Goal: Information Seeking & Learning: Learn about a topic

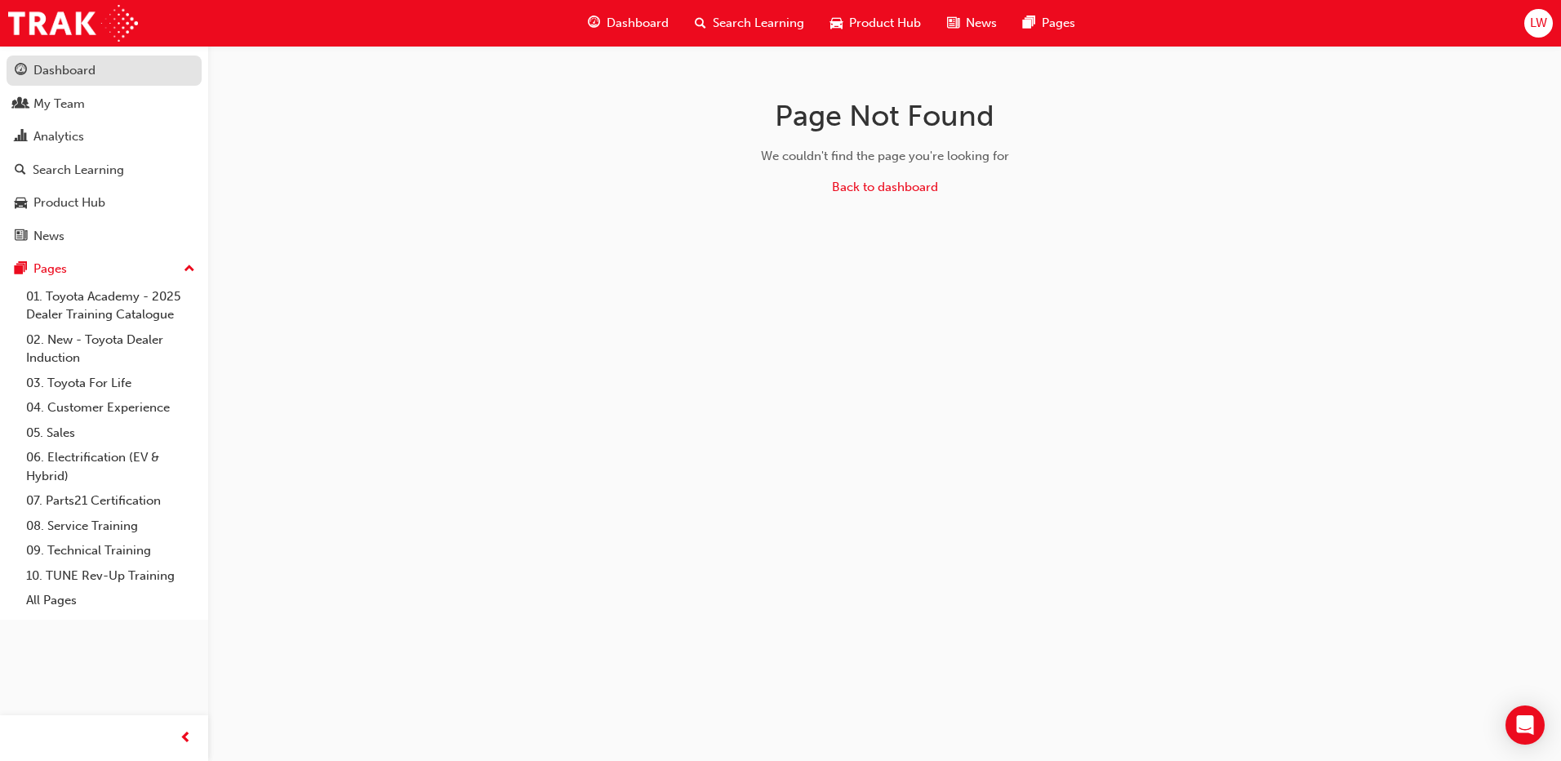
click at [82, 59] on link "Dashboard" at bounding box center [104, 71] width 195 height 30
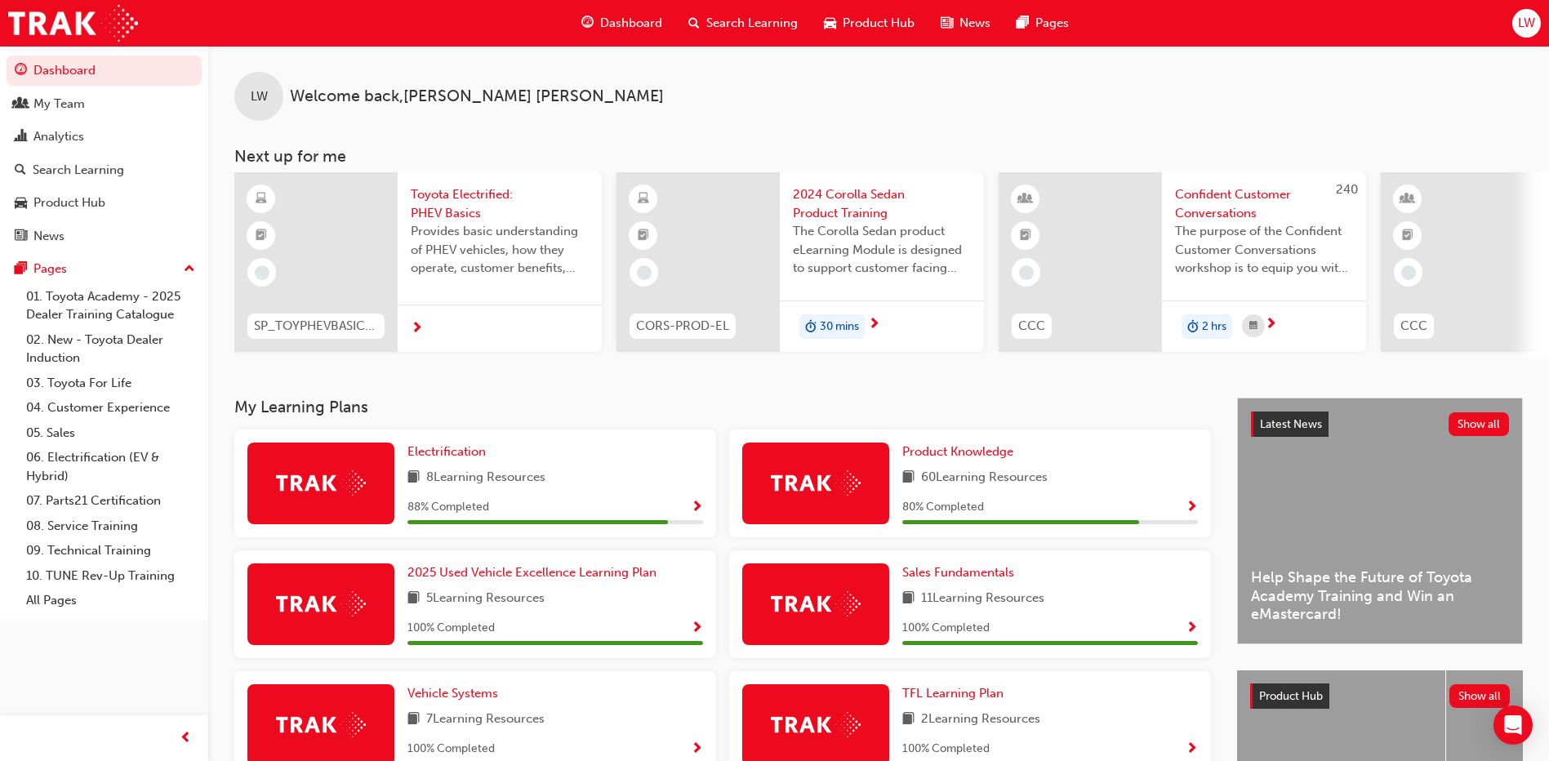
click at [700, 461] on div "Electrification" at bounding box center [556, 452] width 296 height 19
click at [697, 515] on span "Show Progress" at bounding box center [697, 508] width 12 height 15
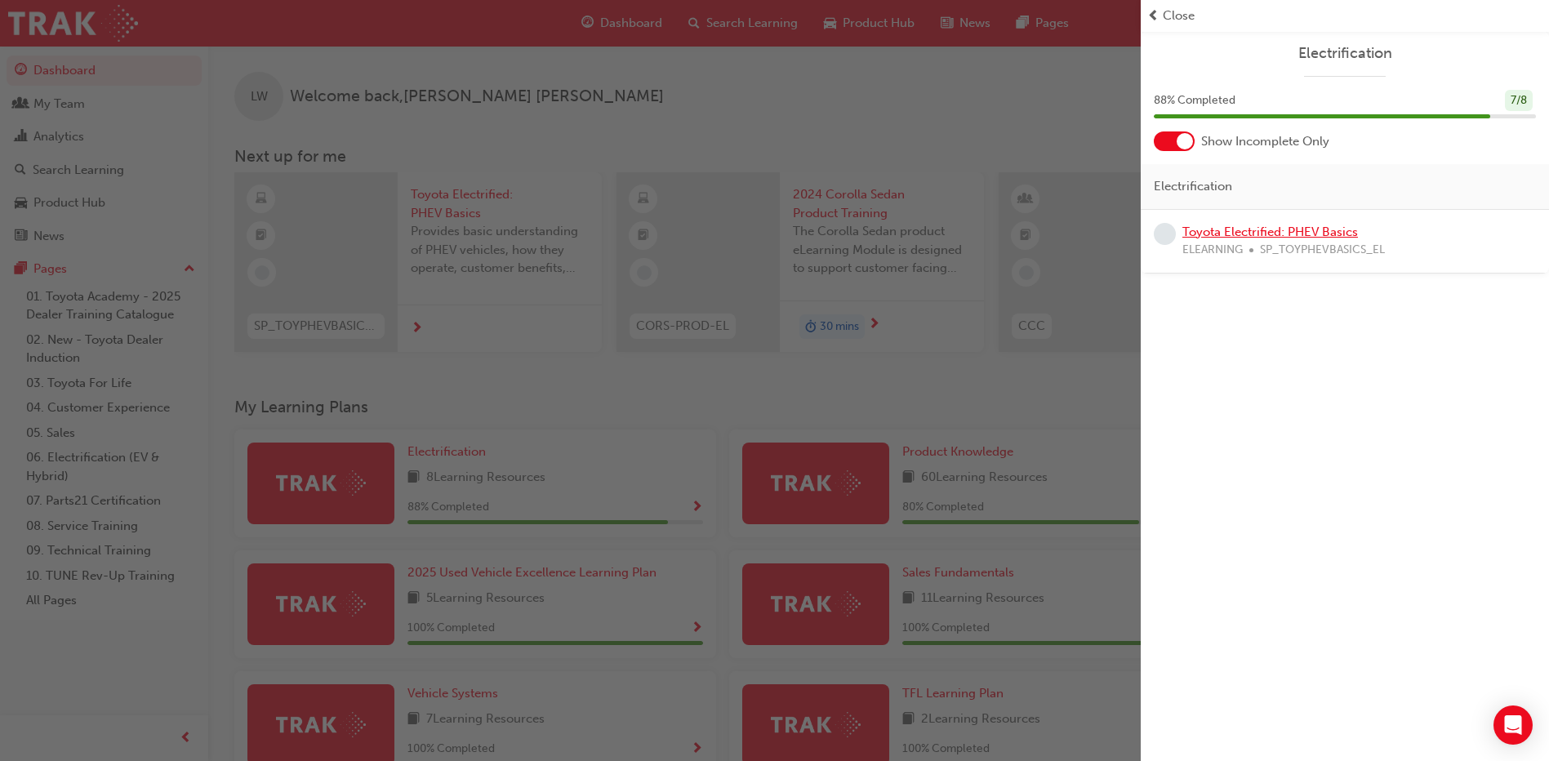
click at [1295, 231] on link "Toyota Electrified: PHEV Basics" at bounding box center [1271, 232] width 176 height 15
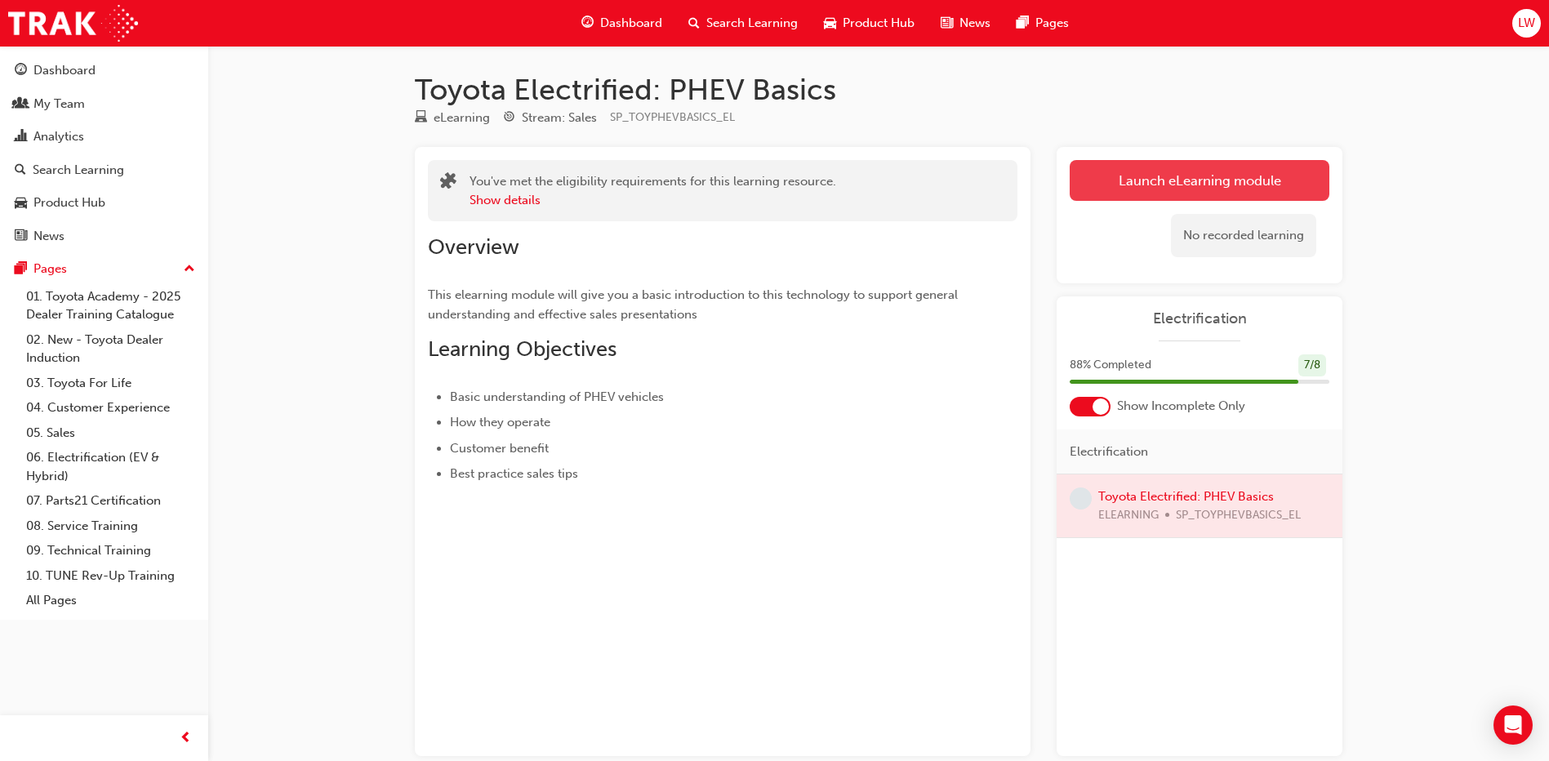
click at [1190, 167] on link "Launch eLearning module" at bounding box center [1200, 180] width 260 height 41
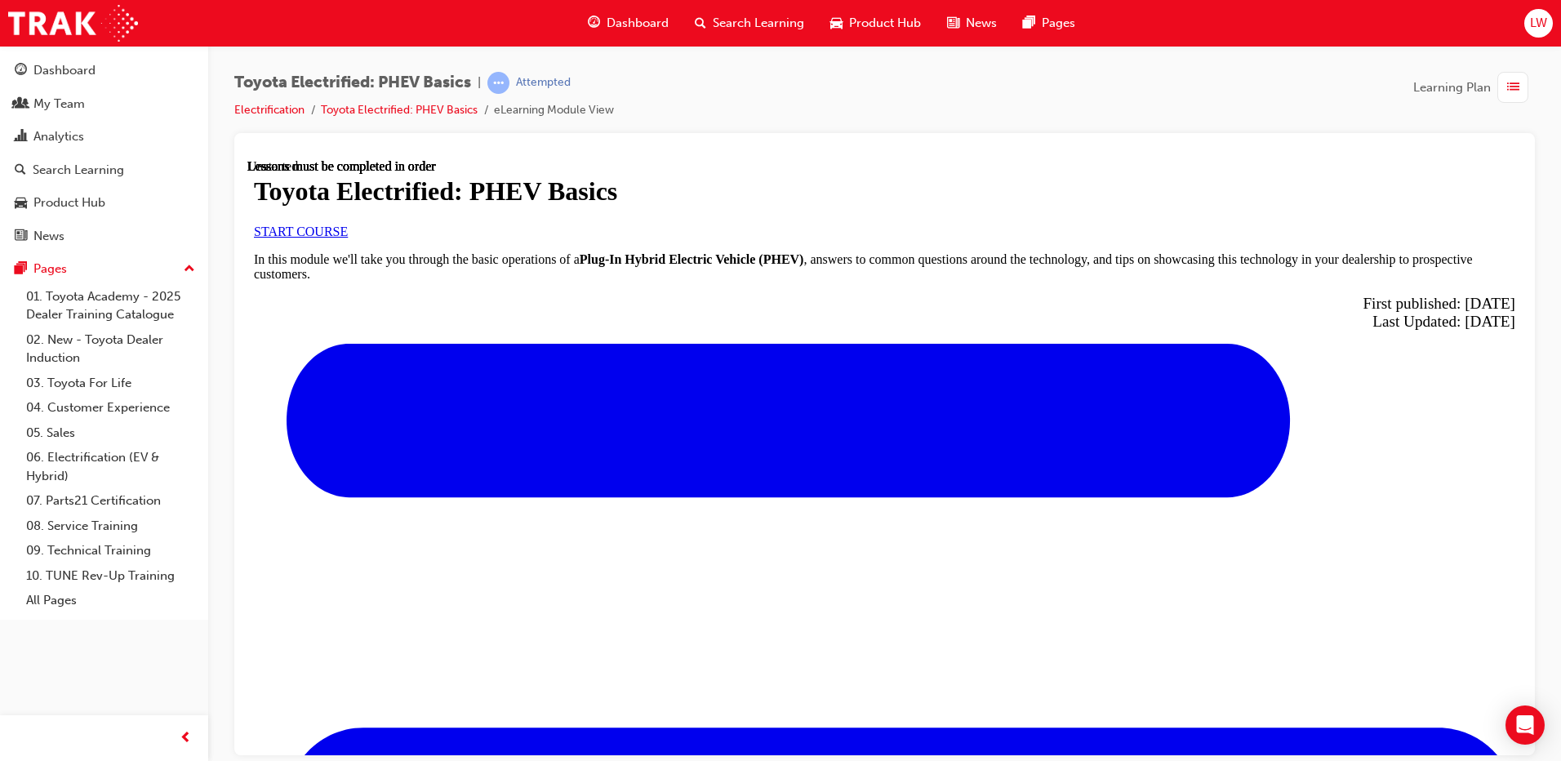
click at [348, 238] on link "START COURSE" at bounding box center [301, 231] width 94 height 14
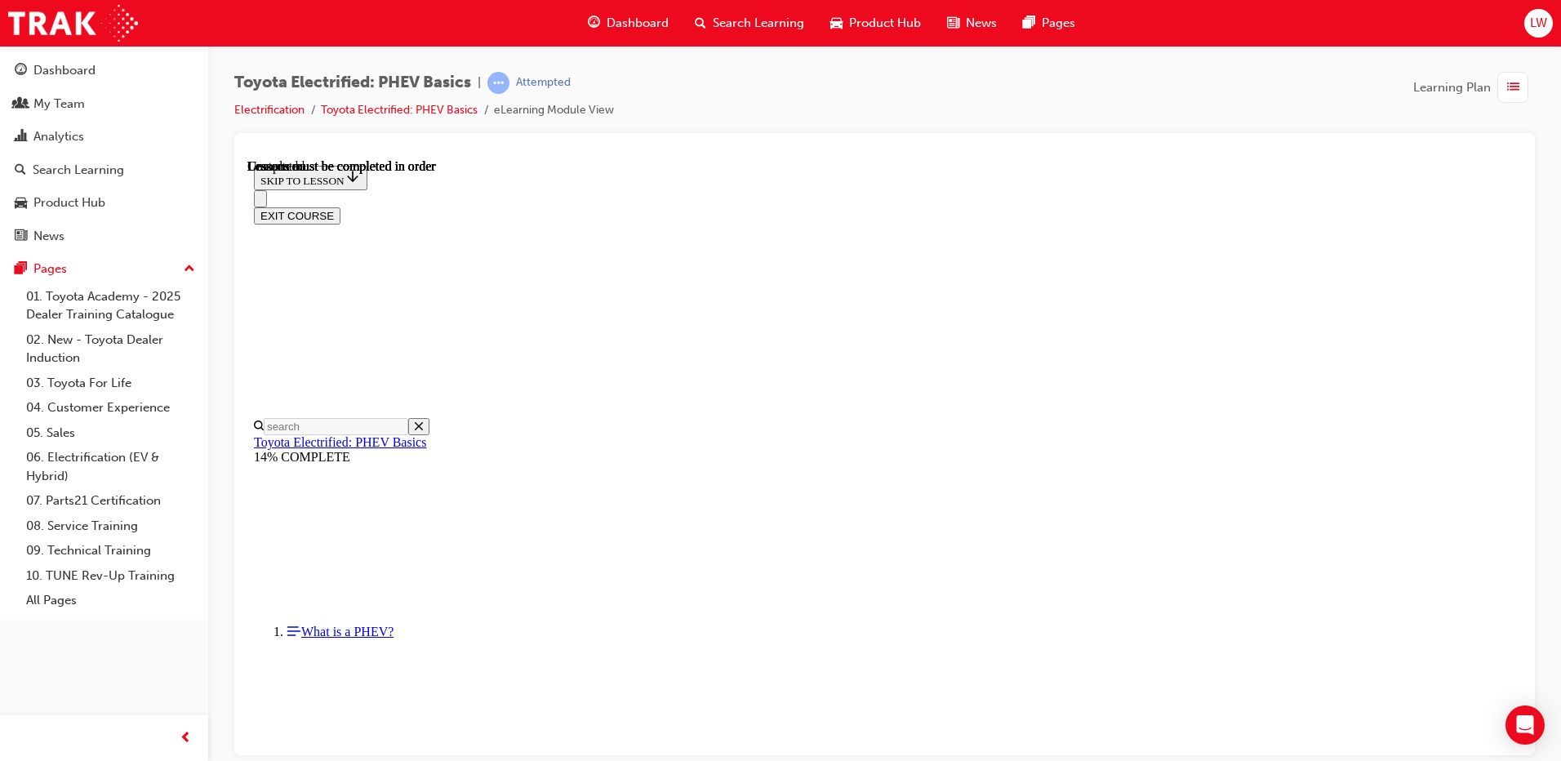
scroll to position [2190, 0]
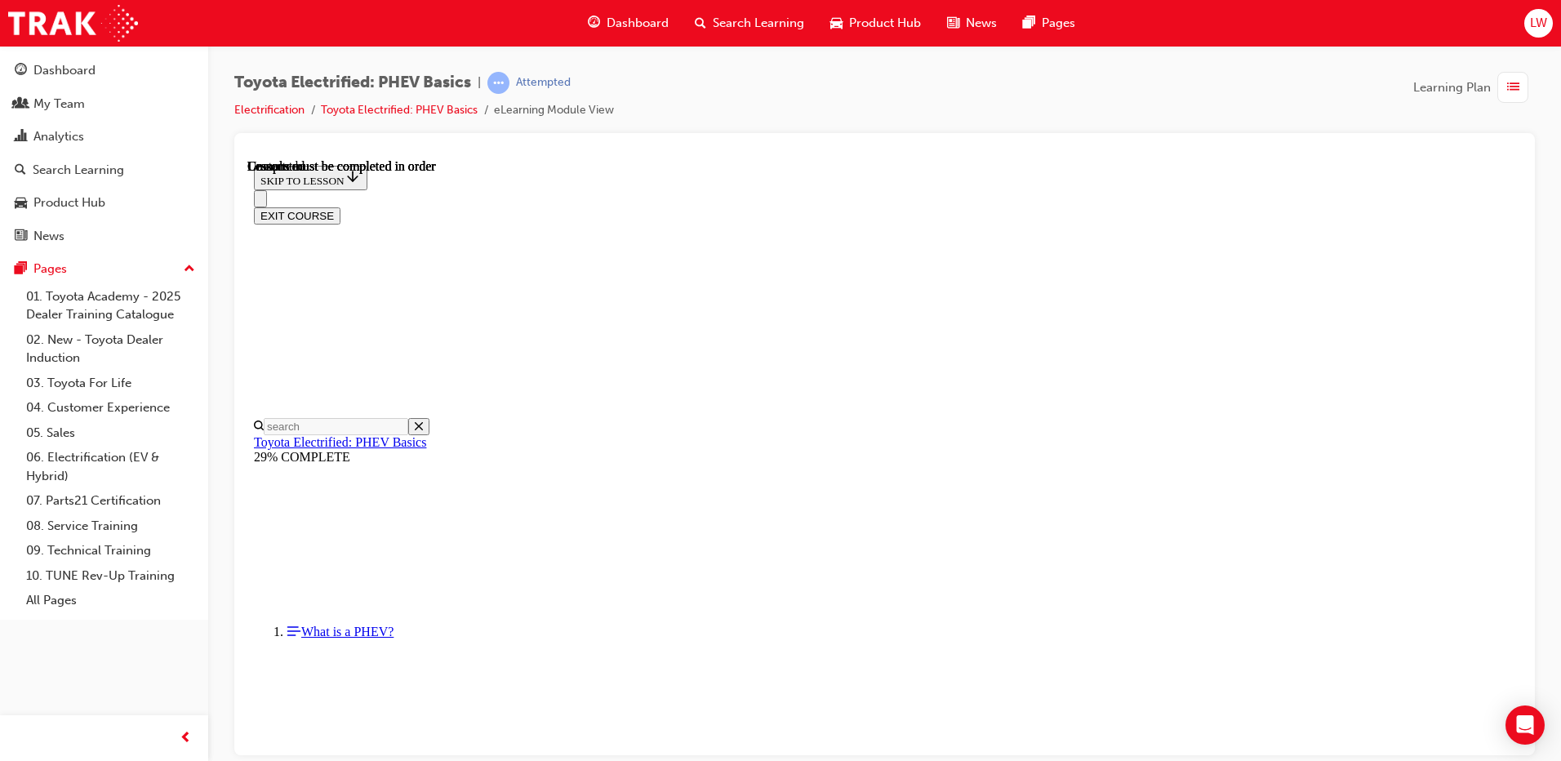
scroll to position [214, 0]
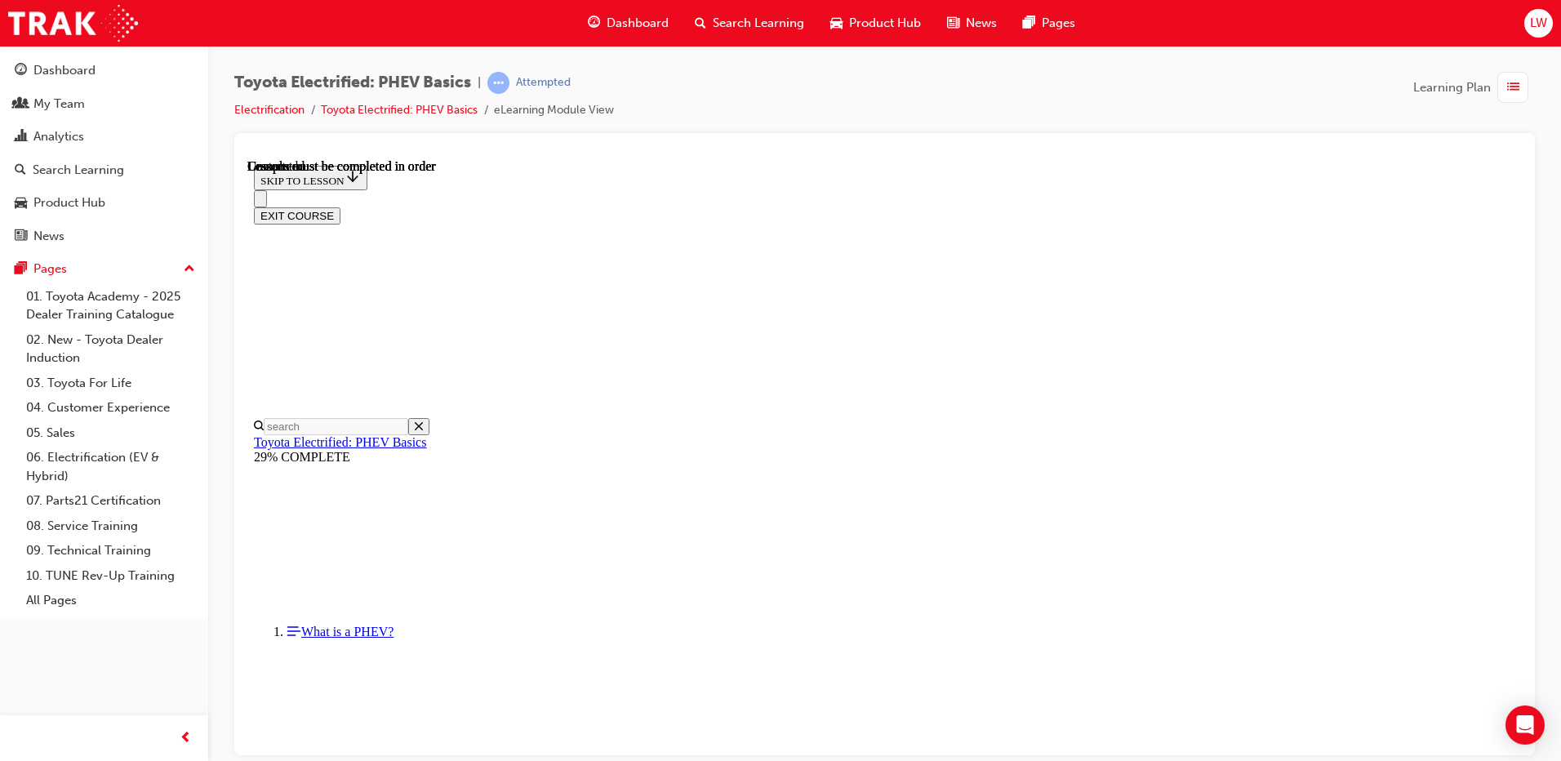
scroll to position [501, 0]
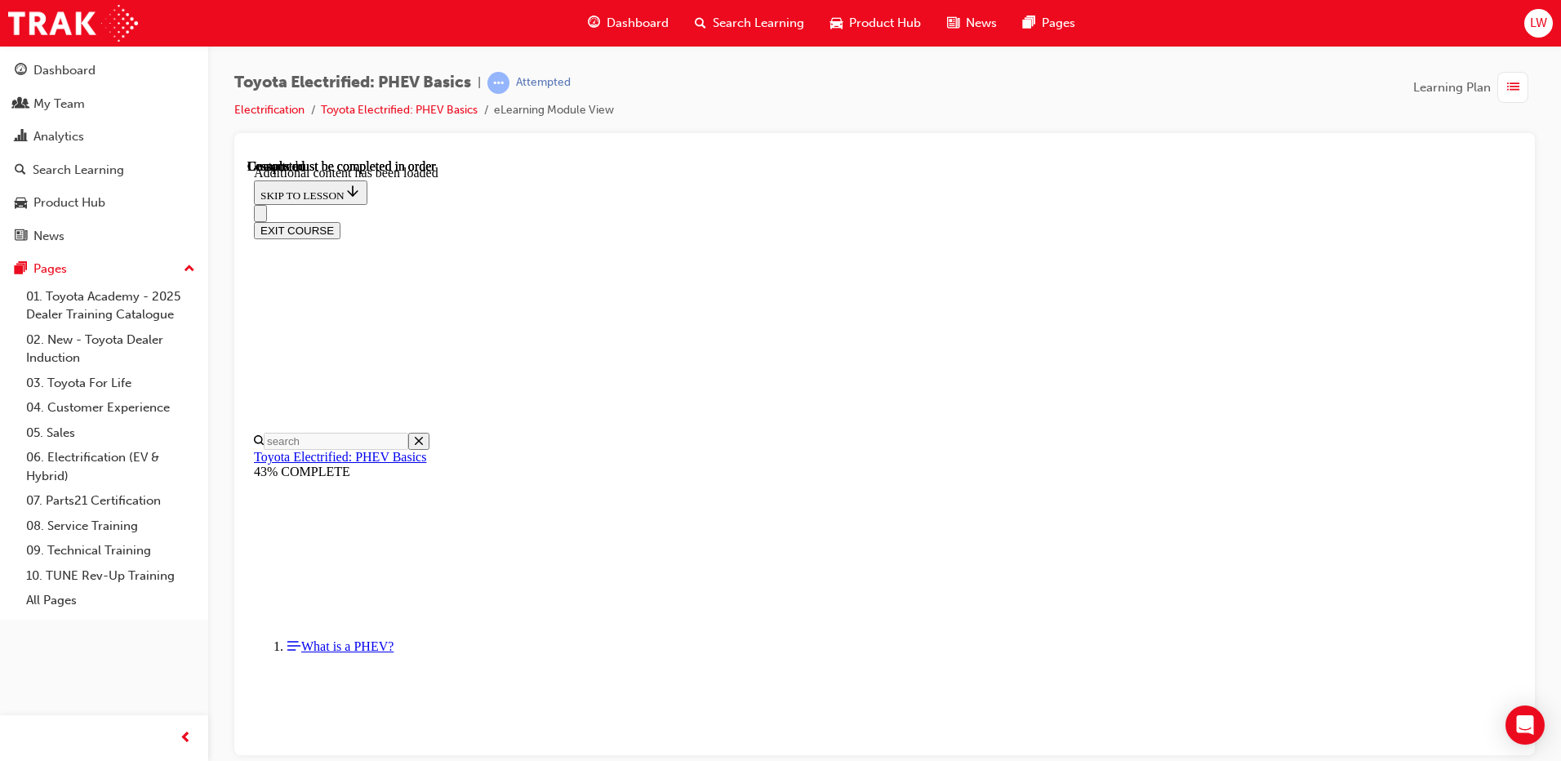
scroll to position [332, 0]
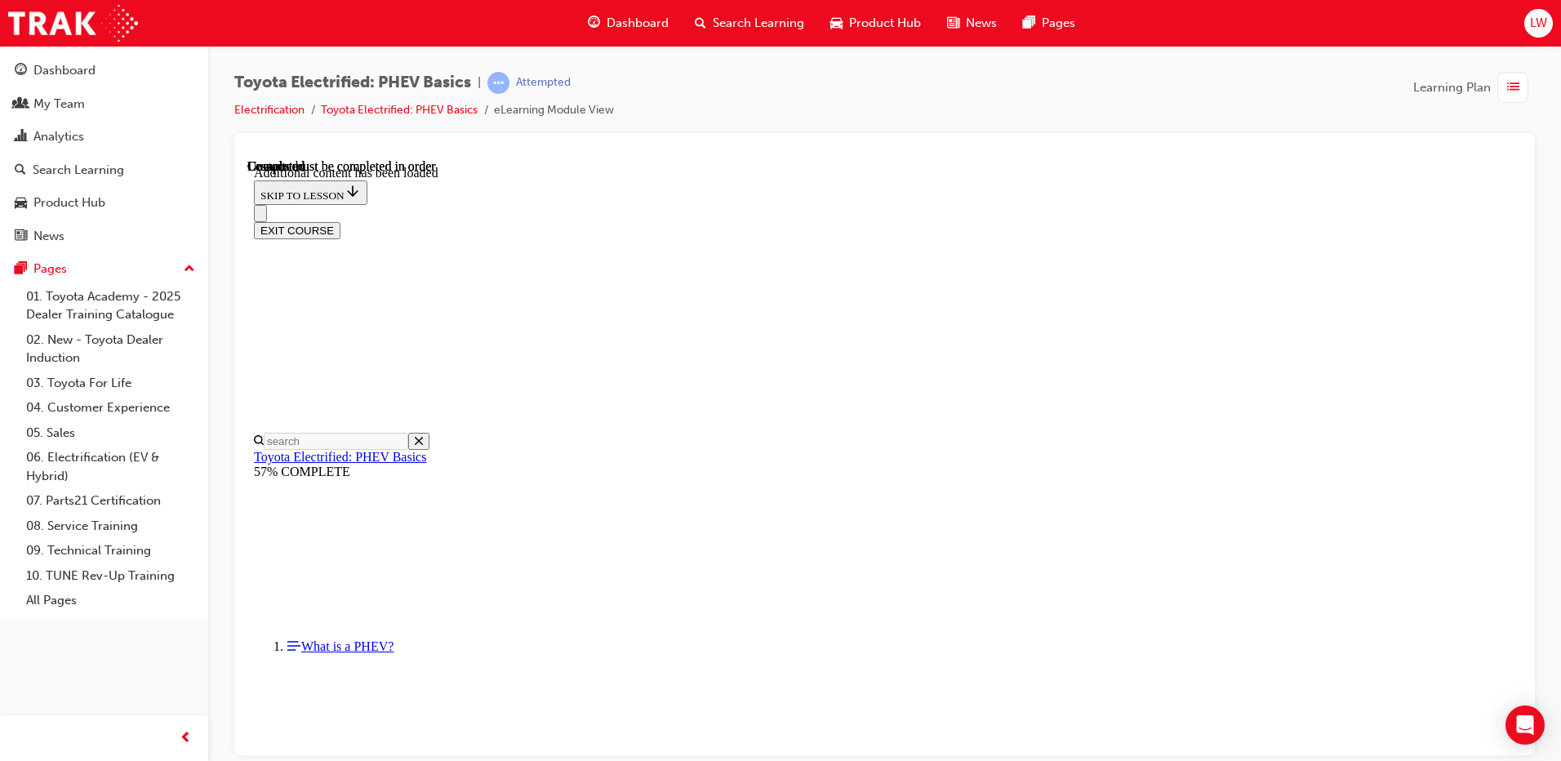
scroll to position [2092, 0]
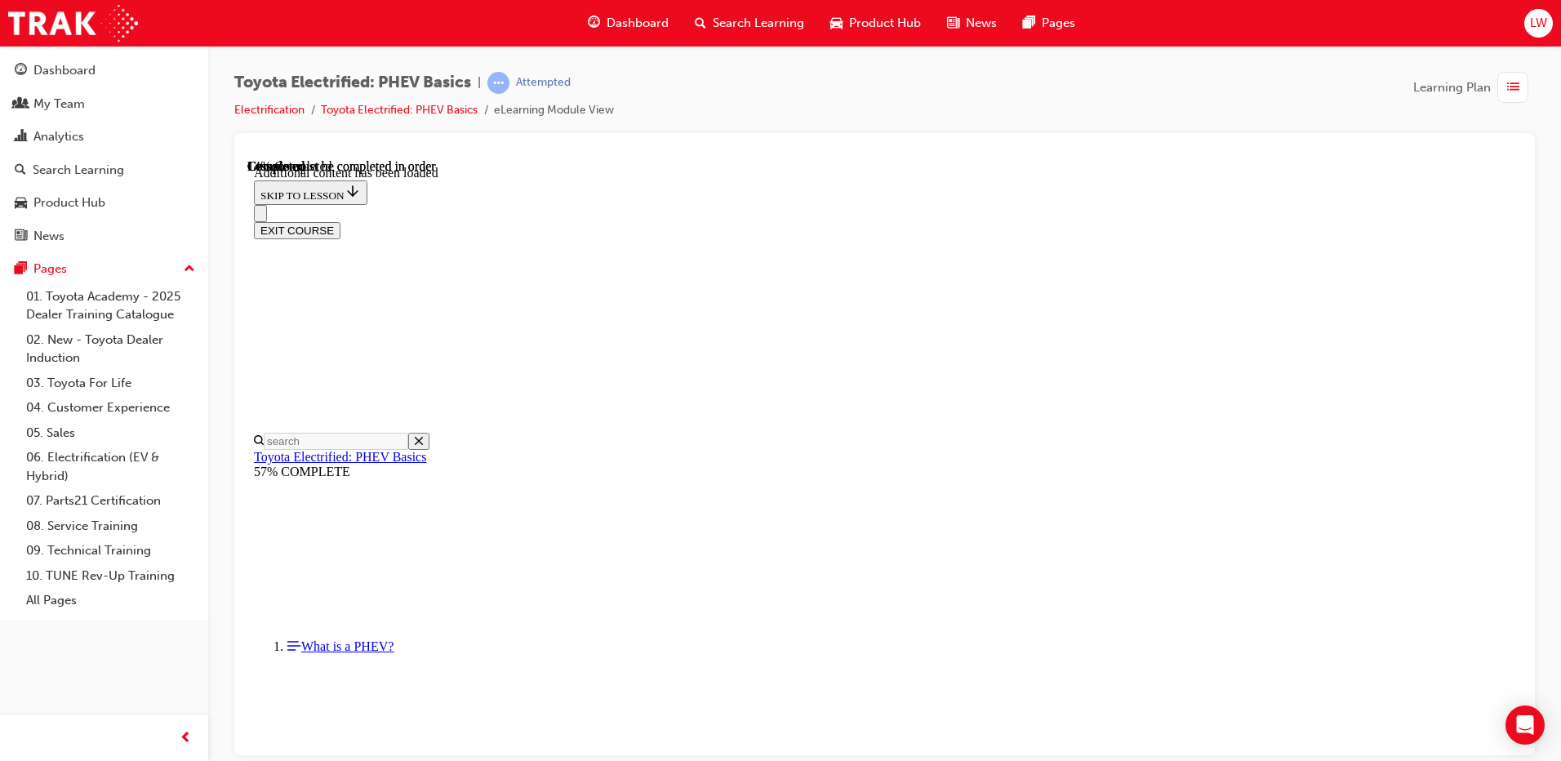
scroll to position [50, 0]
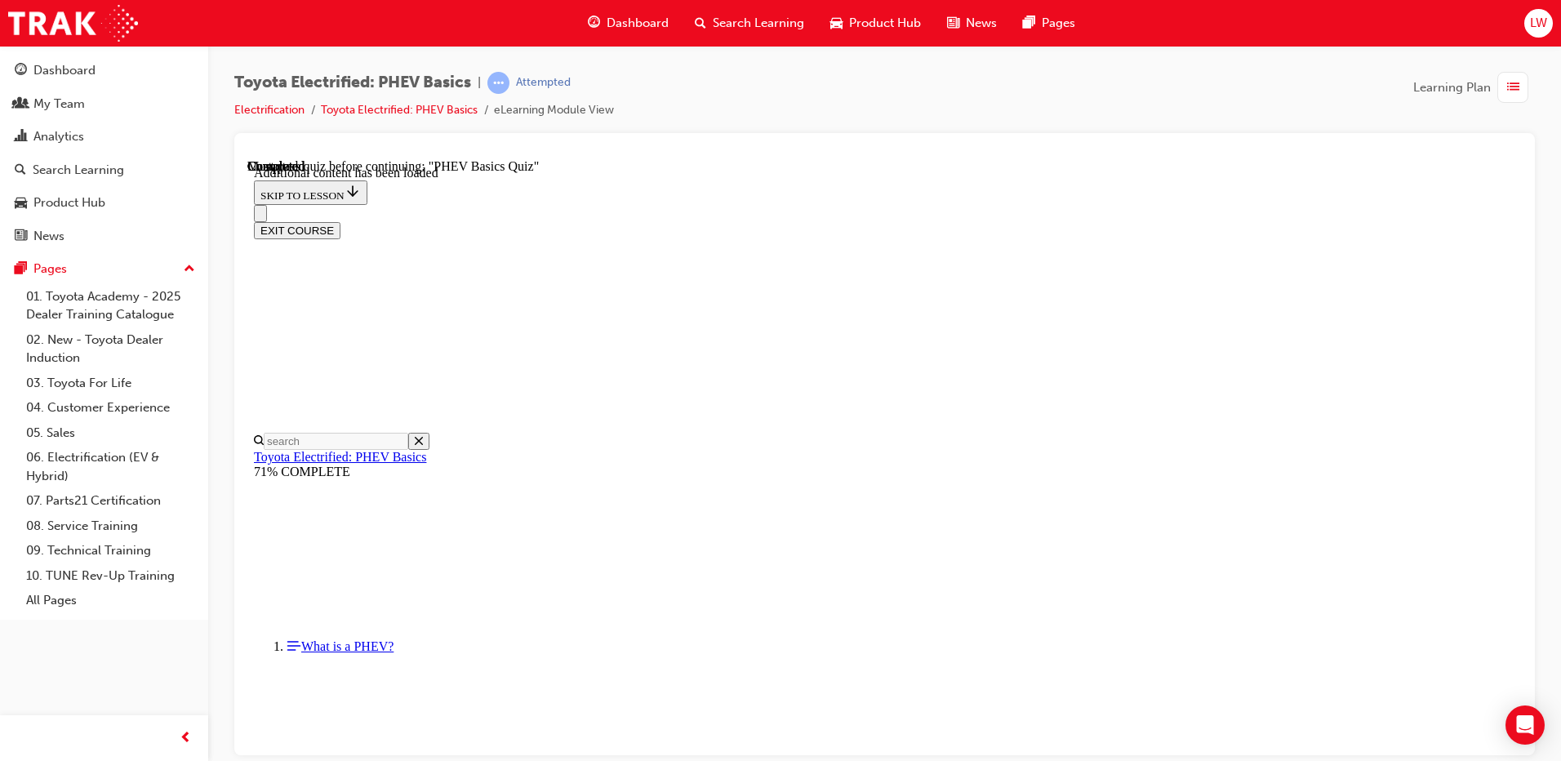
radio input "true"
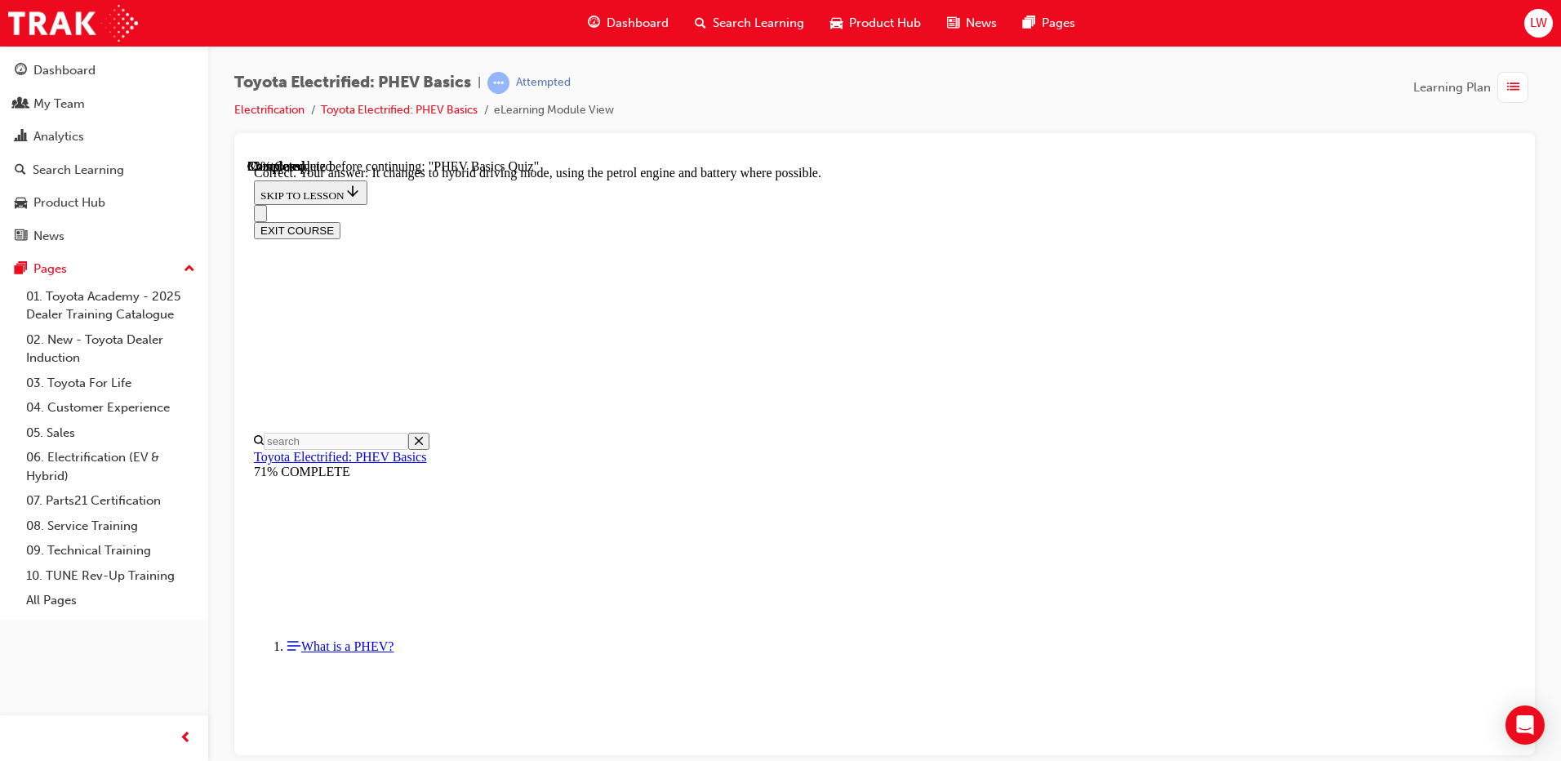
scroll to position [165, 0]
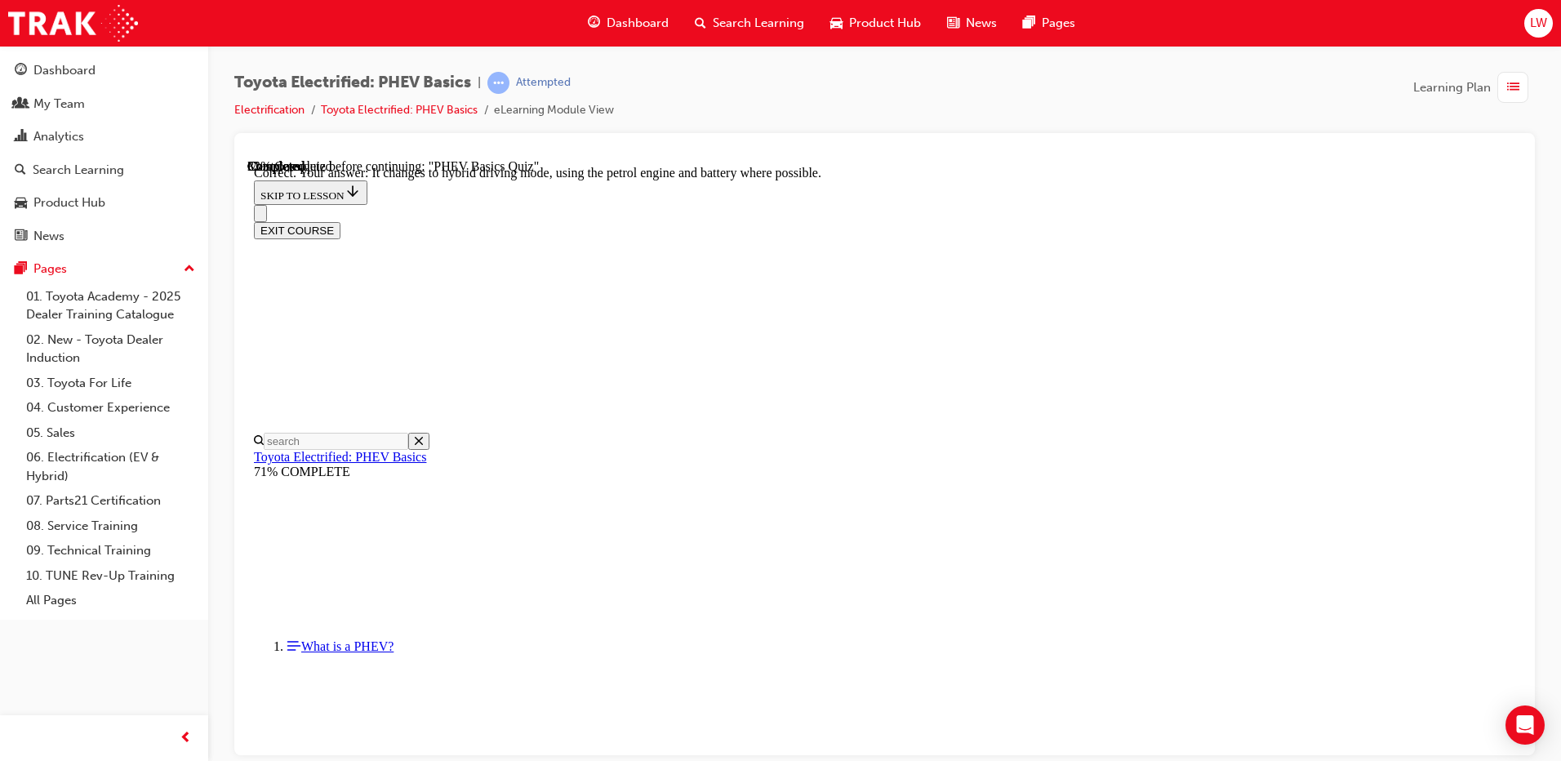
radio input "true"
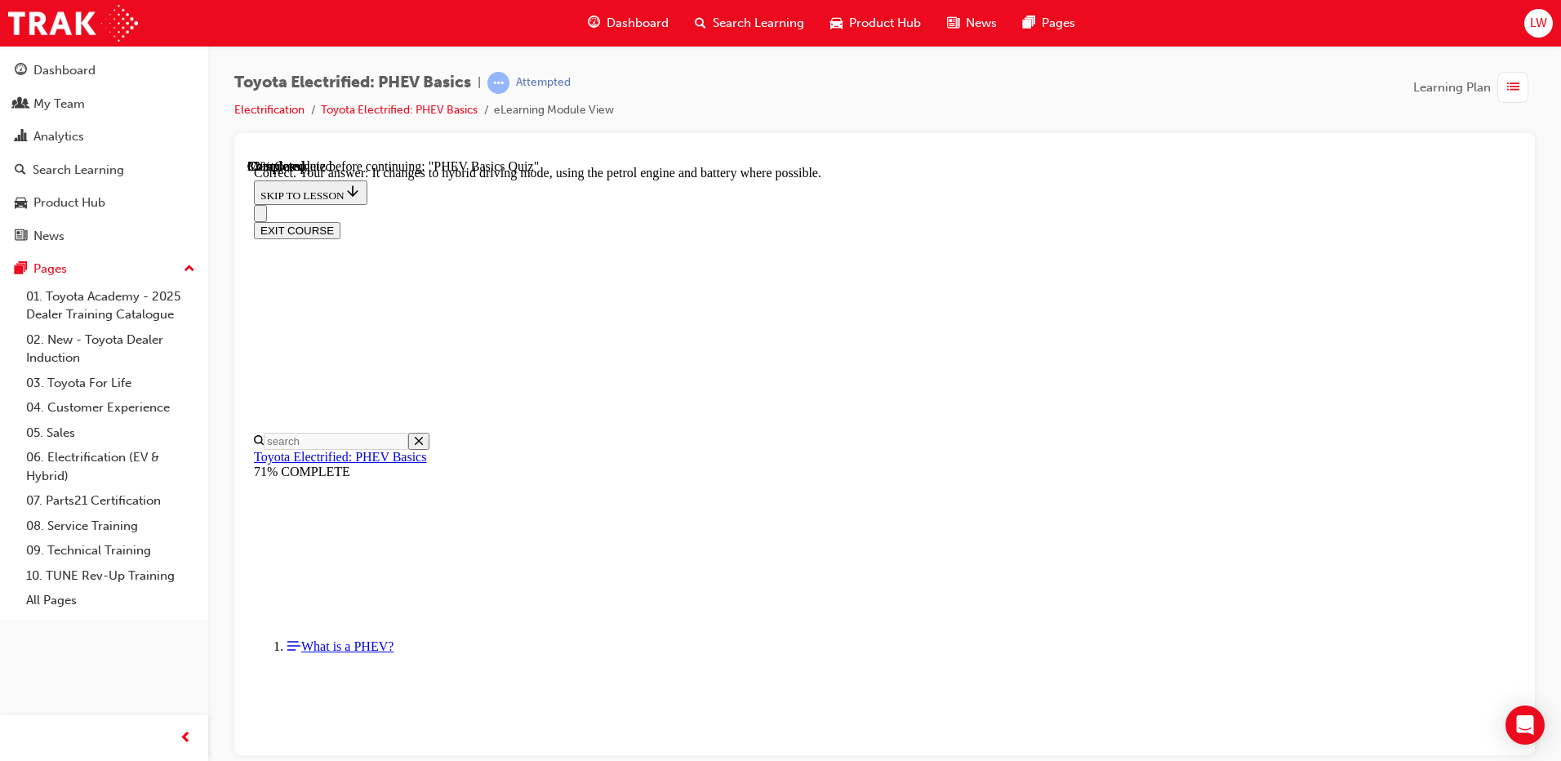
radio input "true"
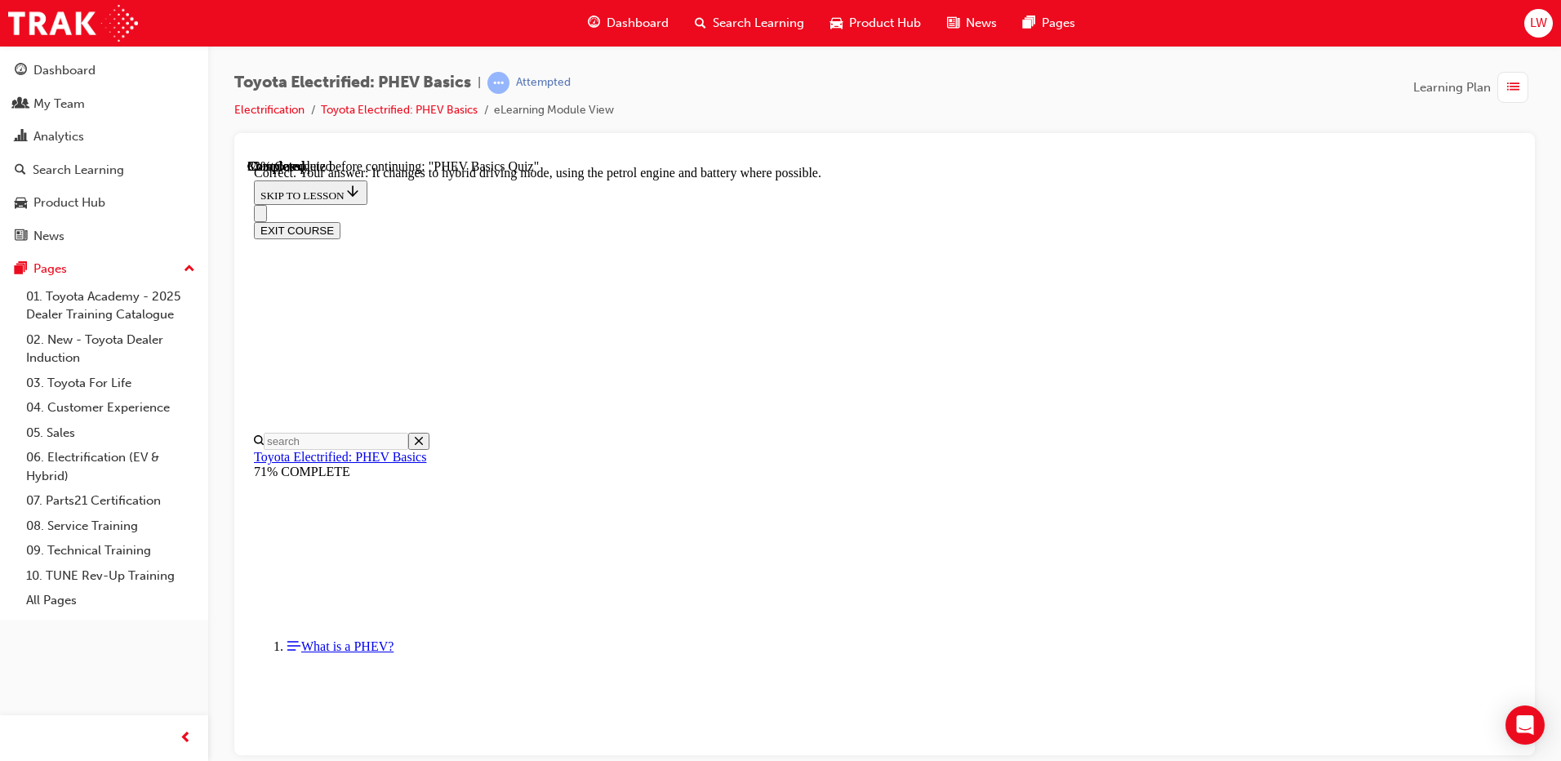
radio input "true"
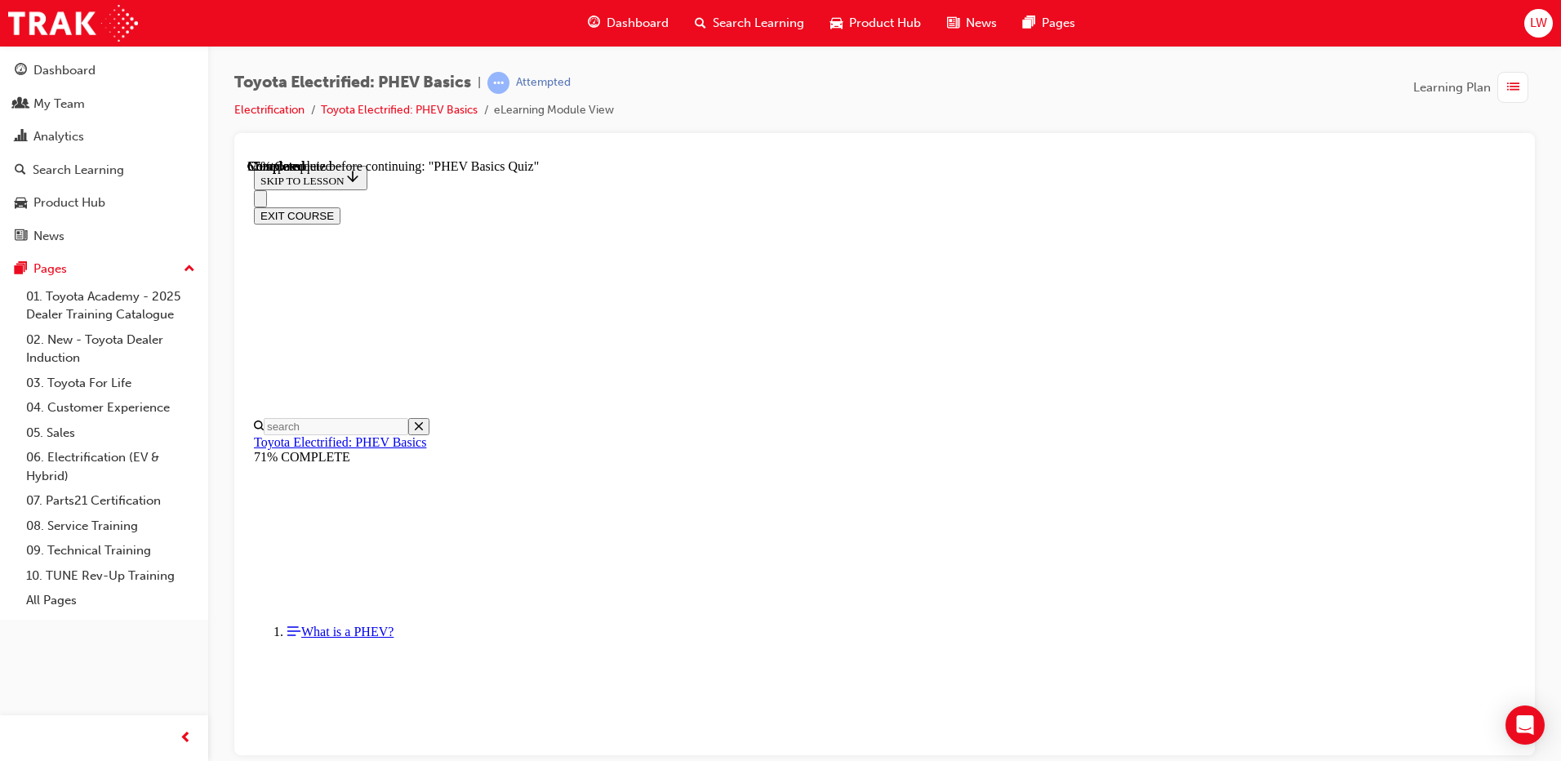
scroll to position [158, 0]
radio input "true"
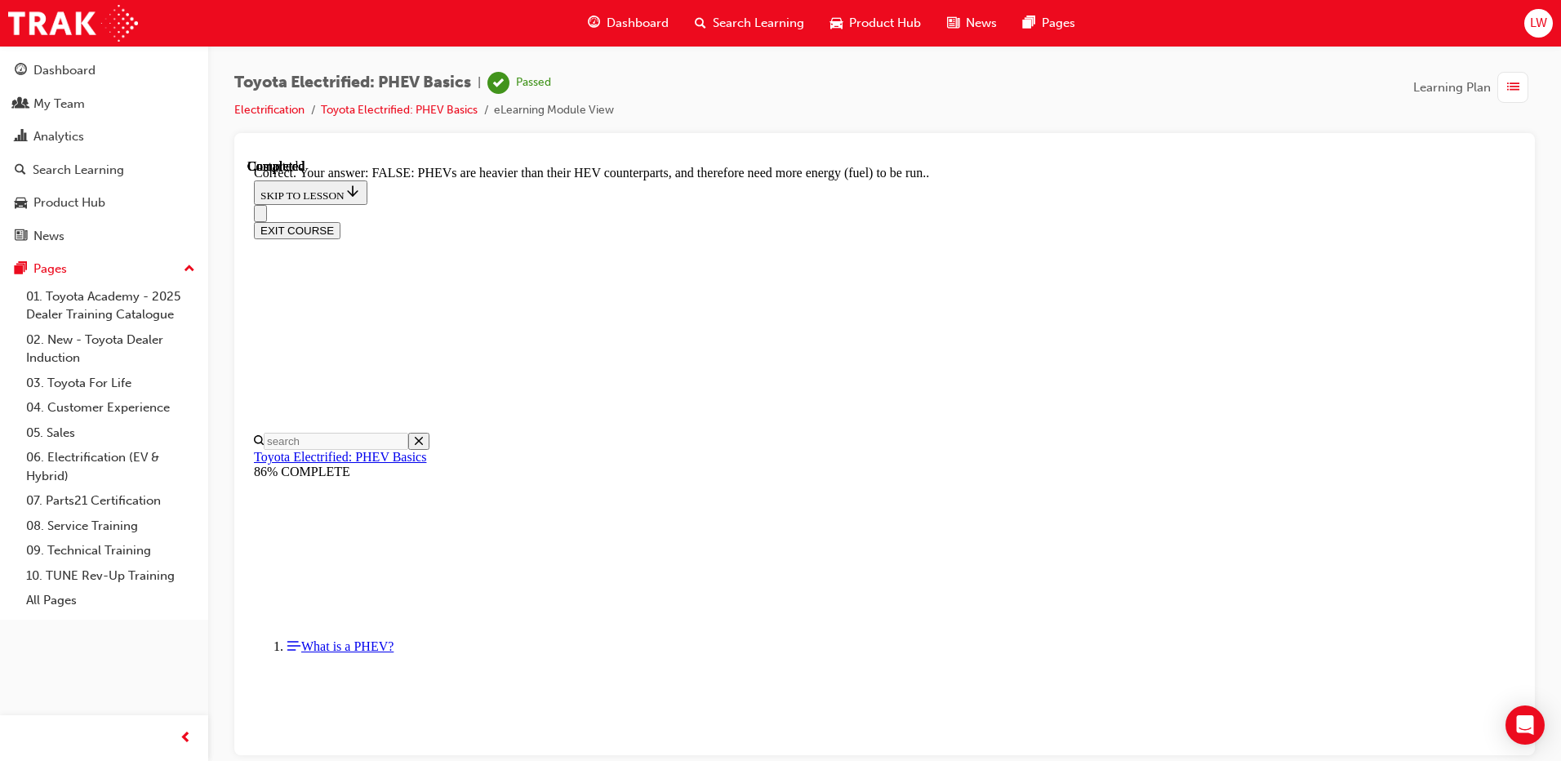
scroll to position [270, 0]
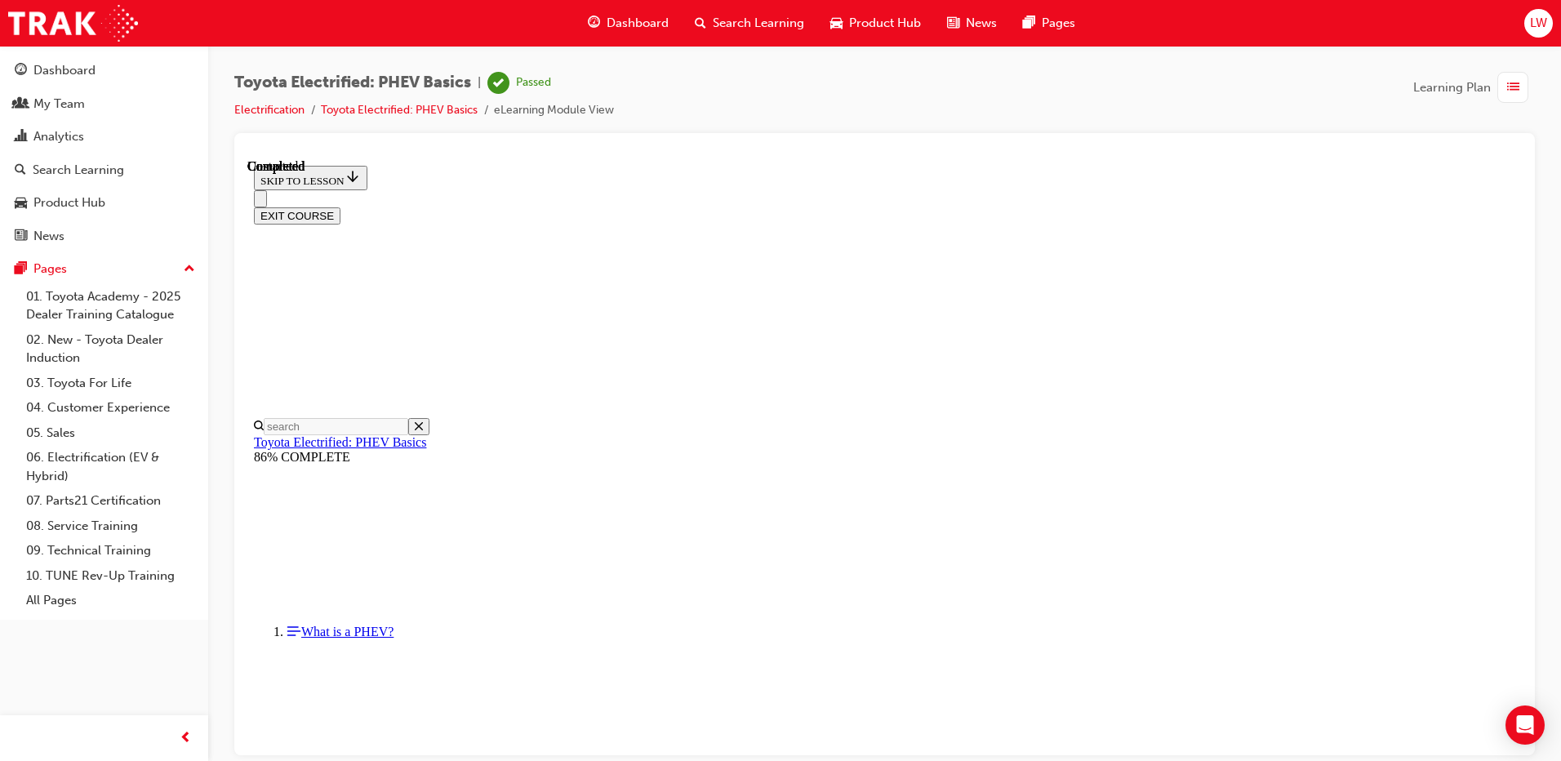
scroll to position [20, 0]
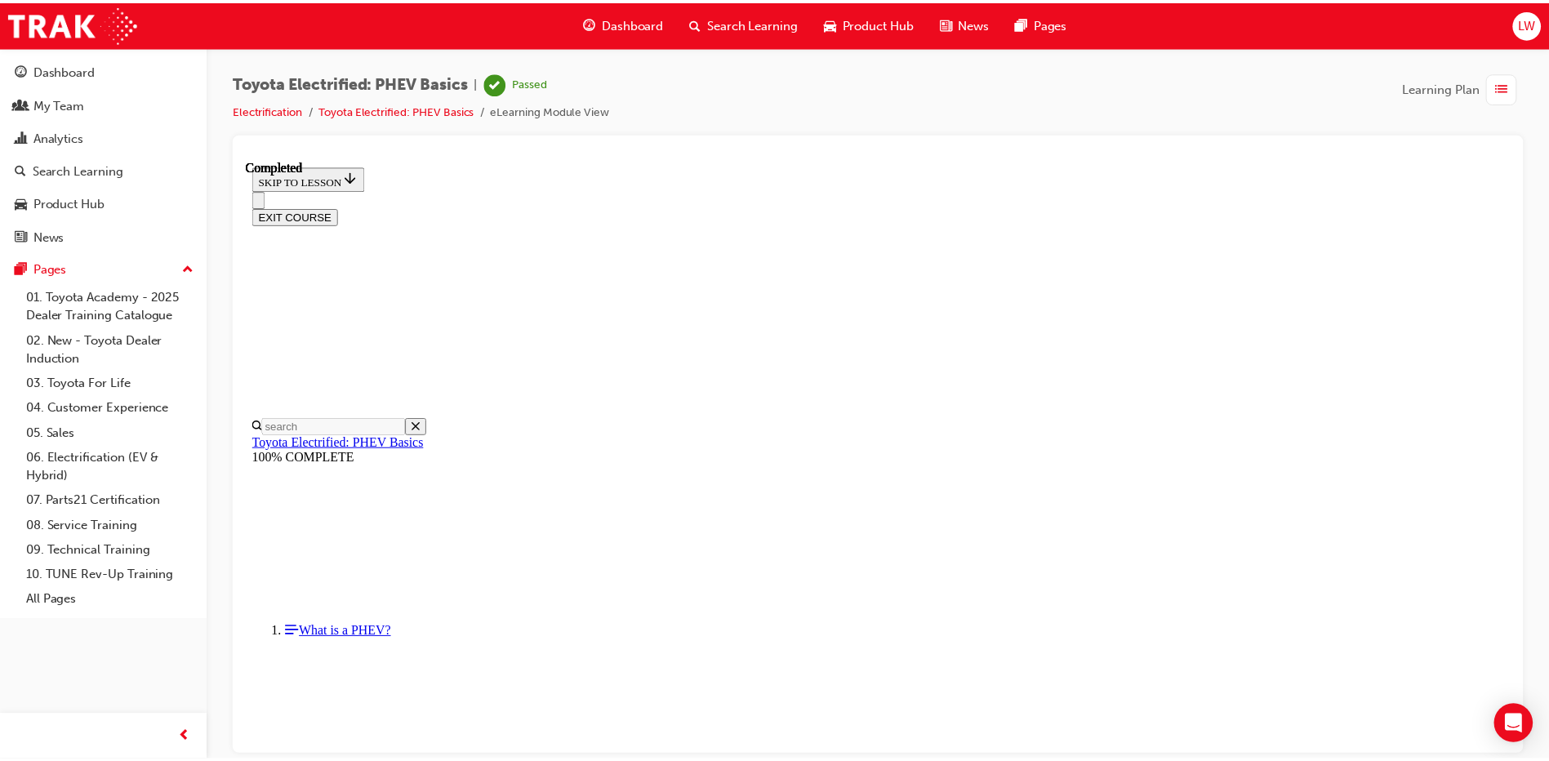
scroll to position [140, 0]
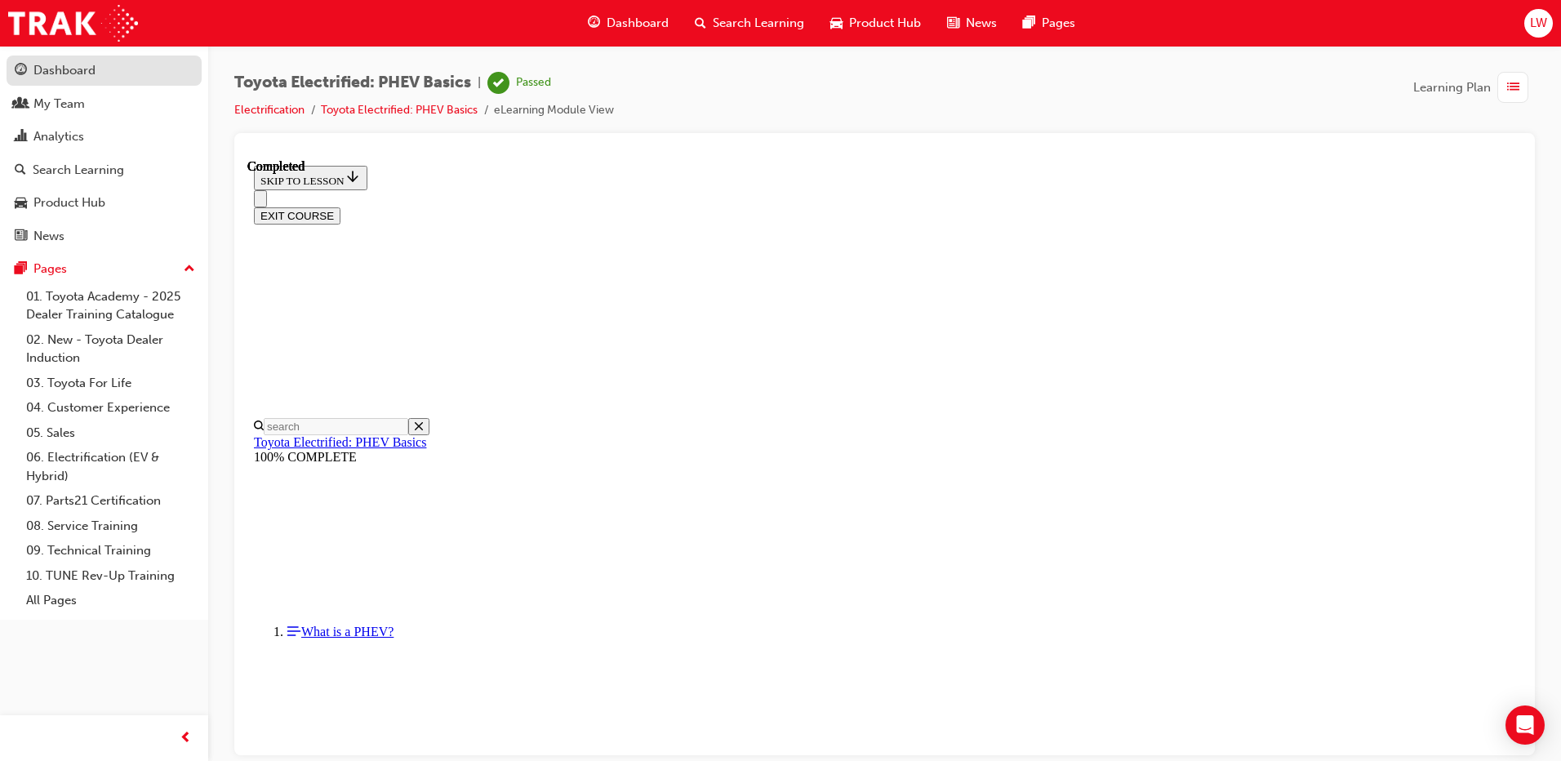
click at [130, 69] on div "Dashboard" at bounding box center [104, 70] width 179 height 20
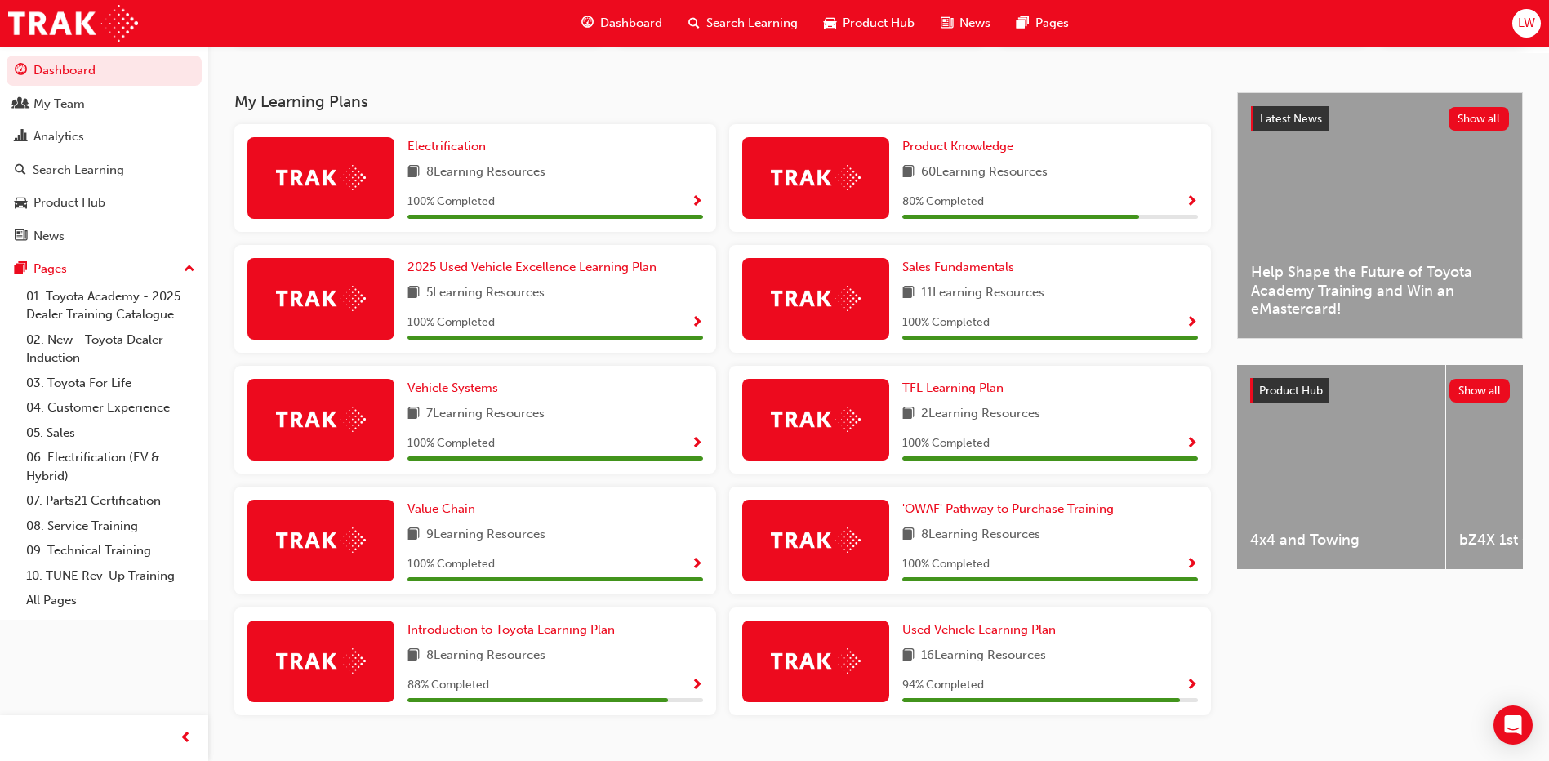
scroll to position [265, 0]
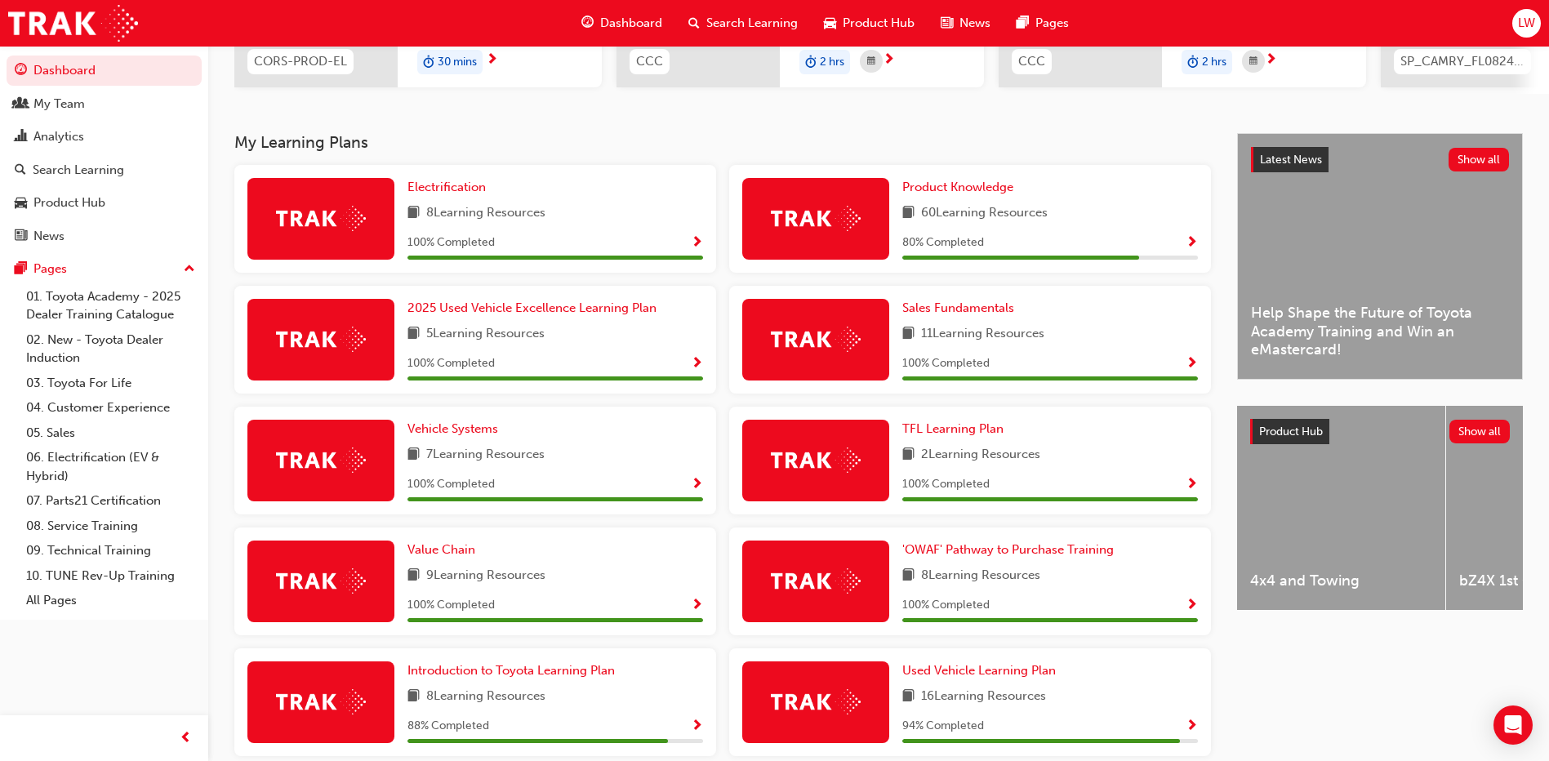
click at [1193, 251] on span "Show Progress" at bounding box center [1192, 243] width 12 height 15
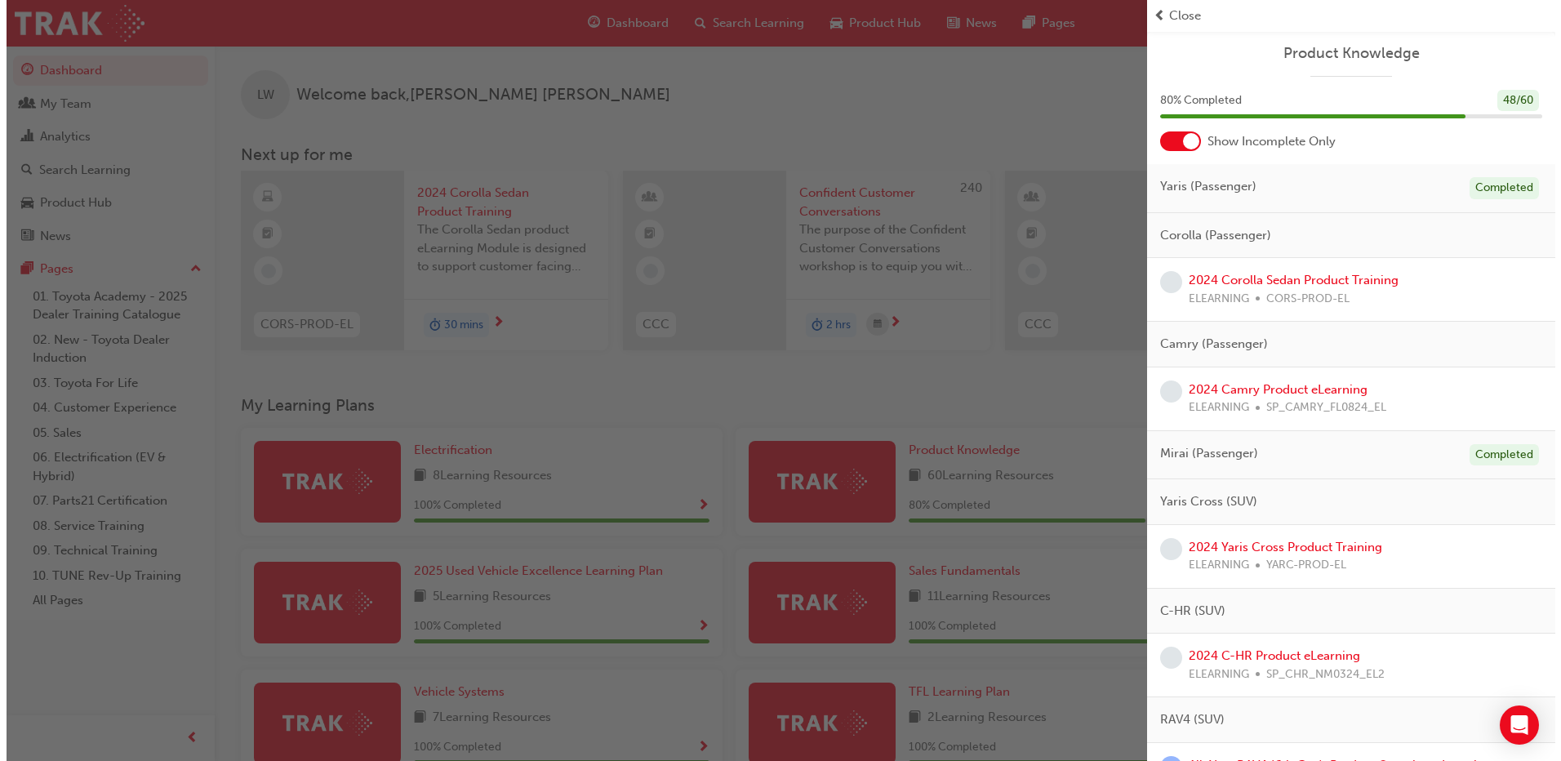
scroll to position [0, 0]
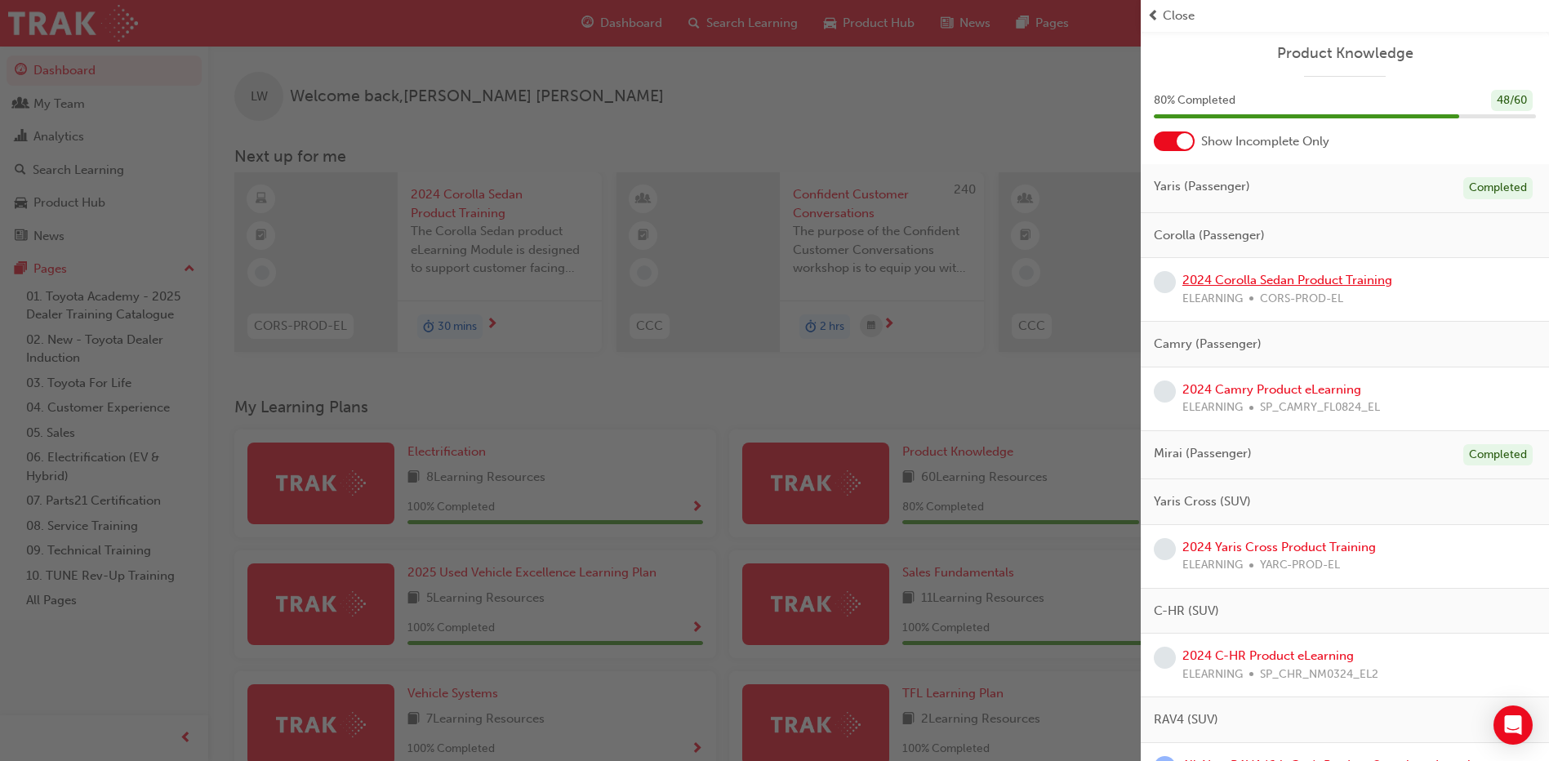
click at [1270, 283] on link "2024 Corolla Sedan Product Training" at bounding box center [1288, 280] width 210 height 15
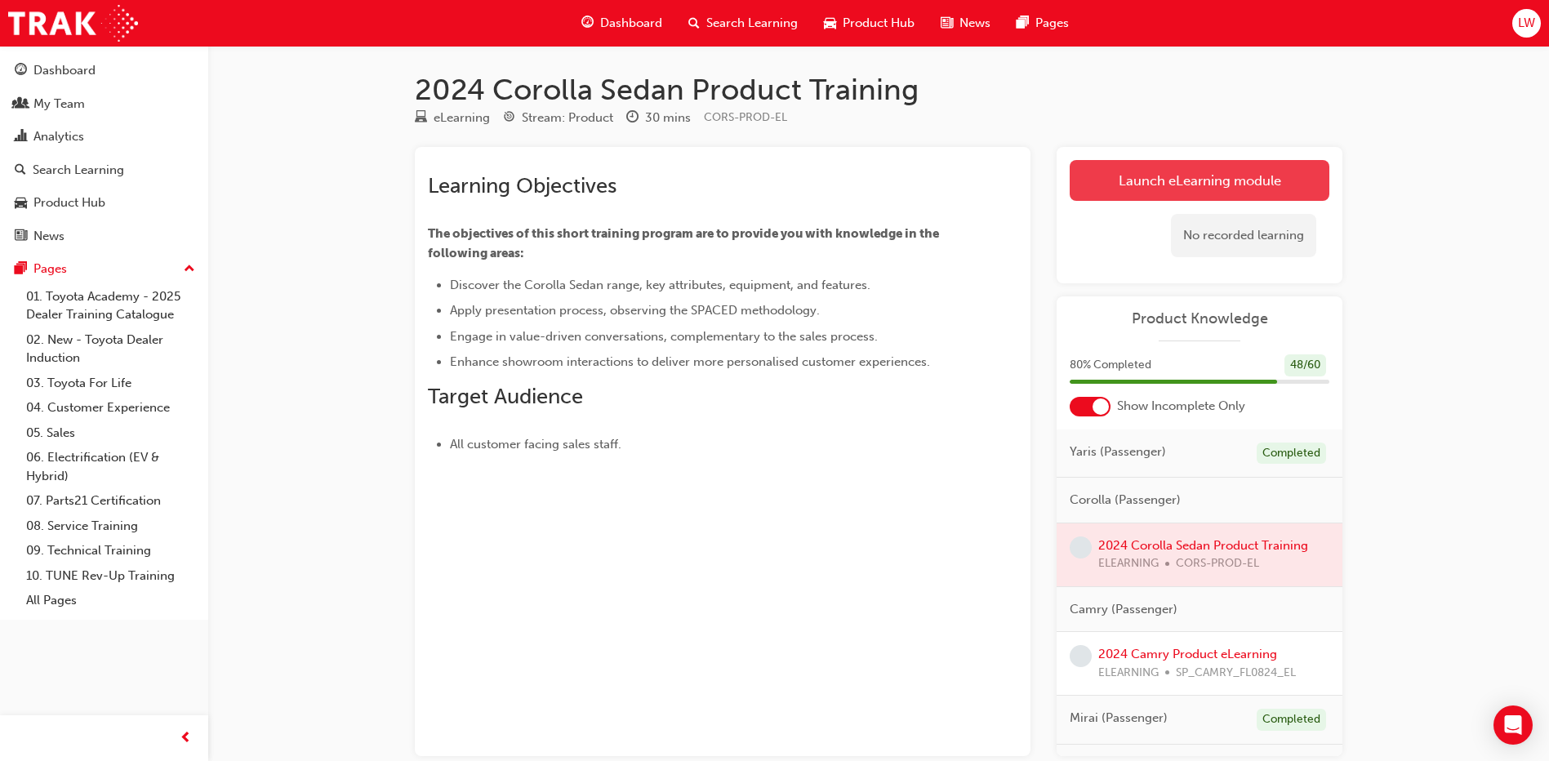
click at [1166, 184] on link "Launch eLearning module" at bounding box center [1200, 180] width 260 height 41
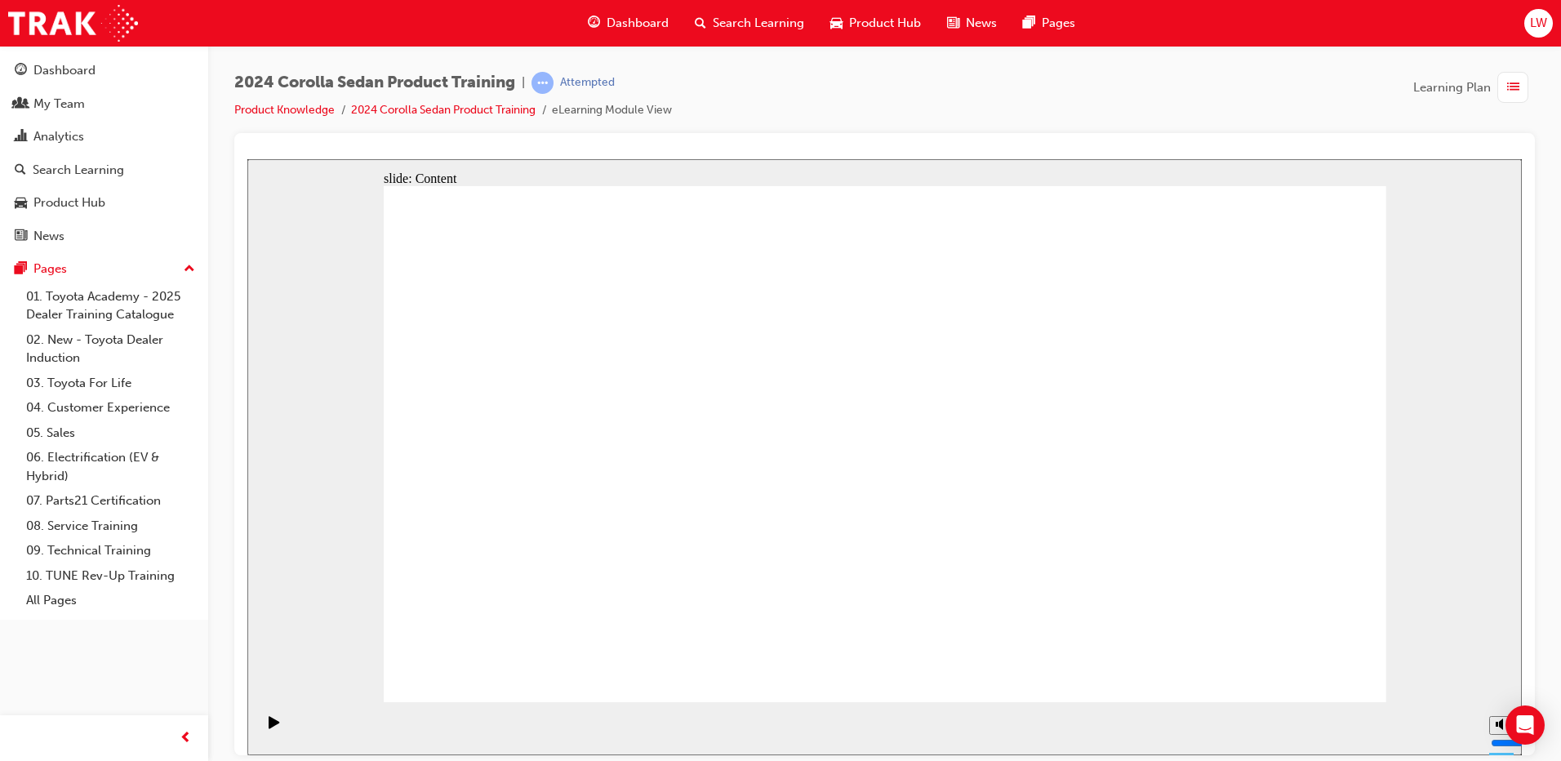
drag, startPoint x: 1049, startPoint y: 278, endPoint x: 1056, endPoint y: 285, distance: 9.8
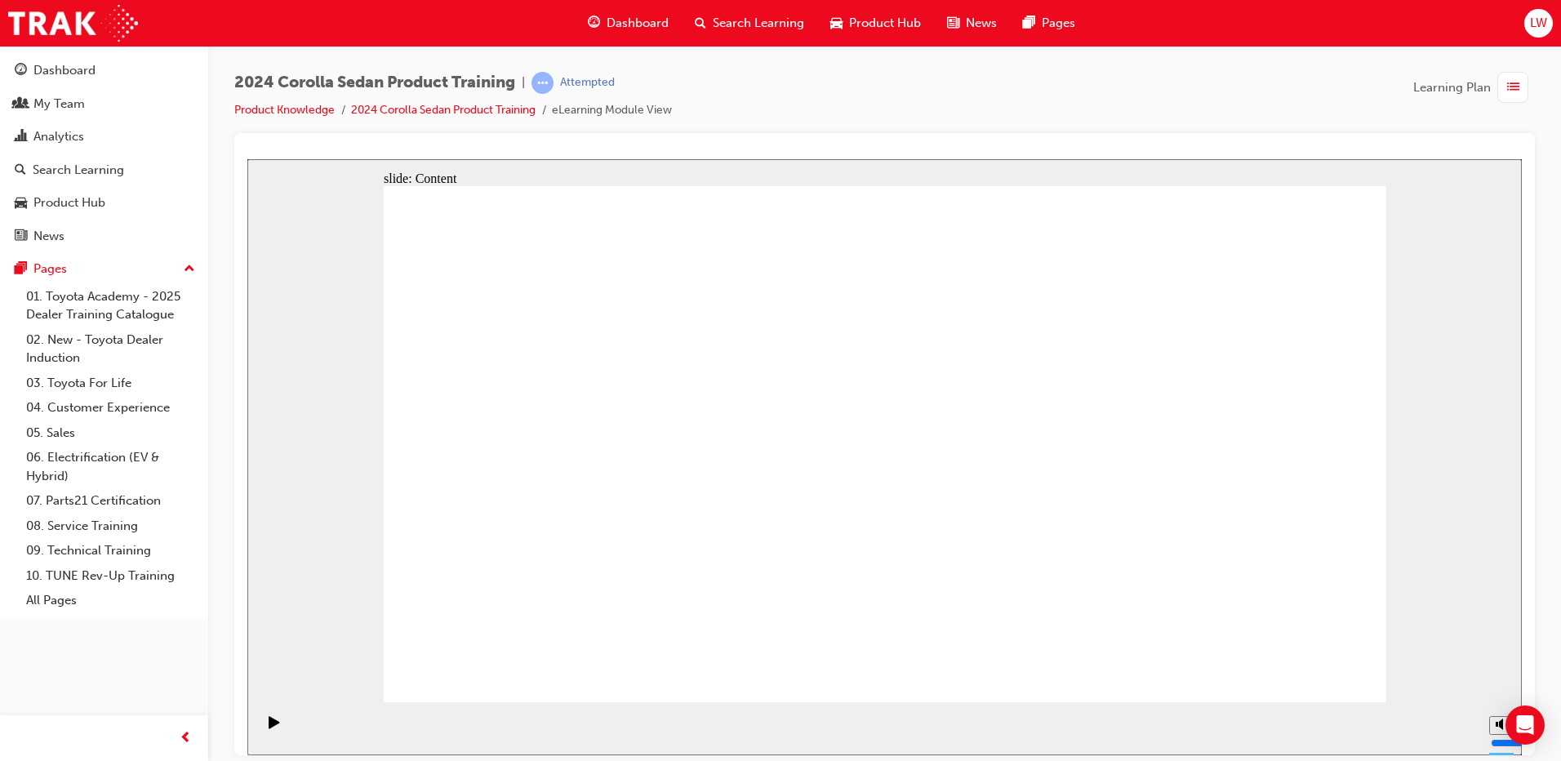
drag, startPoint x: 1037, startPoint y: 289, endPoint x: 1052, endPoint y: 298, distance: 17.2
drag, startPoint x: 1499, startPoint y: 668, endPoint x: 1502, endPoint y: 694, distance: 26.3
type input "1"
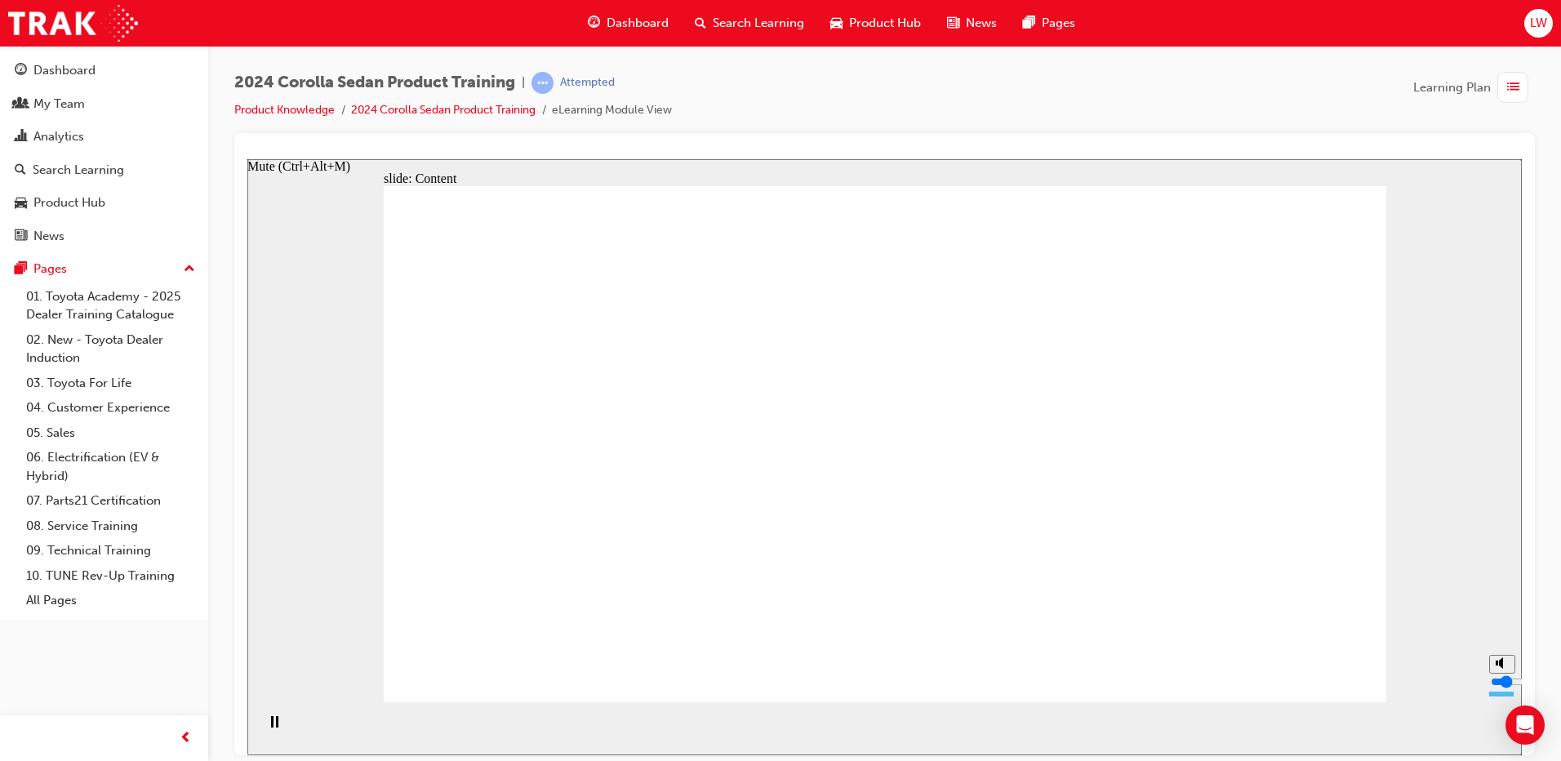
click at [1502, 688] on input "volume" at bounding box center [1543, 681] width 105 height 13
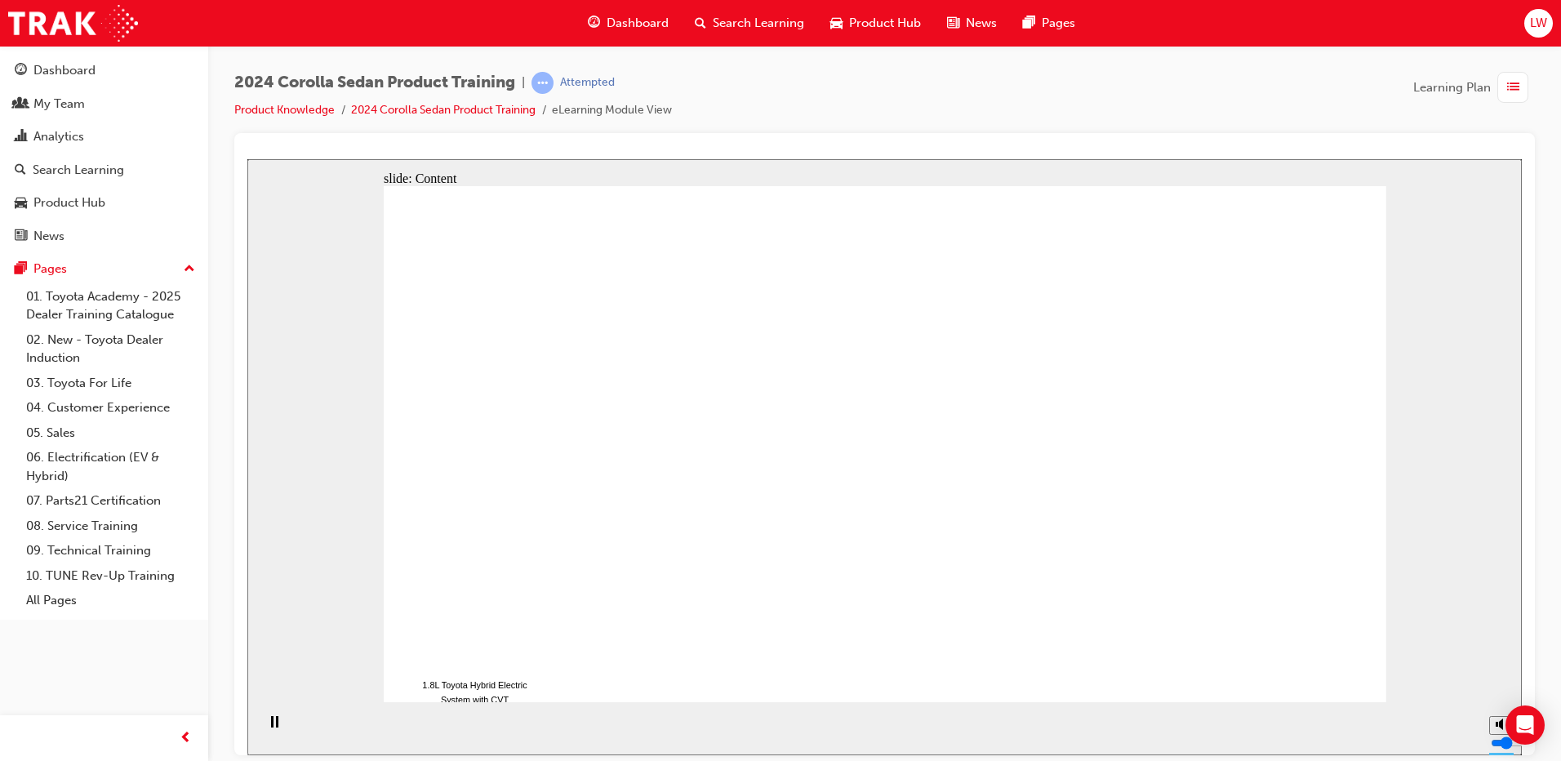
drag, startPoint x: 1331, startPoint y: 679, endPoint x: 1316, endPoint y: 655, distance: 29.0
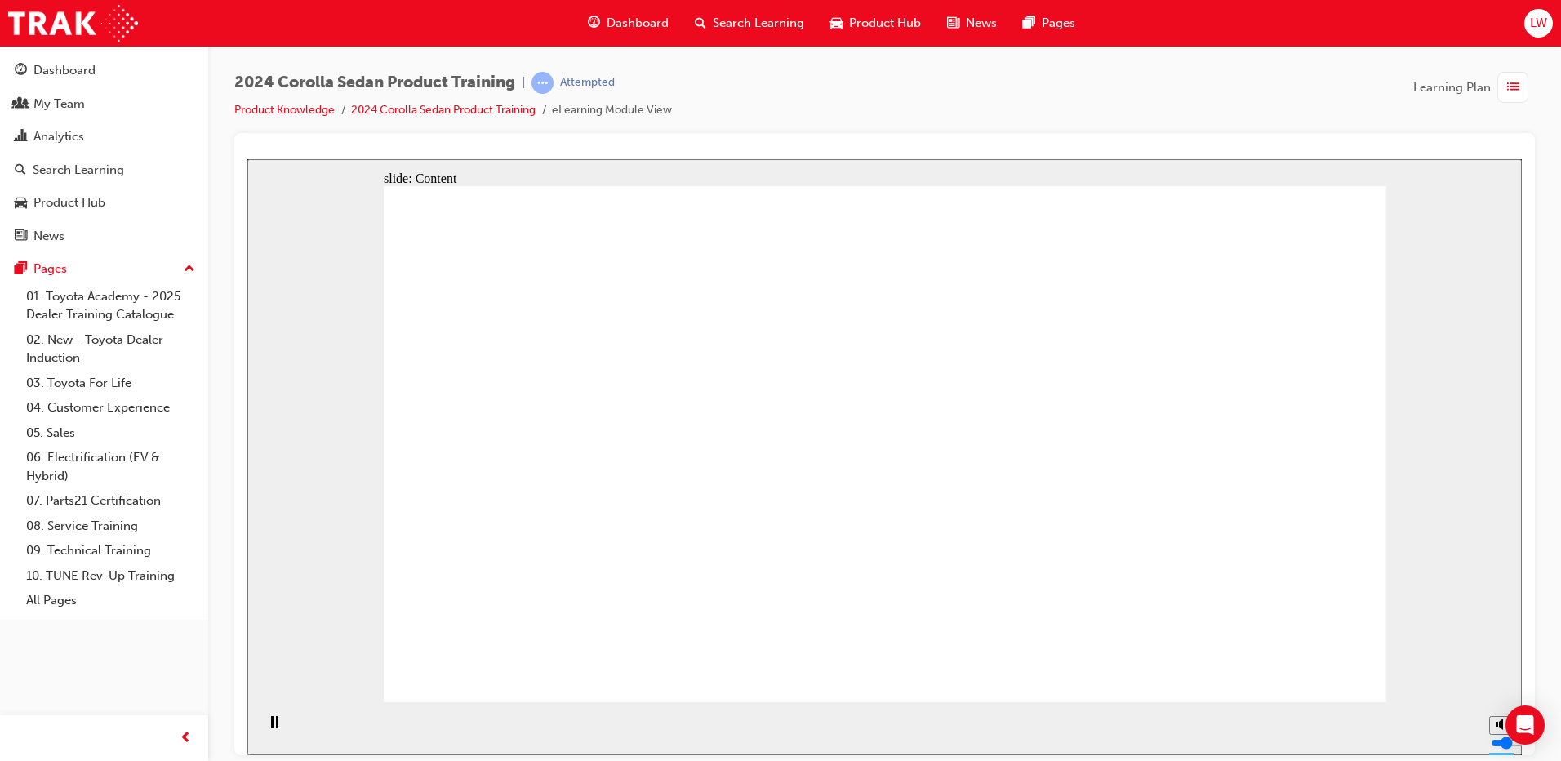
drag, startPoint x: 690, startPoint y: 448, endPoint x: 689, endPoint y: 425, distance: 22.9
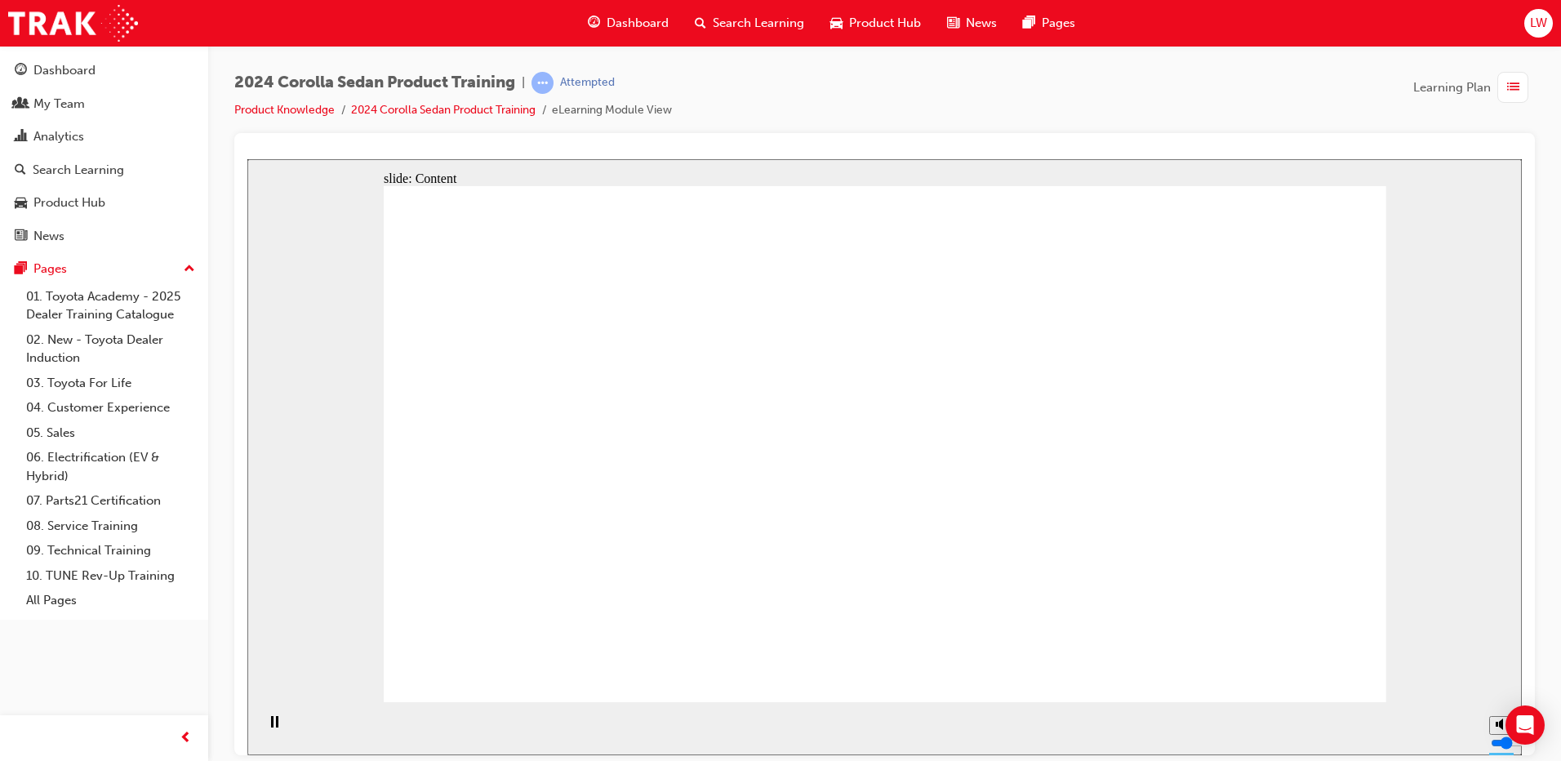
drag, startPoint x: 548, startPoint y: 495, endPoint x: 581, endPoint y: 492, distance: 33.6
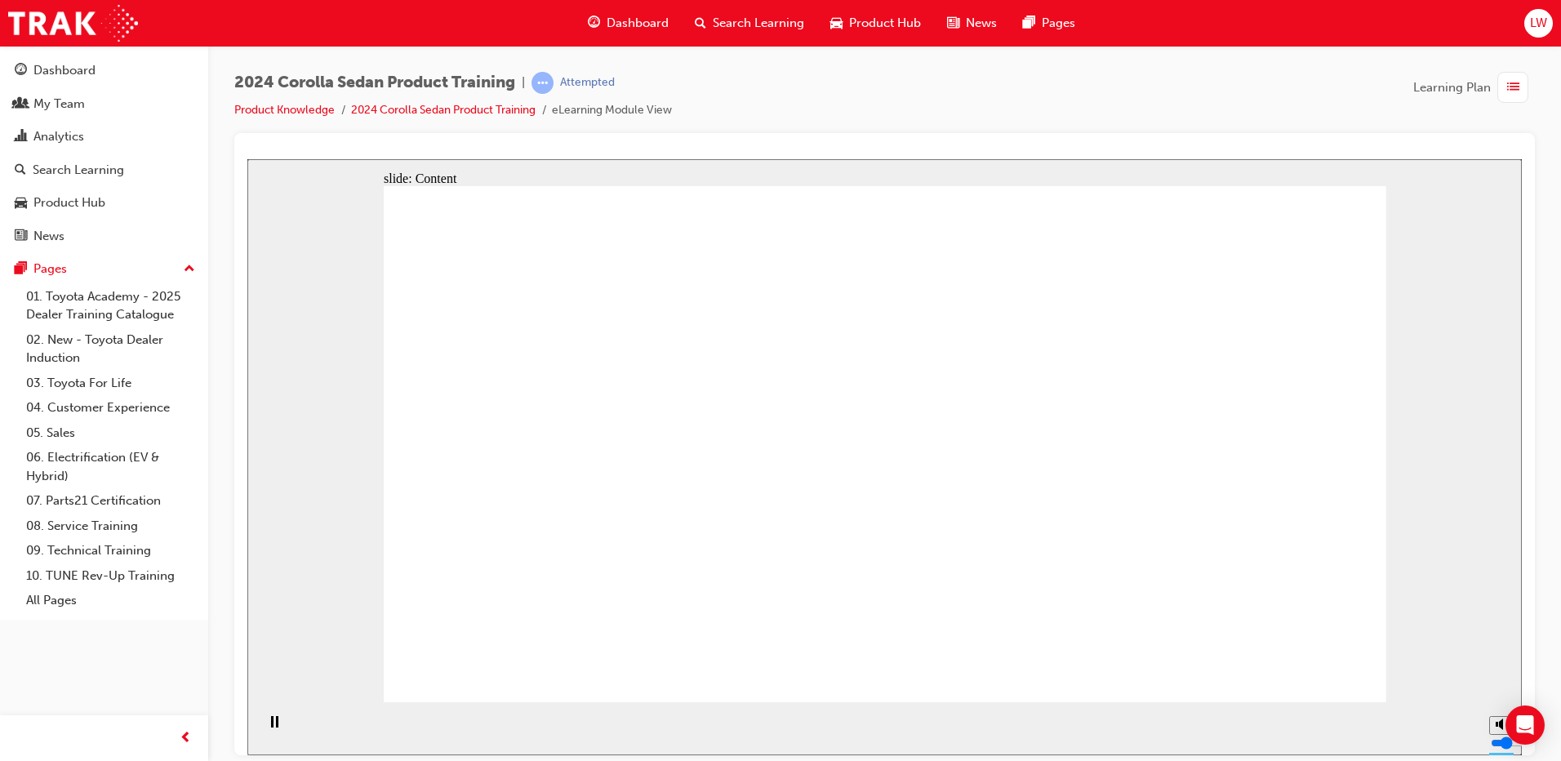
drag, startPoint x: 1323, startPoint y: 653, endPoint x: 1316, endPoint y: 678, distance: 26.4
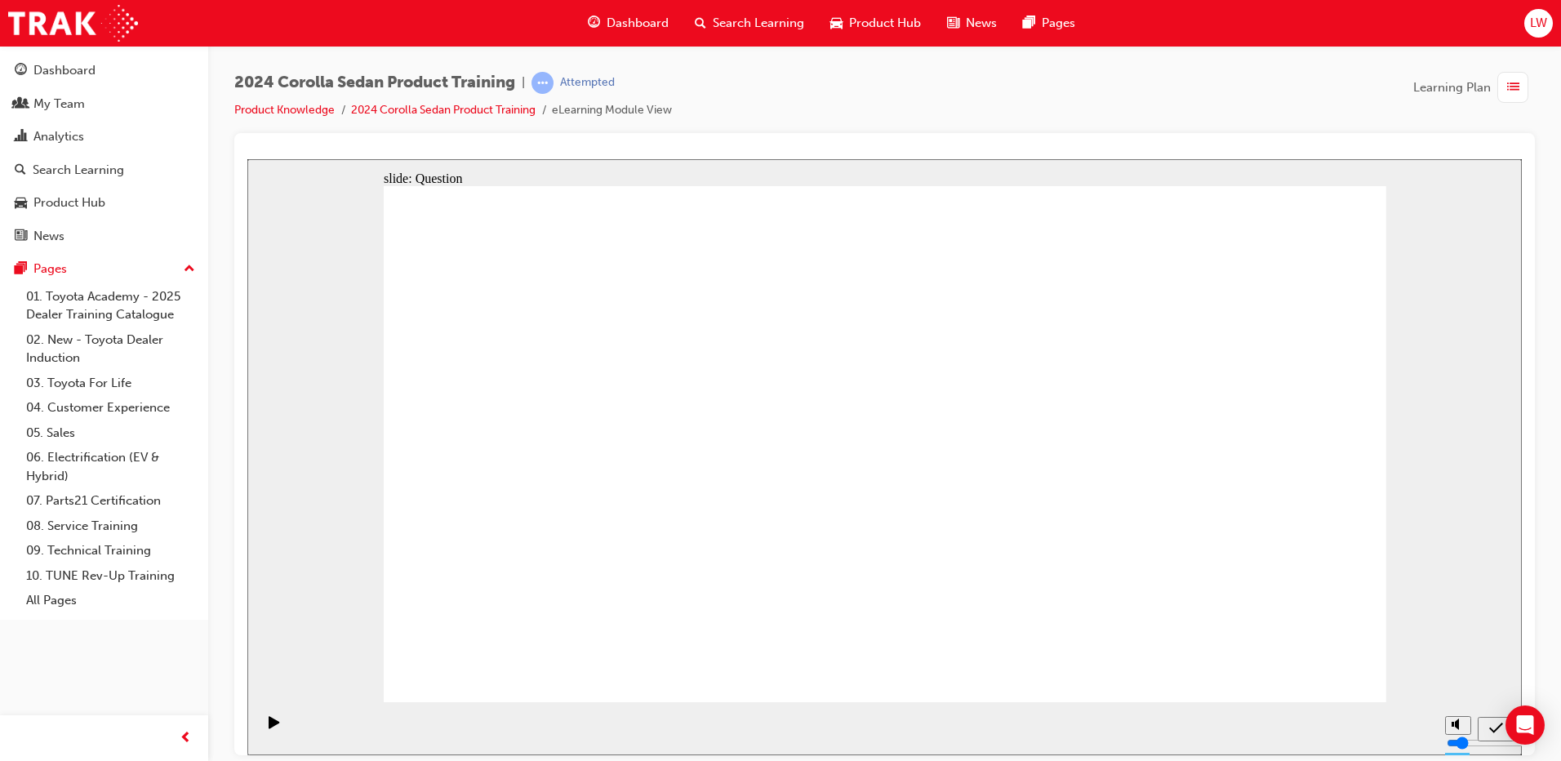
radio input "true"
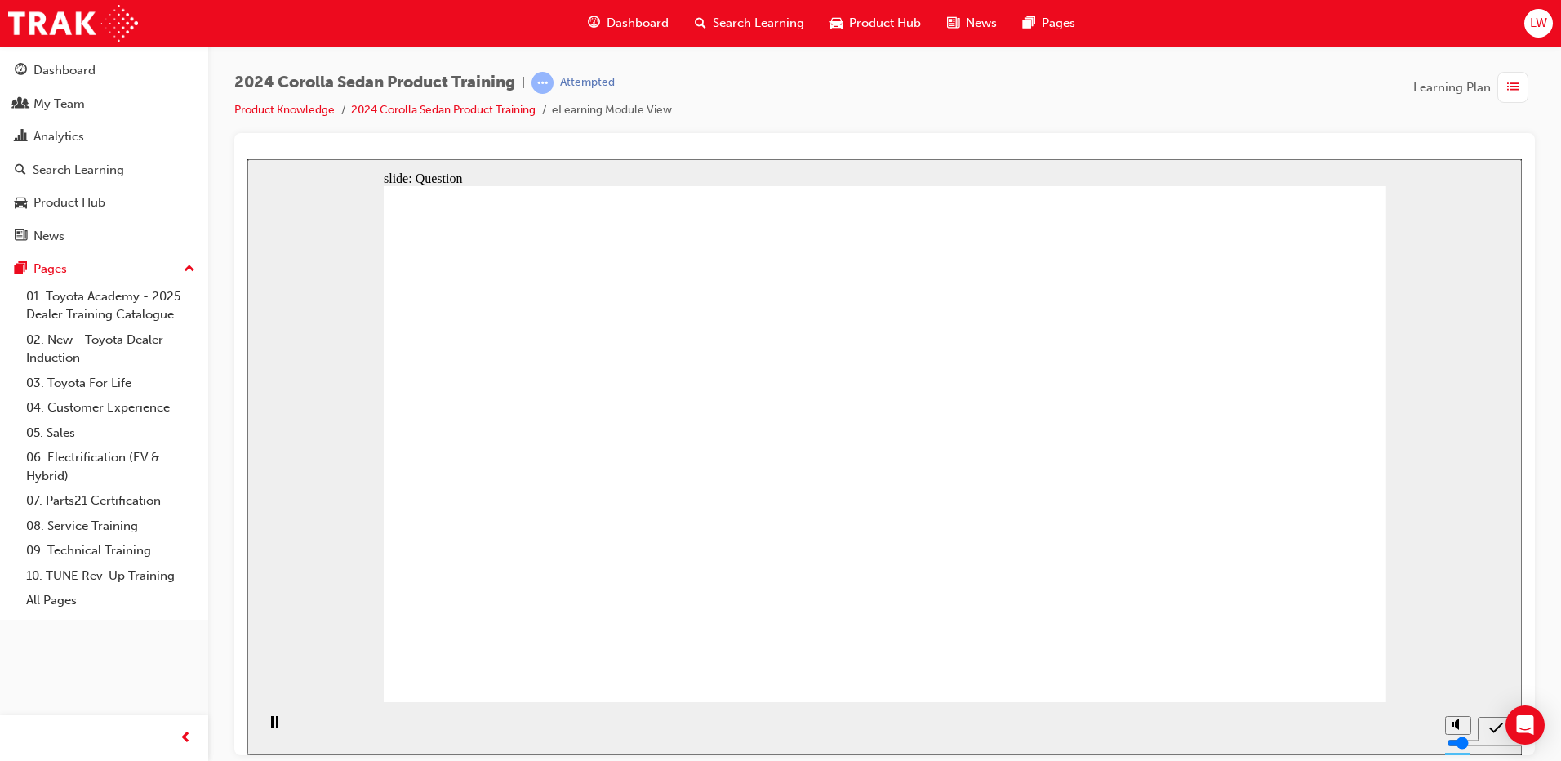
radio input "true"
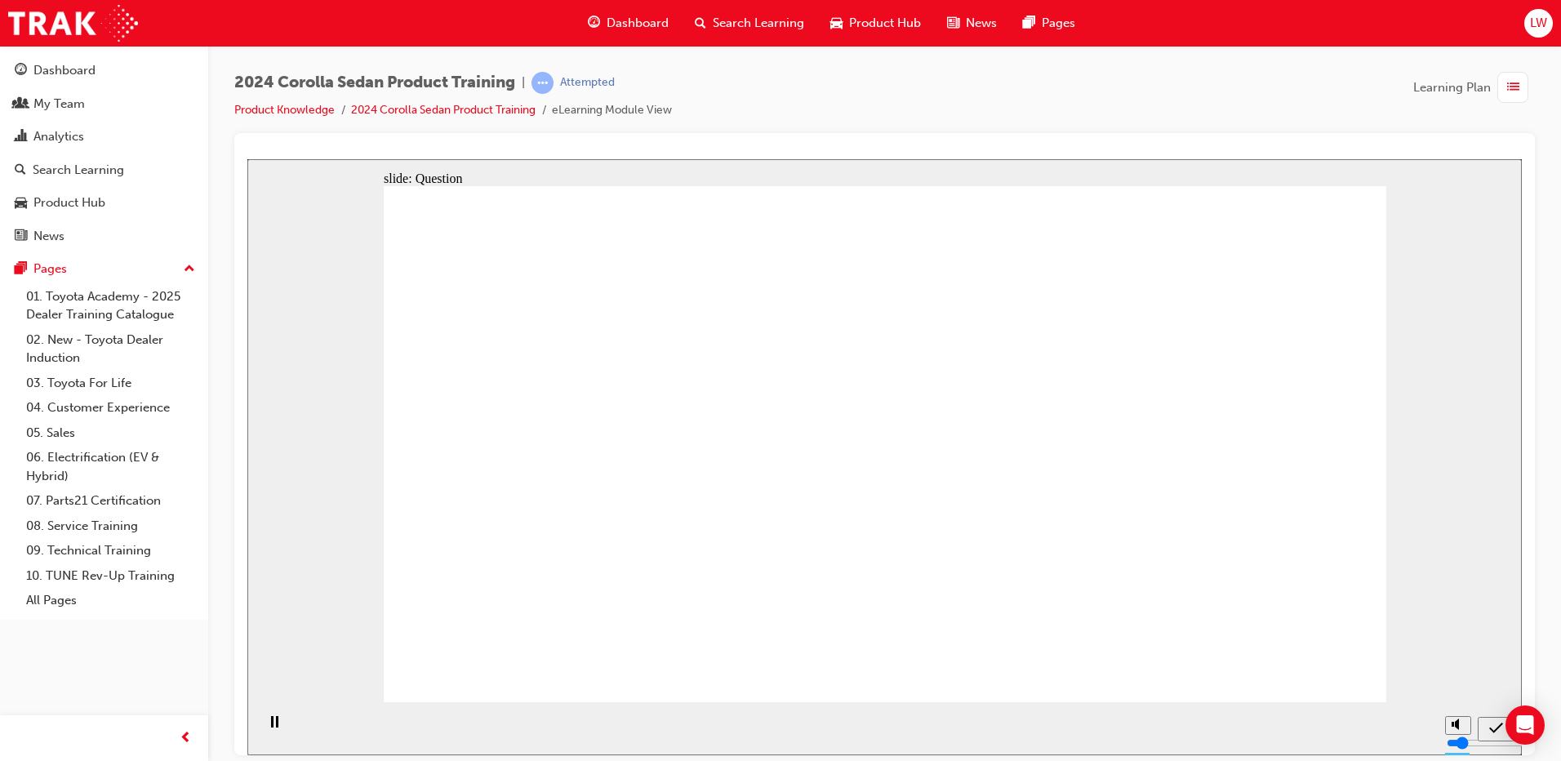
radio input "true"
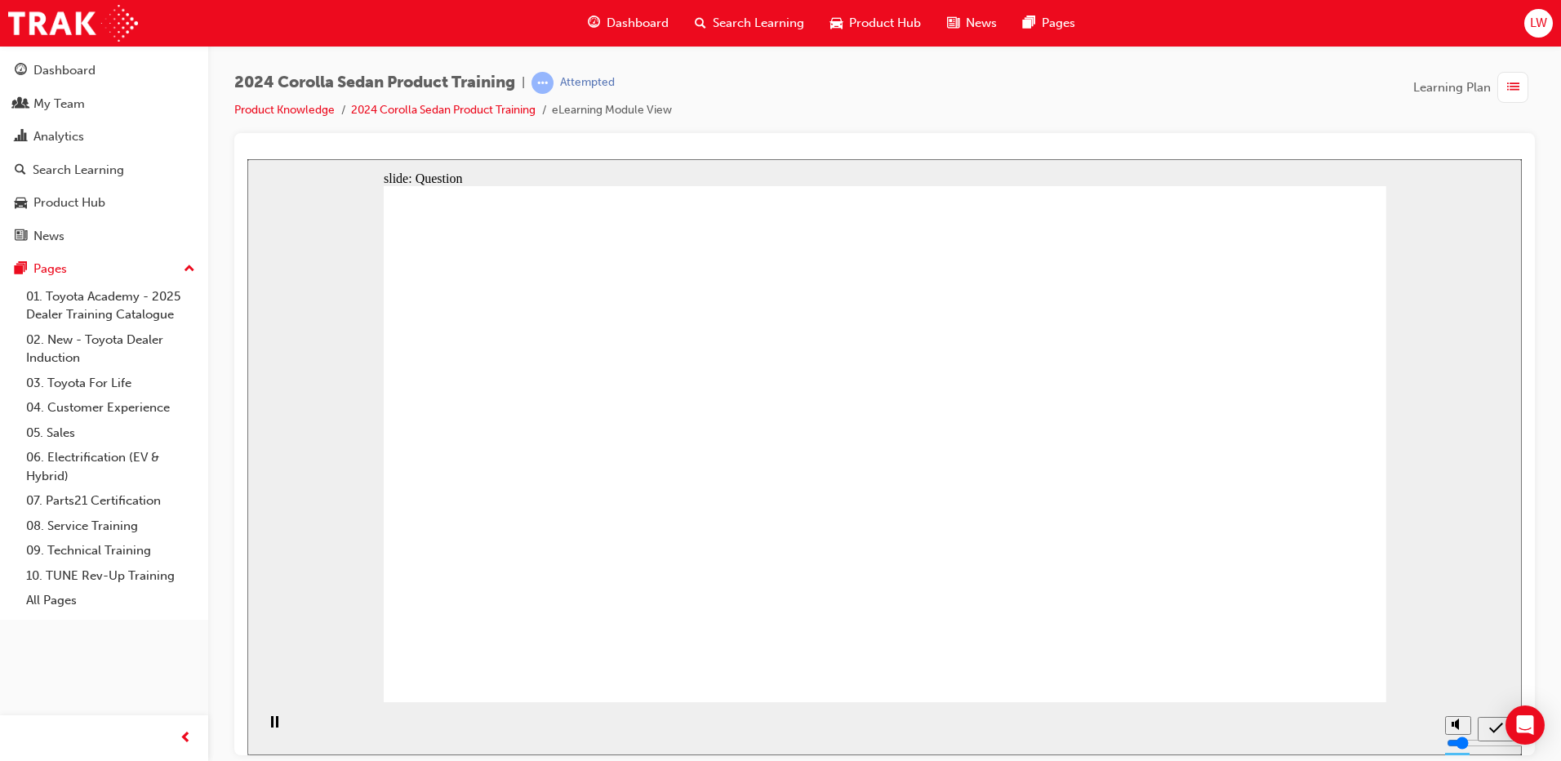
drag, startPoint x: 591, startPoint y: 404, endPoint x: 604, endPoint y: 537, distance: 133.8
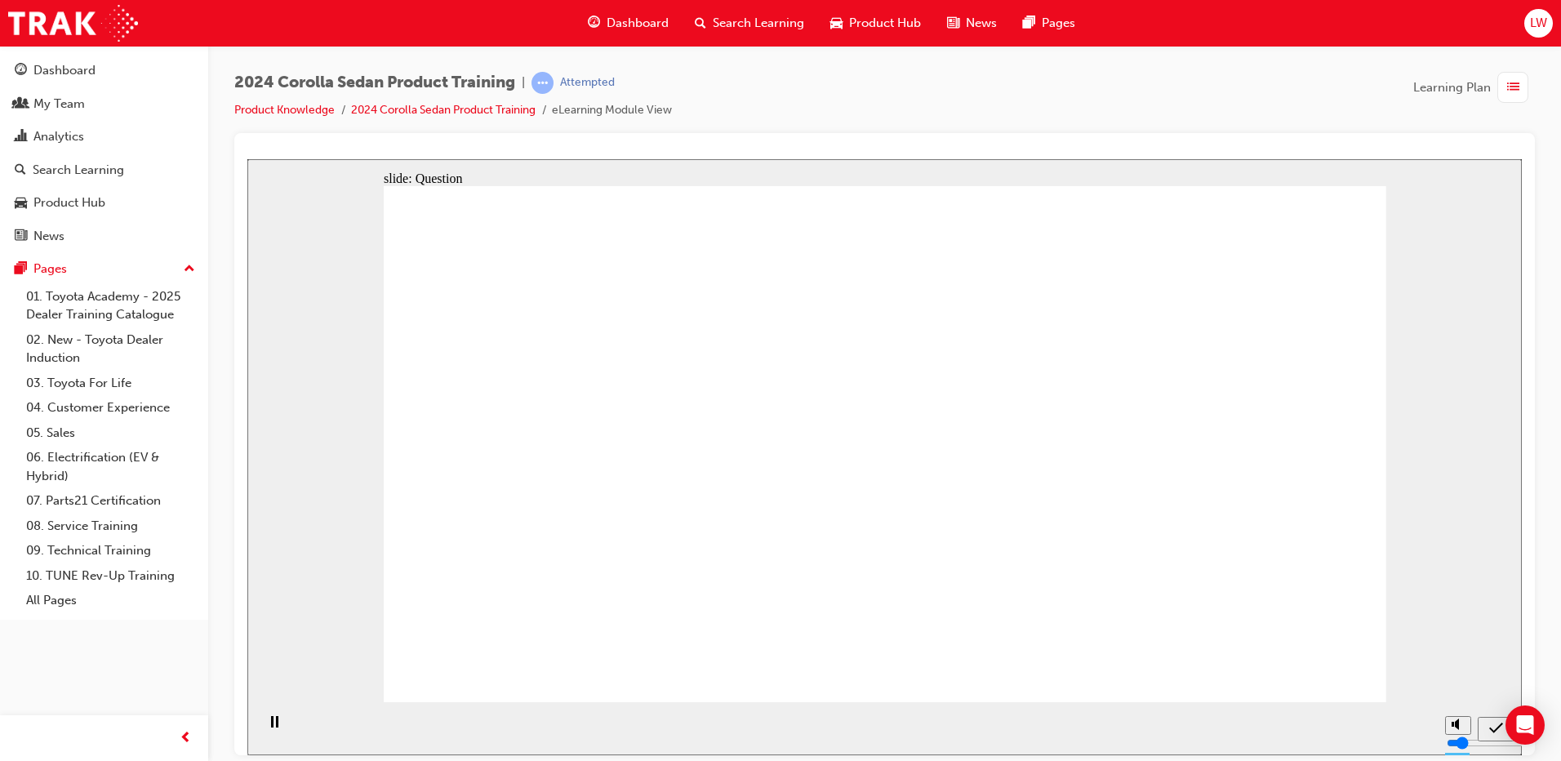
drag, startPoint x: 798, startPoint y: 420, endPoint x: 827, endPoint y: 586, distance: 168.4
drag, startPoint x: 822, startPoint y: 561, endPoint x: 969, endPoint y: 553, distance: 148.0
drag, startPoint x: 967, startPoint y: 419, endPoint x: 796, endPoint y: 556, distance: 219.0
drag, startPoint x: 835, startPoint y: 567, endPoint x: 1169, endPoint y: 566, distance: 334.0
drag, startPoint x: 1132, startPoint y: 416, endPoint x: 798, endPoint y: 537, distance: 355.2
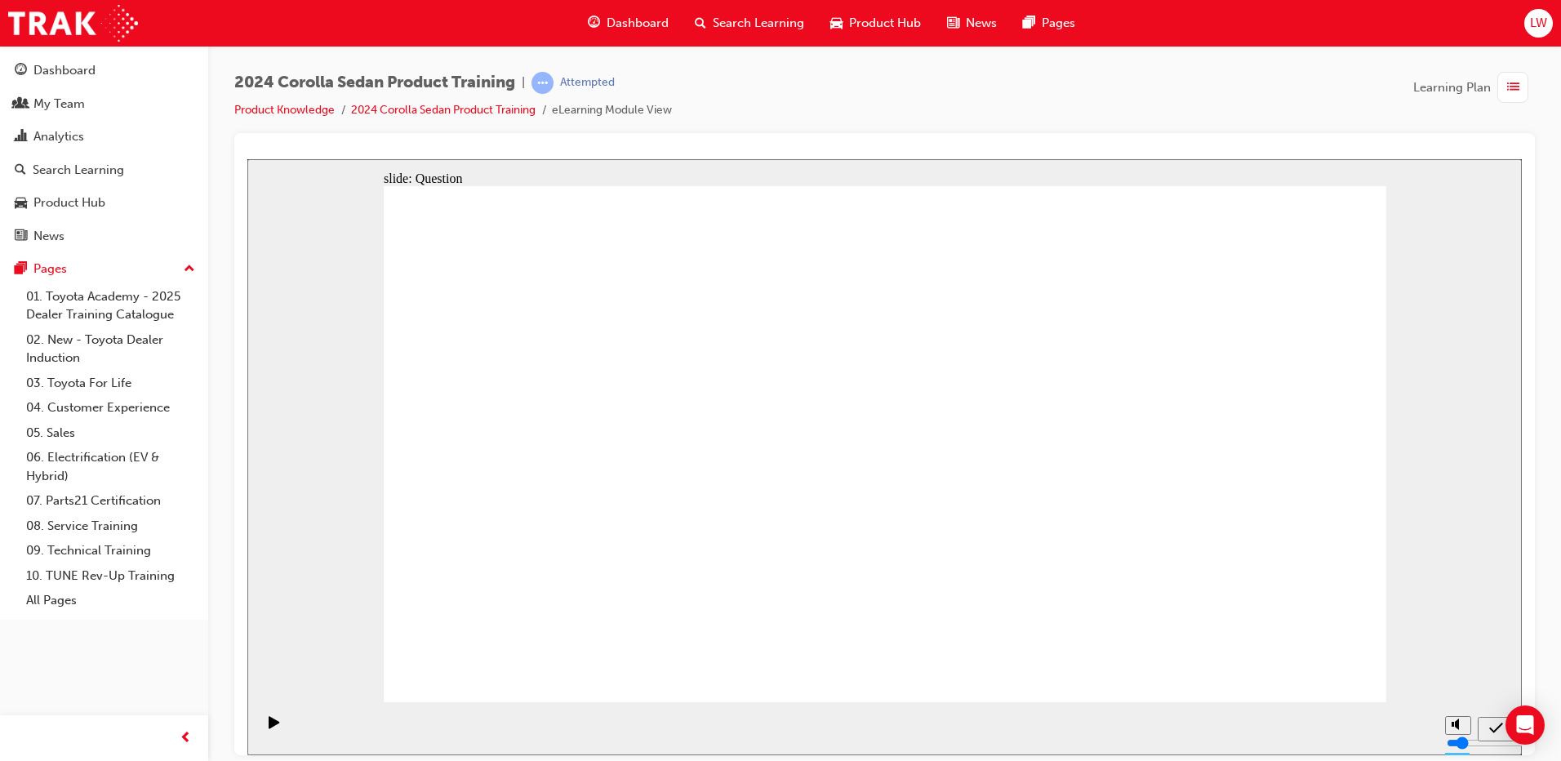
drag, startPoint x: 1342, startPoint y: 655, endPoint x: 1318, endPoint y: 661, distance: 24.4
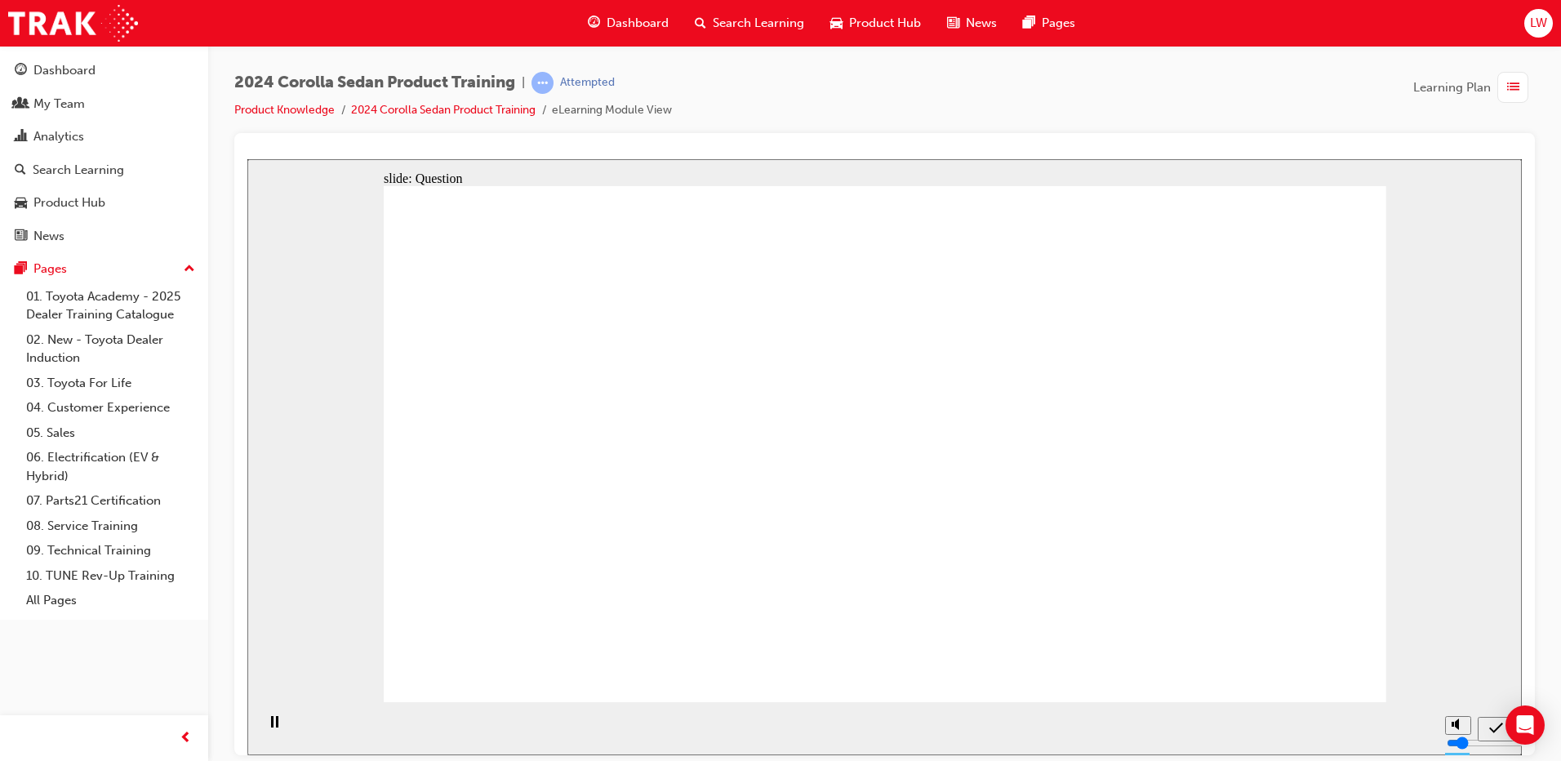
radio input "true"
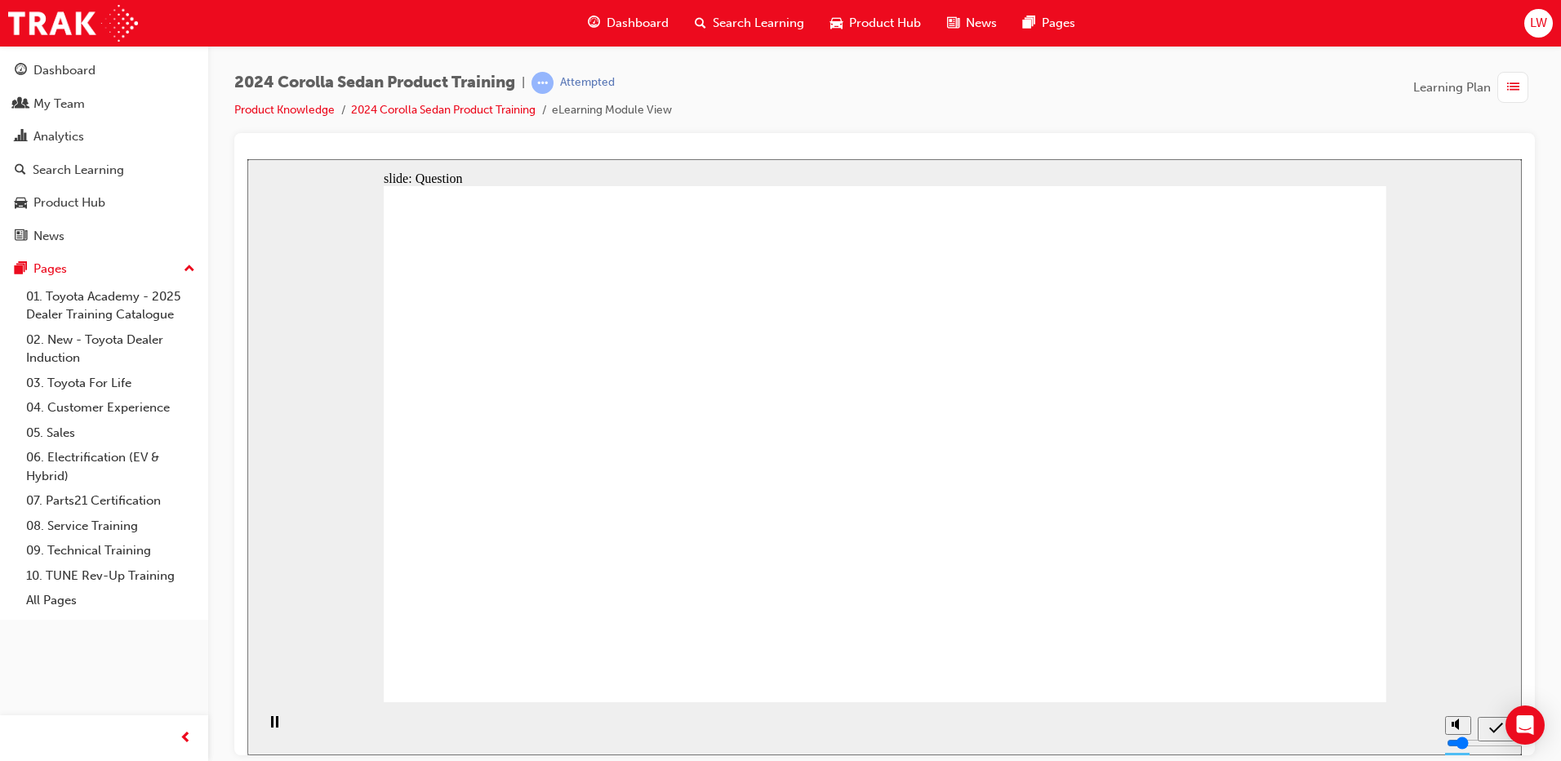
radio input "true"
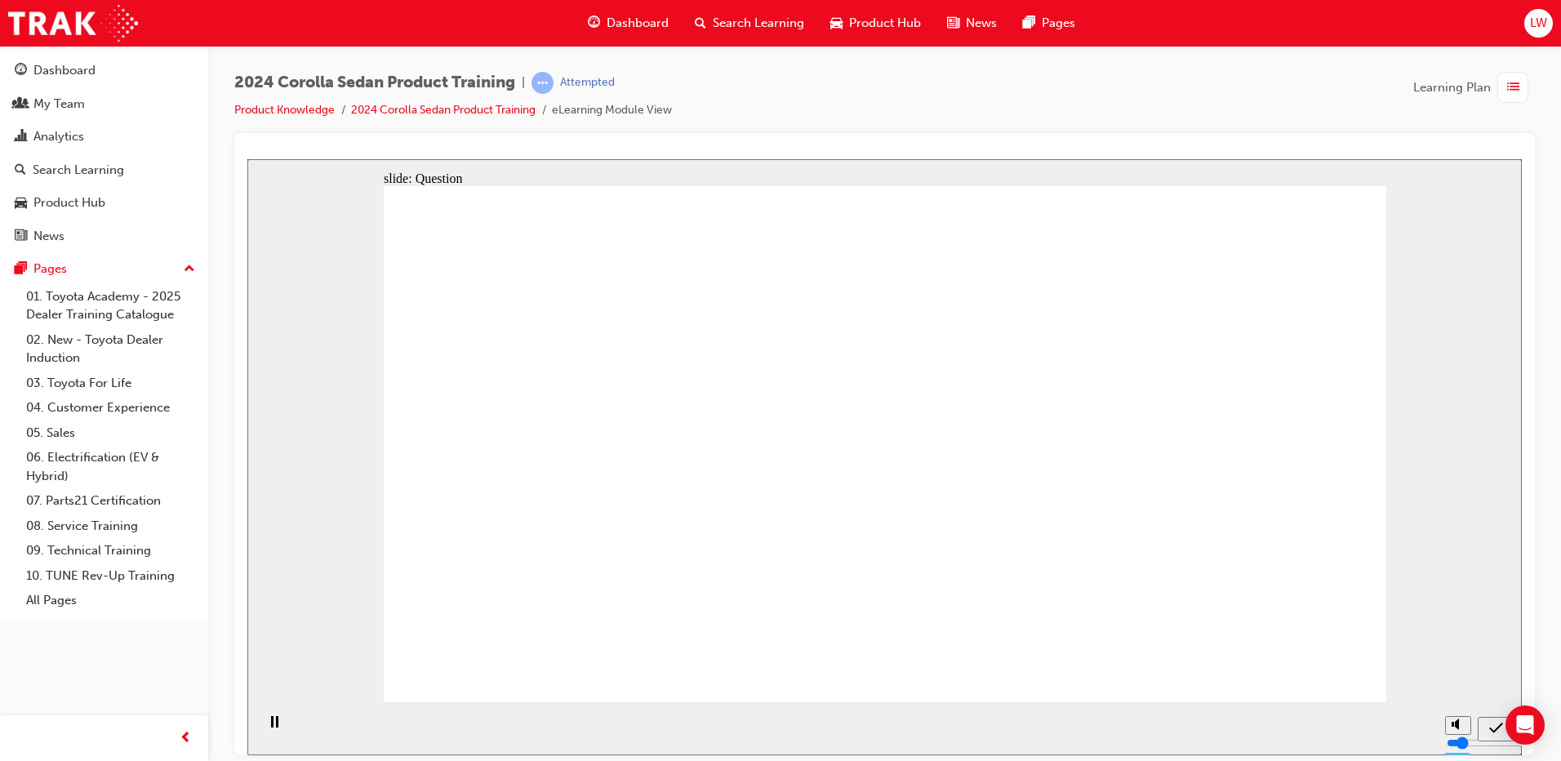
radio input "true"
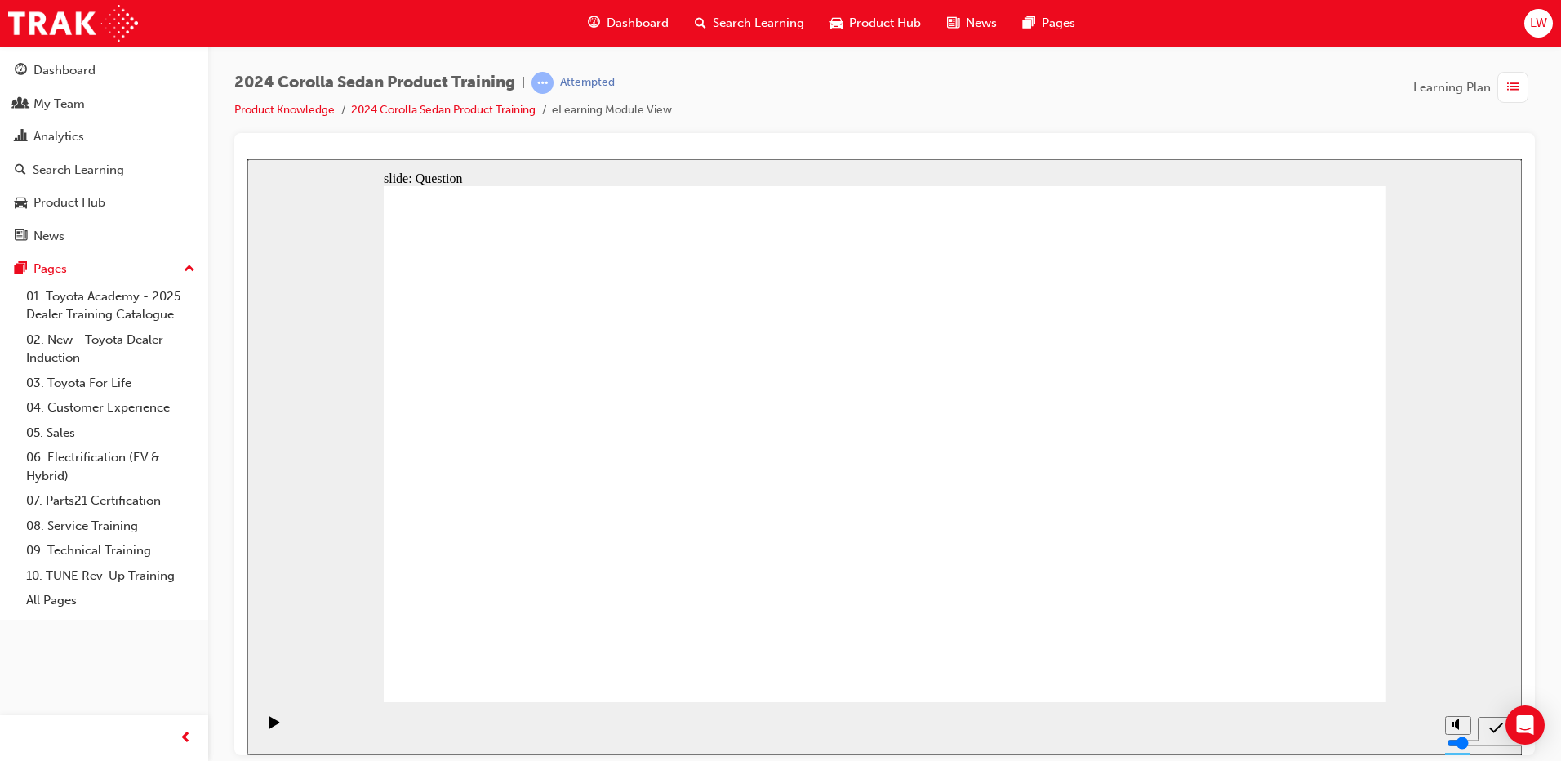
drag, startPoint x: 773, startPoint y: 467, endPoint x: 930, endPoint y: 581, distance: 194.2
drag, startPoint x: 1080, startPoint y: 439, endPoint x: 804, endPoint y: 574, distance: 307.9
drag, startPoint x: 619, startPoint y: 410, endPoint x: 1125, endPoint y: 555, distance: 526.6
drag, startPoint x: 908, startPoint y: 439, endPoint x: 588, endPoint y: 584, distance: 351.6
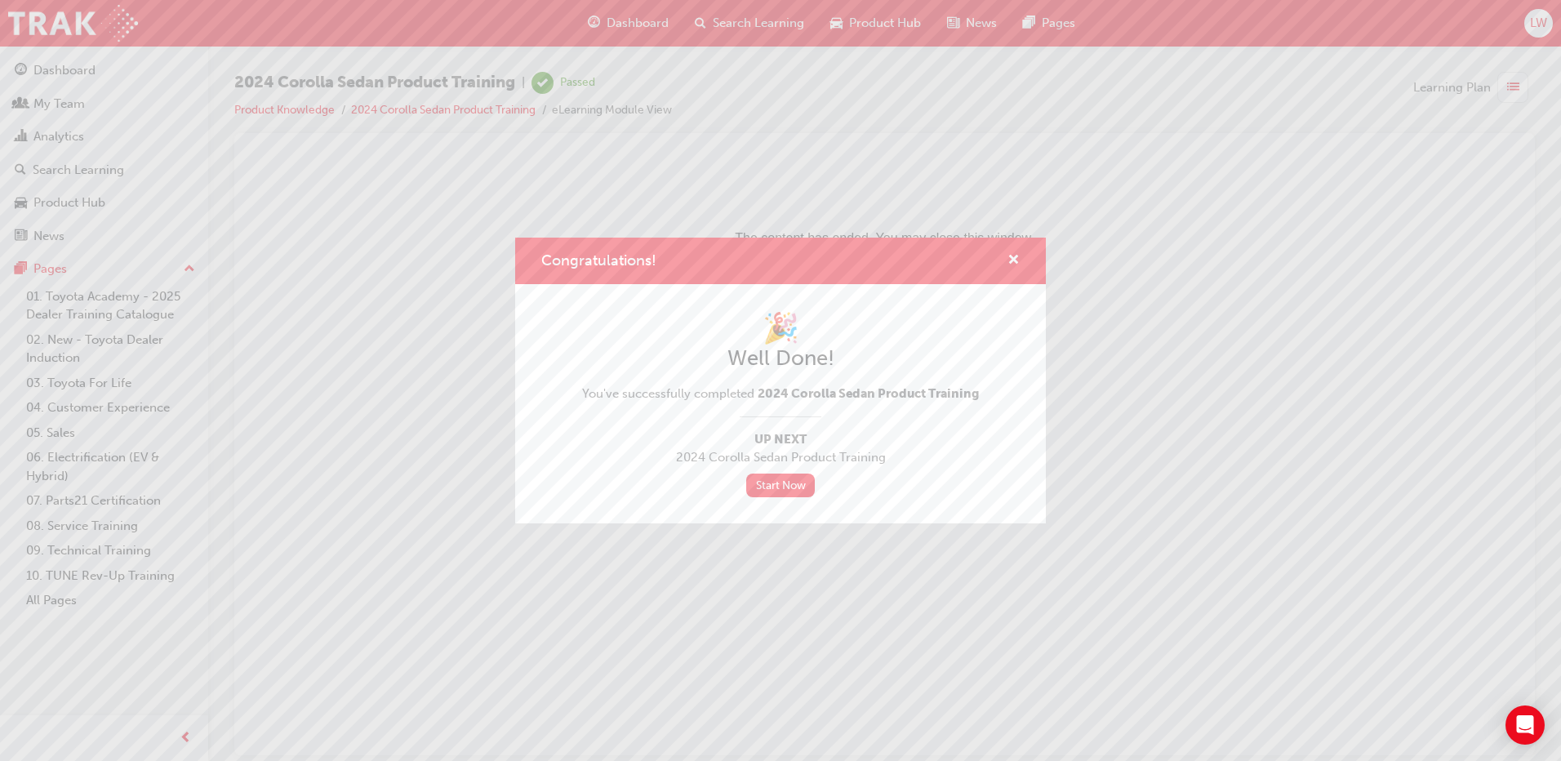
click at [1026, 253] on div "Congratulations!" at bounding box center [780, 261] width 531 height 47
click at [1009, 259] on span "cross-icon" at bounding box center [1014, 261] width 12 height 15
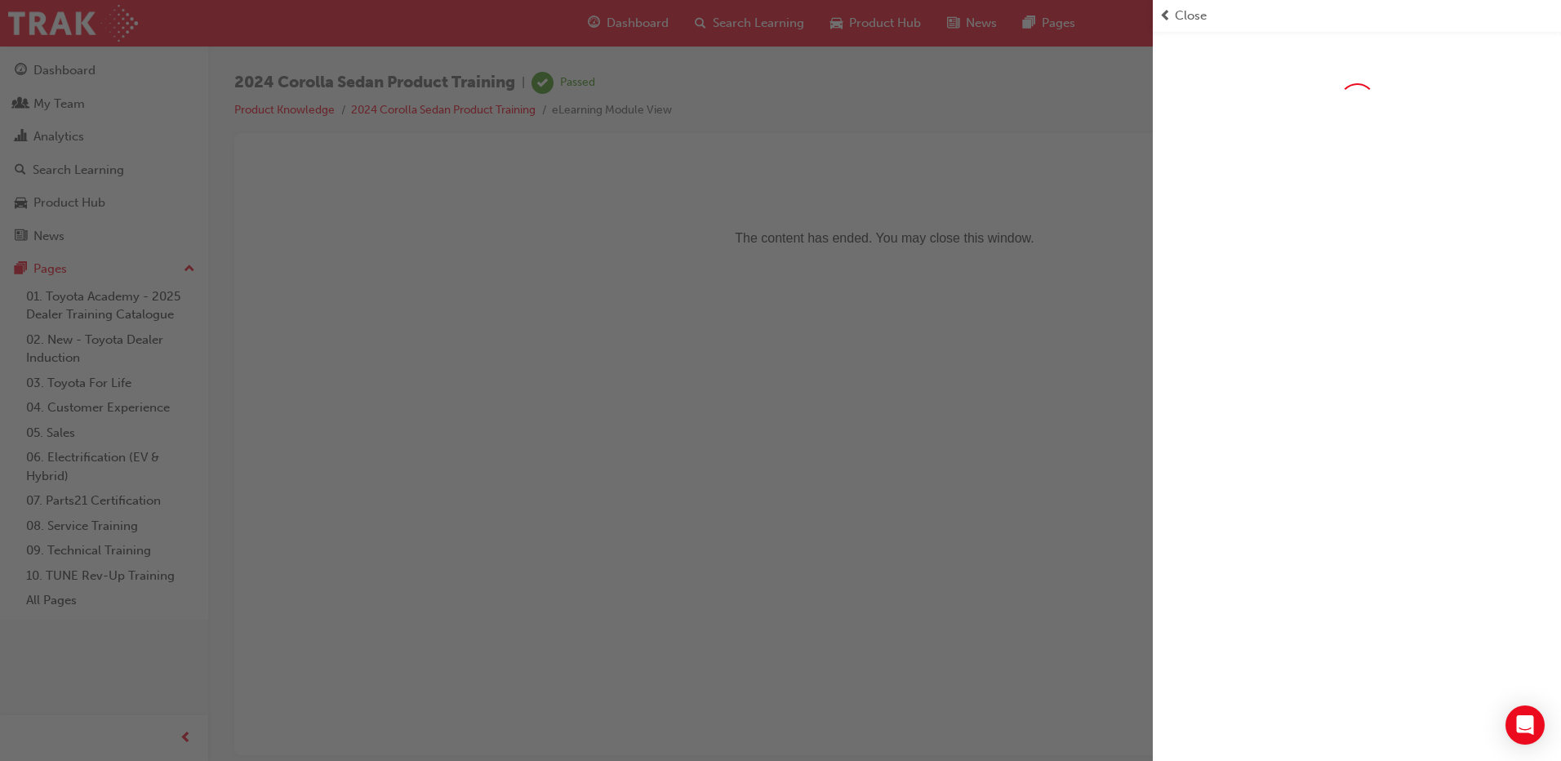
click at [1155, 4] on div "Close" at bounding box center [1357, 16] width 408 height 32
click at [1174, 13] on div "Close" at bounding box center [1357, 16] width 395 height 19
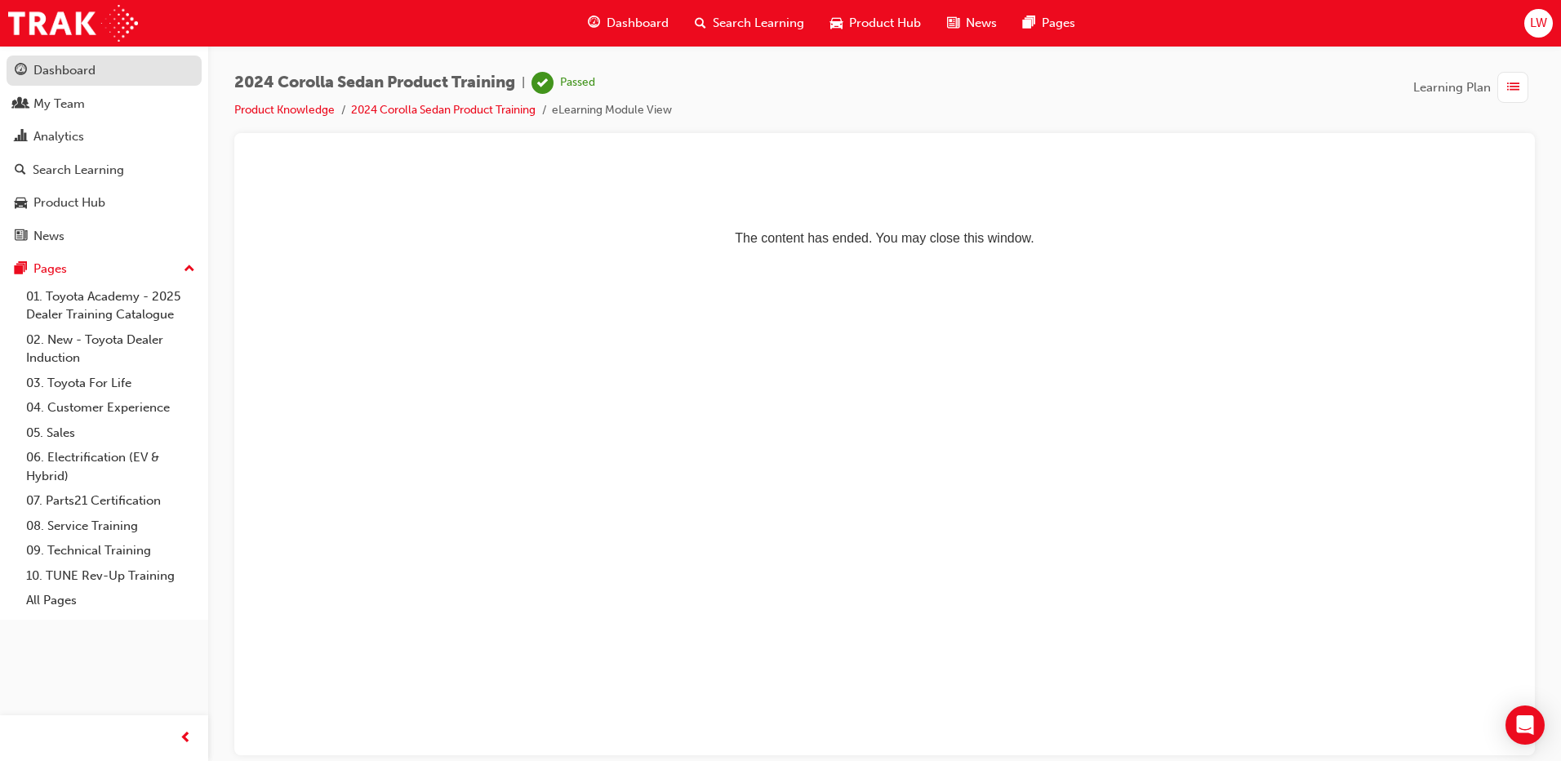
click at [89, 72] on div "Dashboard" at bounding box center [64, 70] width 62 height 19
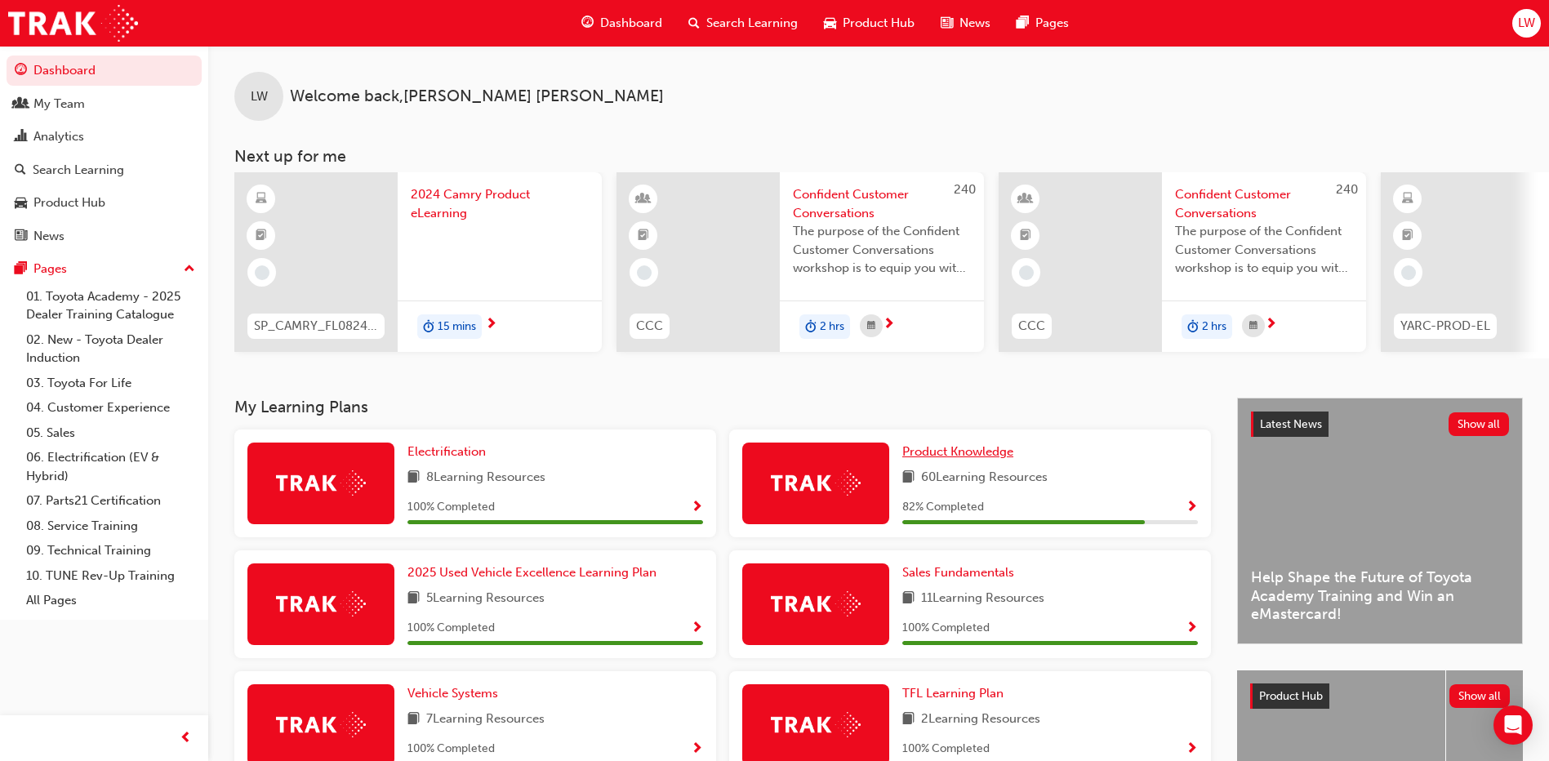
click at [981, 457] on span "Product Knowledge" at bounding box center [957, 451] width 111 height 15
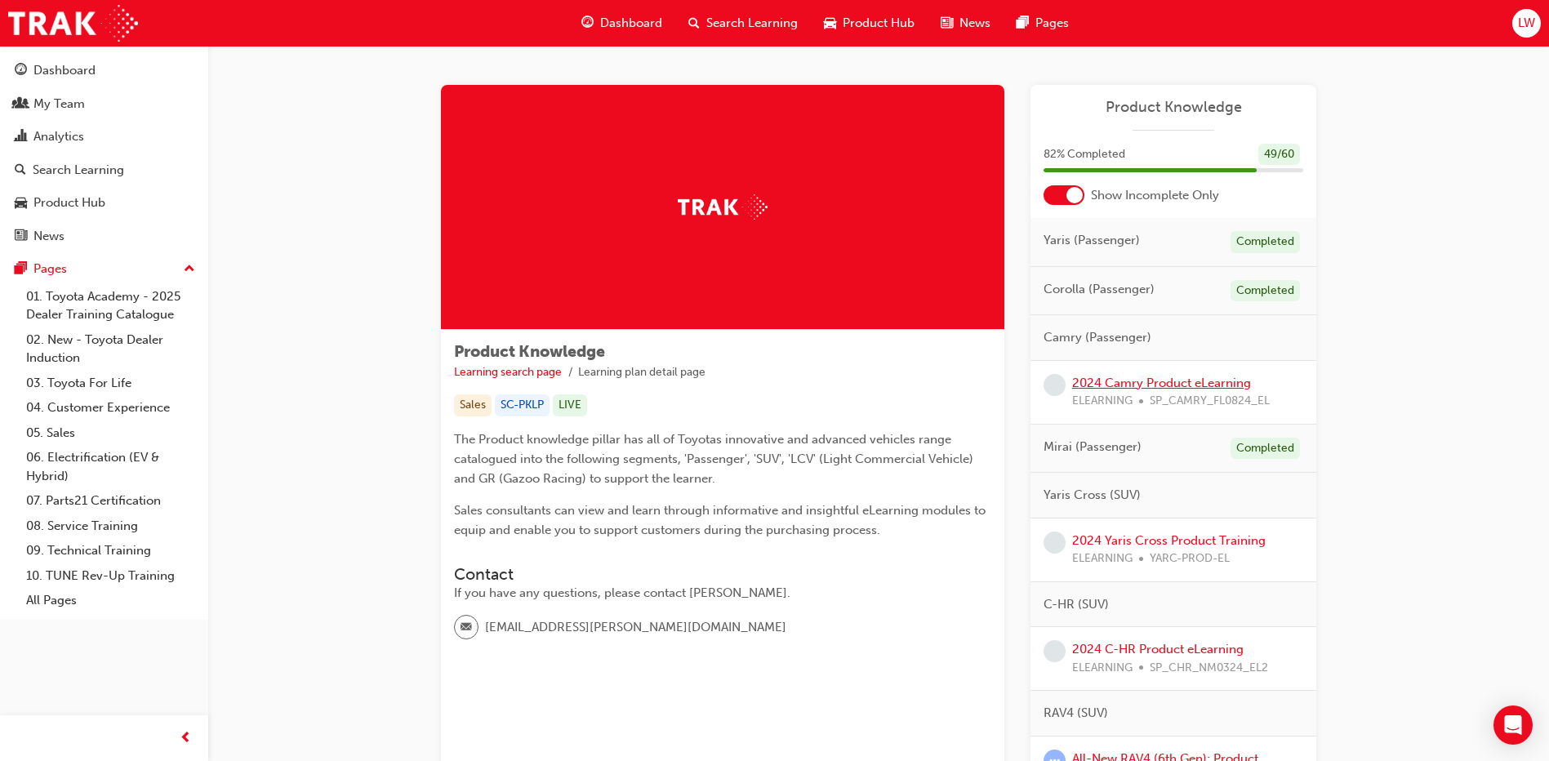
click at [1137, 380] on link "2024 Camry Product eLearning" at bounding box center [1161, 383] width 179 height 15
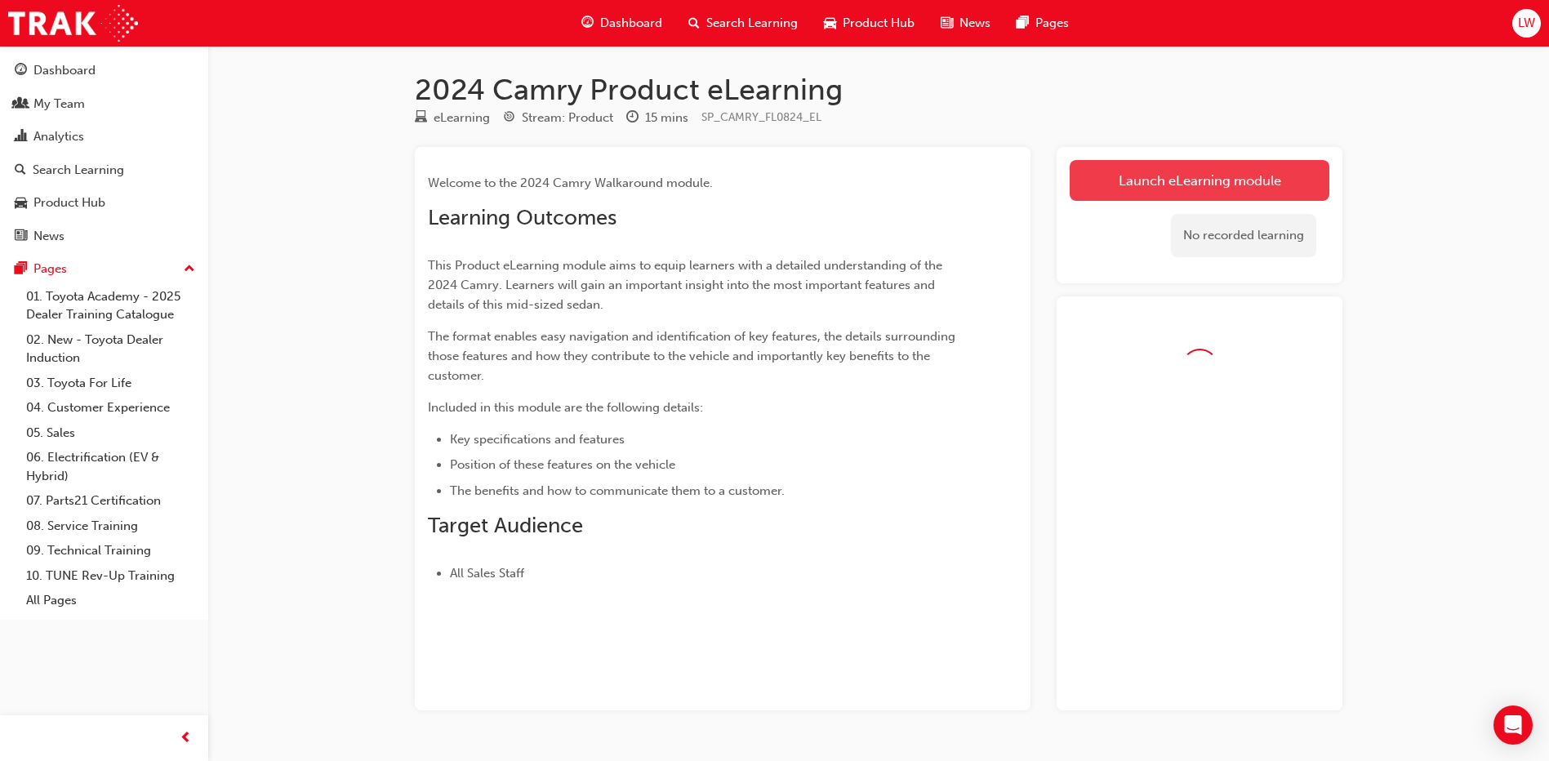
click at [1156, 172] on link "Launch eLearning module" at bounding box center [1200, 180] width 260 height 41
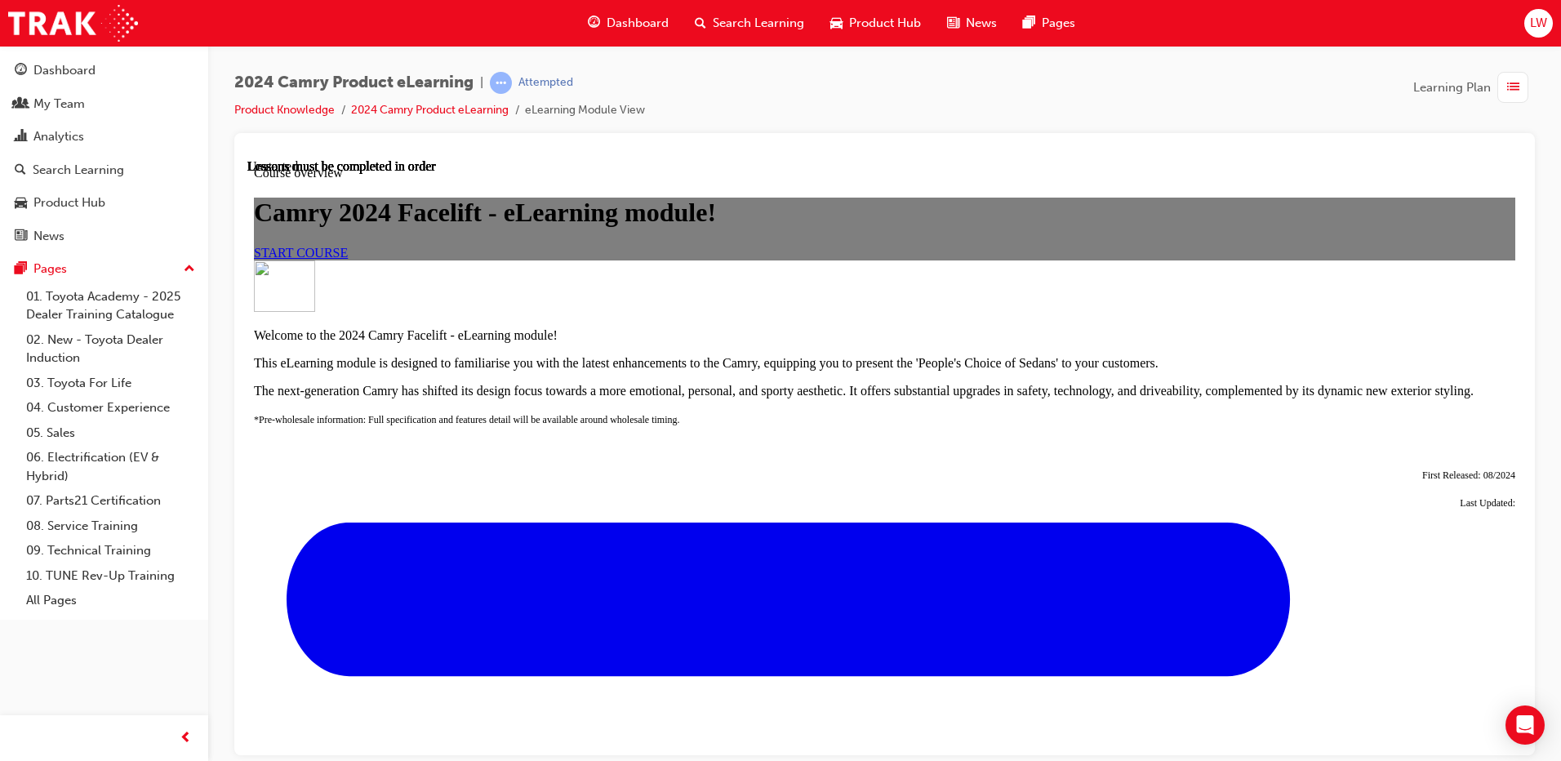
click at [348, 259] on link "START COURSE" at bounding box center [301, 252] width 94 height 14
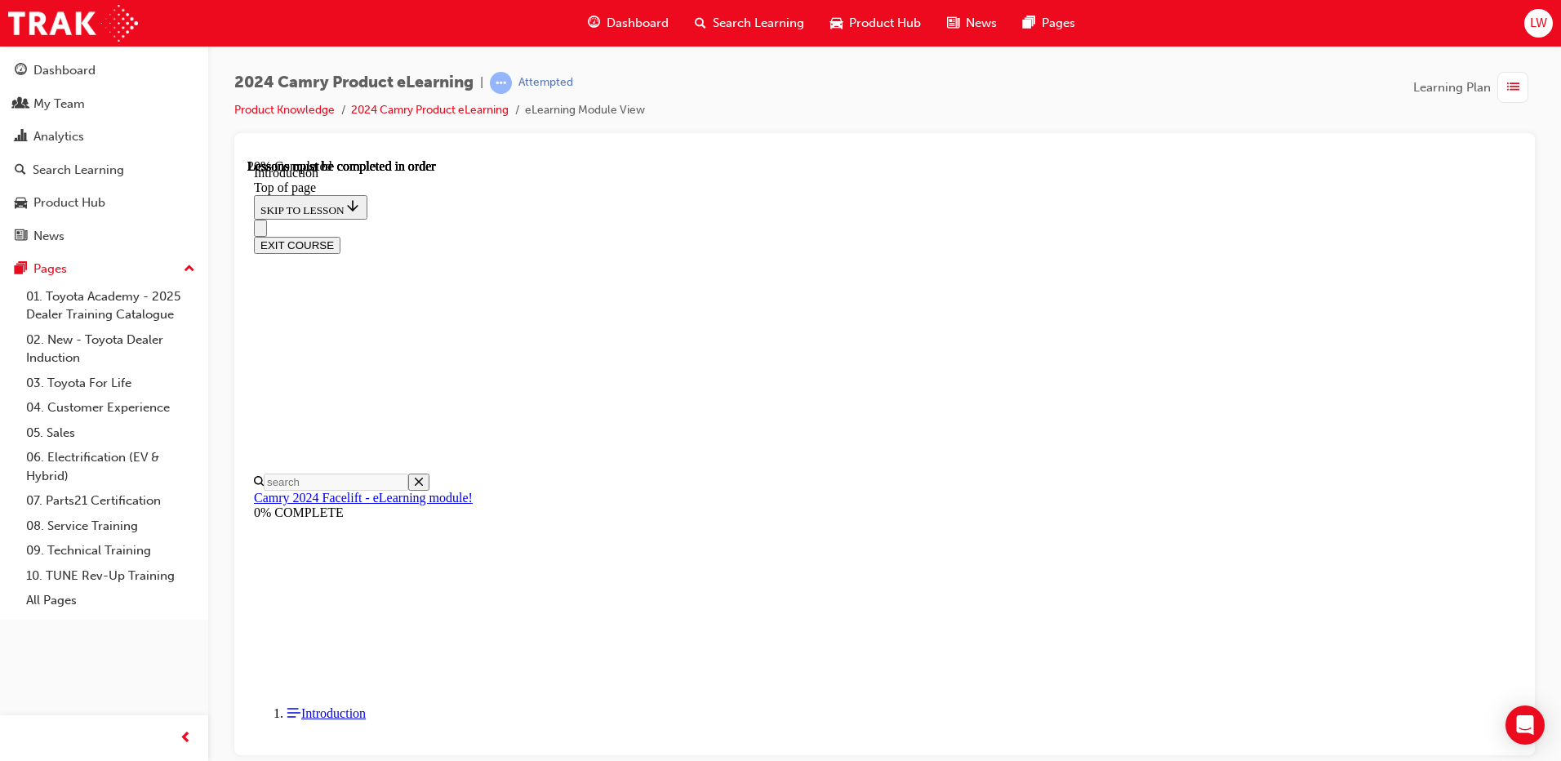
scroll to position [478, 0]
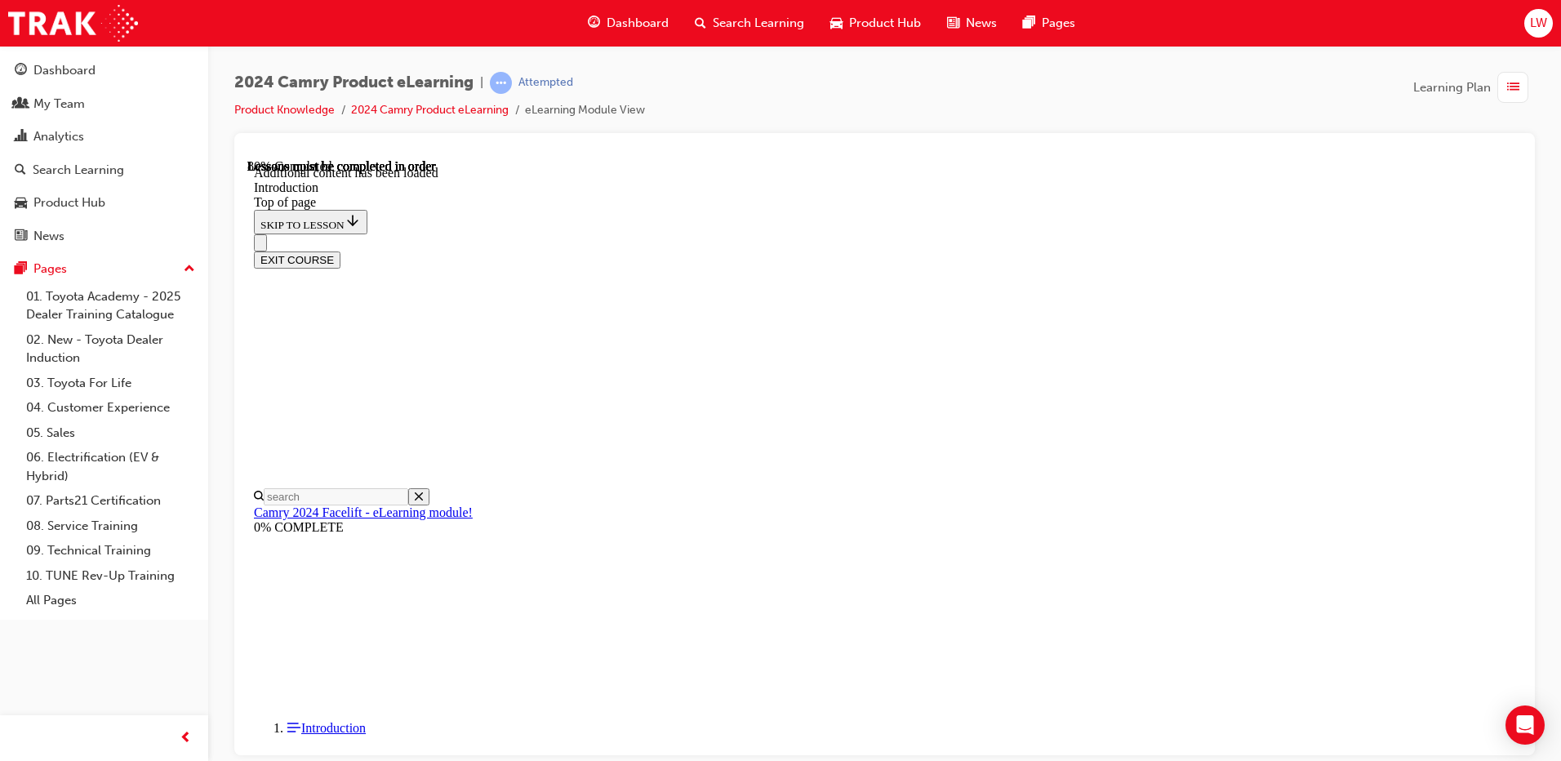
scroll to position [2009, 0]
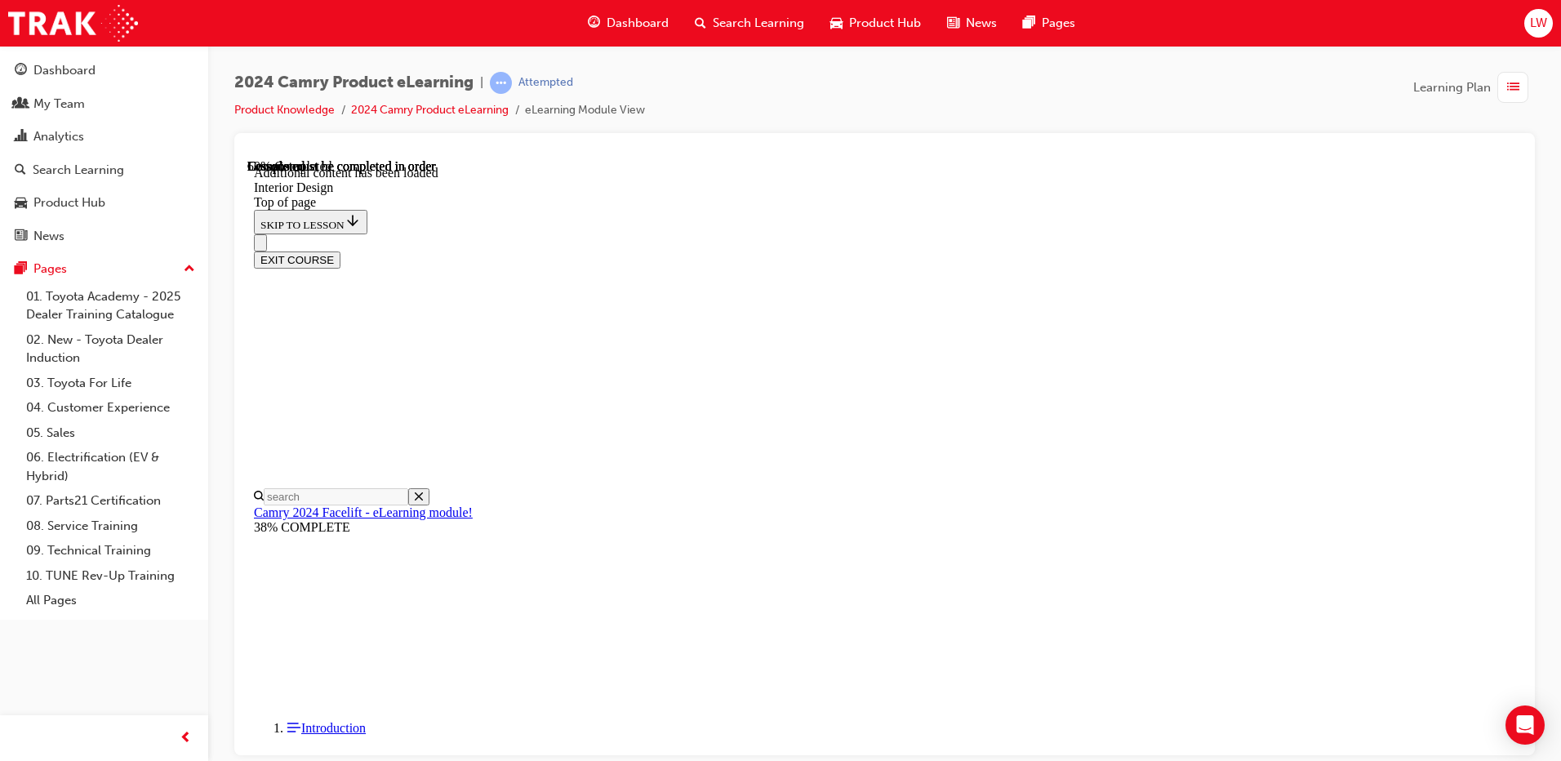
scroll to position [647, 0]
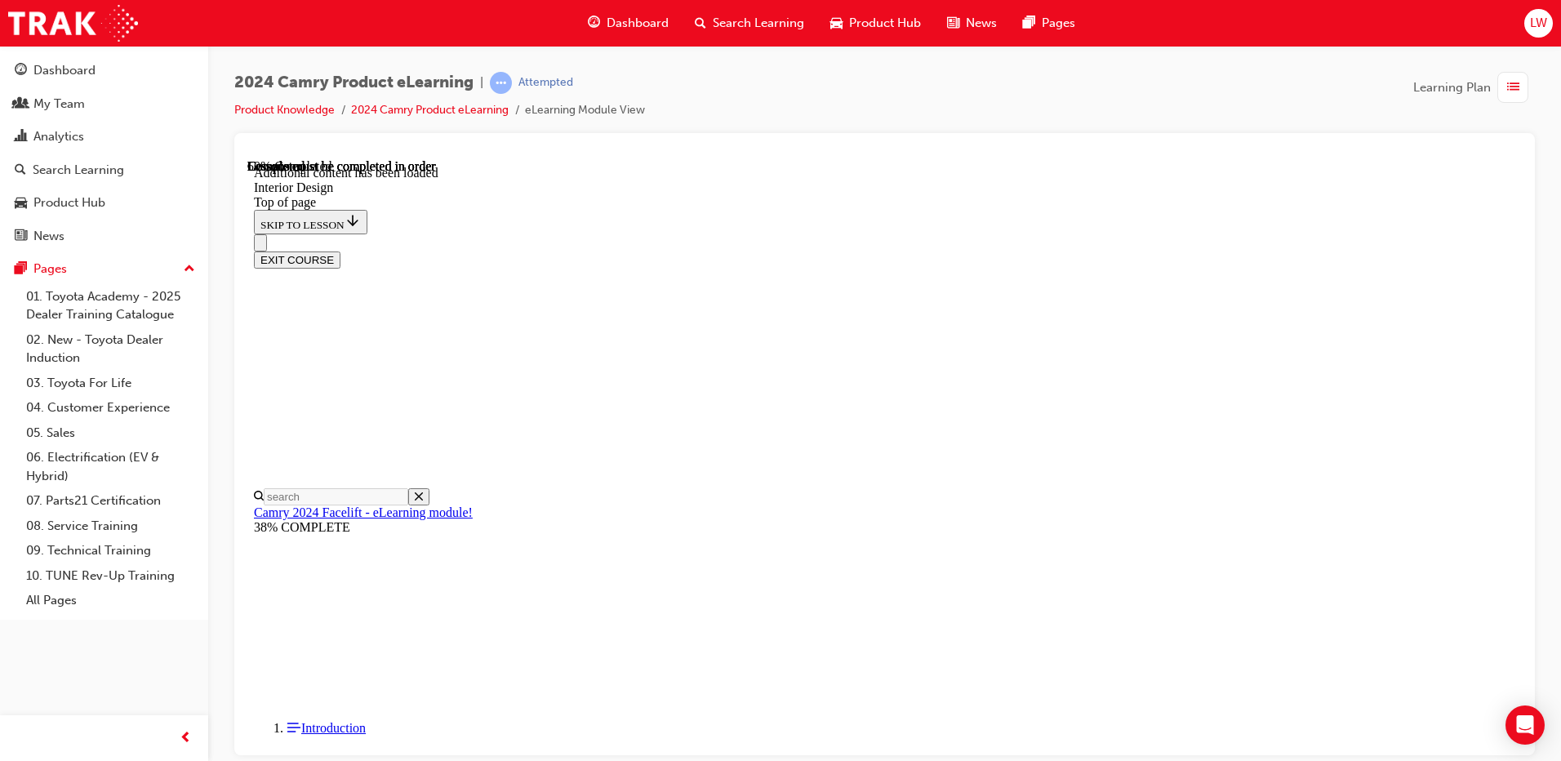
drag, startPoint x: 1291, startPoint y: 387, endPoint x: 1300, endPoint y: 391, distance: 9.9
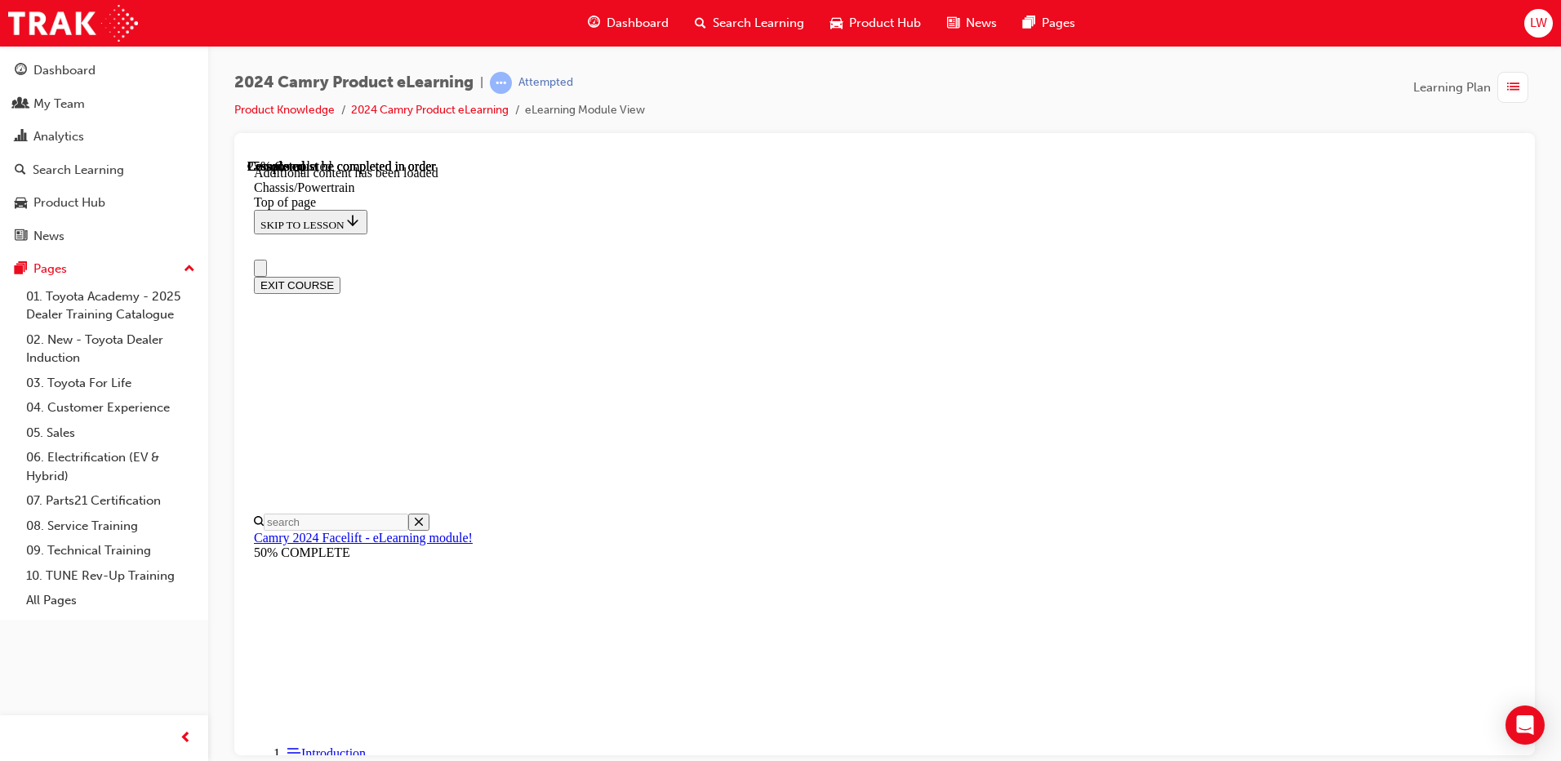
scroll to position [0, 0]
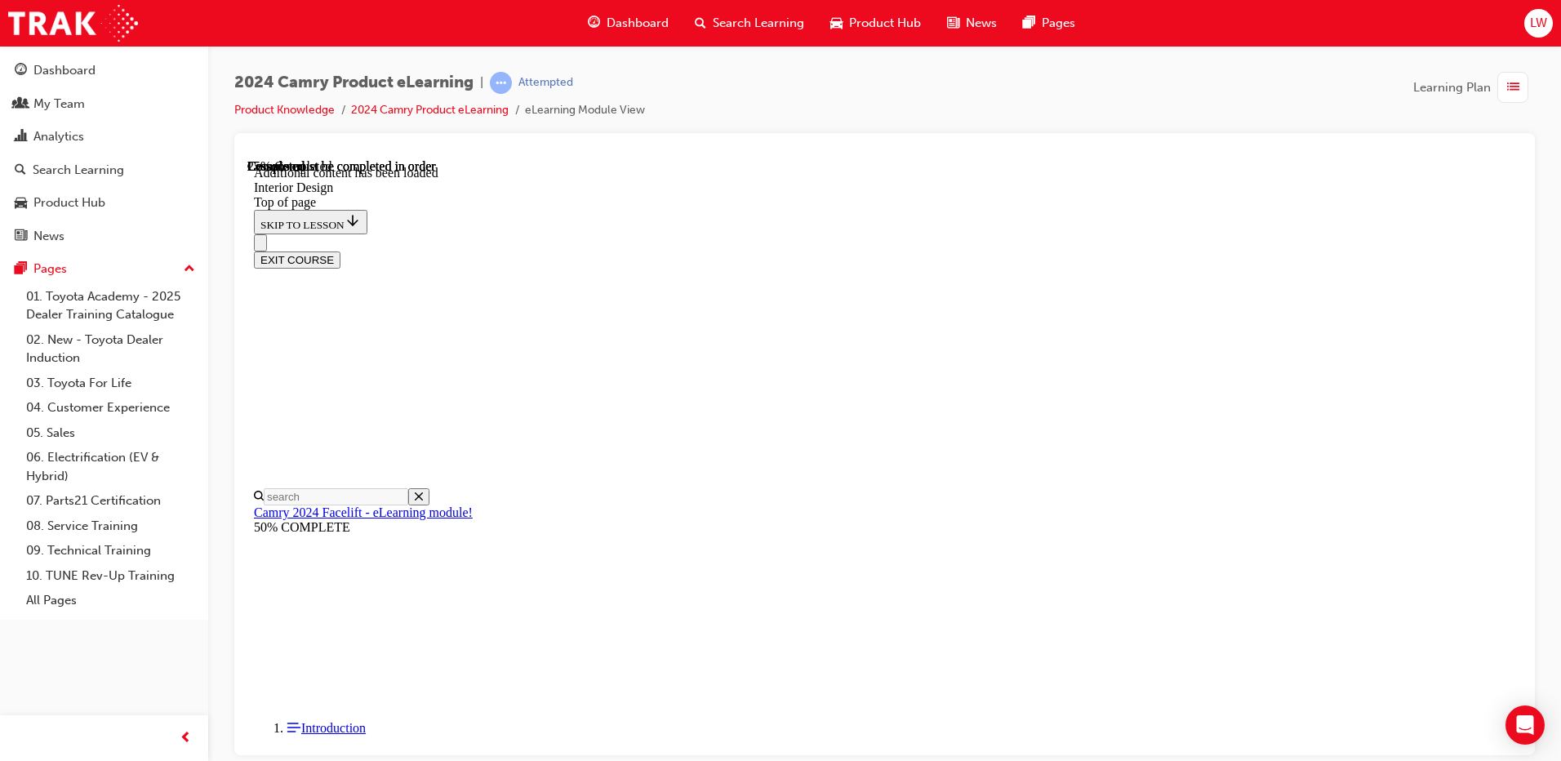
scroll to position [1319, 0]
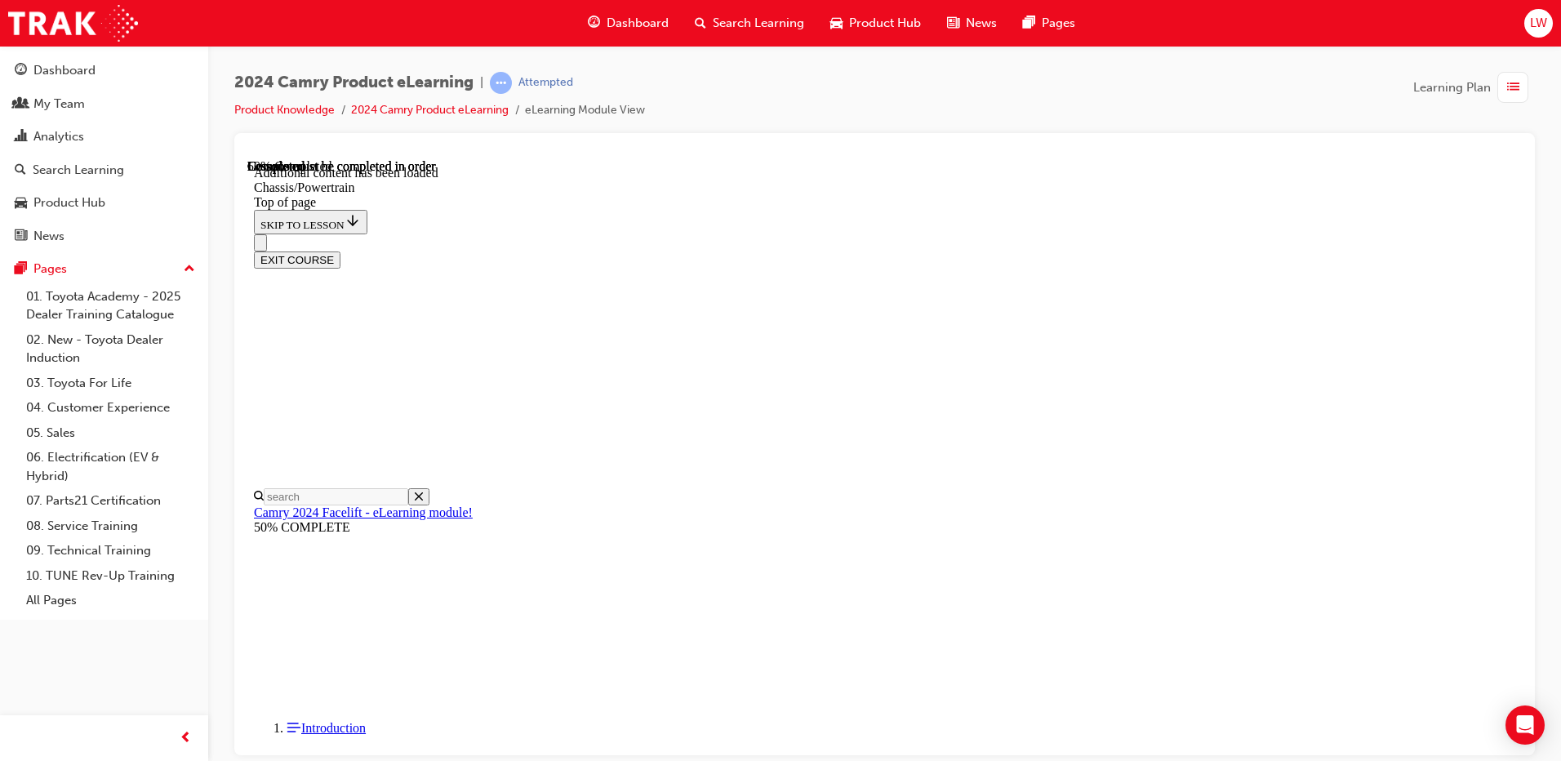
scroll to position [1740, 0]
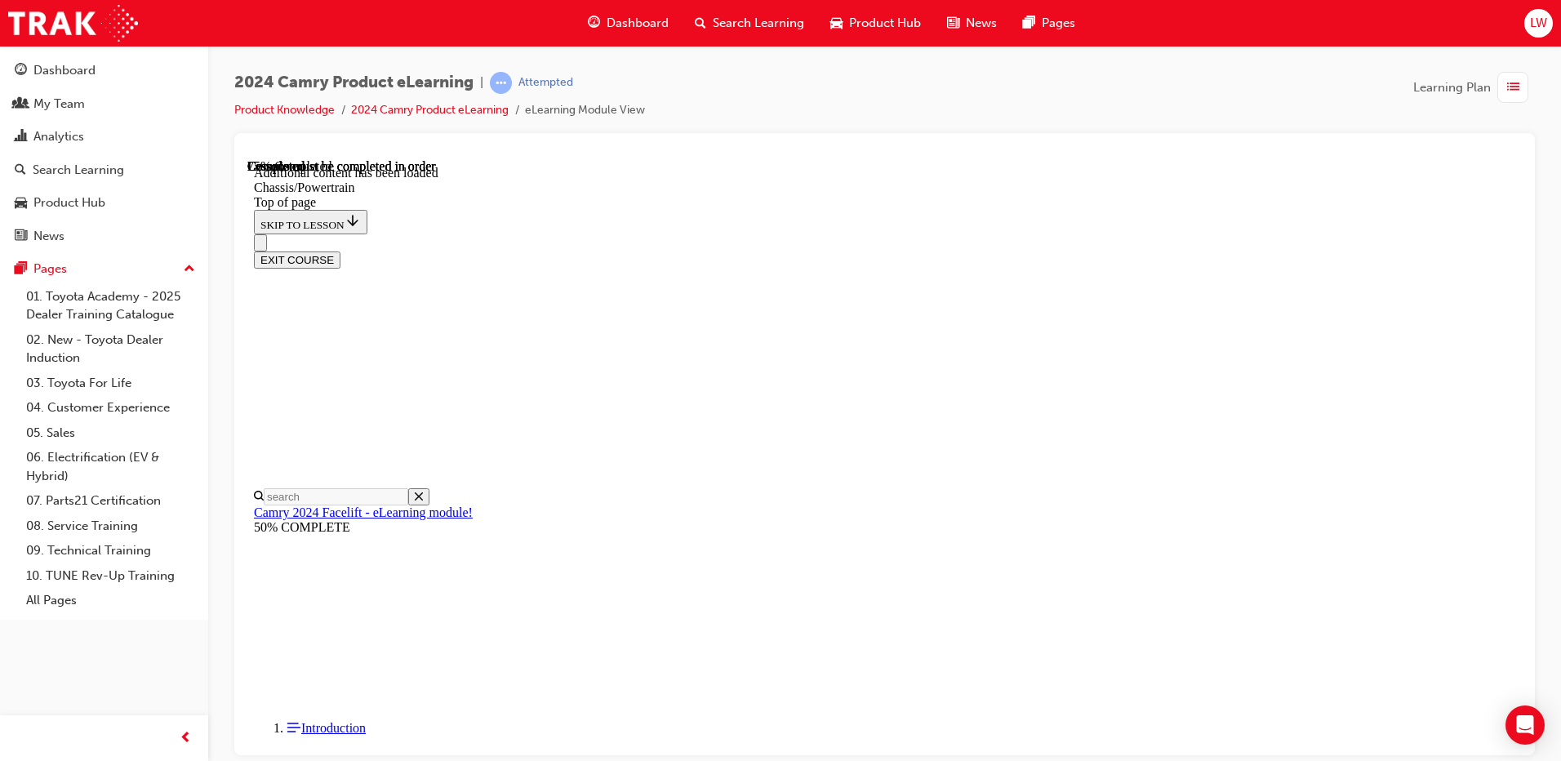
scroll to position [1995, 0]
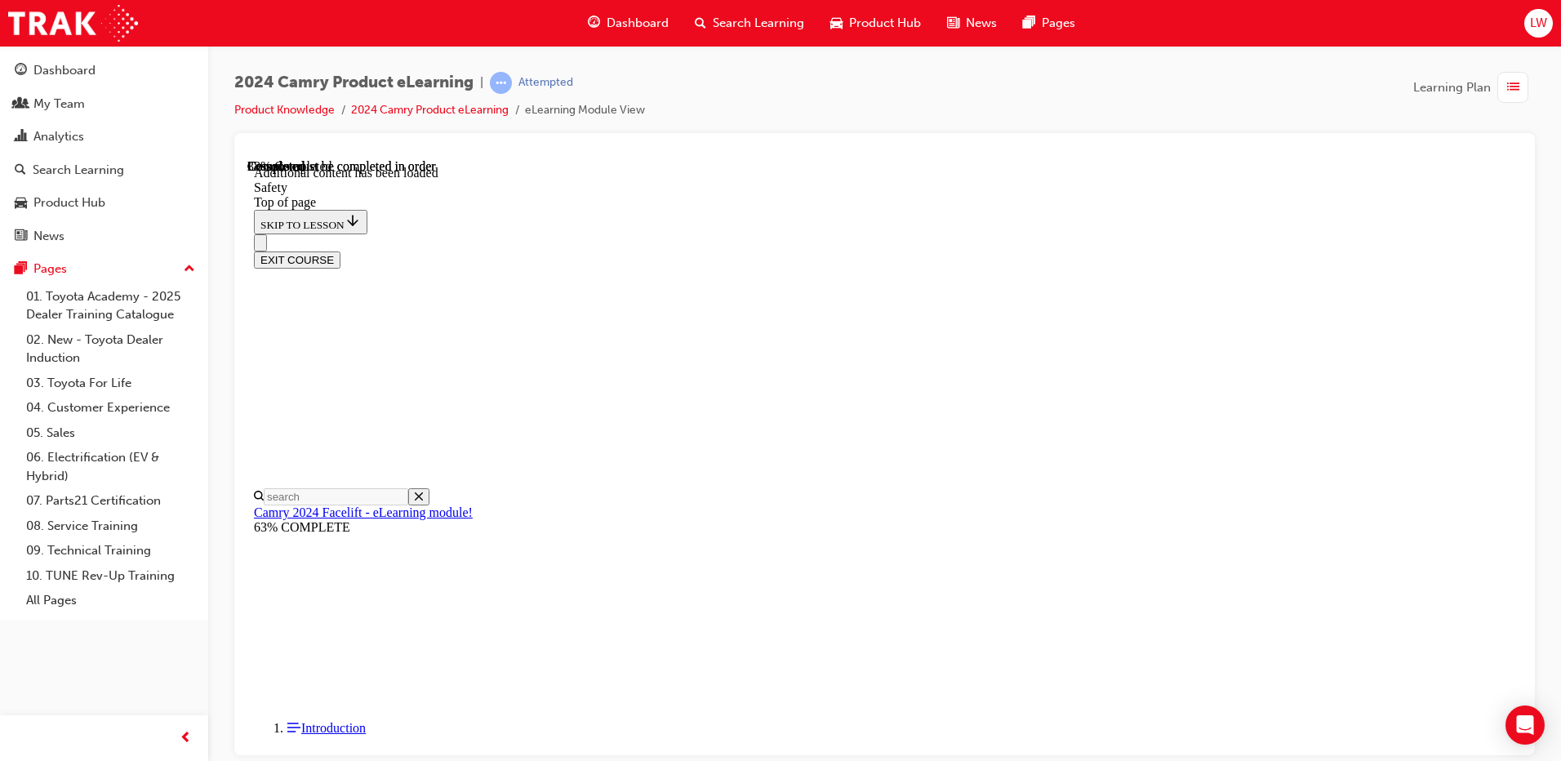
scroll to position [1130, 0]
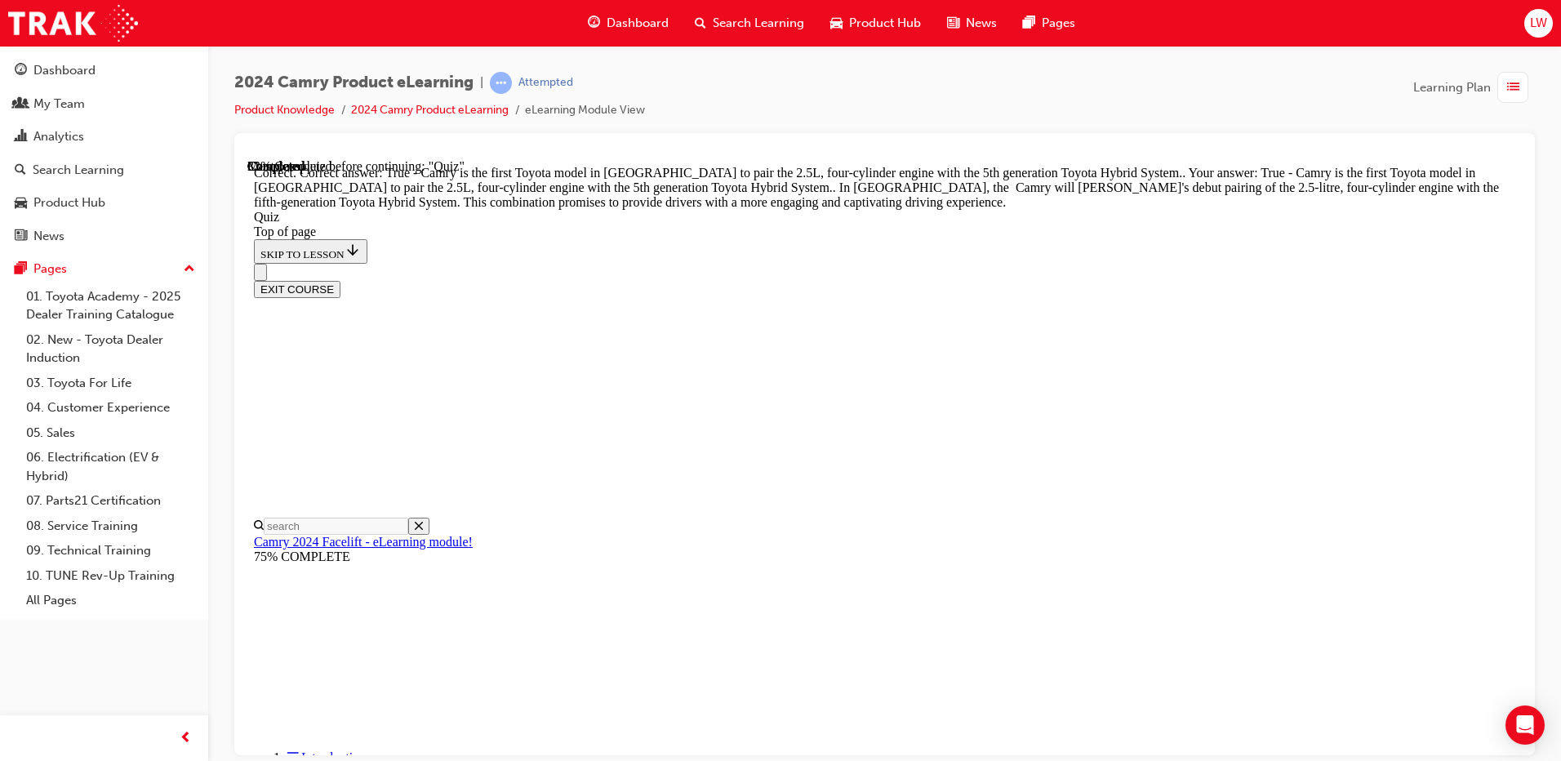
scroll to position [353, 0]
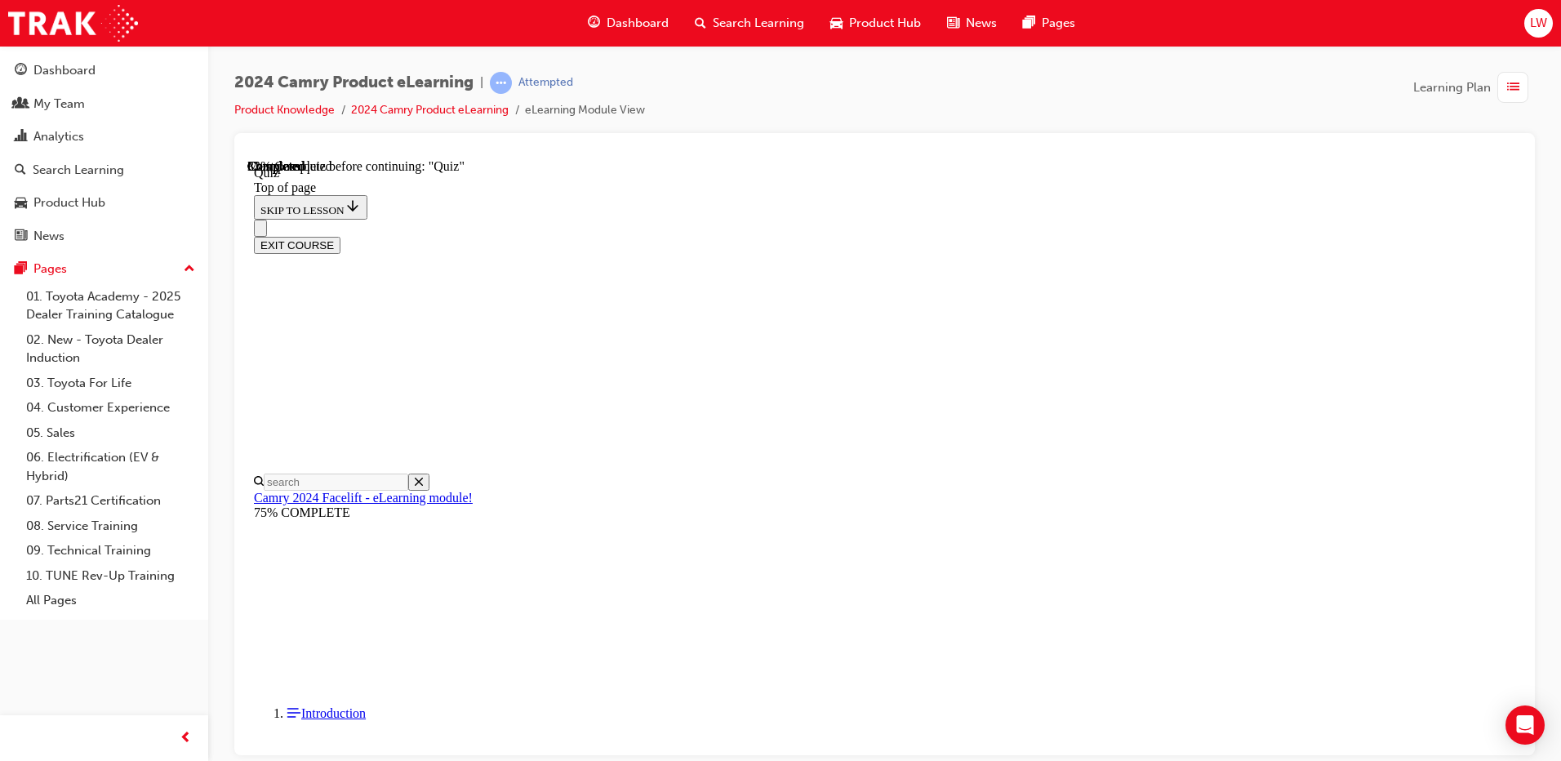
scroll to position [288, 0]
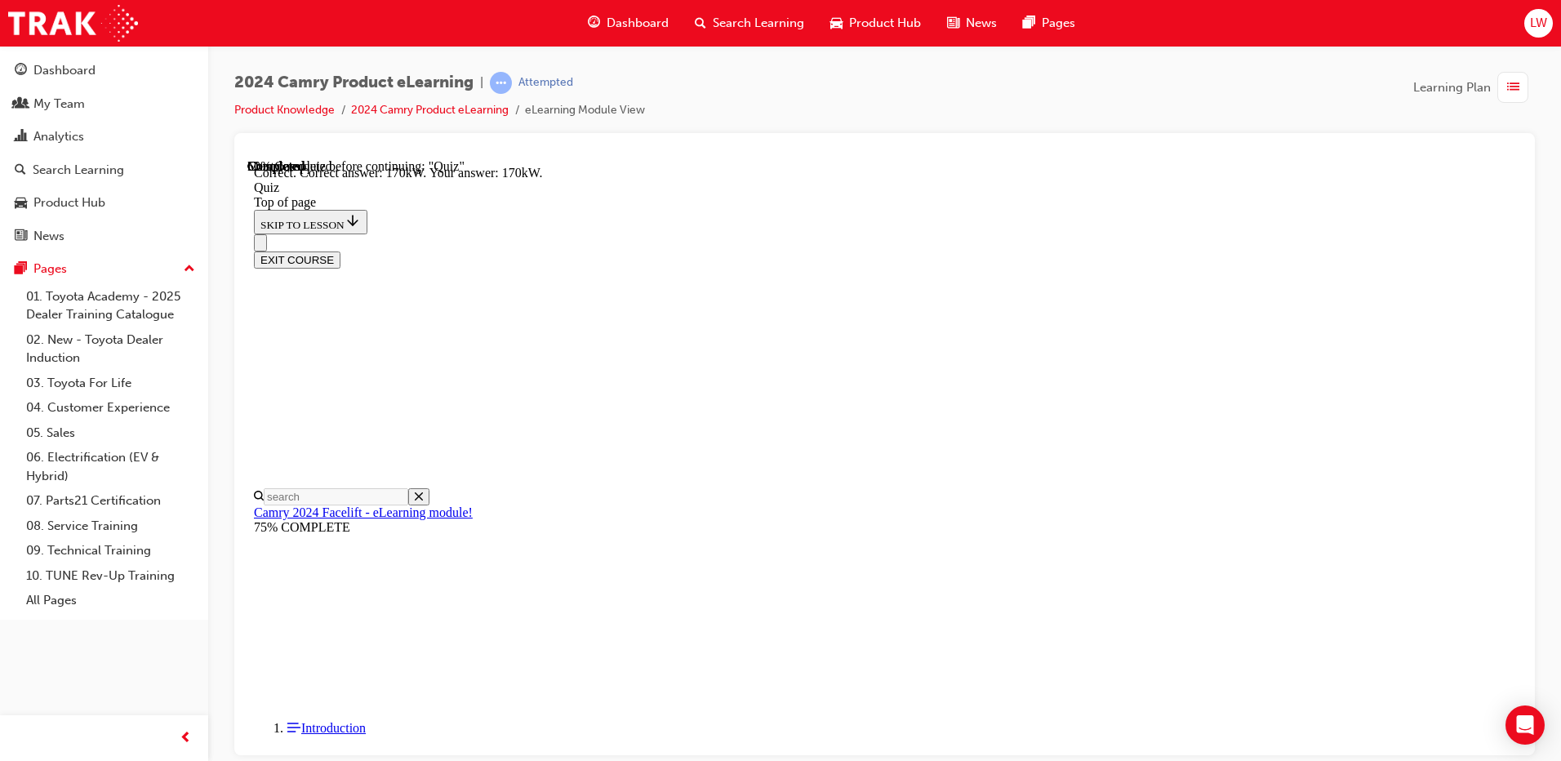
scroll to position [340, 0]
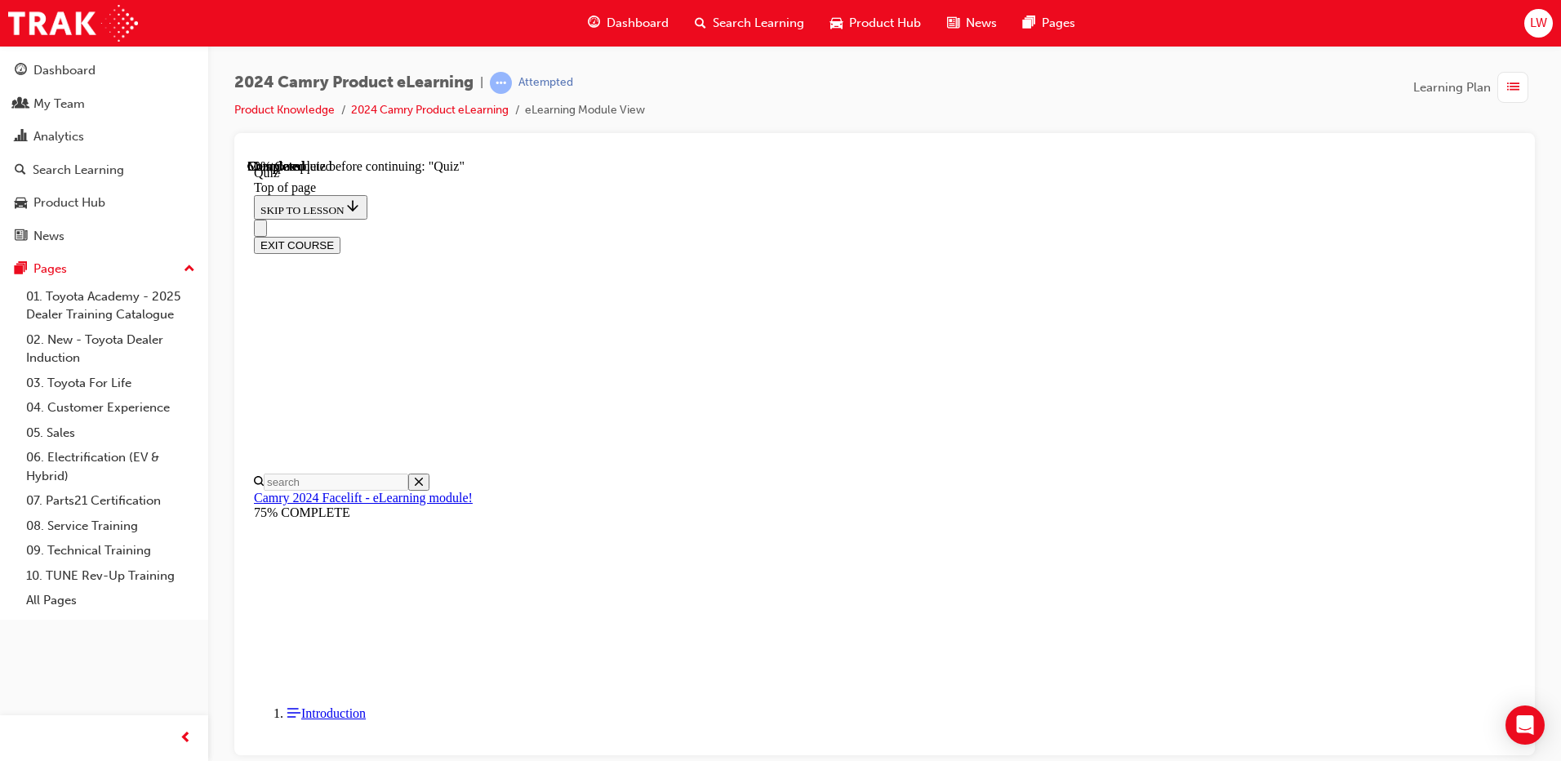
scroll to position [50, 0]
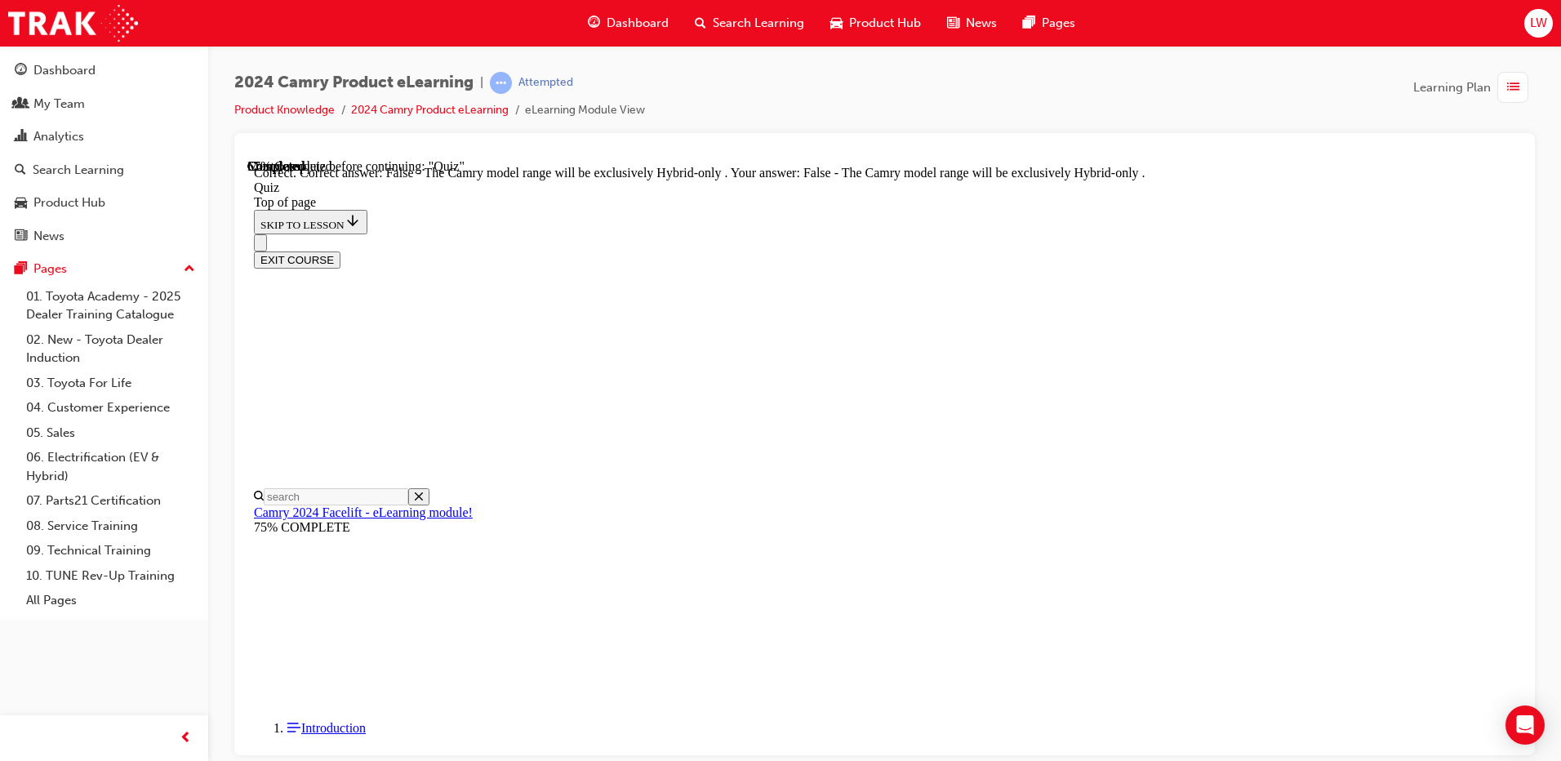
scroll to position [198, 0]
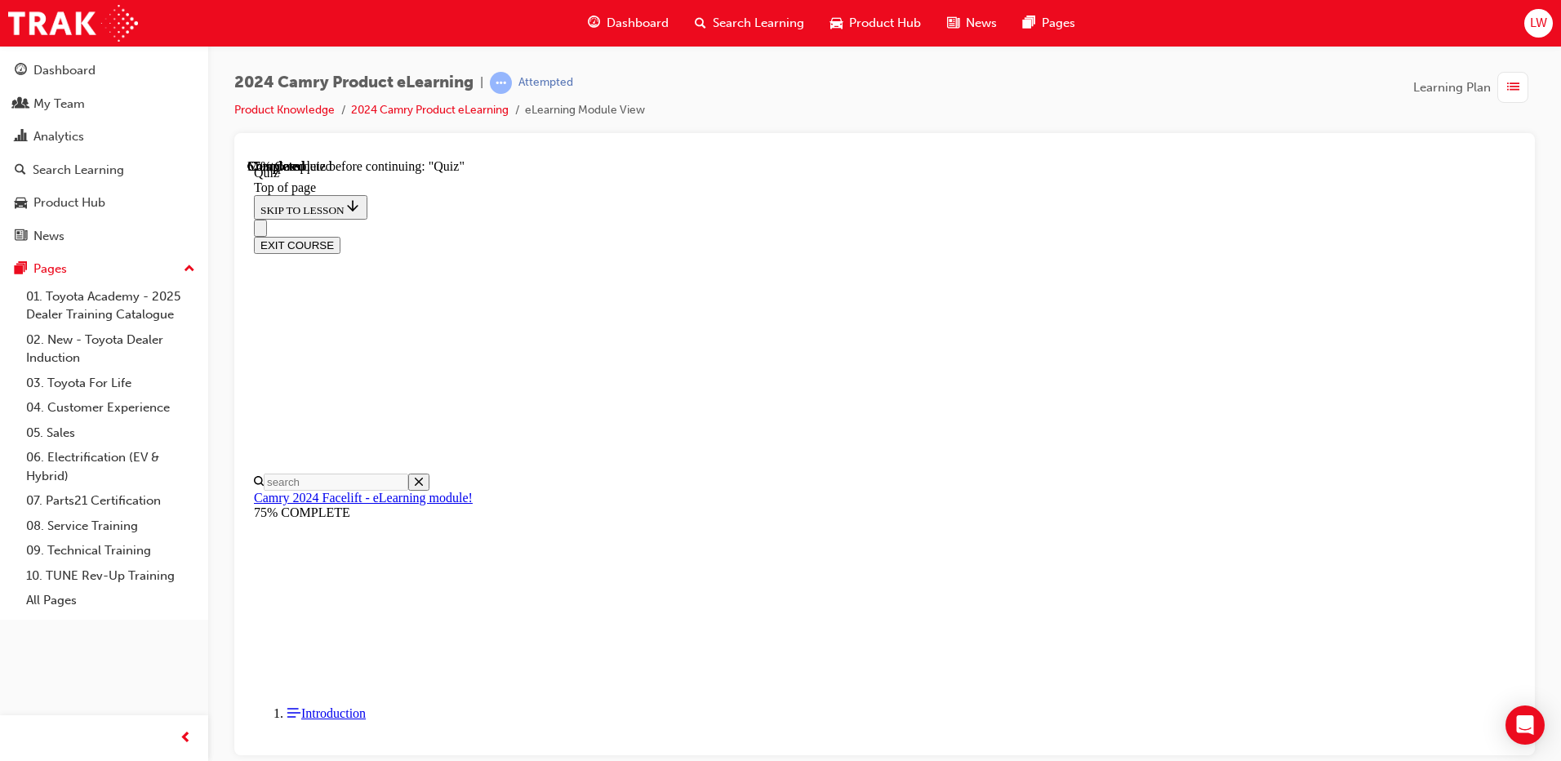
scroll to position [295, 0]
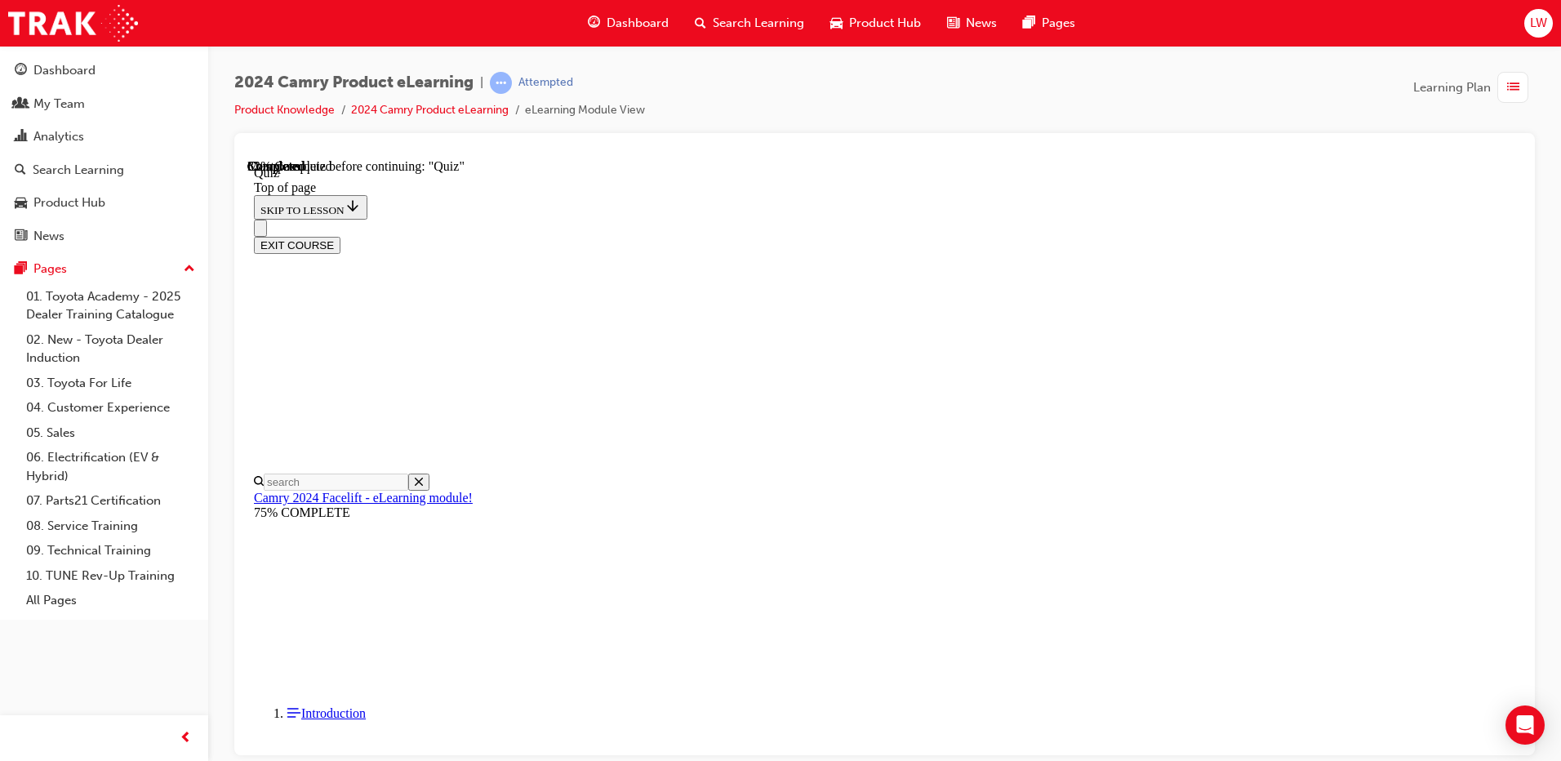
scroll to position [163, 0]
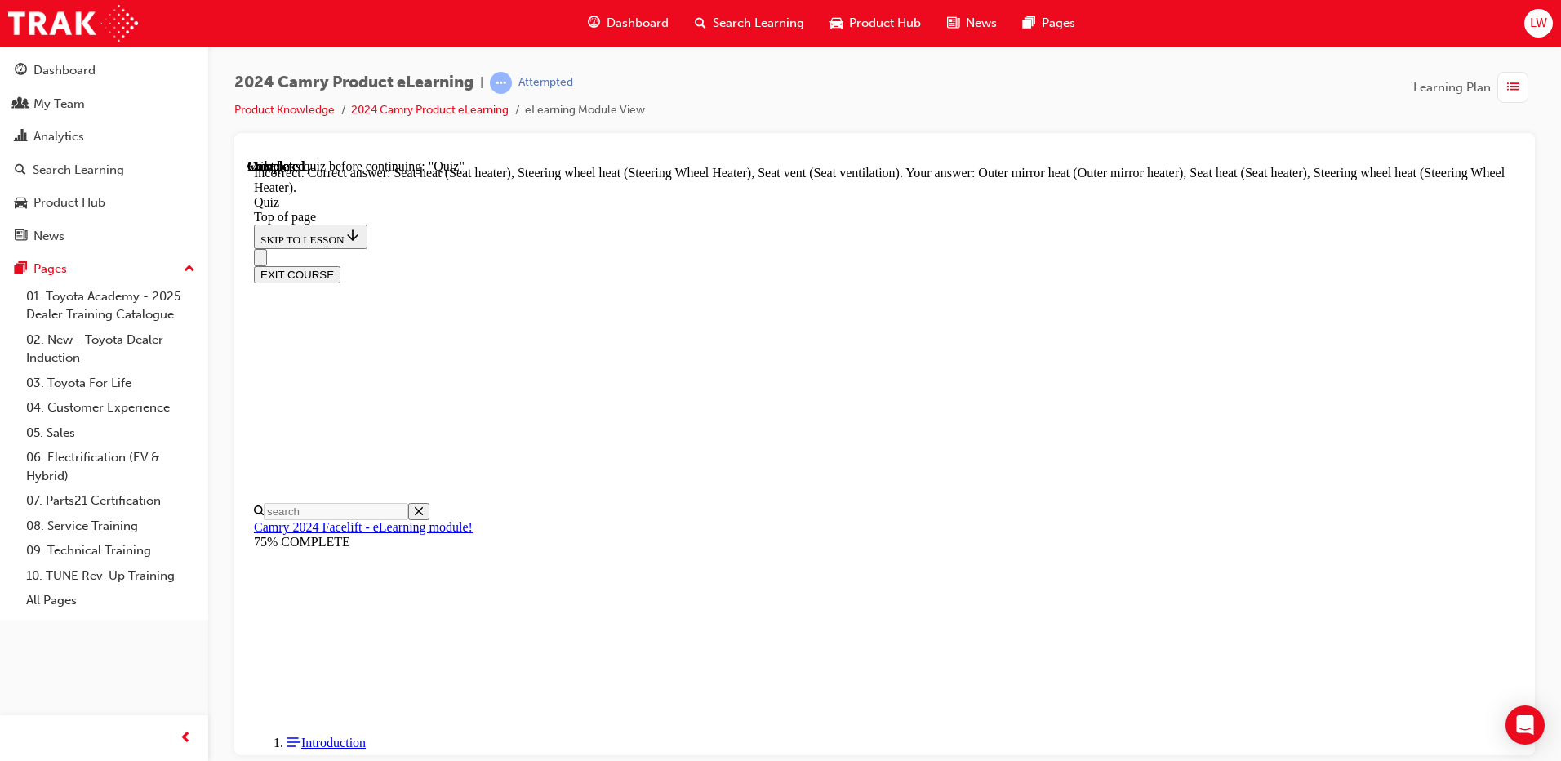
scroll to position [340, 0]
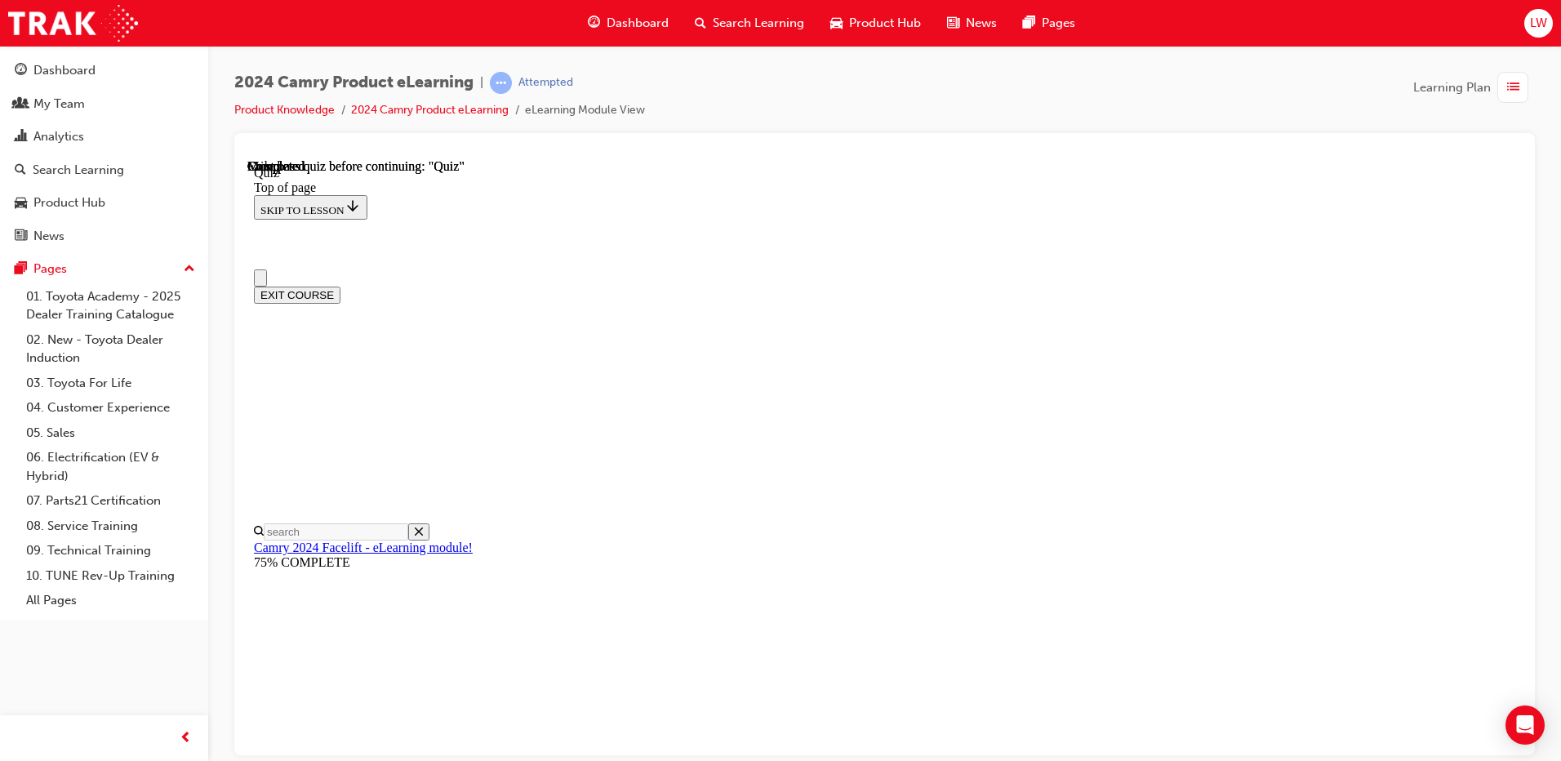
scroll to position [291, 0]
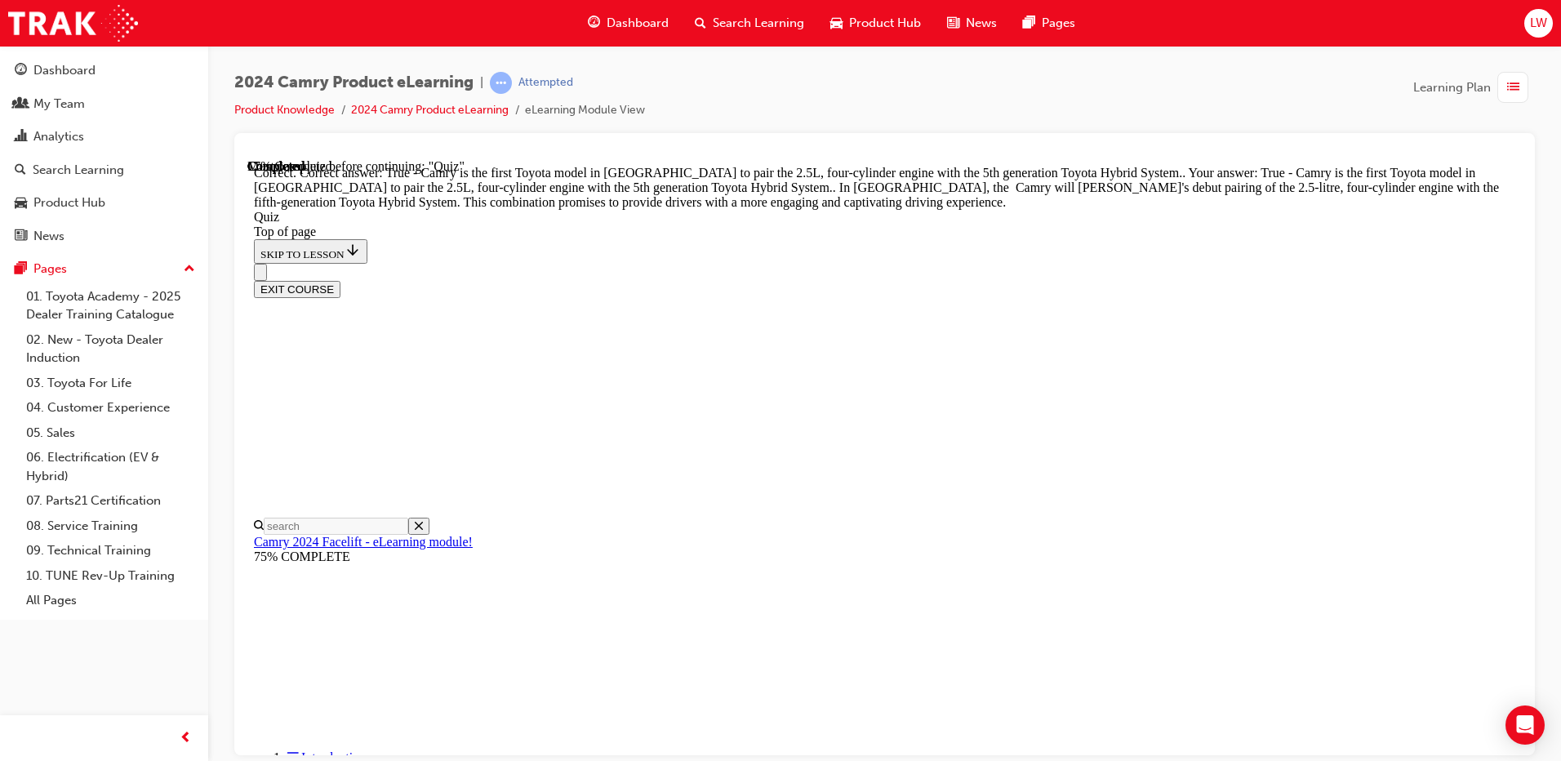
scroll to position [353, 0]
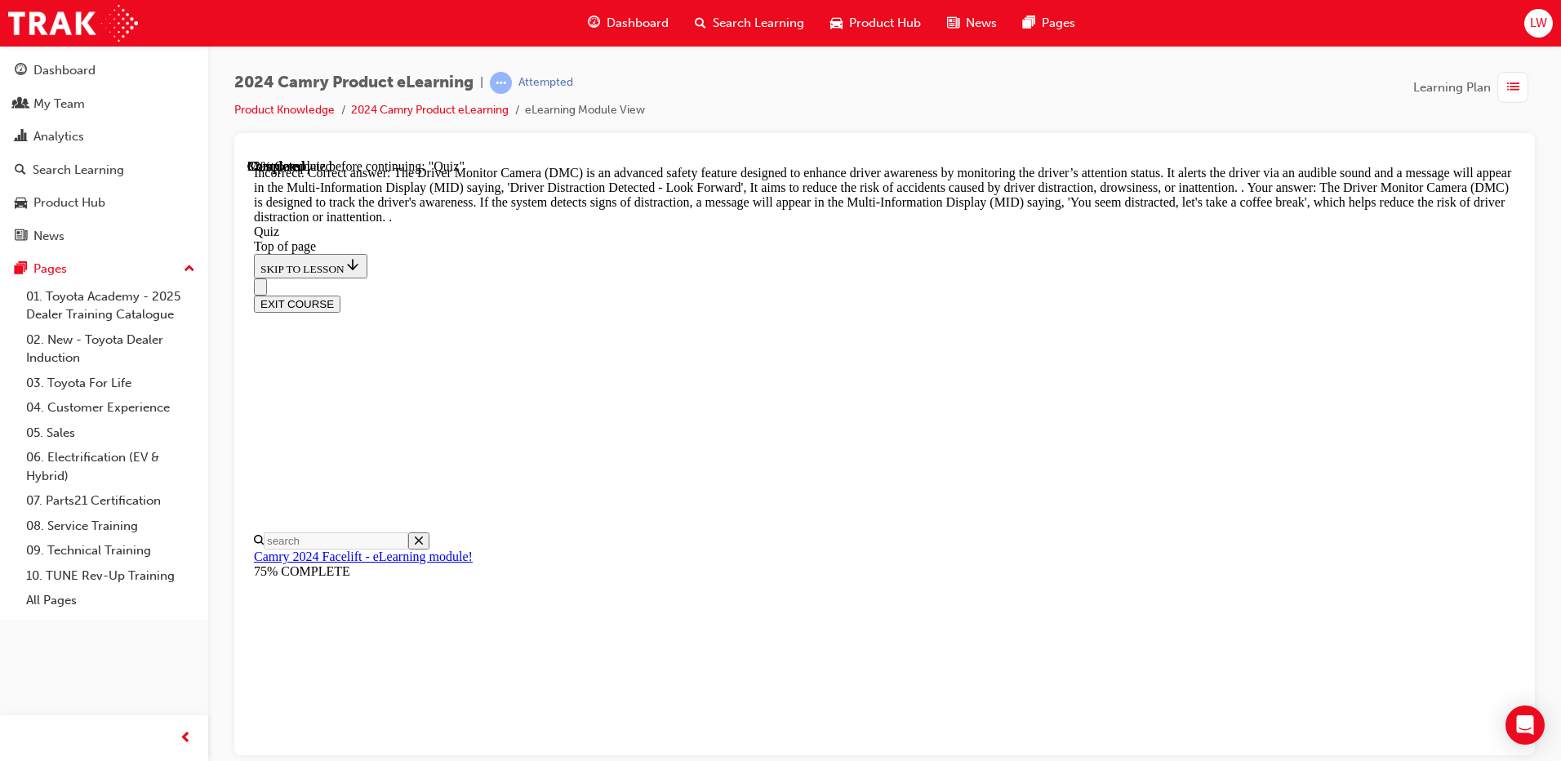
scroll to position [519, 0]
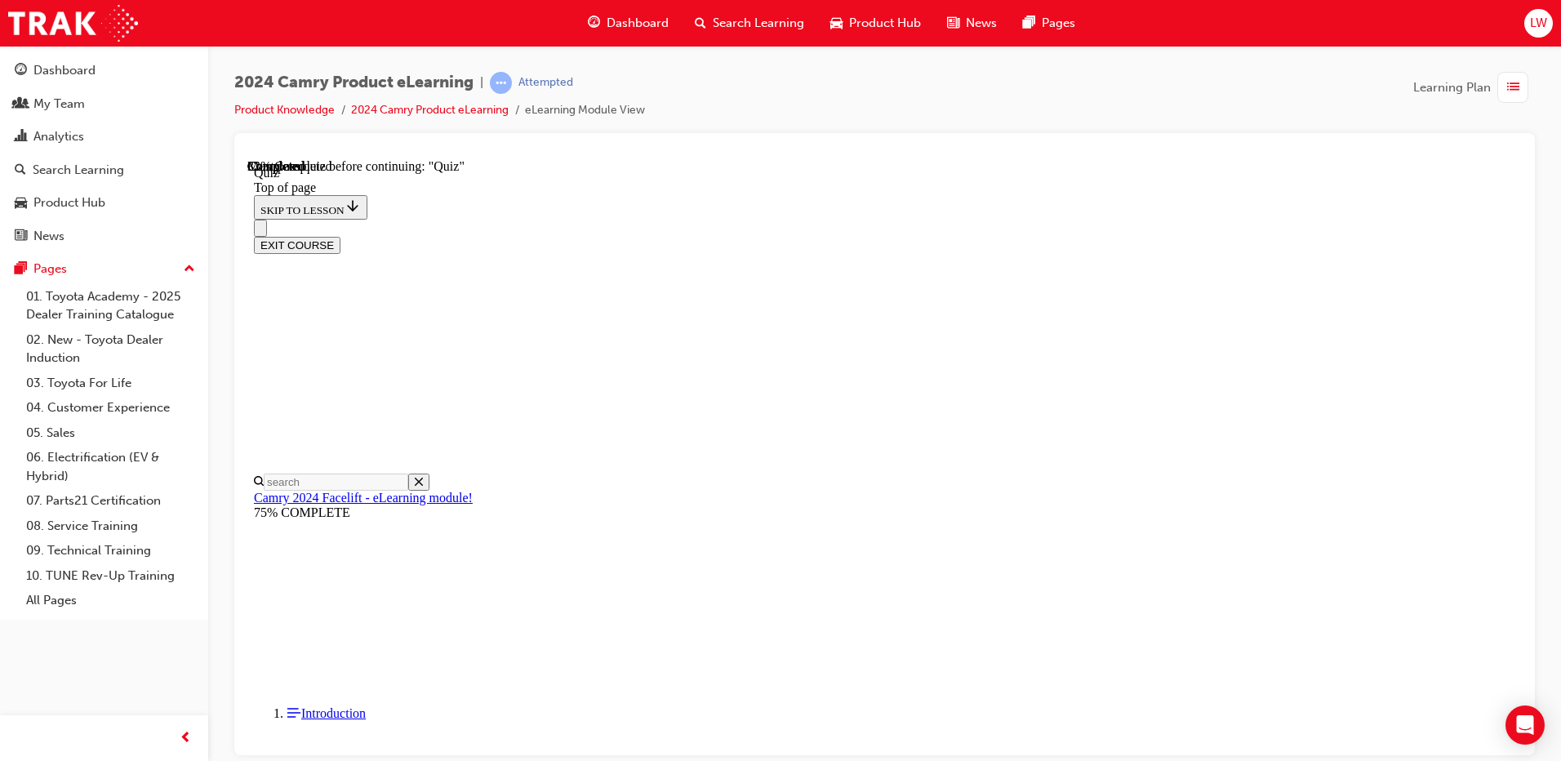
scroll to position [50, 0]
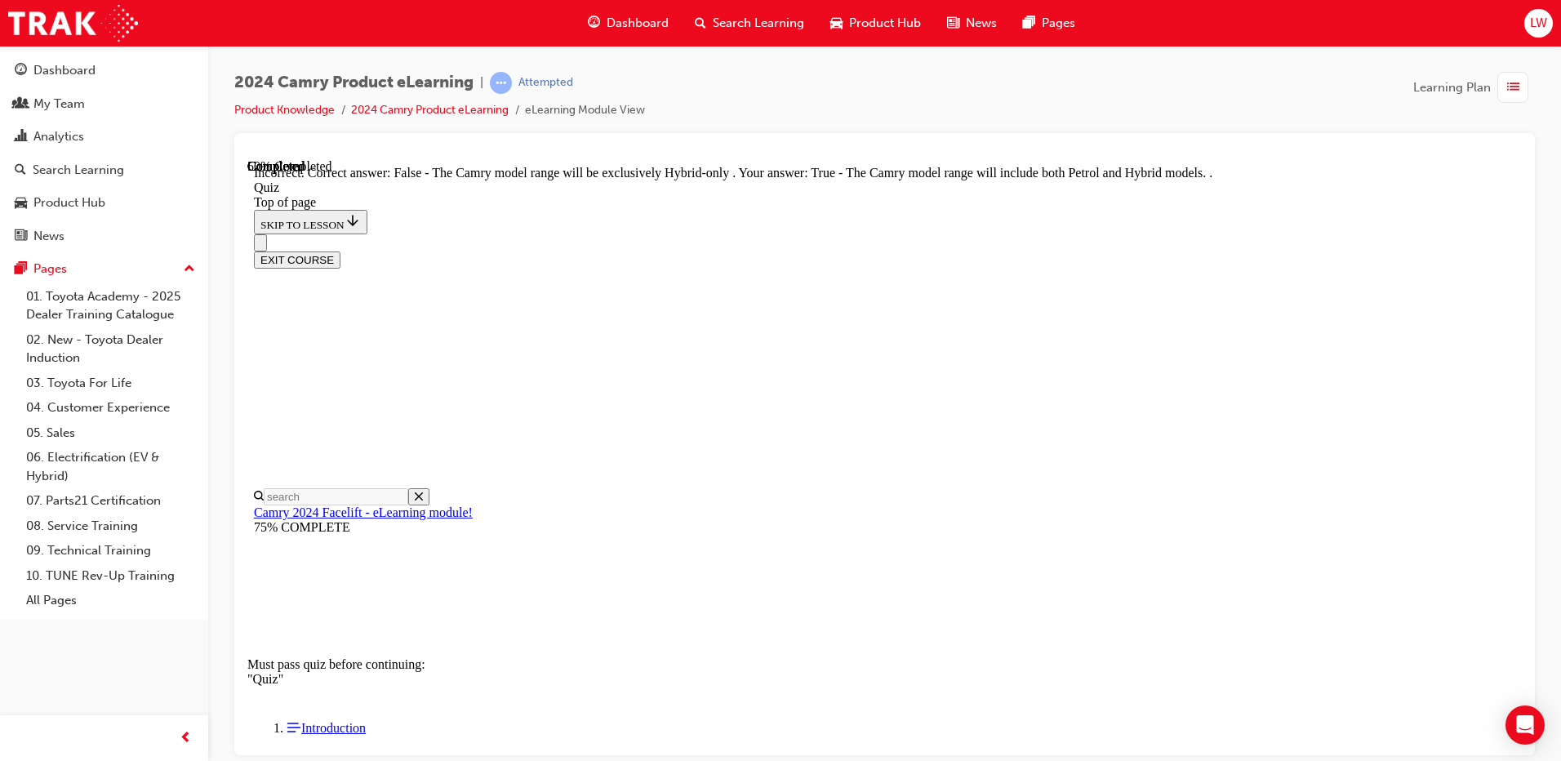
scroll to position [198, 0]
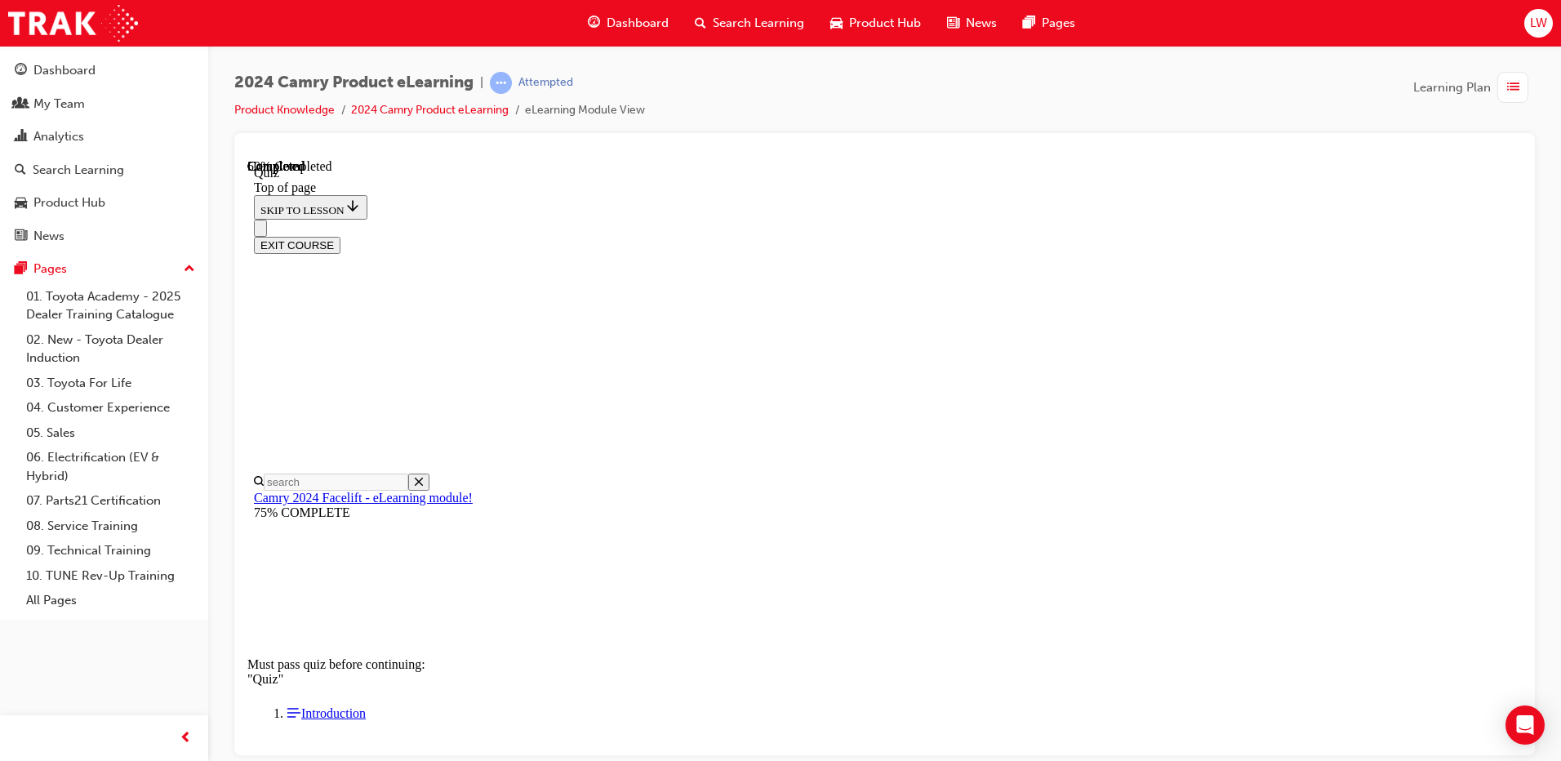
scroll to position [50, 0]
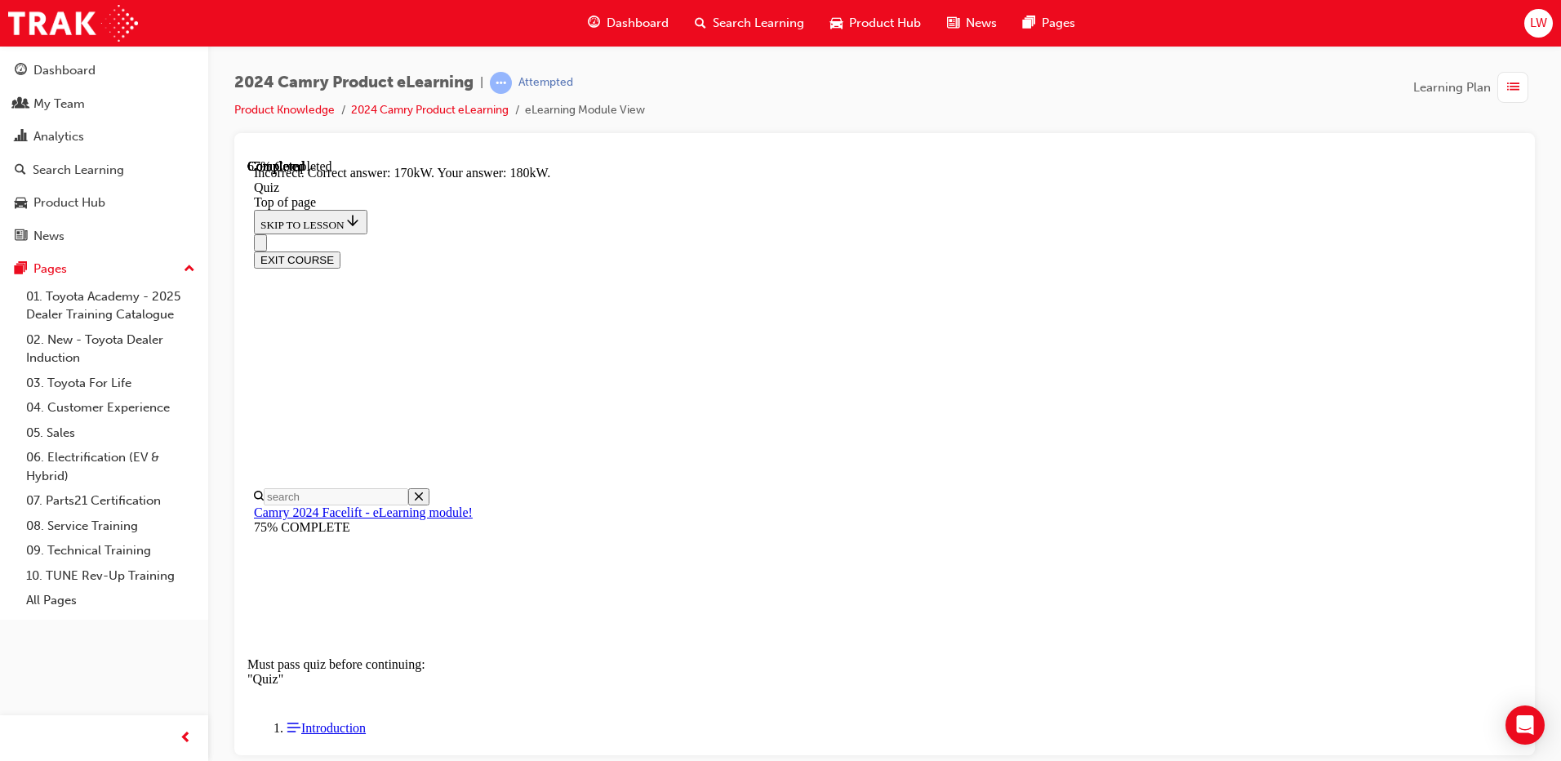
scroll to position [340, 0]
drag, startPoint x: 973, startPoint y: 660, endPoint x: 965, endPoint y: 679, distance: 20.9
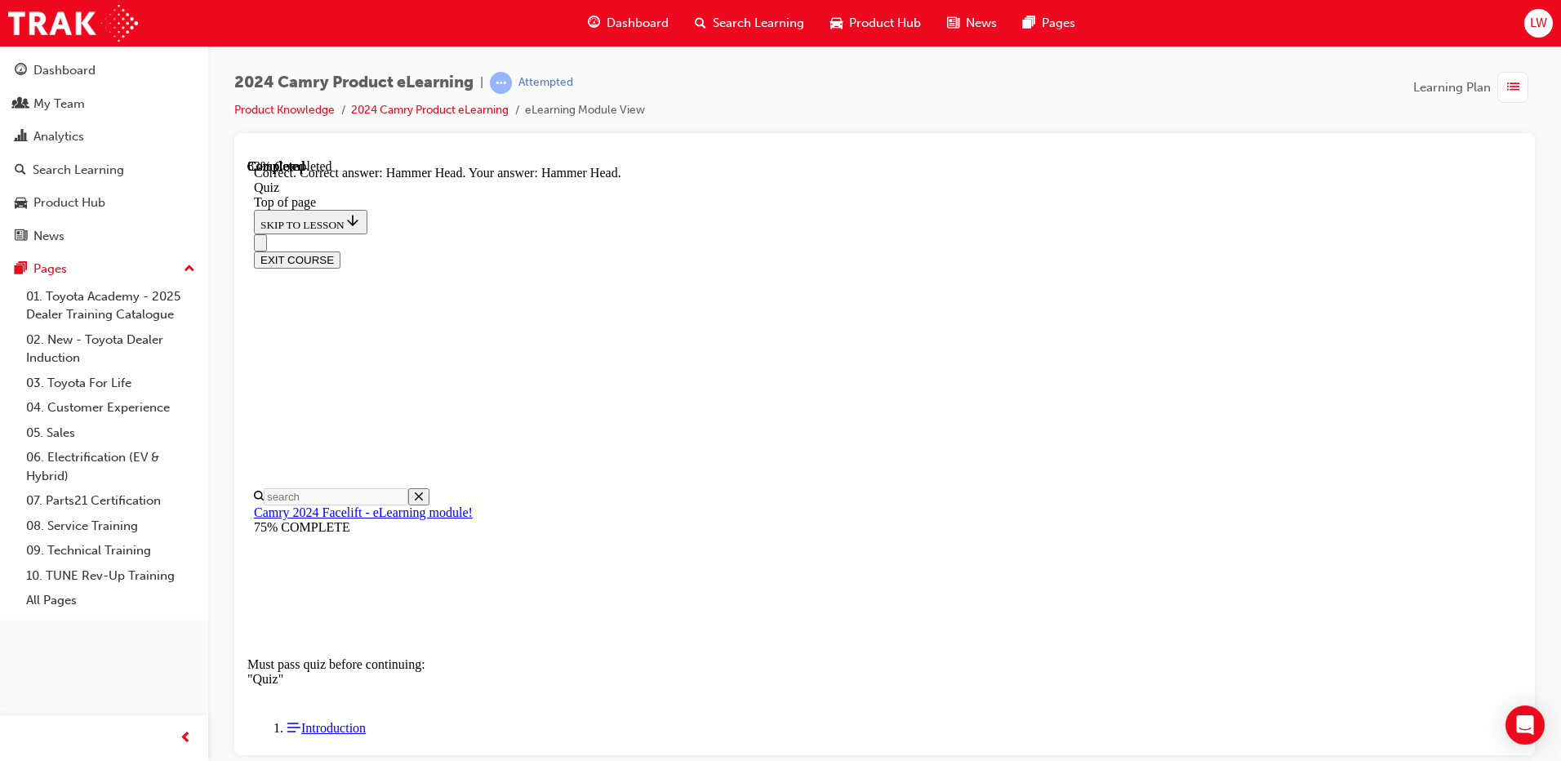
scroll to position [312, 0]
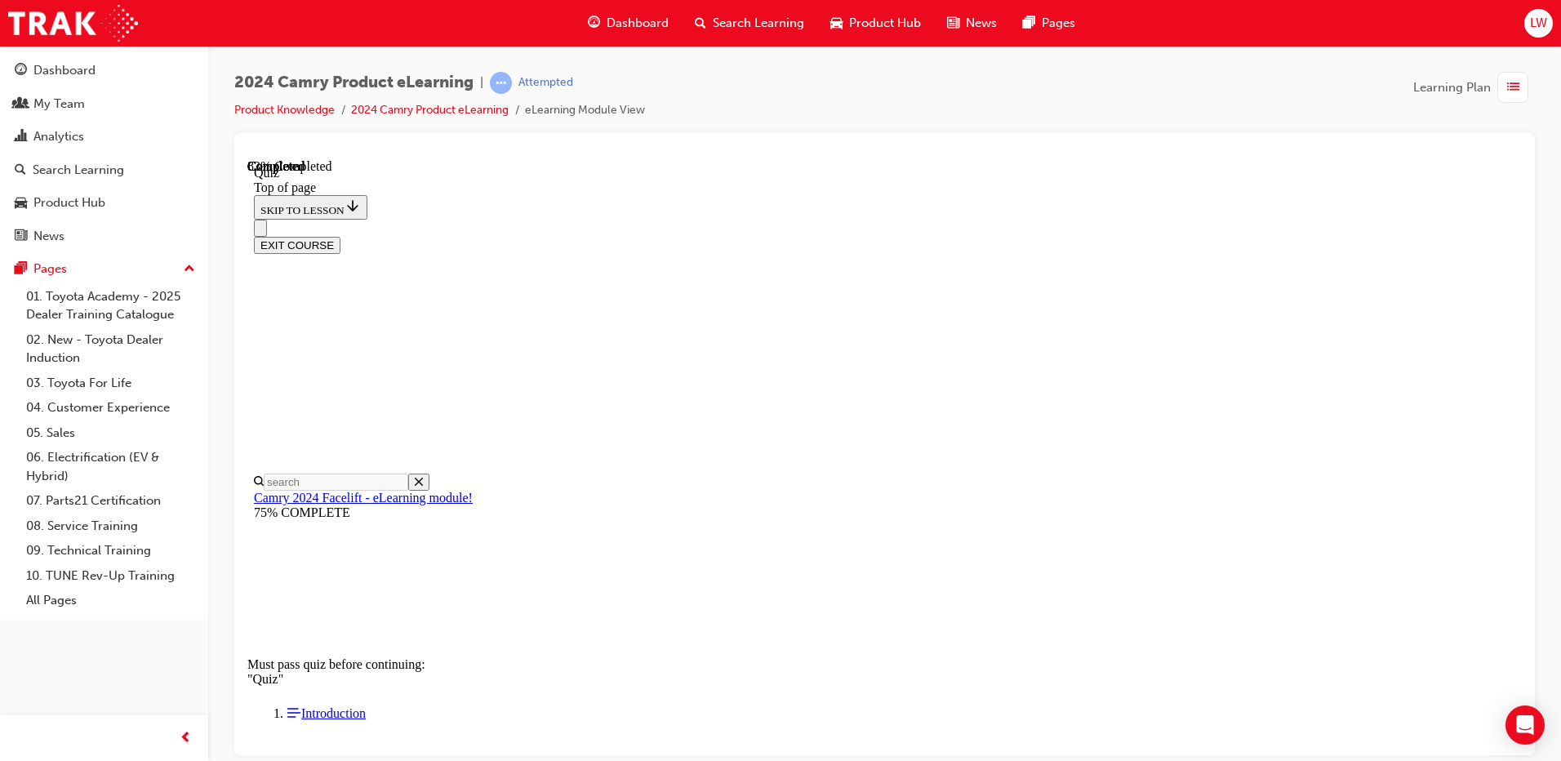
scroll to position [50, 0]
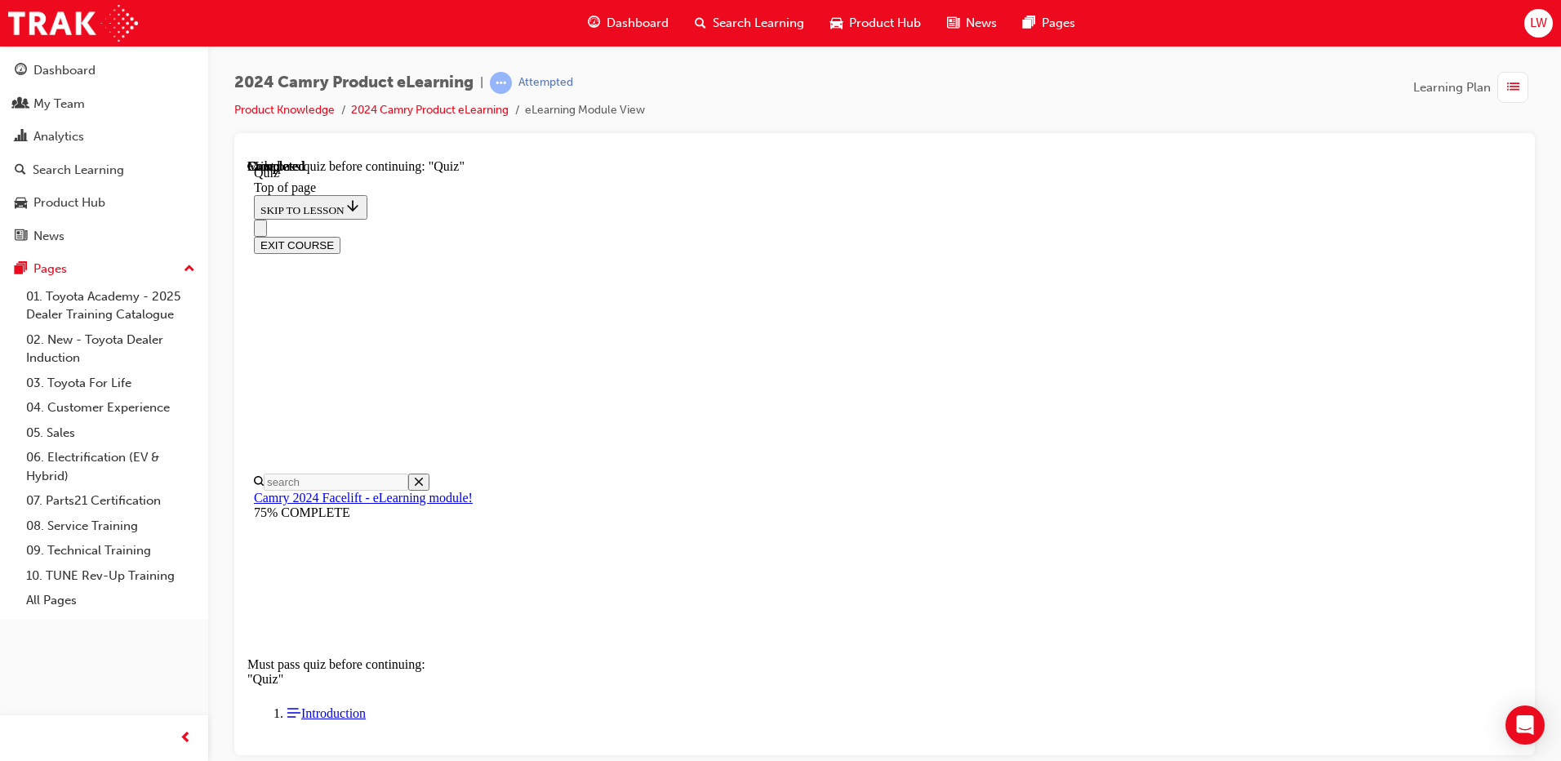
scroll to position [291, 0]
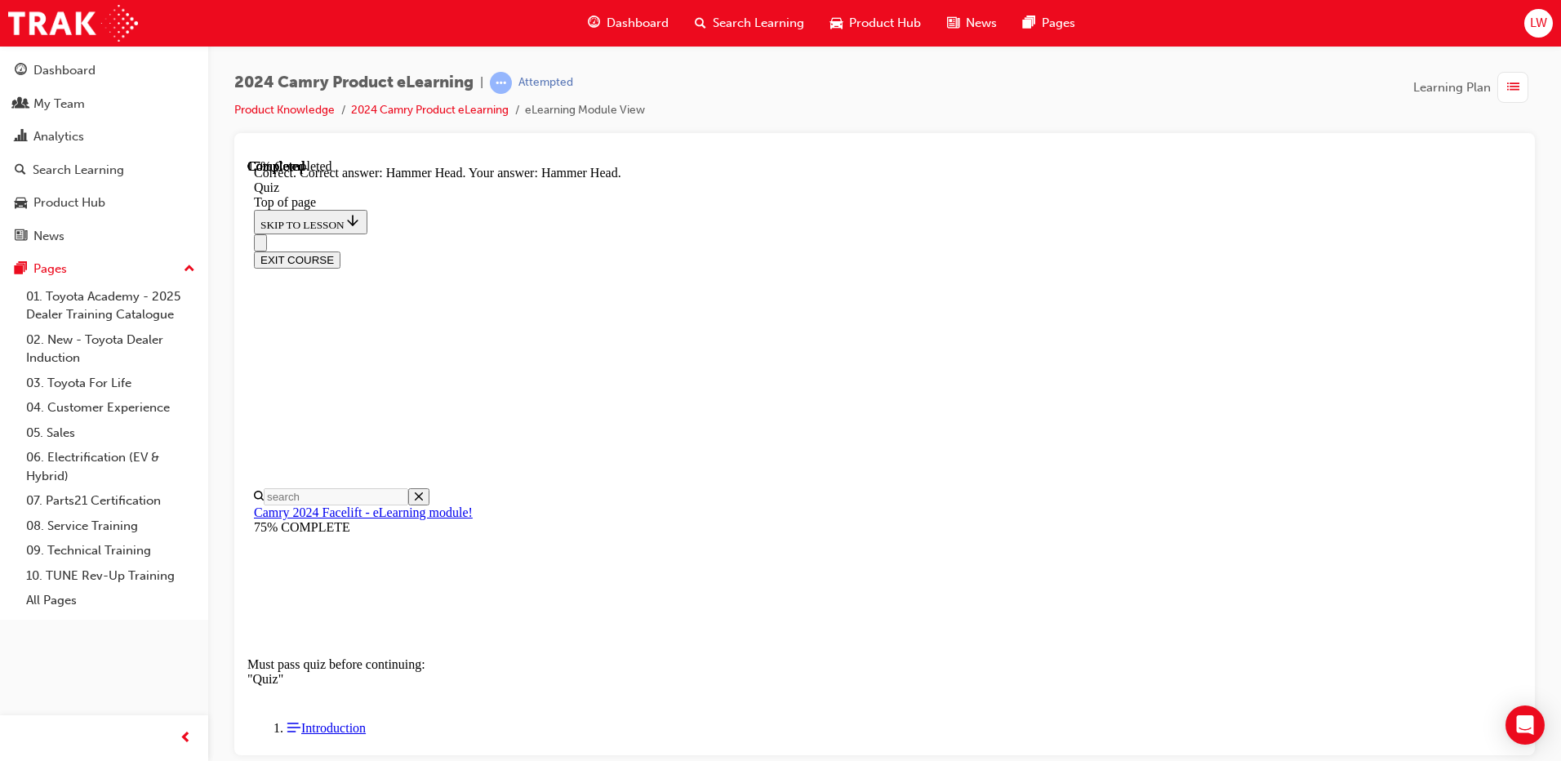
scroll to position [312, 0]
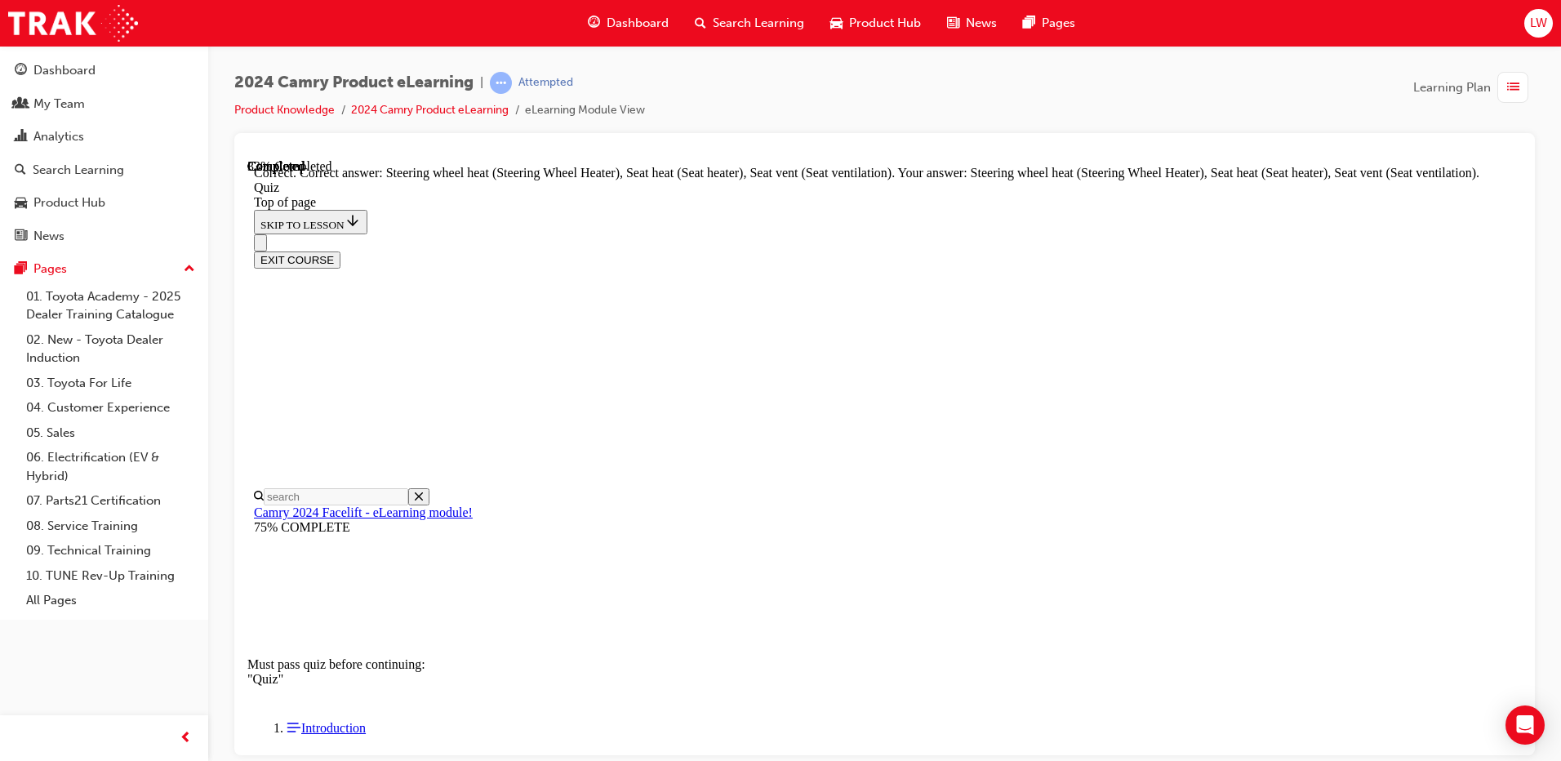
scroll to position [340, 0]
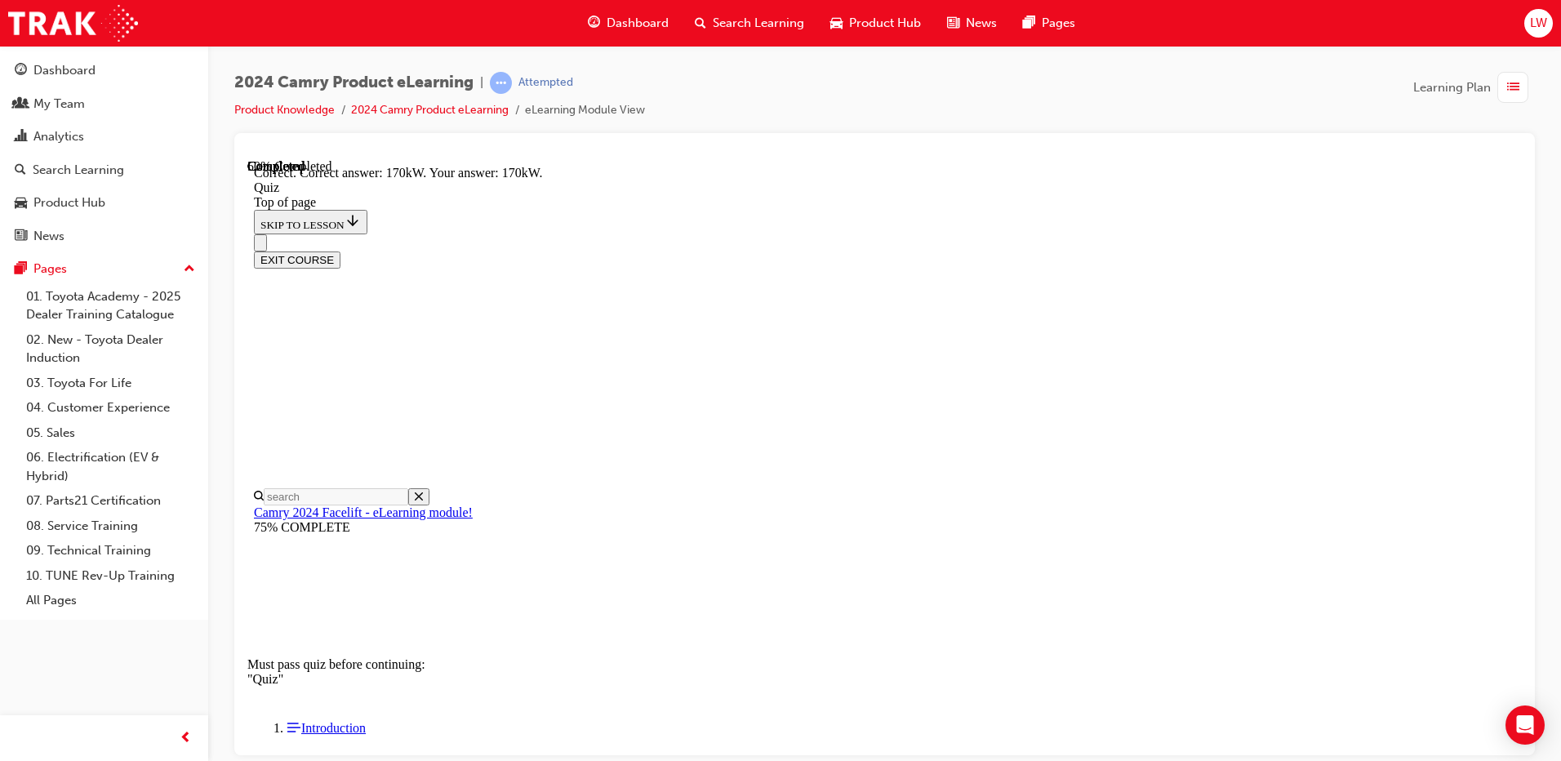
scroll to position [340, 0]
drag, startPoint x: 987, startPoint y: 701, endPoint x: 999, endPoint y: 666, distance: 36.2
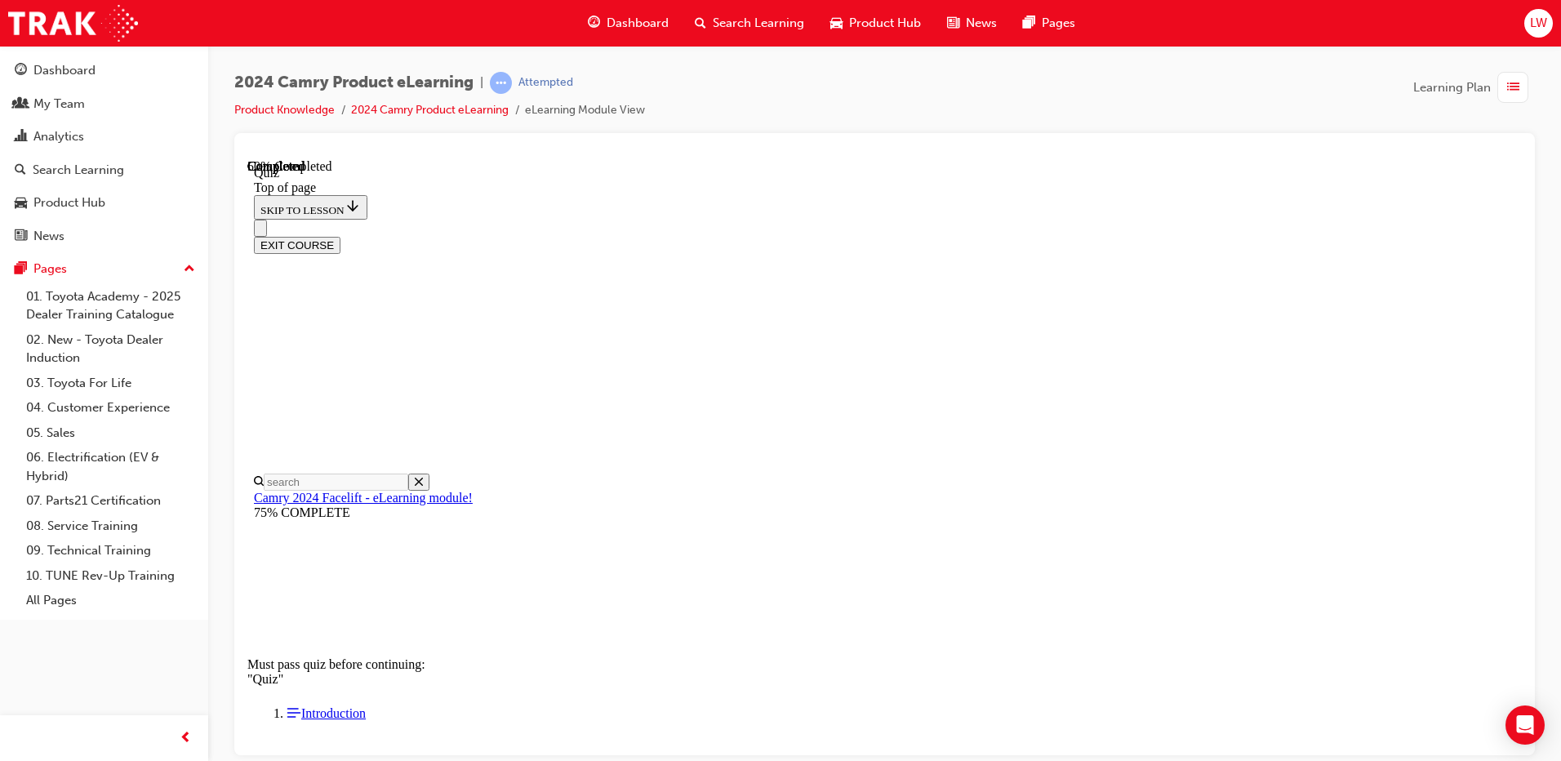
scroll to position [468, 0]
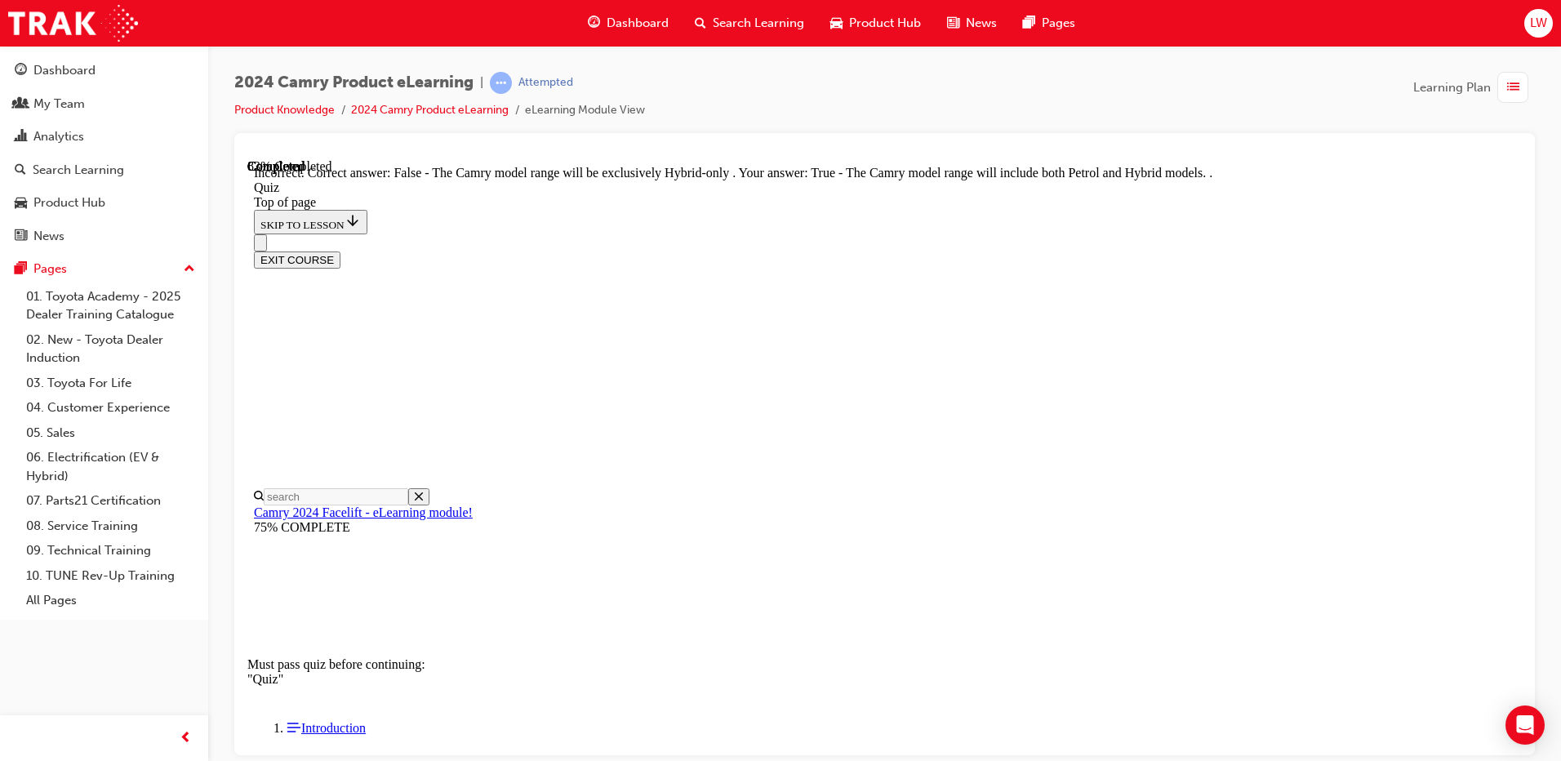
scroll to position [198, 0]
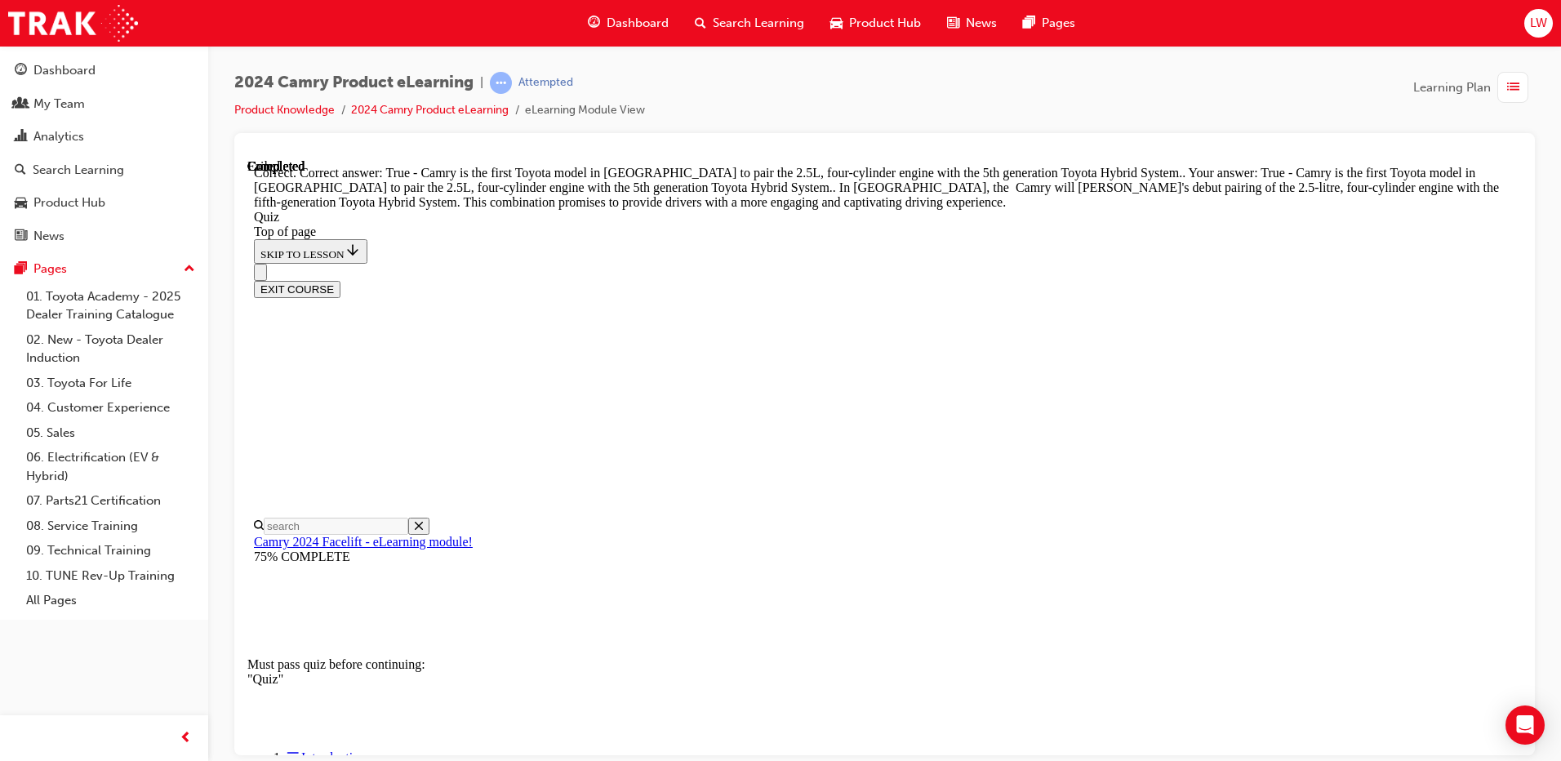
scroll to position [353, 0]
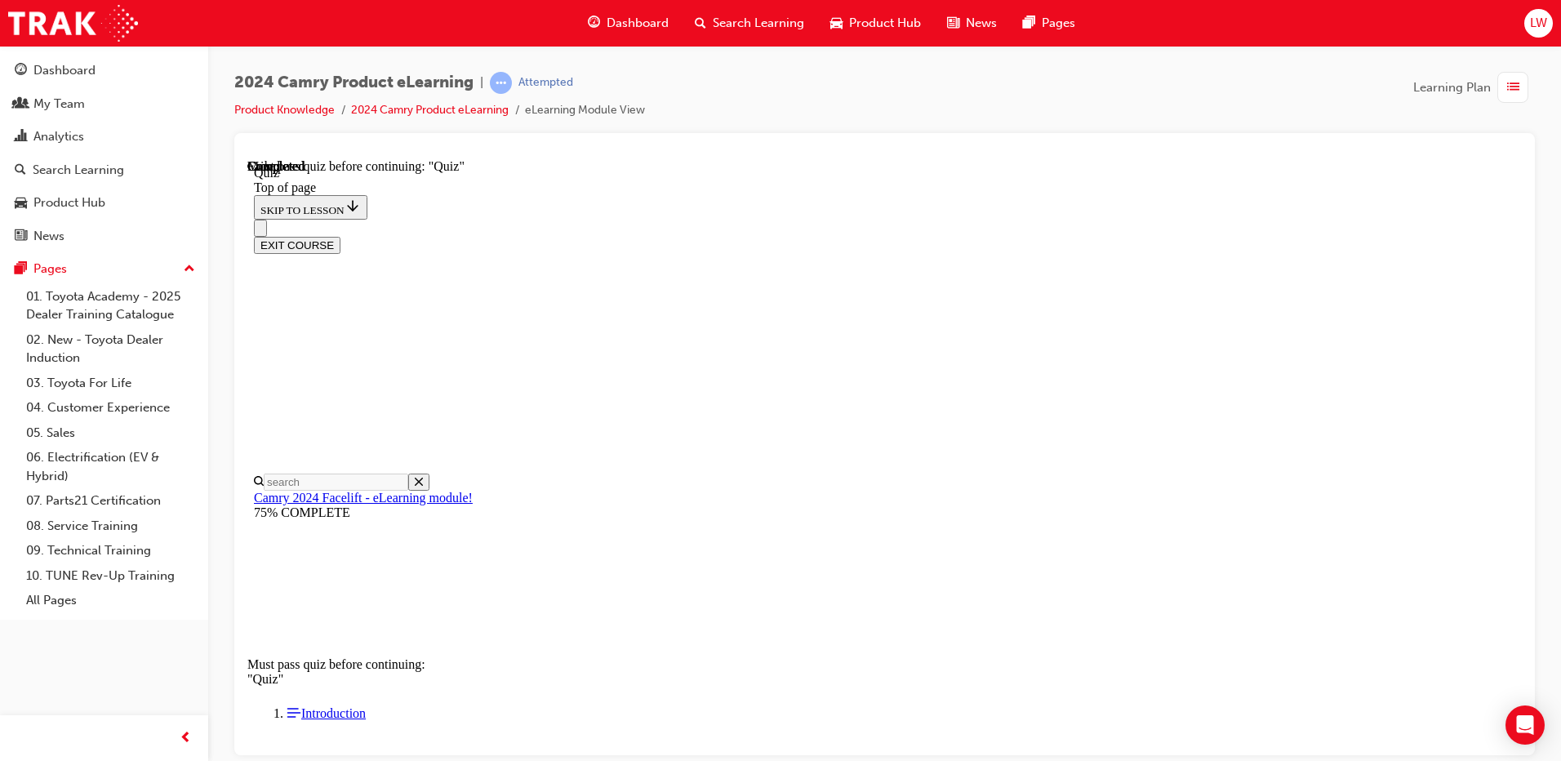
scroll to position [291, 0]
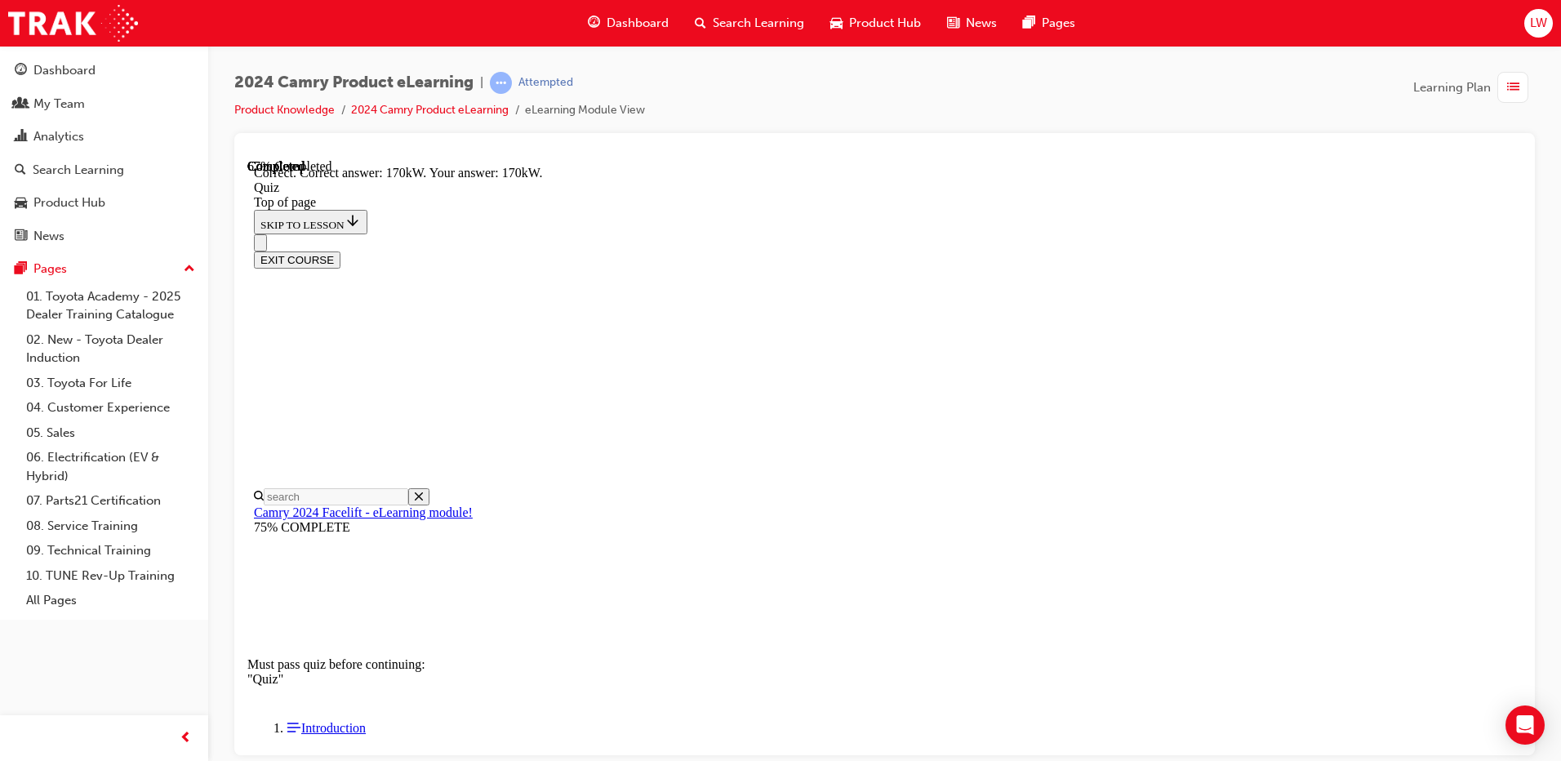
scroll to position [340, 0]
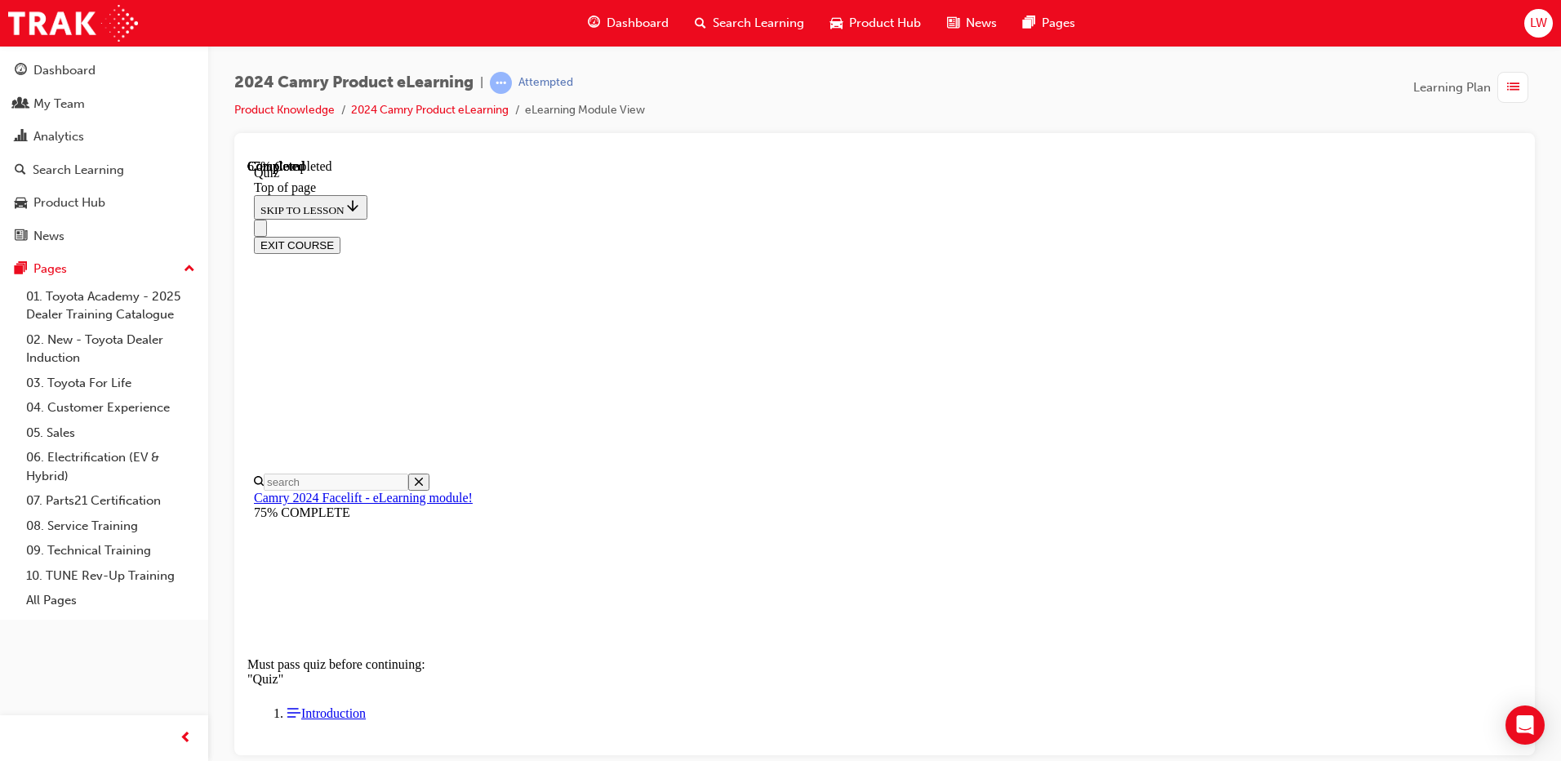
scroll to position [451, 0]
click at [747, 219] on div "EXIT COURSE" at bounding box center [879, 236] width 1250 height 34
click at [736, 219] on div "EXIT COURSE" at bounding box center [879, 236] width 1250 height 34
click at [742, 219] on div "EXIT COURSE" at bounding box center [879, 236] width 1250 height 34
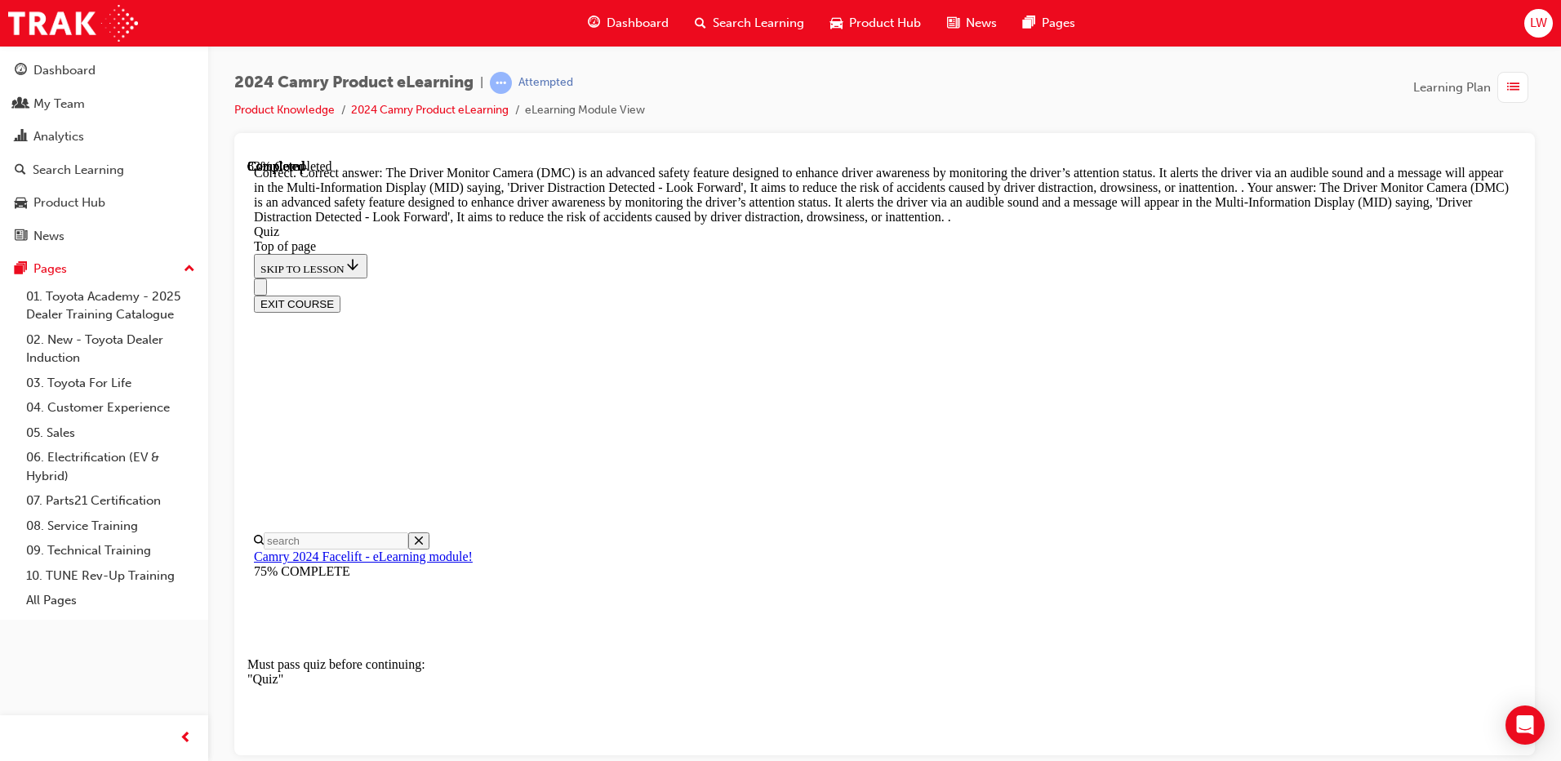
scroll to position [519, 0]
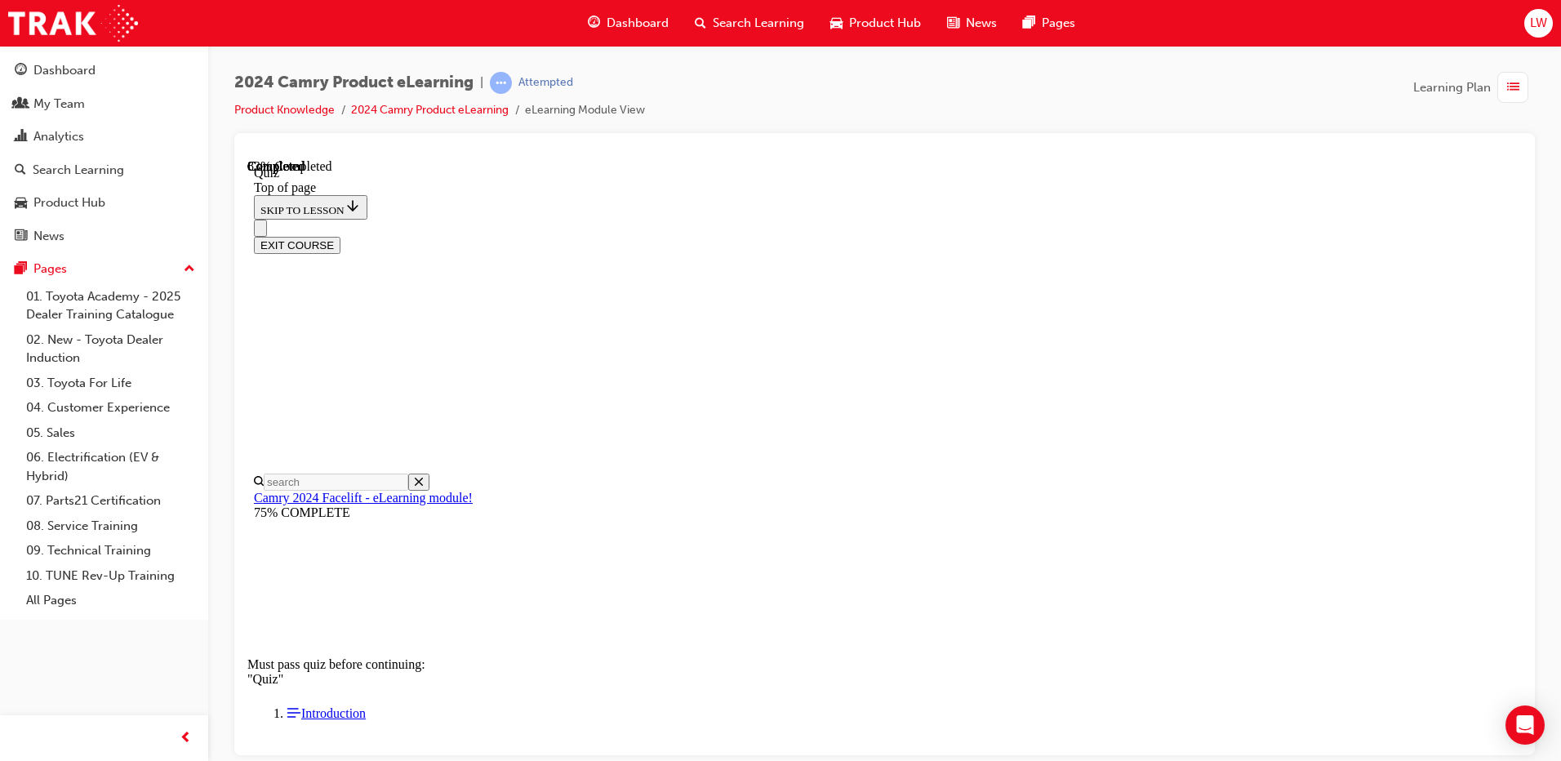
scroll to position [50, 0]
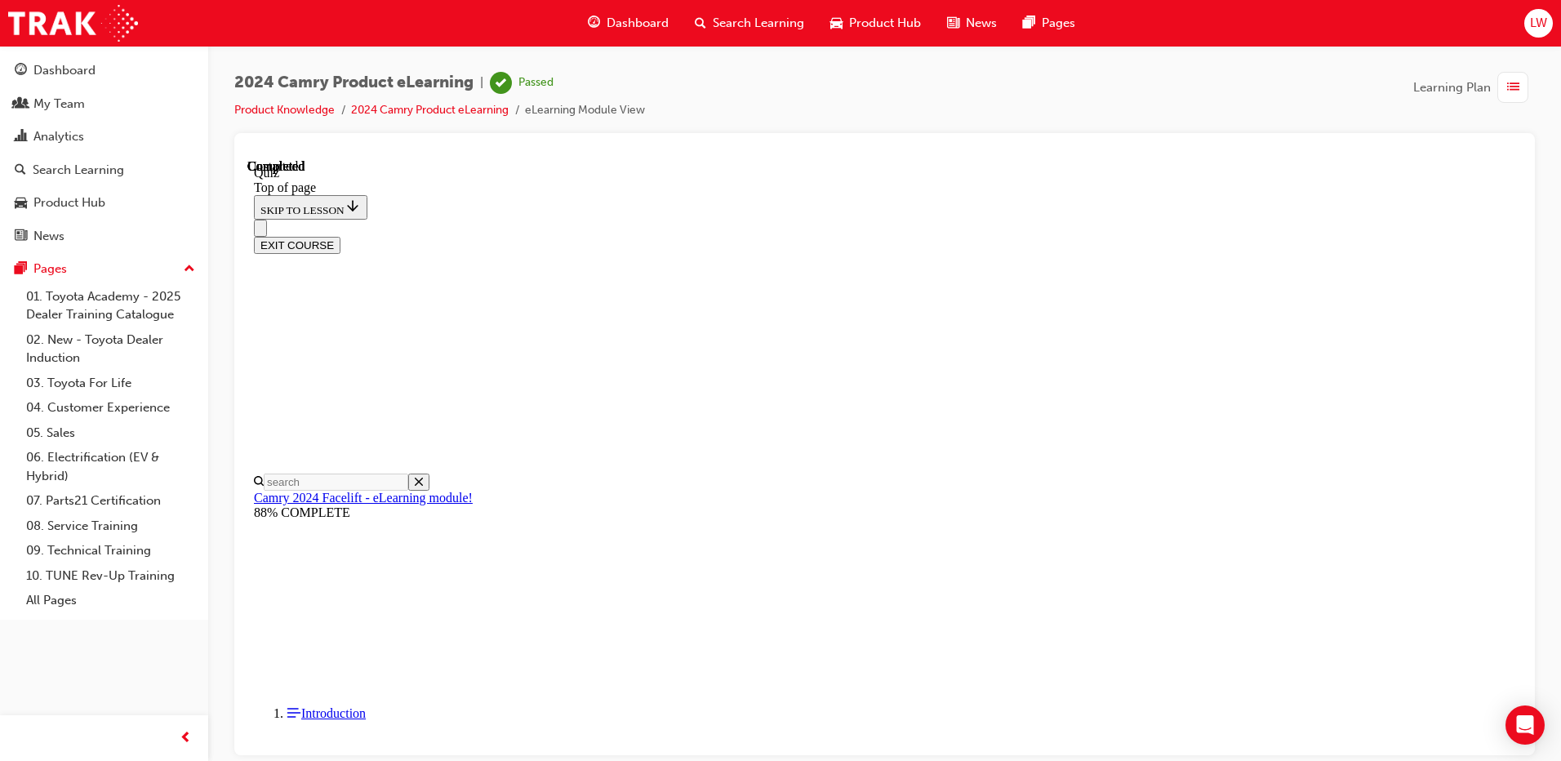
scroll to position [291, 0]
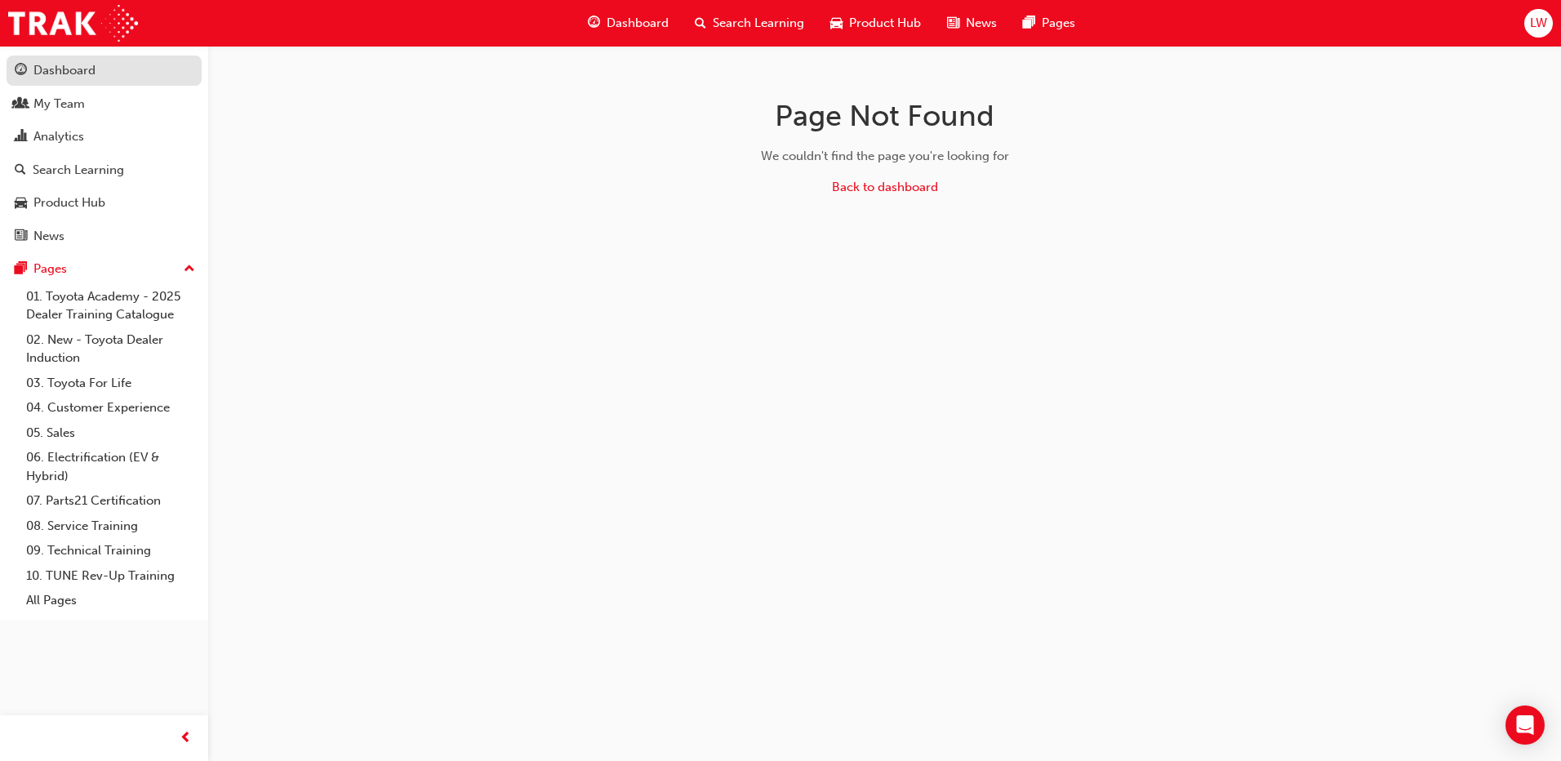
click at [45, 71] on div "Dashboard" at bounding box center [64, 70] width 62 height 19
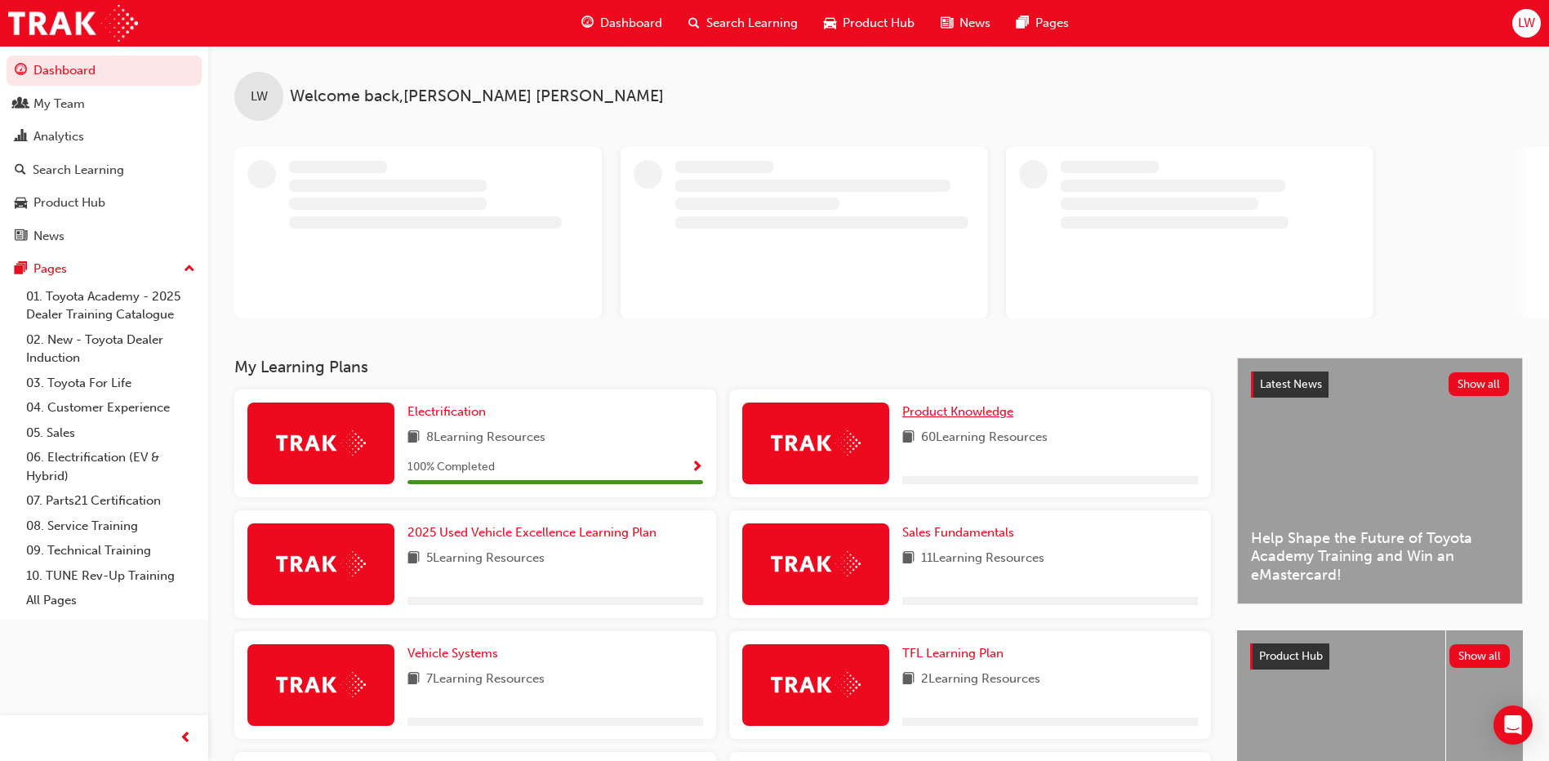
click at [954, 410] on span "Product Knowledge" at bounding box center [957, 411] width 111 height 15
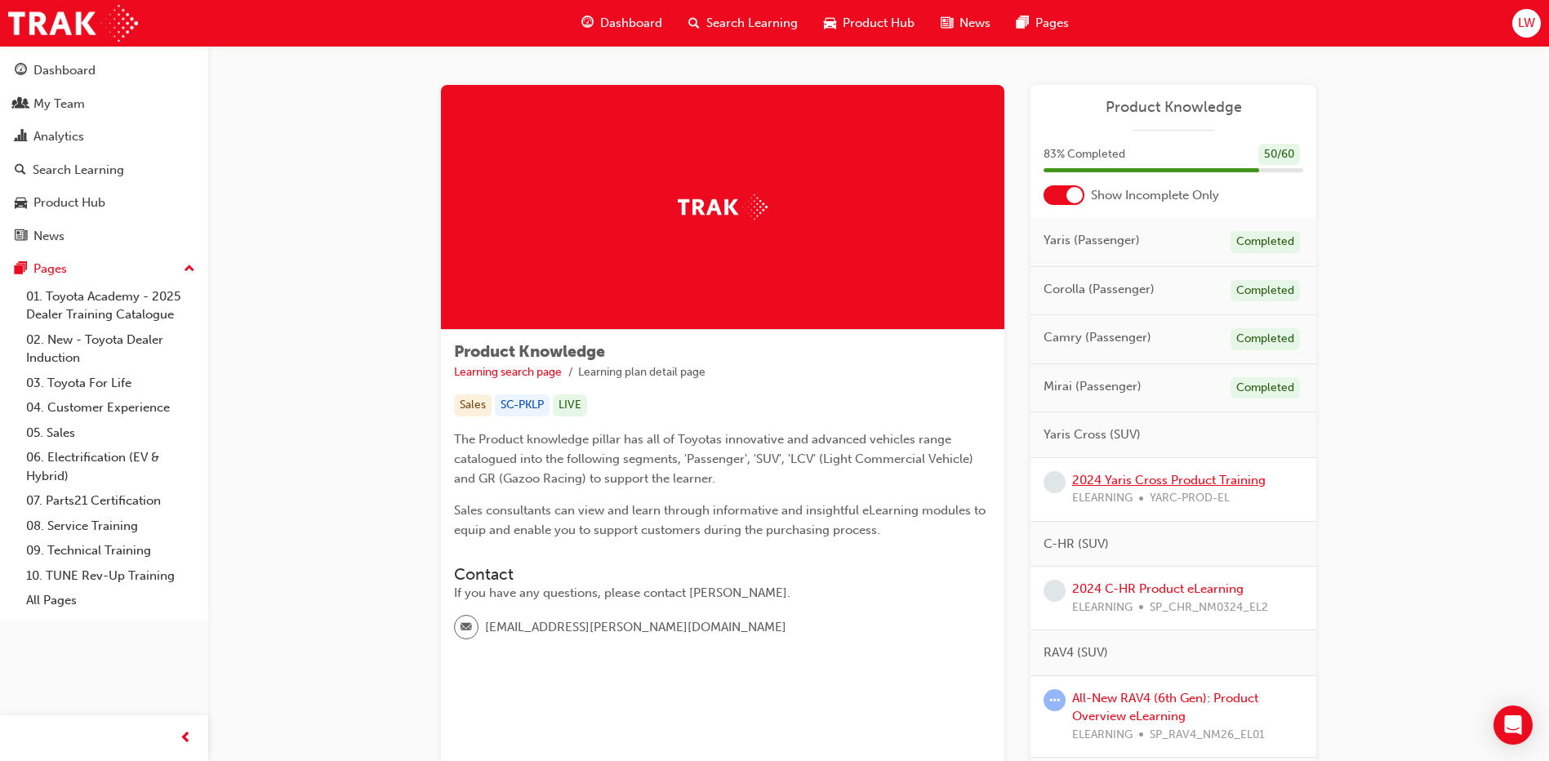
click at [1165, 479] on link "2024 Yaris Cross Product Training" at bounding box center [1169, 480] width 194 height 15
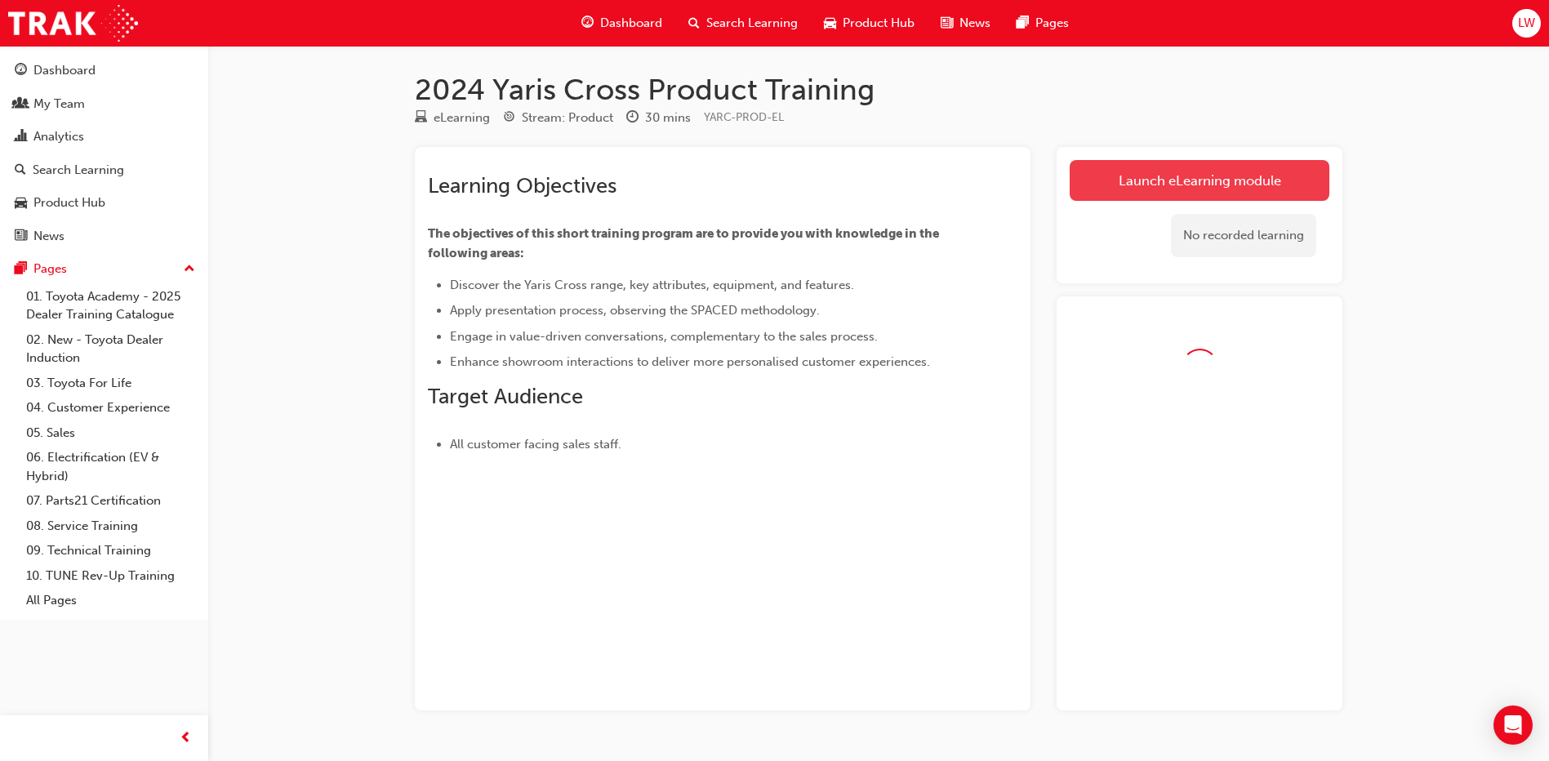
click at [1195, 166] on link "Launch eLearning module" at bounding box center [1200, 180] width 260 height 41
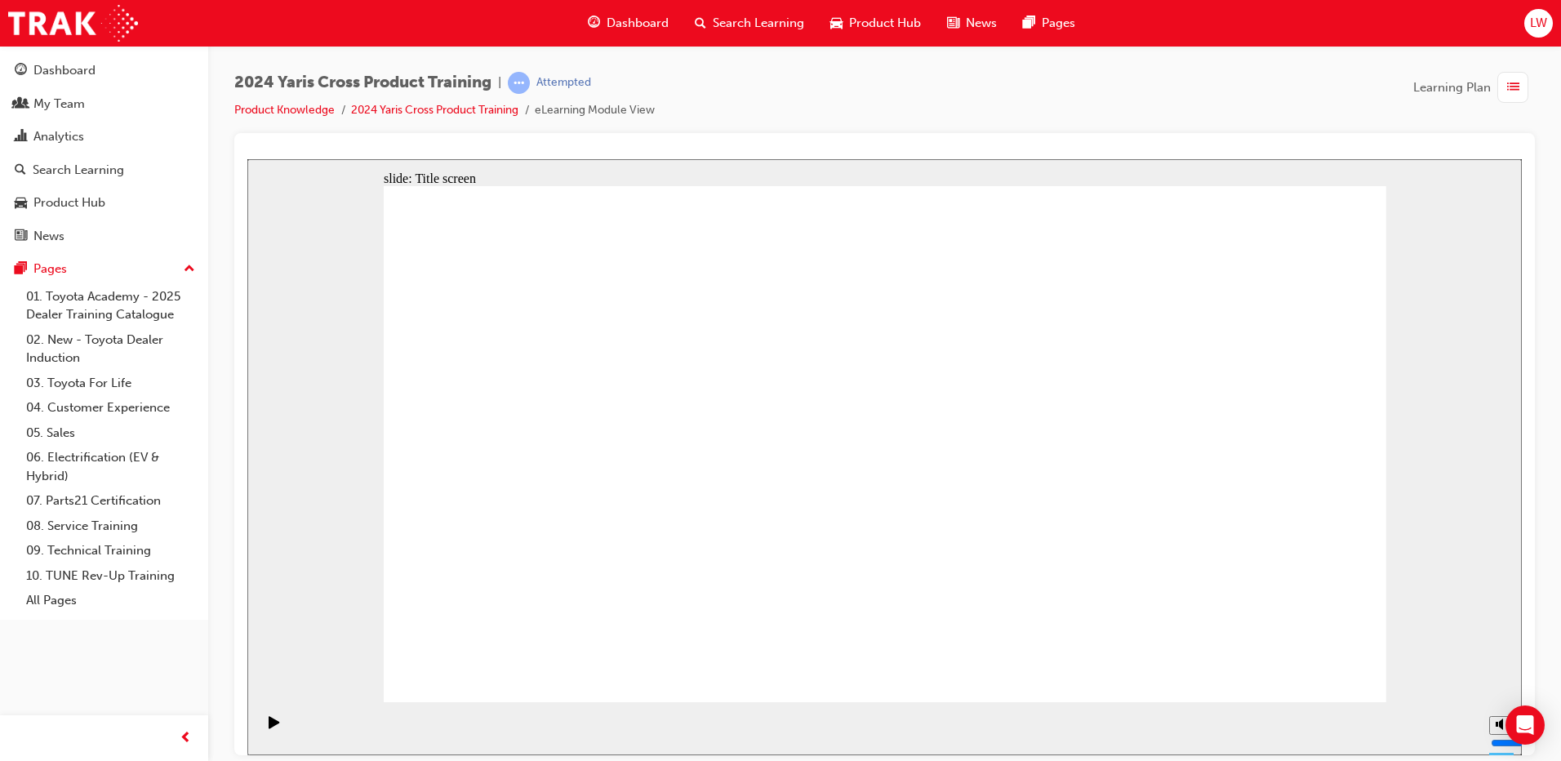
drag, startPoint x: 889, startPoint y: 668, endPoint x: 885, endPoint y: 654, distance: 14.5
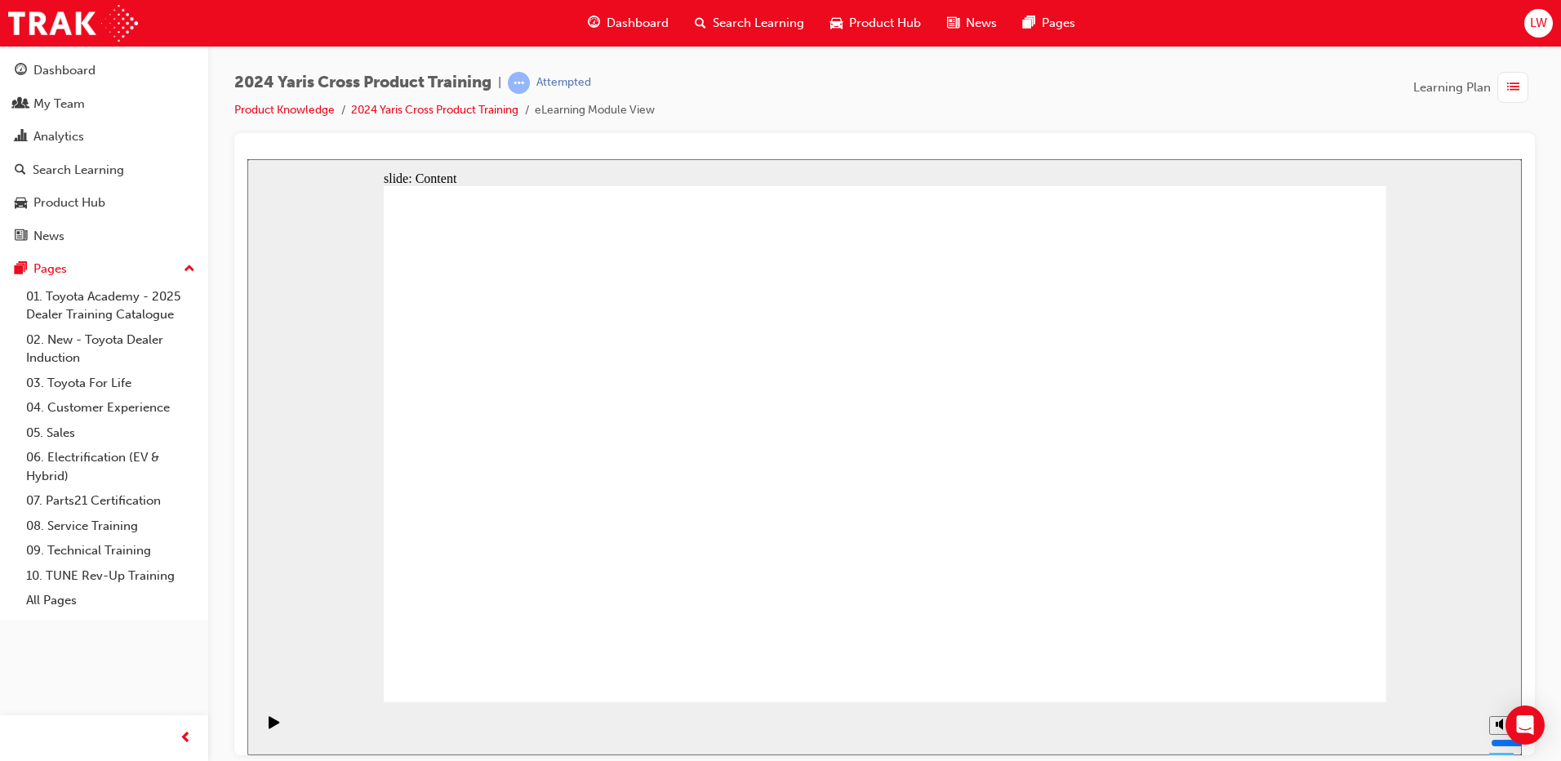
drag, startPoint x: 893, startPoint y: 657, endPoint x: 1016, endPoint y: 473, distance: 222.0
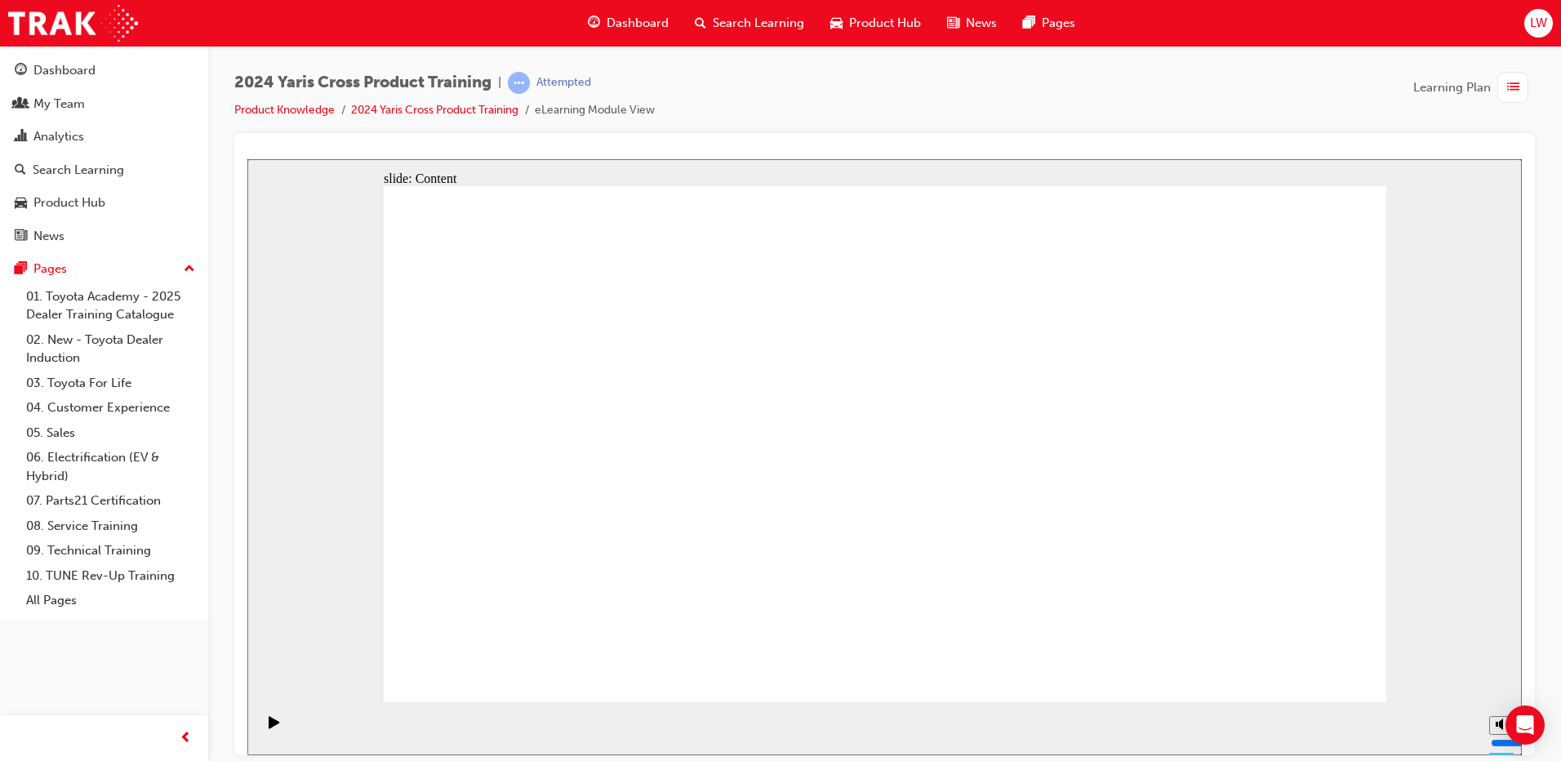
drag, startPoint x: 975, startPoint y: 483, endPoint x: 970, endPoint y: 335, distance: 148.7
drag, startPoint x: 978, startPoint y: 327, endPoint x: 966, endPoint y: 465, distance: 138.6
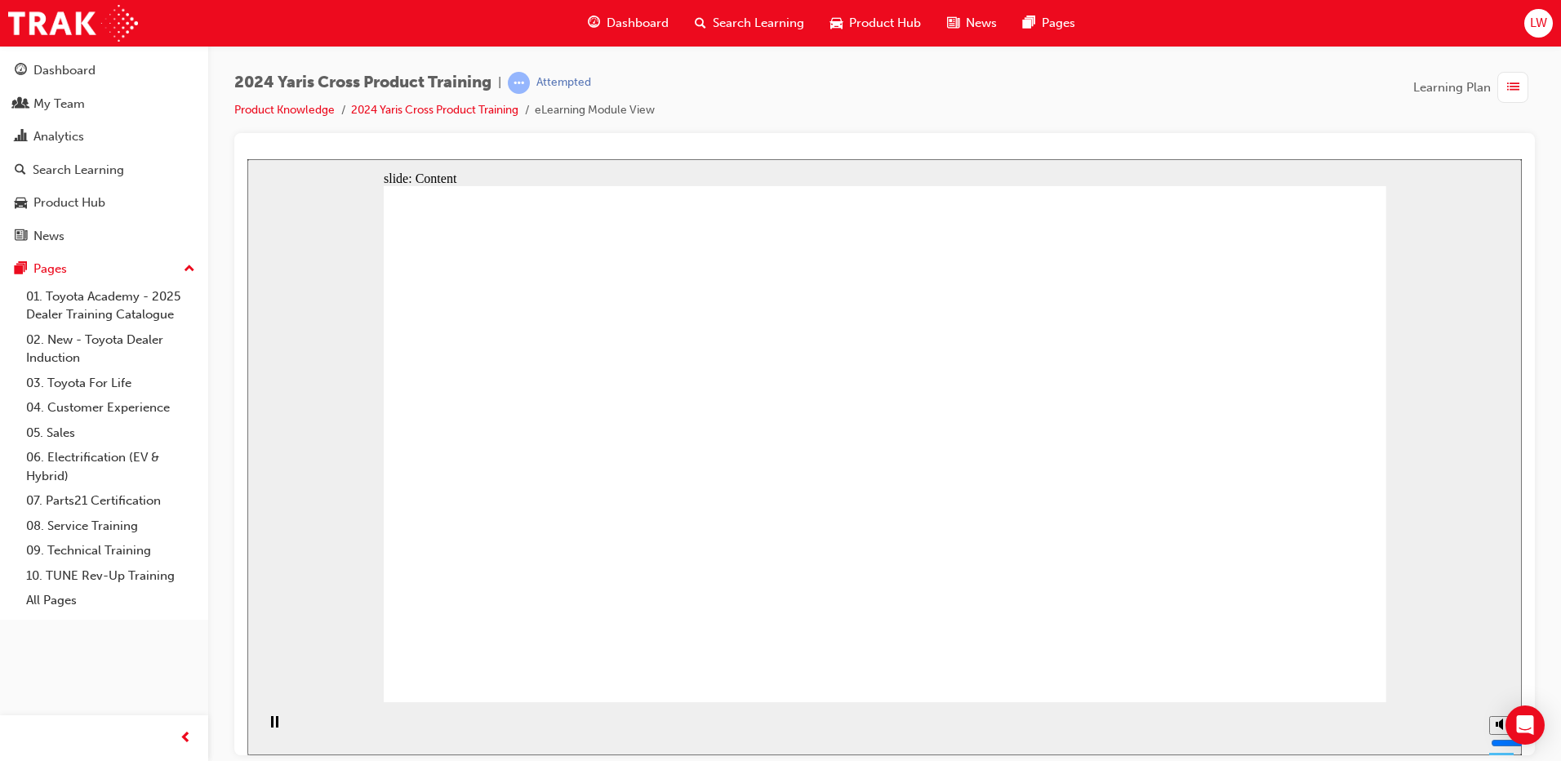
drag, startPoint x: 911, startPoint y: 424, endPoint x: 1060, endPoint y: 545, distance: 192.2
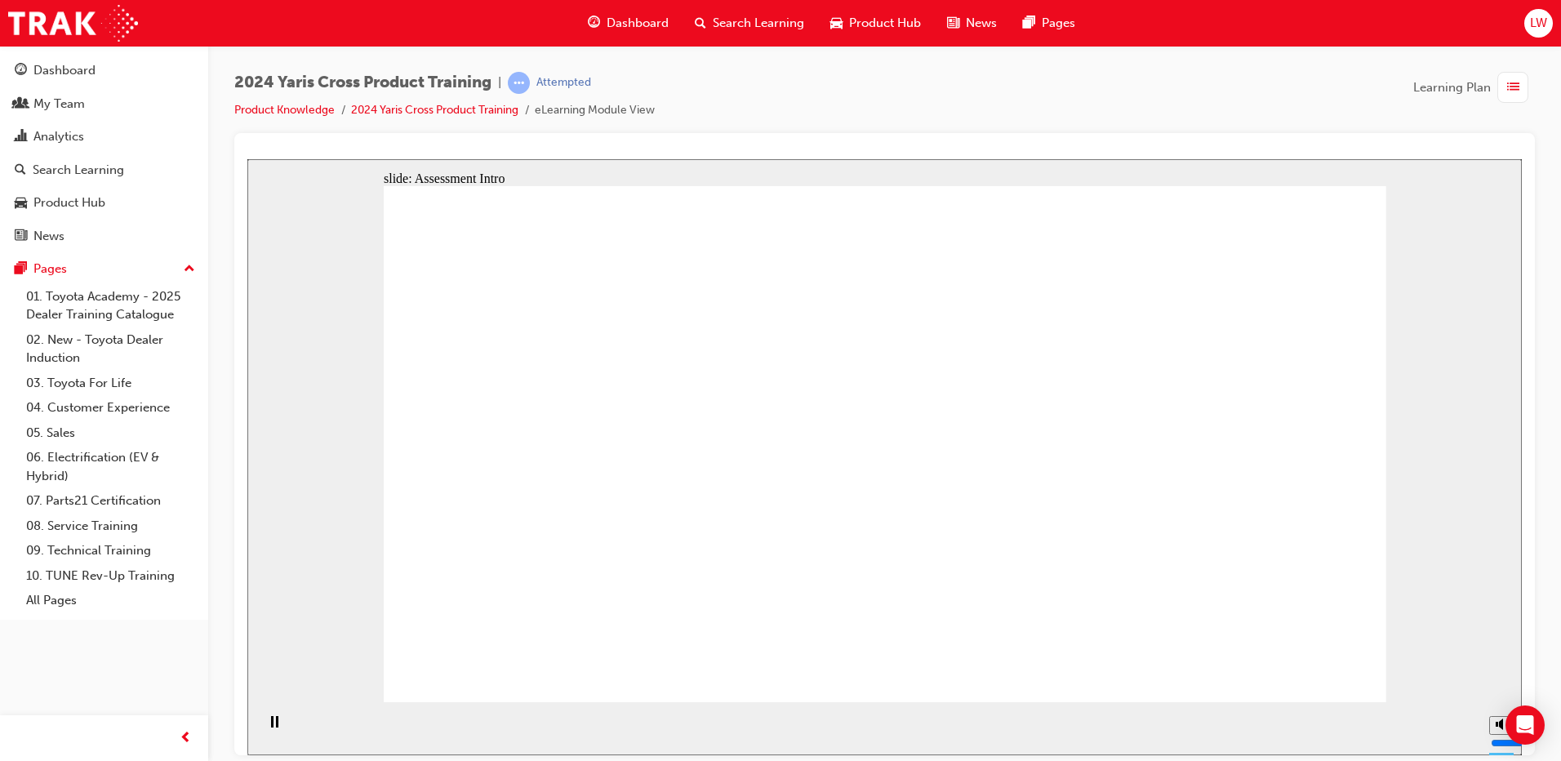
radio input "true"
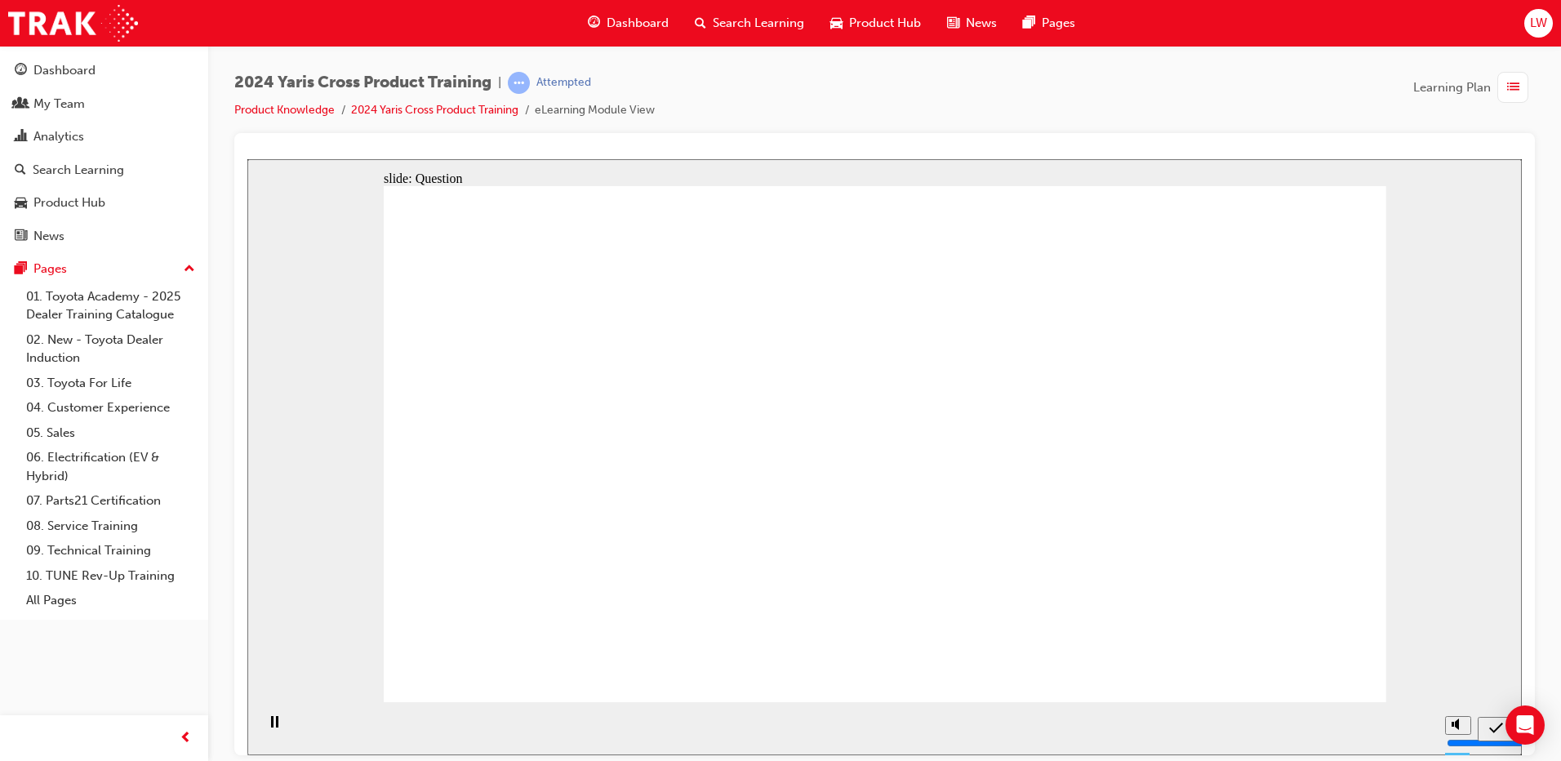
radio input "true"
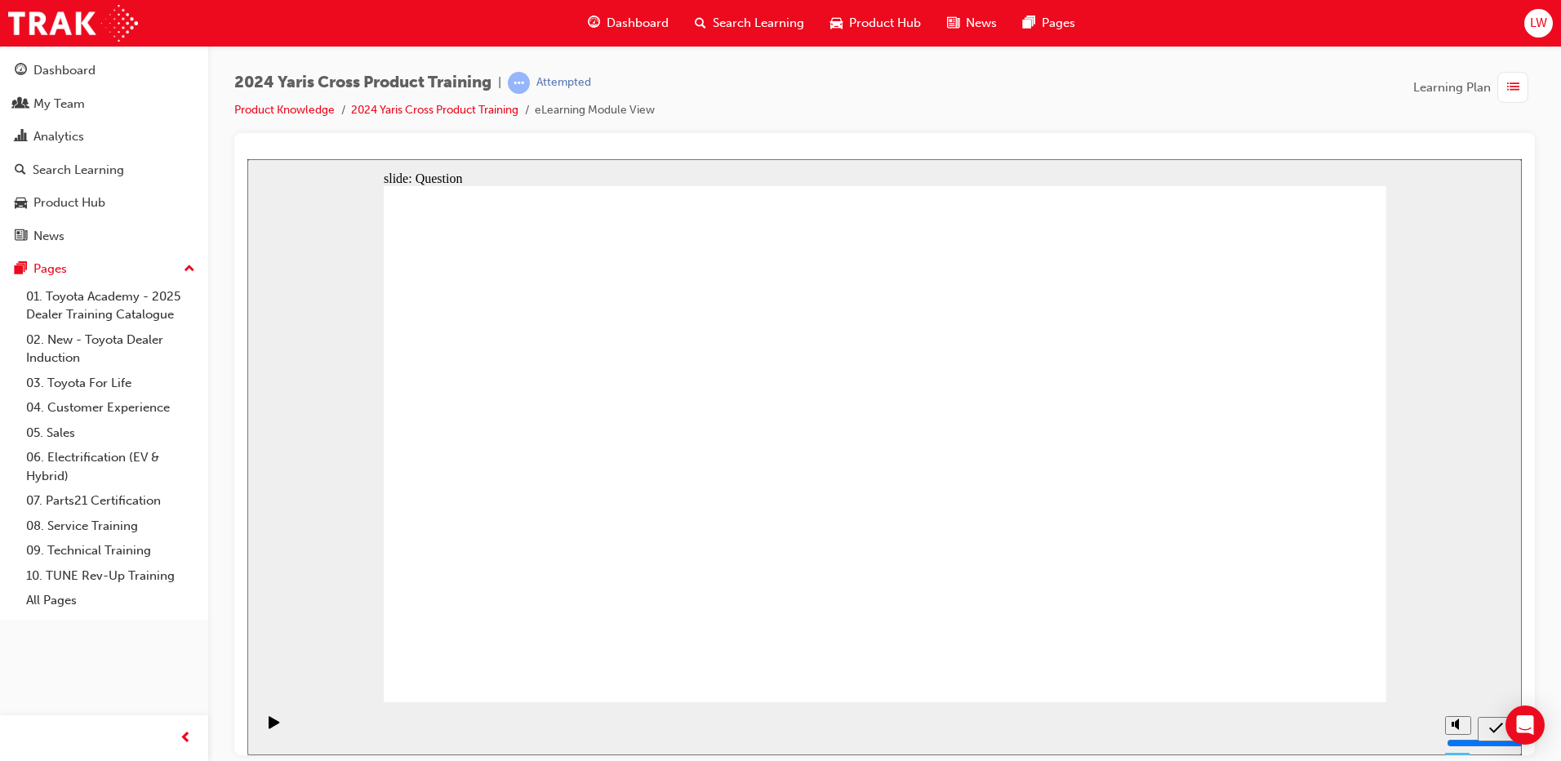
checkbox input "true"
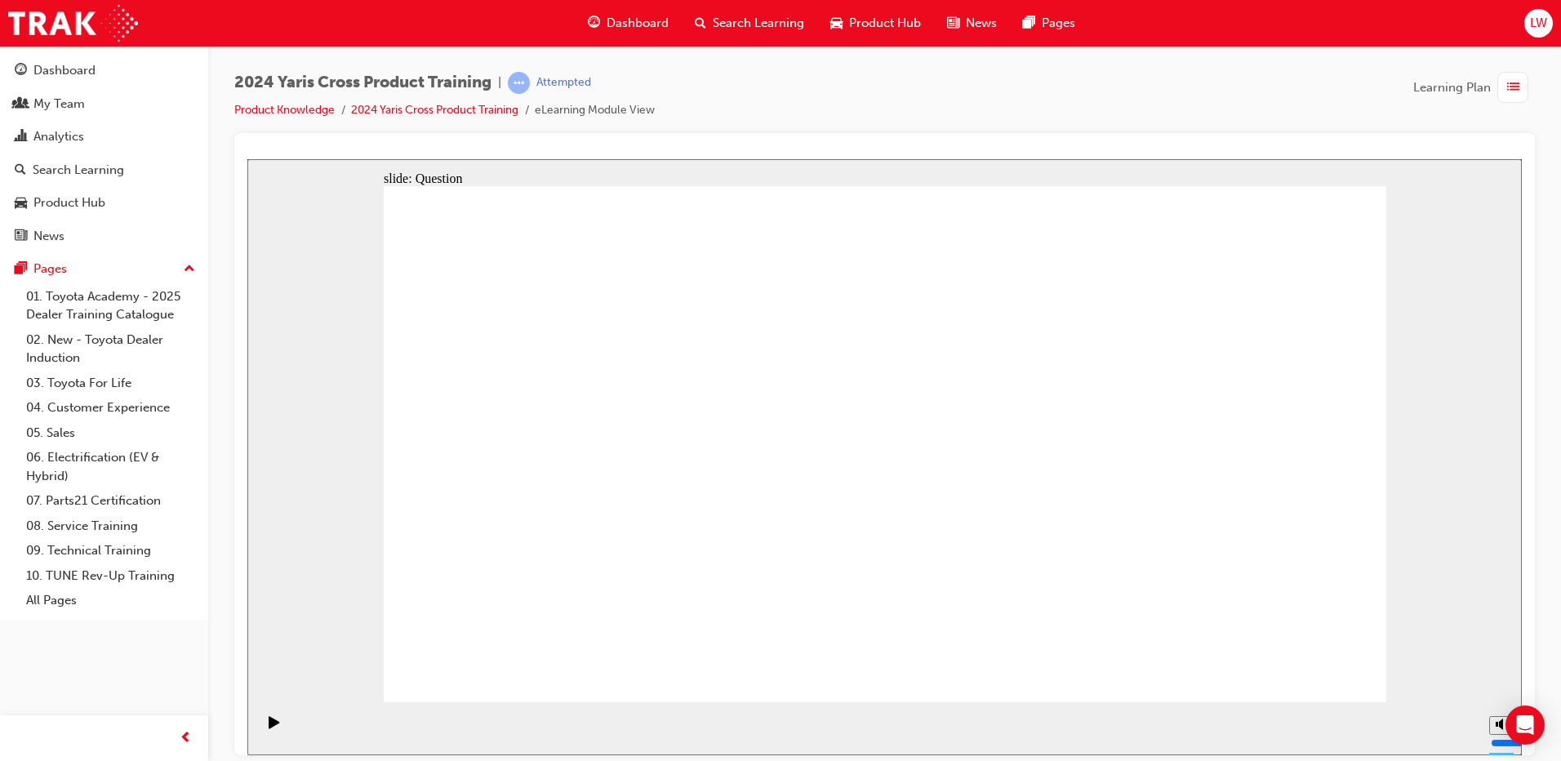
radio input "true"
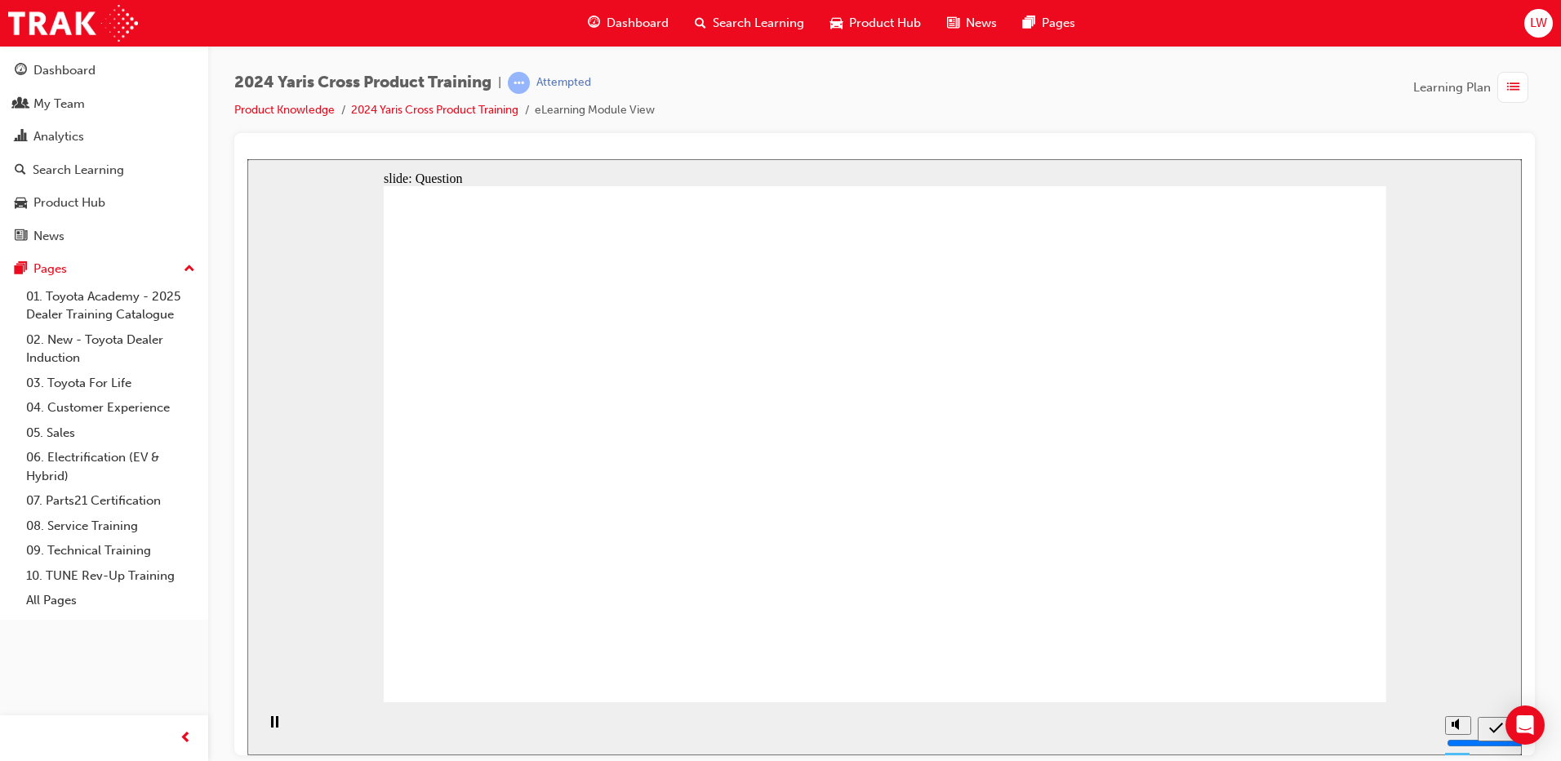
drag, startPoint x: 934, startPoint y: 385, endPoint x: 581, endPoint y: 539, distance: 385.8
drag, startPoint x: 804, startPoint y: 429, endPoint x: 1178, endPoint y: 551, distance: 392.8
drag, startPoint x: 1200, startPoint y: 409, endPoint x: 777, endPoint y: 568, distance: 452.0
drag, startPoint x: 532, startPoint y: 372, endPoint x: 985, endPoint y: 568, distance: 492.7
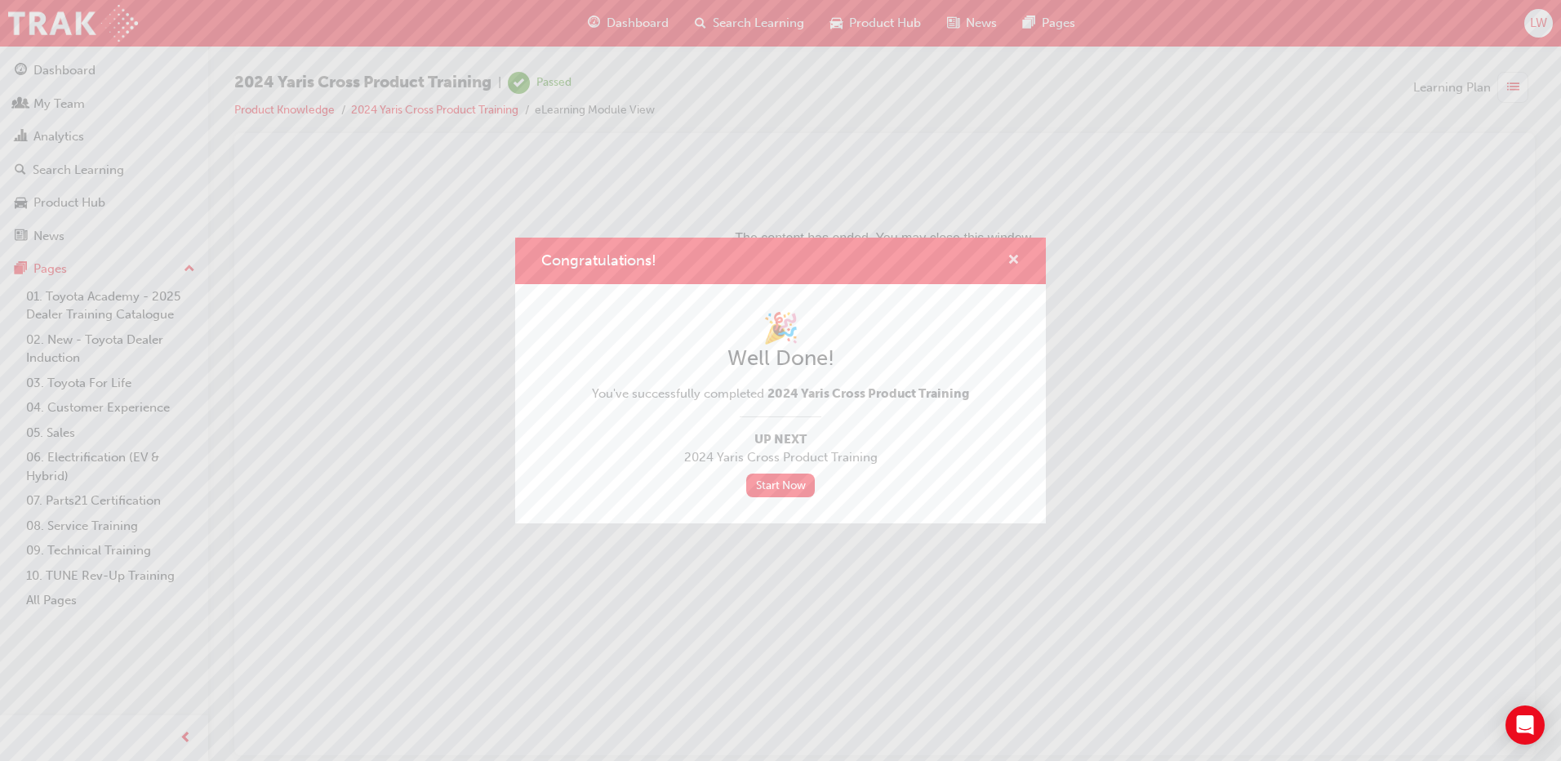
click at [1018, 266] on span "cross-icon" at bounding box center [1014, 261] width 12 height 15
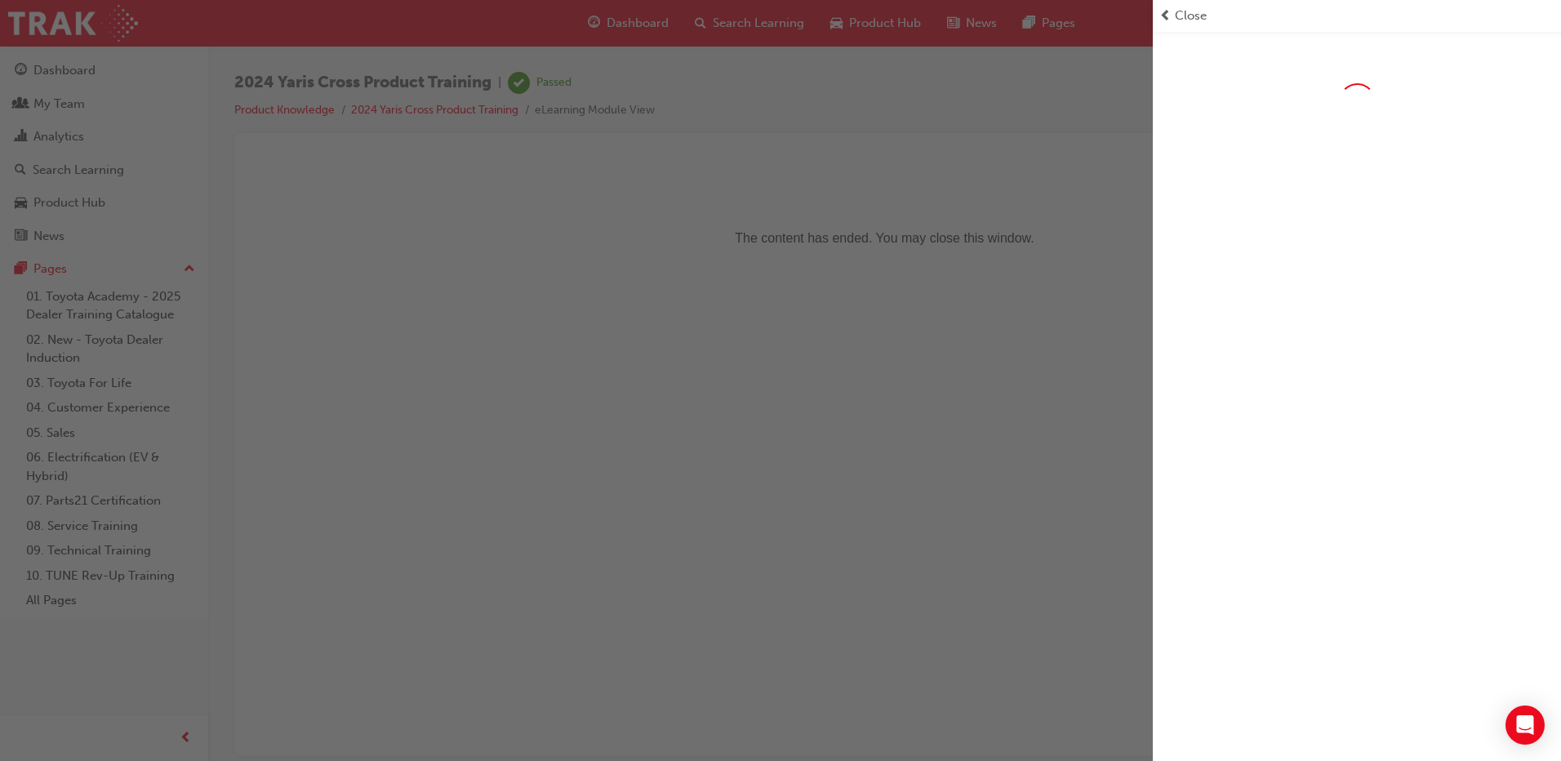
click at [1173, 12] on div "Close" at bounding box center [1357, 16] width 395 height 19
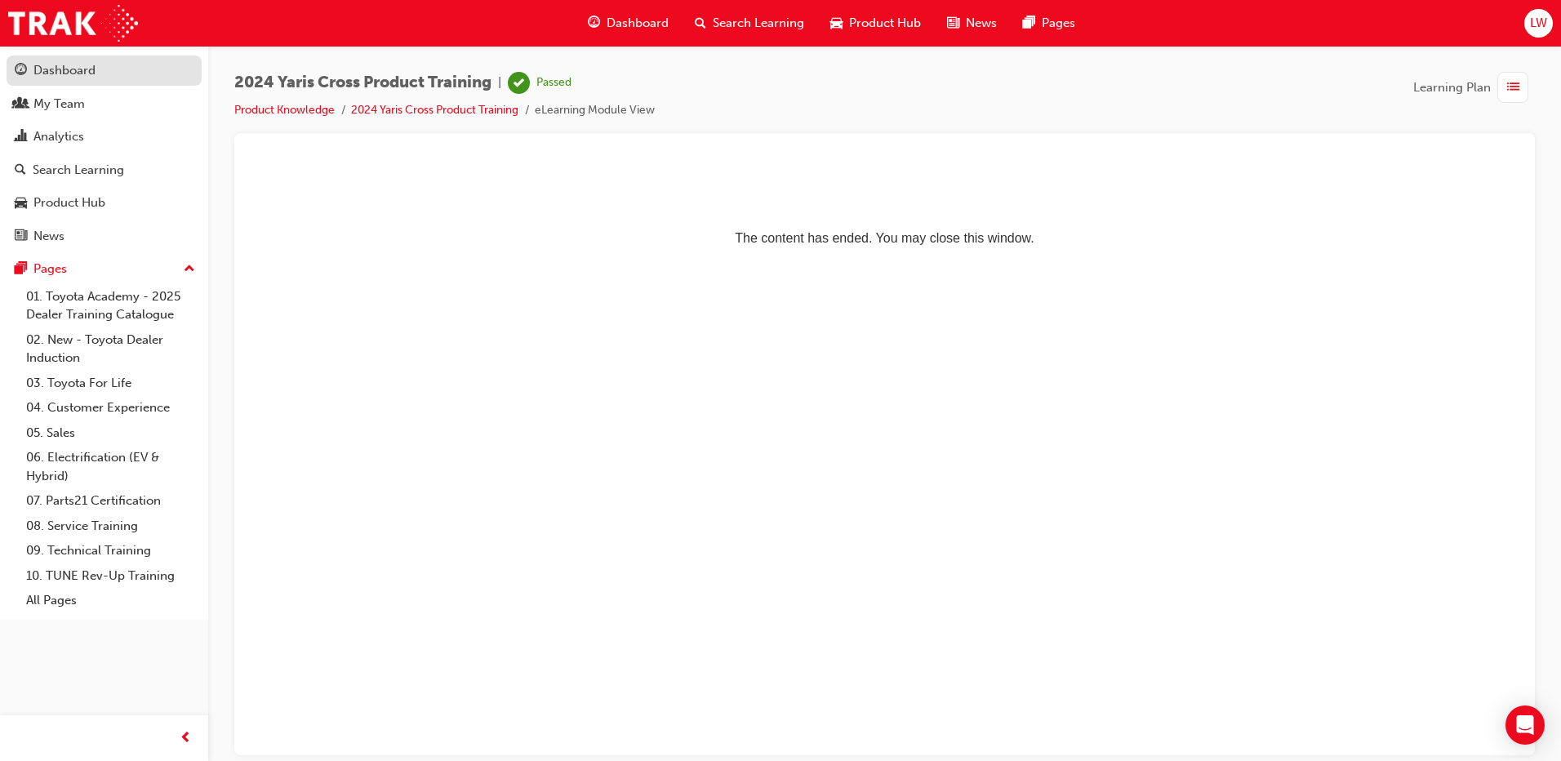
click at [91, 73] on div "Dashboard" at bounding box center [64, 70] width 62 height 19
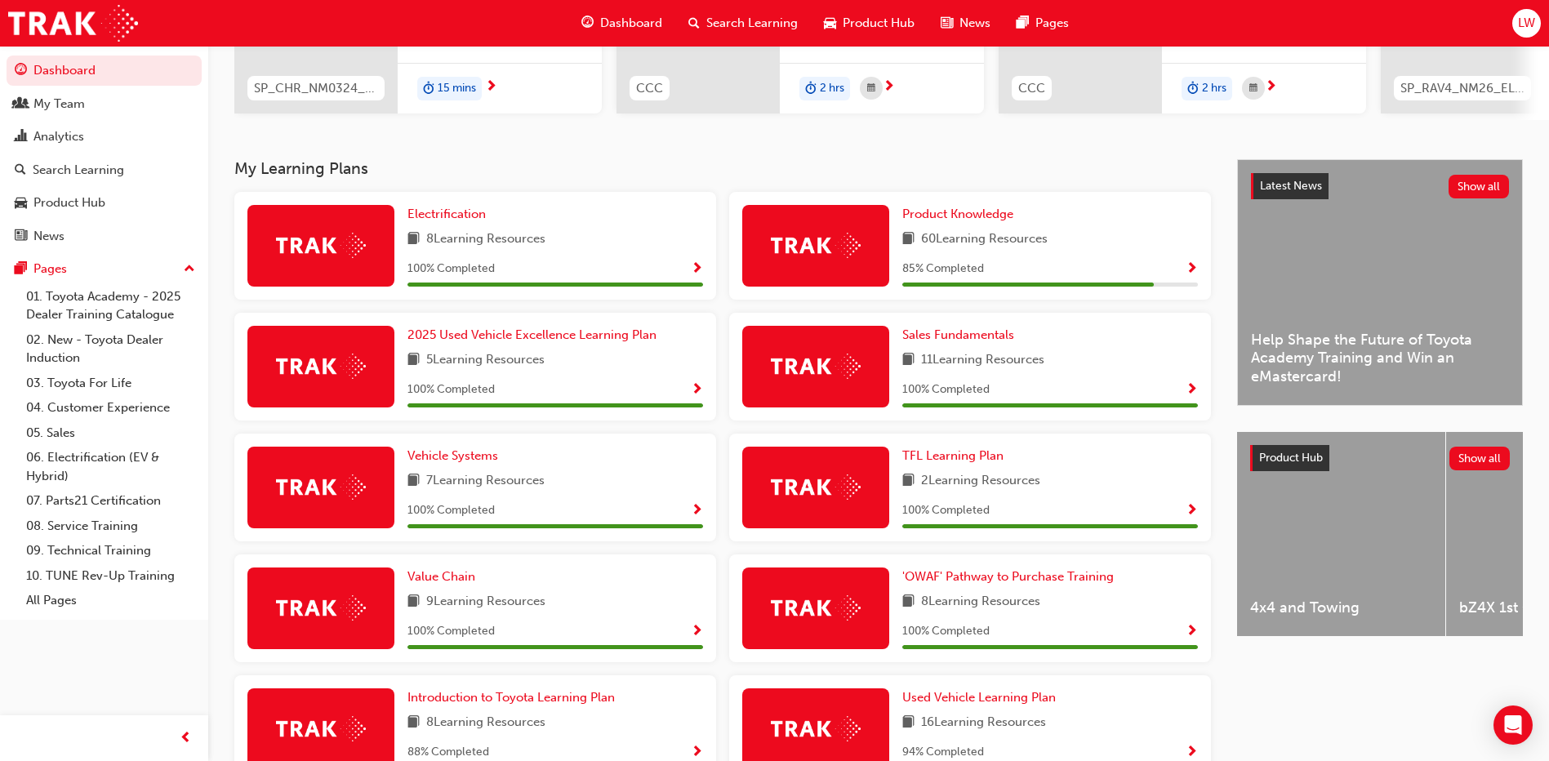
scroll to position [365, 0]
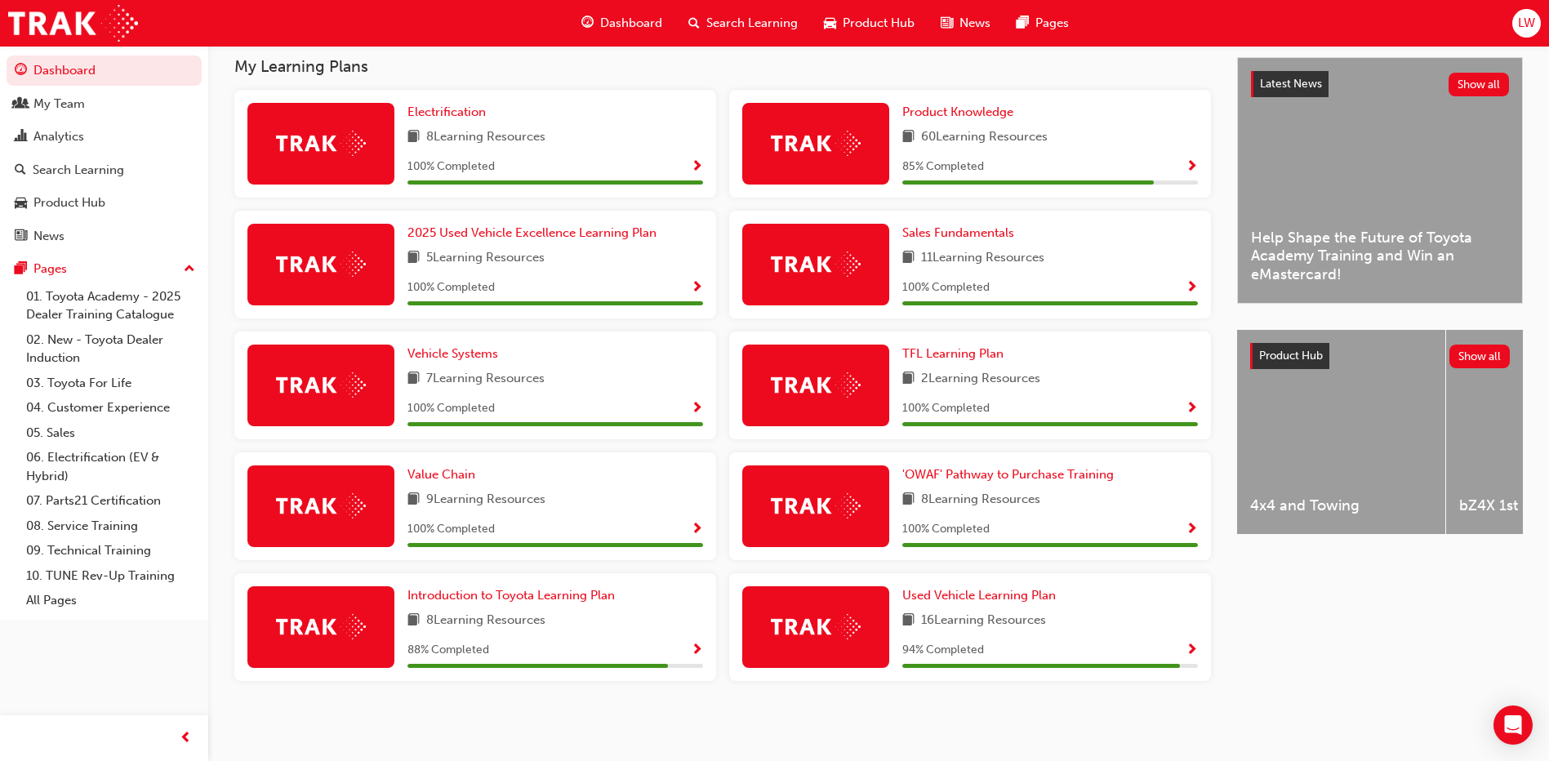
click at [1132, 130] on div "60 Learning Resources" at bounding box center [1050, 137] width 296 height 20
click at [1196, 164] on span "Show Progress" at bounding box center [1192, 167] width 12 height 15
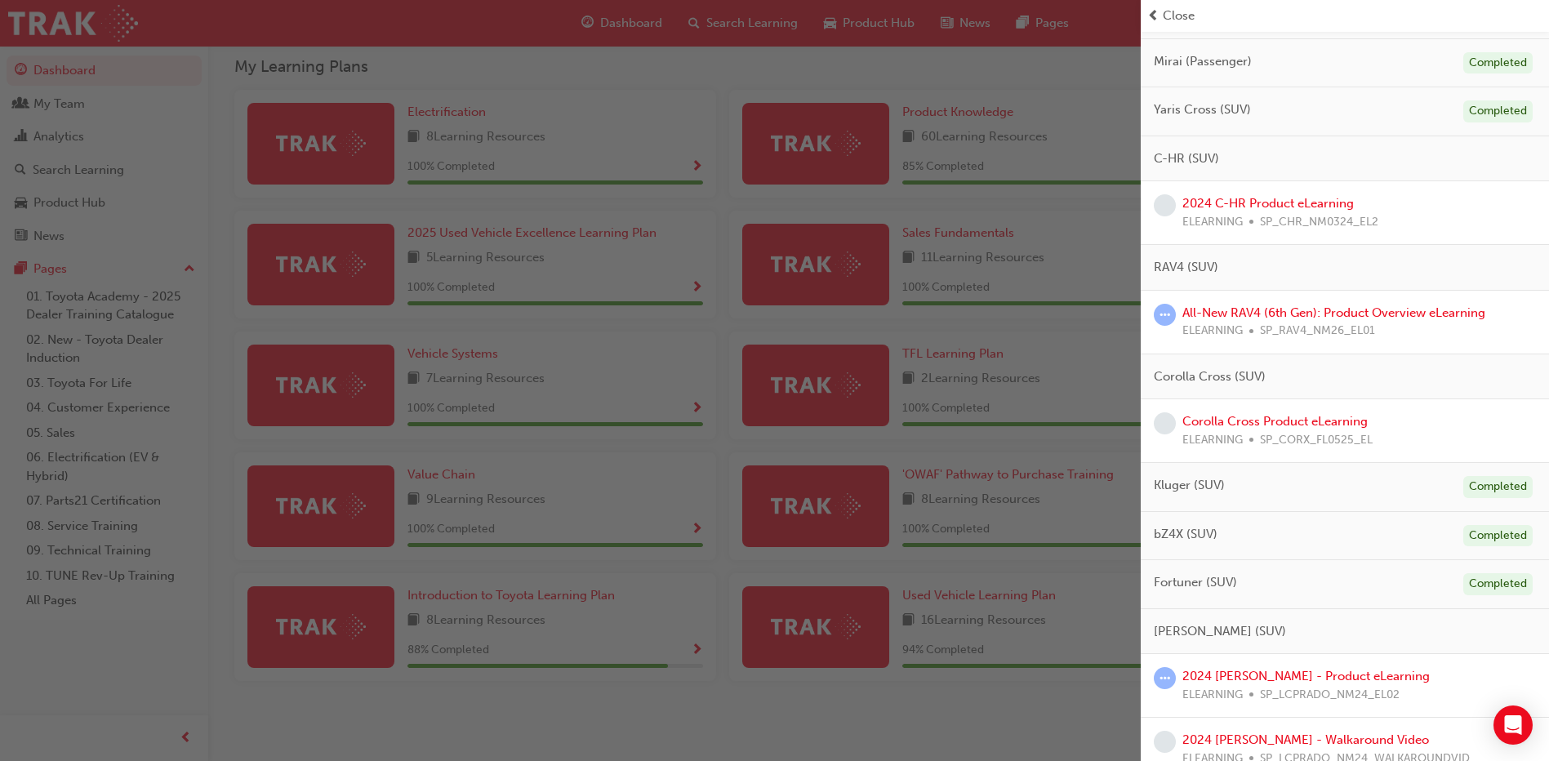
scroll to position [245, 0]
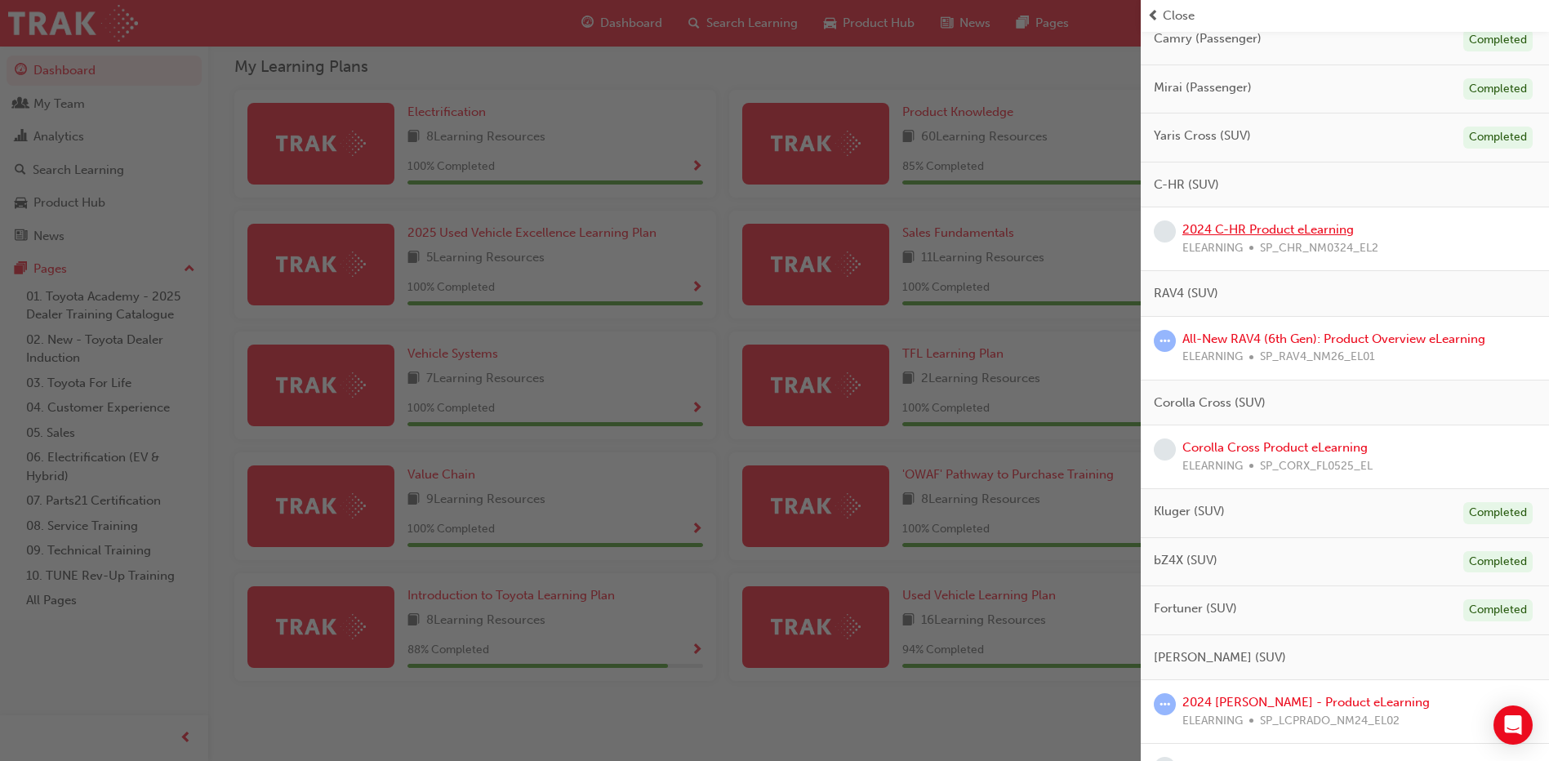
click at [1278, 226] on link "2024 C-HR Product eLearning" at bounding box center [1269, 229] width 172 height 15
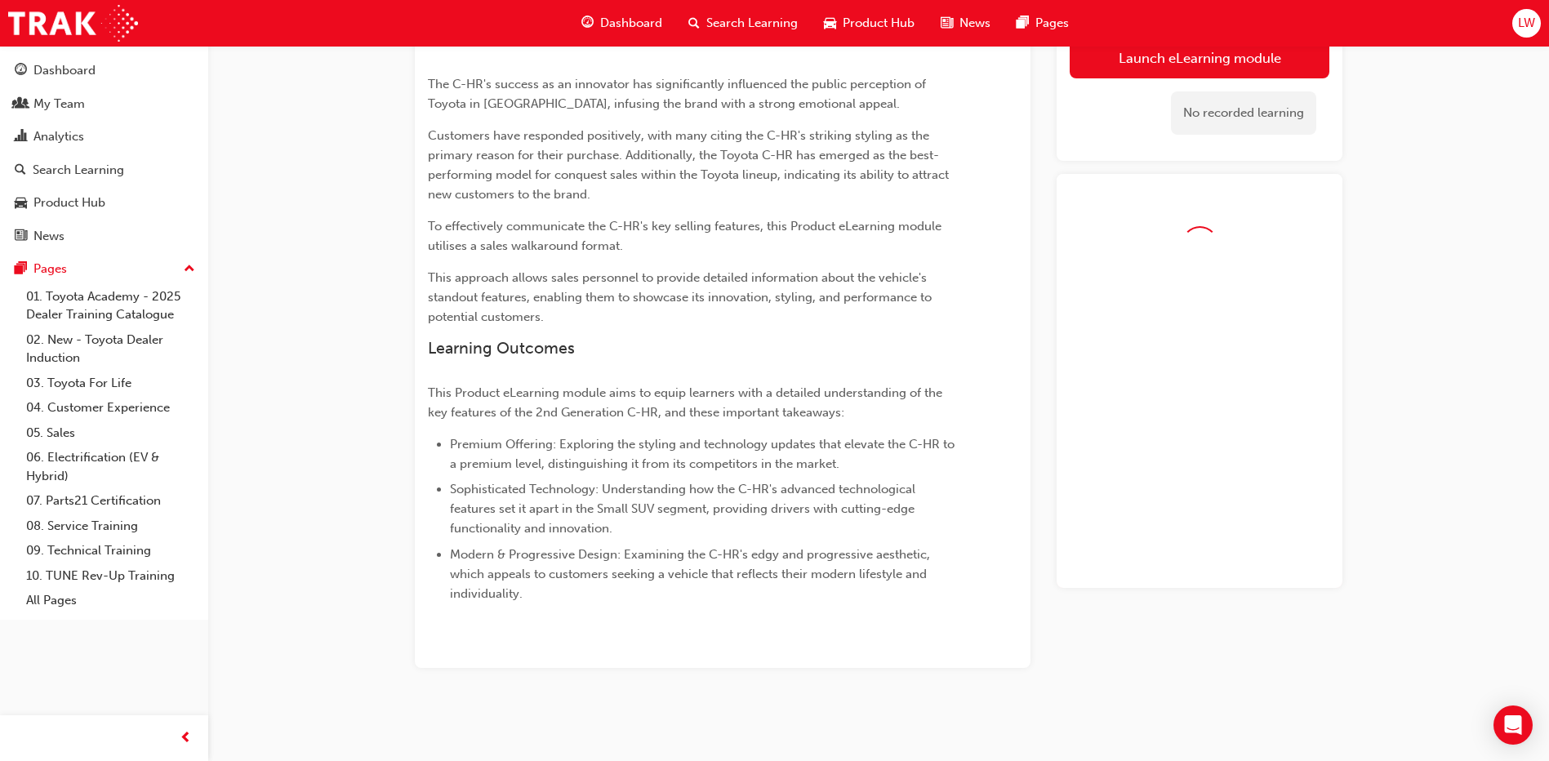
scroll to position [16, 0]
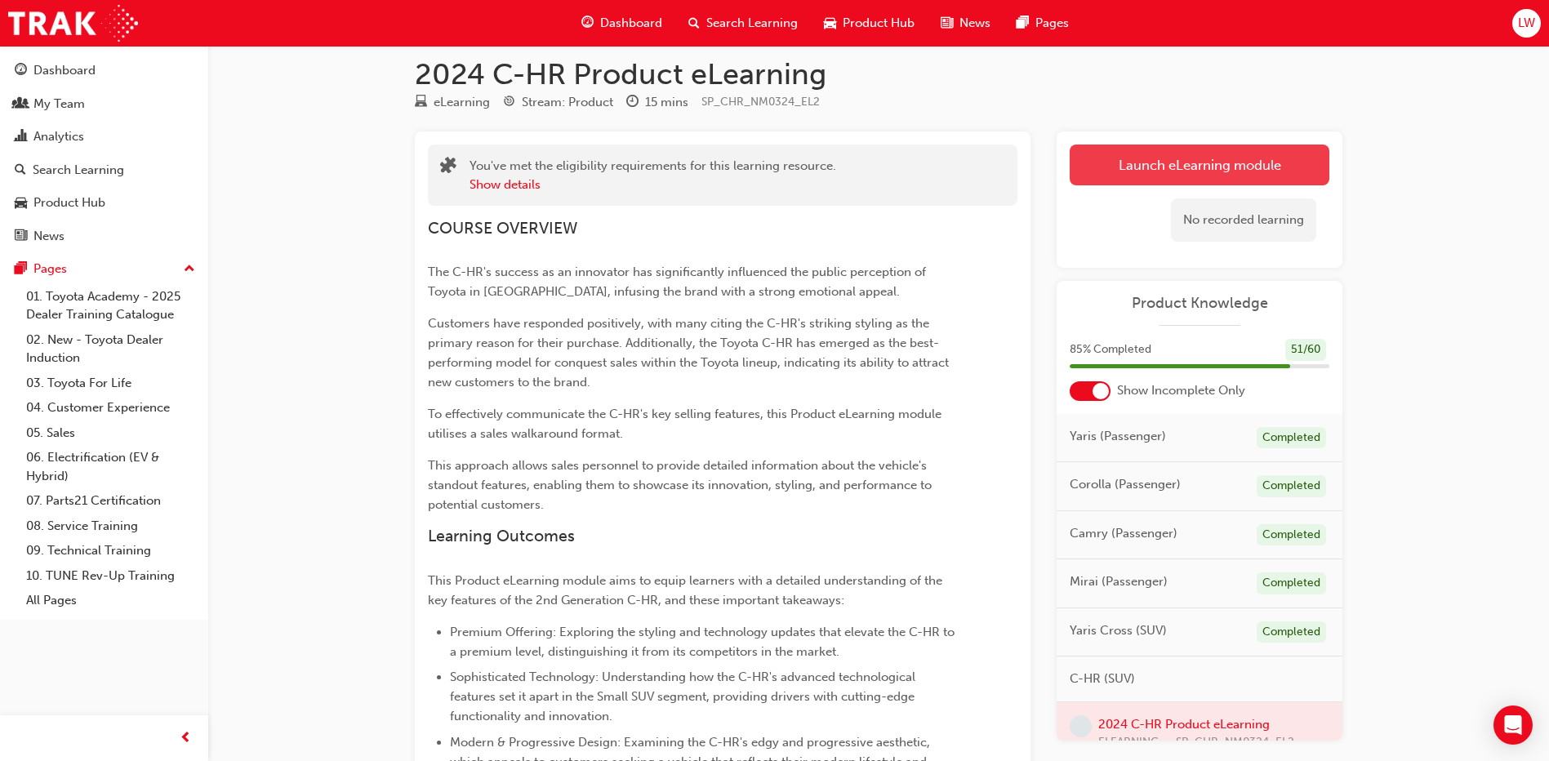
click at [1221, 161] on link "Launch eLearning module" at bounding box center [1200, 165] width 260 height 41
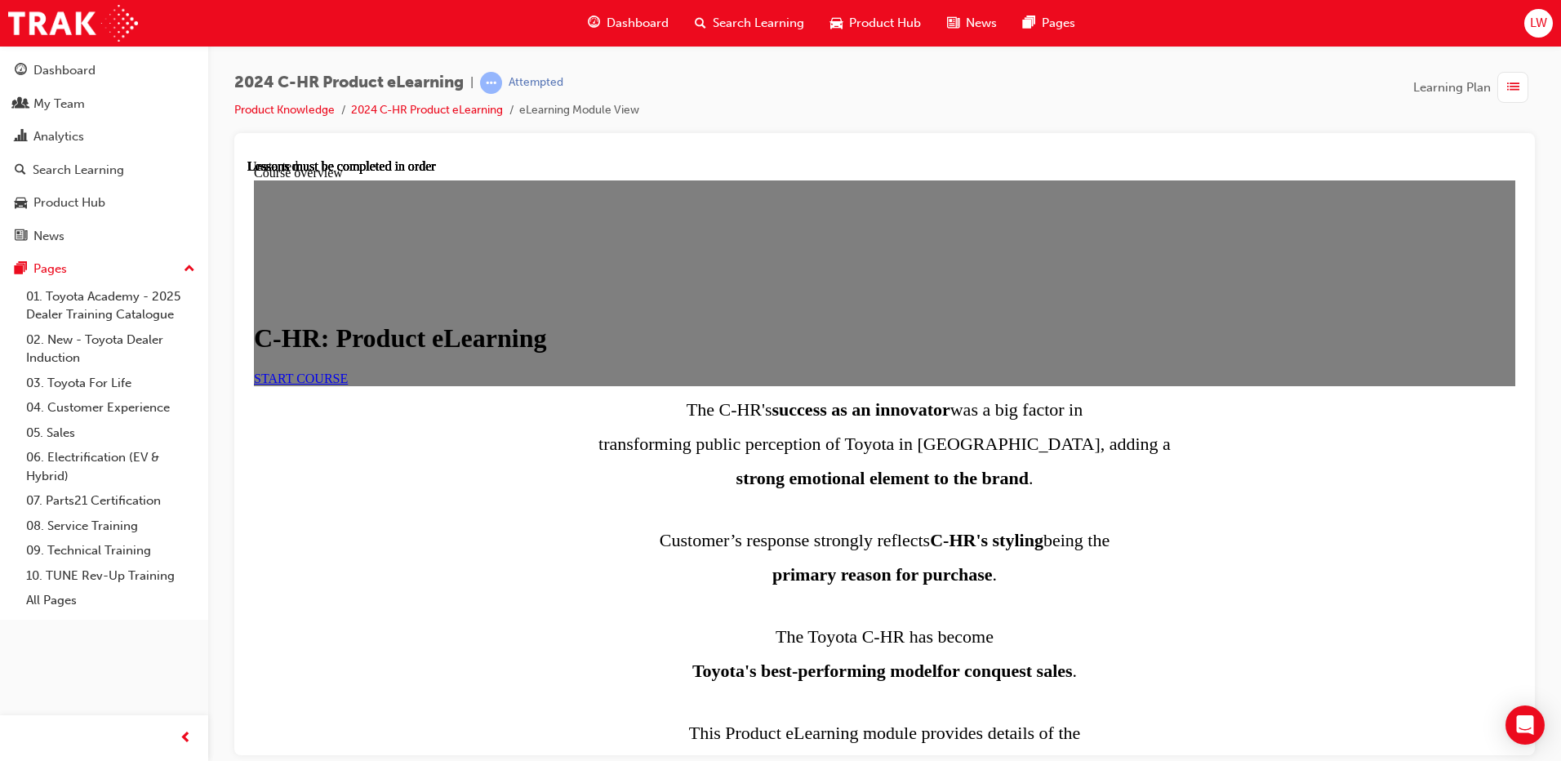
click at [348, 385] on link "START COURSE" at bounding box center [301, 378] width 94 height 14
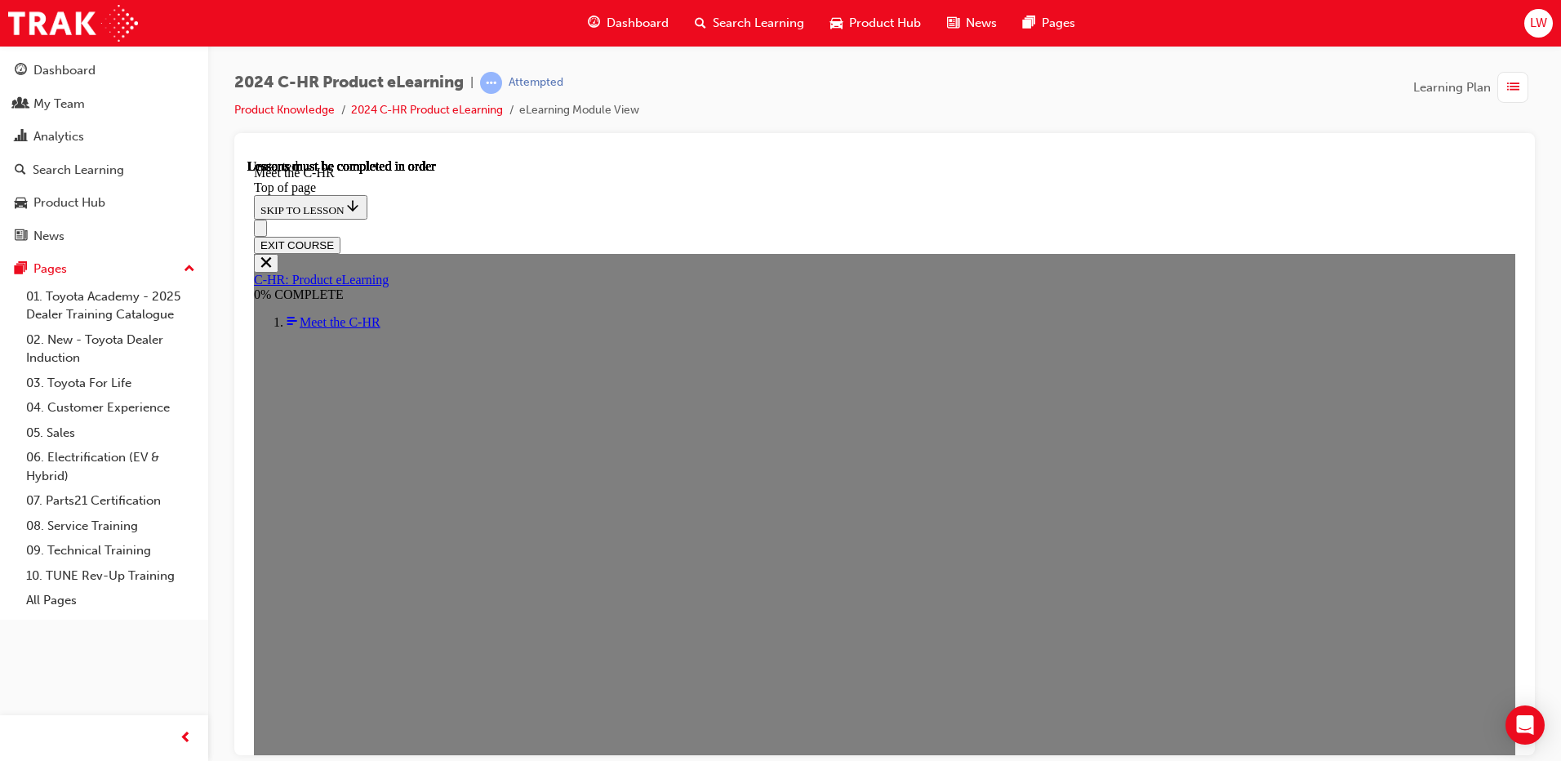
scroll to position [57, 0]
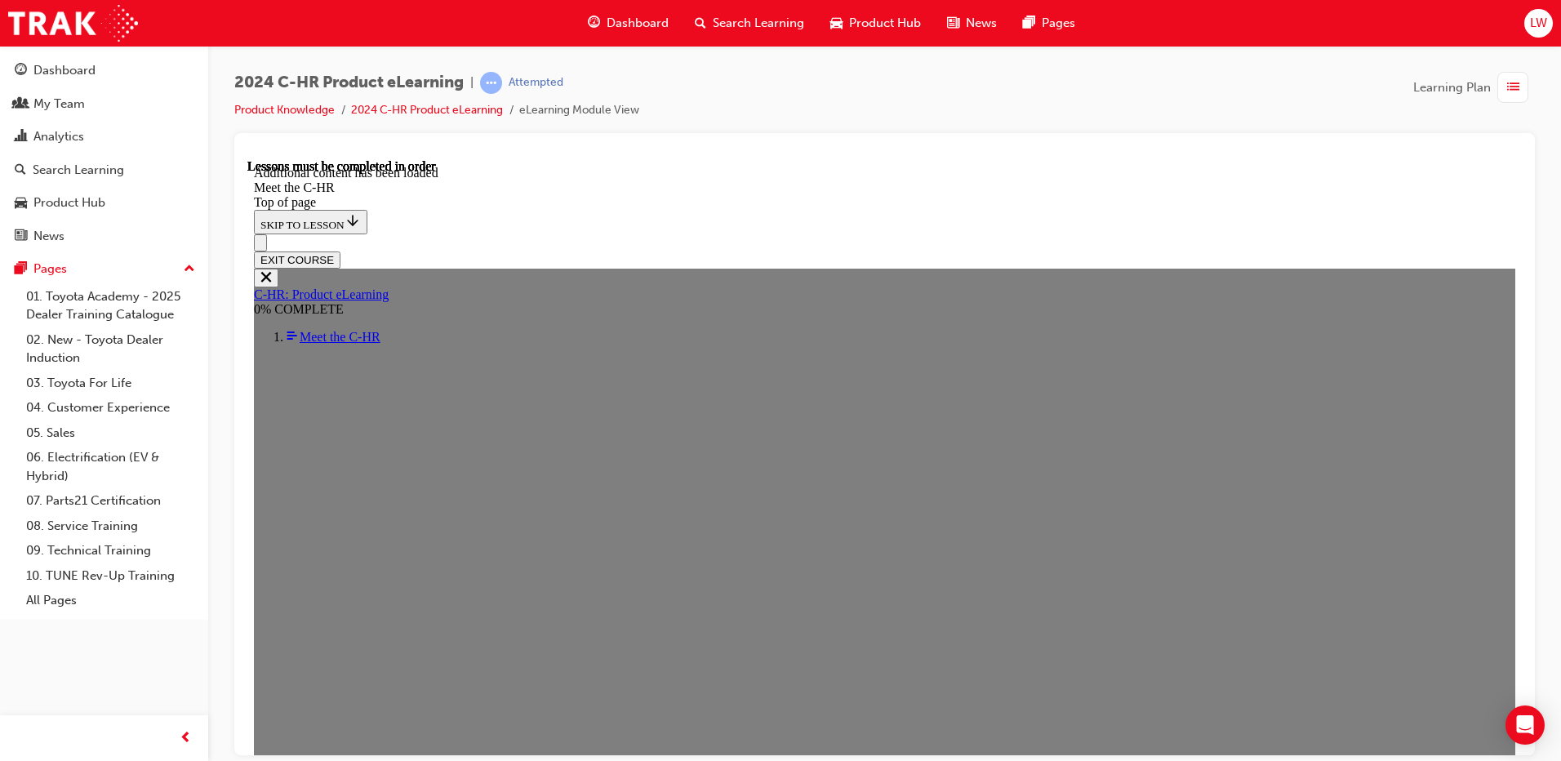
scroll to position [4363, 0]
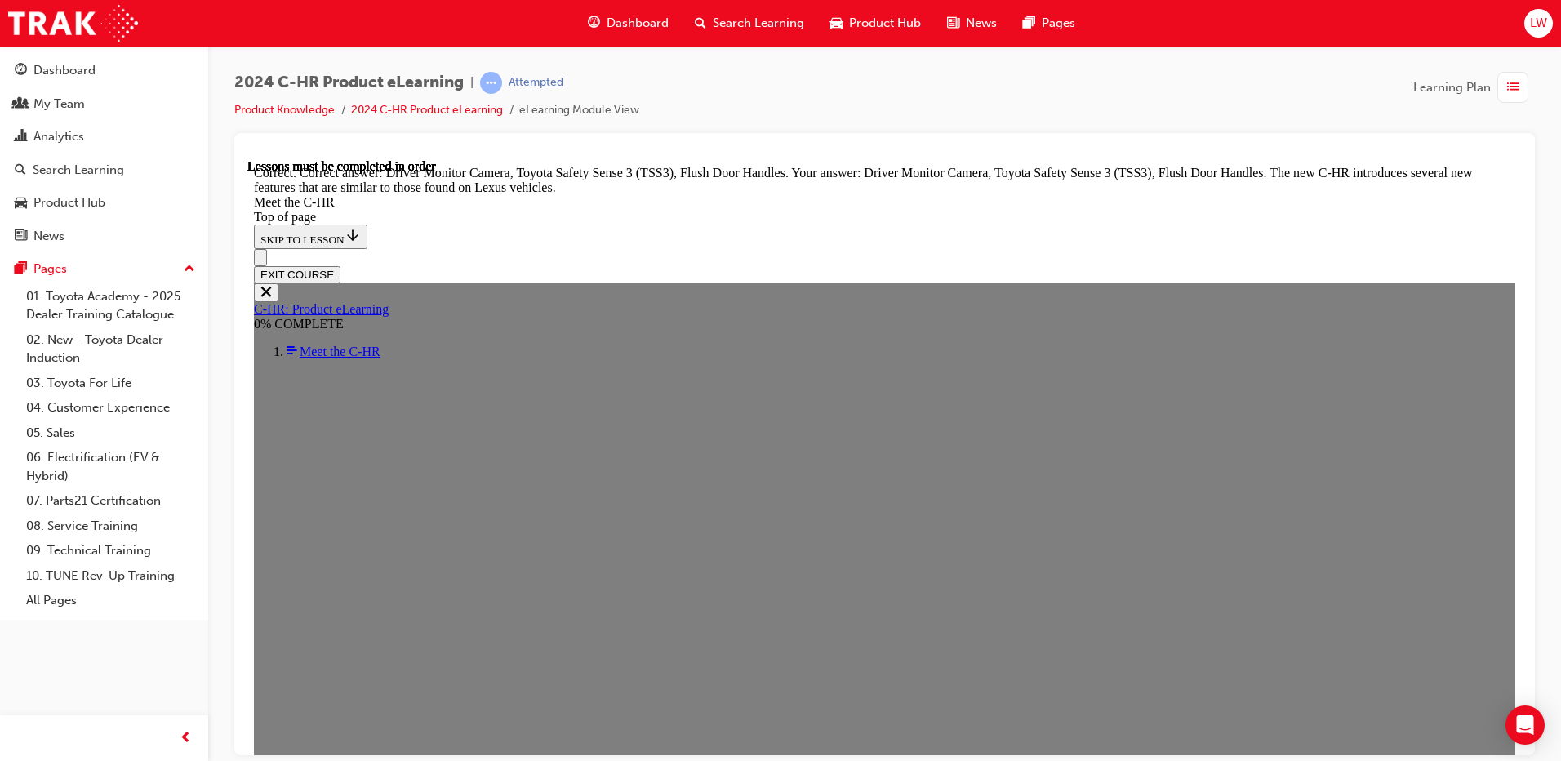
scroll to position [5565, 0]
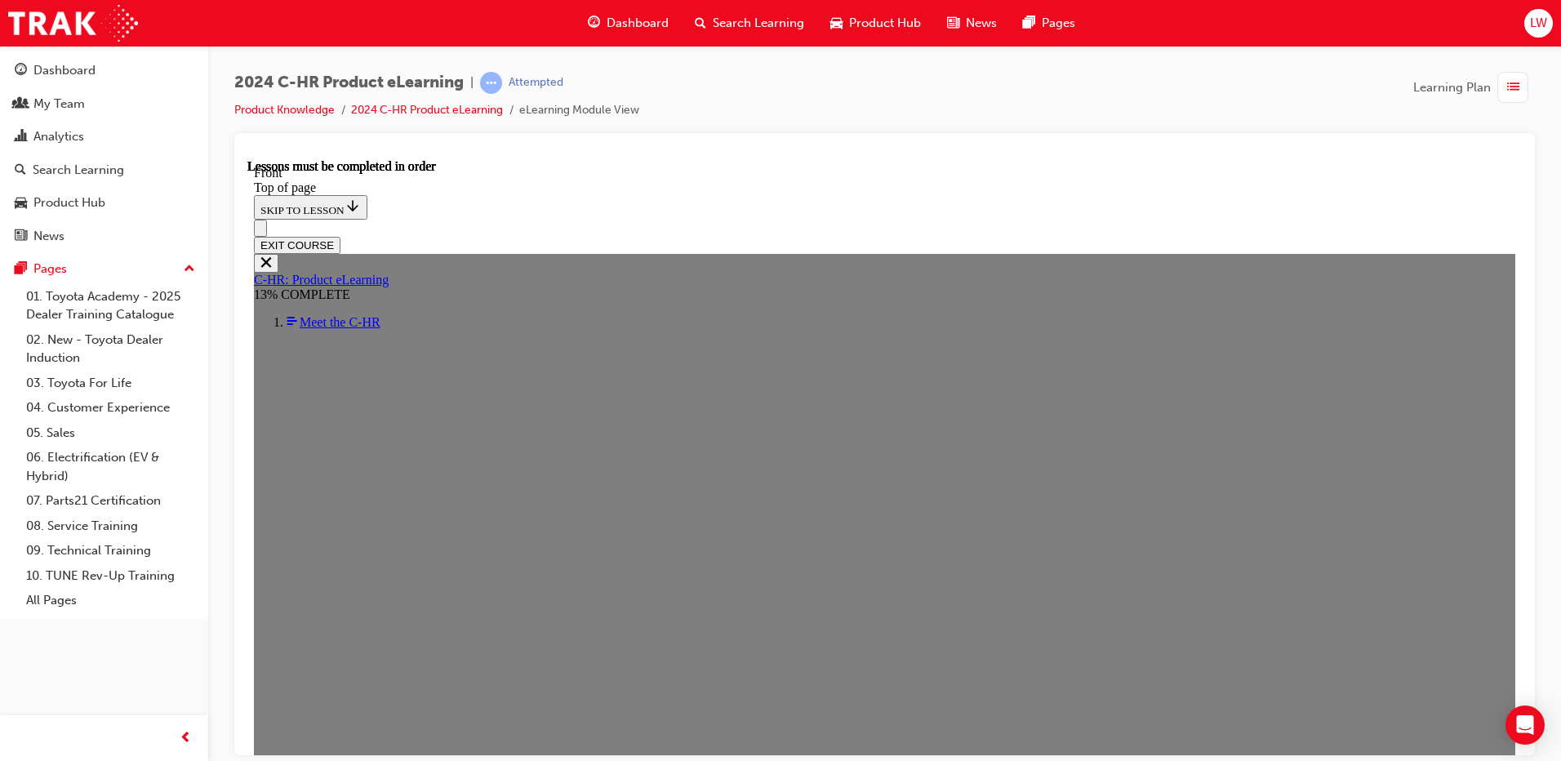
scroll to position [498, 0]
drag, startPoint x: 343, startPoint y: 568, endPoint x: 359, endPoint y: 565, distance: 15.7
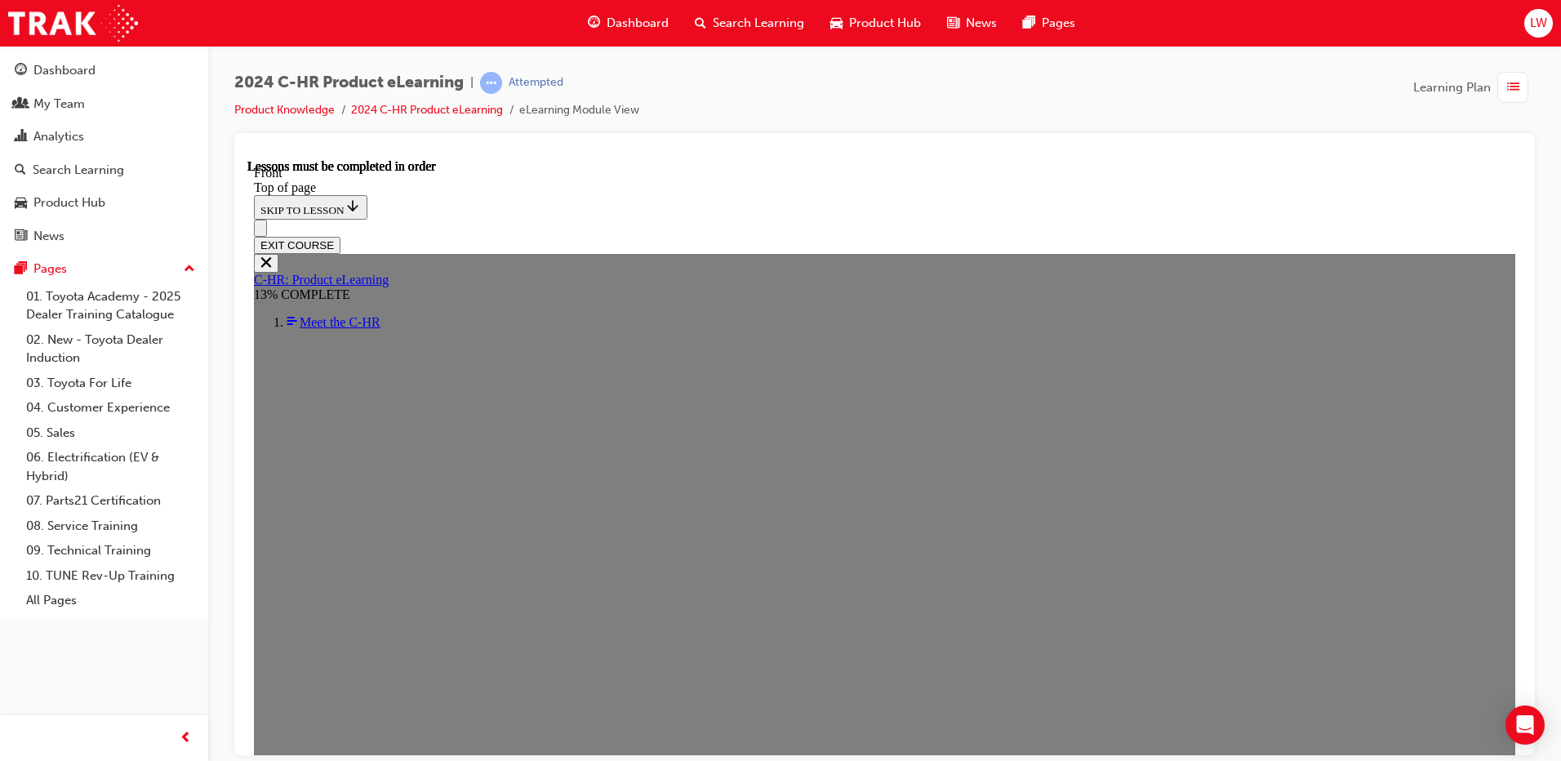
scroll to position [904, 0]
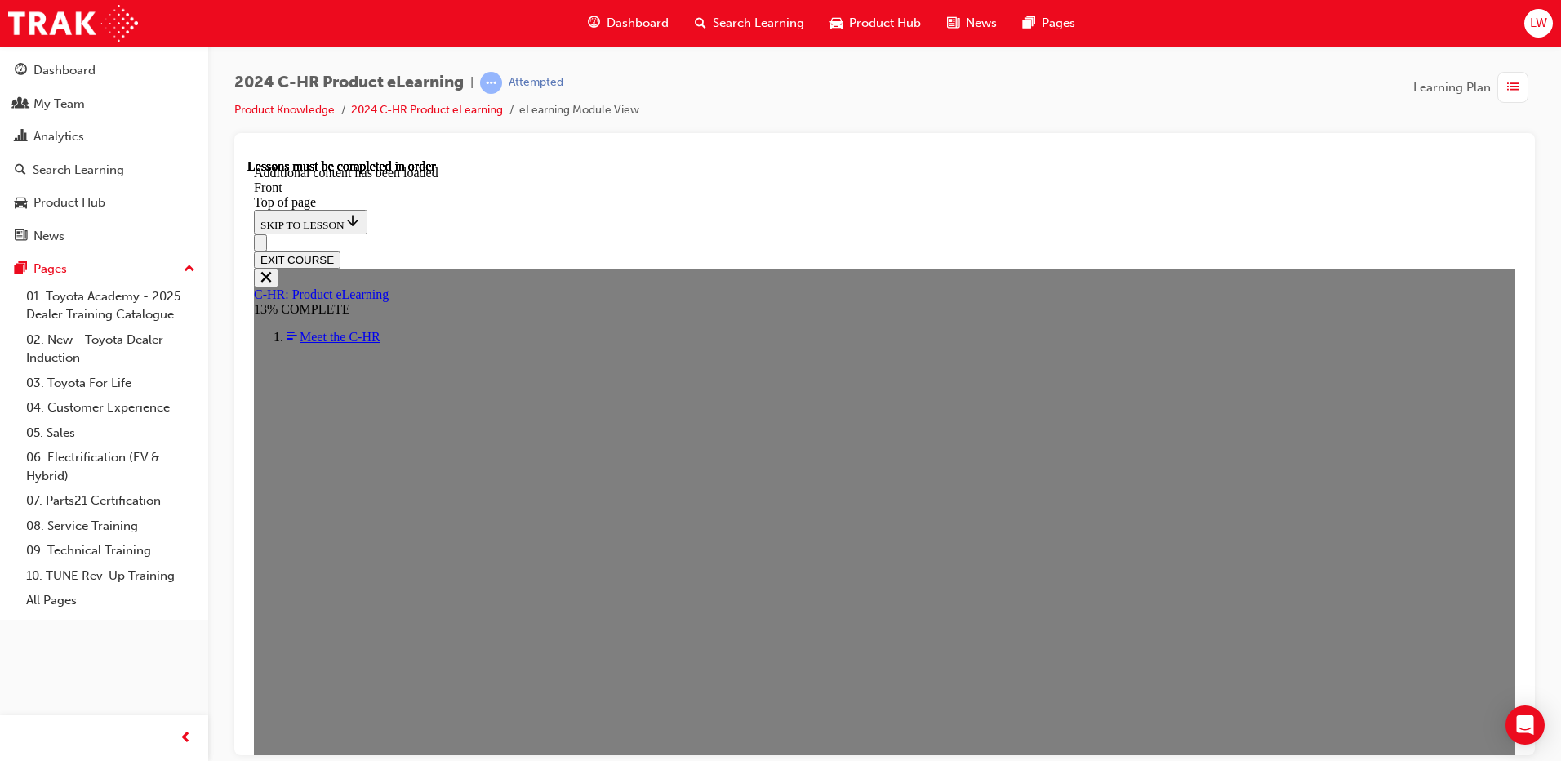
scroll to position [1642, 0]
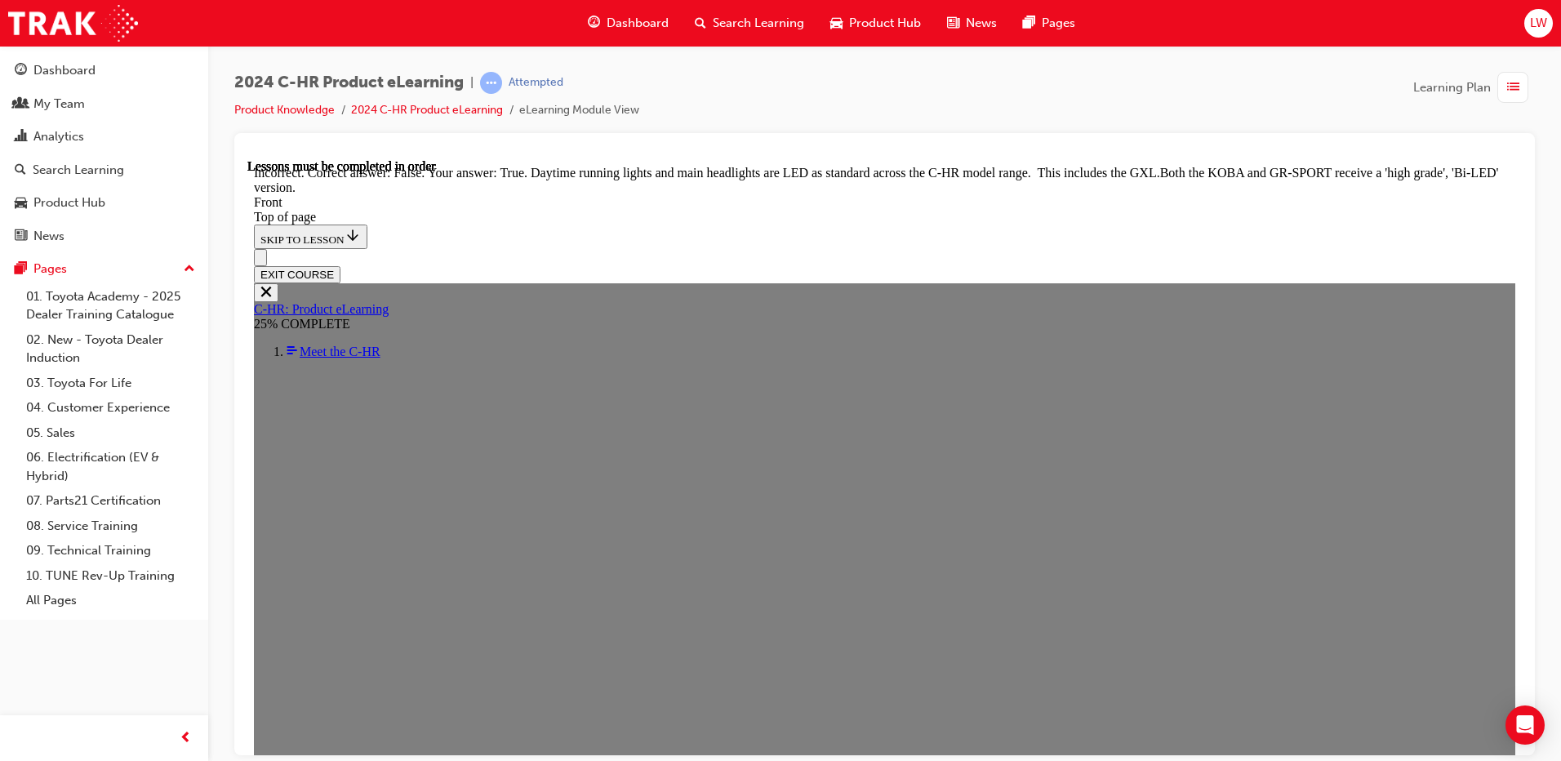
scroll to position [1965, 0]
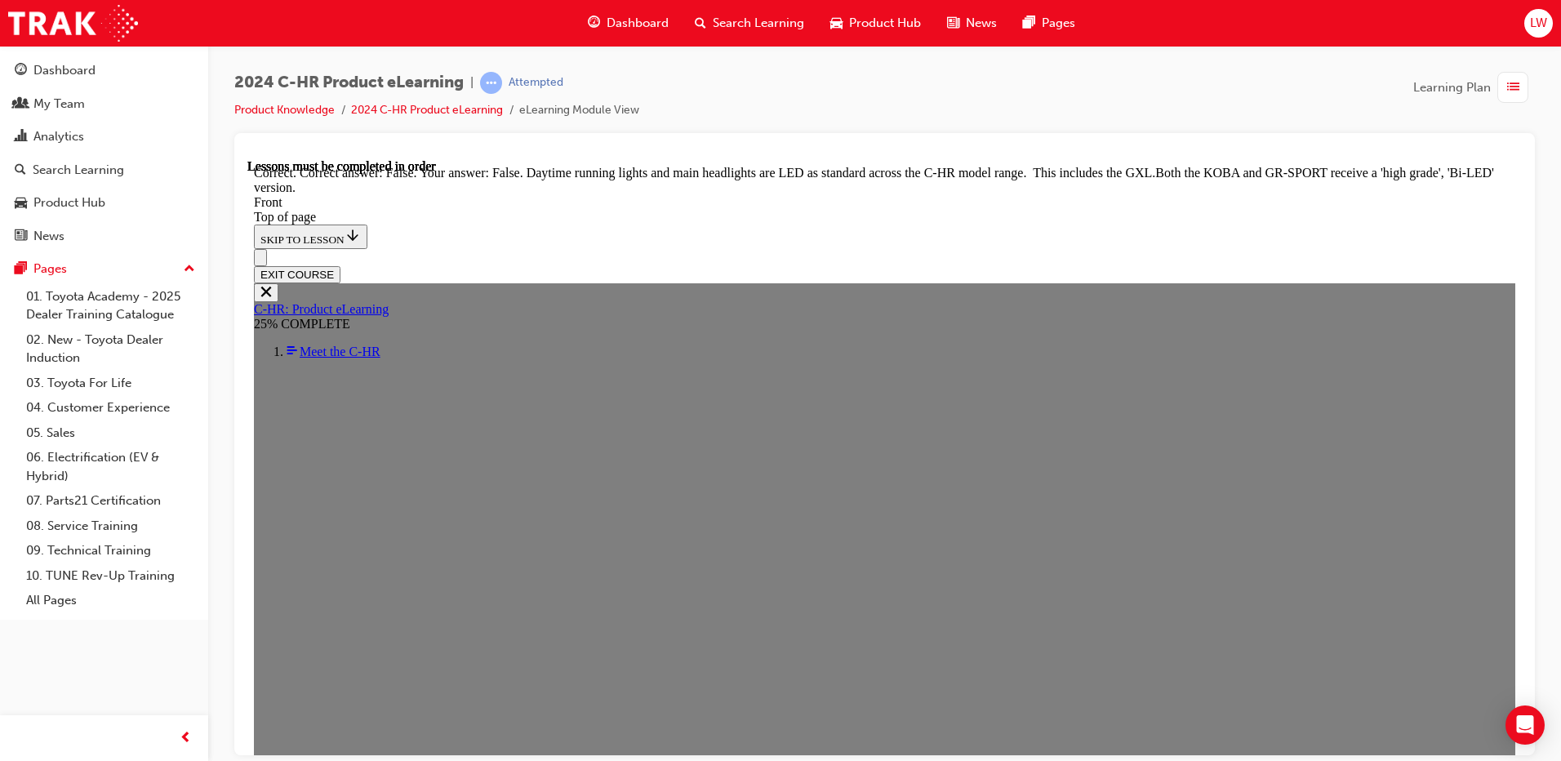
scroll to position [1965, 0]
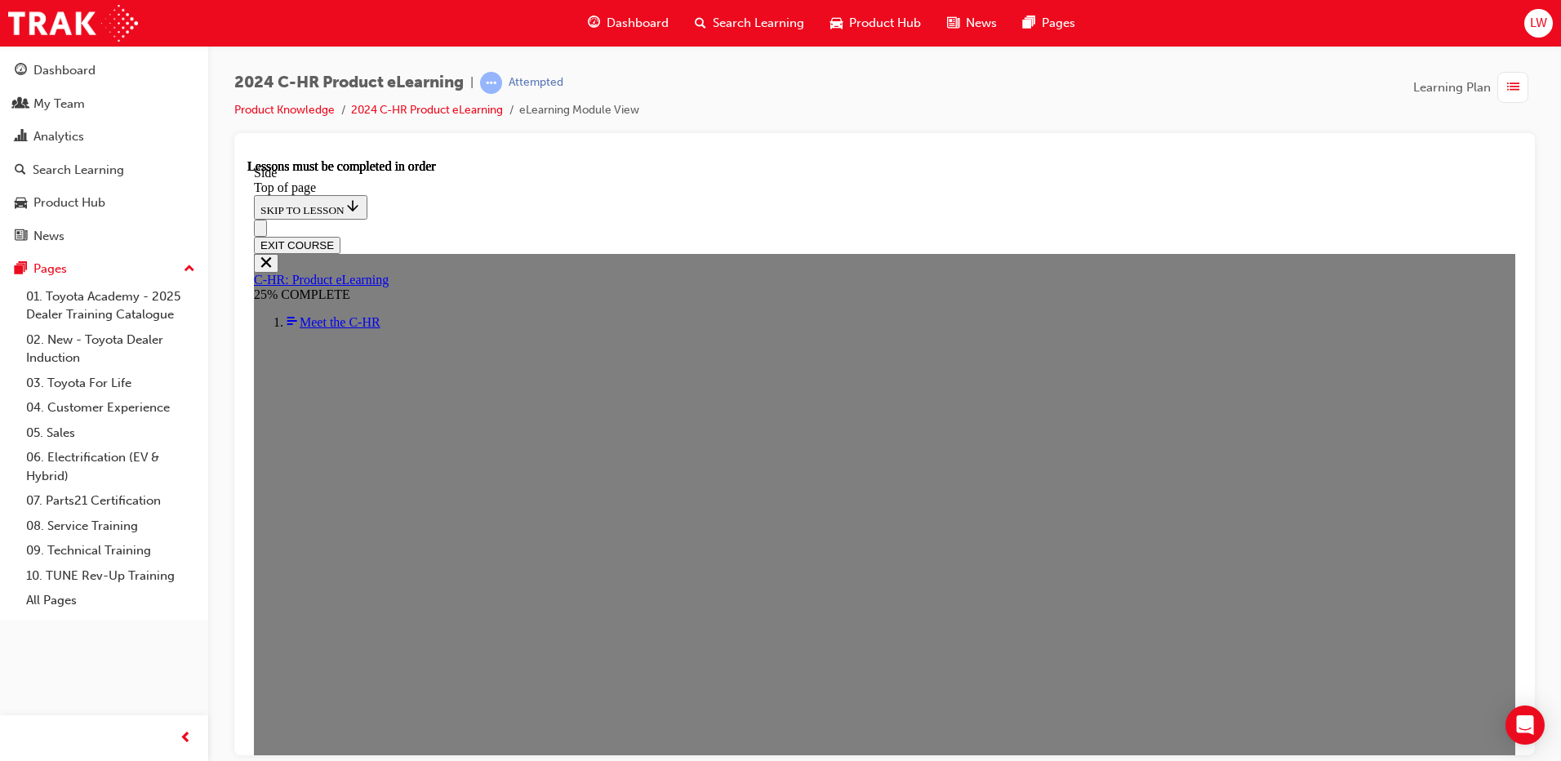
scroll to position [439, 0]
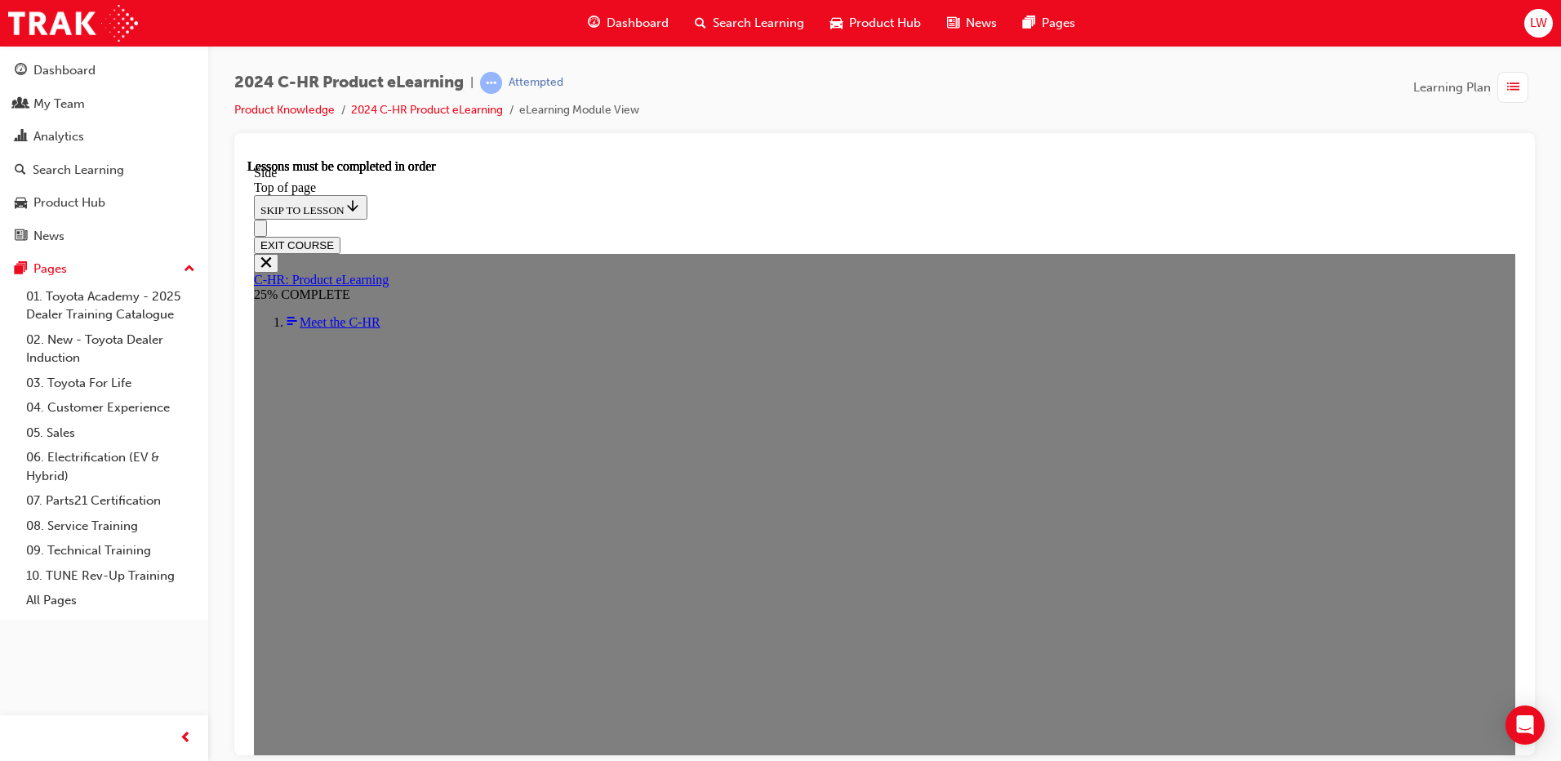
drag, startPoint x: 545, startPoint y: 381, endPoint x: 592, endPoint y: 381, distance: 47.4
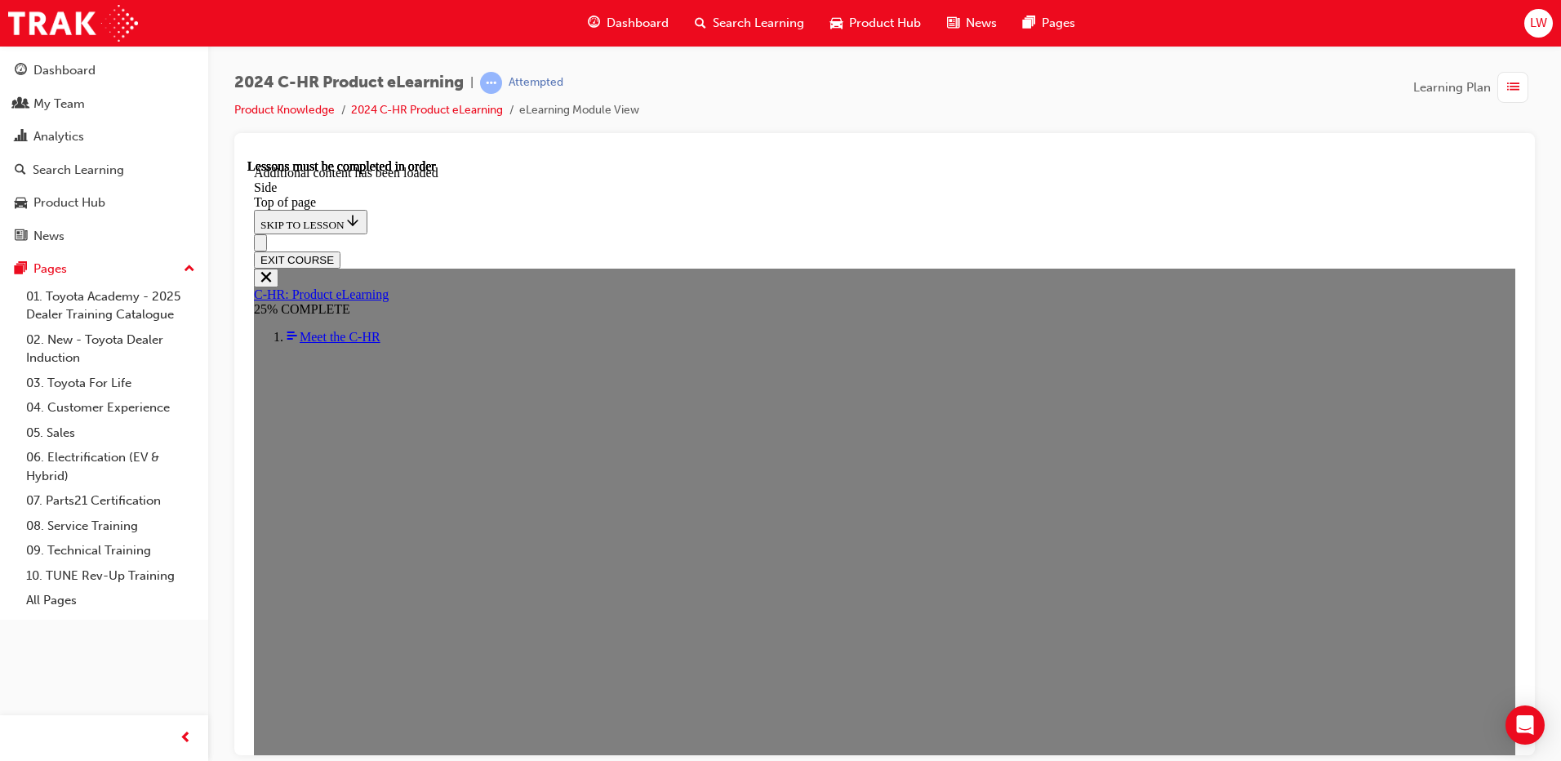
scroll to position [1022, 0]
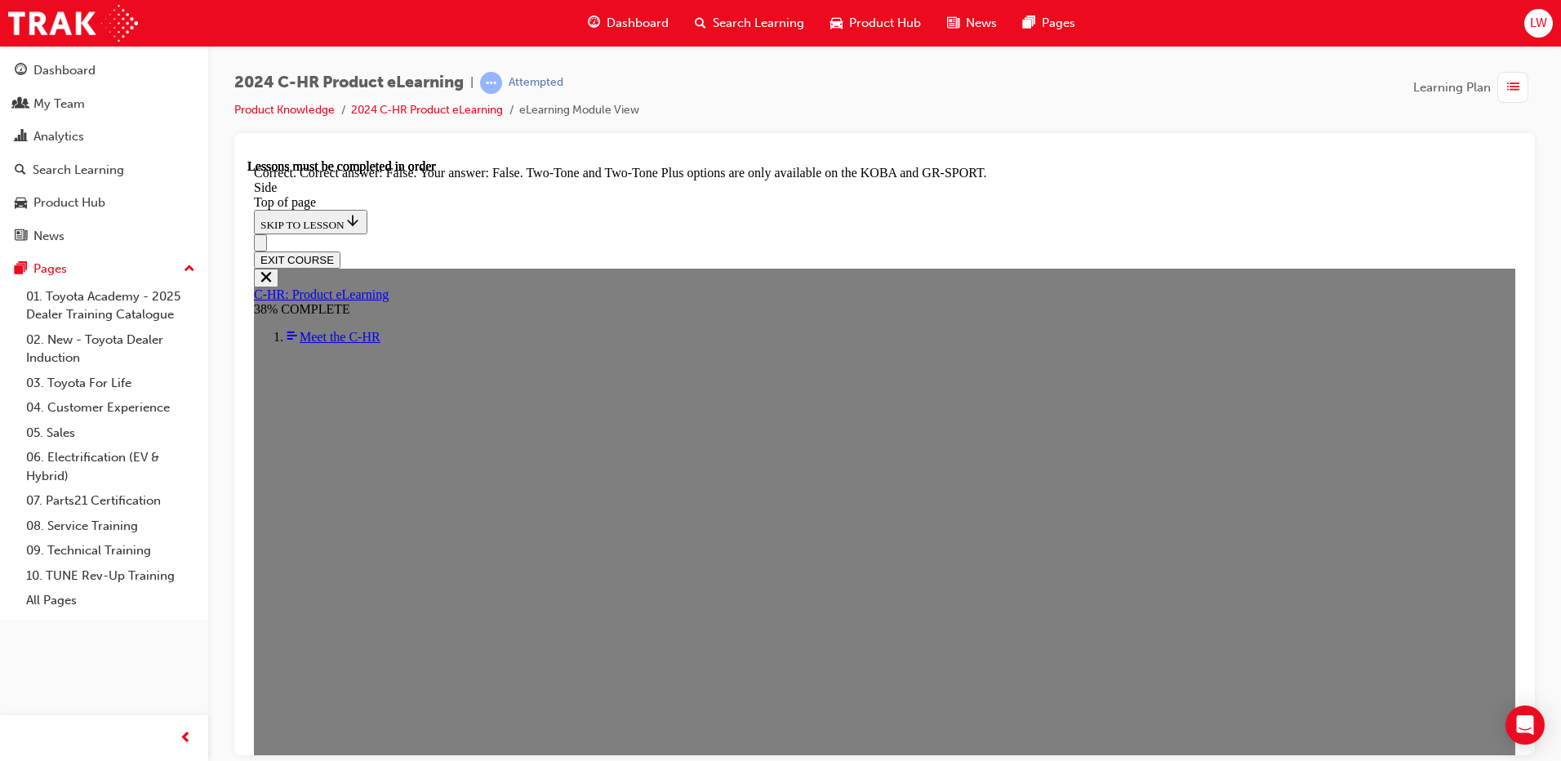
scroll to position [1102, 0]
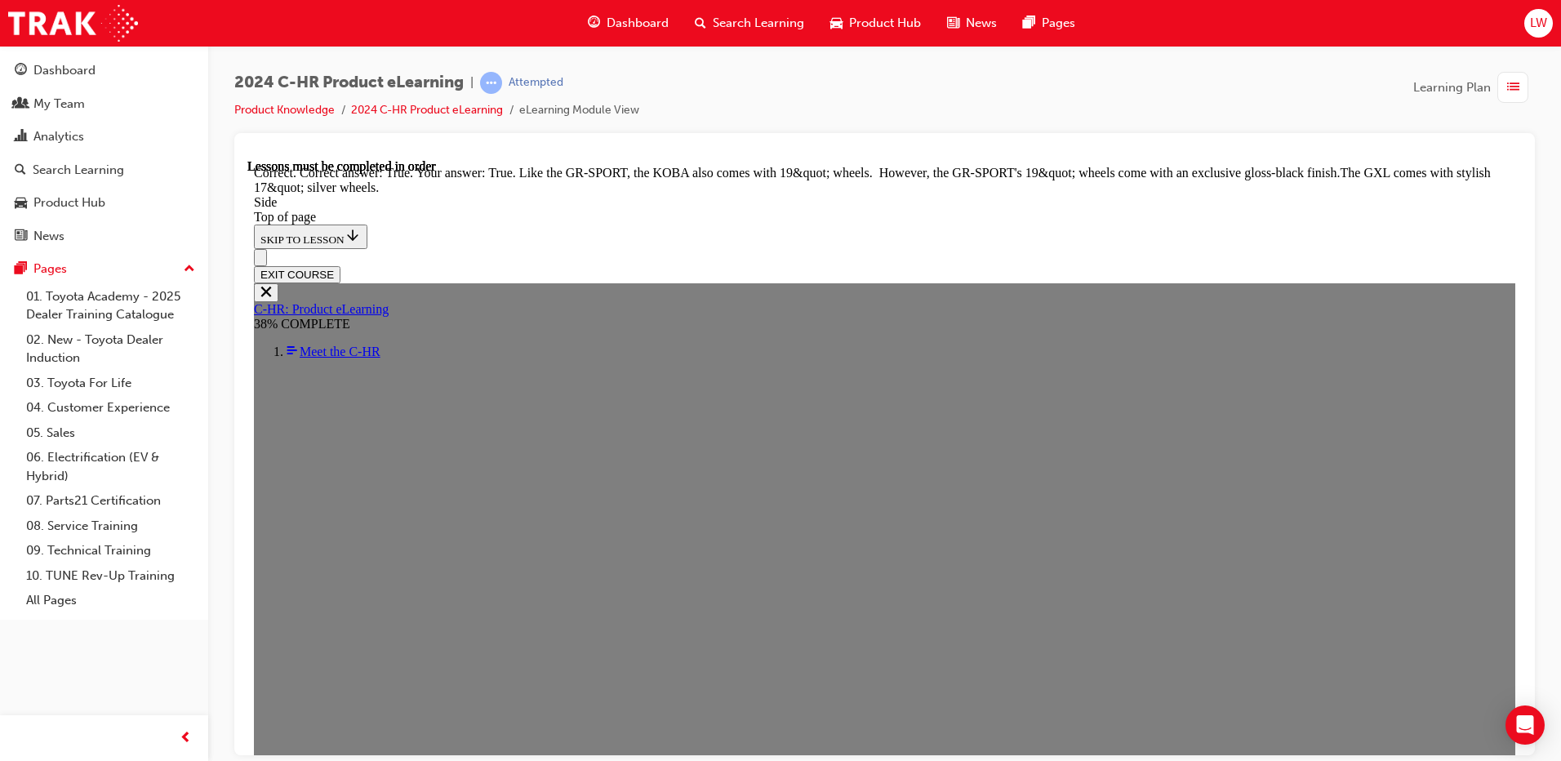
scroll to position [2019, 0]
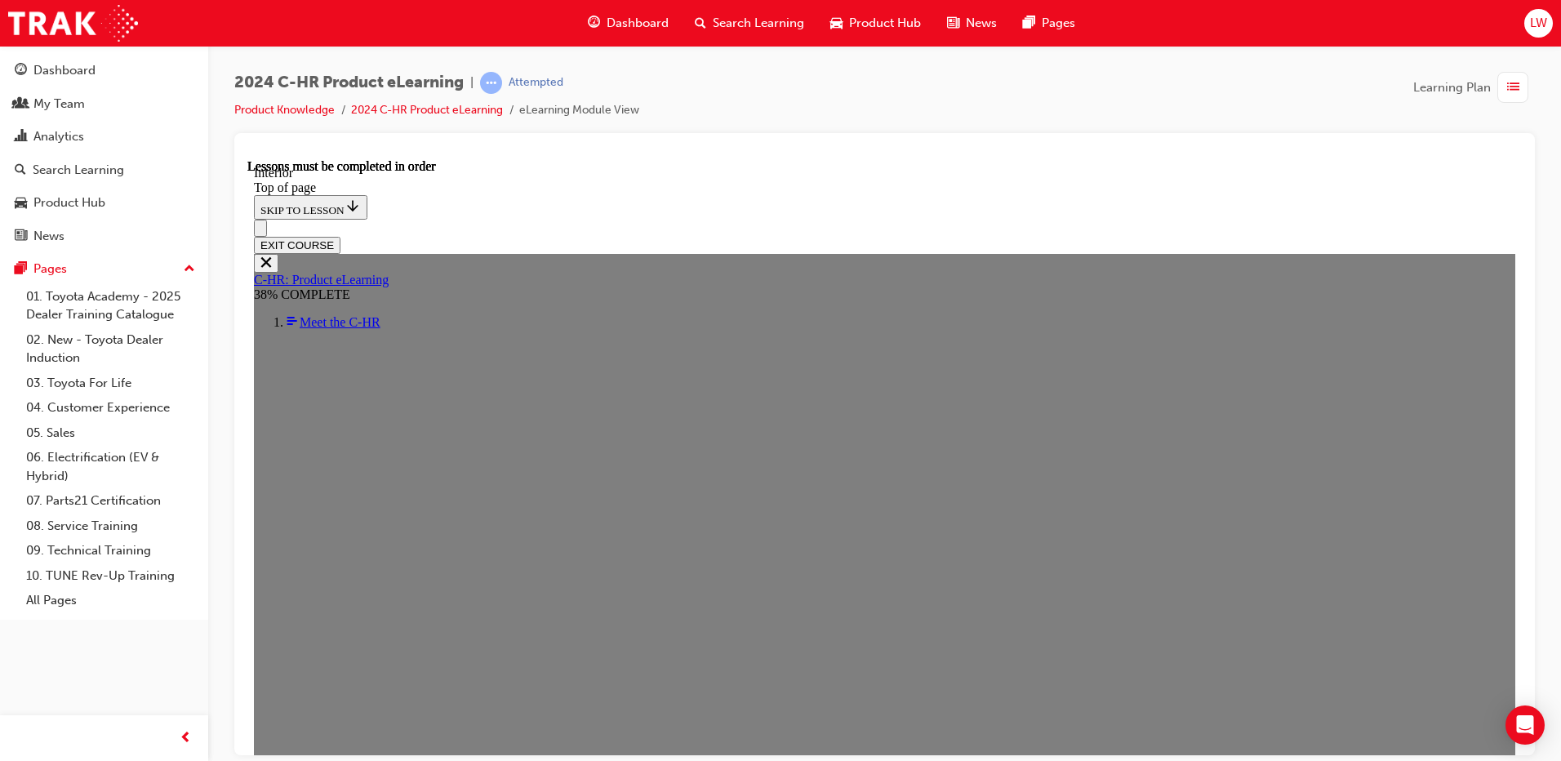
scroll to position [728, 0]
drag, startPoint x: 944, startPoint y: 274, endPoint x: 904, endPoint y: 290, distance: 42.9
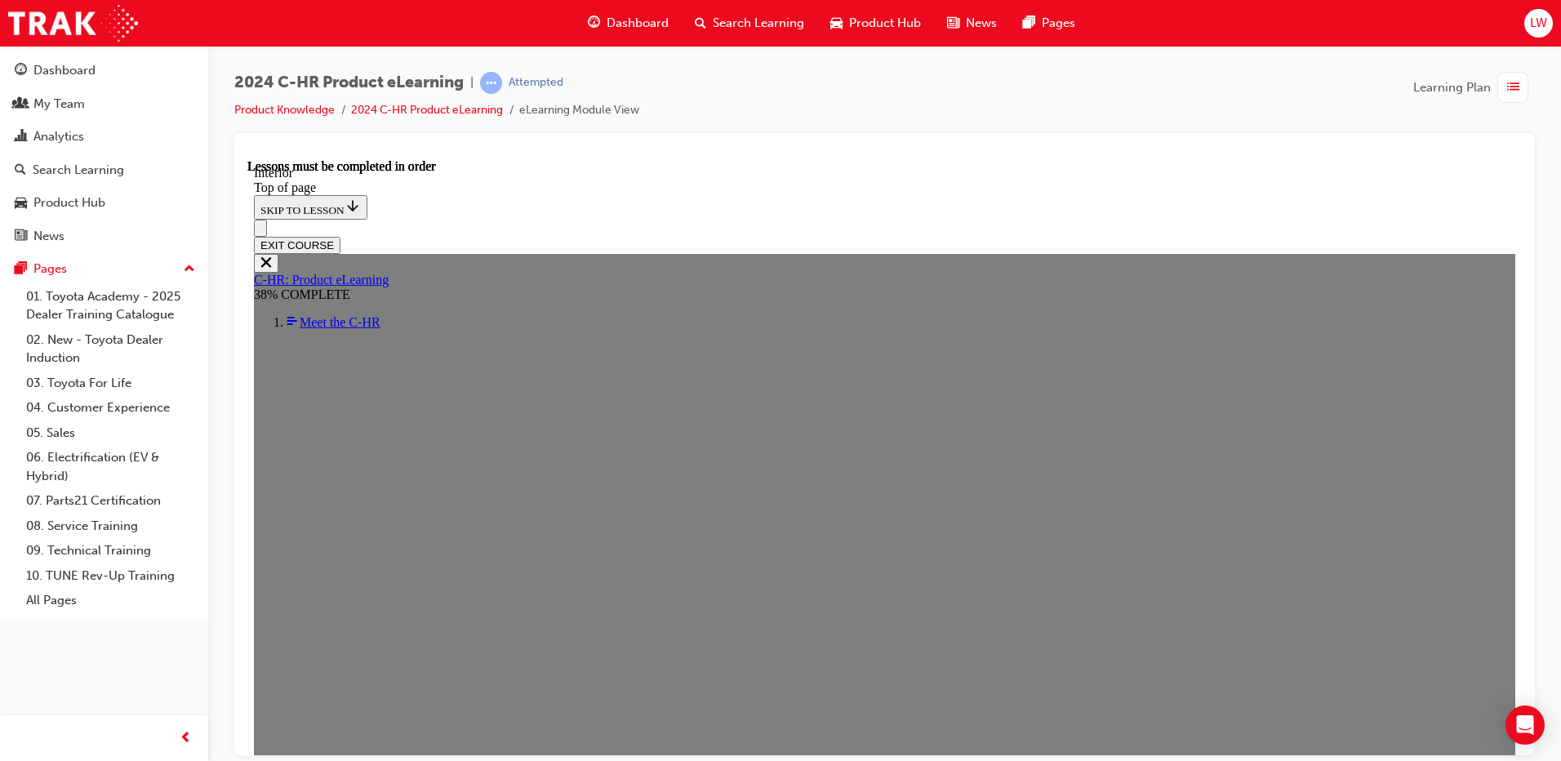
drag, startPoint x: 495, startPoint y: 494, endPoint x: 510, endPoint y: 515, distance: 25.6
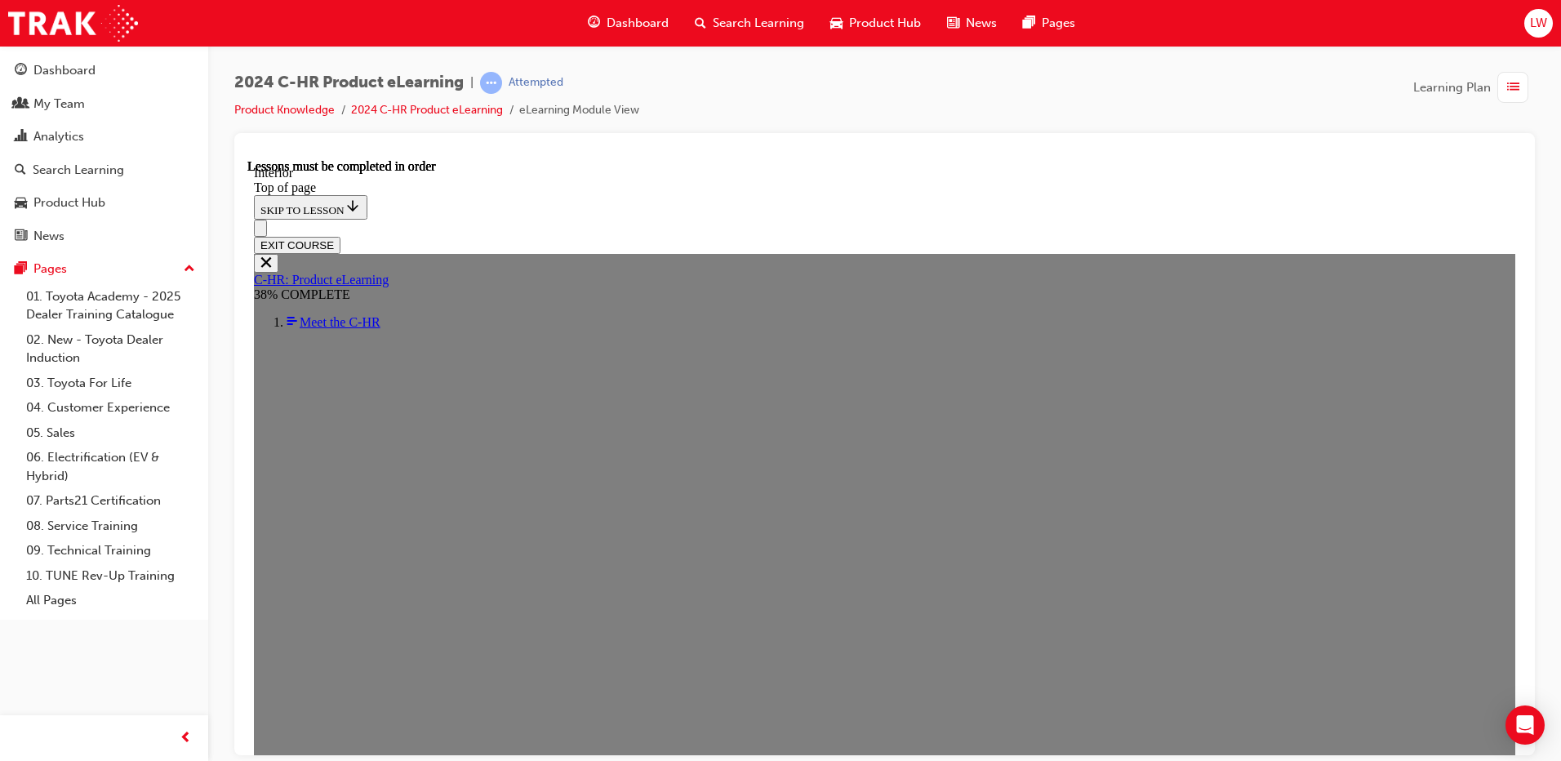
drag, startPoint x: 780, startPoint y: 485, endPoint x: 811, endPoint y: 477, distance: 32.1
drag, startPoint x: 811, startPoint y: 477, endPoint x: 824, endPoint y: 485, distance: 15.4
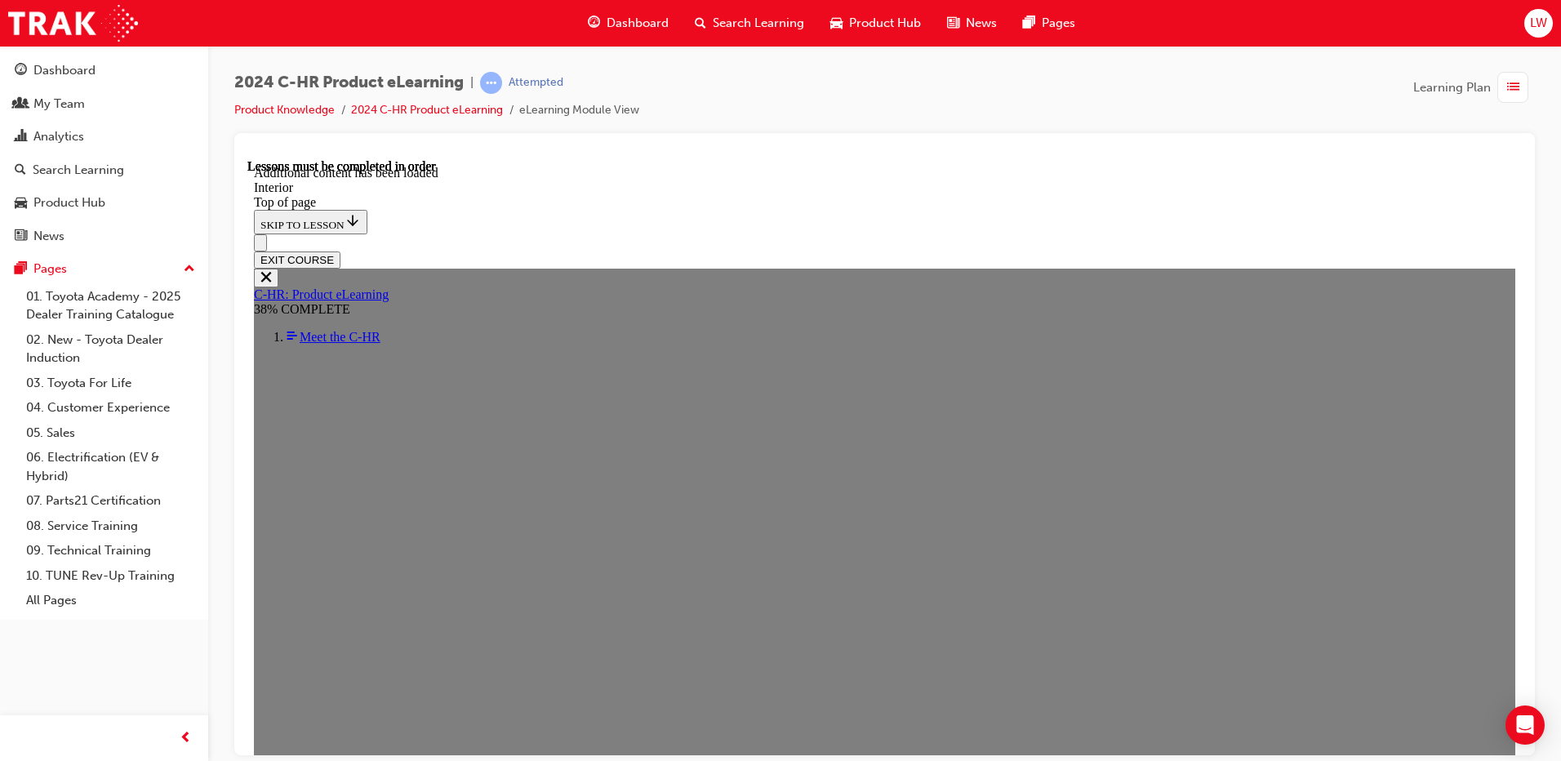
scroll to position [2010, 0]
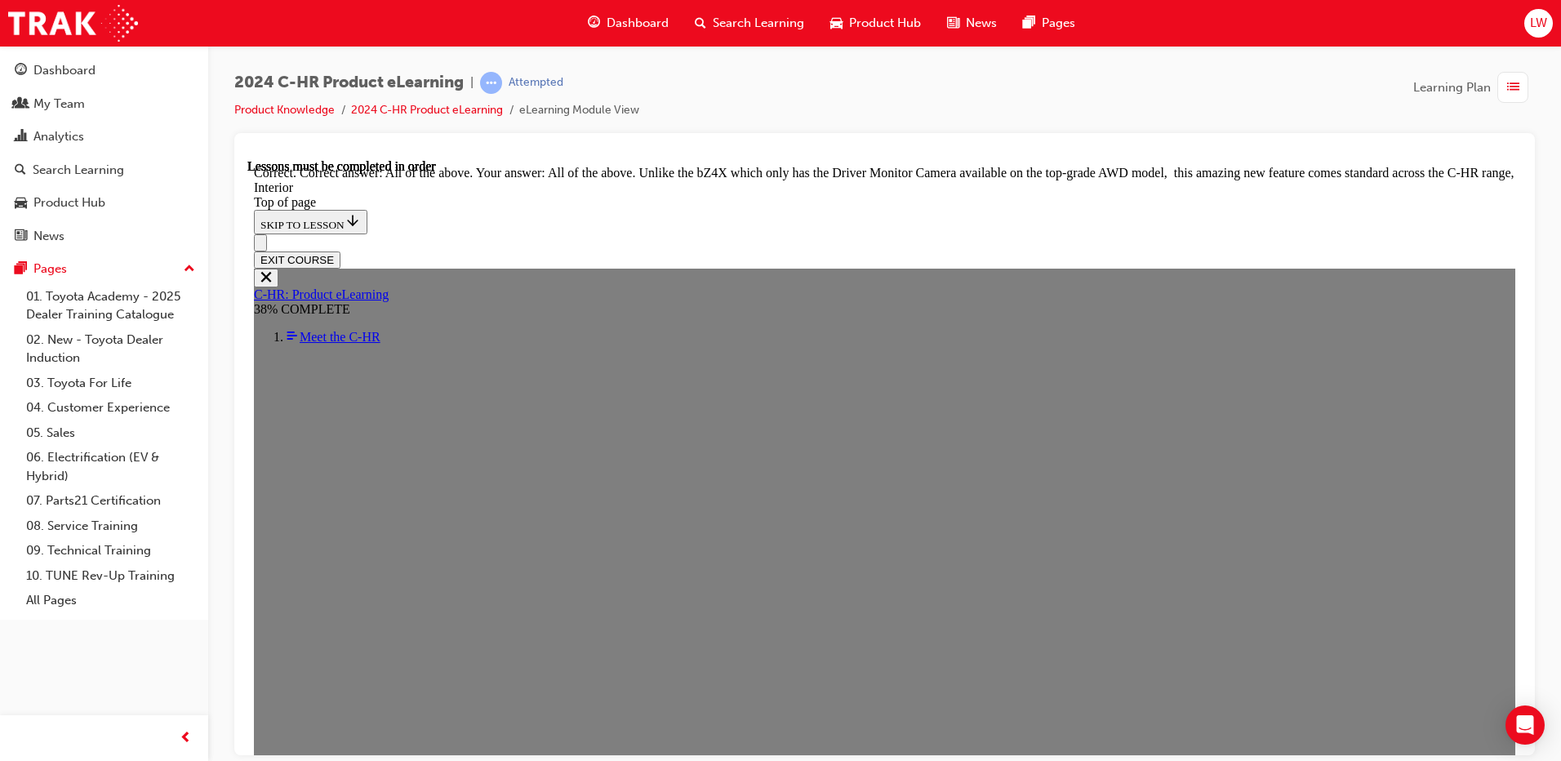
scroll to position [2782, 0]
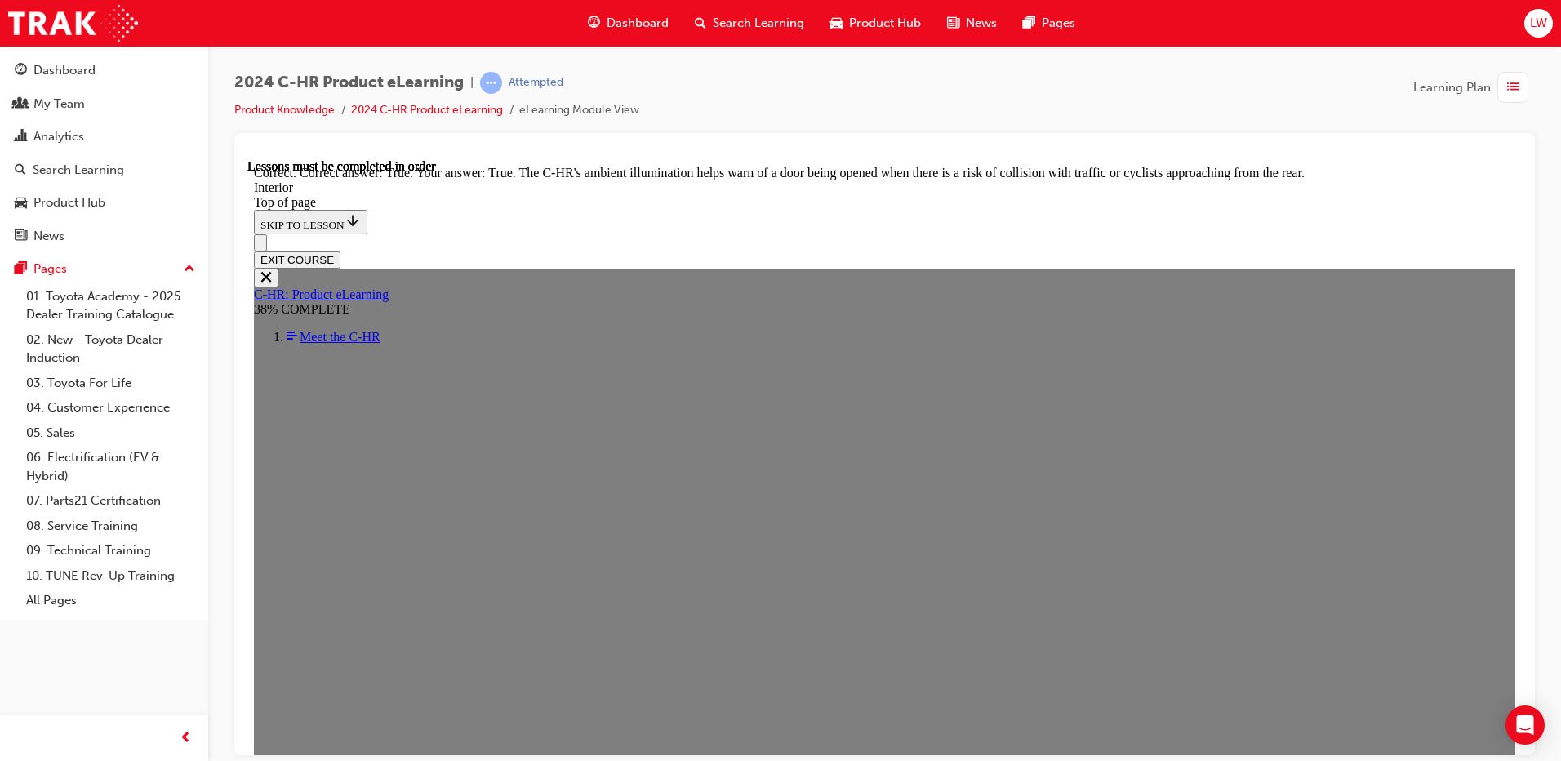
scroll to position [2951, 0]
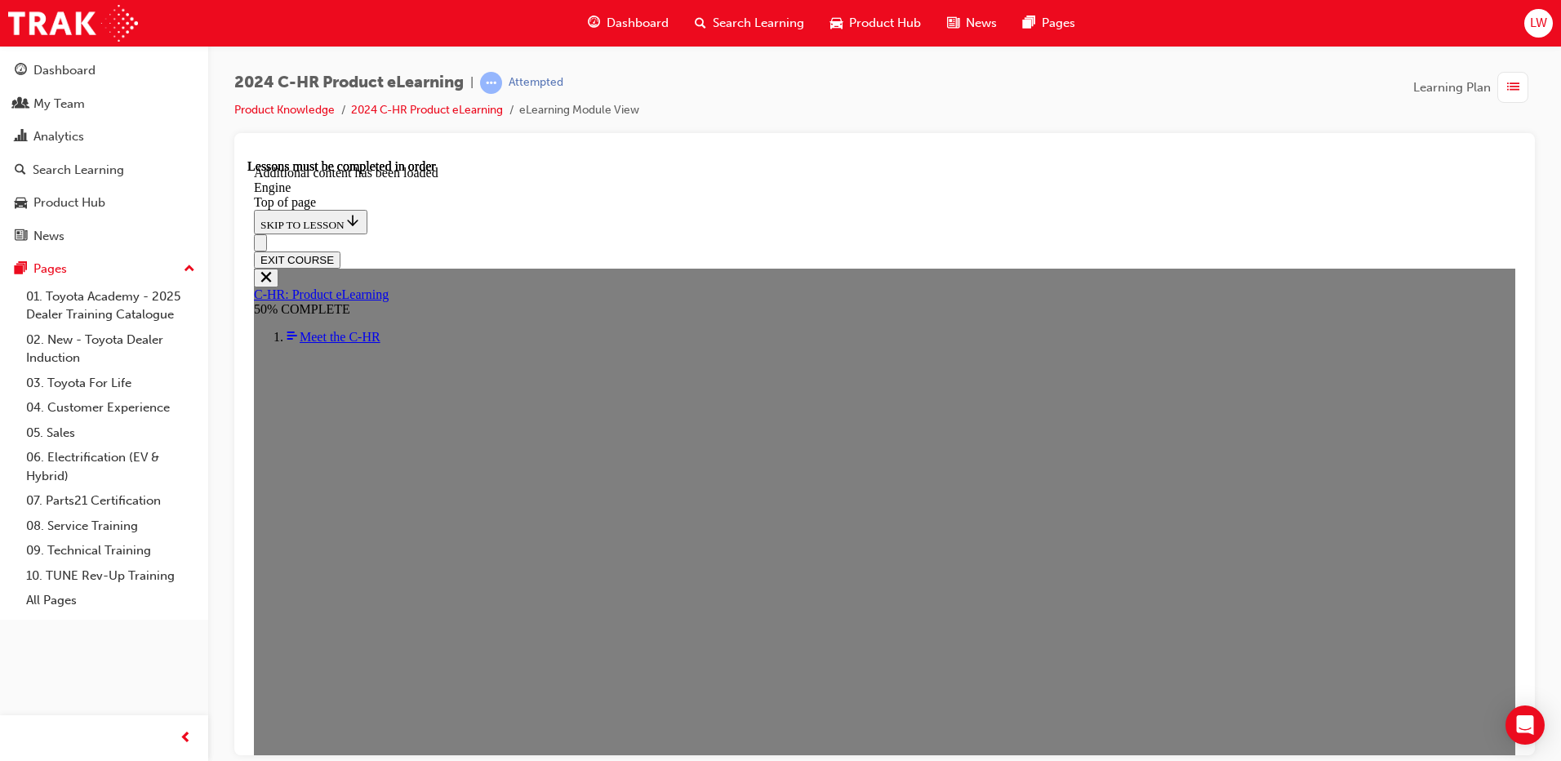
scroll to position [2261, 0]
drag, startPoint x: 705, startPoint y: 596, endPoint x: 737, endPoint y: 592, distance: 32.9
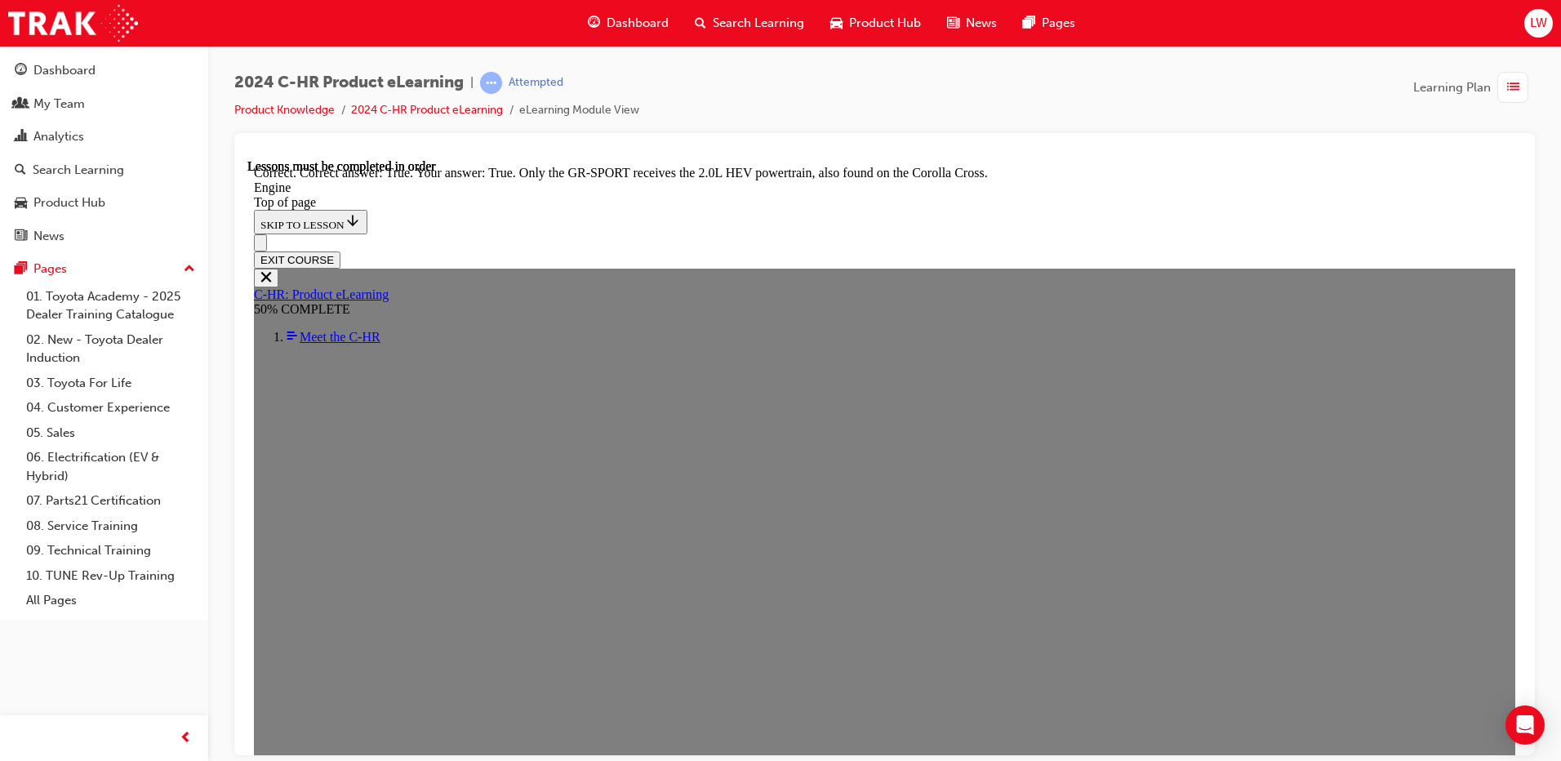
drag, startPoint x: 872, startPoint y: 639, endPoint x: 878, endPoint y: 658, distance: 20.4
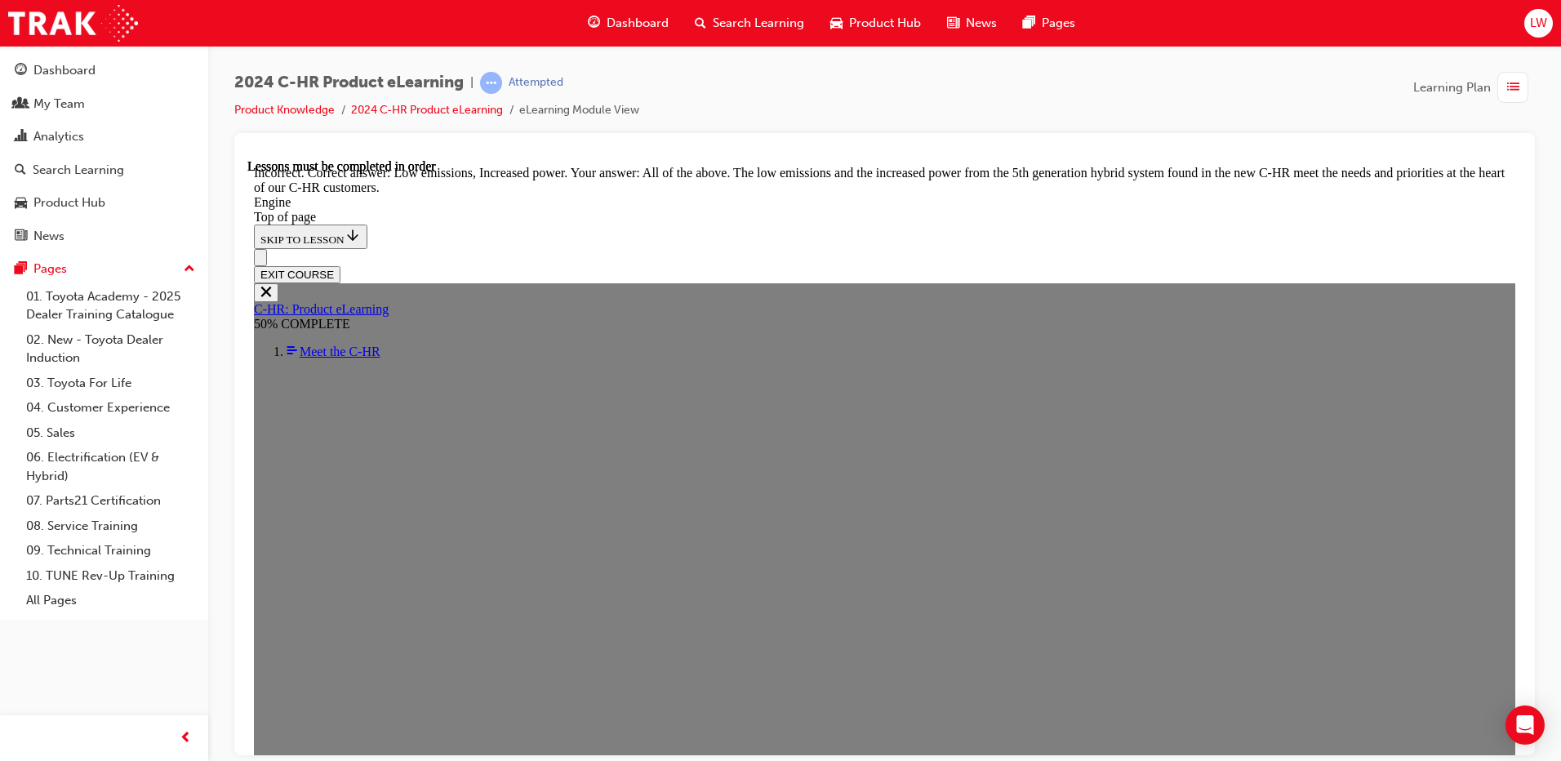
scroll to position [3323, 0]
drag, startPoint x: 849, startPoint y: 586, endPoint x: 864, endPoint y: 584, distance: 14.8
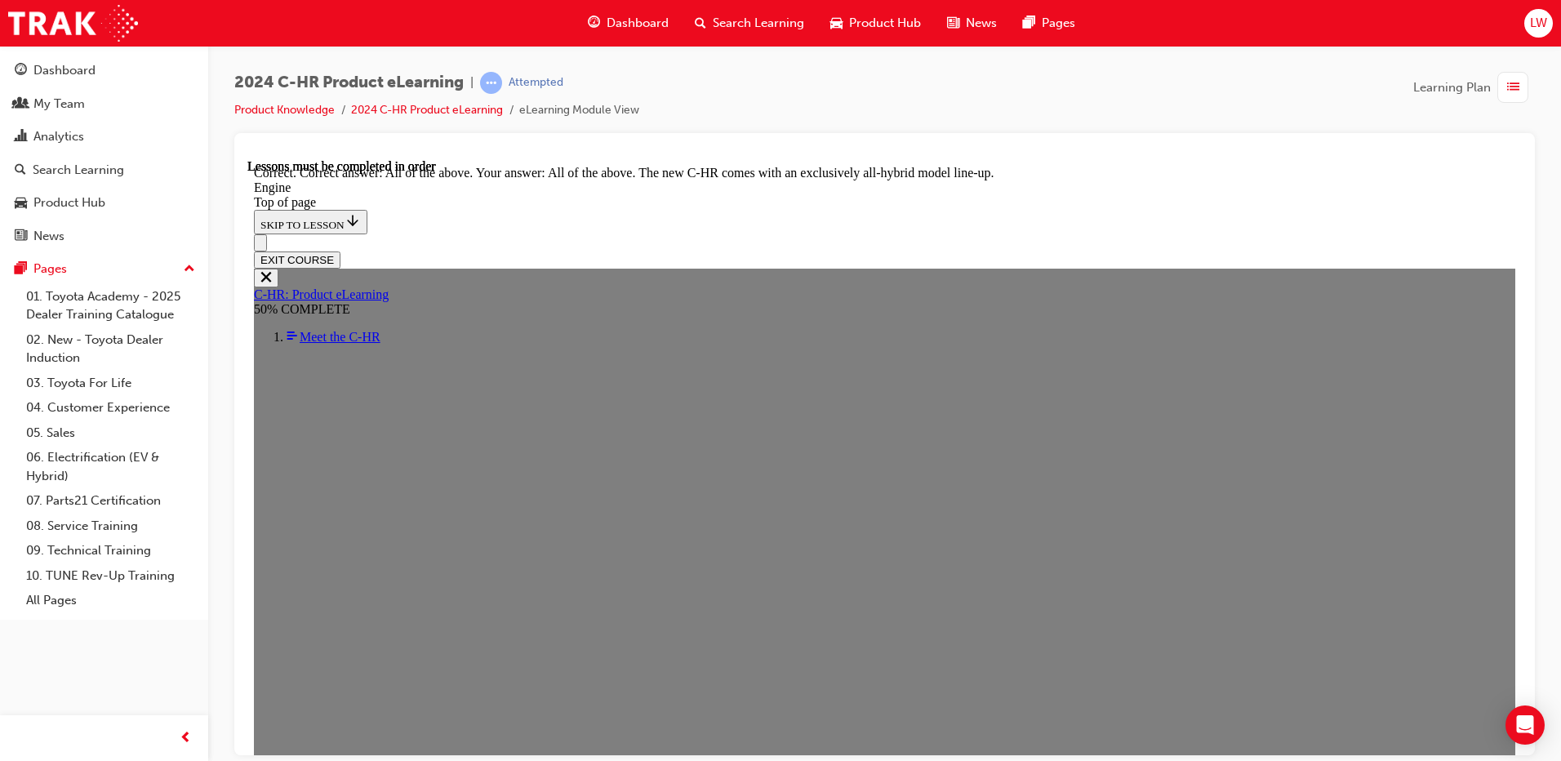
scroll to position [4481, 0]
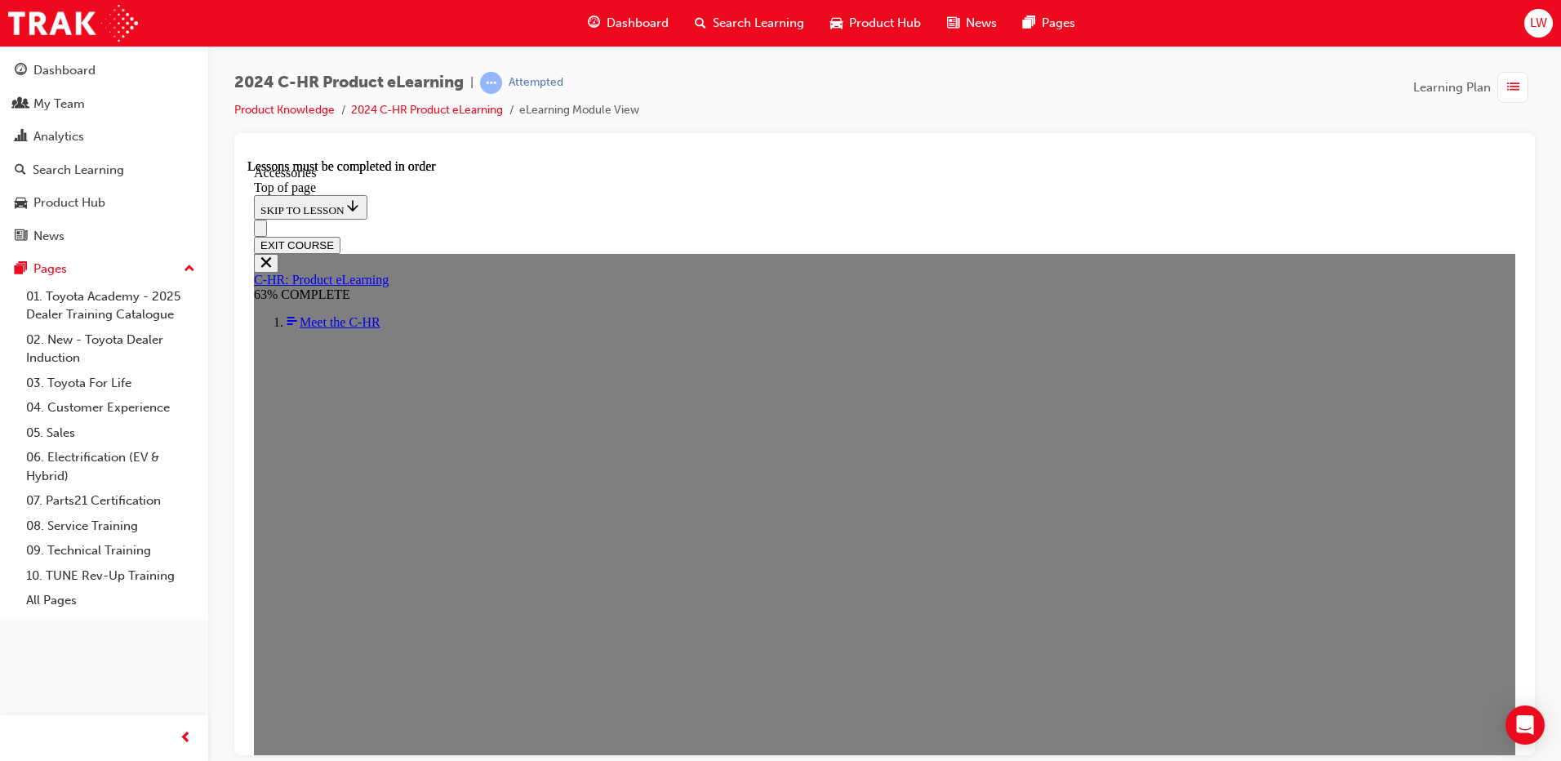
scroll to position [466, 0]
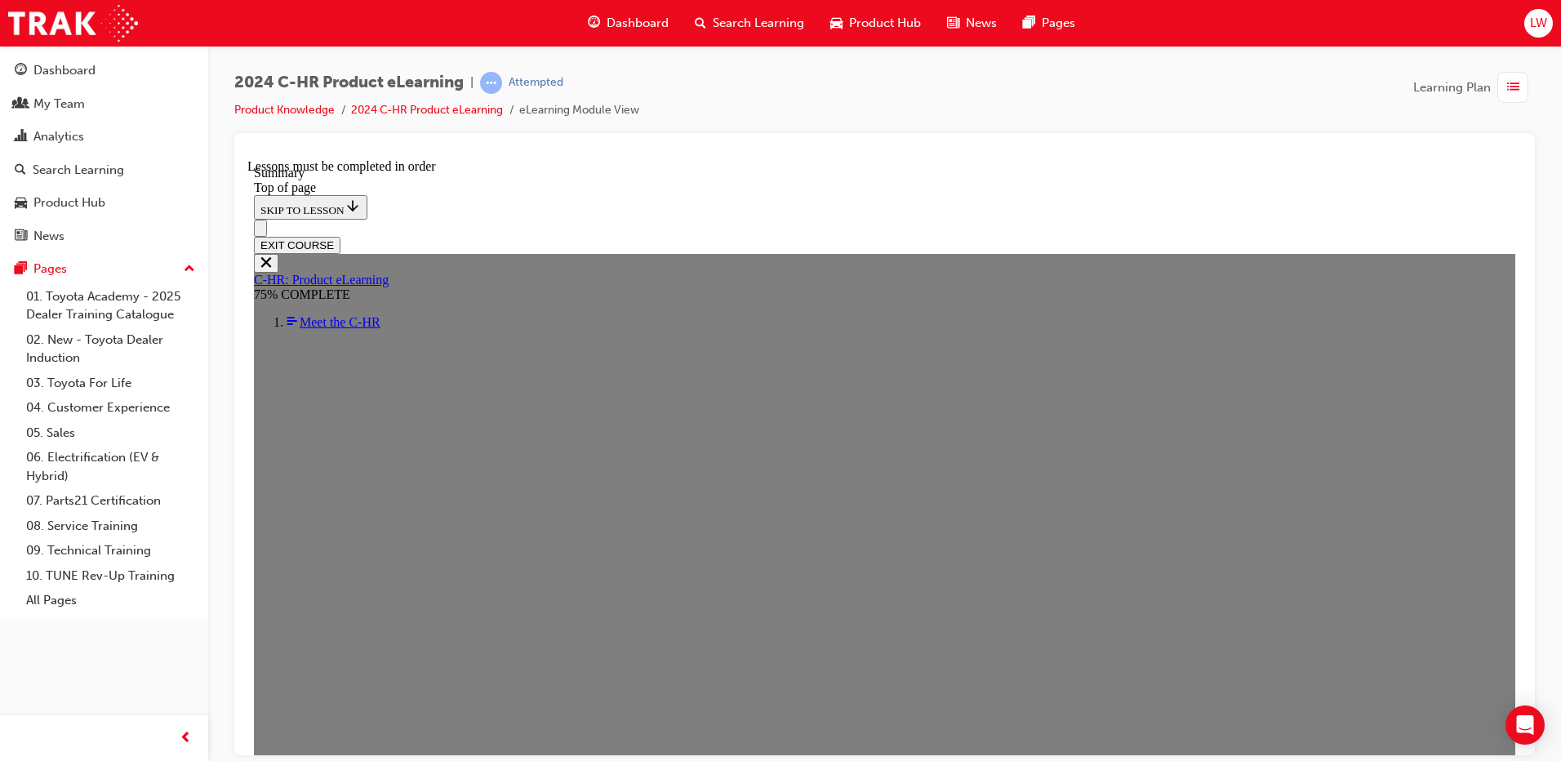
drag, startPoint x: 950, startPoint y: 561, endPoint x: 962, endPoint y: 555, distance: 13.5
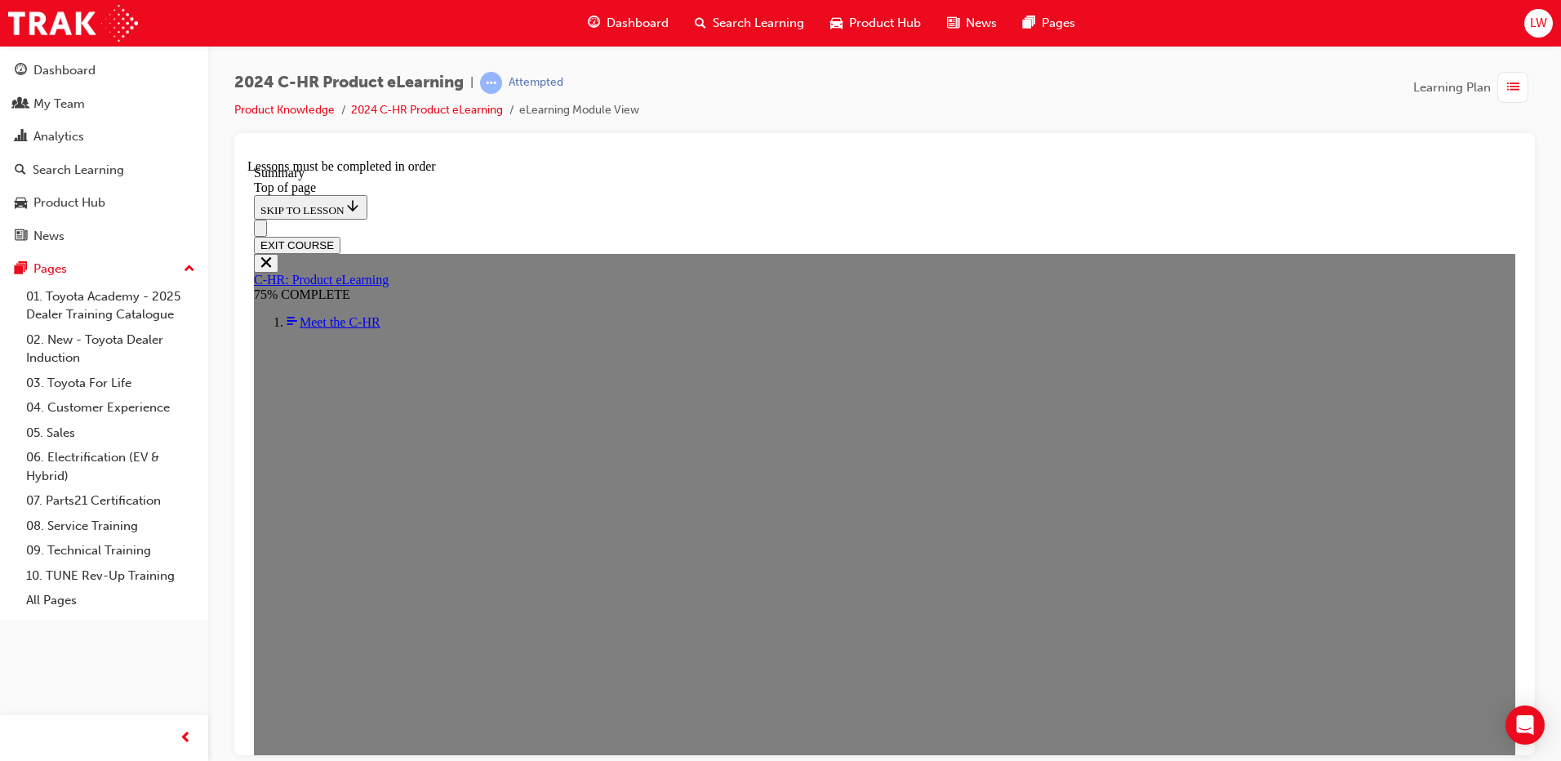
drag, startPoint x: 849, startPoint y: 357, endPoint x: 1030, endPoint y: 375, distance: 182.2
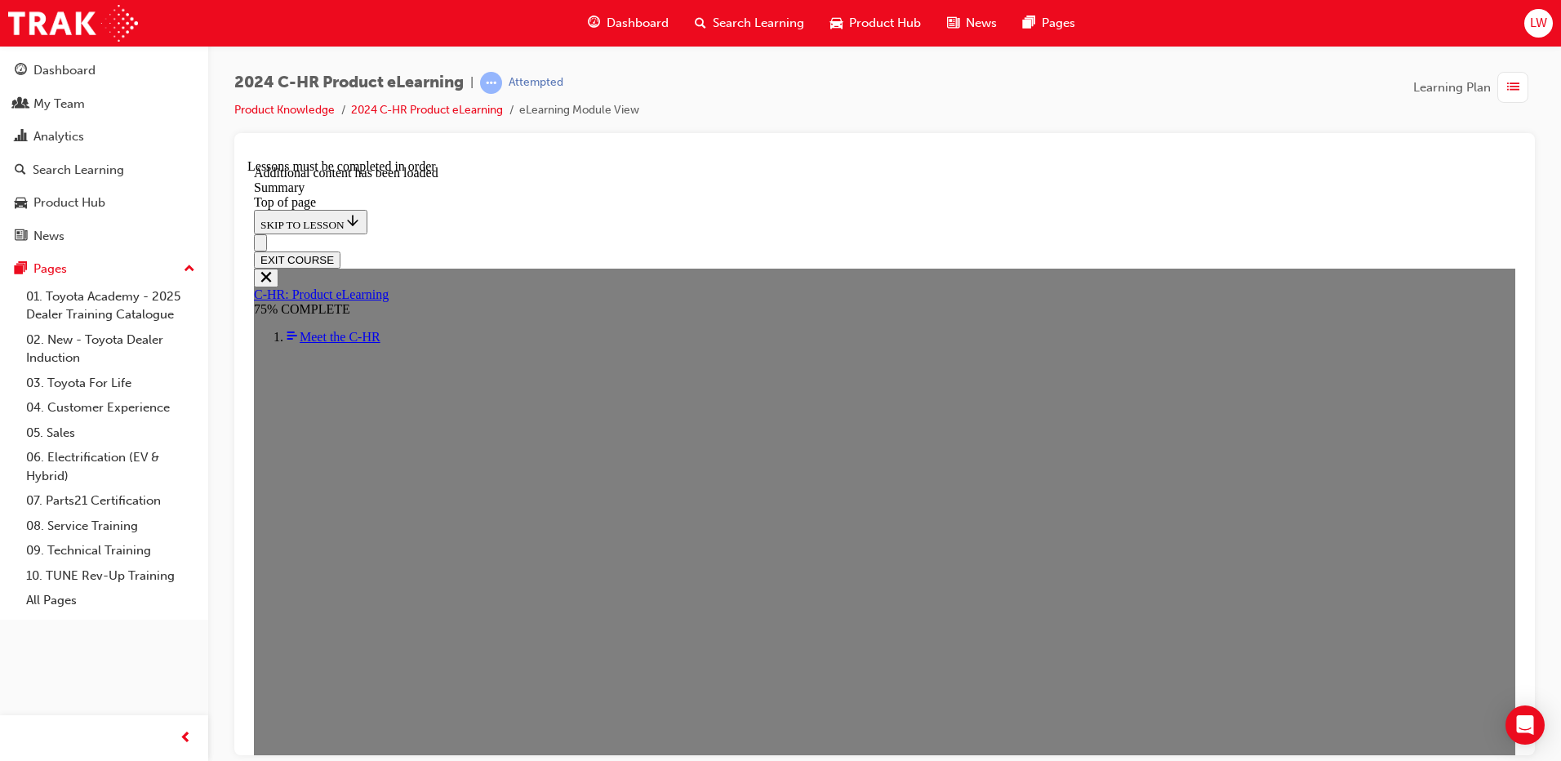
scroll to position [2622, 0]
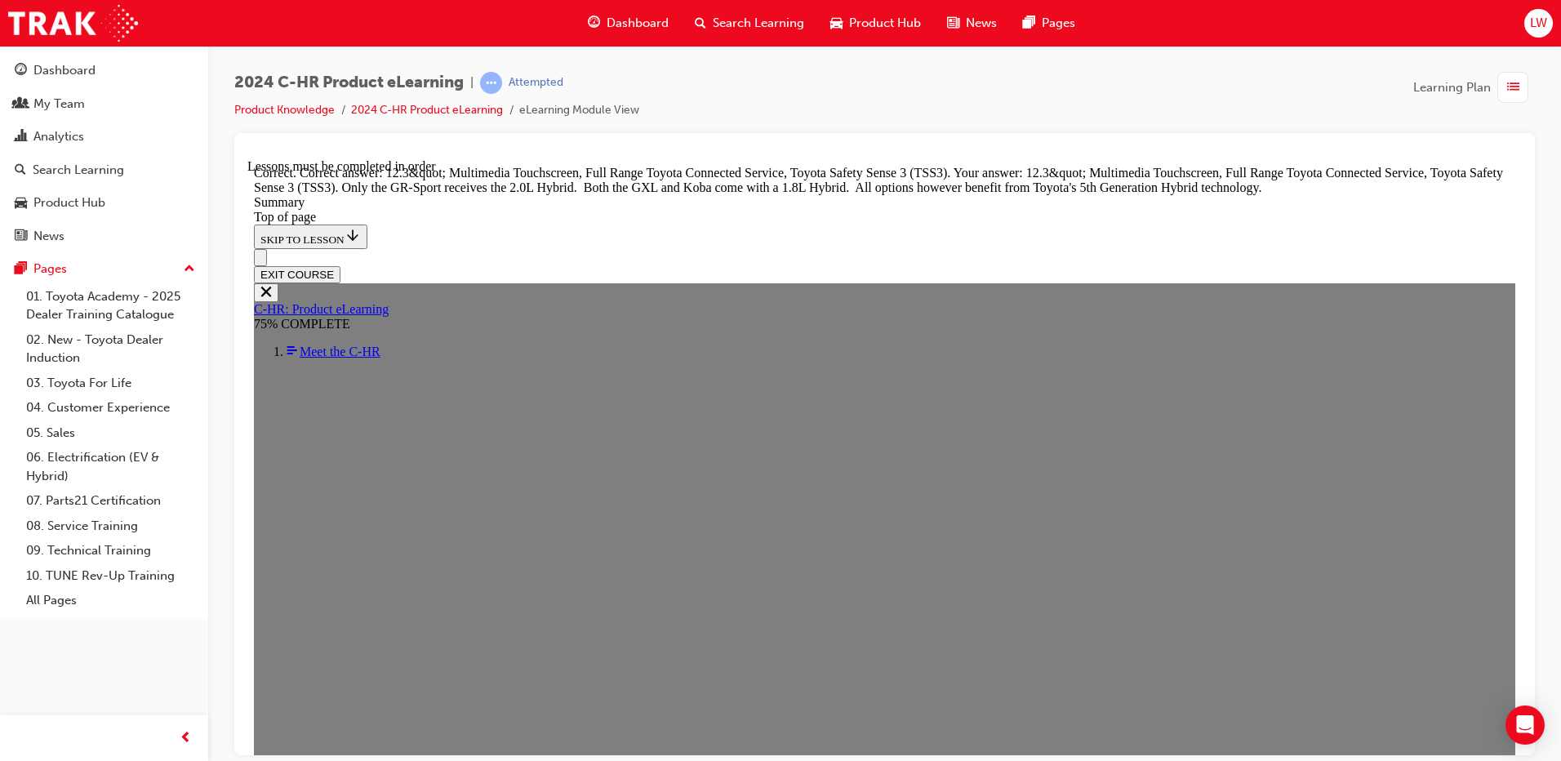
scroll to position [3090, 0]
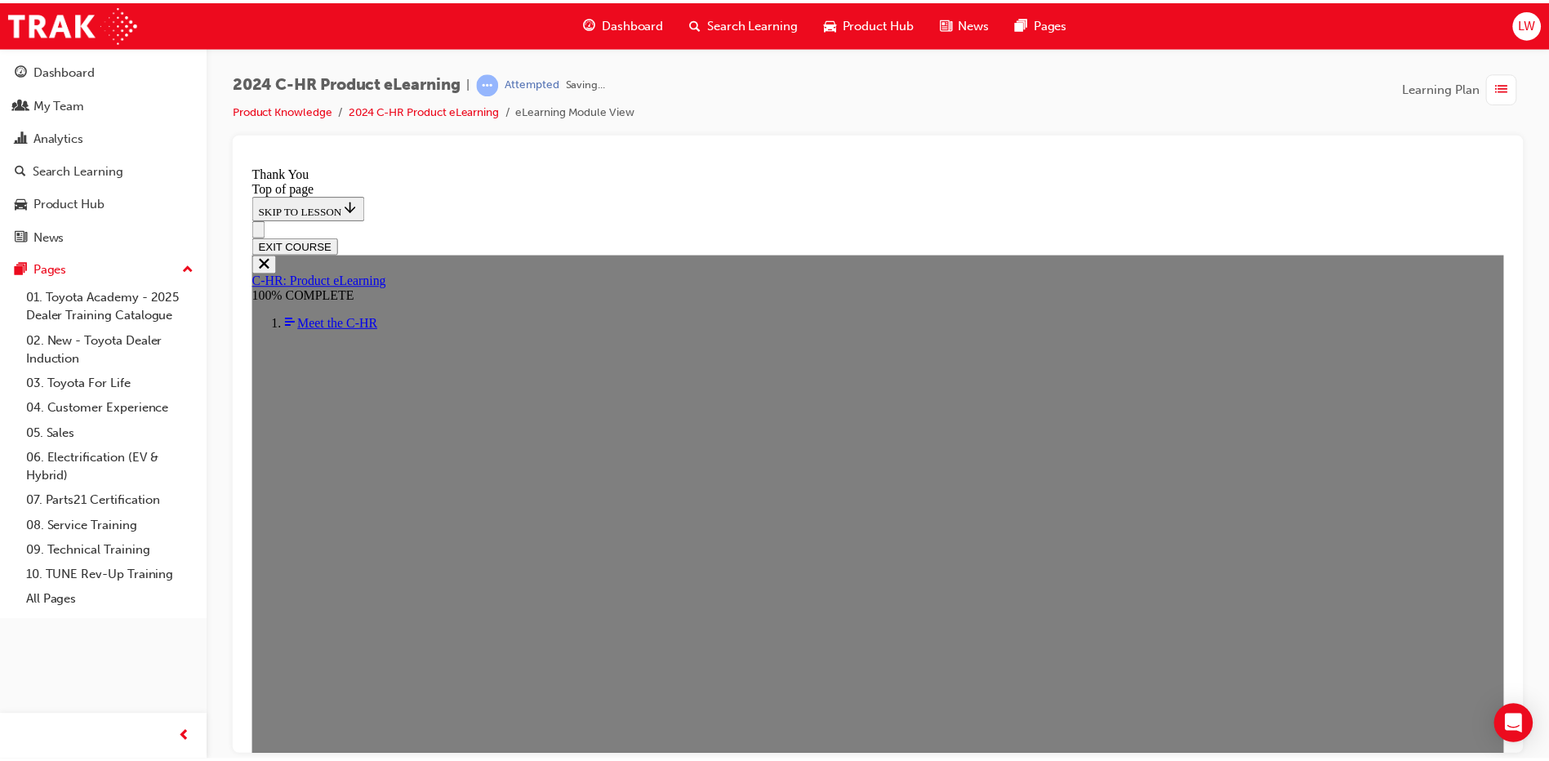
scroll to position [540, 0]
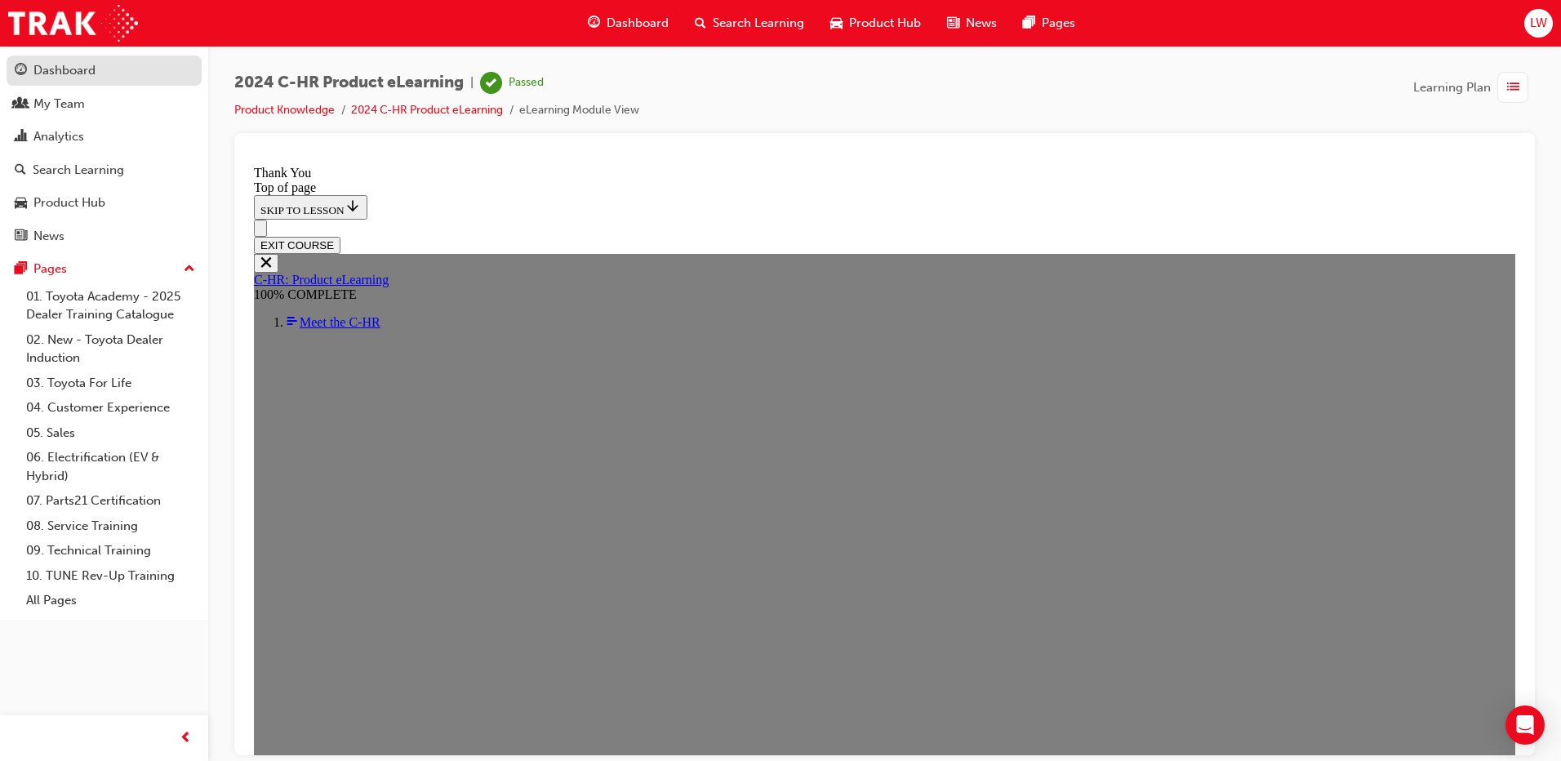
click at [83, 57] on link "Dashboard" at bounding box center [104, 71] width 195 height 30
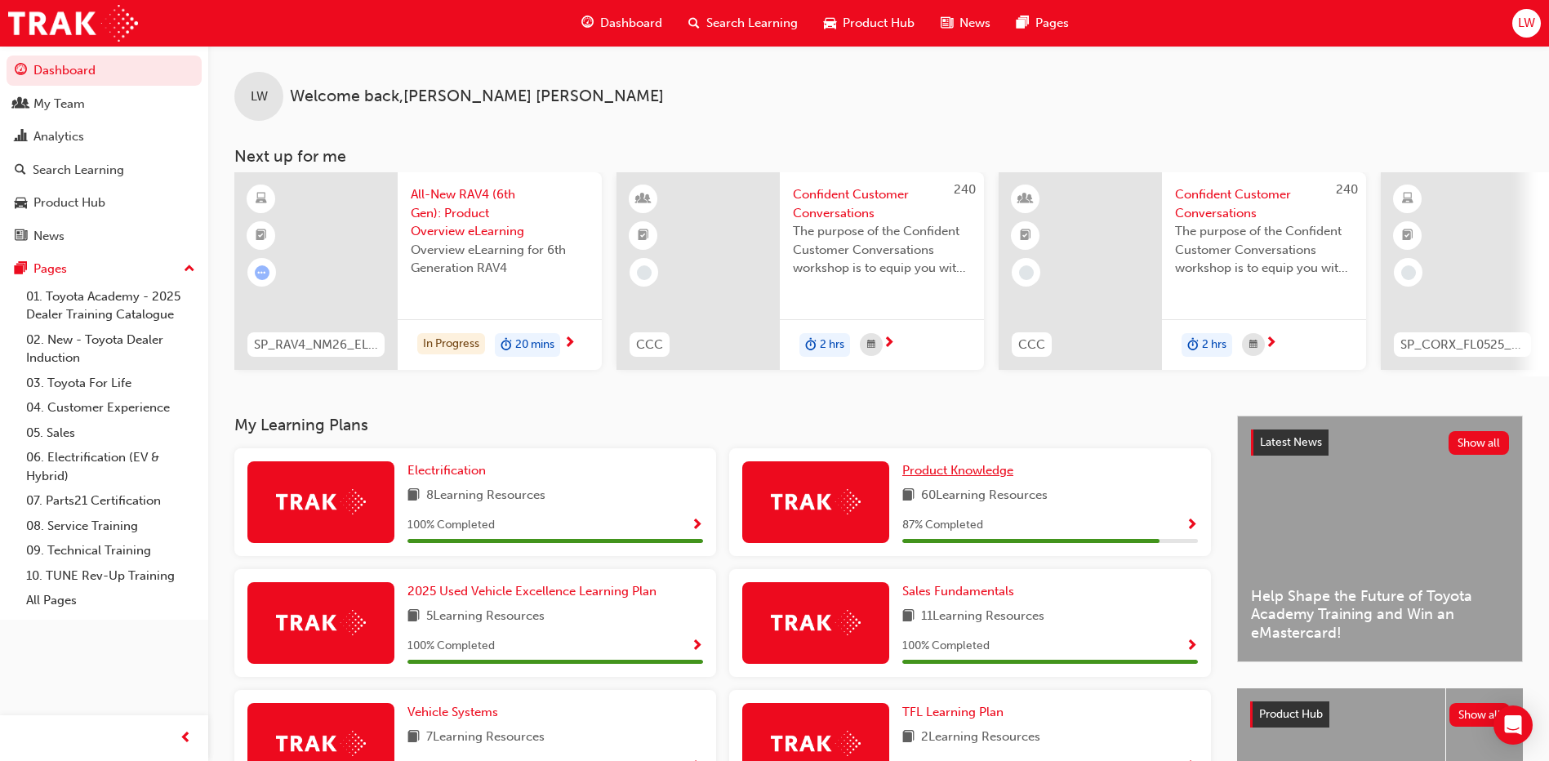
click at [990, 475] on span "Product Knowledge" at bounding box center [957, 470] width 111 height 15
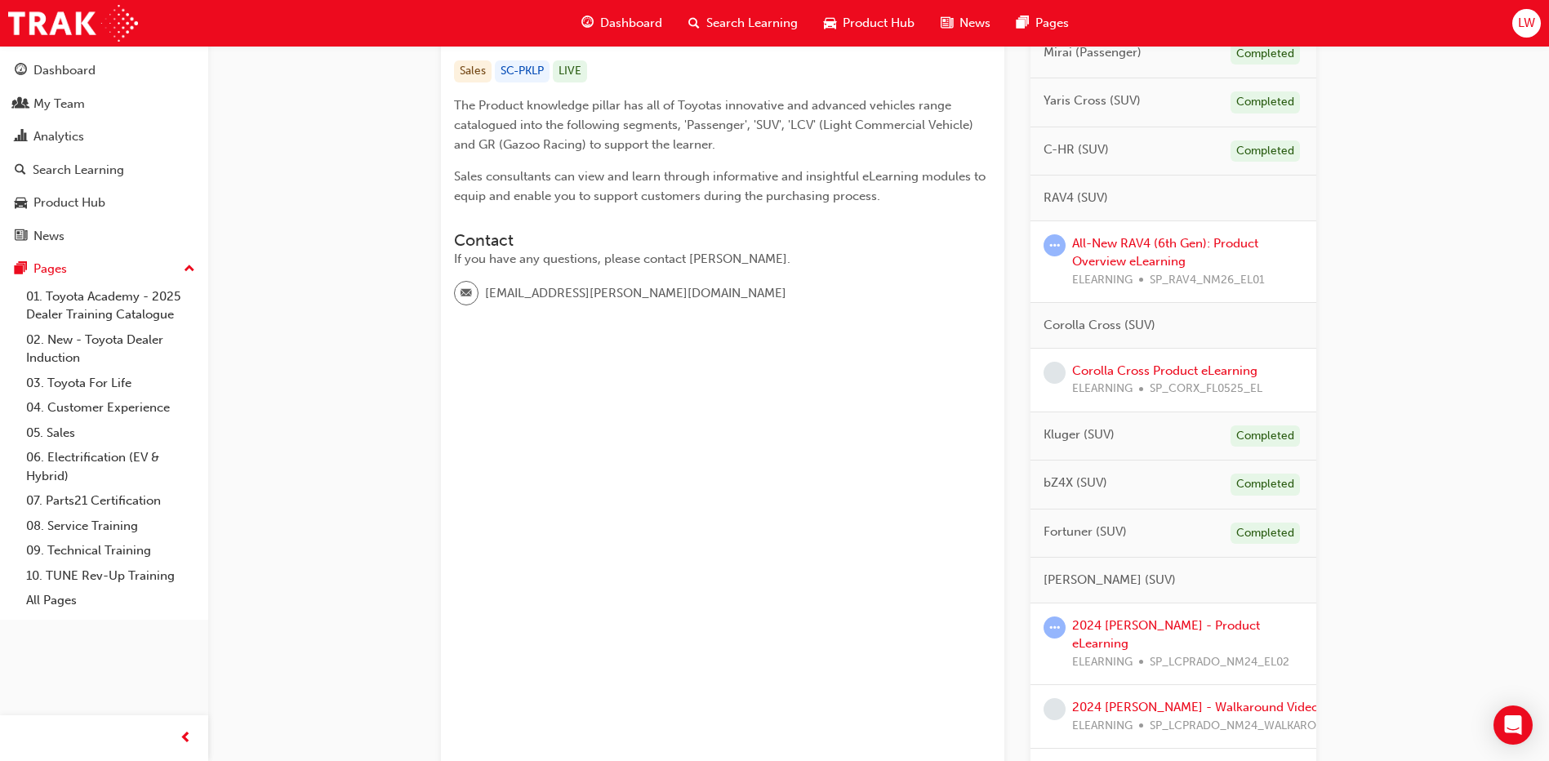
scroll to position [327, 0]
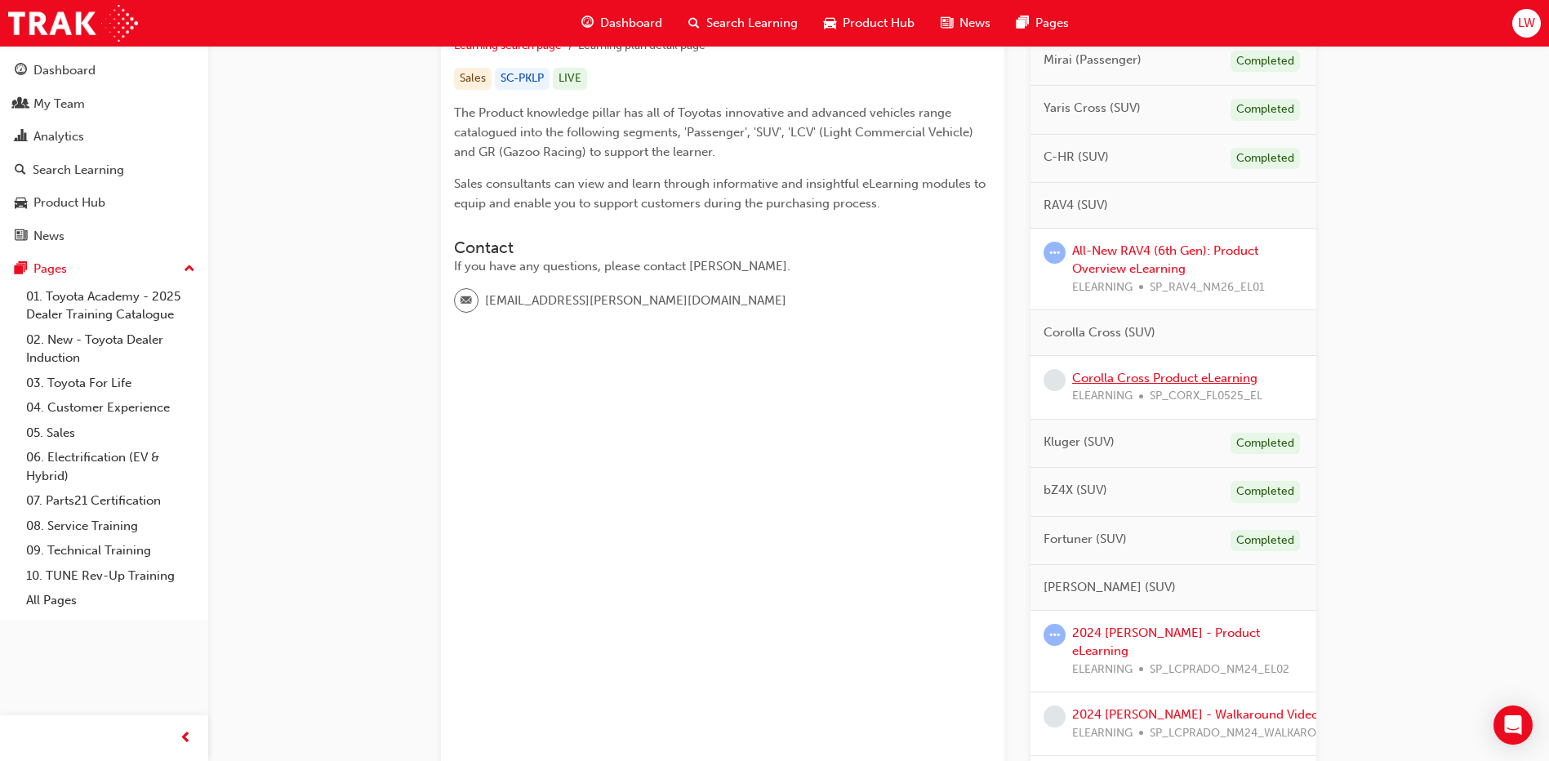
click at [1110, 379] on link "Corolla Cross Product eLearning" at bounding box center [1164, 378] width 185 height 15
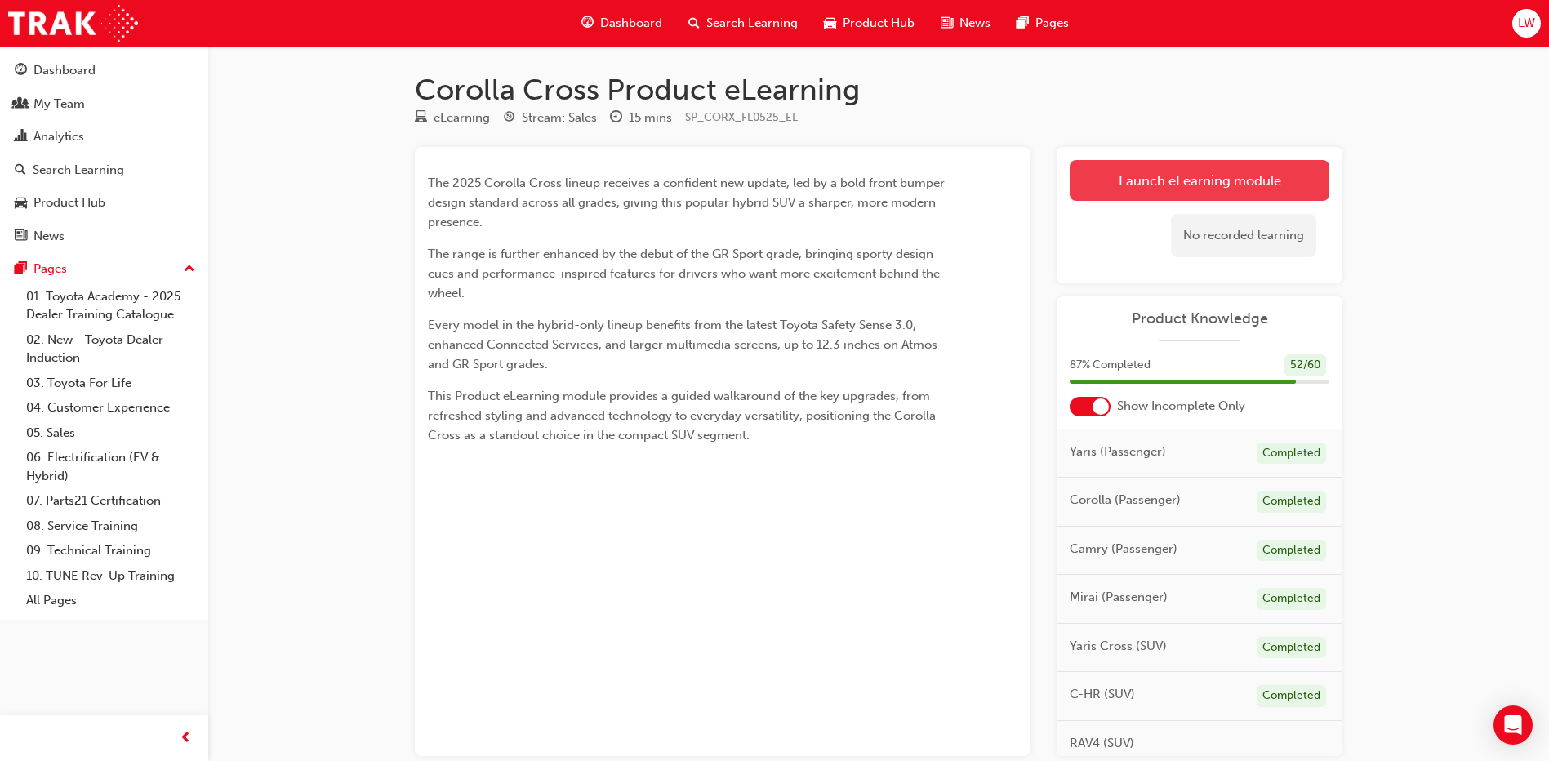
click at [1171, 172] on link "Launch eLearning module" at bounding box center [1200, 180] width 260 height 41
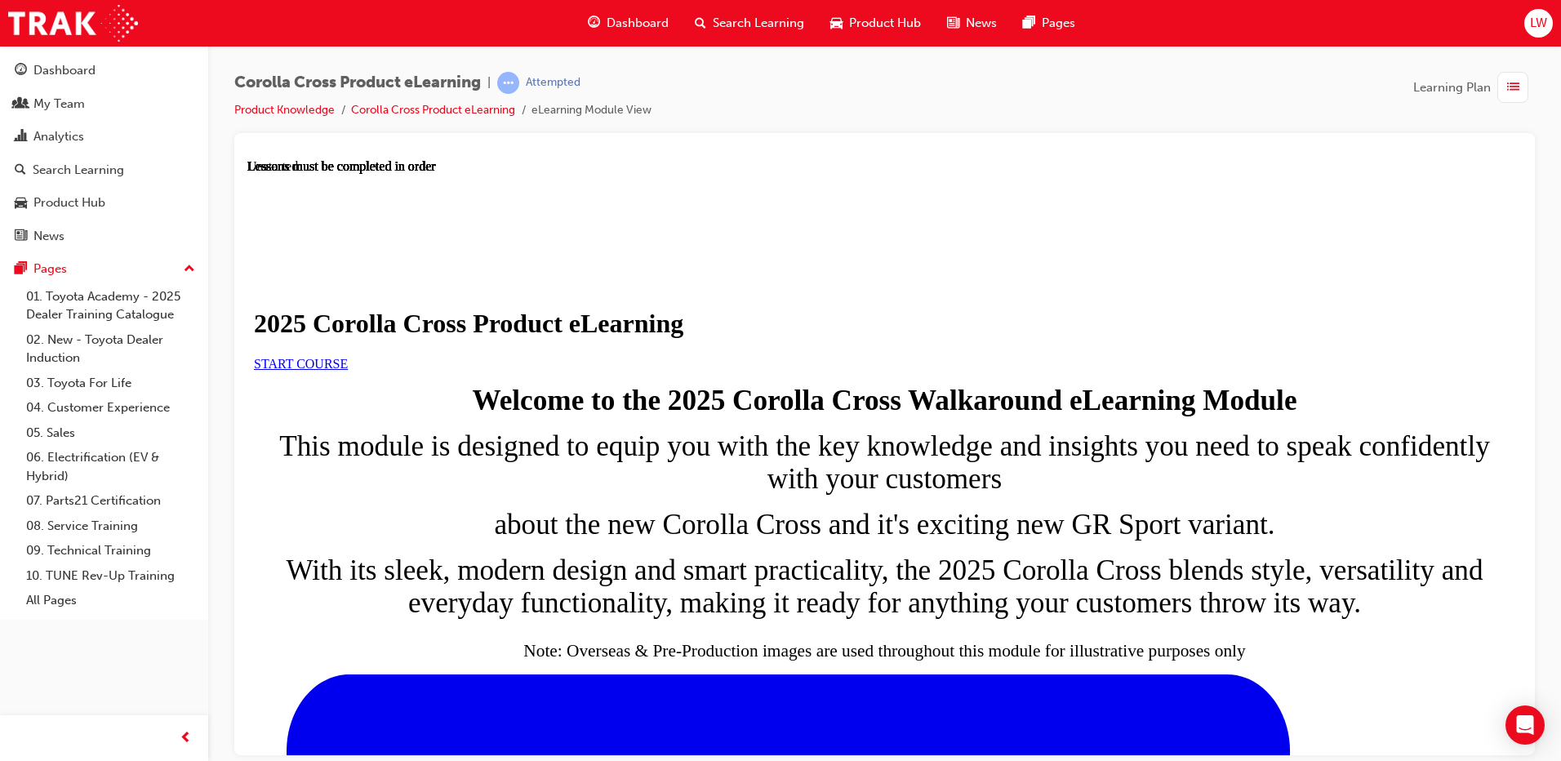
click at [348, 370] on link "START COURSE" at bounding box center [301, 363] width 94 height 14
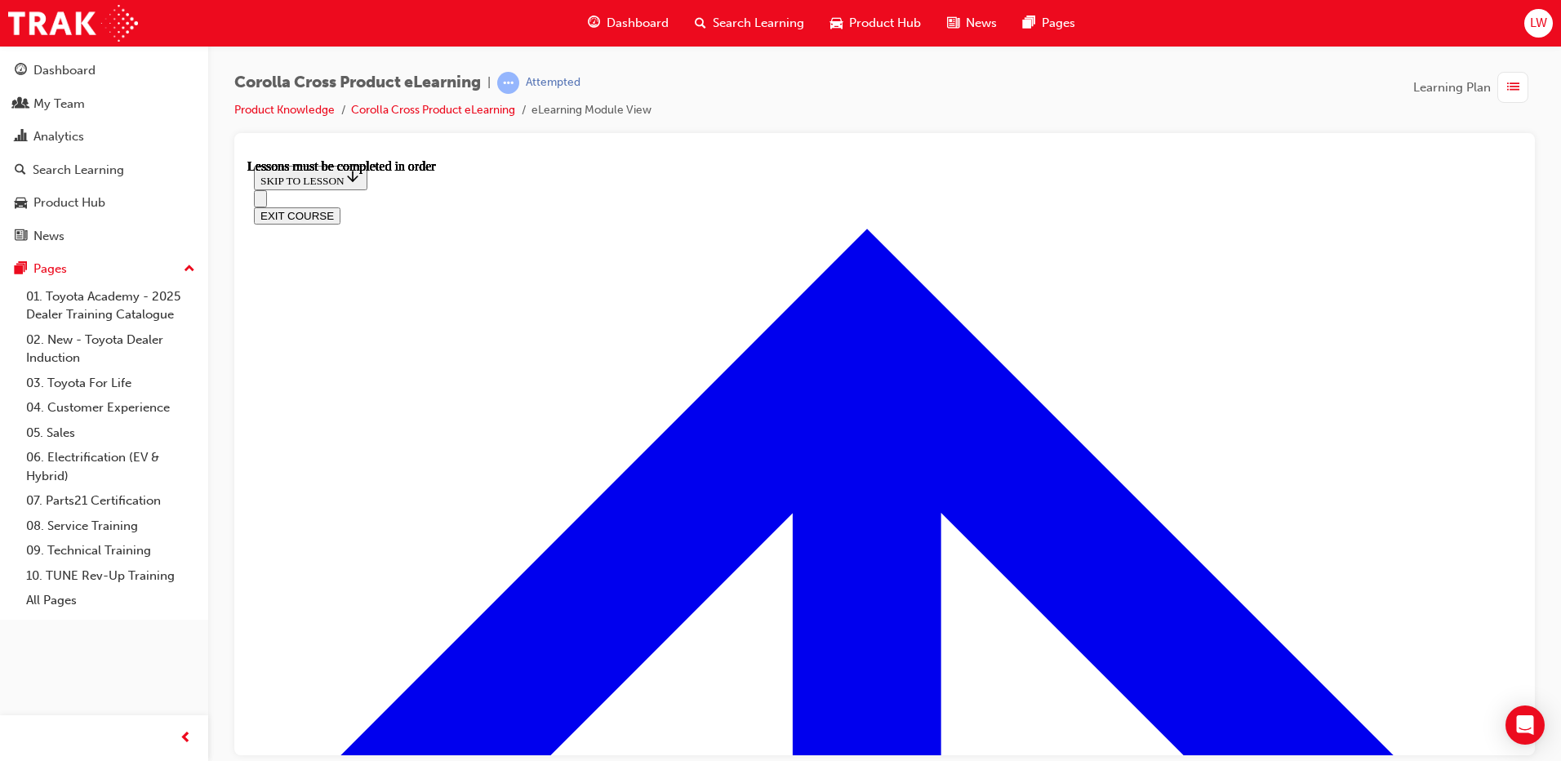
scroll to position [920, 0]
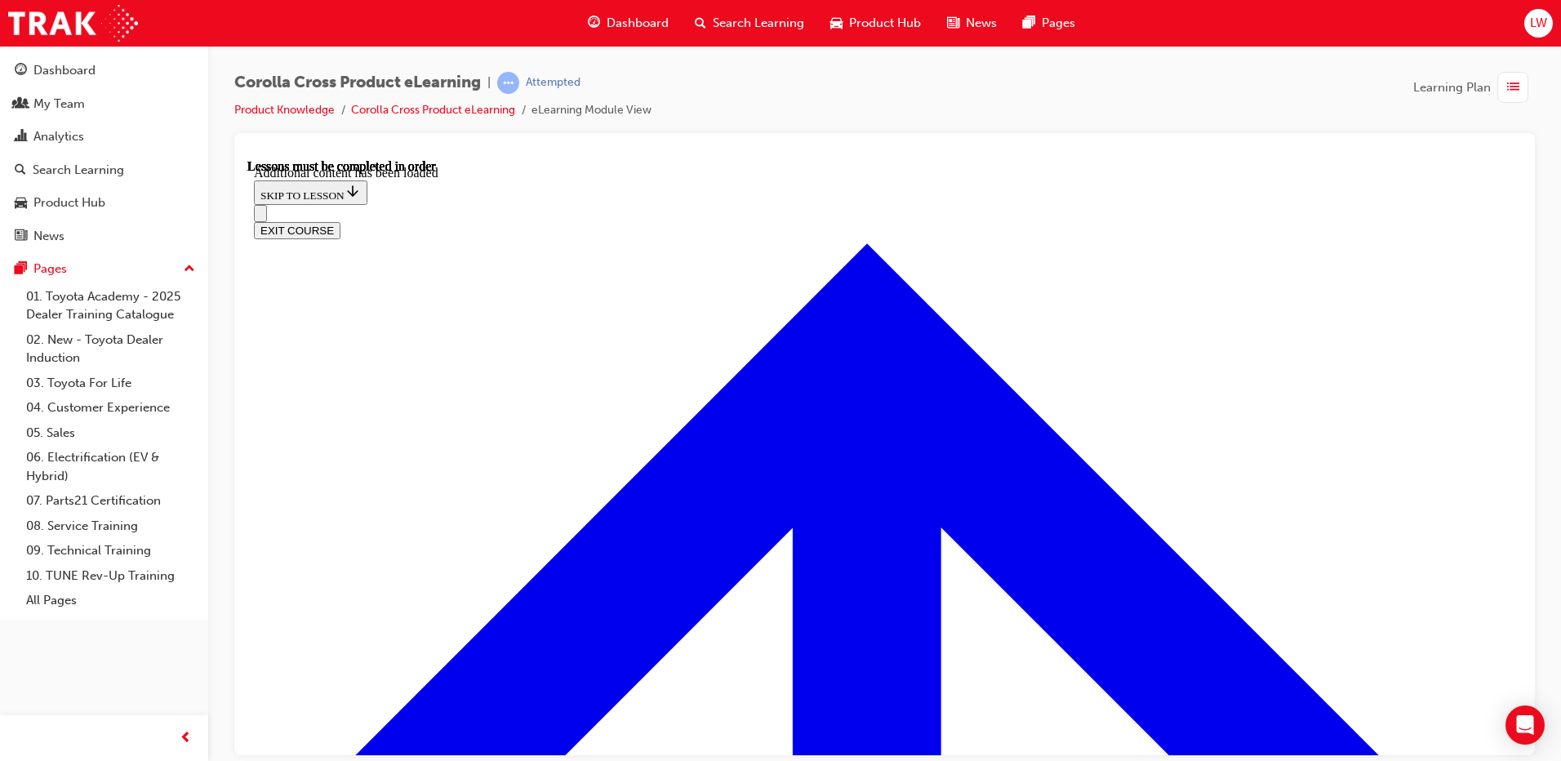
scroll to position [2731, 0]
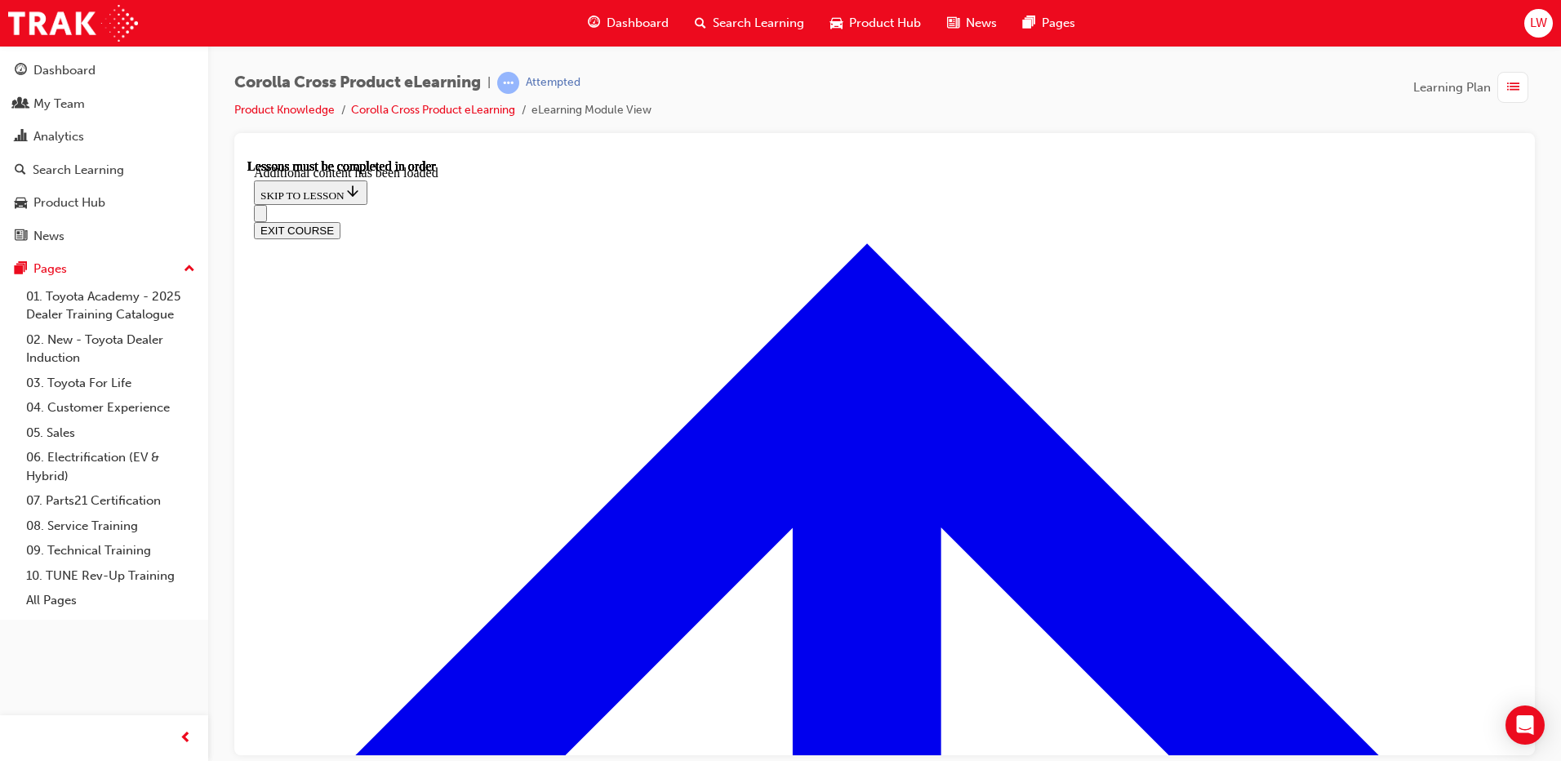
radio input "true"
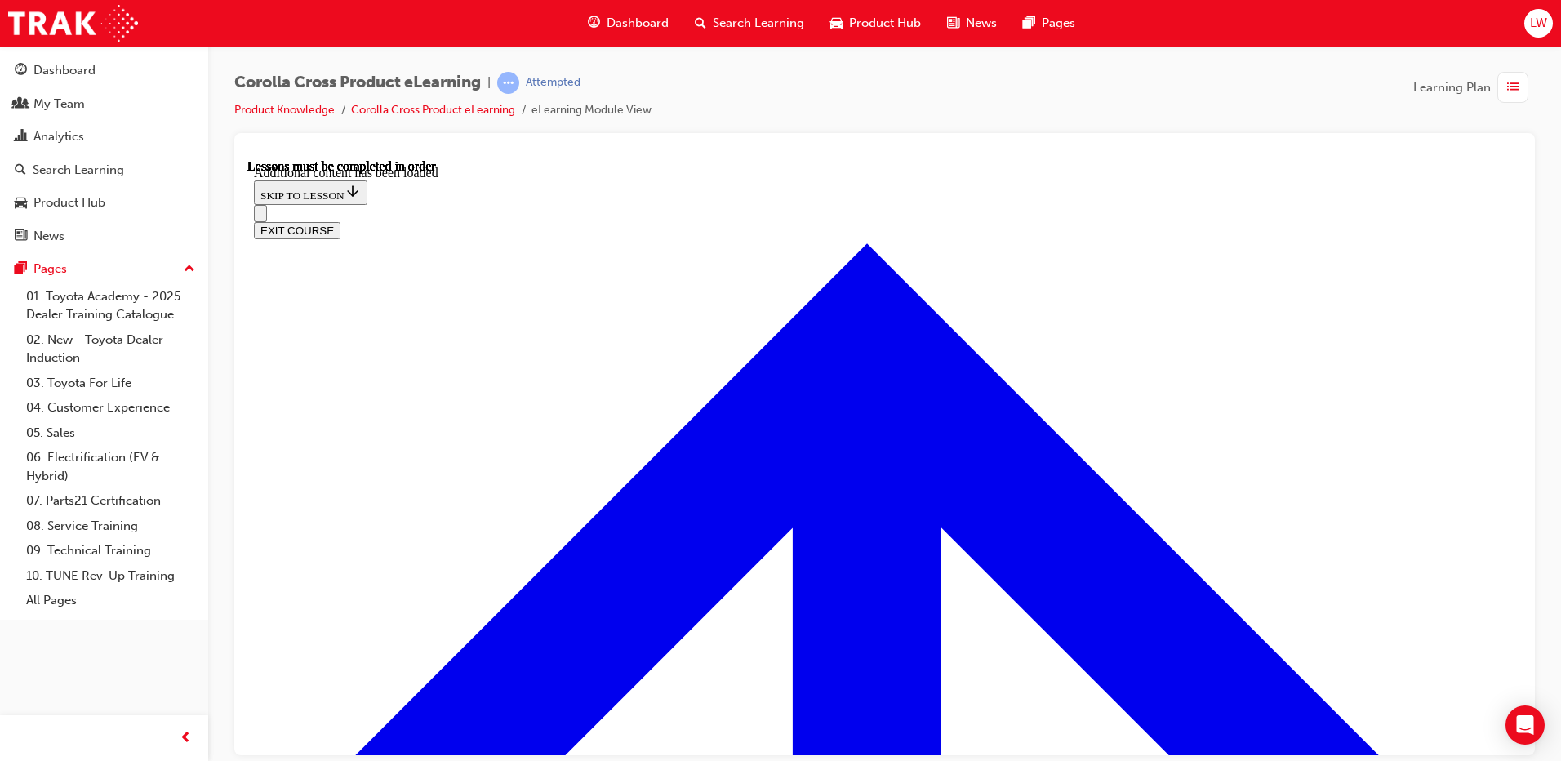
radio input "true"
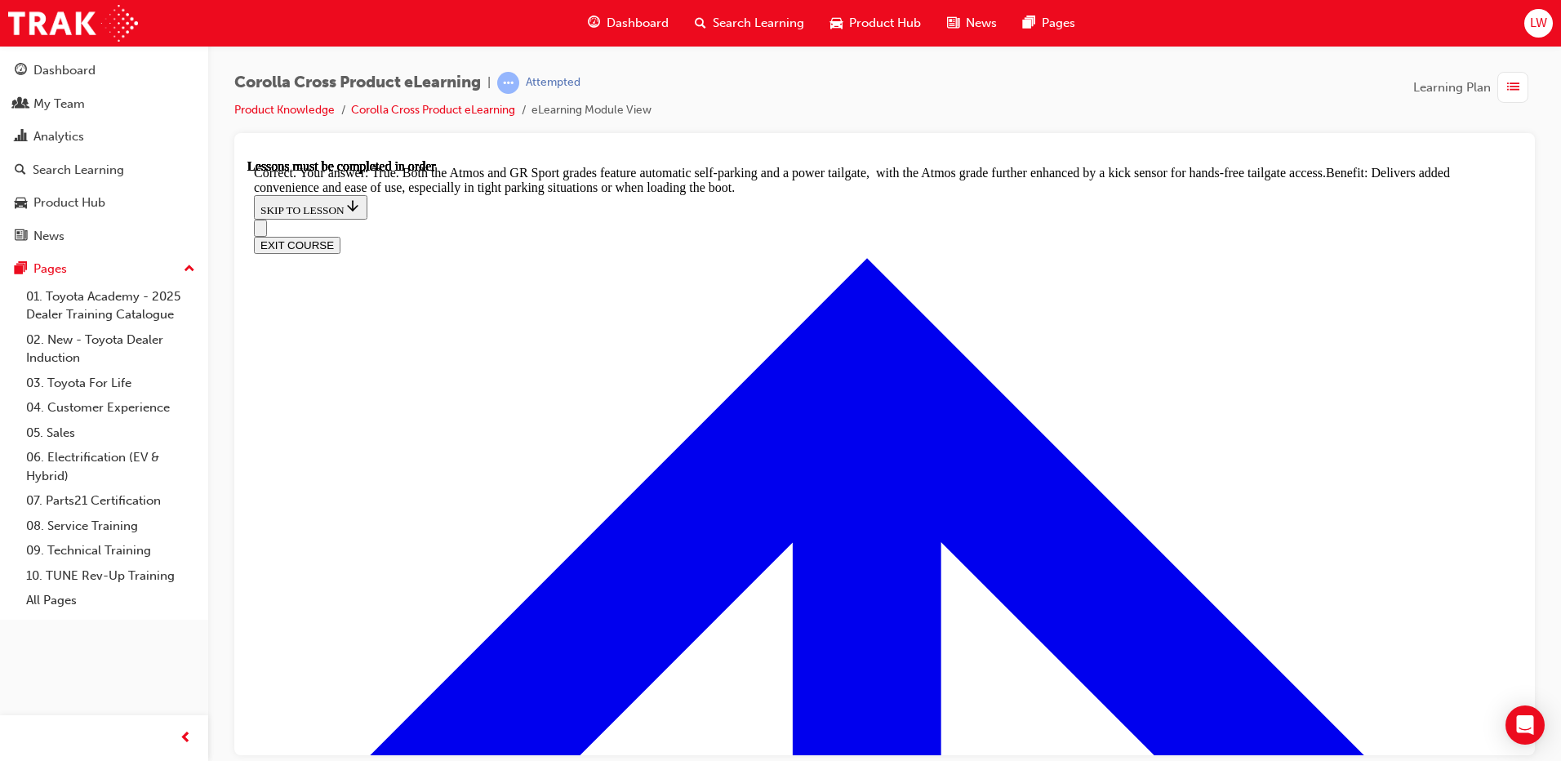
scroll to position [3564, 0]
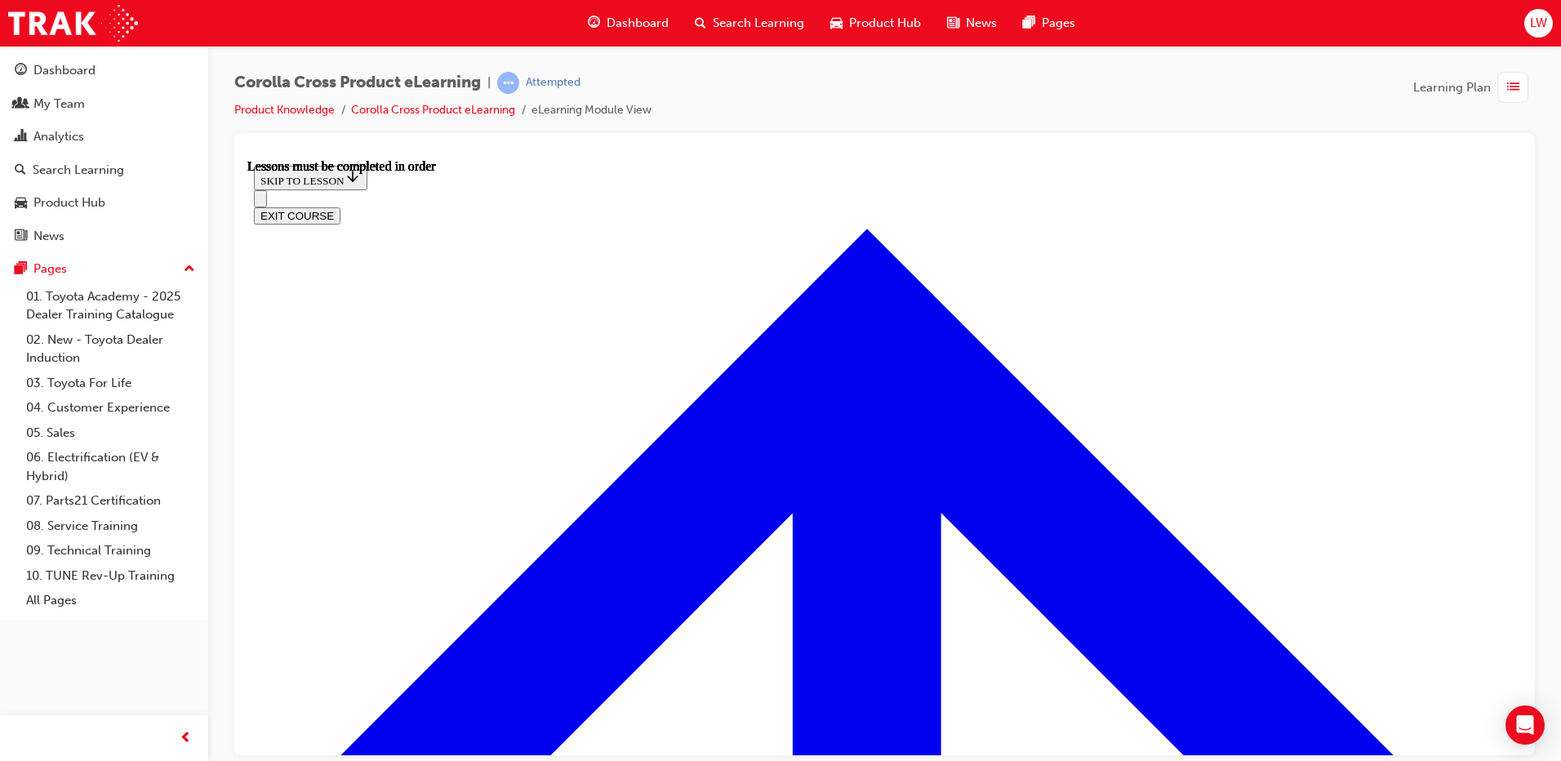
scroll to position [1282, 0]
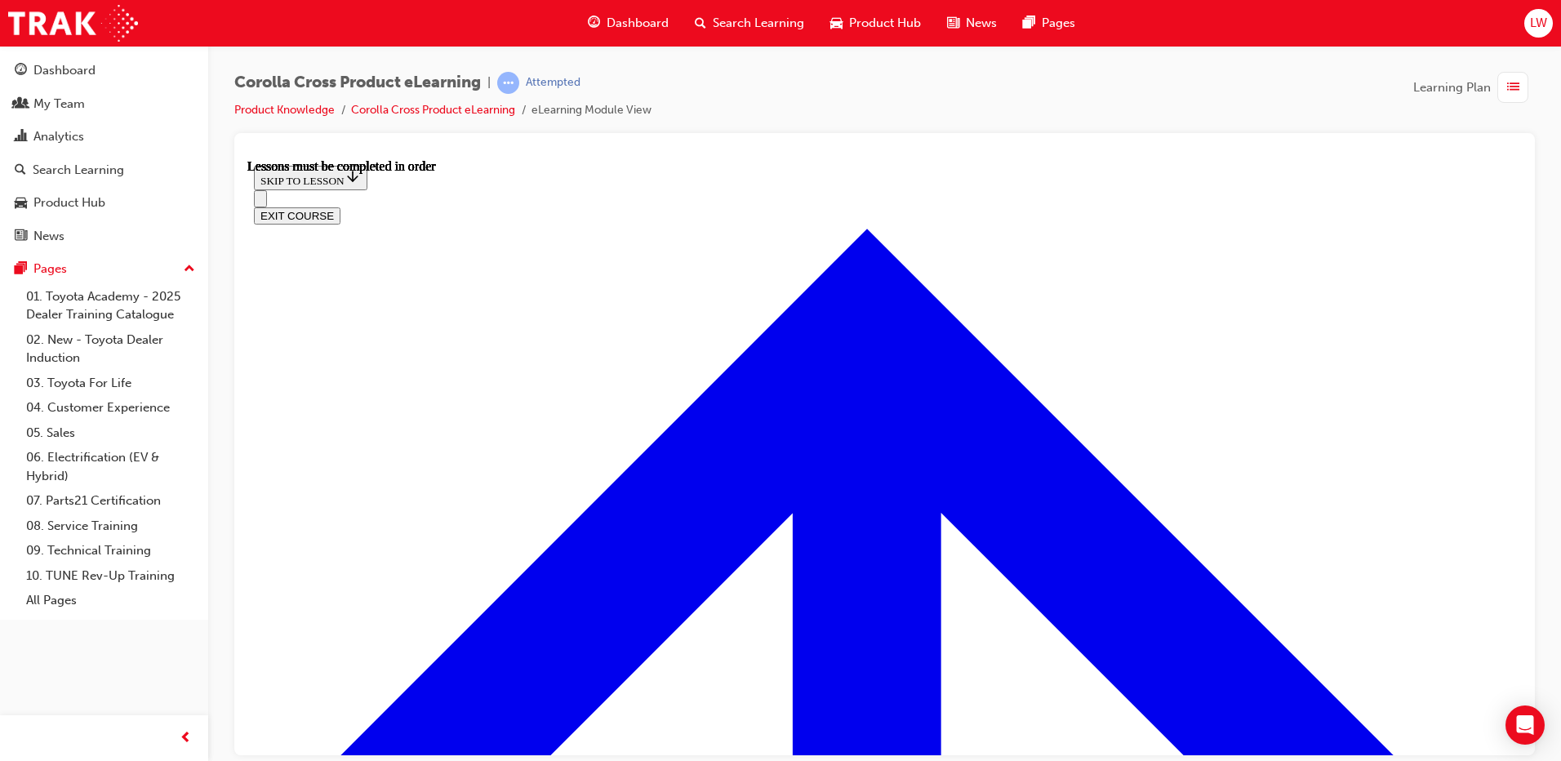
scroll to position [1446, 0]
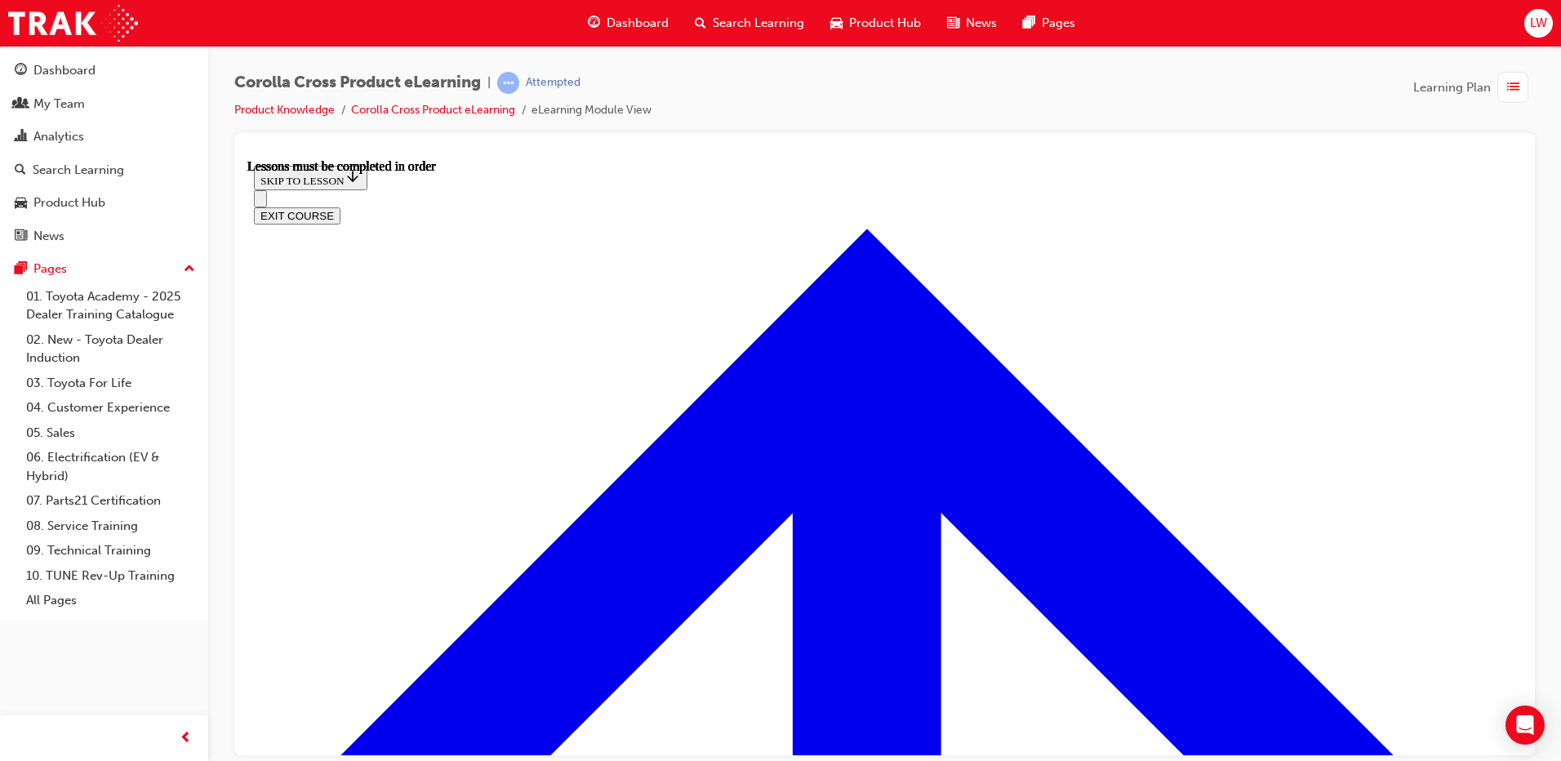
drag, startPoint x: 1225, startPoint y: 564, endPoint x: 1218, endPoint y: 556, distance: 11.0
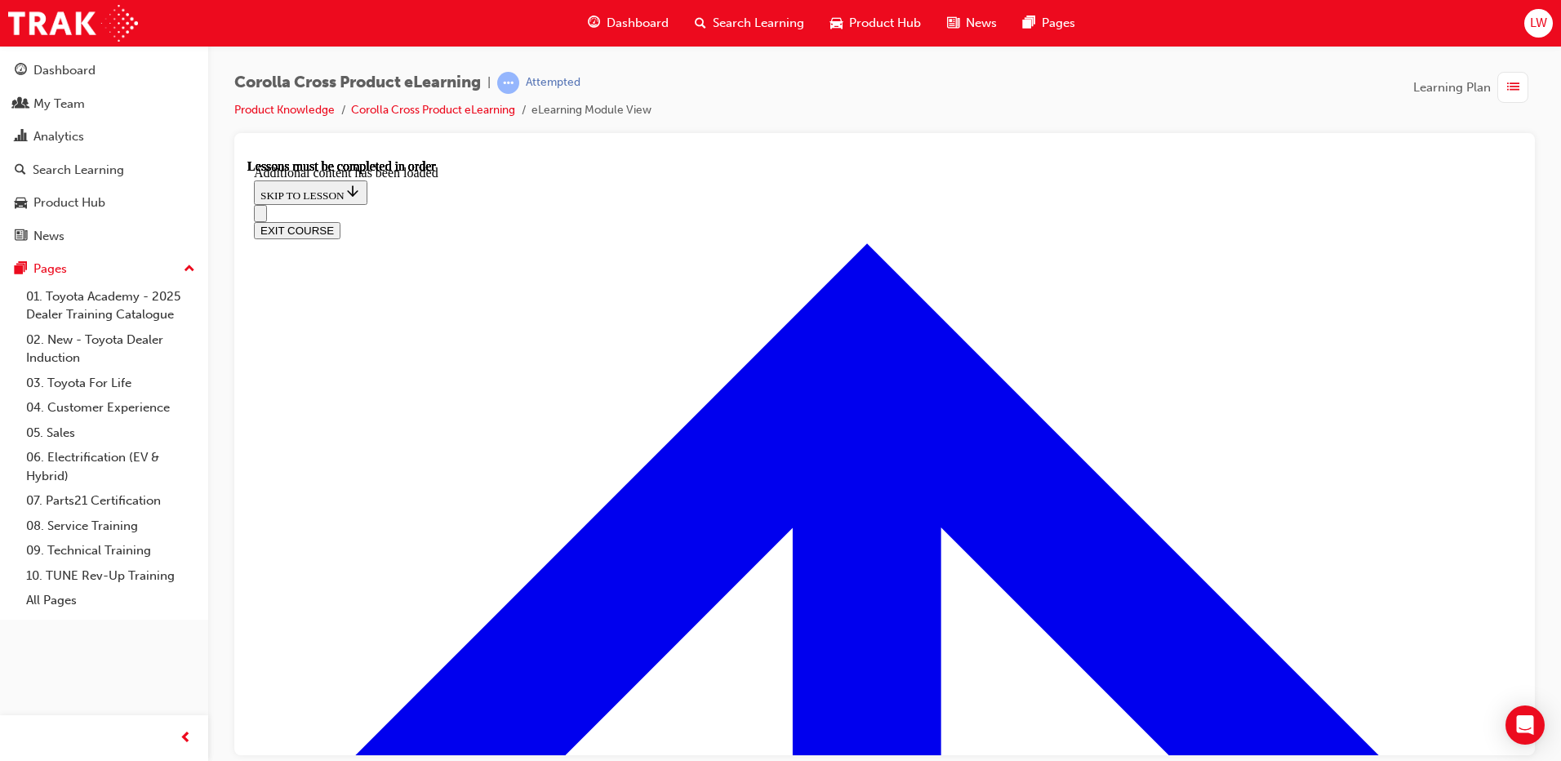
scroll to position [2423, 0]
radio input "true"
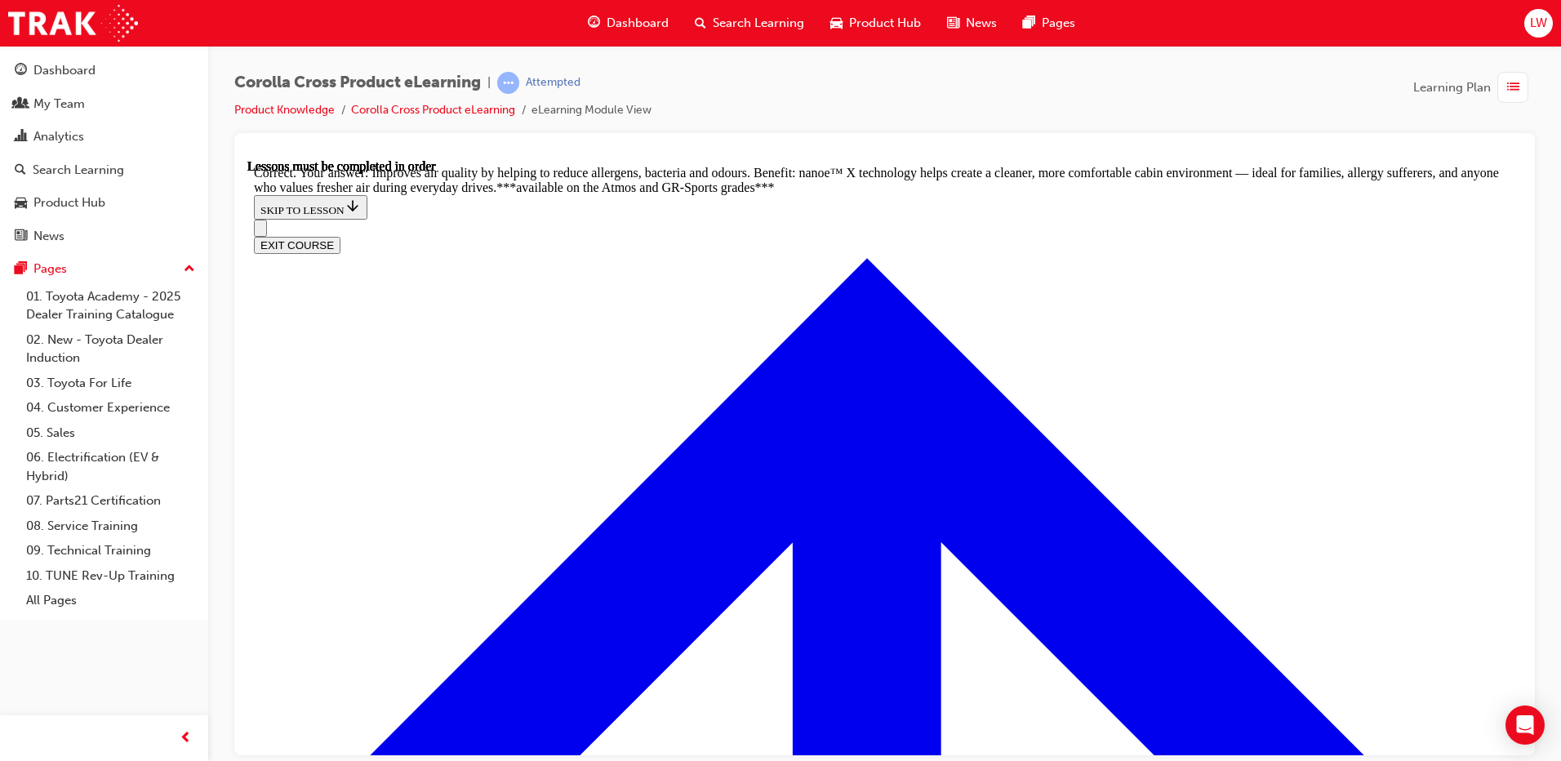
scroll to position [3158, 0]
radio input "true"
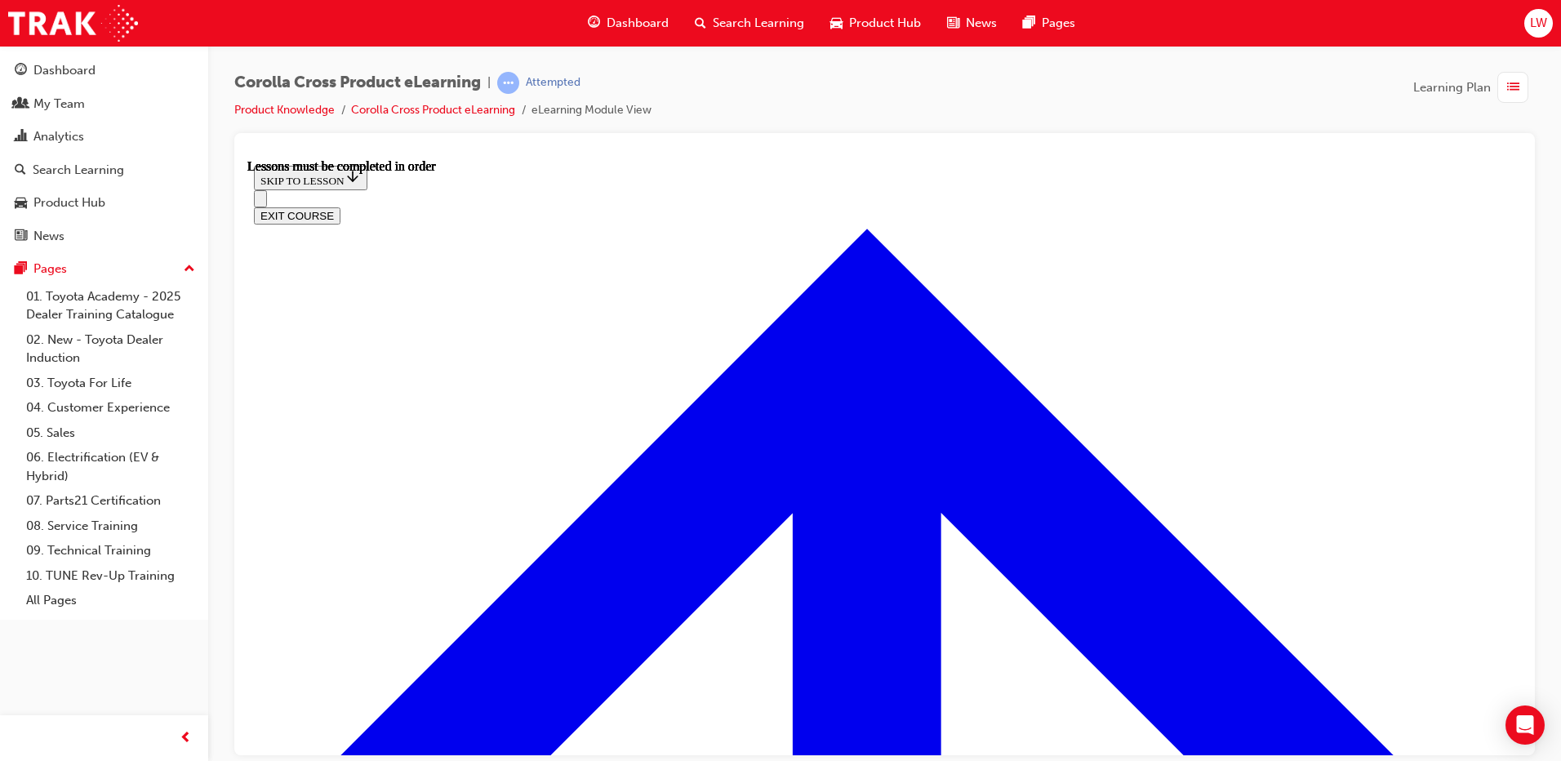
scroll to position [1282, 0]
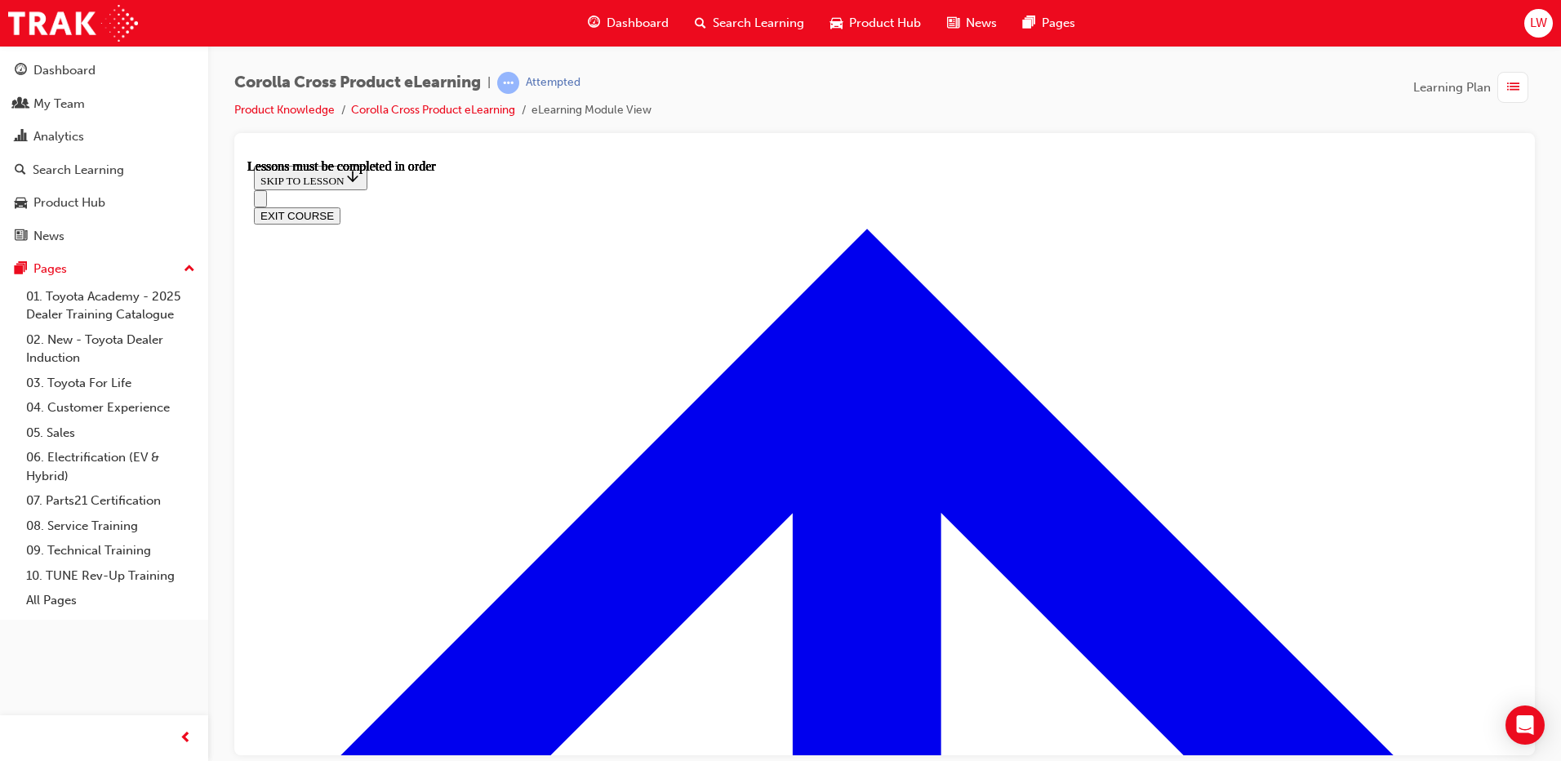
scroll to position [1691, 0]
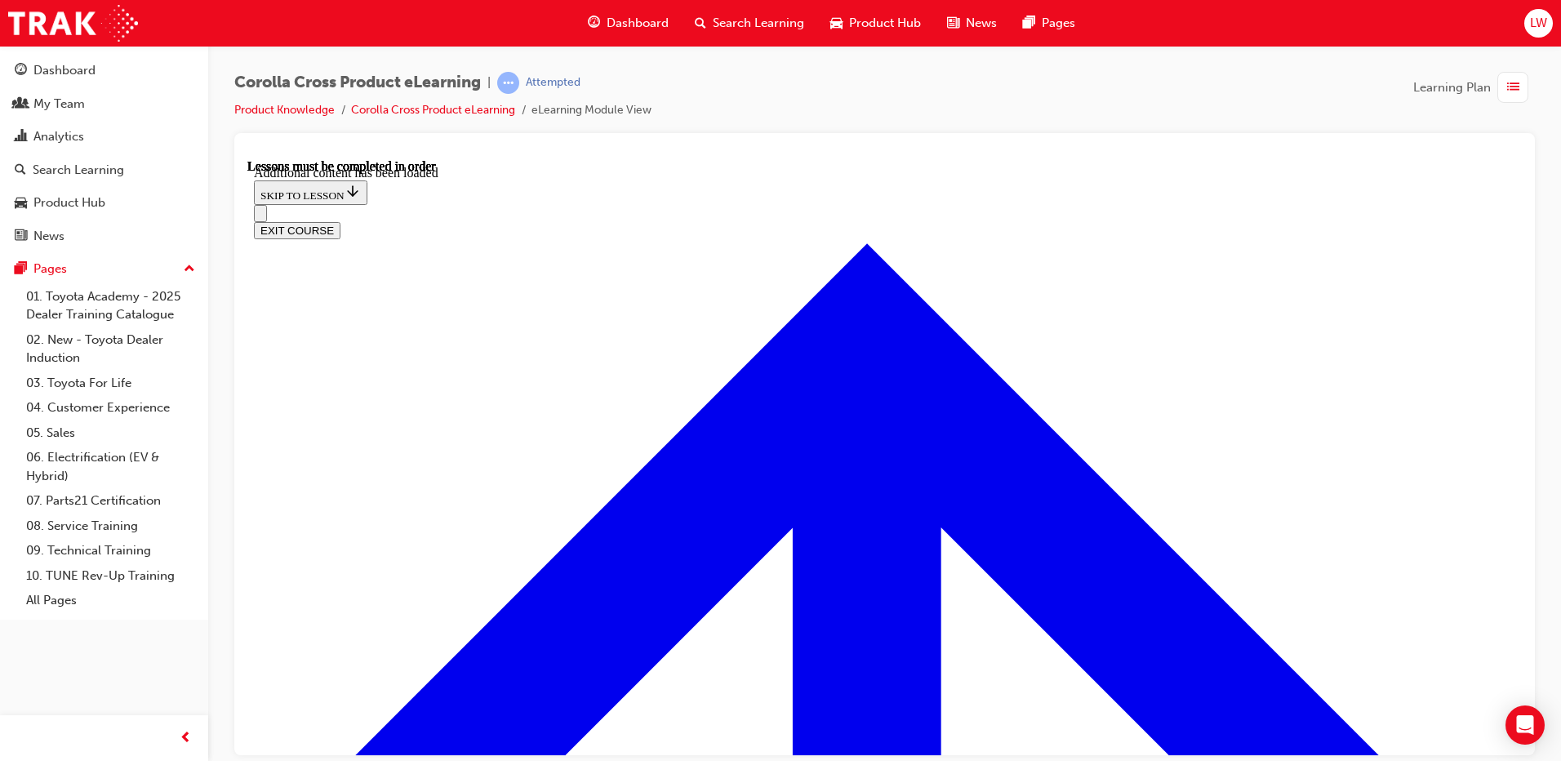
scroll to position [2378, 0]
radio input "true"
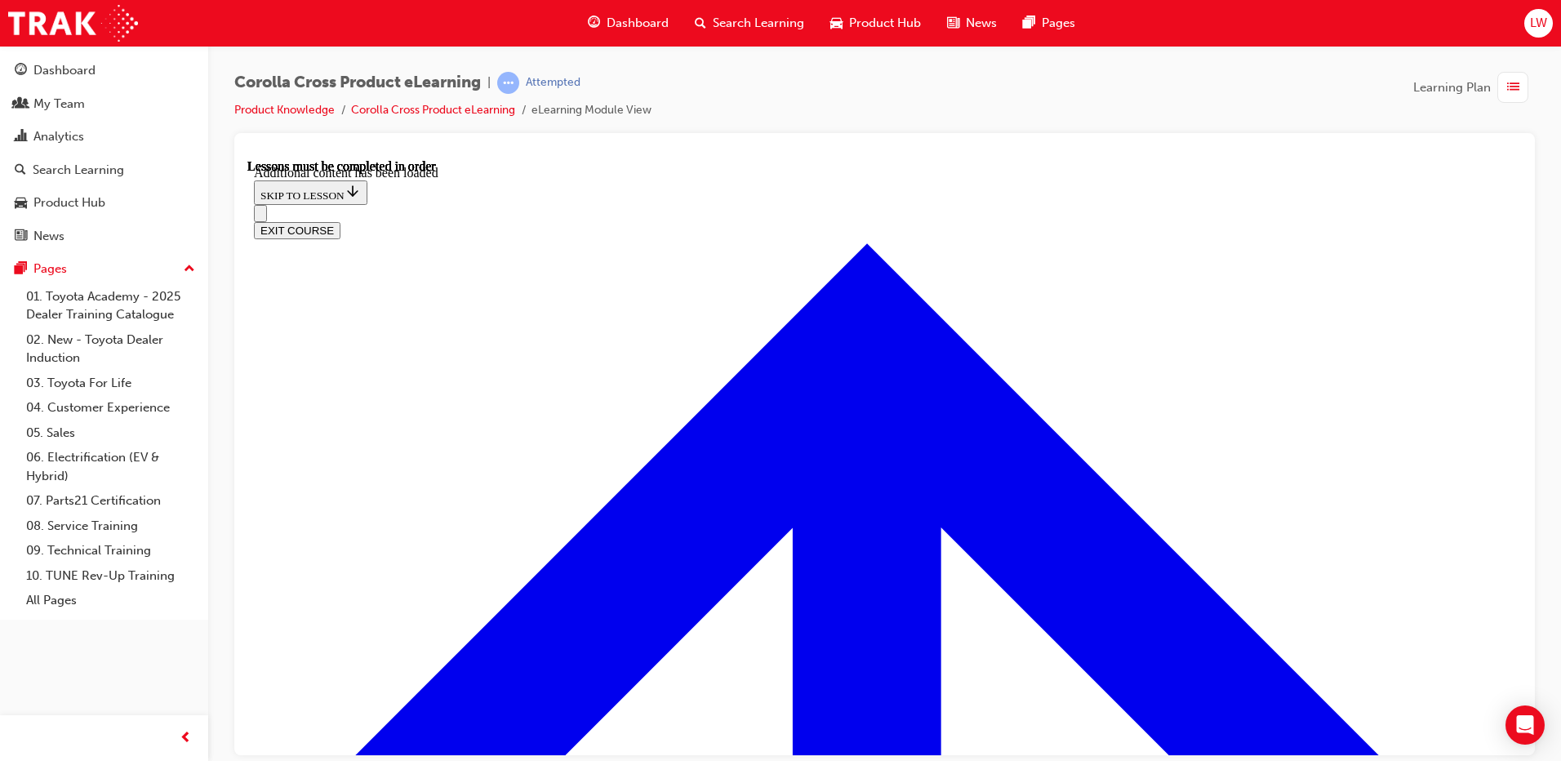
radio input "true"
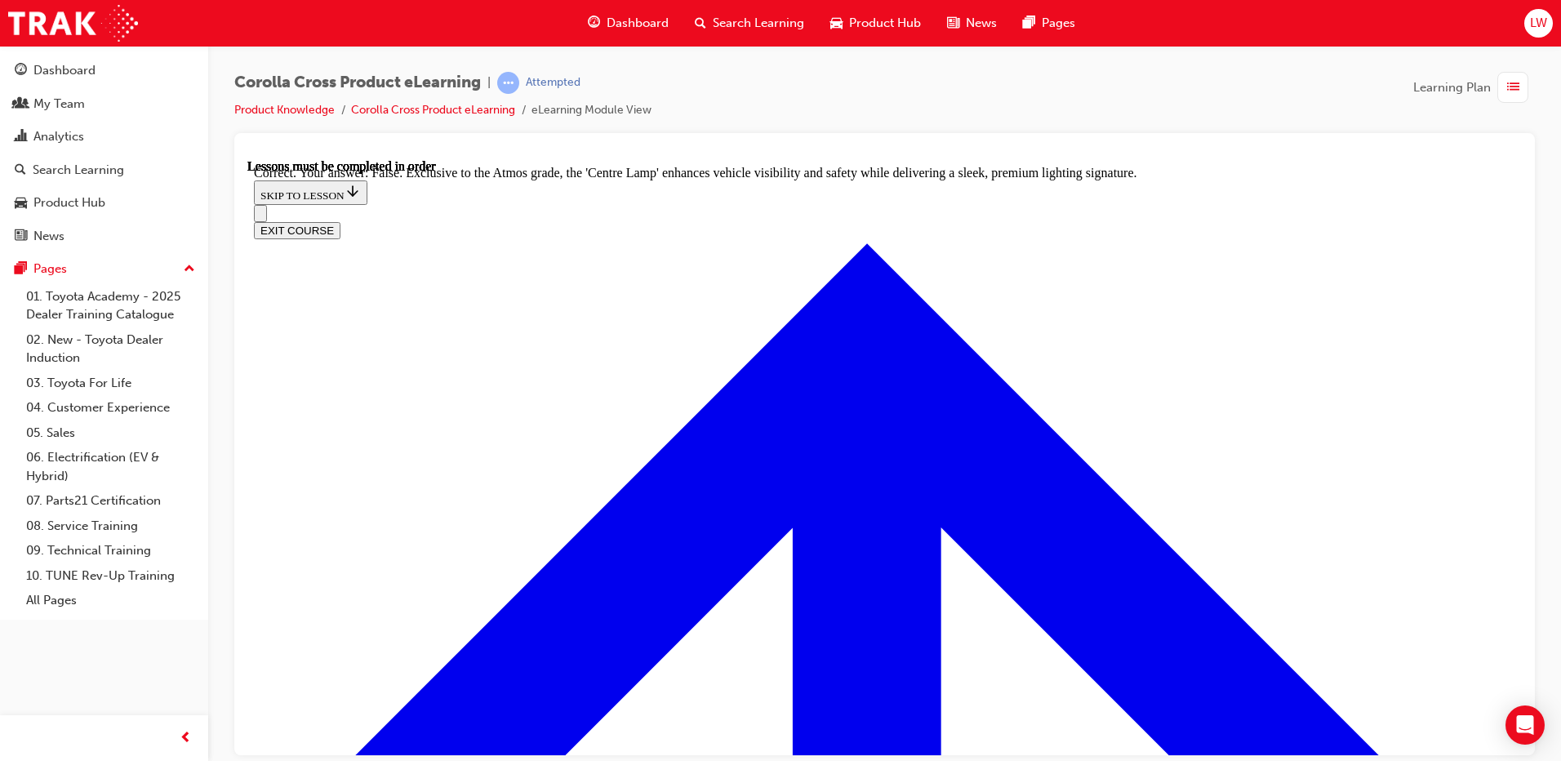
scroll to position [2868, 0]
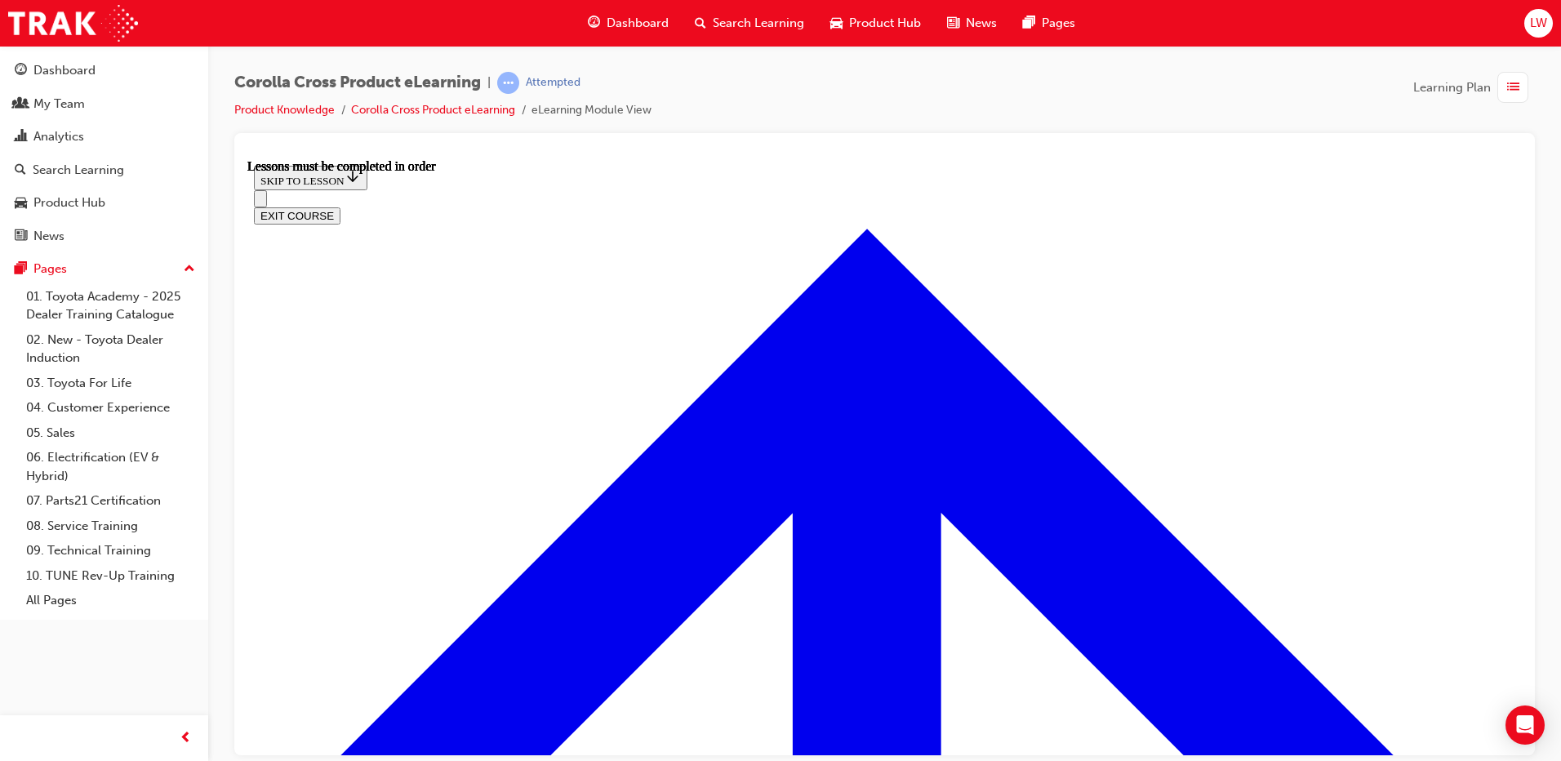
scroll to position [1527, 0]
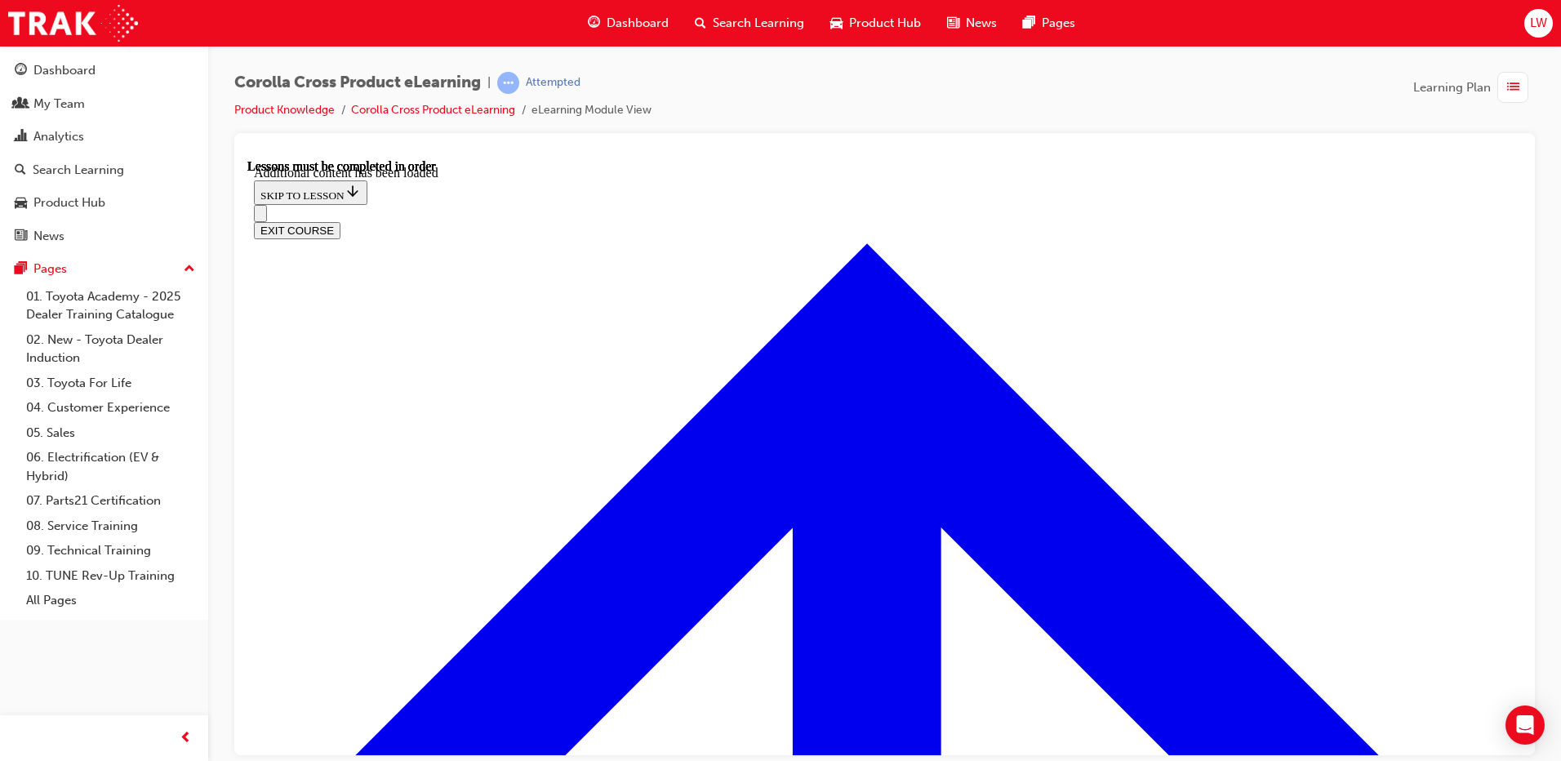
scroll to position [1997, 0]
radio input "true"
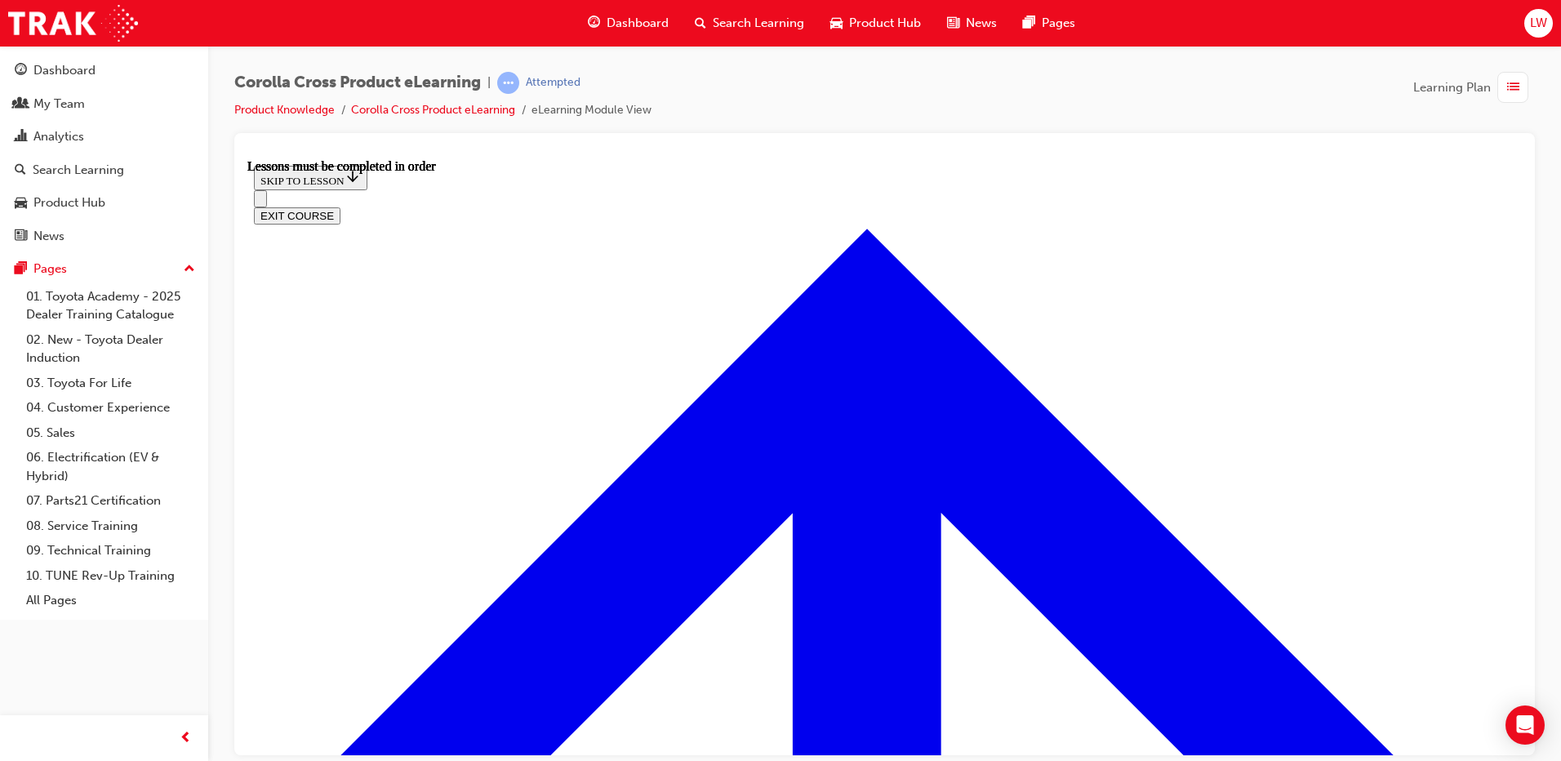
scroll to position [1364, 0]
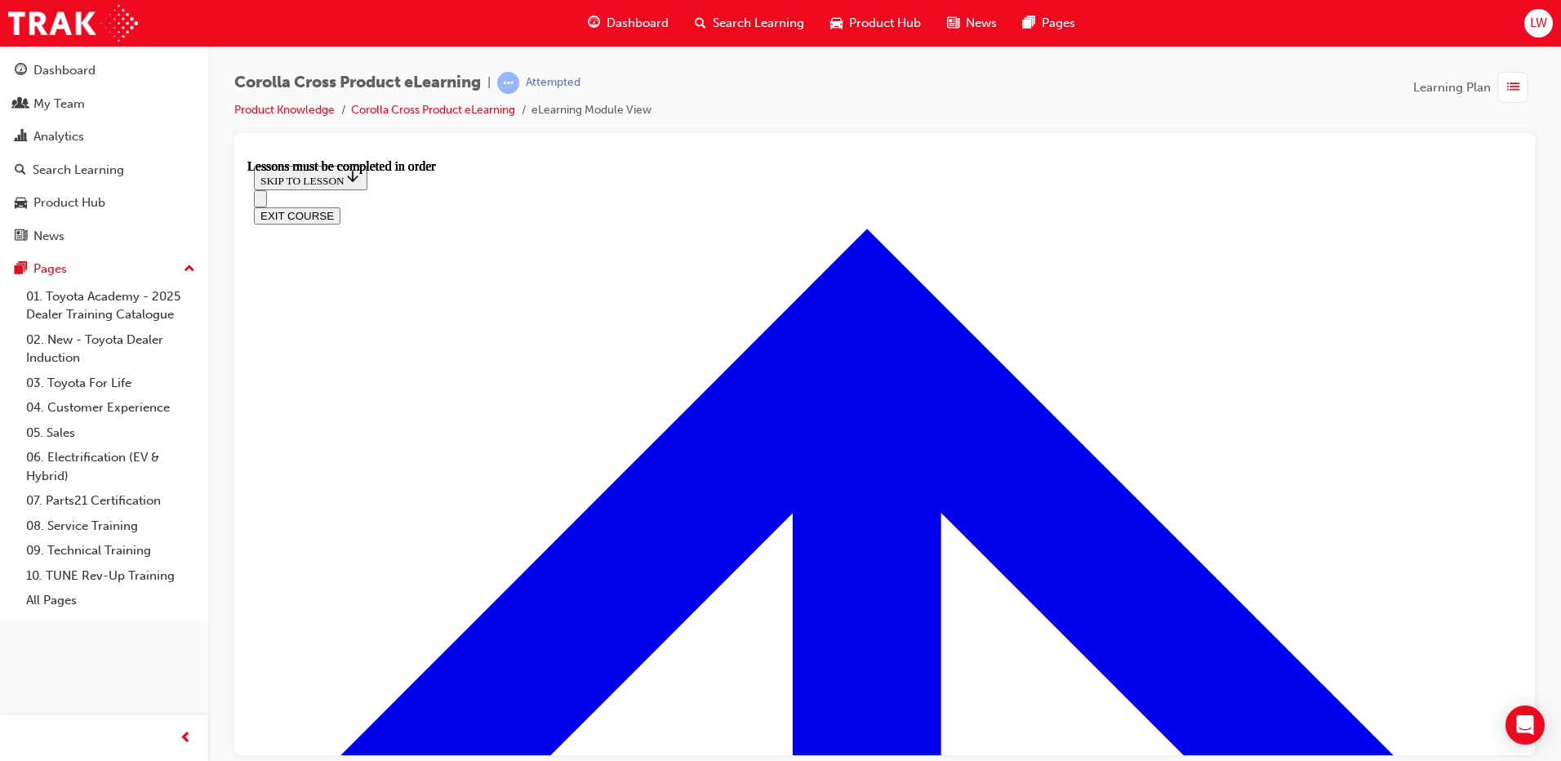
drag, startPoint x: 1011, startPoint y: 357, endPoint x: 984, endPoint y: 374, distance: 31.9
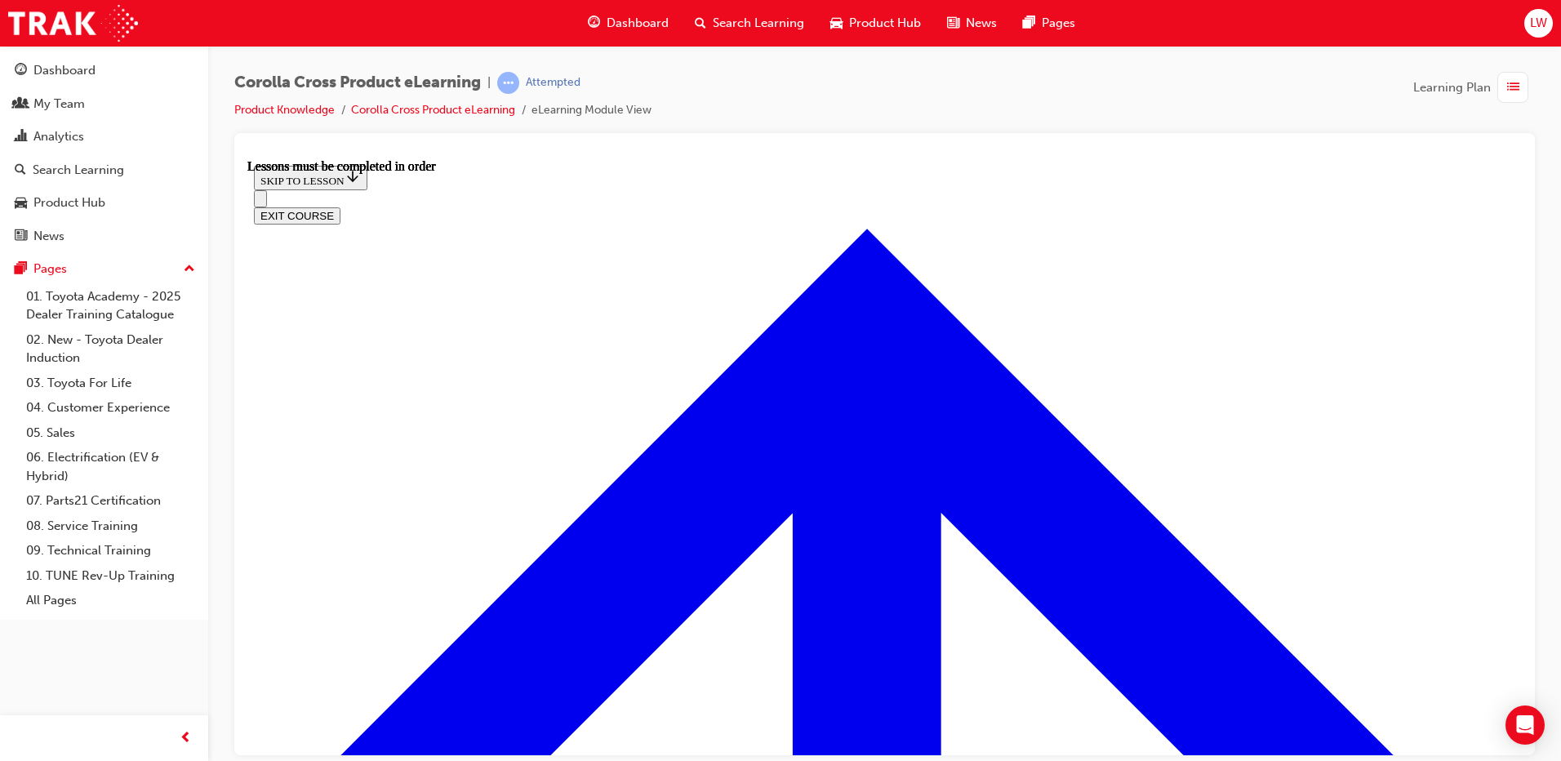
drag, startPoint x: 970, startPoint y: 611, endPoint x: 979, endPoint y: 605, distance: 10.6
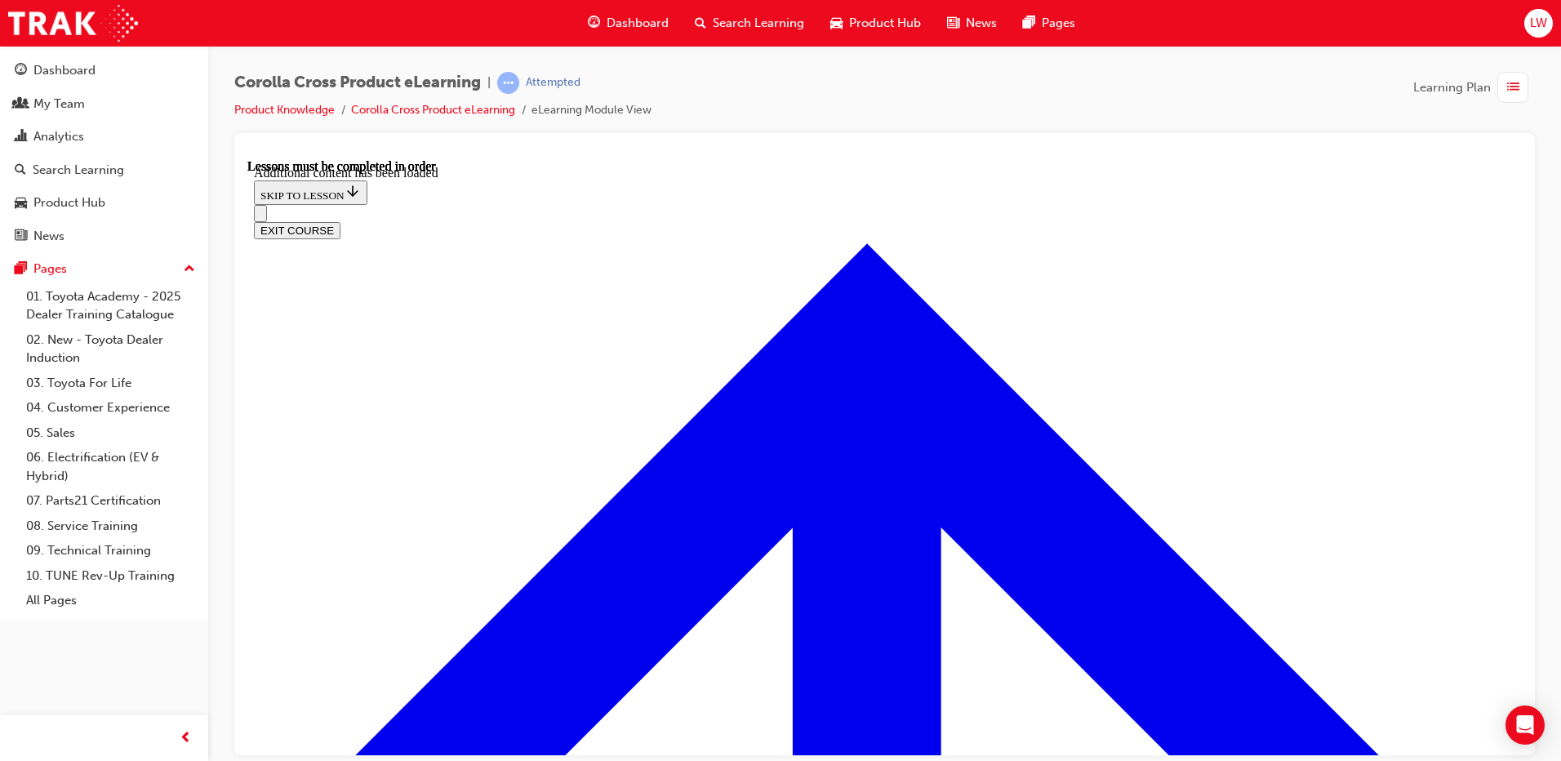
scroll to position [2036, 0]
radio input "true"
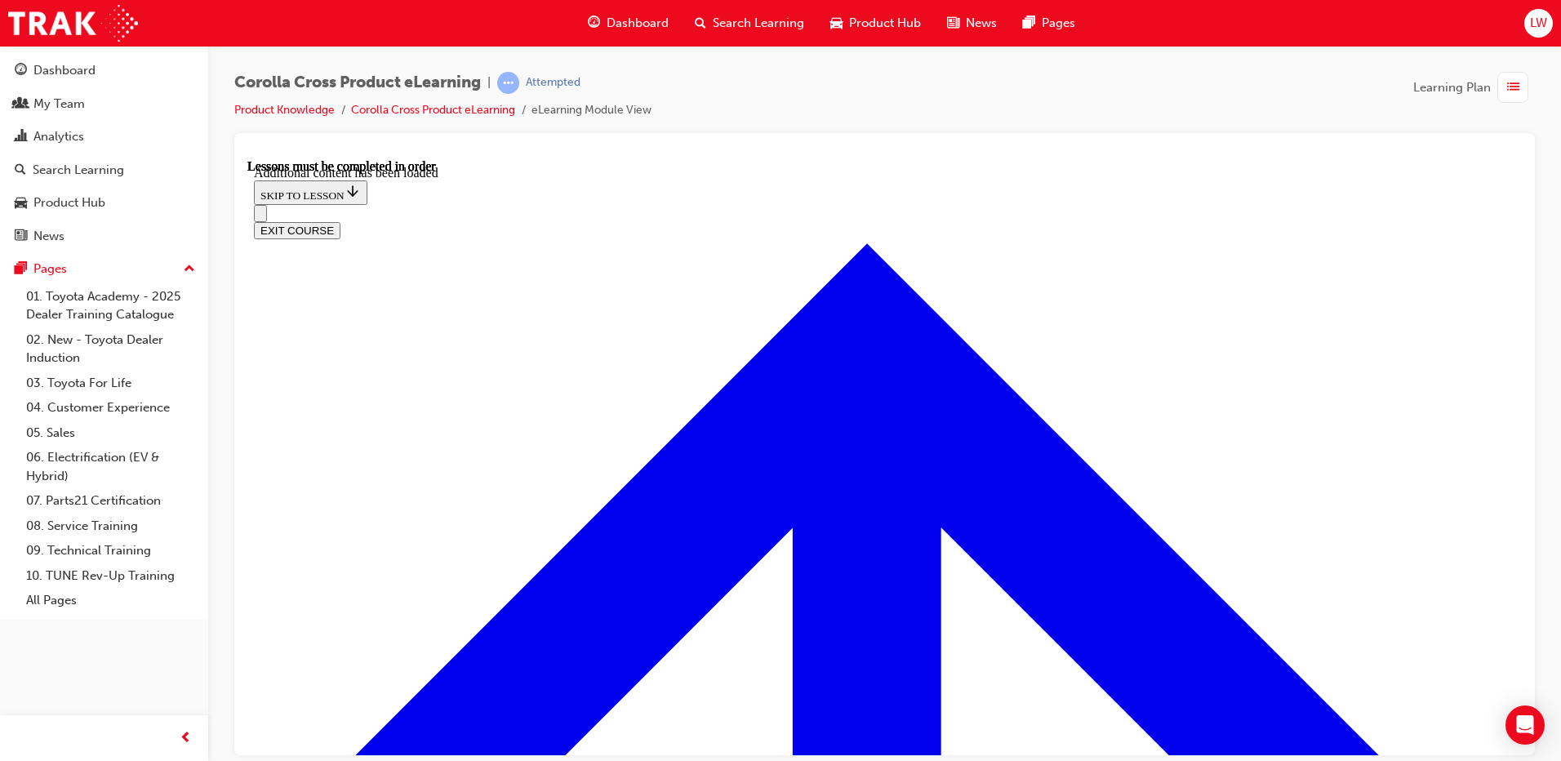
radio input "true"
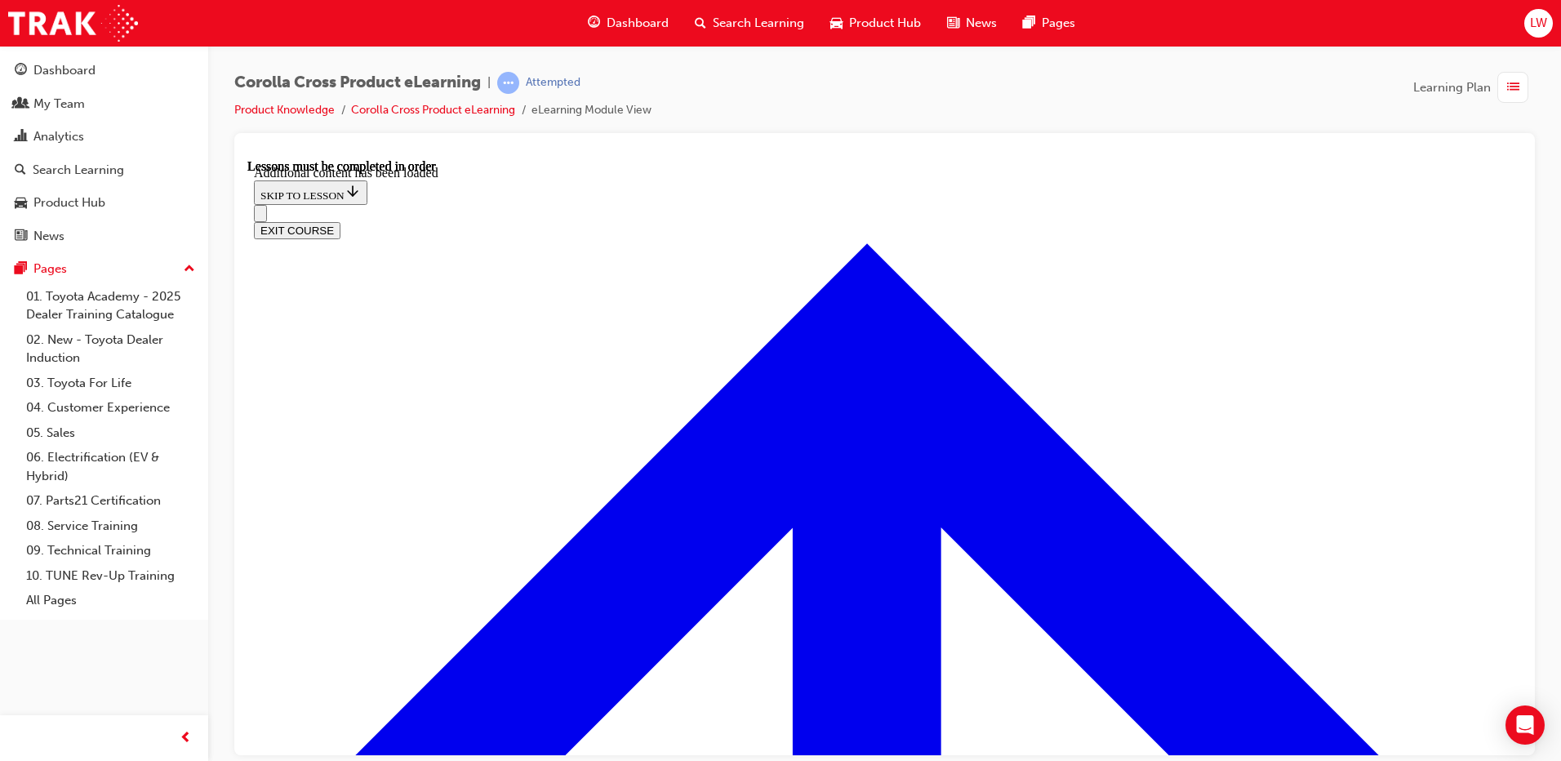
scroll to position [2323, 0]
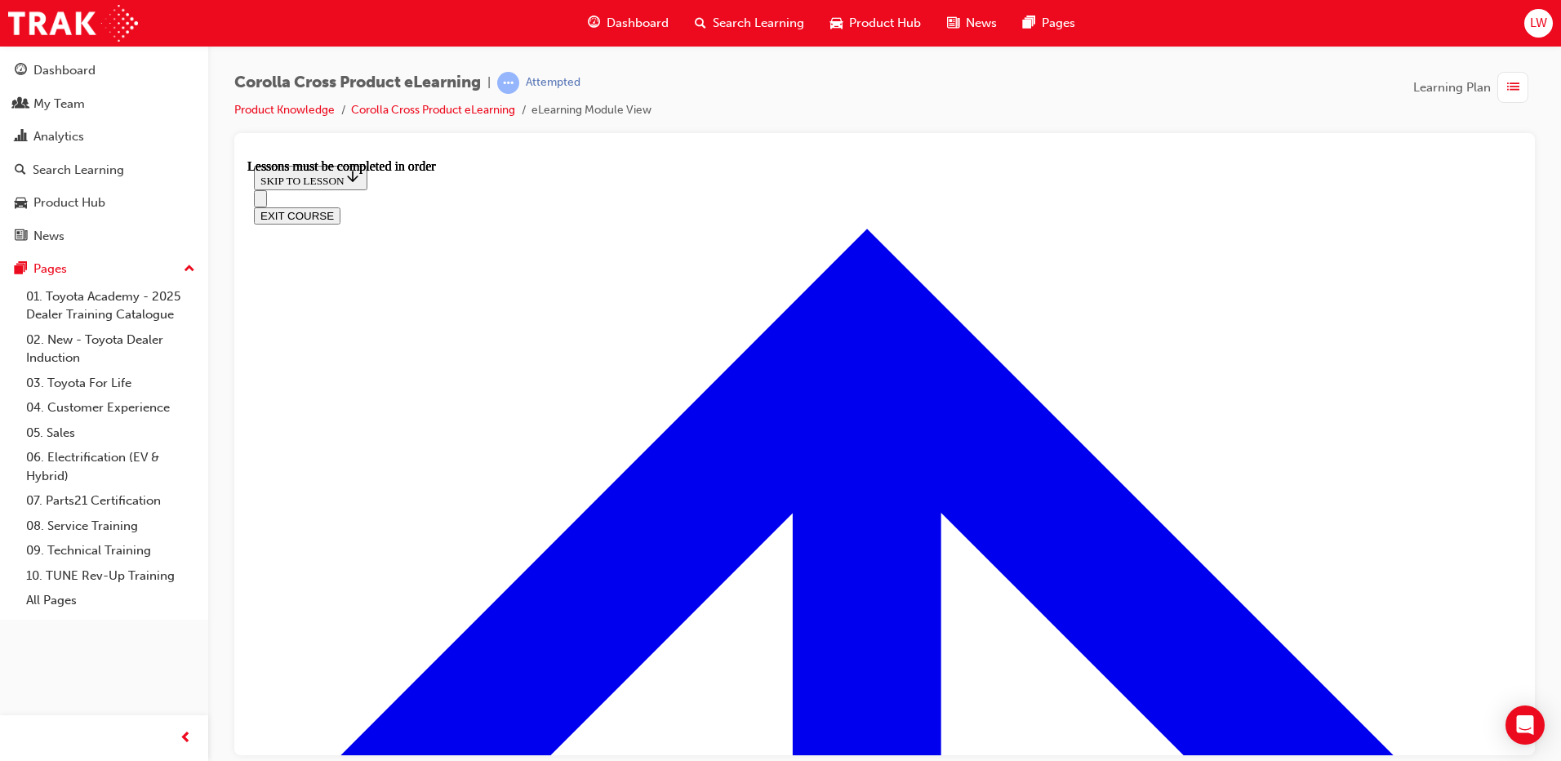
scroll to position [1446, 0]
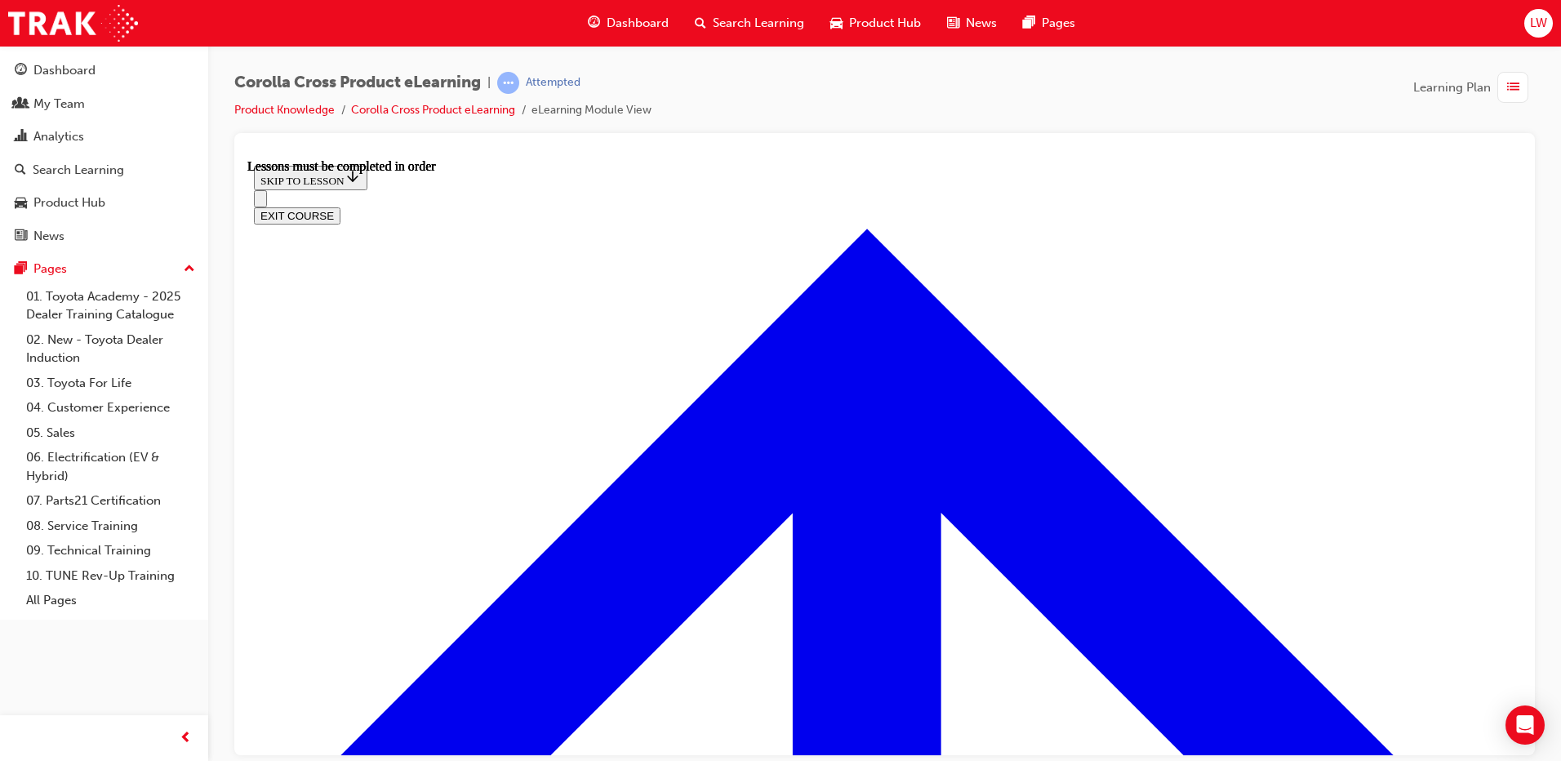
scroll to position [1474, 0]
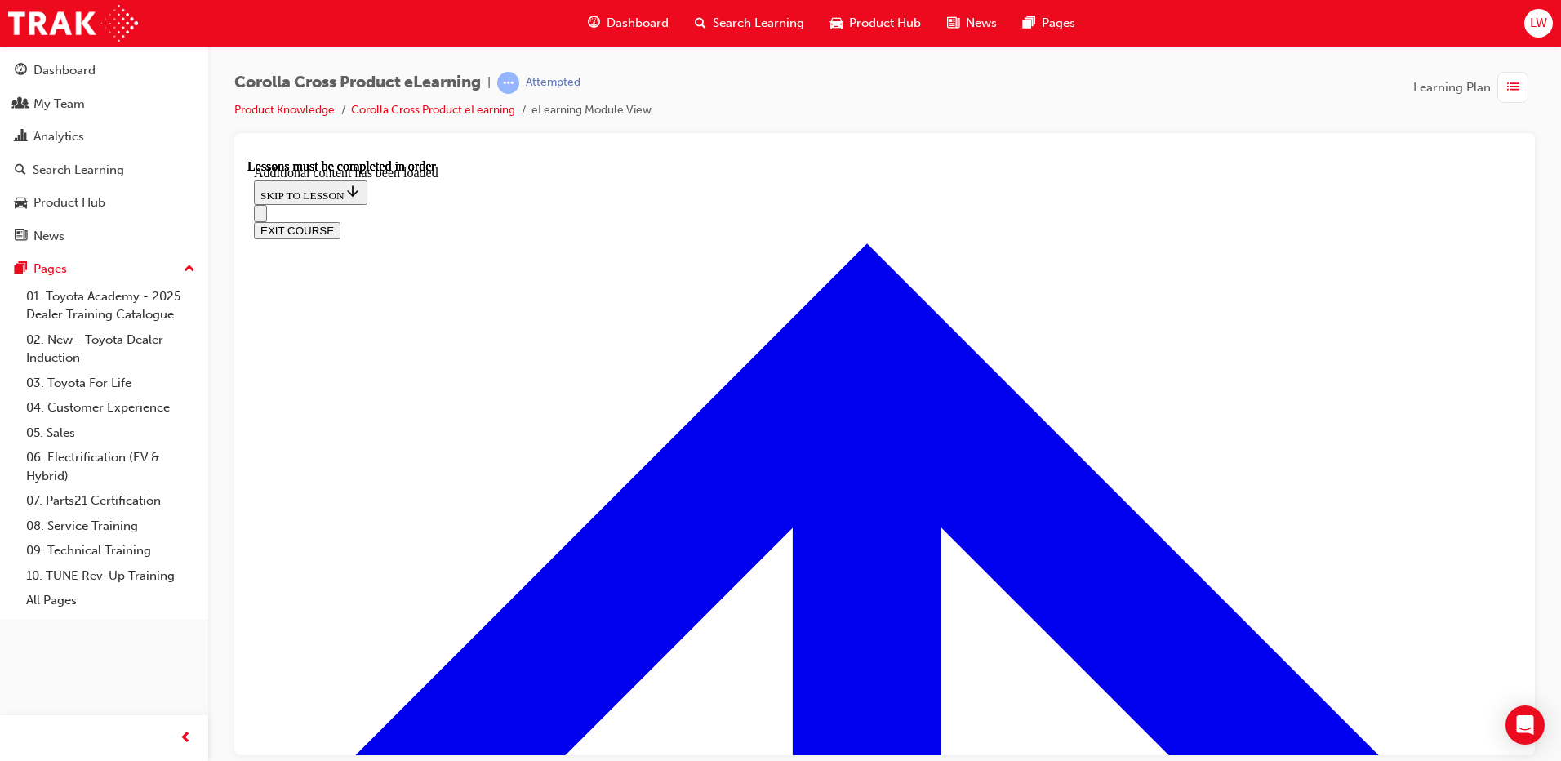
scroll to position [2521, 0]
radio input "true"
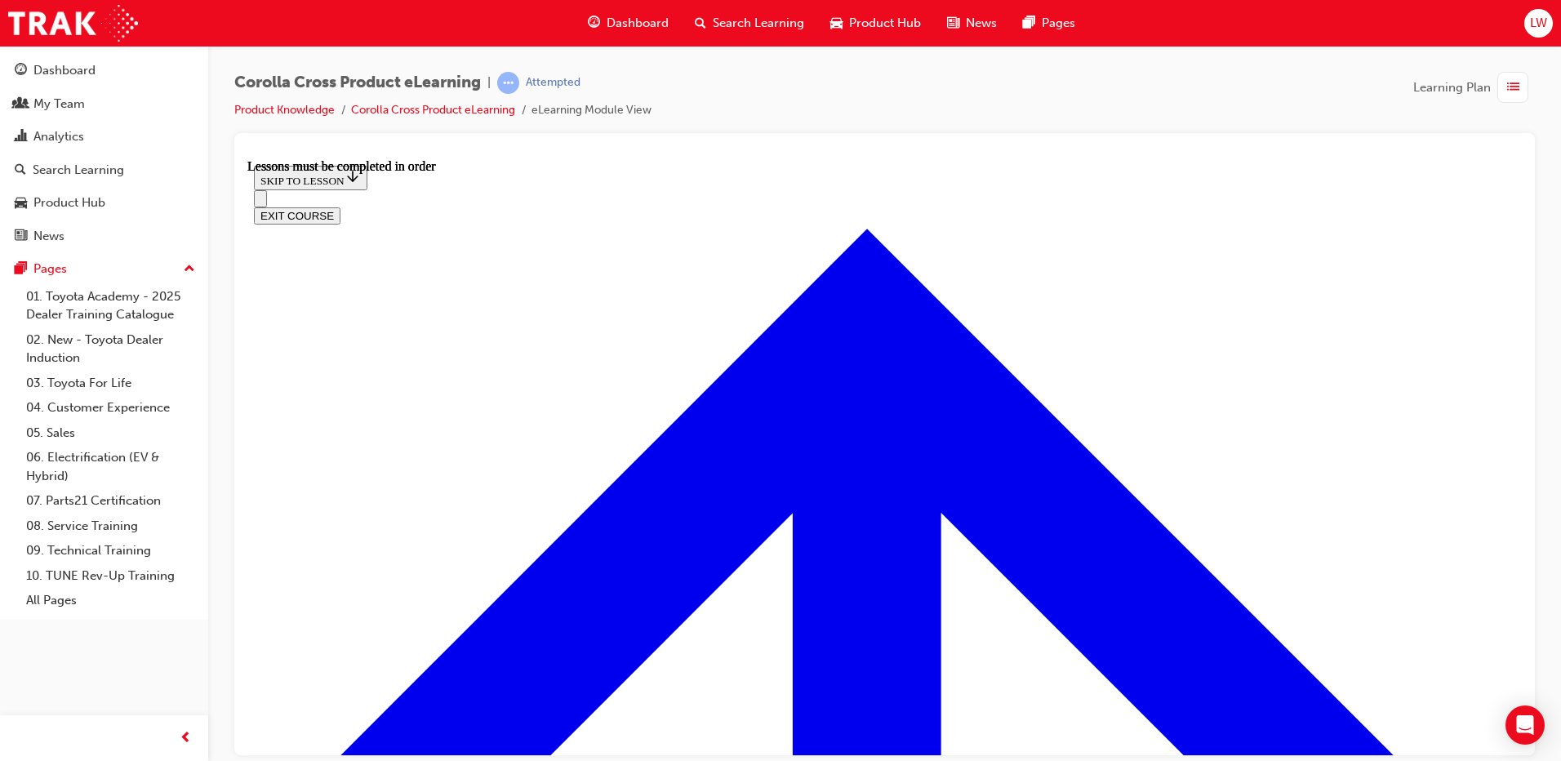
scroll to position [1527, 0]
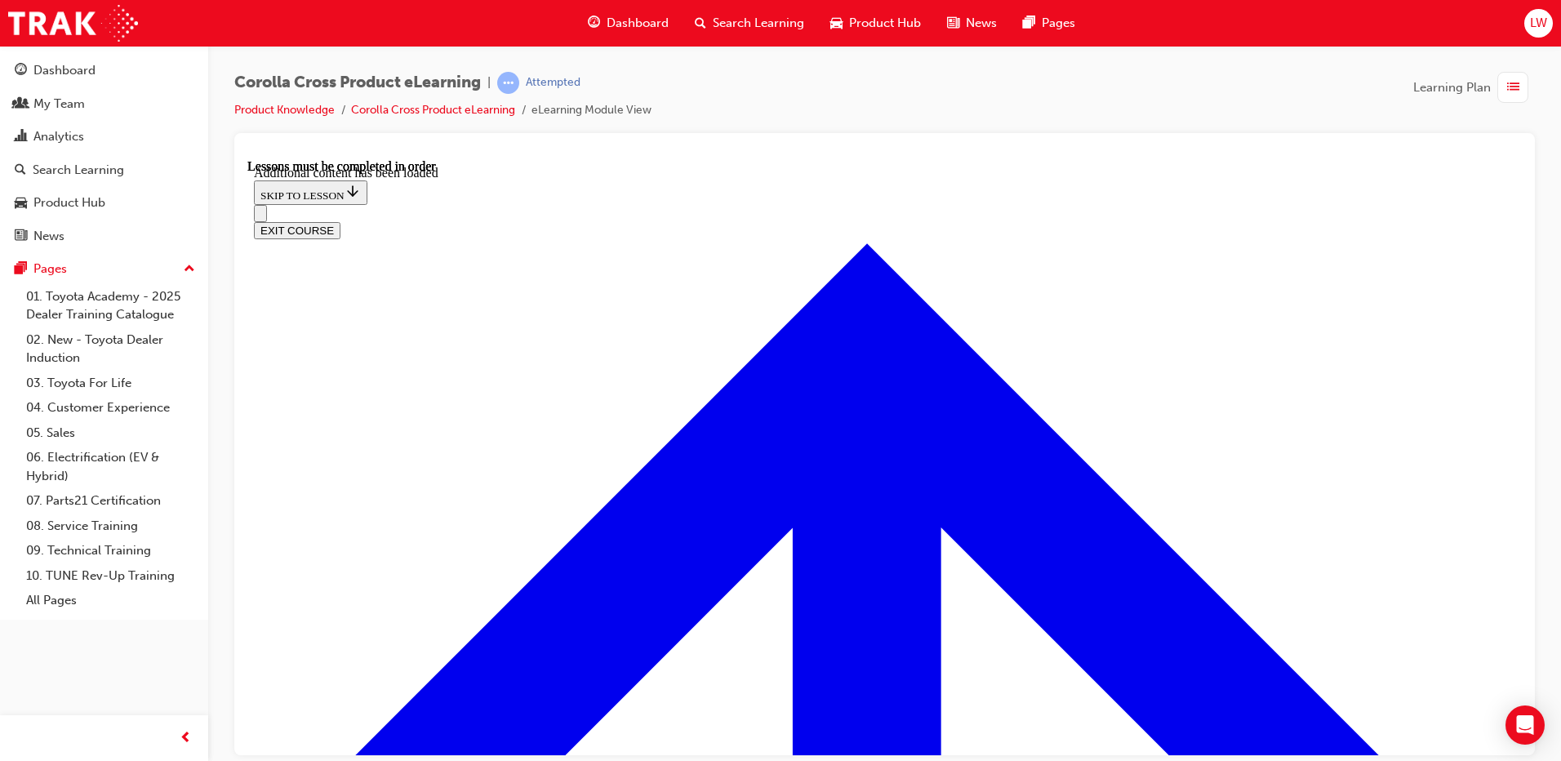
scroll to position [2348, 0]
radio input "true"
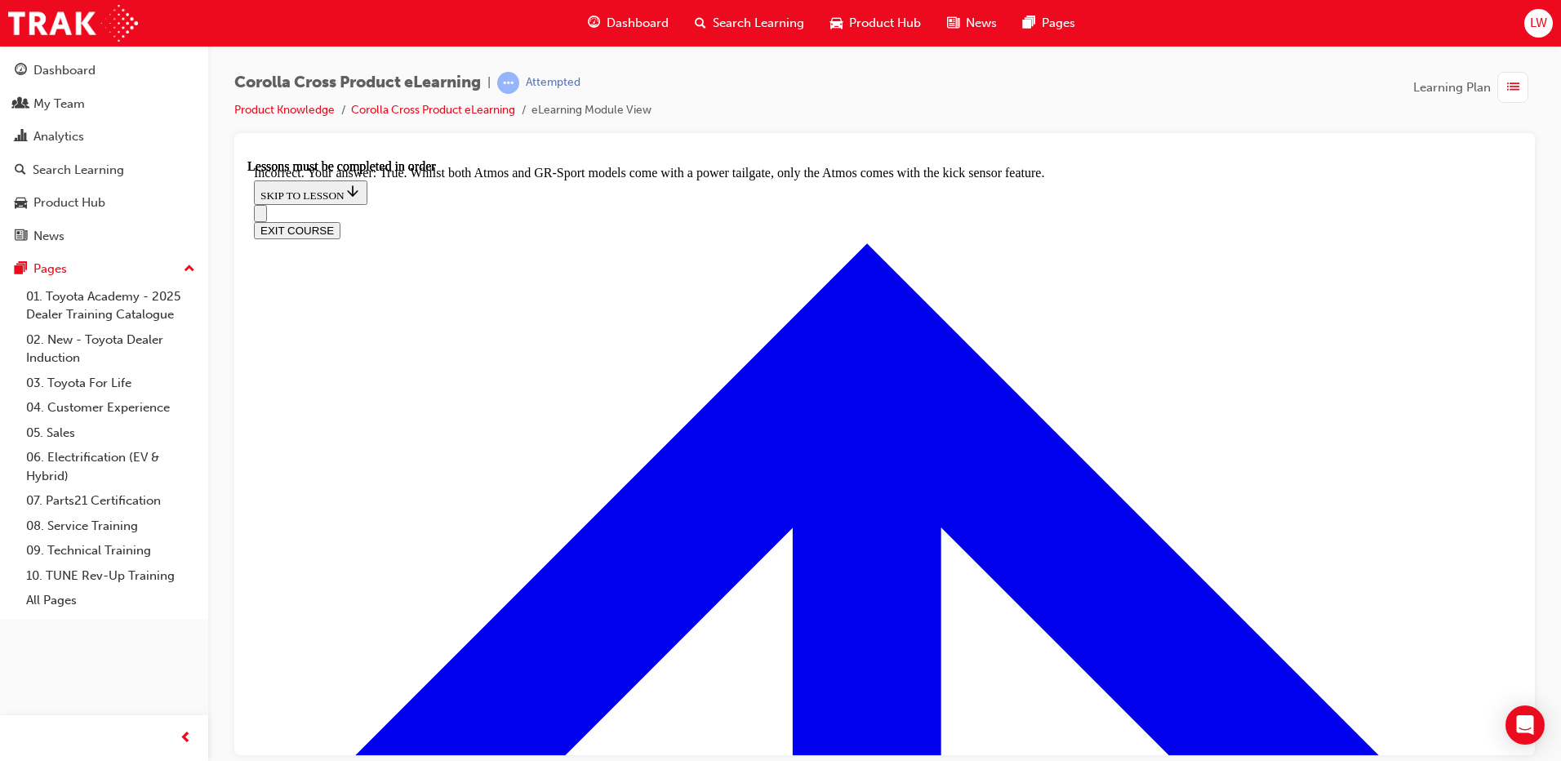
radio input "true"
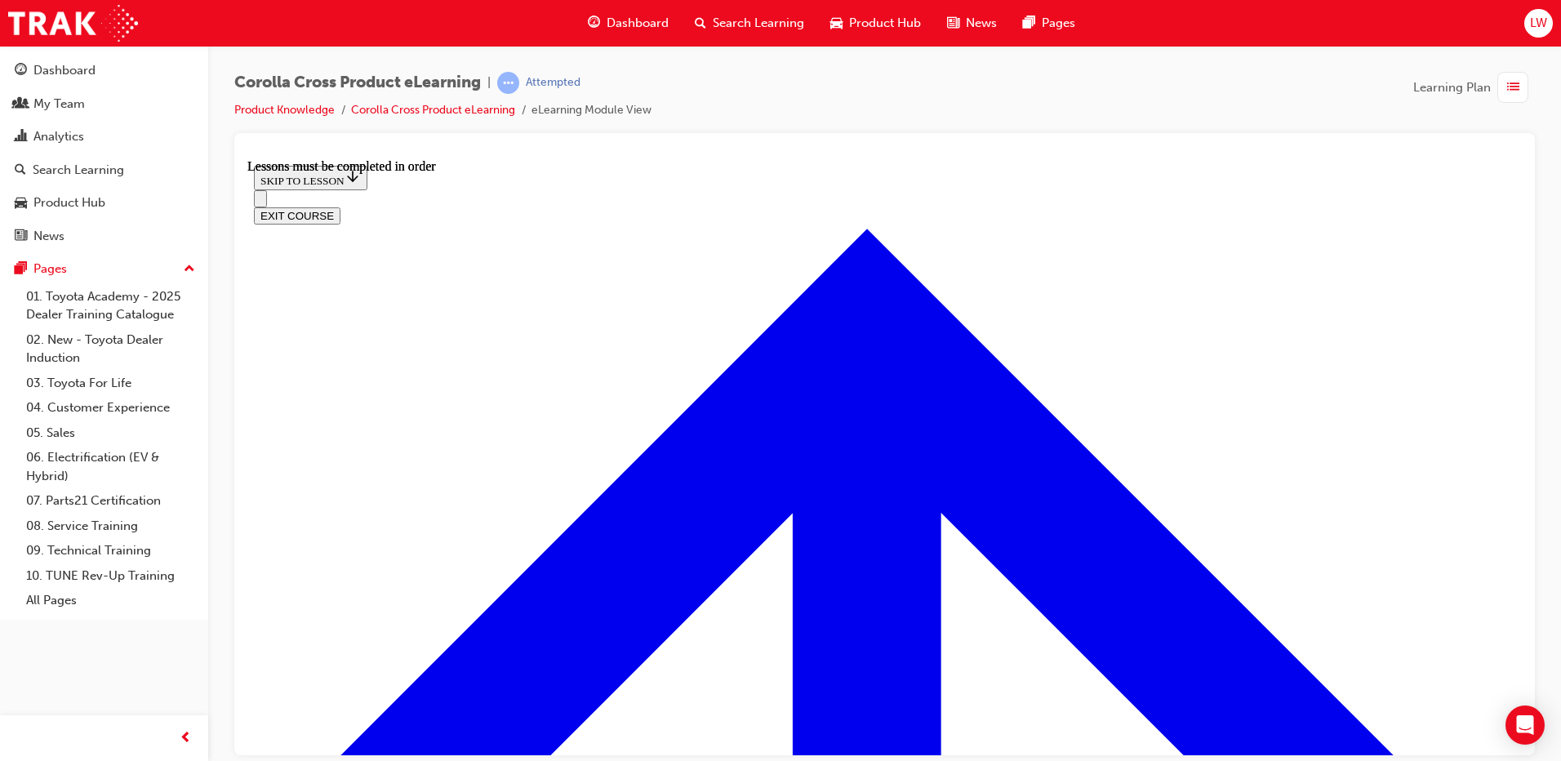
scroll to position [2017, 0]
drag, startPoint x: 733, startPoint y: 417, endPoint x: 746, endPoint y: 412, distance: 14.3
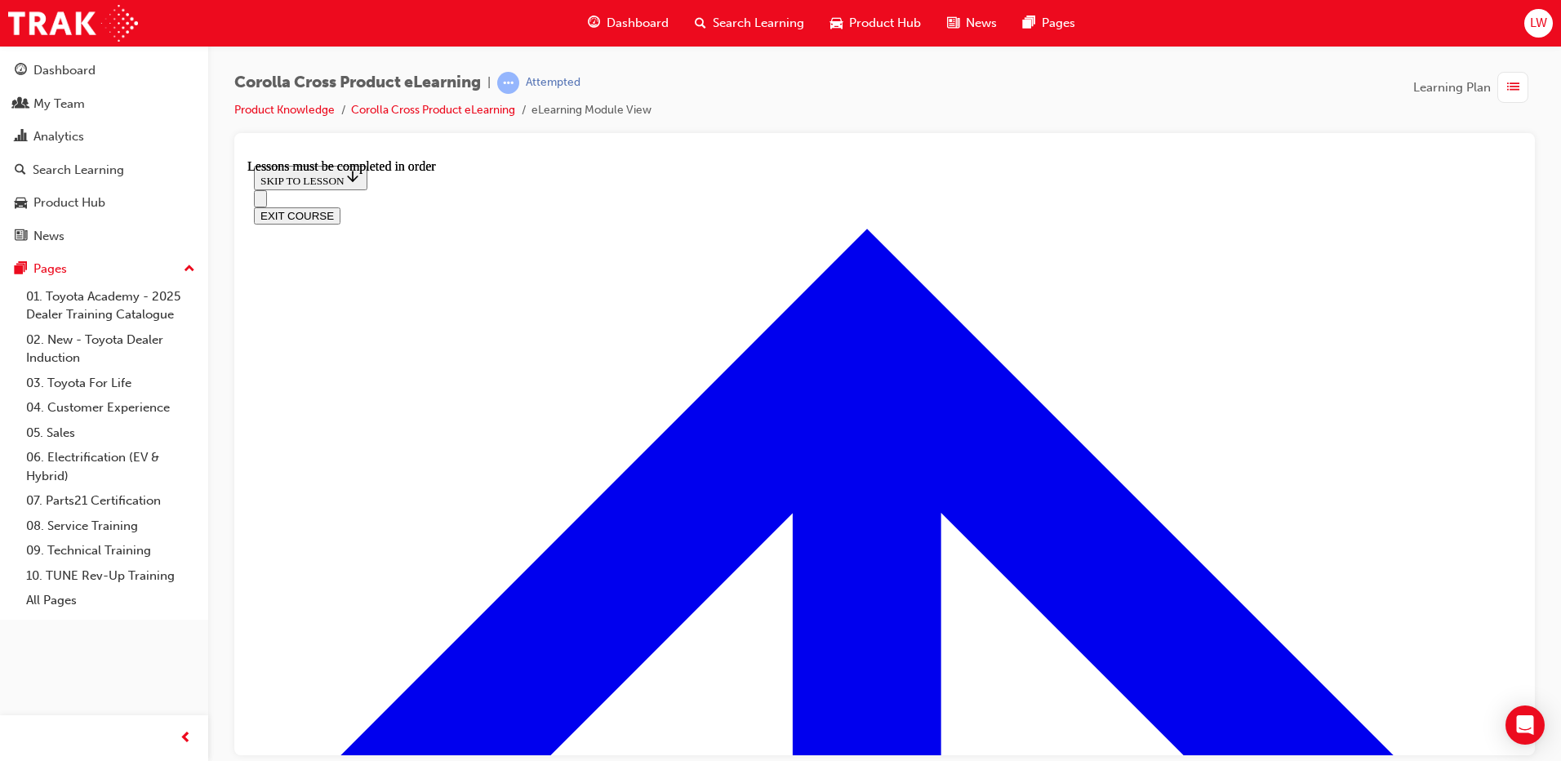
scroll to position [2100, 0]
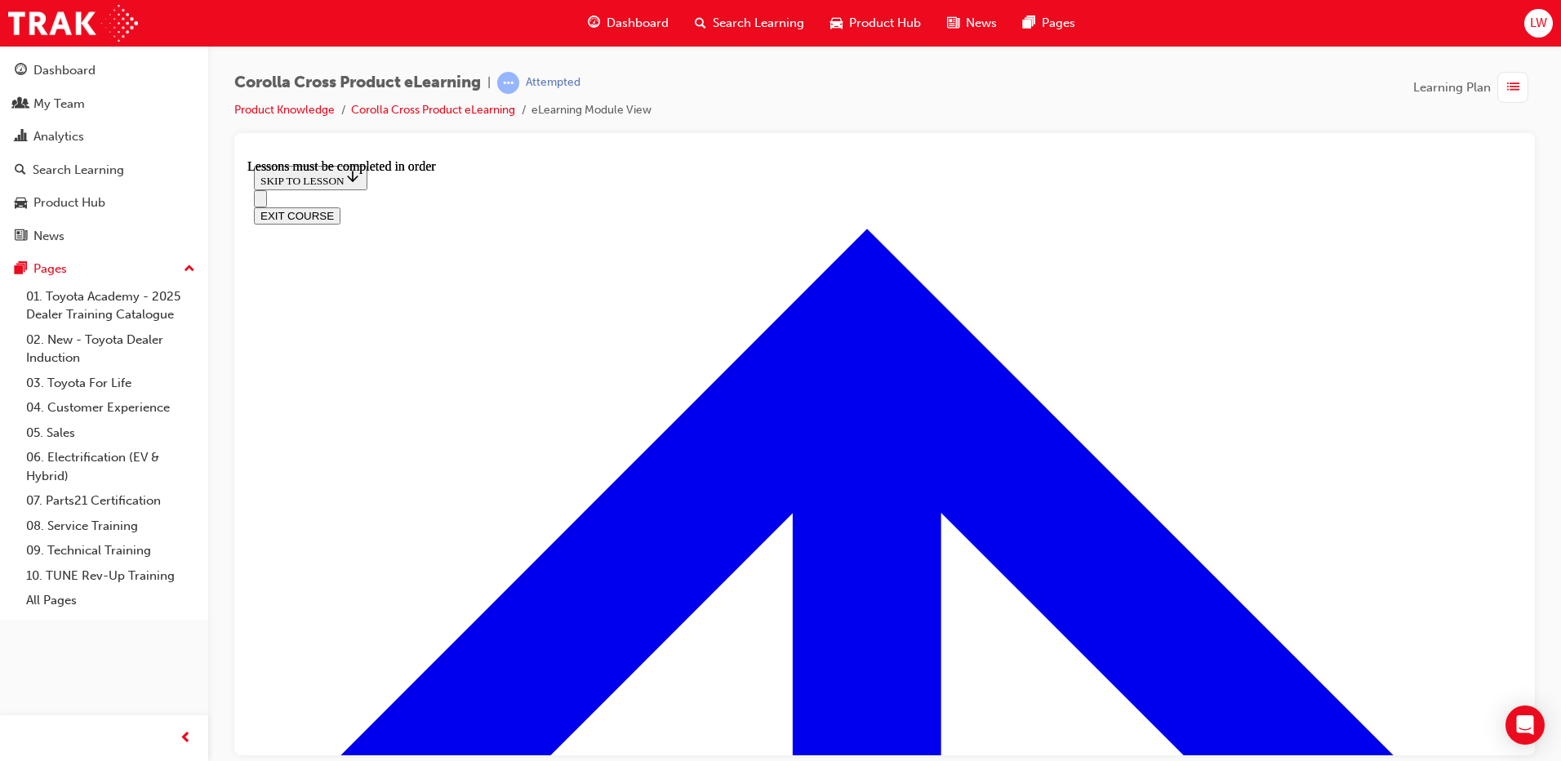
drag, startPoint x: 432, startPoint y: 454, endPoint x: 442, endPoint y: 461, distance: 12.3
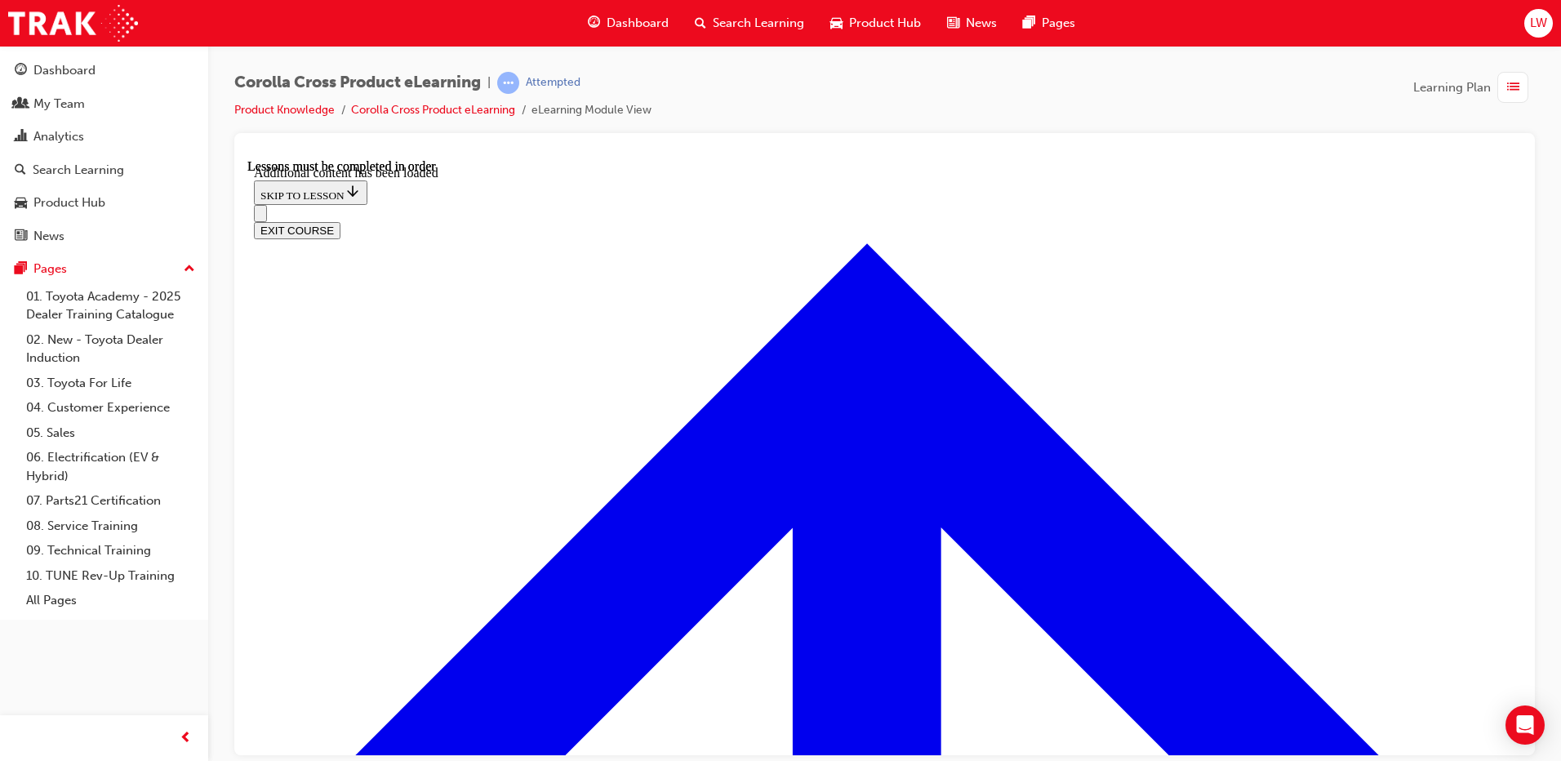
scroll to position [3918, 0]
checkbox input "true"
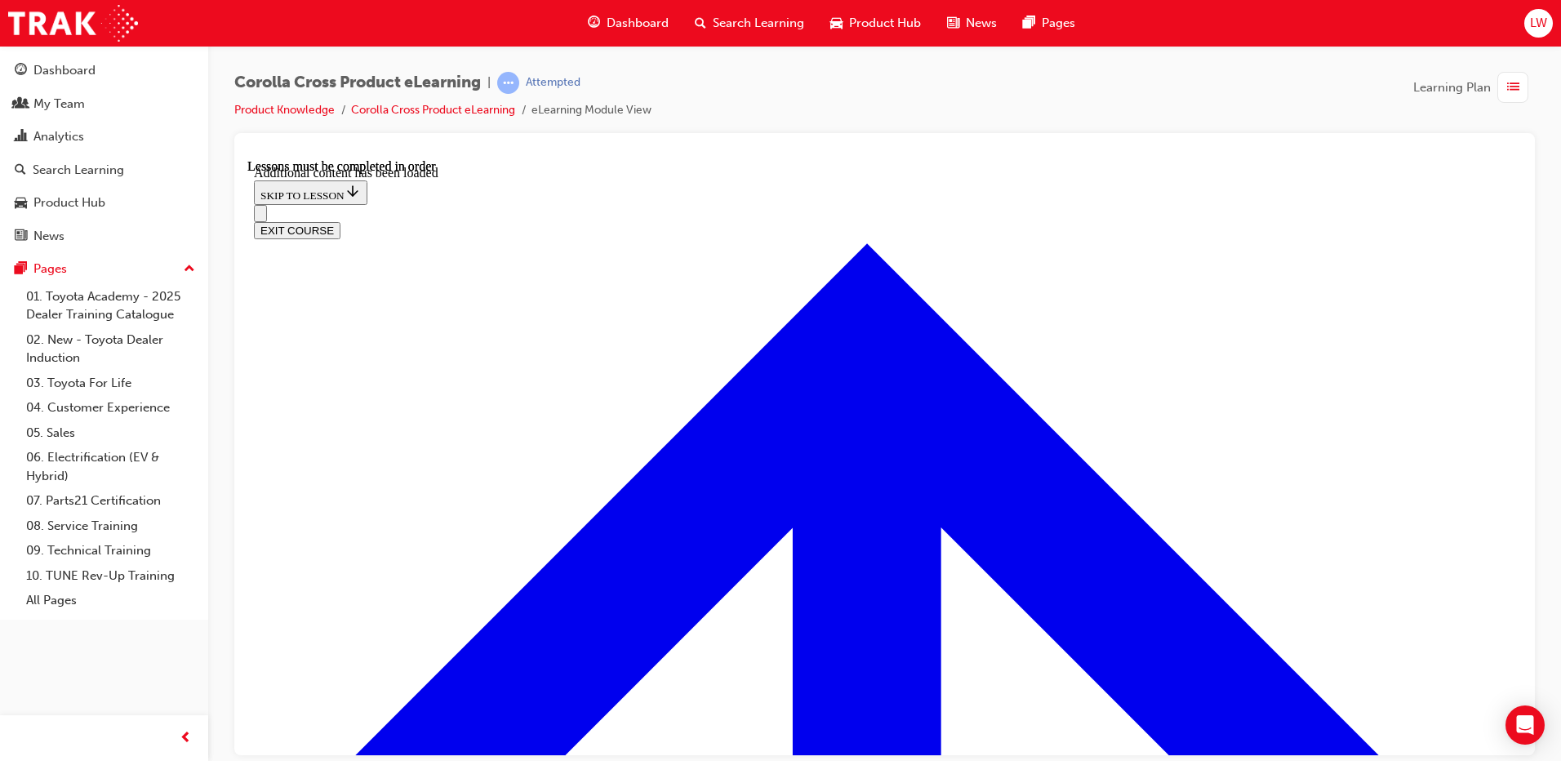
checkbox input "true"
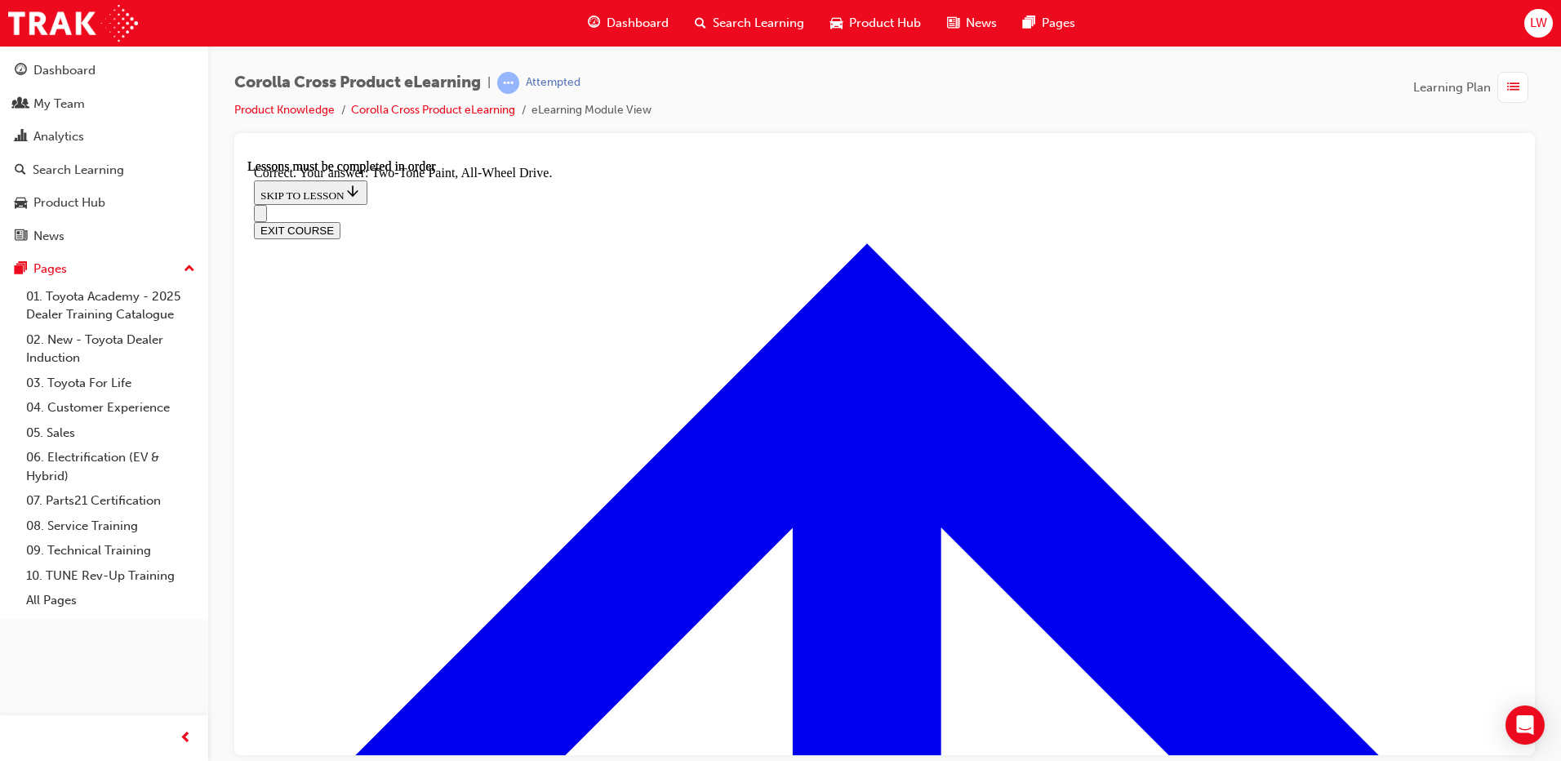
radio input "true"
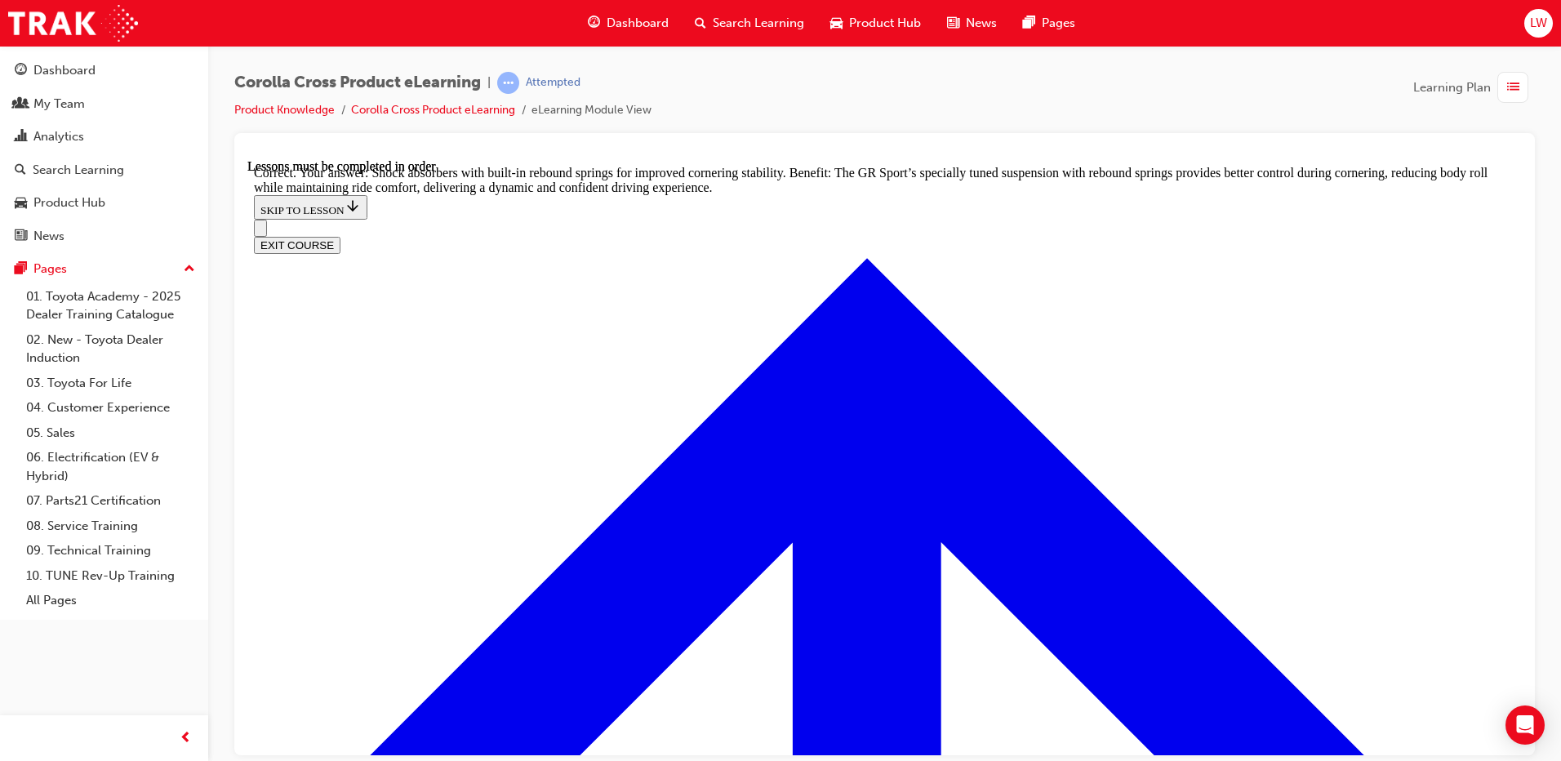
scroll to position [5191, 0]
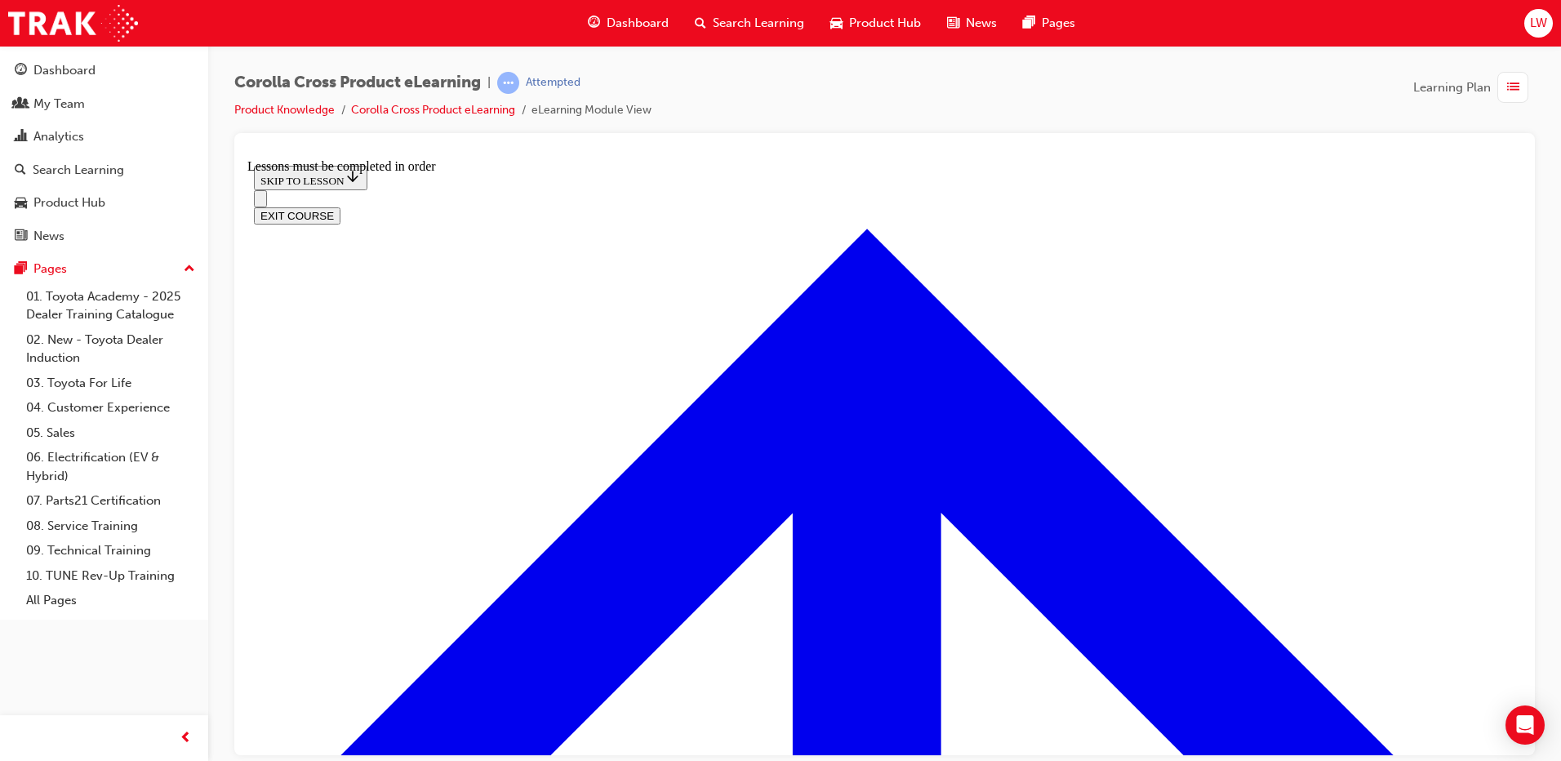
scroll to position [1807, 0]
drag, startPoint x: 881, startPoint y: 244, endPoint x: 892, endPoint y: 243, distance: 10.7
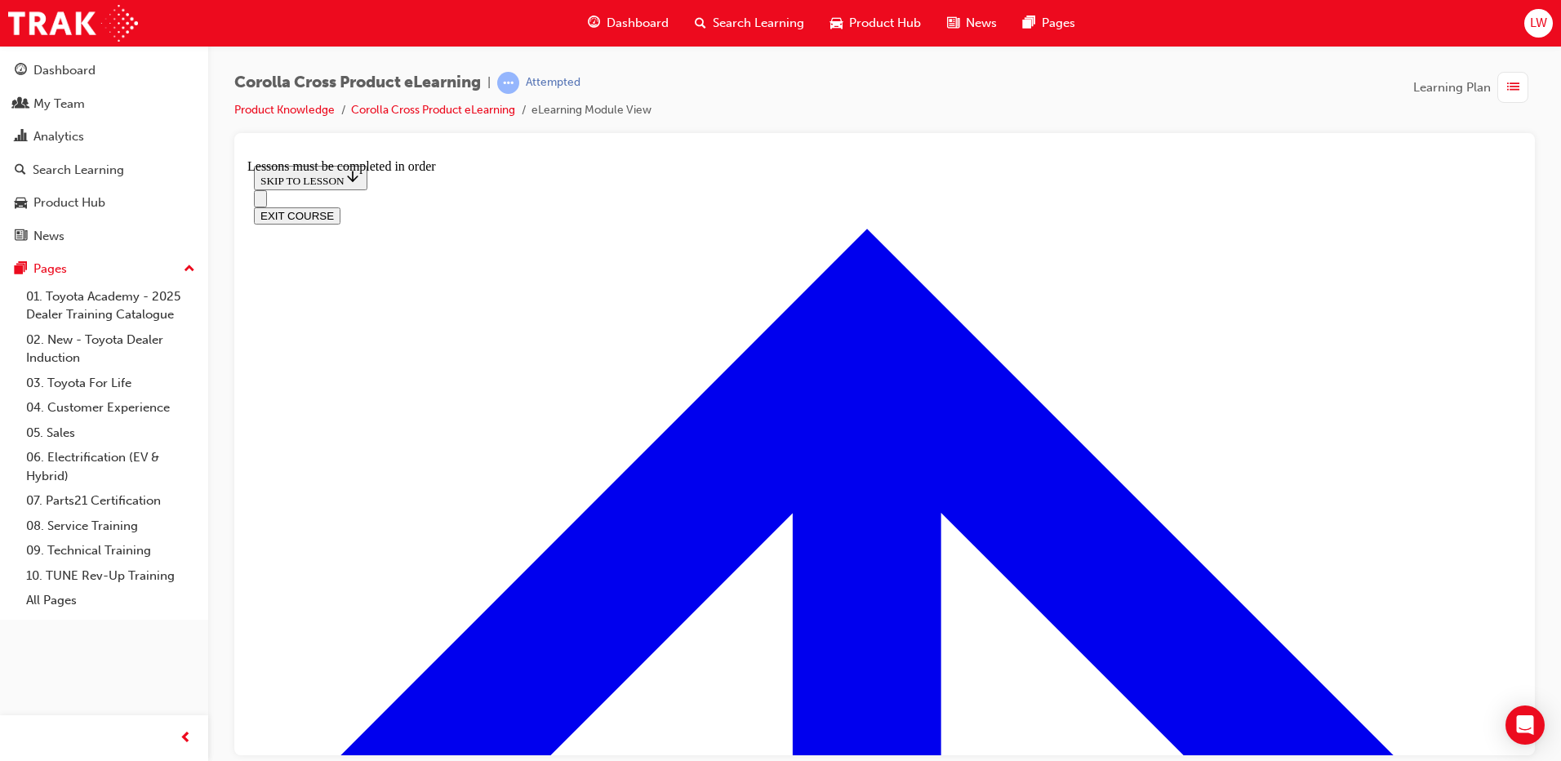
click at [341, 207] on button "EXIT COURSE" at bounding box center [297, 215] width 87 height 17
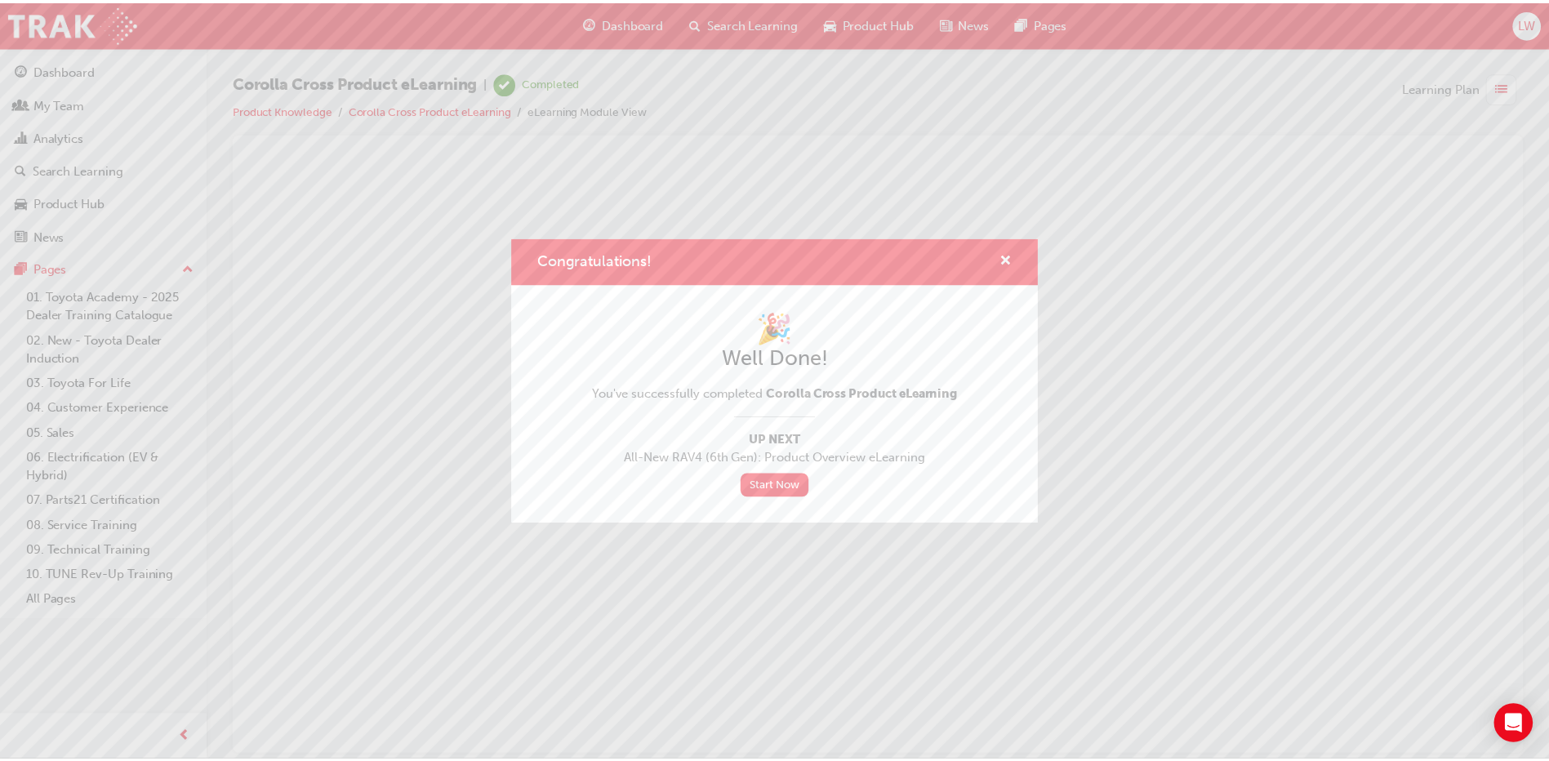
scroll to position [0, 0]
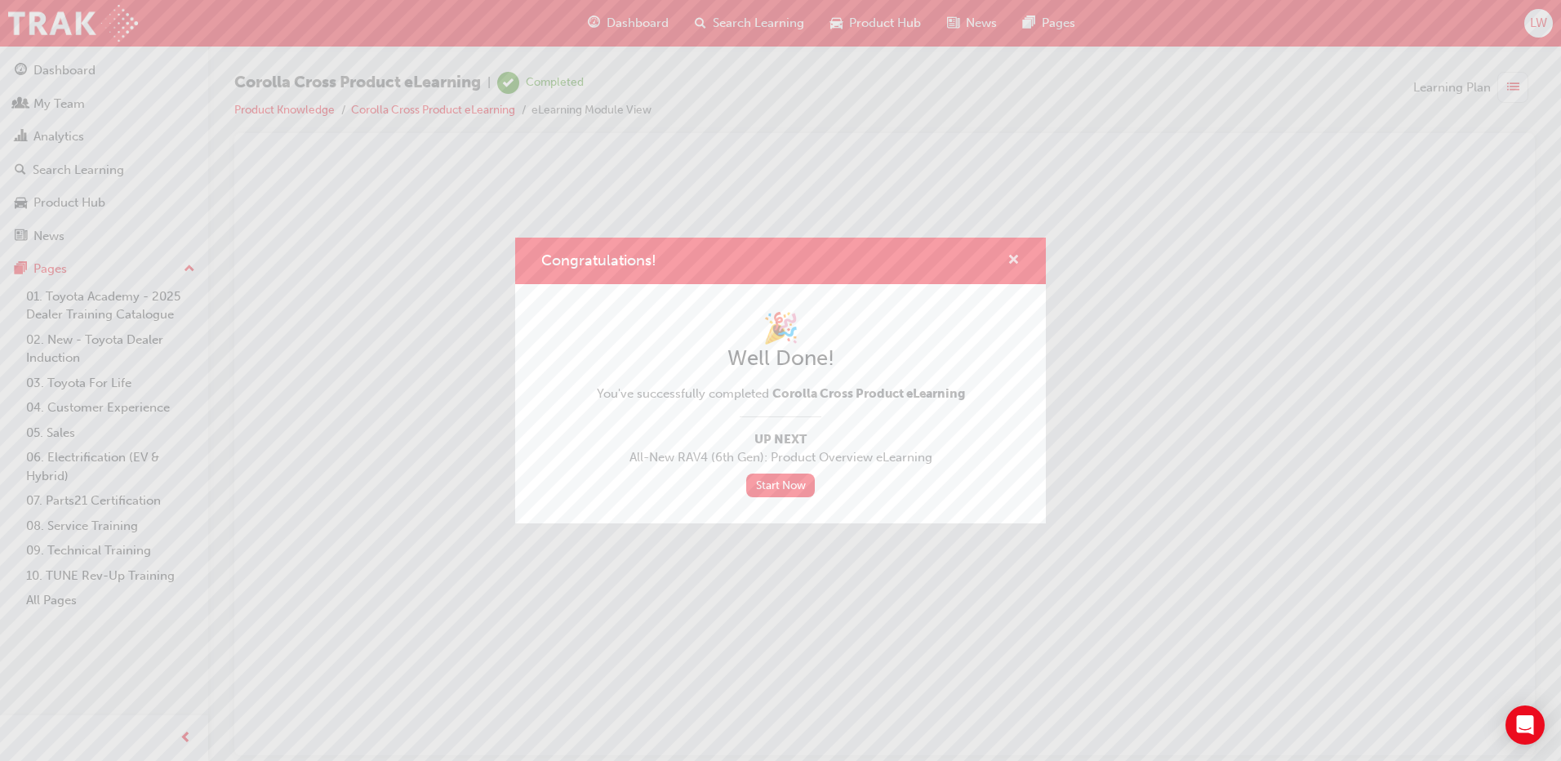
click at [1009, 265] on span "cross-icon" at bounding box center [1014, 261] width 12 height 15
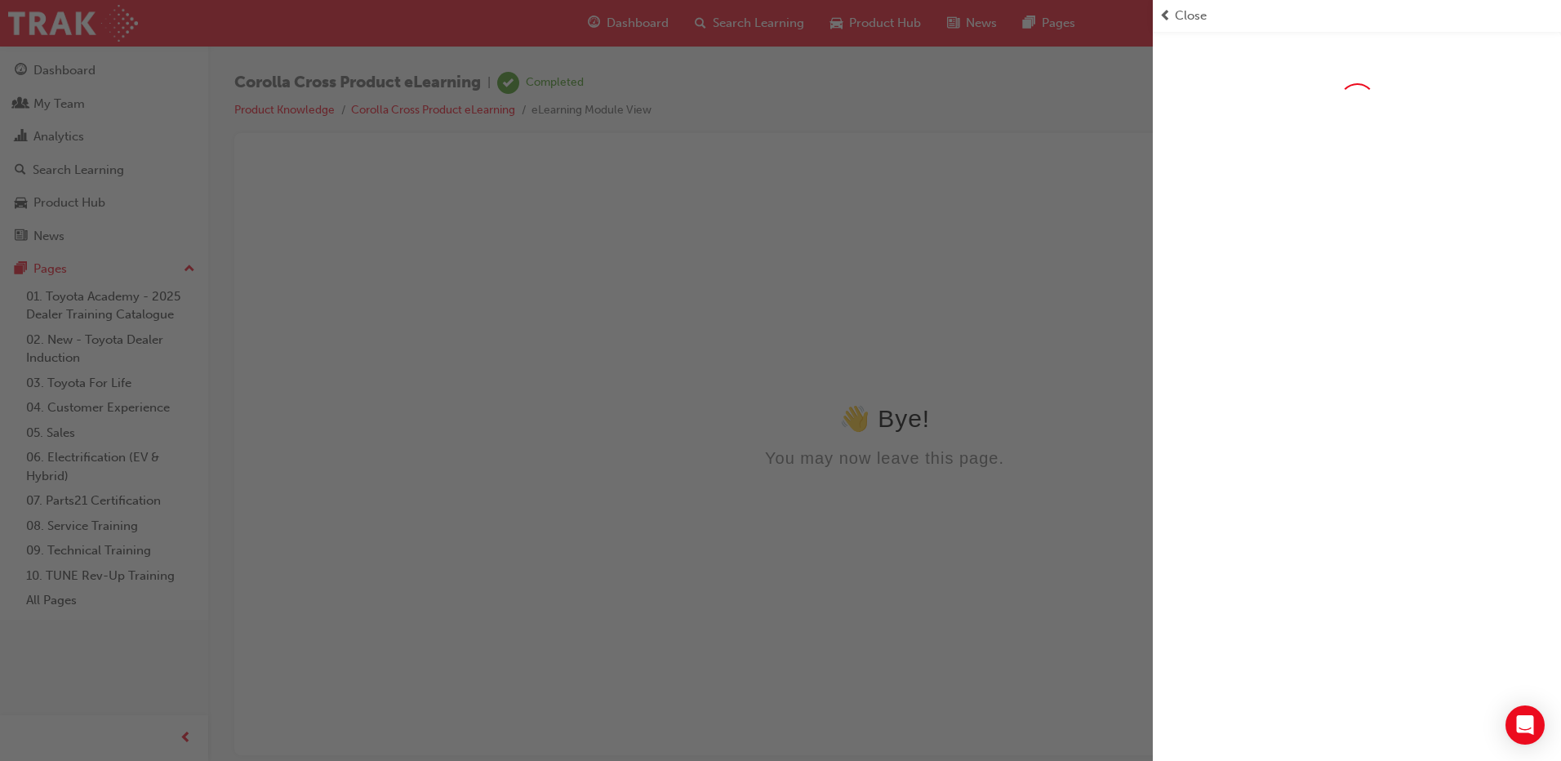
drag, startPoint x: 914, startPoint y: 252, endPoint x: 667, endPoint y: 93, distance: 293.6
click at [914, 252] on div "button" at bounding box center [576, 380] width 1153 height 761
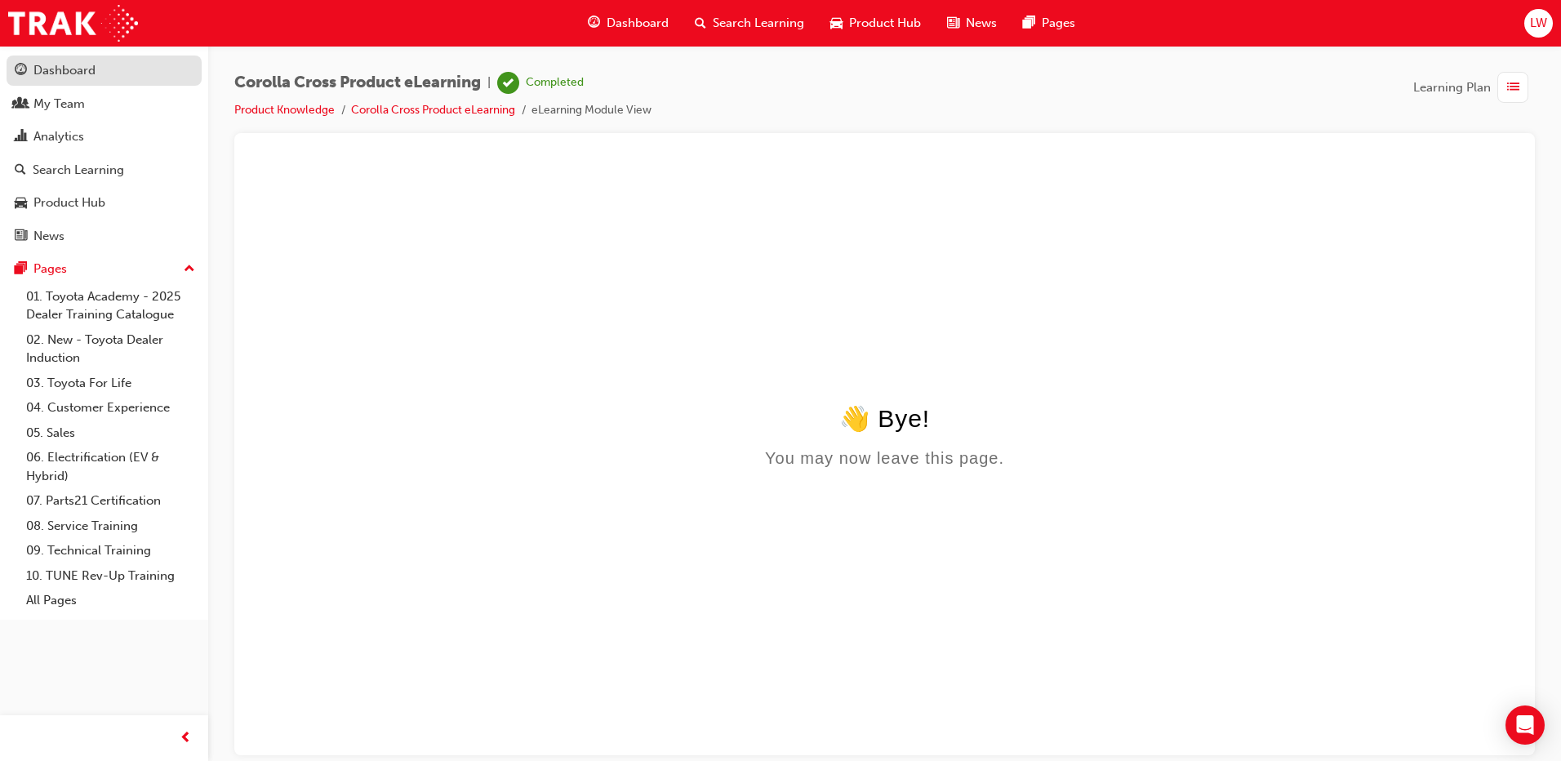
click at [85, 71] on div "Dashboard" at bounding box center [64, 70] width 62 height 19
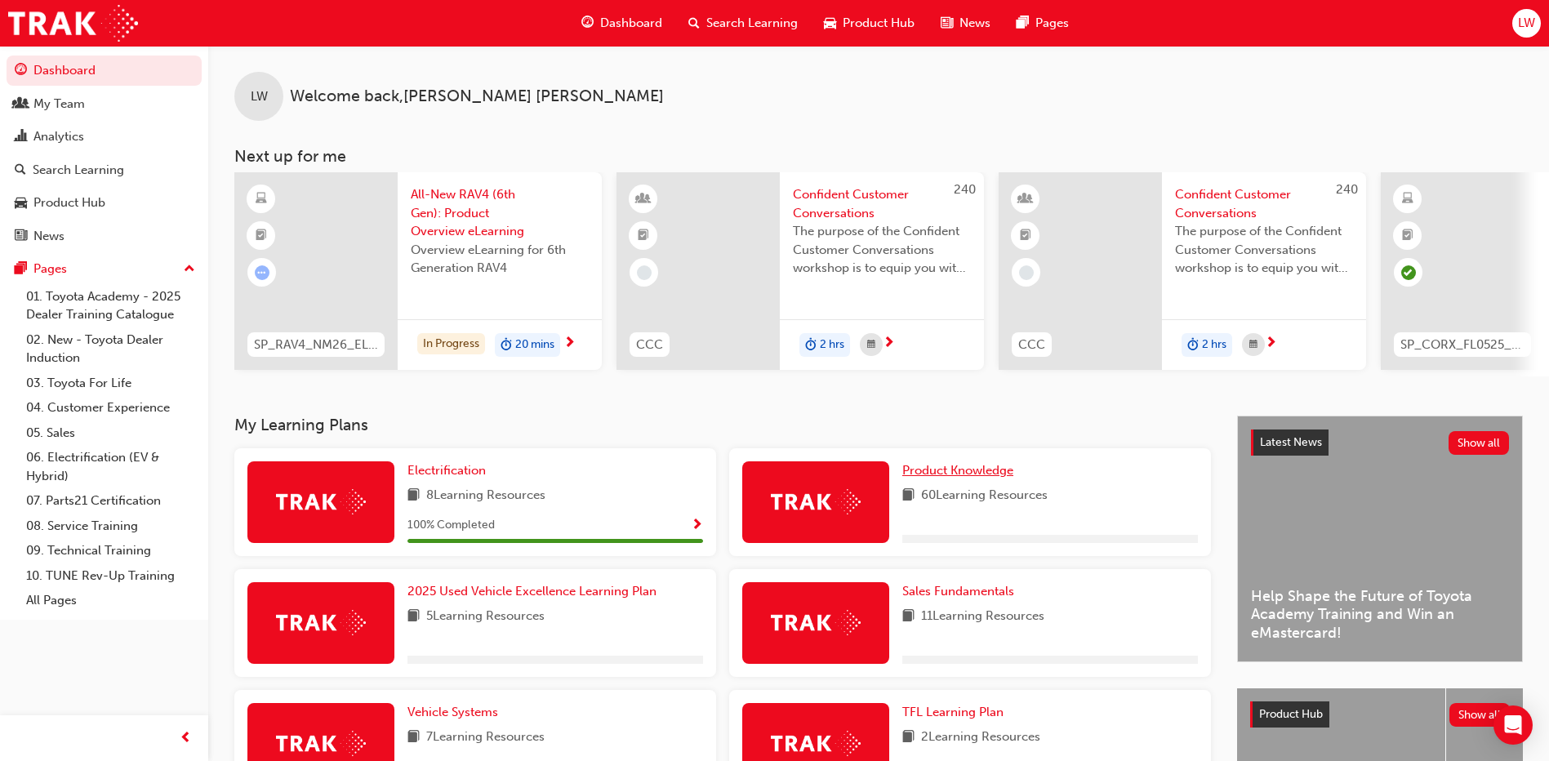
click at [971, 470] on span "Product Knowledge" at bounding box center [957, 470] width 111 height 15
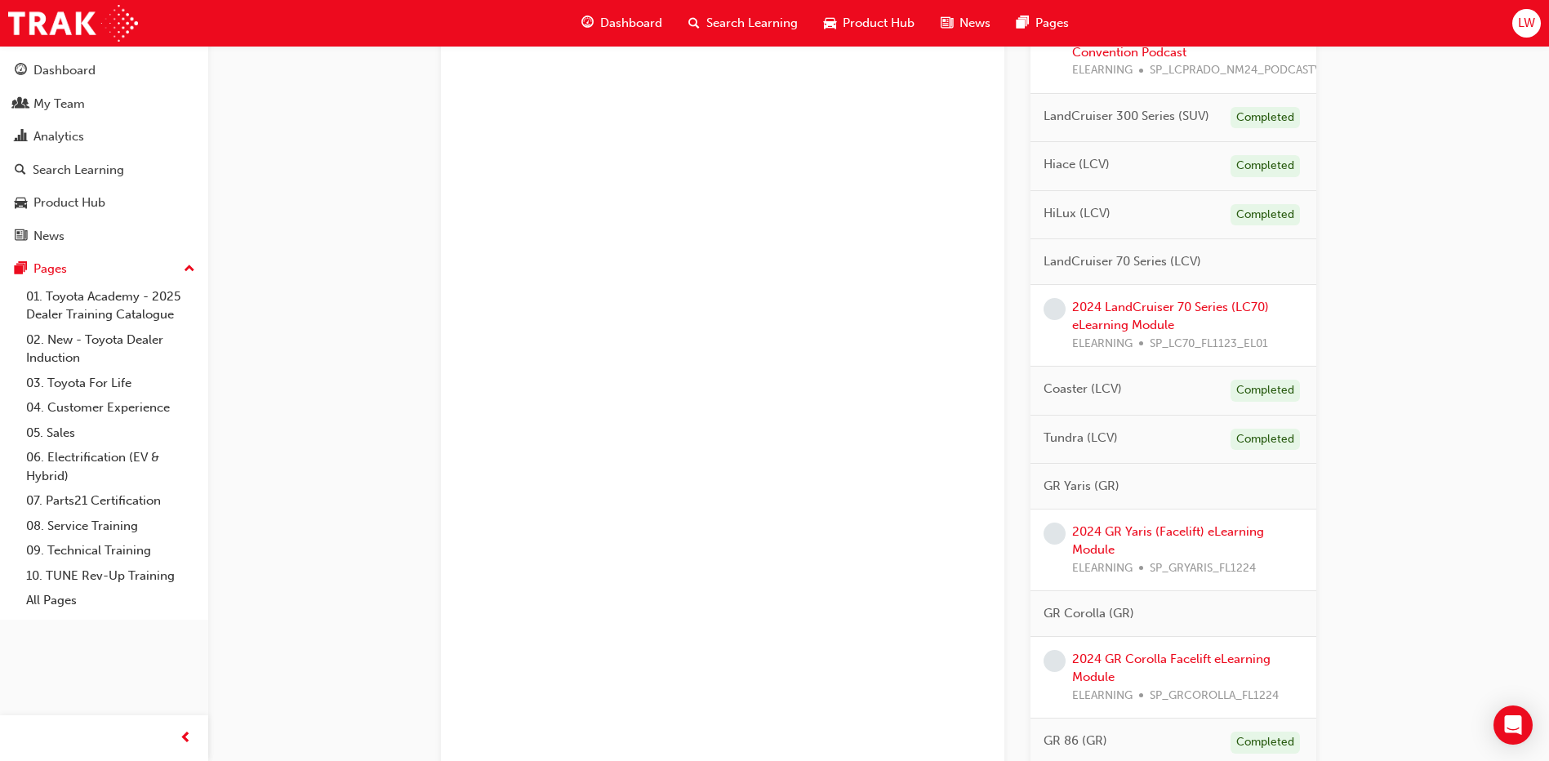
scroll to position [982, 0]
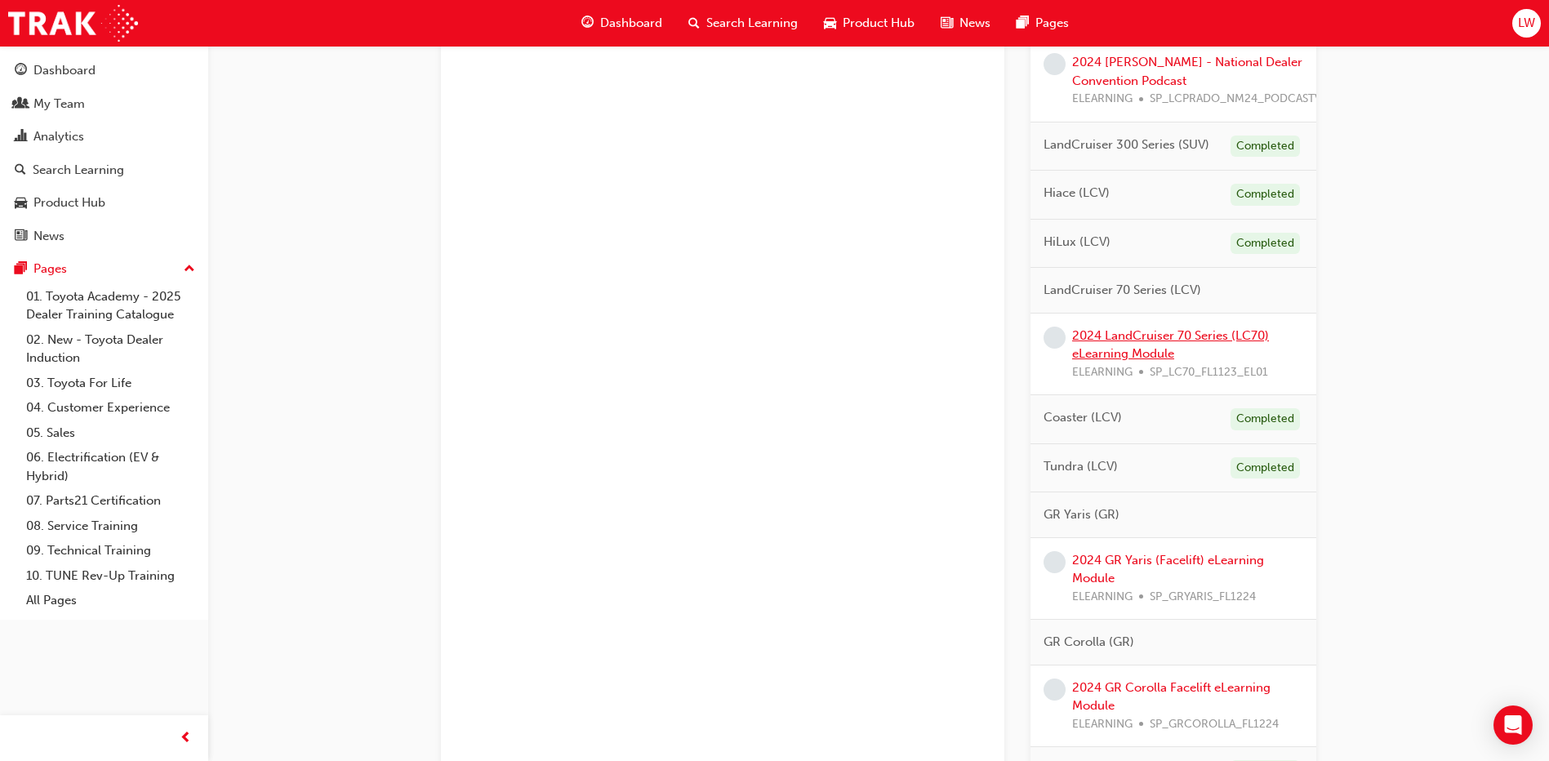
click at [1111, 328] on link "2024 LandCruiser 70 Series (LC70) eLearning Module" at bounding box center [1170, 344] width 197 height 33
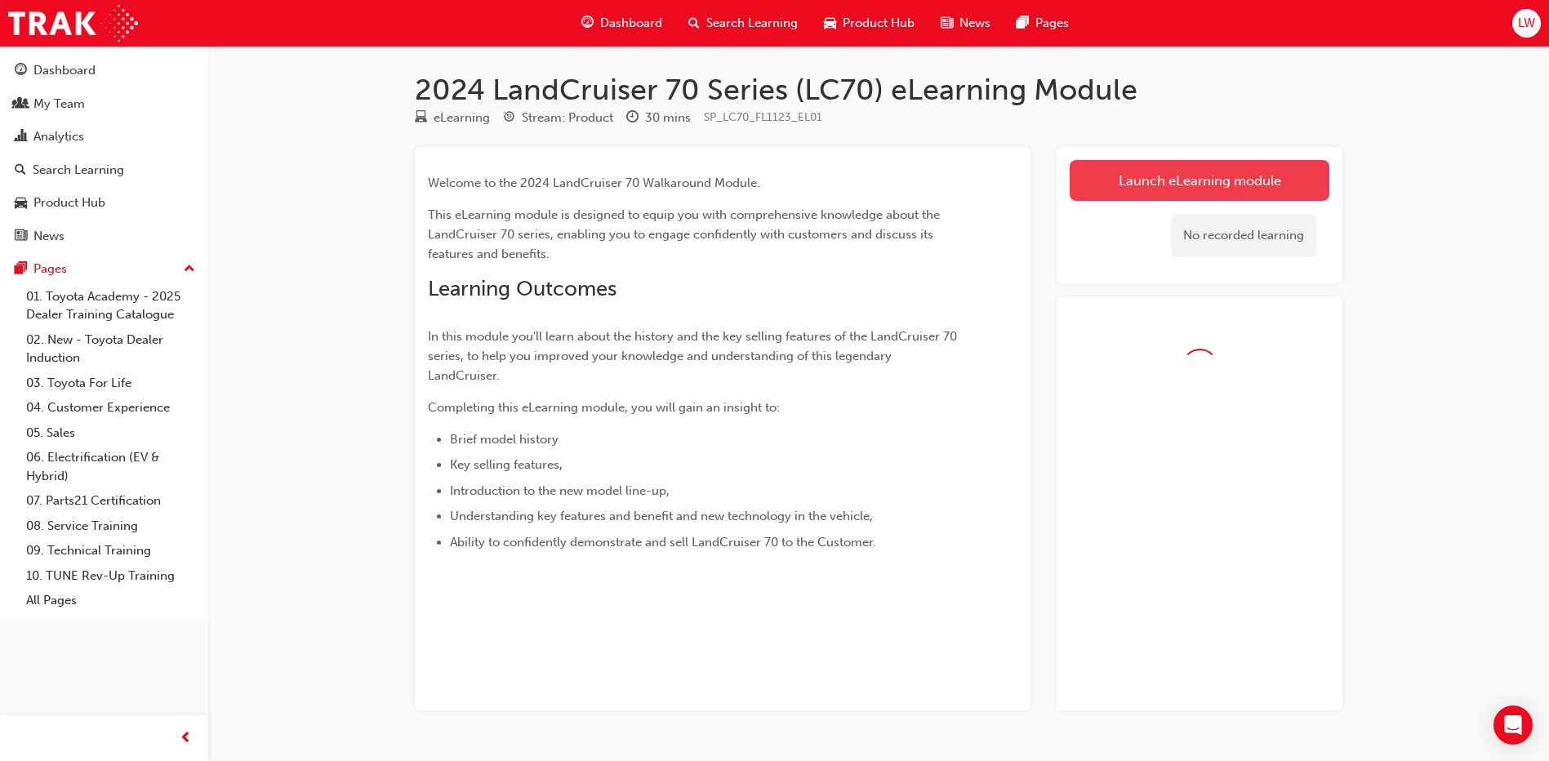
click at [1118, 218] on div "No recorded learning" at bounding box center [1200, 235] width 260 height 69
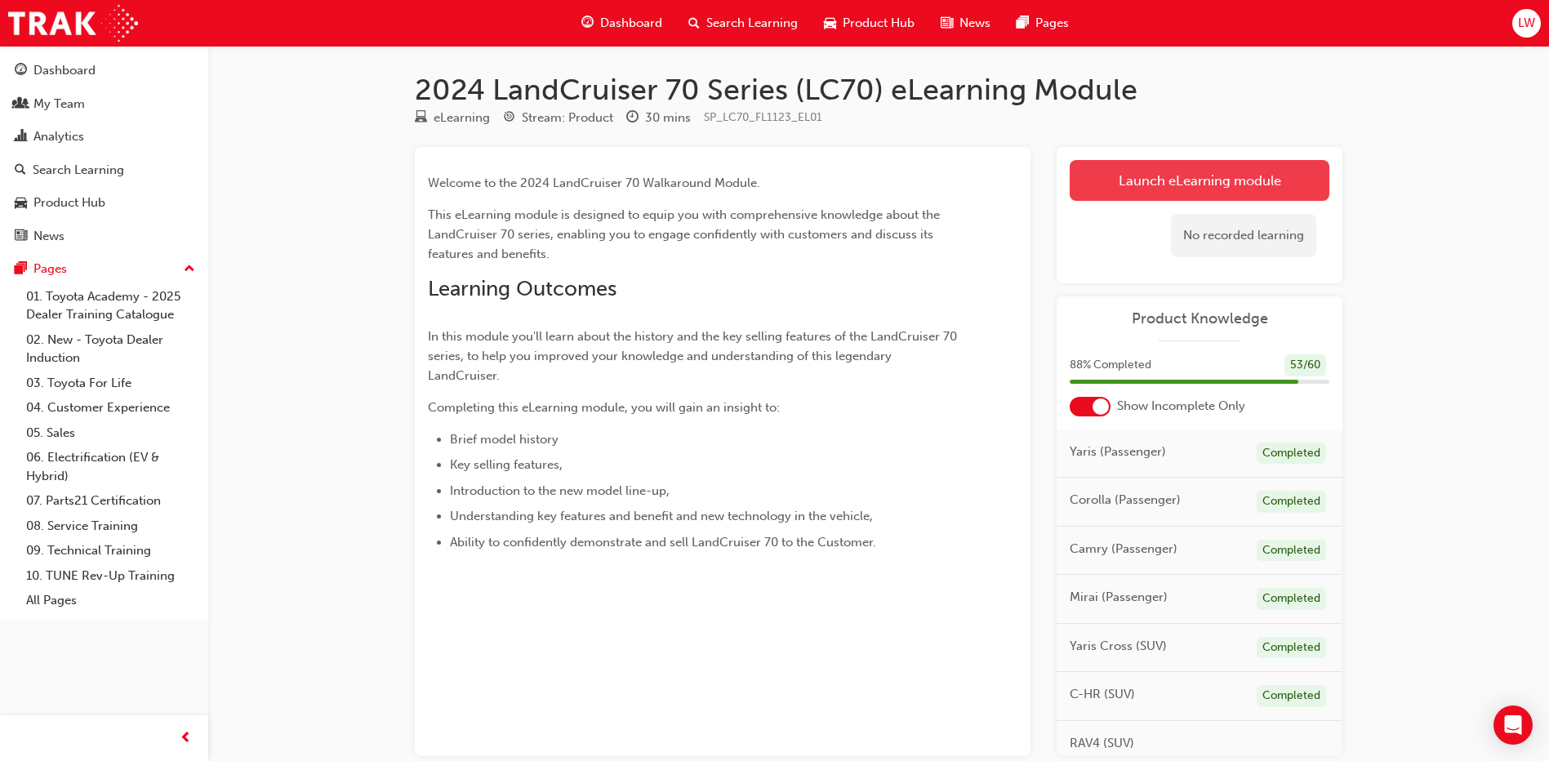
click at [1175, 198] on link "Launch eLearning module" at bounding box center [1200, 180] width 260 height 41
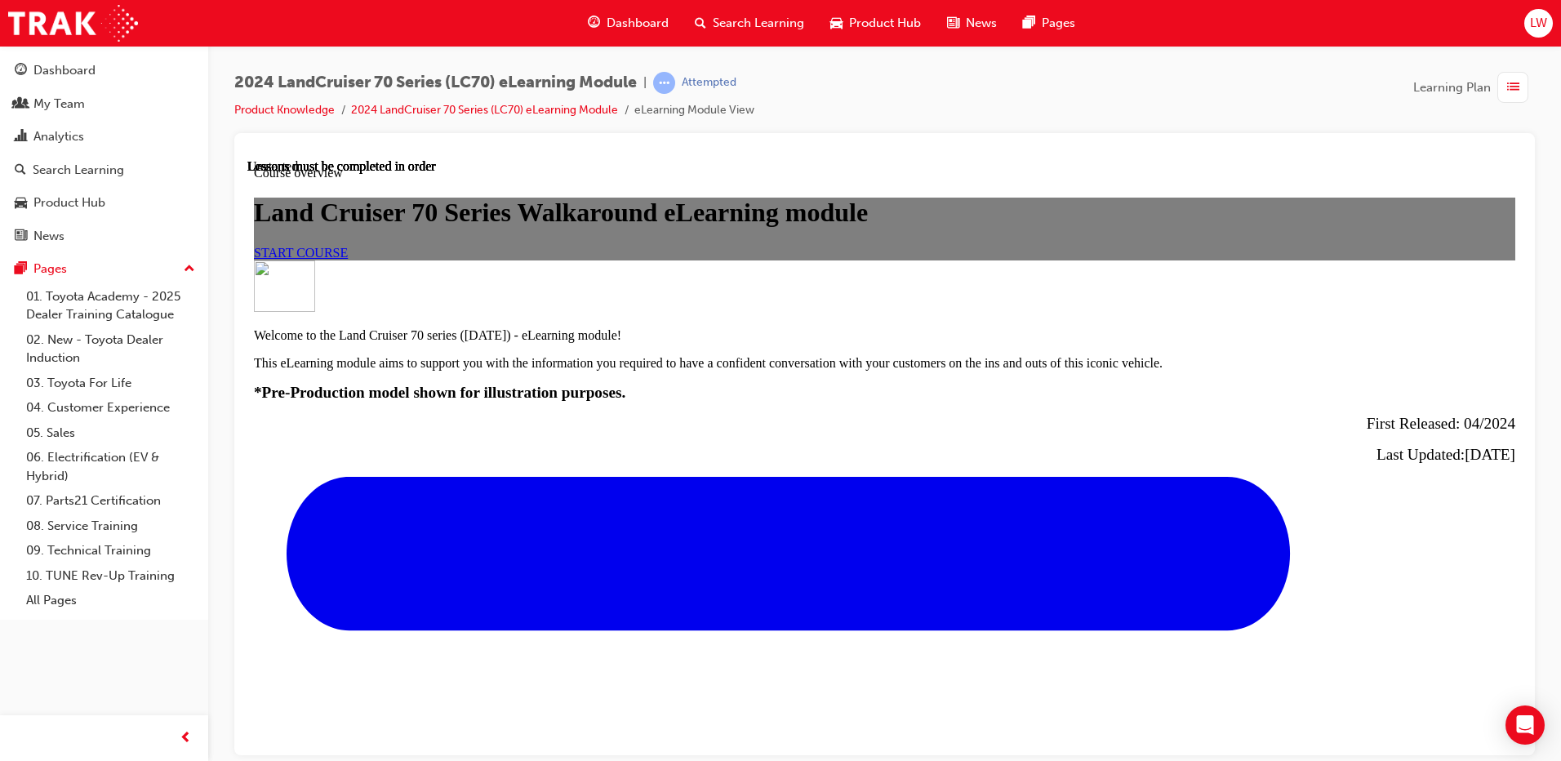
click at [905, 260] on div "START COURSE" at bounding box center [885, 252] width 1262 height 15
click at [348, 259] on link "START COURSE" at bounding box center [301, 252] width 94 height 14
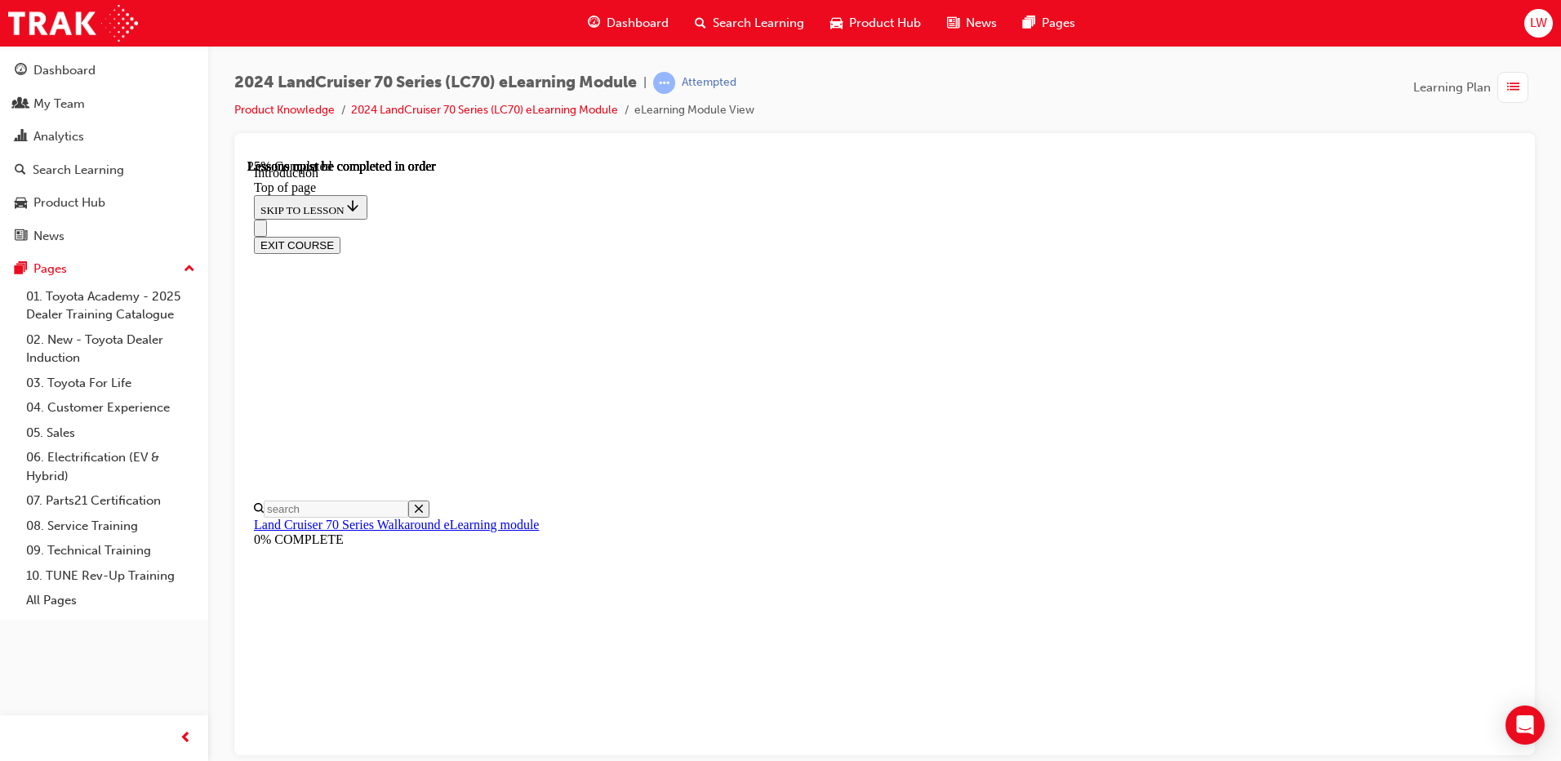
scroll to position [791, 0]
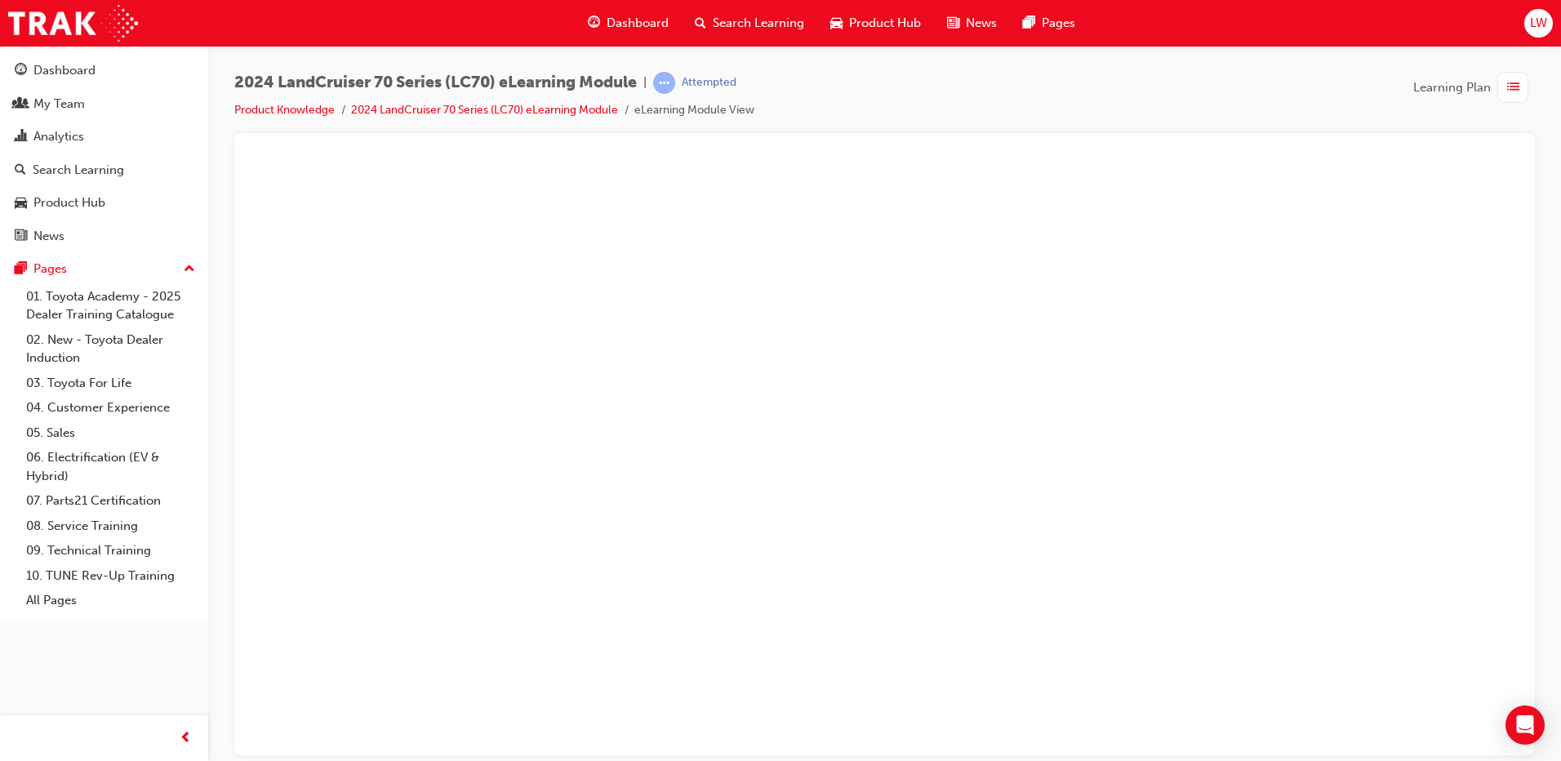
click at [1158, 566] on button "Unzoom image" at bounding box center [884, 456] width 1275 height 596
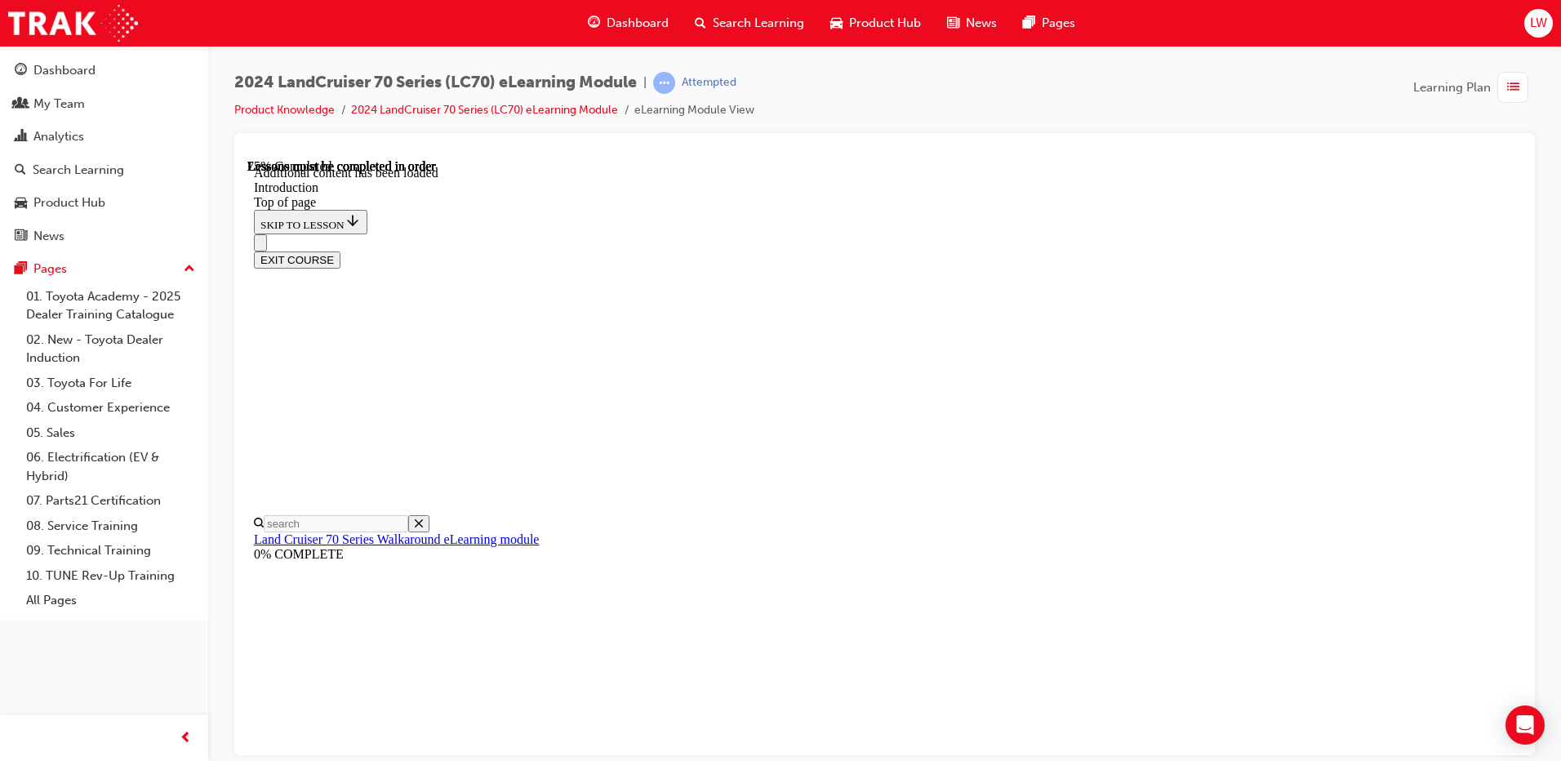
scroll to position [1750, 0]
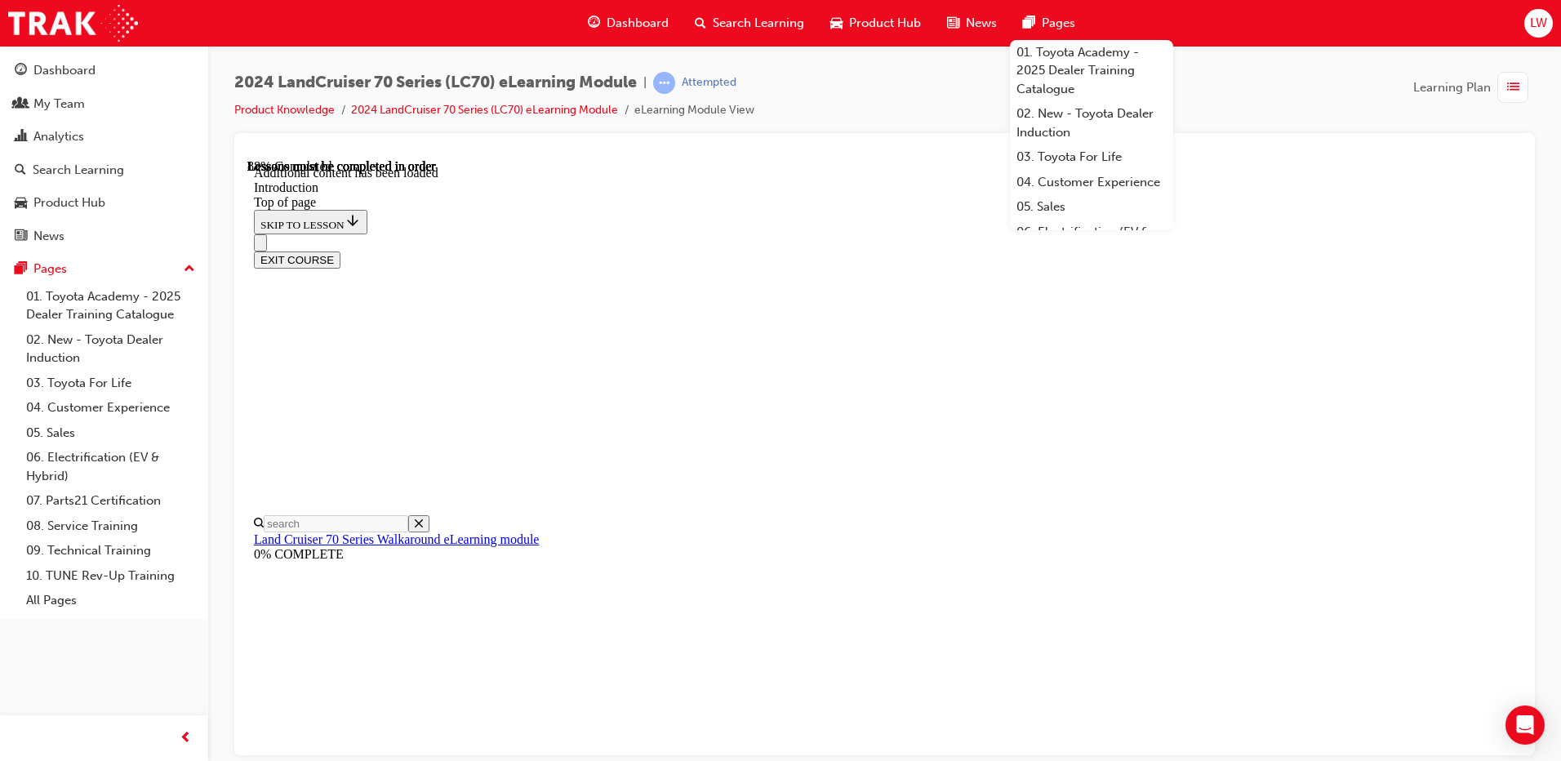
scroll to position [2924, 0]
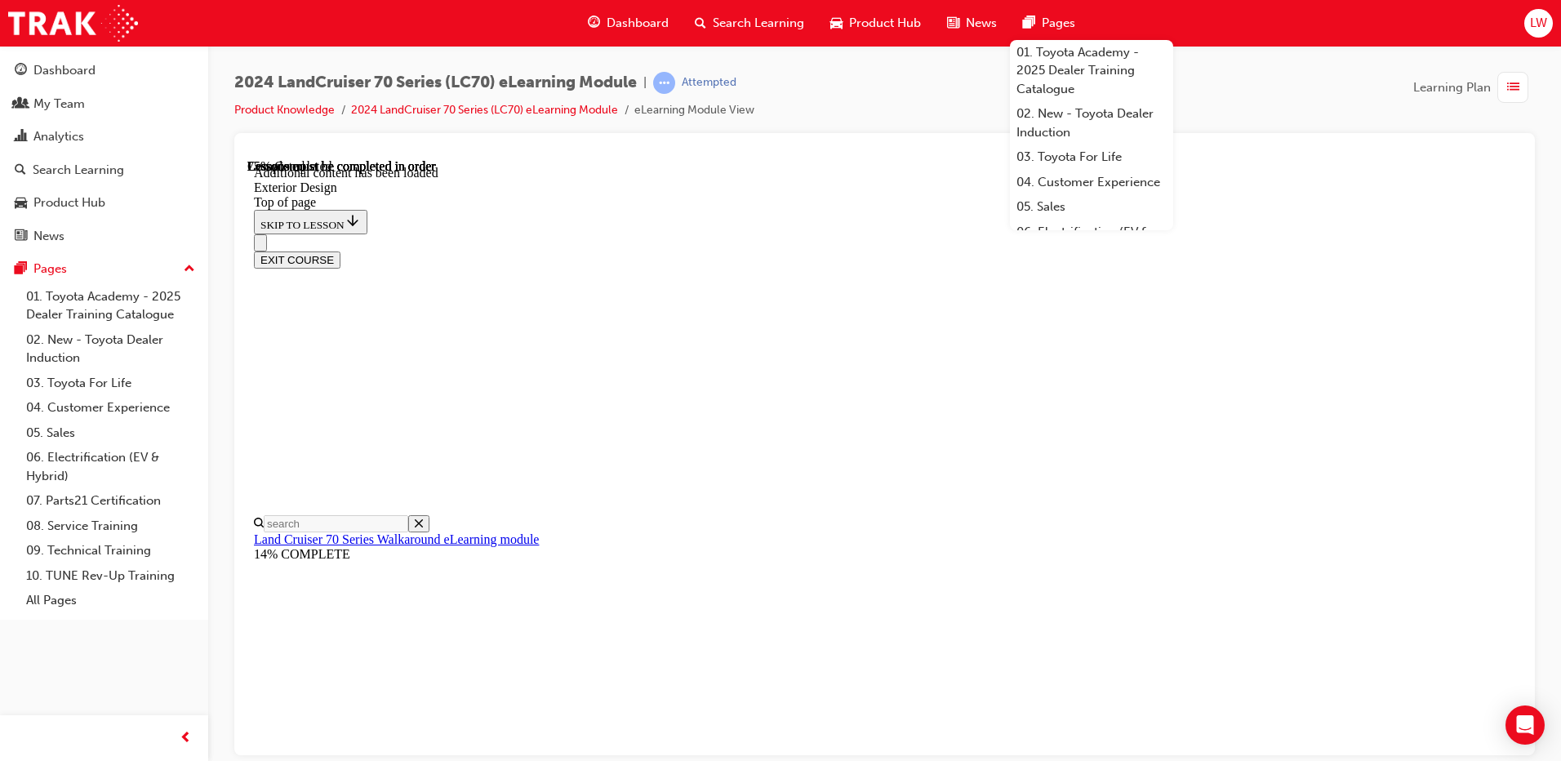
click at [1223, 59] on div "2024 LandCruiser 70 Series (LC70) eLearning Module | Attempted Product Knowledg…" at bounding box center [884, 383] width 1353 height 675
click at [1062, 14] on span "Pages" at bounding box center [1058, 23] width 33 height 19
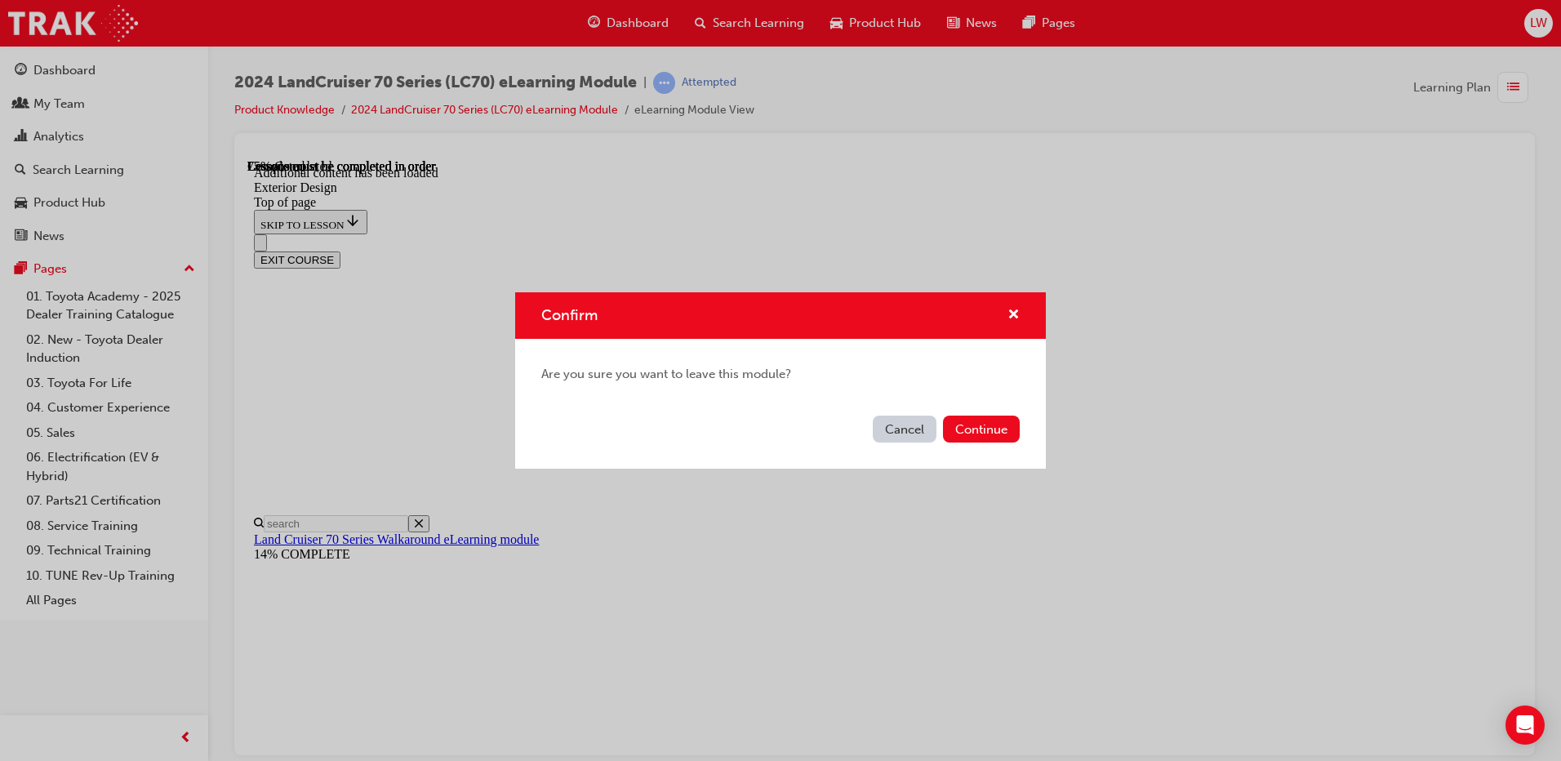
drag, startPoint x: 916, startPoint y: 434, endPoint x: 666, endPoint y: 278, distance: 294.6
click at [916, 434] on button "Cancel" at bounding box center [905, 429] width 64 height 27
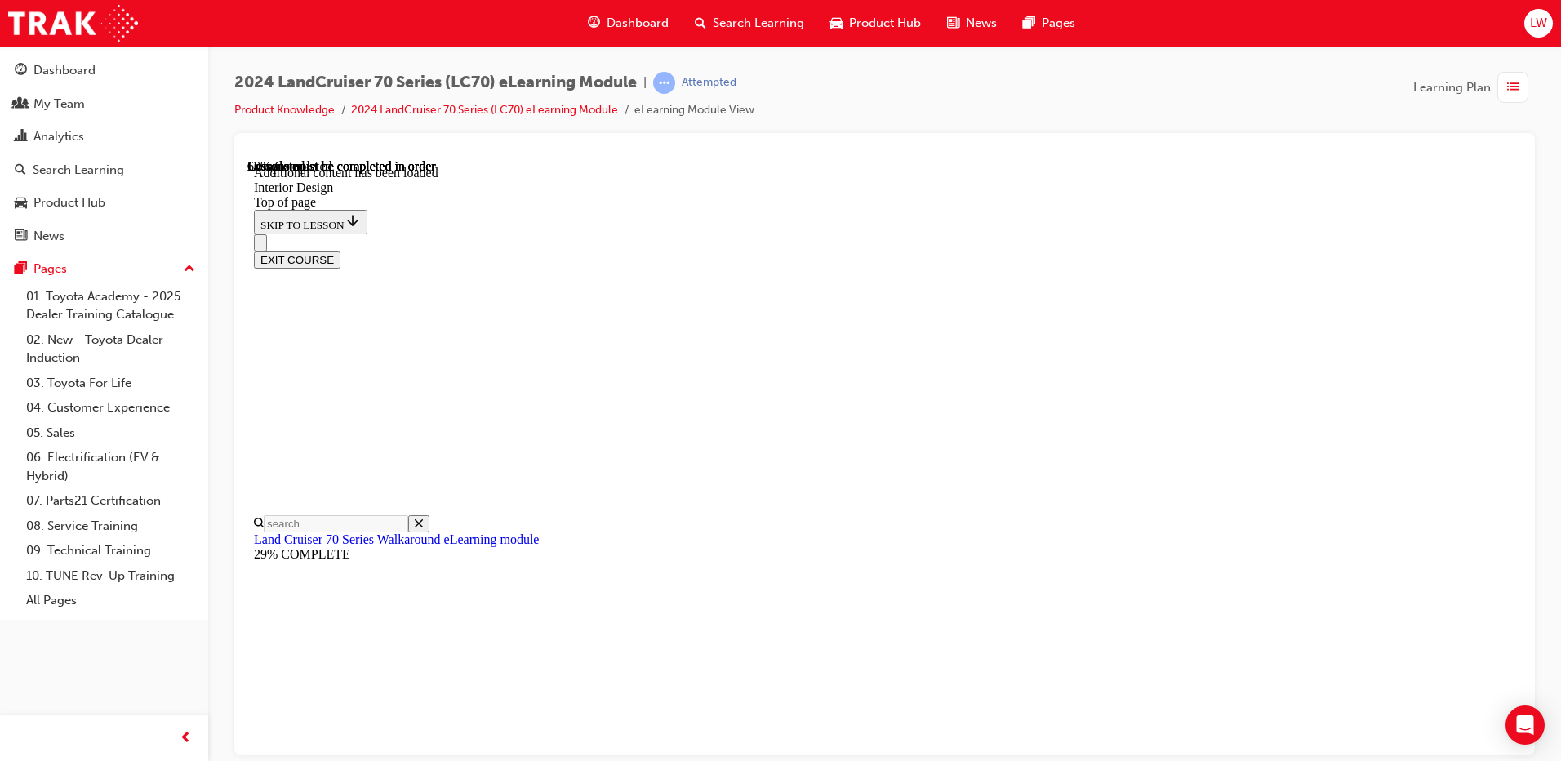
scroll to position [862, 0]
drag, startPoint x: 935, startPoint y: 346, endPoint x: 980, endPoint y: 338, distance: 45.7
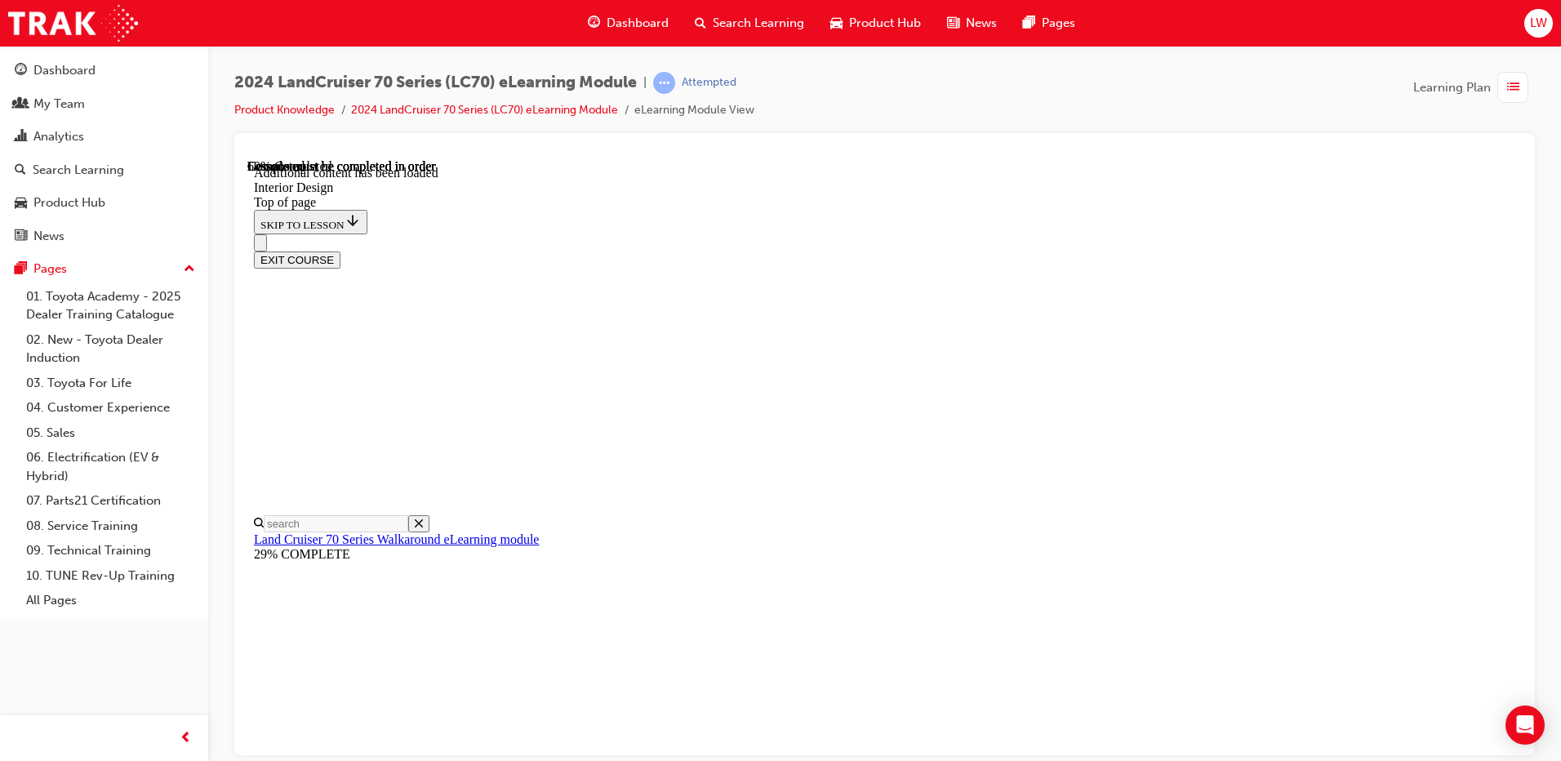
scroll to position [698, 0]
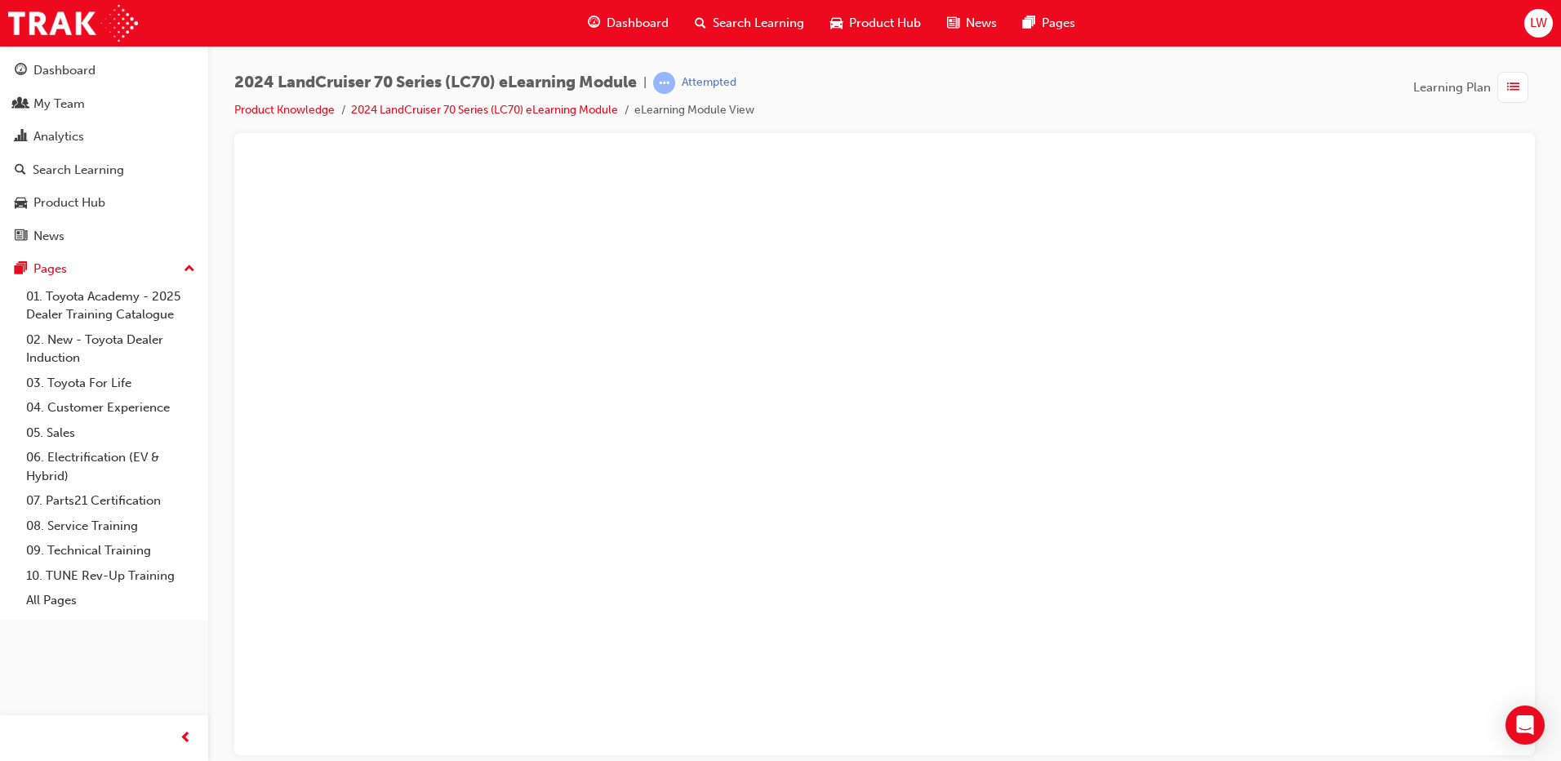
click at [903, 502] on button "Unzoom image" at bounding box center [884, 456] width 1275 height 596
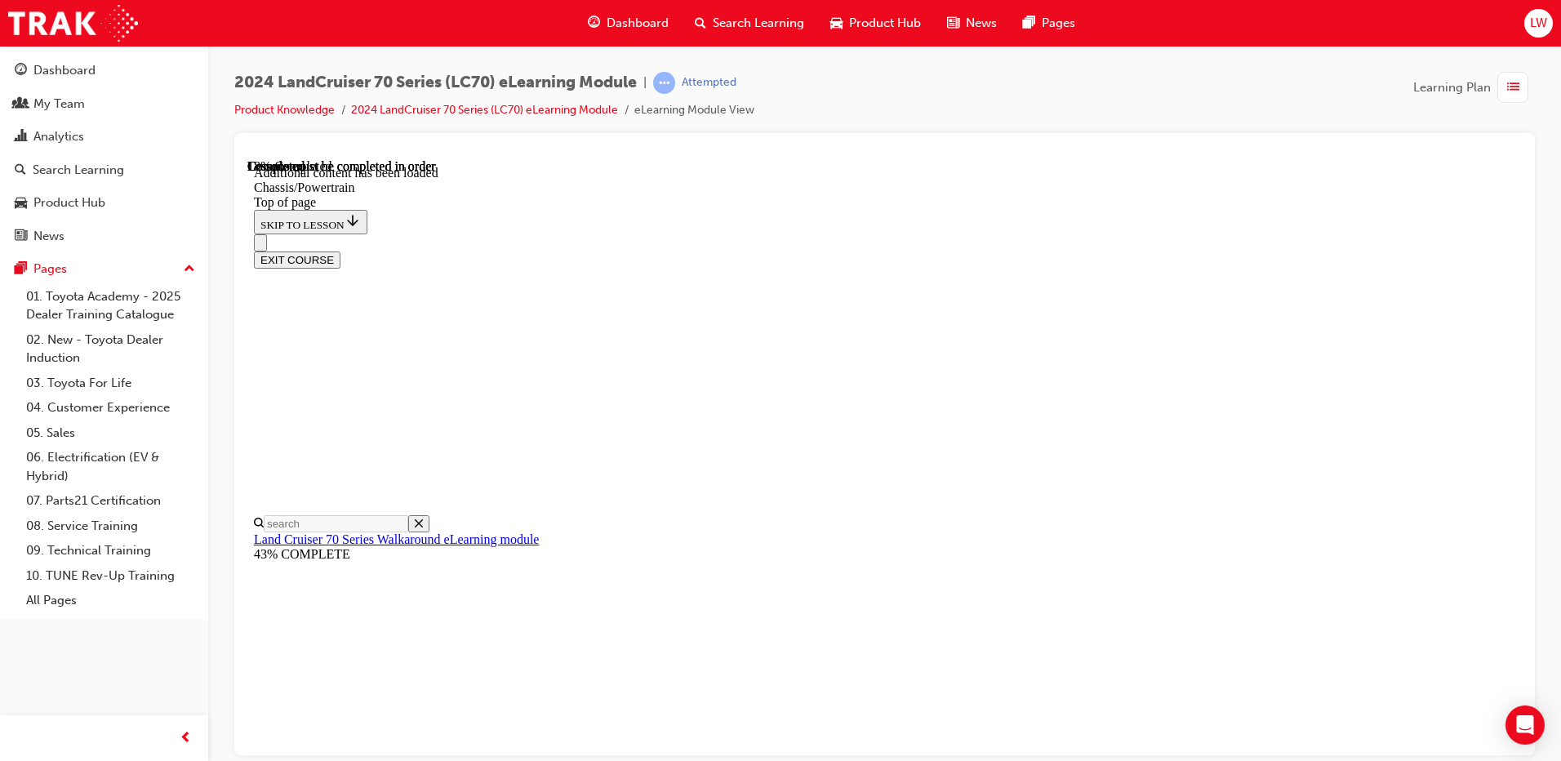
scroll to position [681, 0]
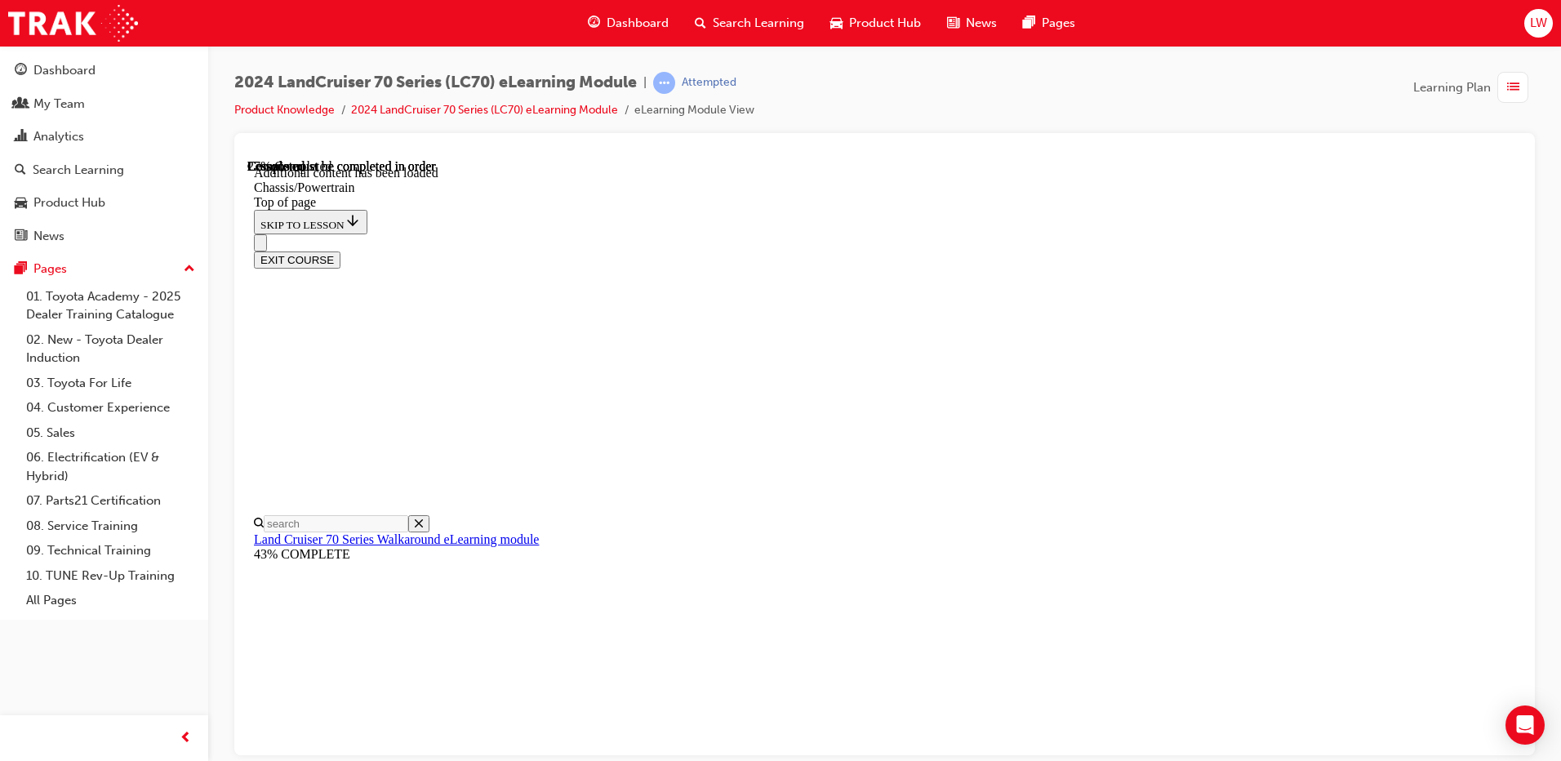
scroll to position [1089, 0]
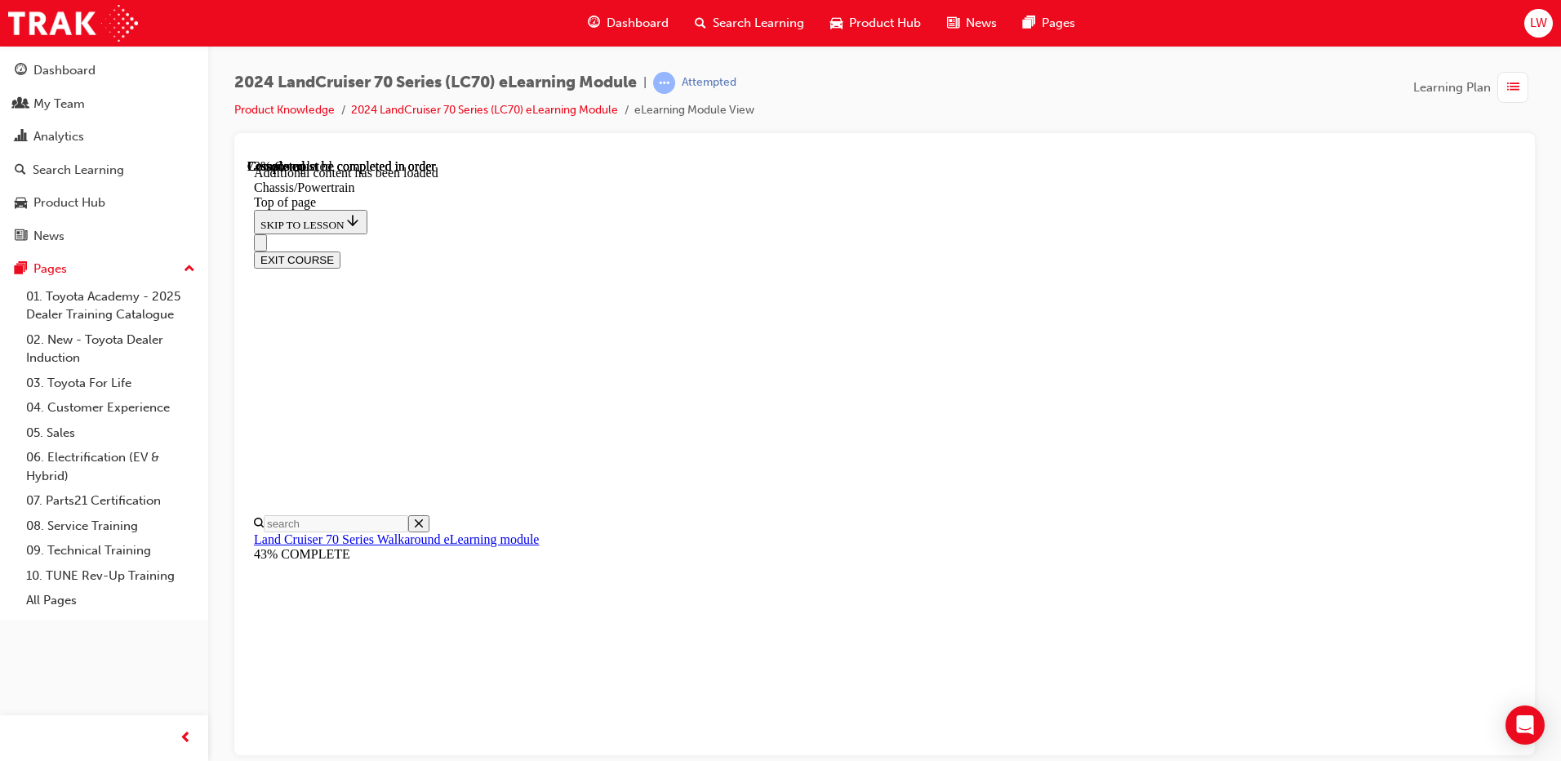
scroll to position [2475, 0]
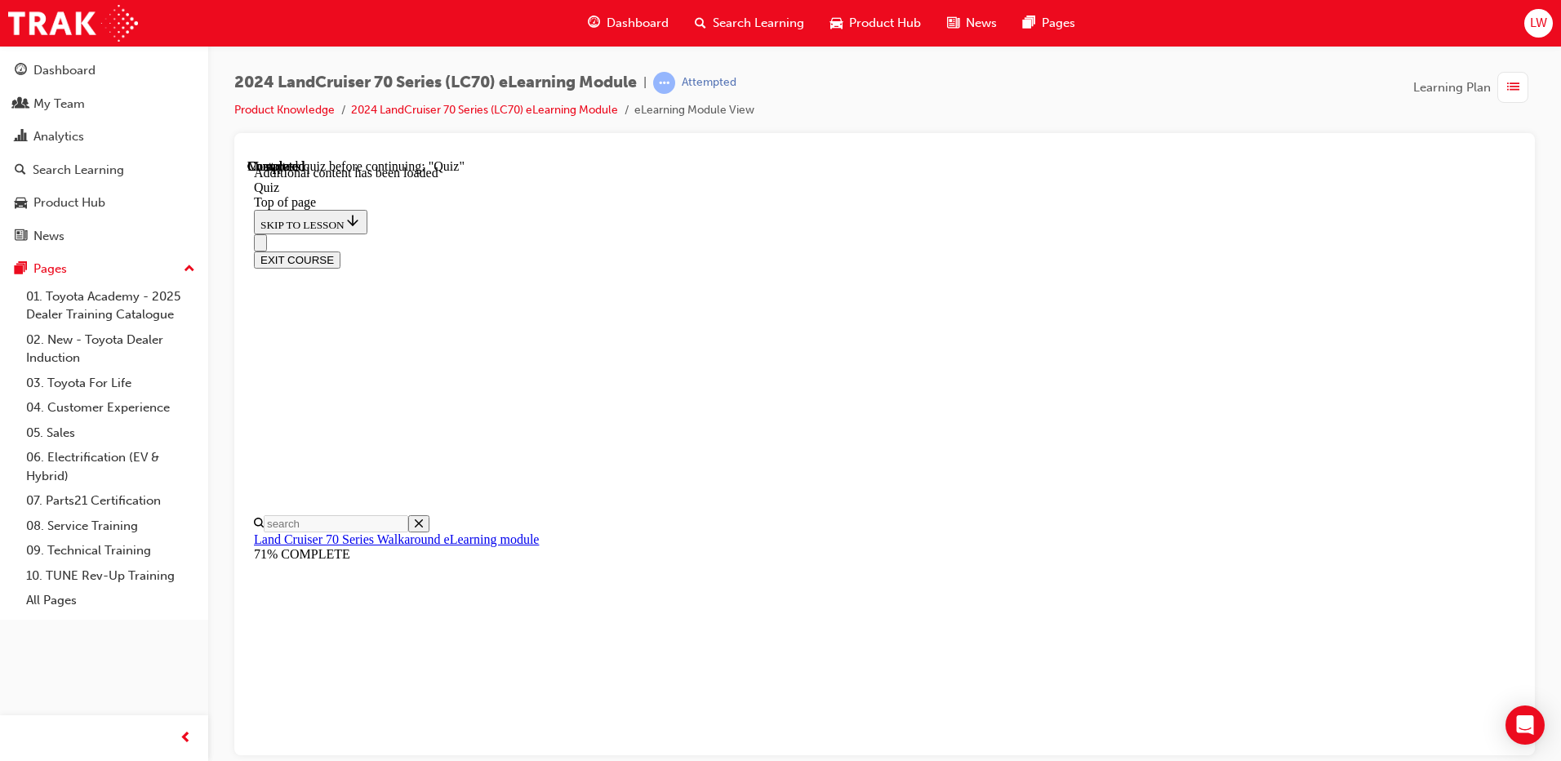
scroll to position [51, 0]
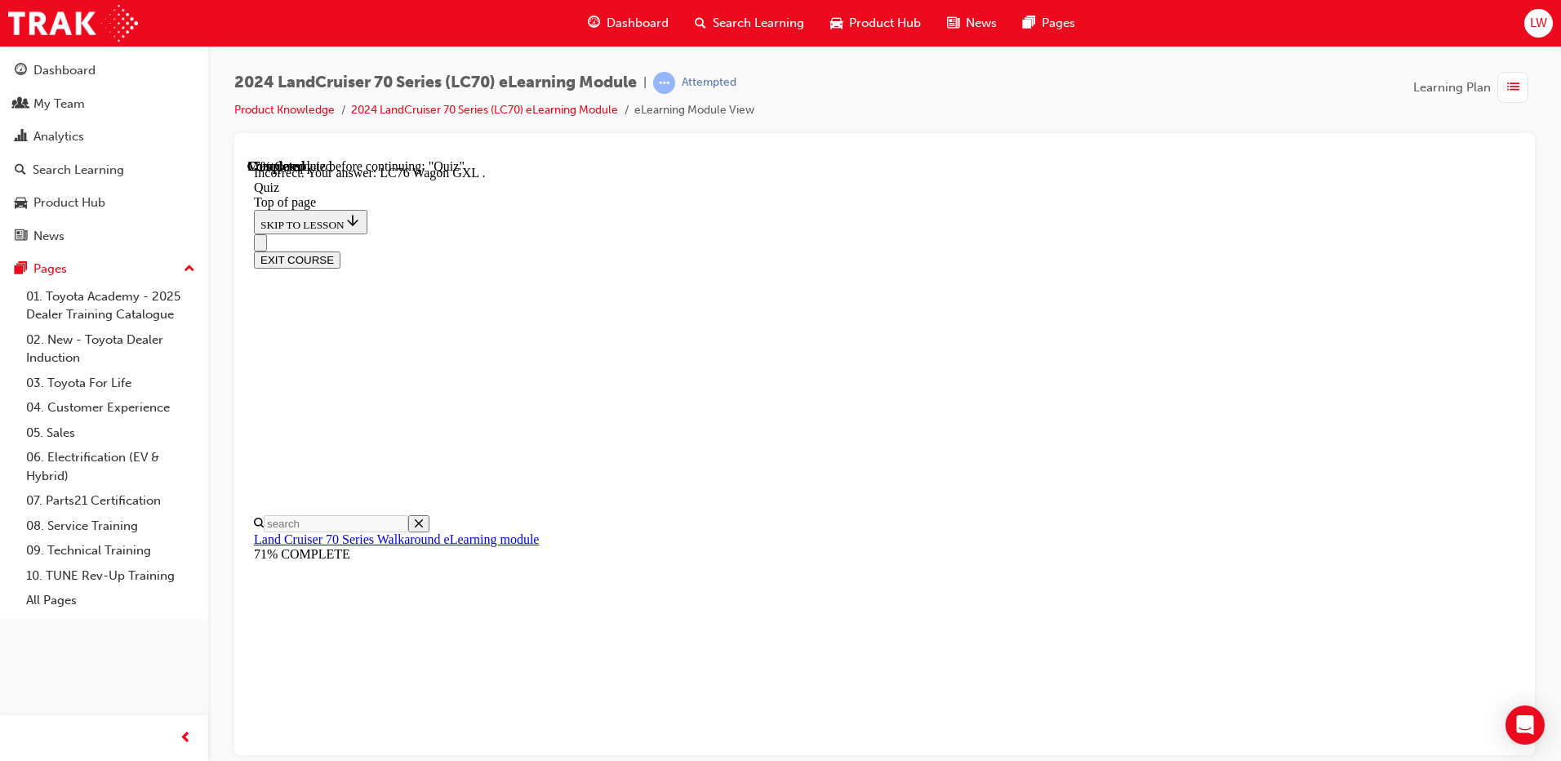
scroll to position [243, 0]
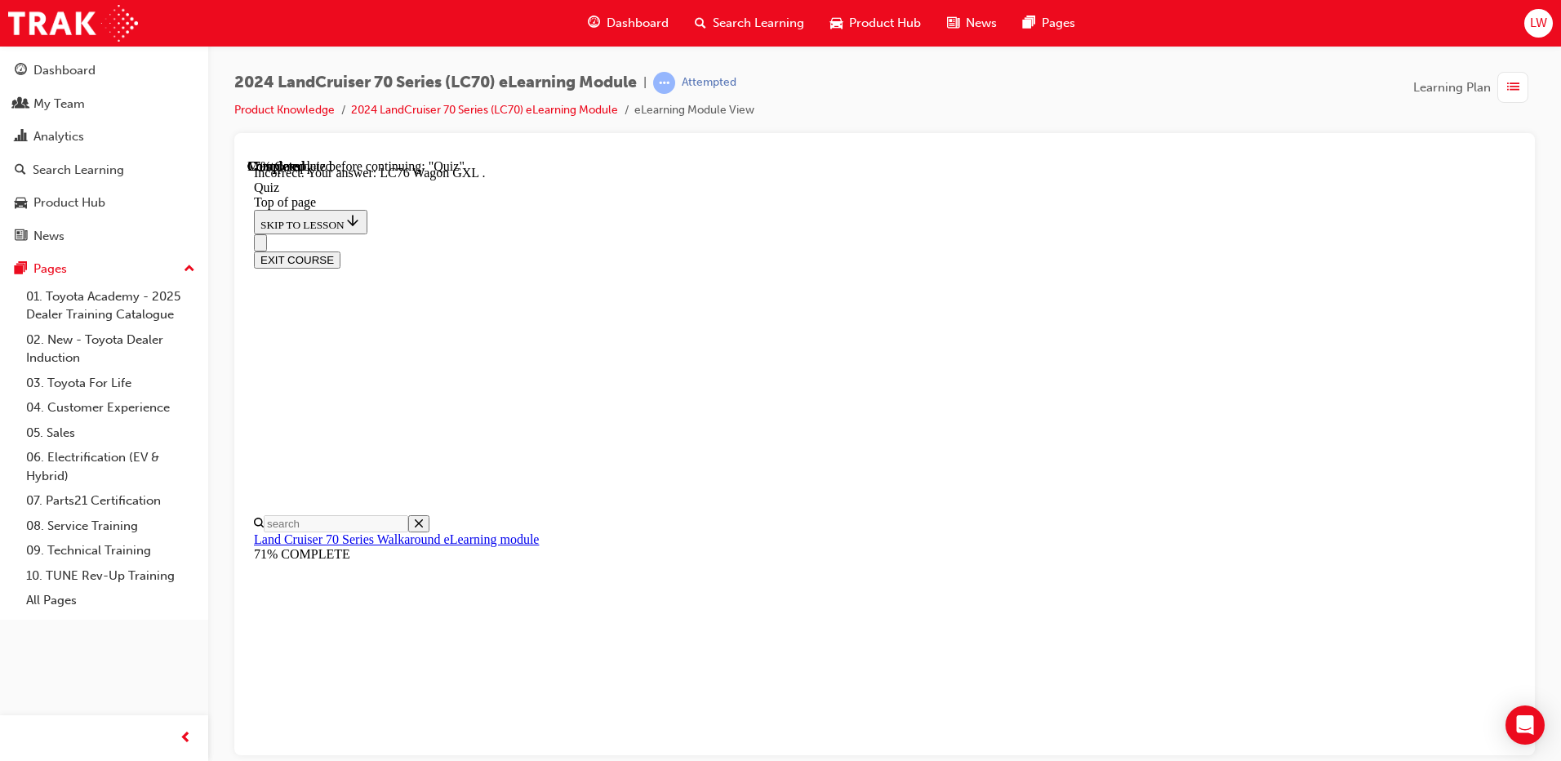
scroll to position [50, 0]
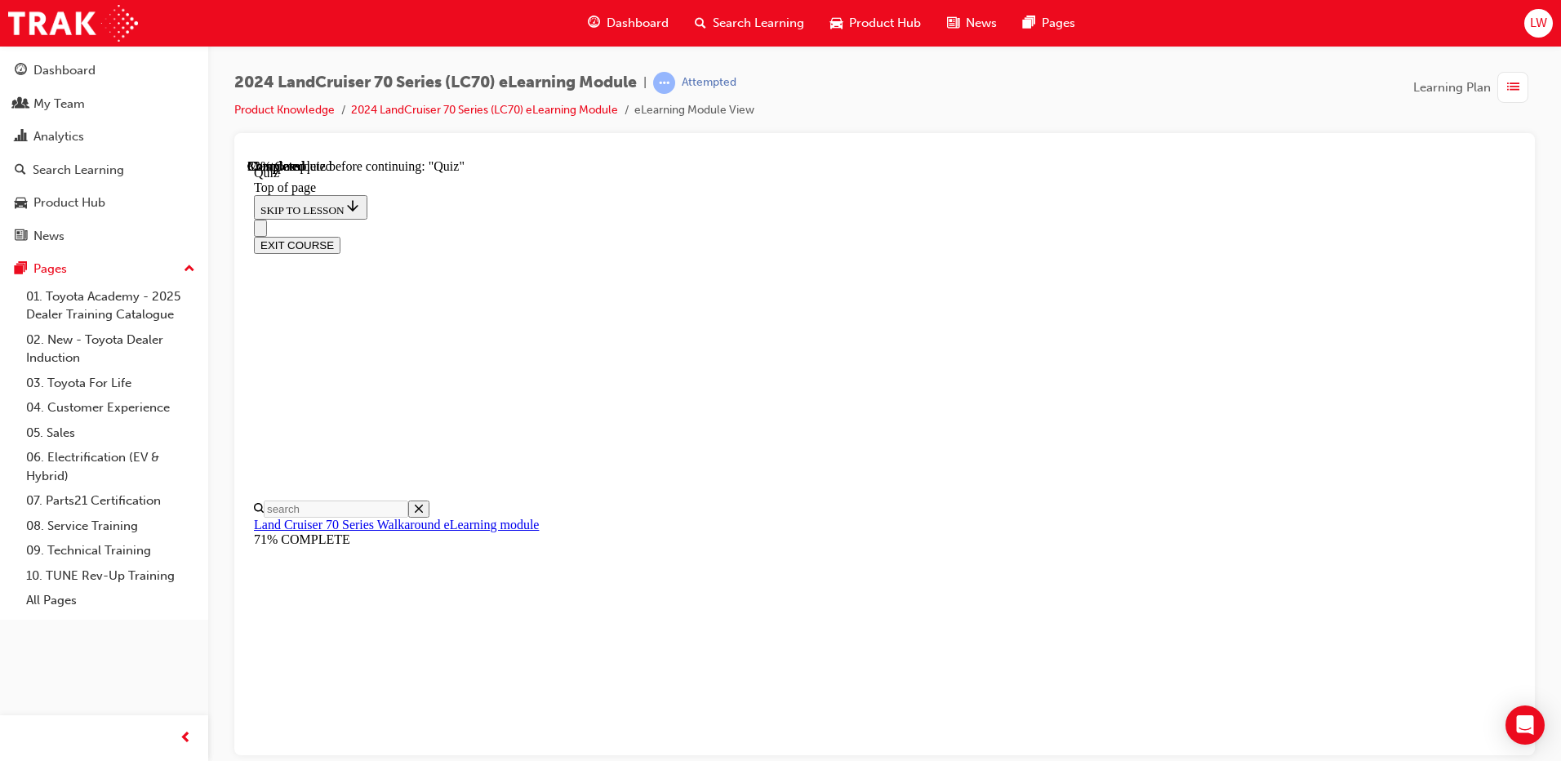
scroll to position [213, 0]
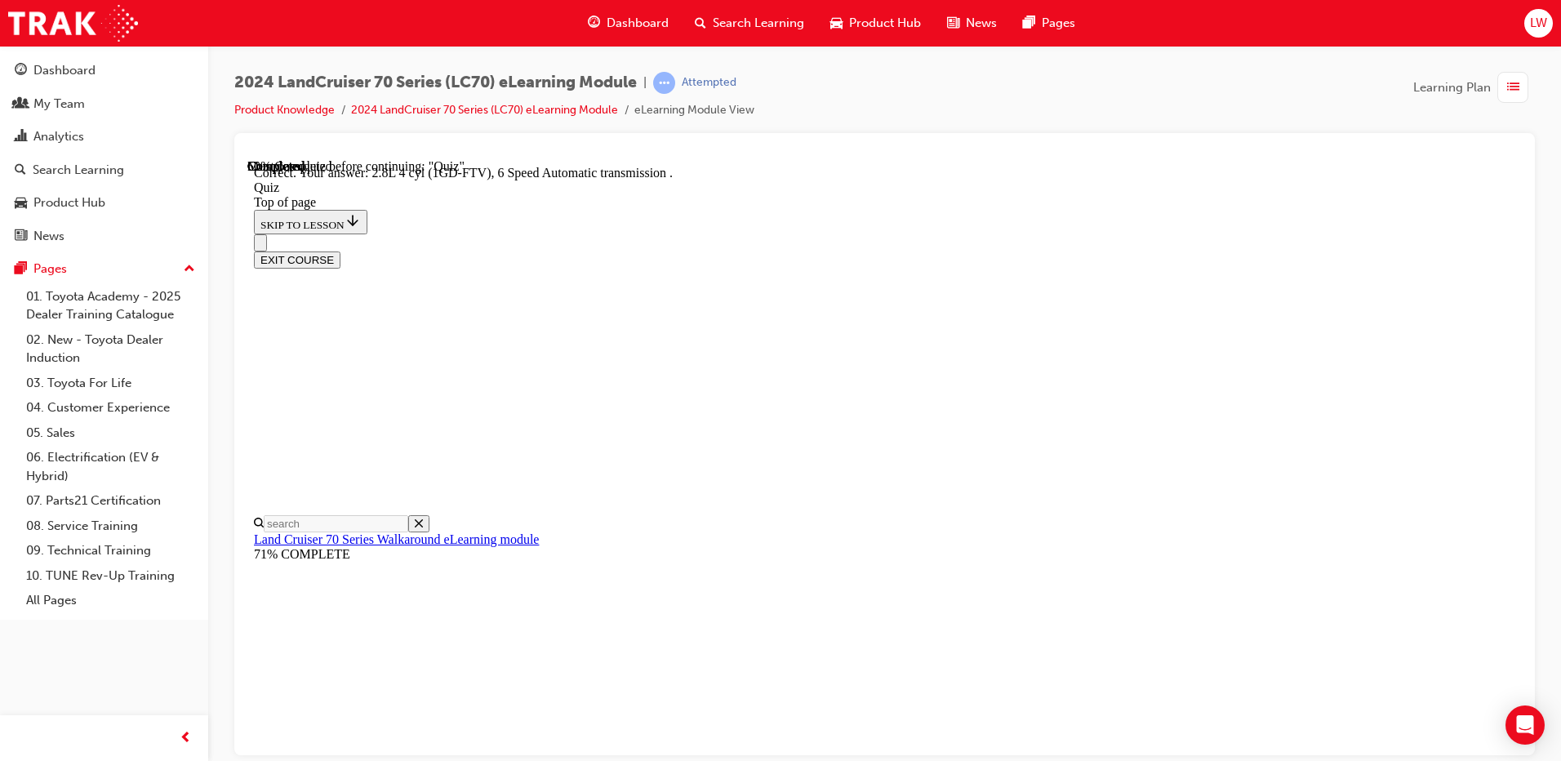
scroll to position [302, 0]
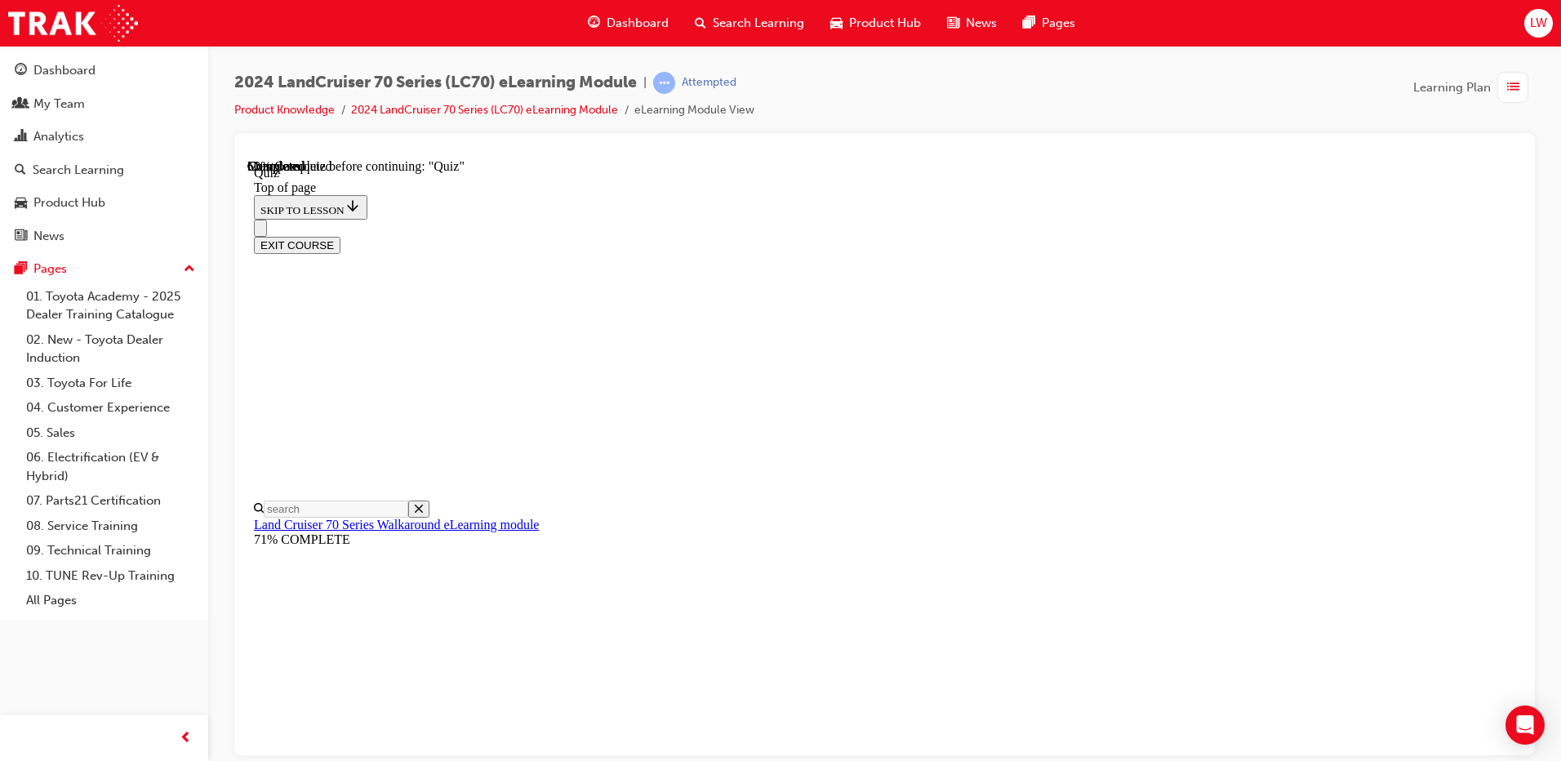
scroll to position [295, 0]
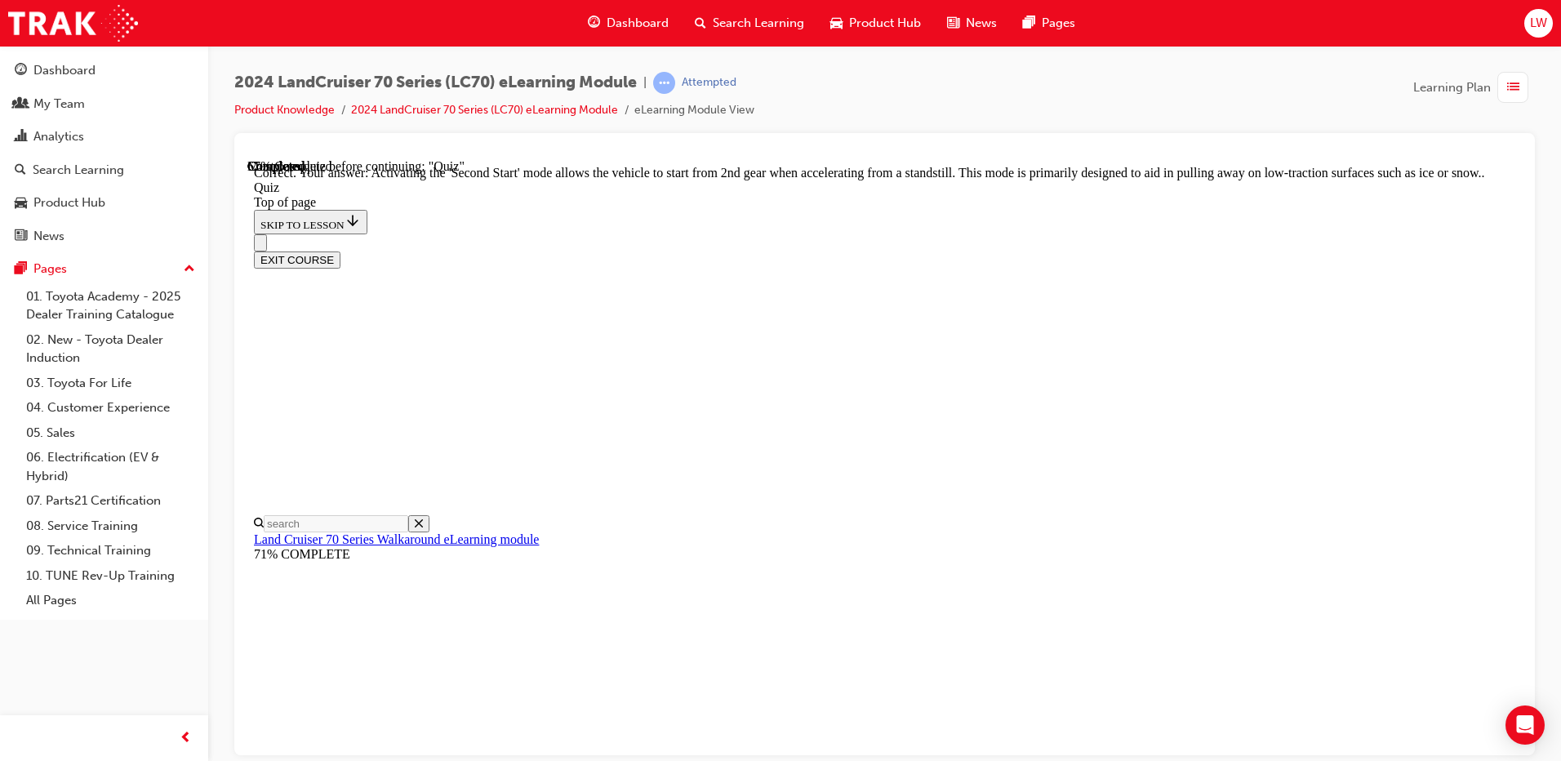
scroll to position [410, 0]
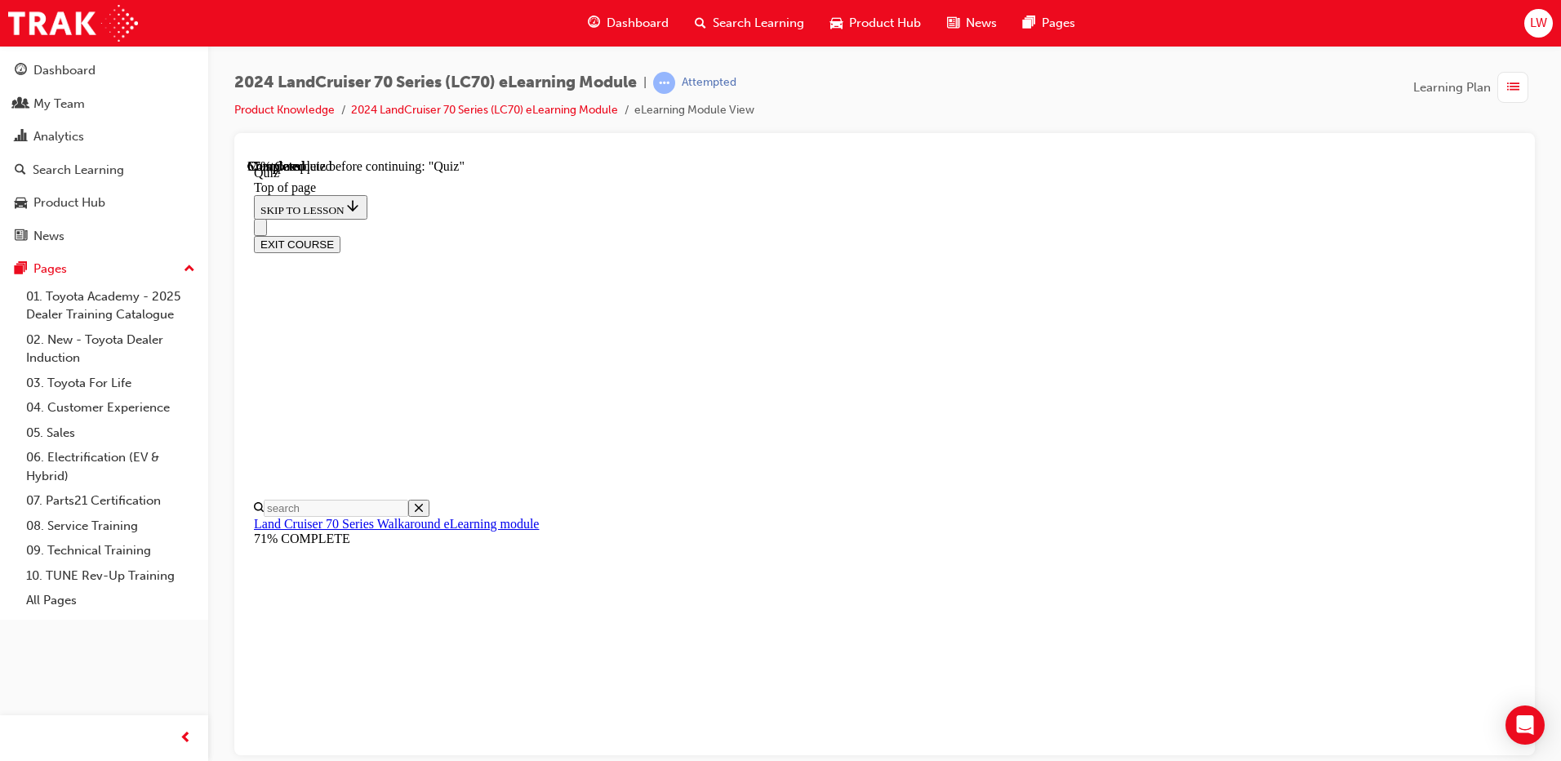
scroll to position [131, 0]
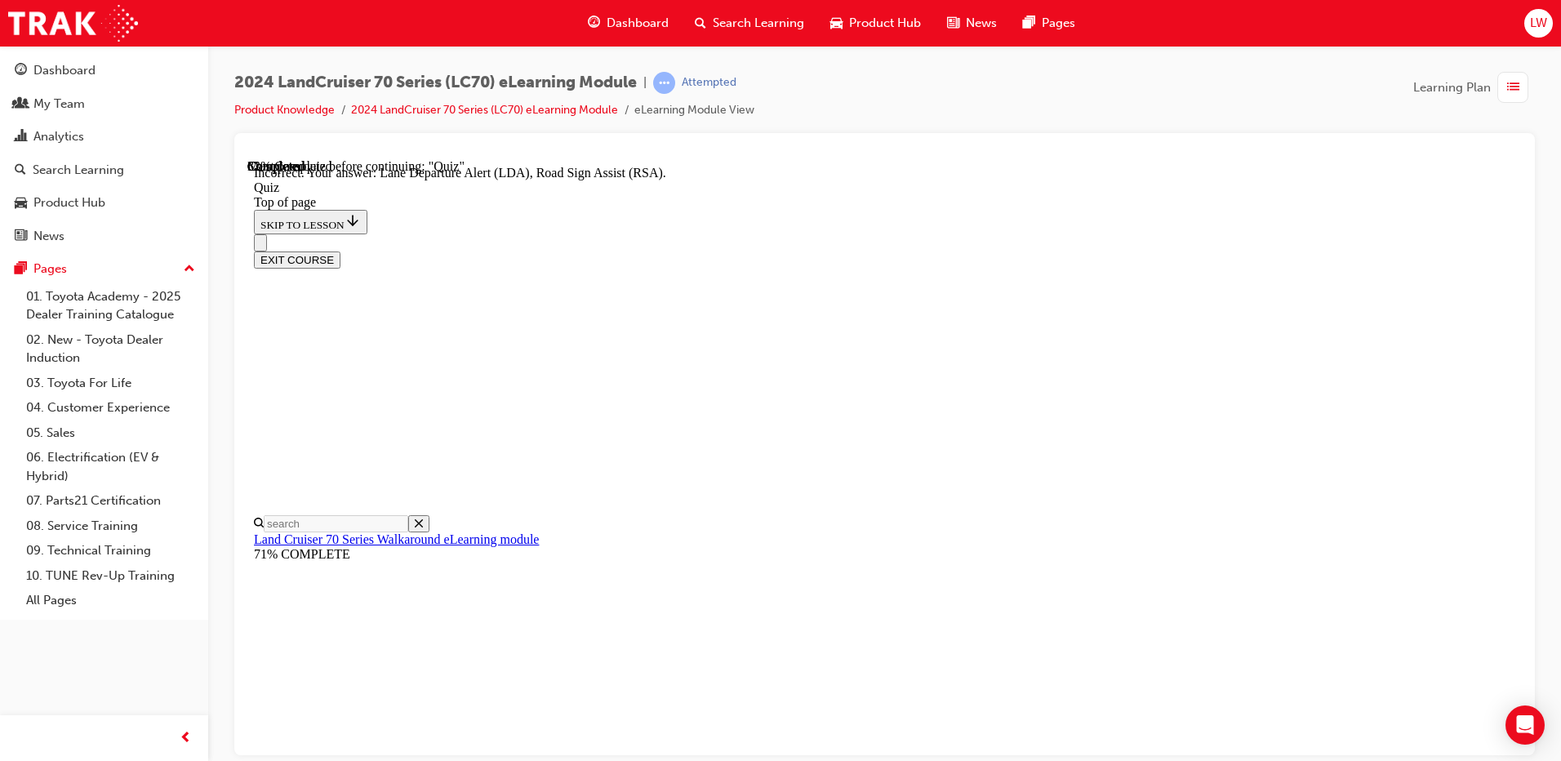
scroll to position [405, 0]
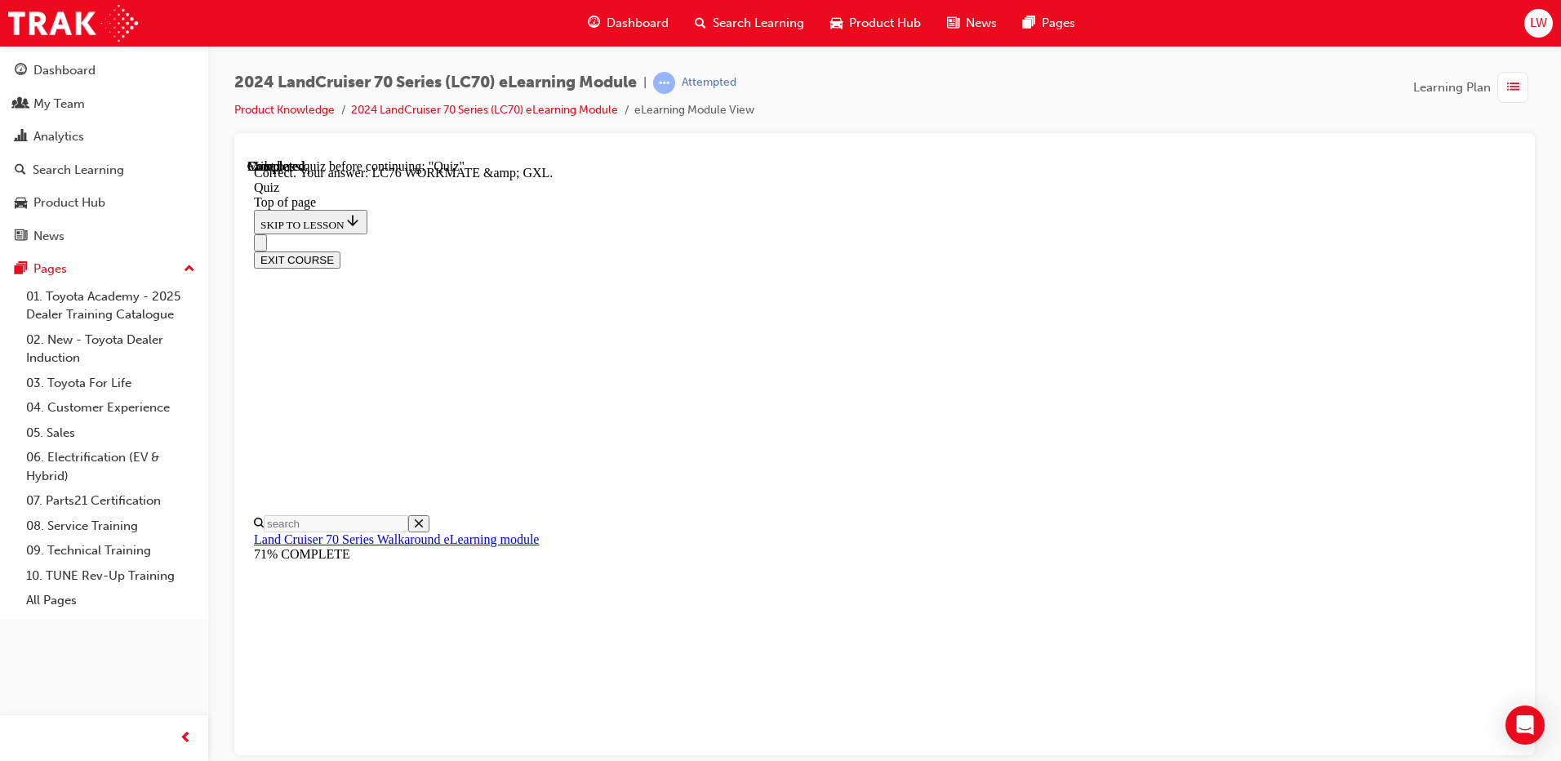
scroll to position [313, 0]
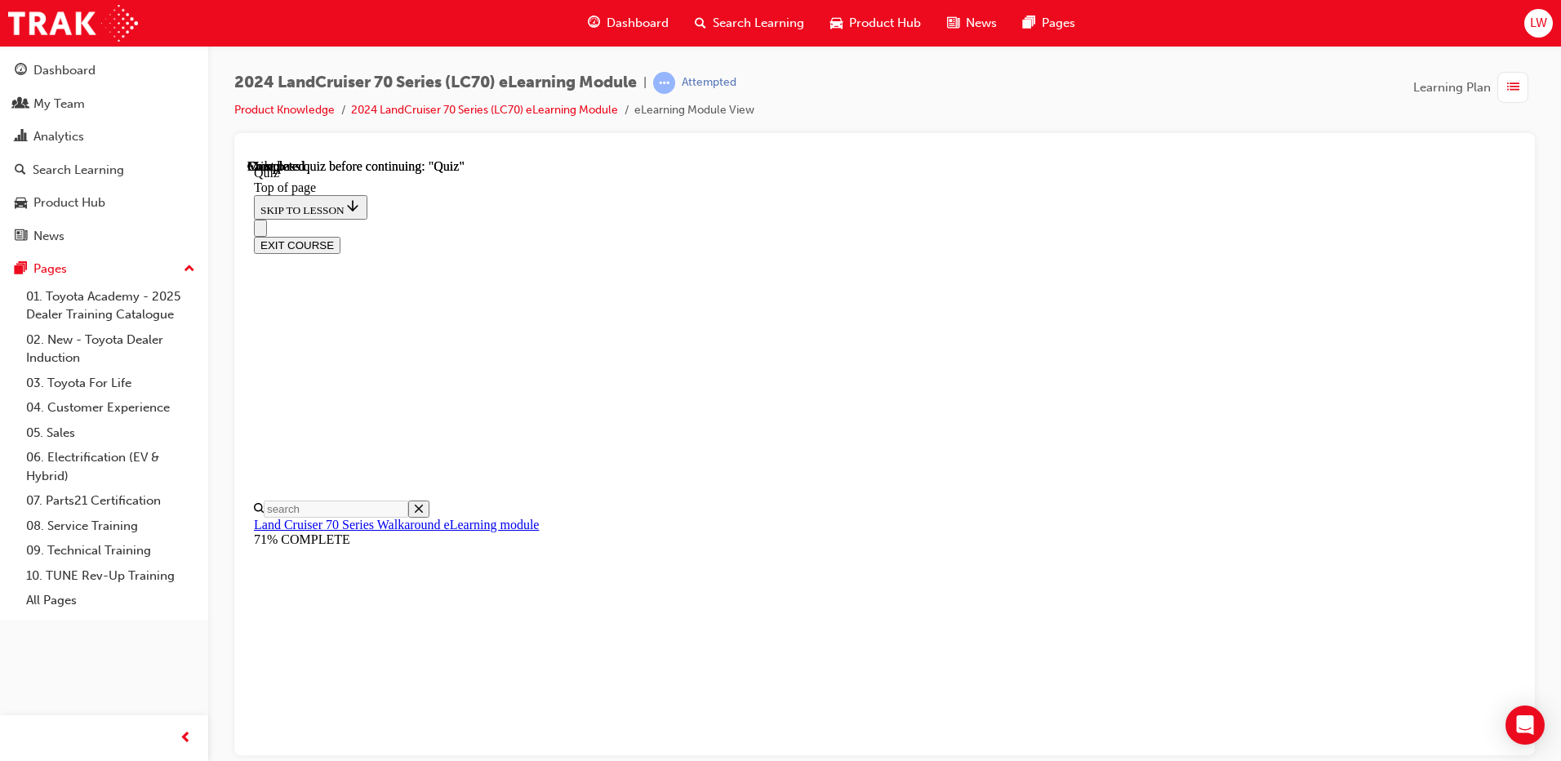
scroll to position [291, 0]
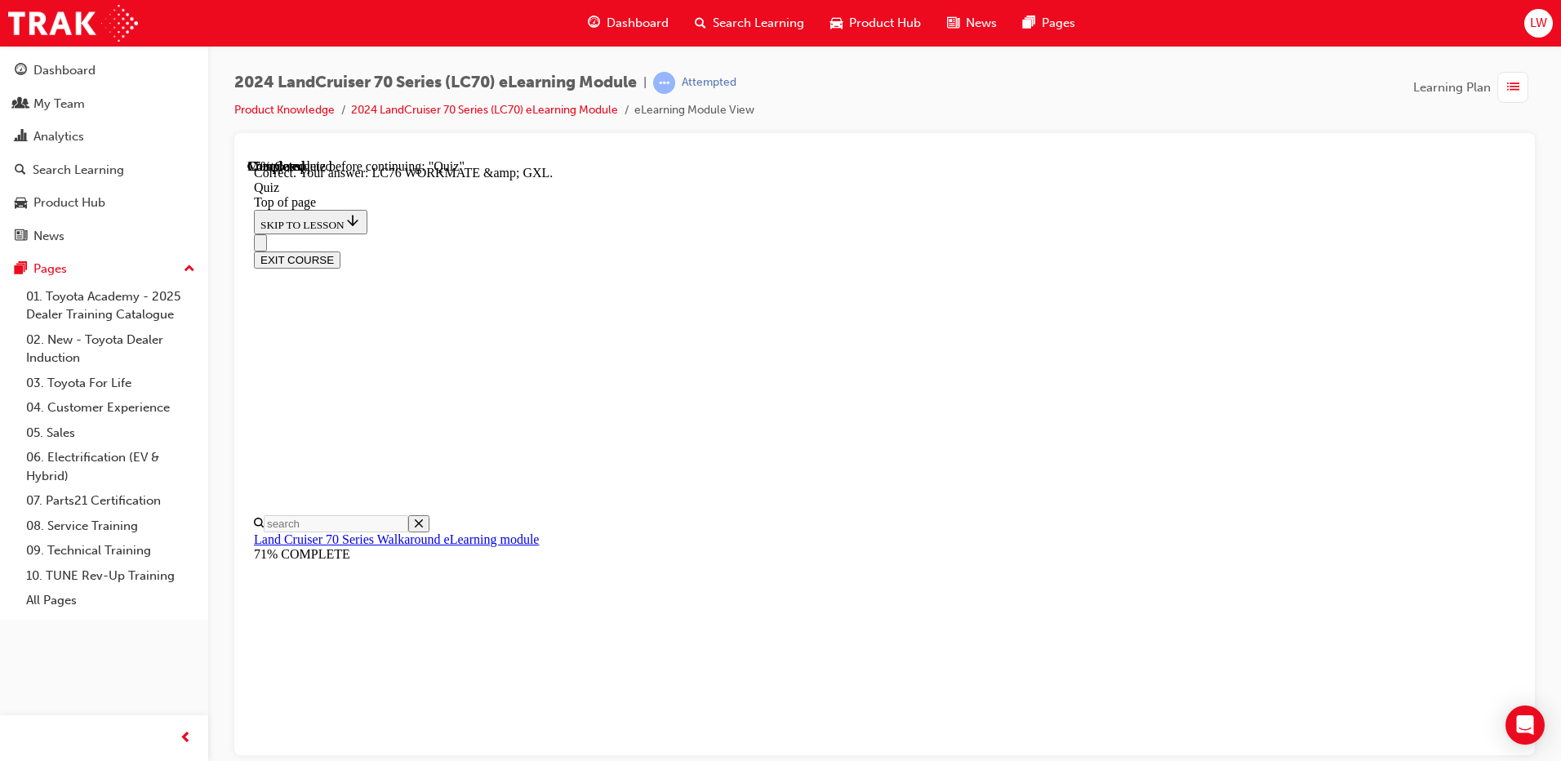
scroll to position [313, 0]
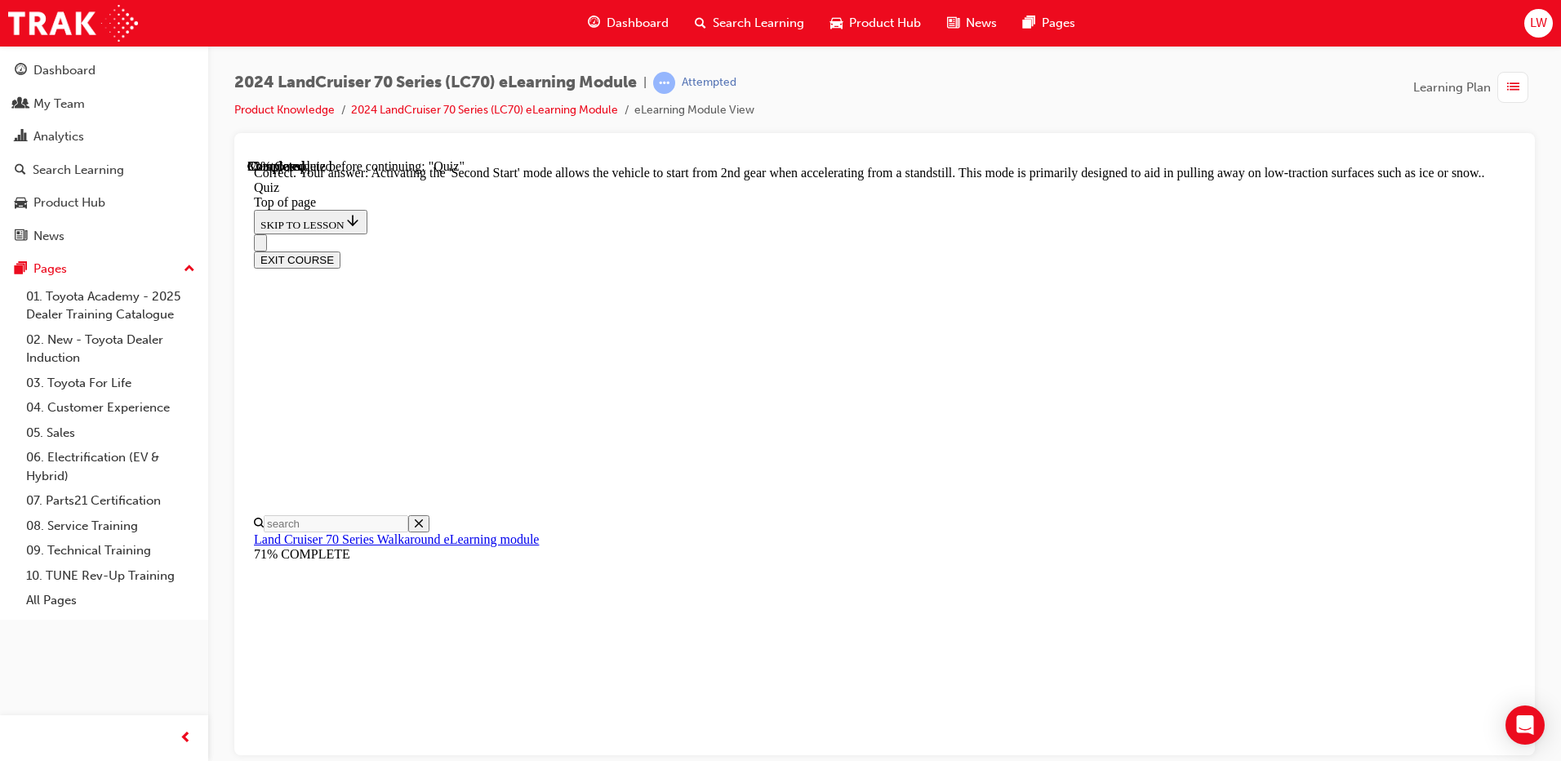
scroll to position [410, 0]
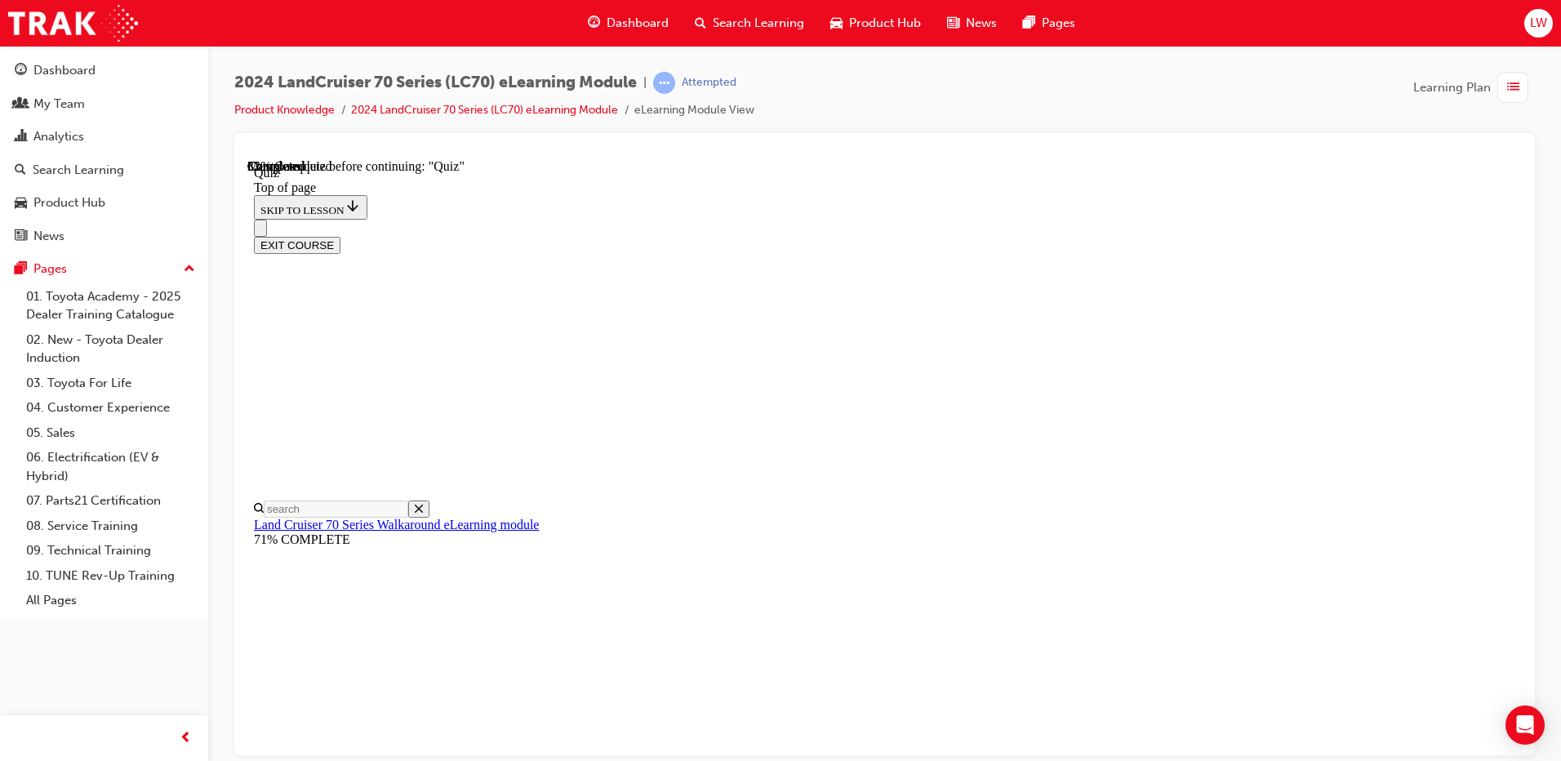
scroll to position [290, 0]
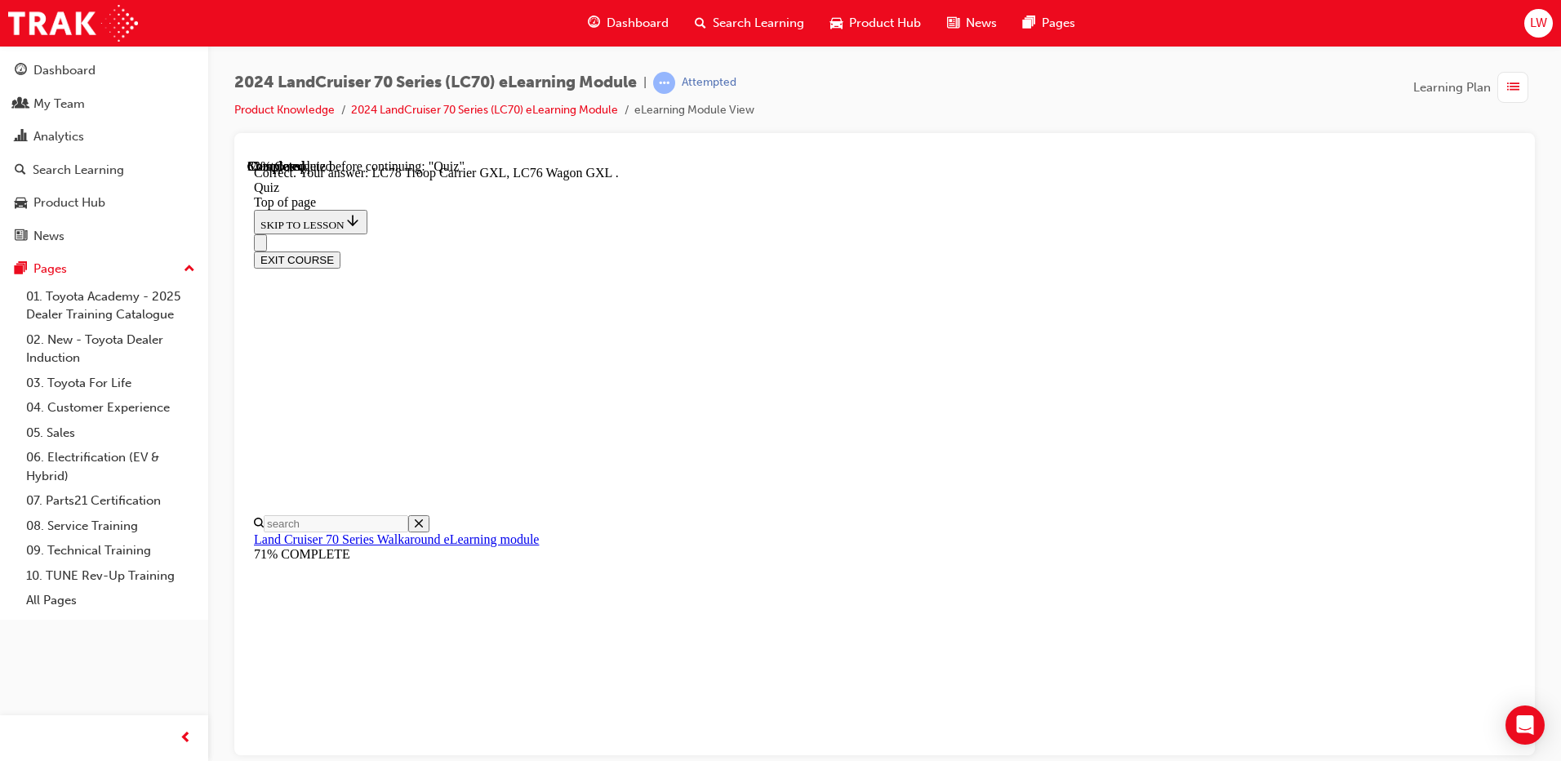
scroll to position [406, 0]
drag, startPoint x: 980, startPoint y: 712, endPoint x: 980, endPoint y: 690, distance: 22.1
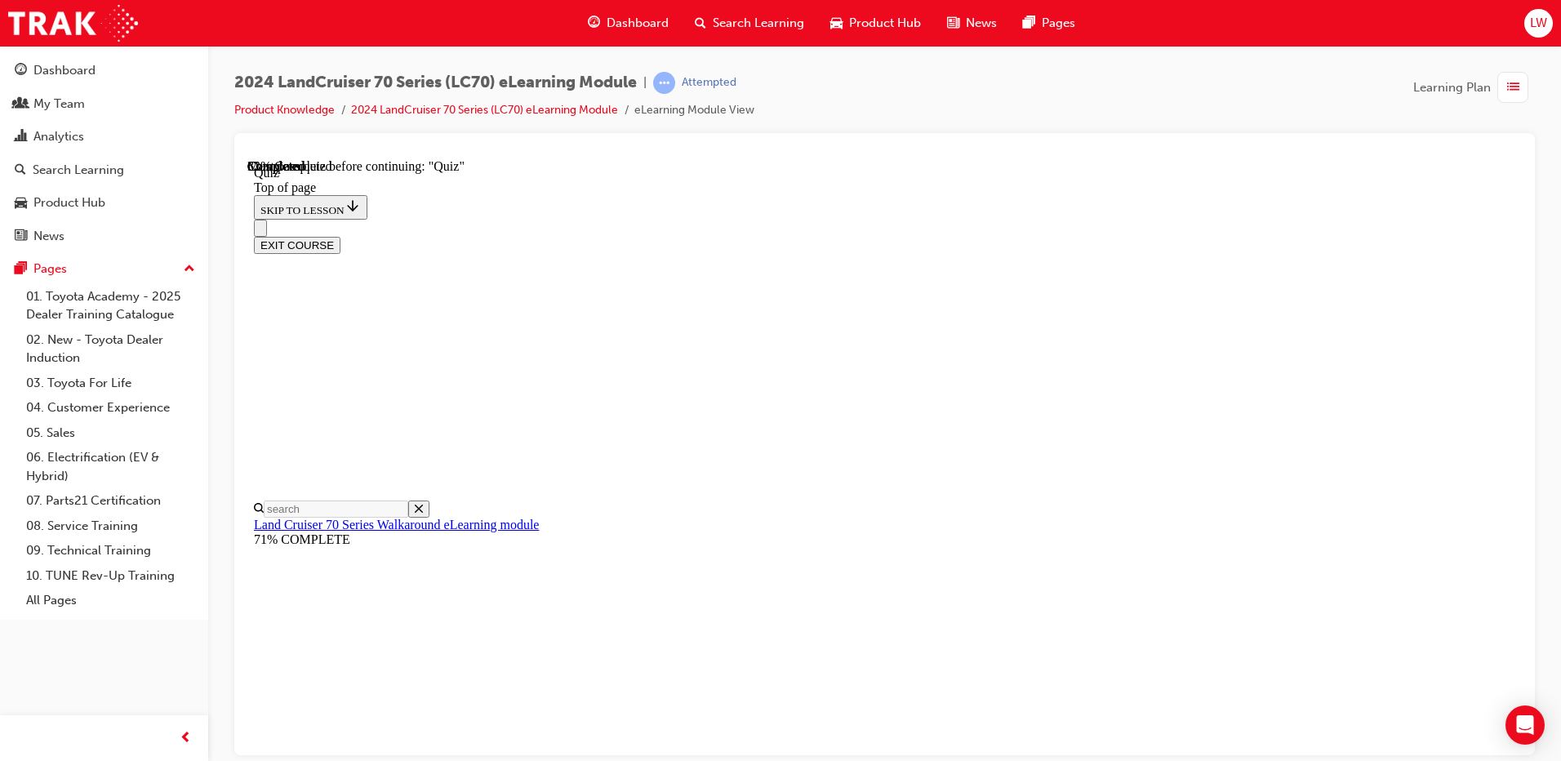
scroll to position [213, 0]
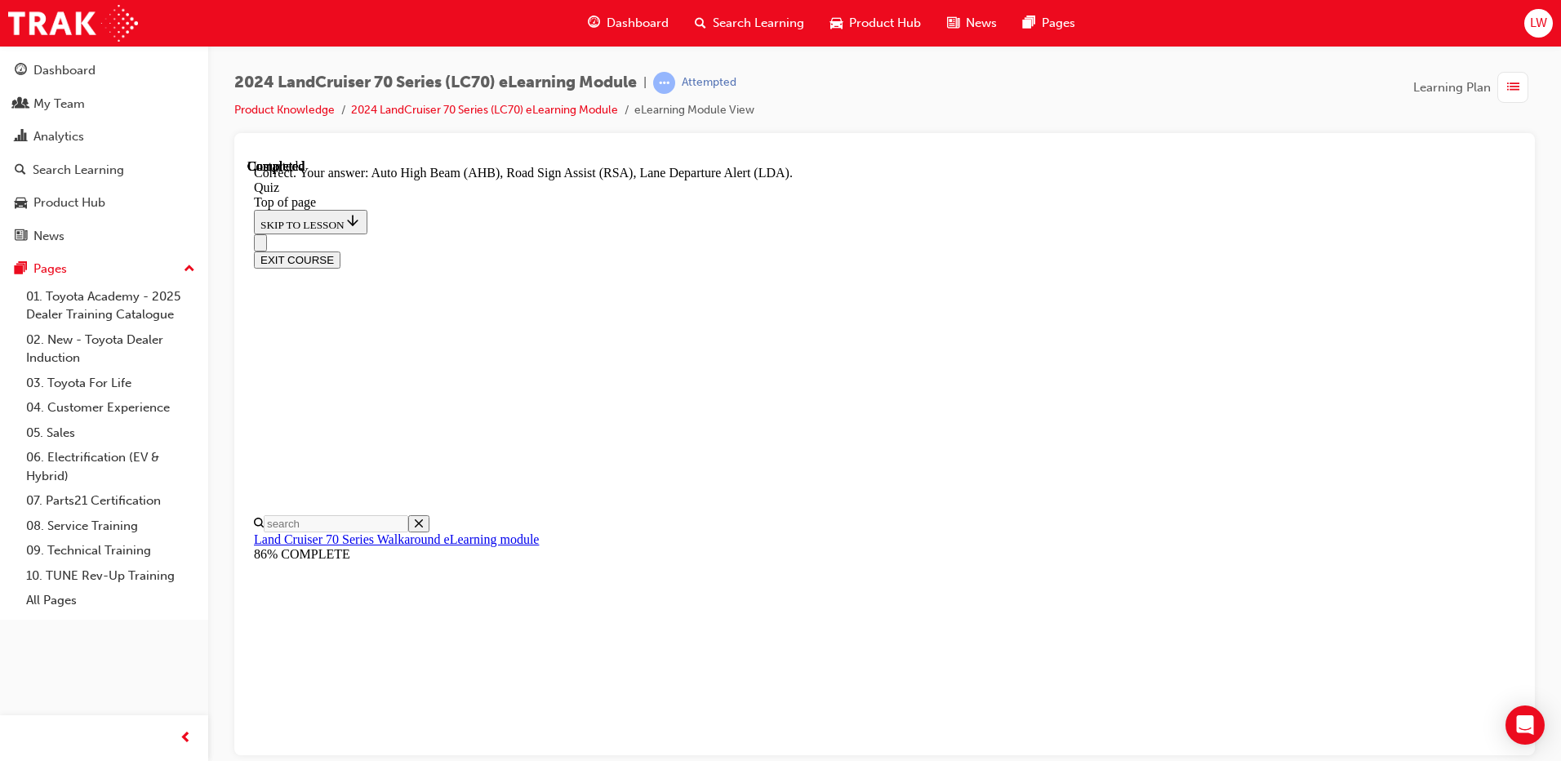
scroll to position [405, 0]
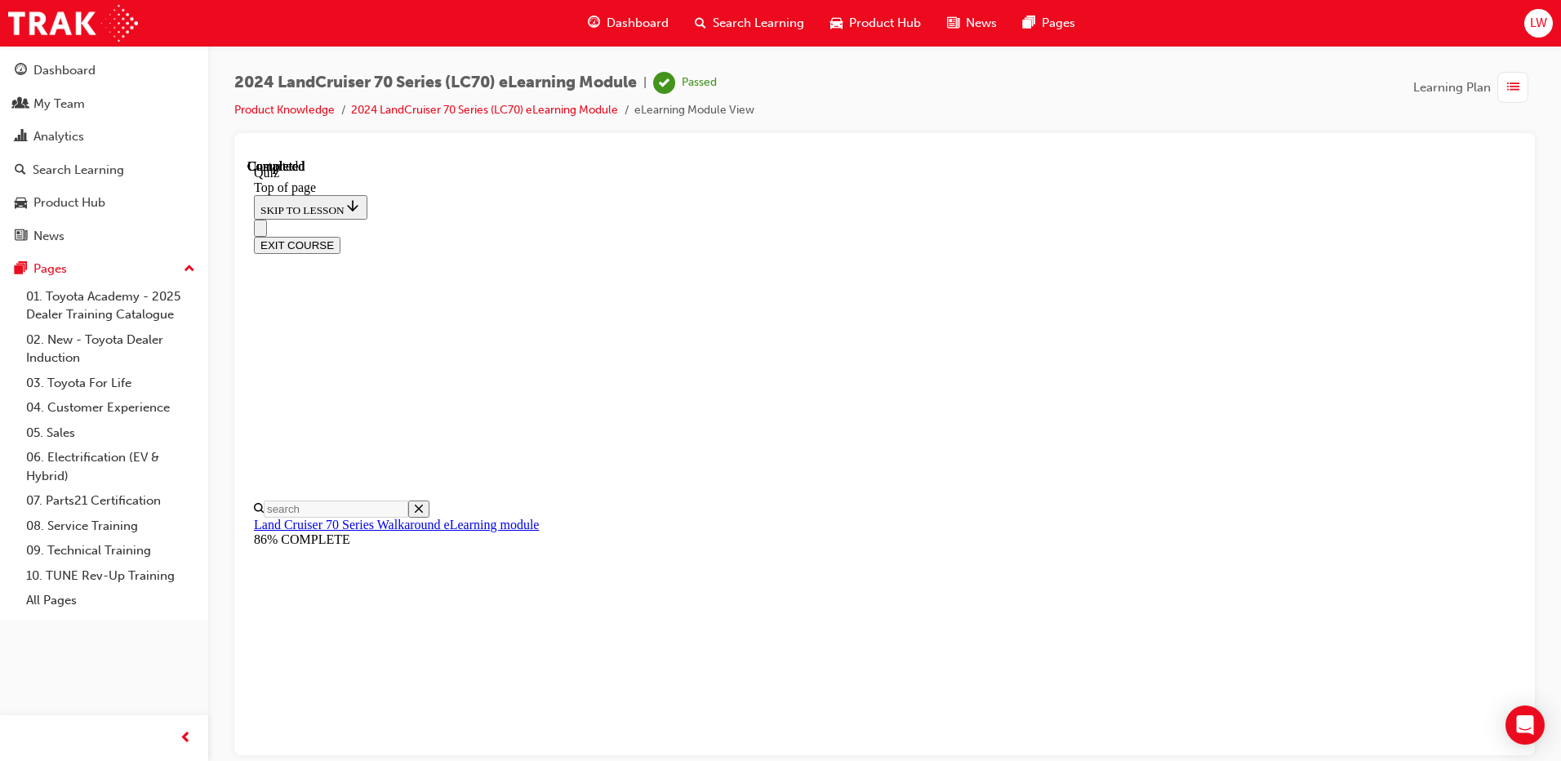
scroll to position [291, 0]
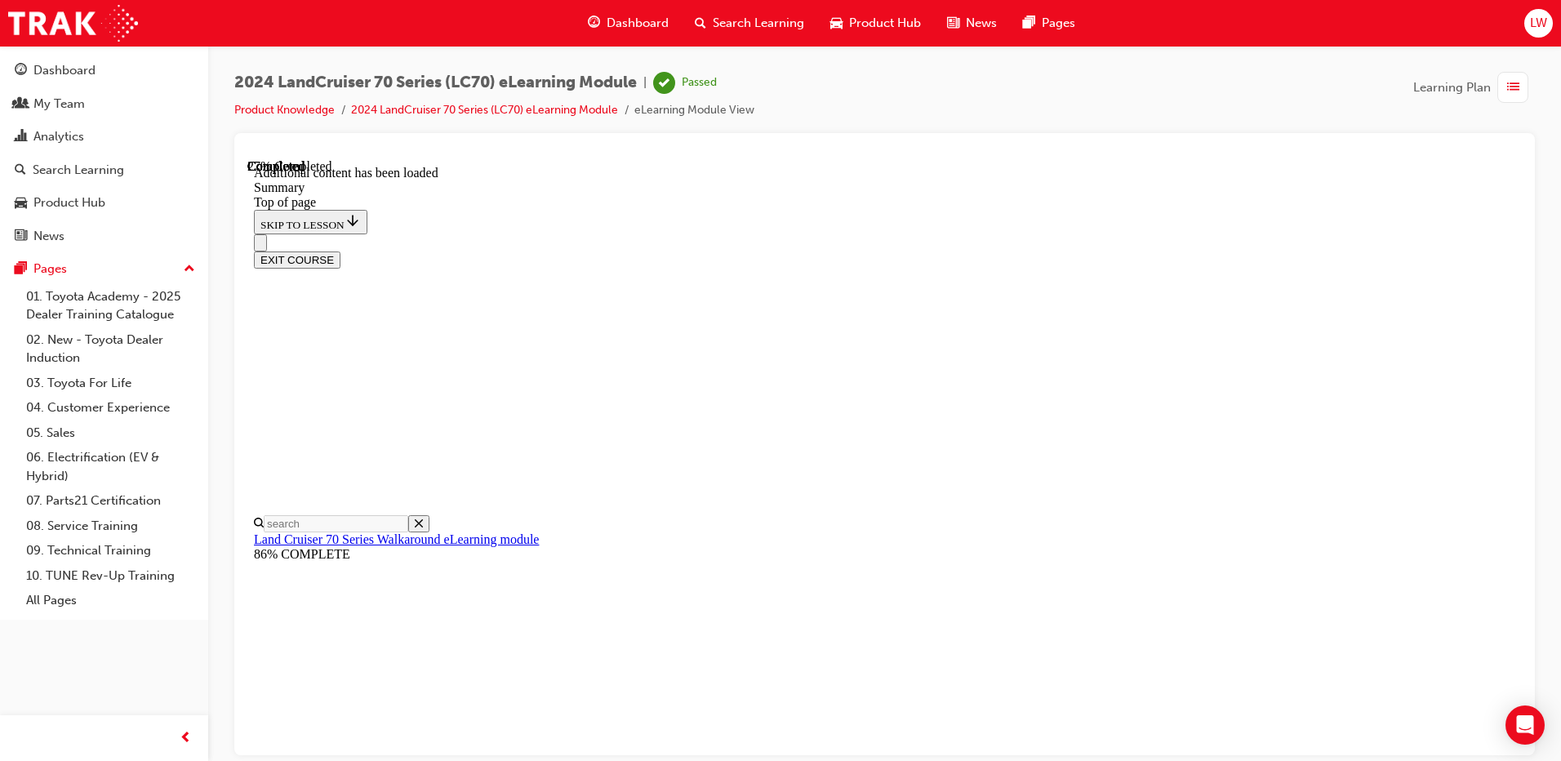
scroll to position [584, 0]
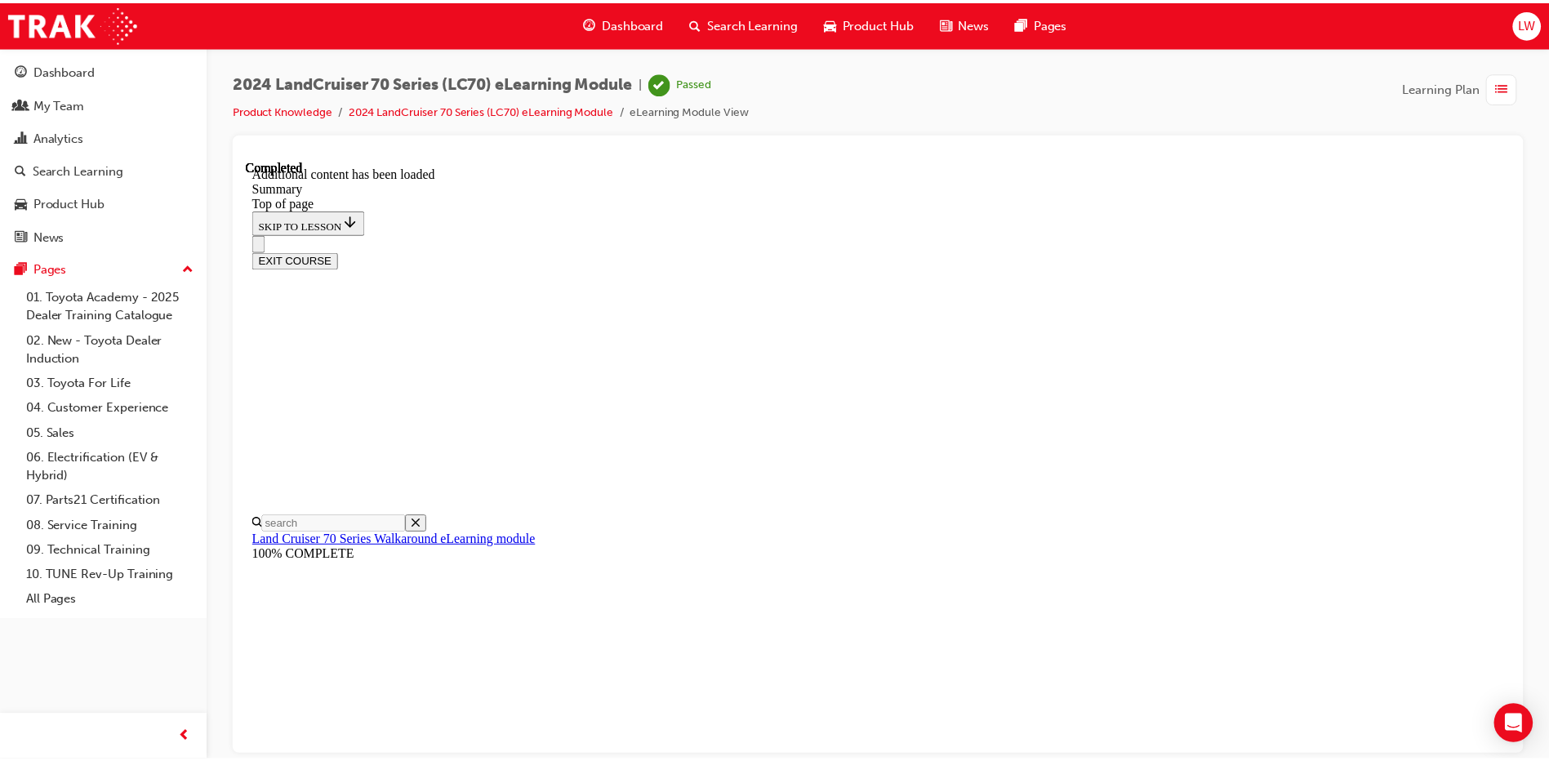
scroll to position [26, 0]
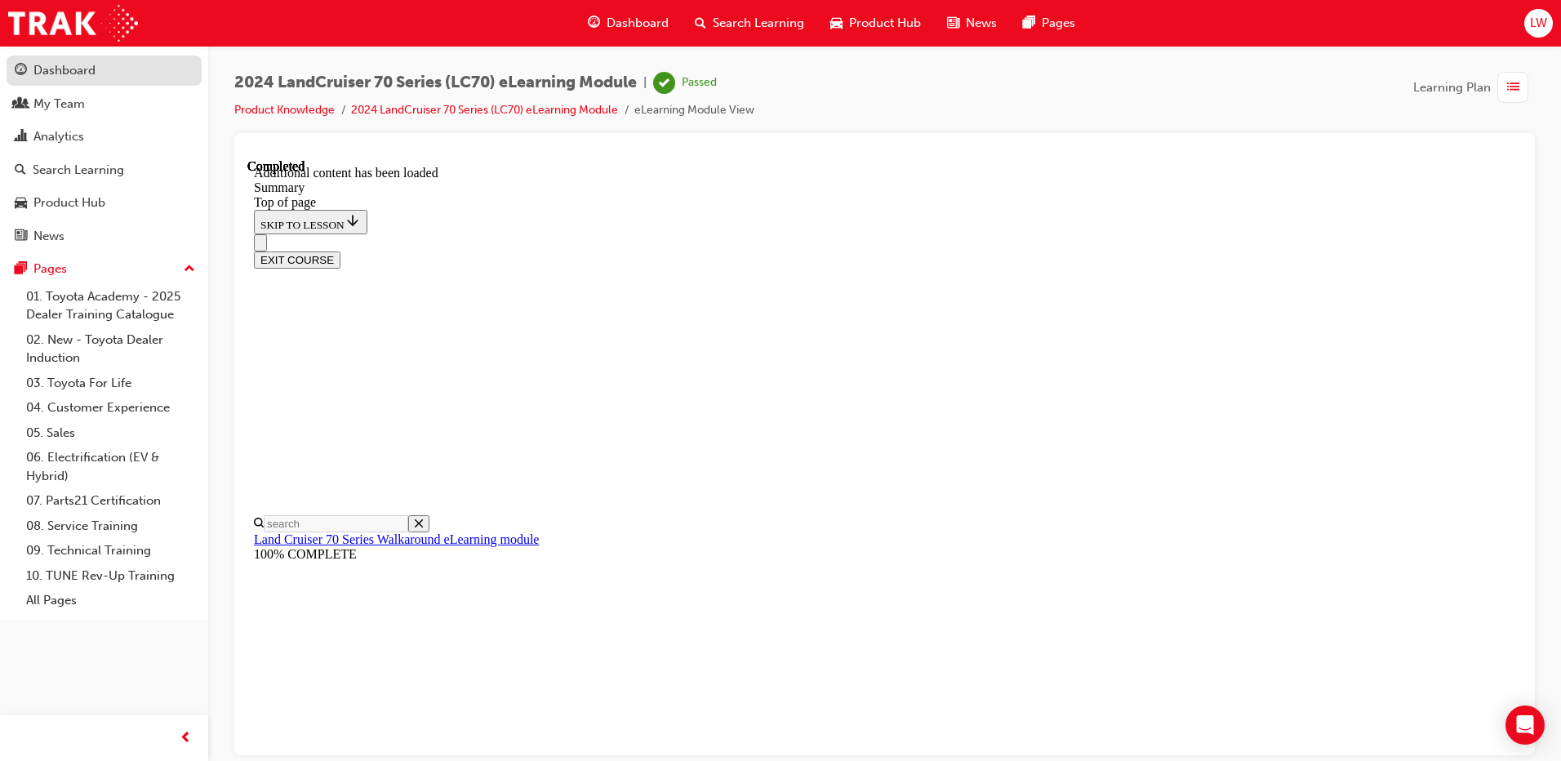
click at [99, 63] on div "Dashboard" at bounding box center [104, 70] width 179 height 20
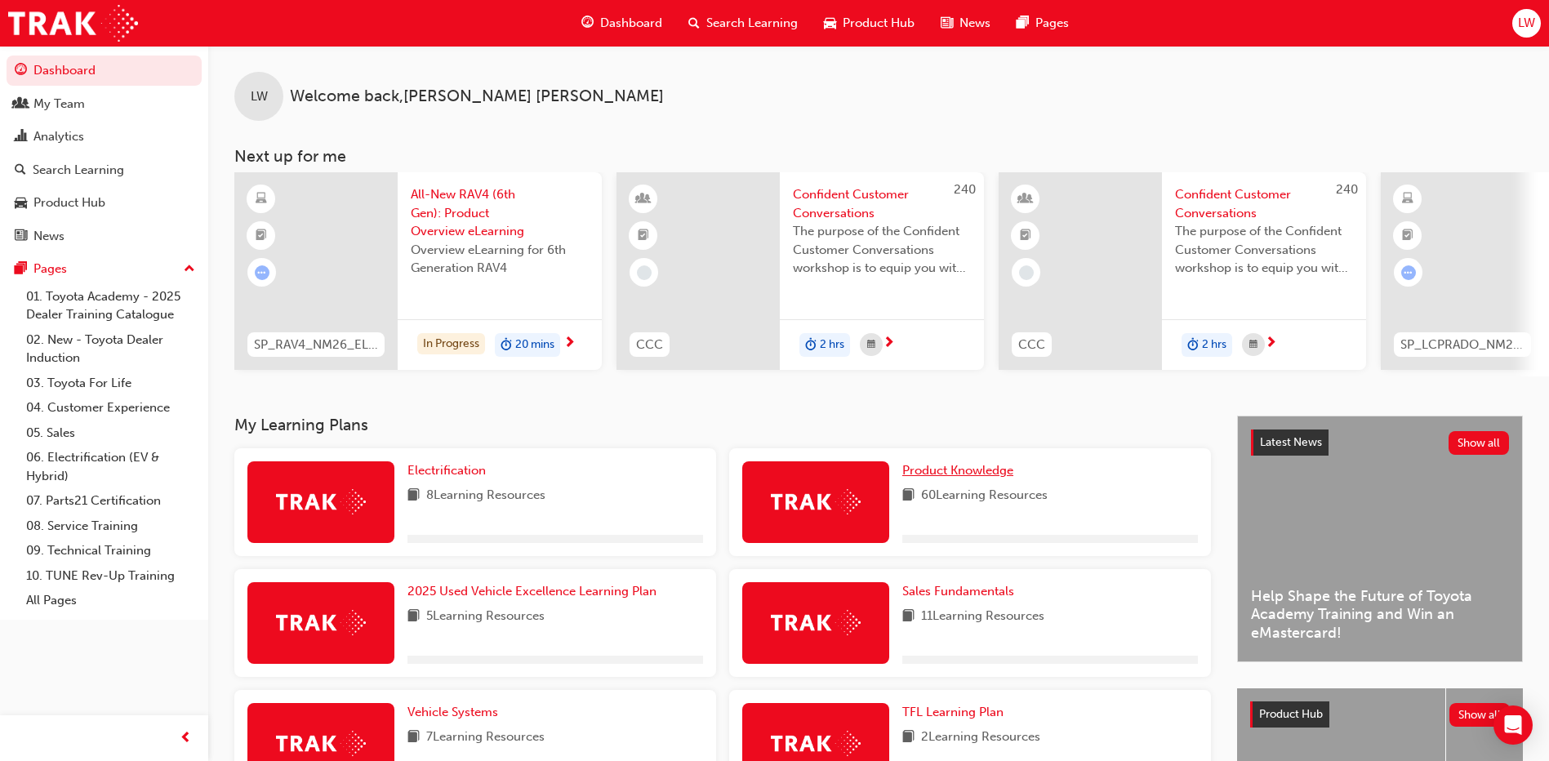
click at [947, 476] on span "Product Knowledge" at bounding box center [957, 470] width 111 height 15
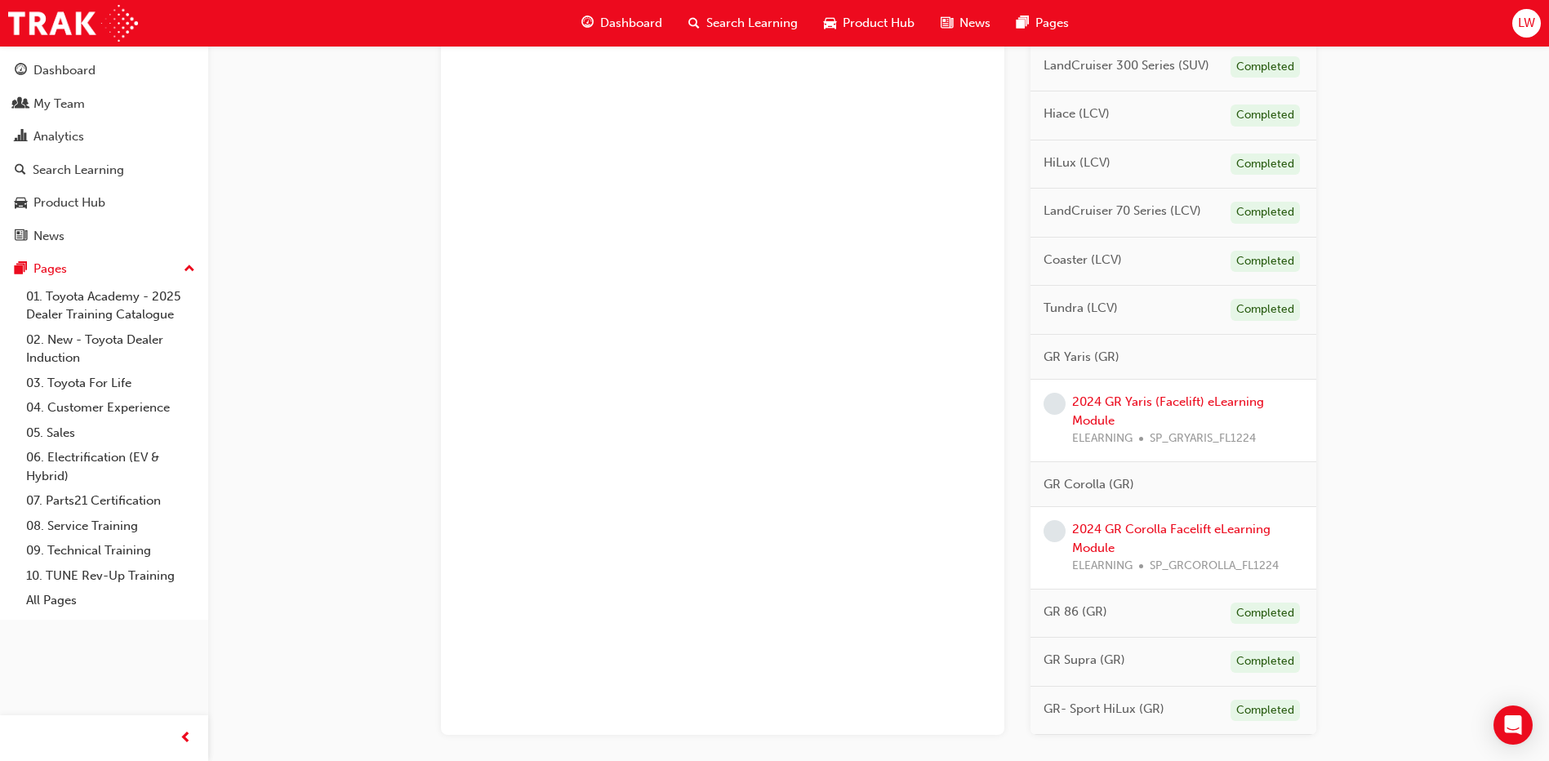
scroll to position [1149, 0]
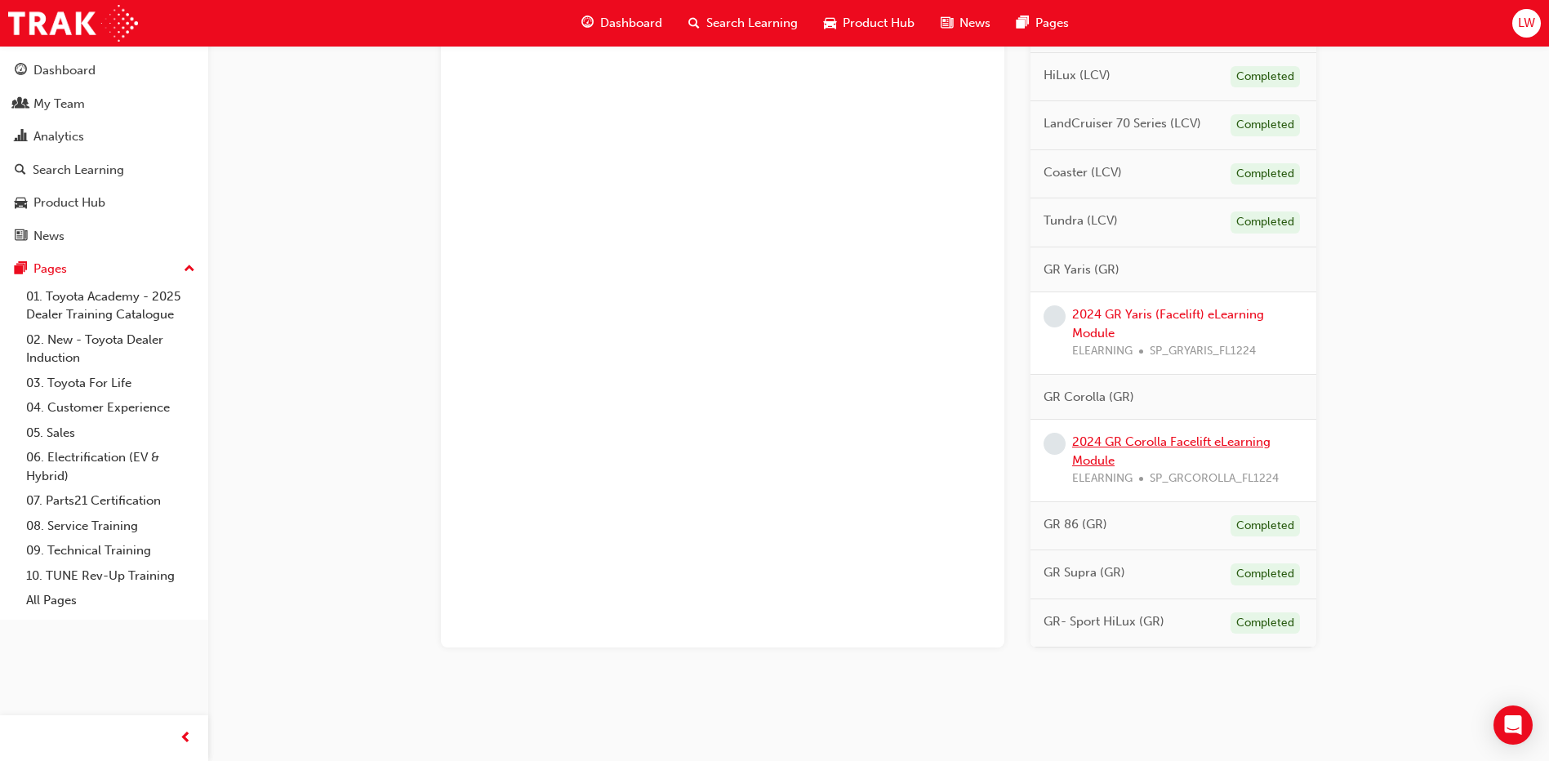
click at [1159, 434] on link "2024 GR Corolla Facelift eLearning Module" at bounding box center [1171, 450] width 198 height 33
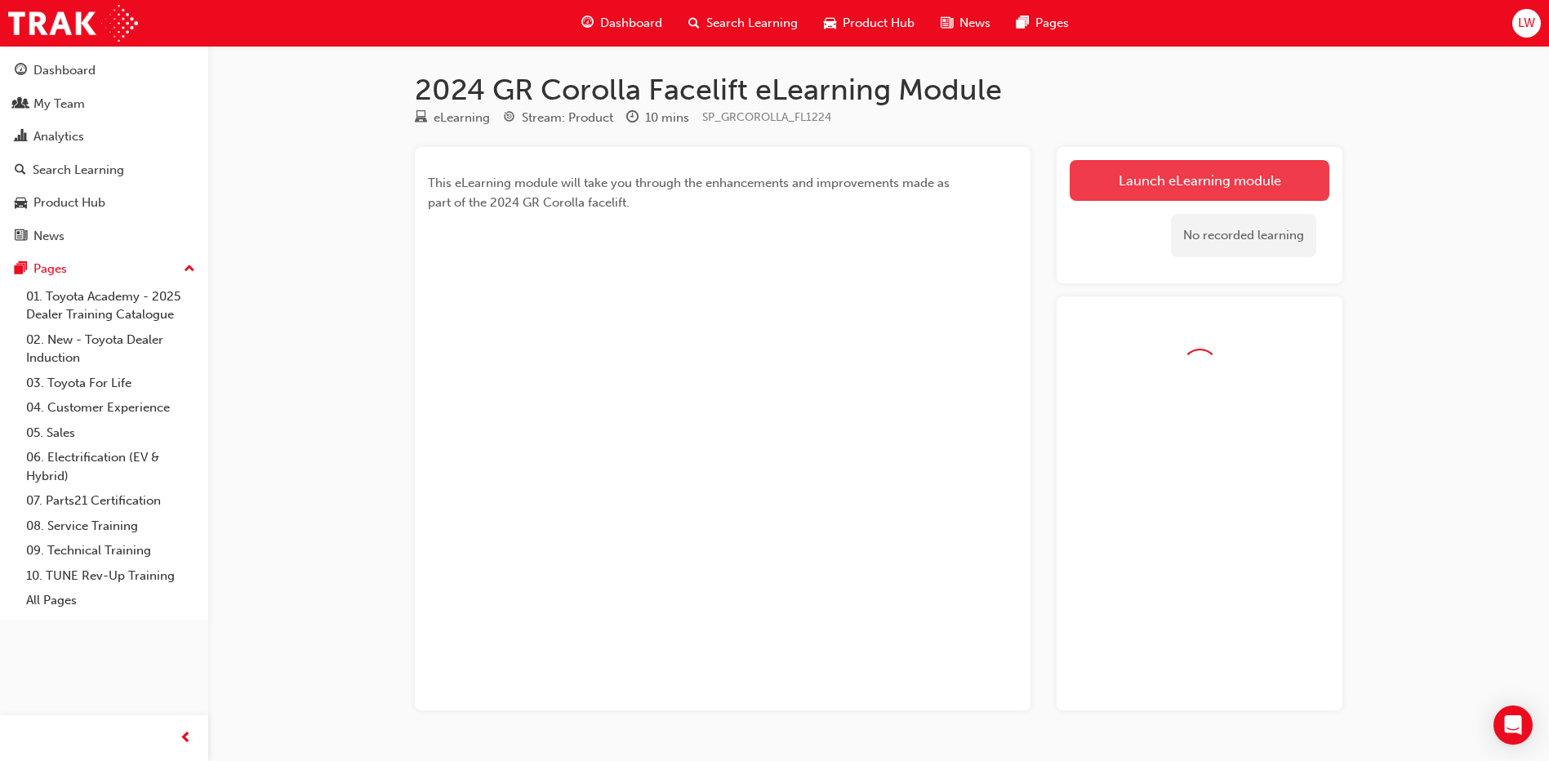
click at [1233, 180] on link "Launch eLearning module" at bounding box center [1200, 180] width 260 height 41
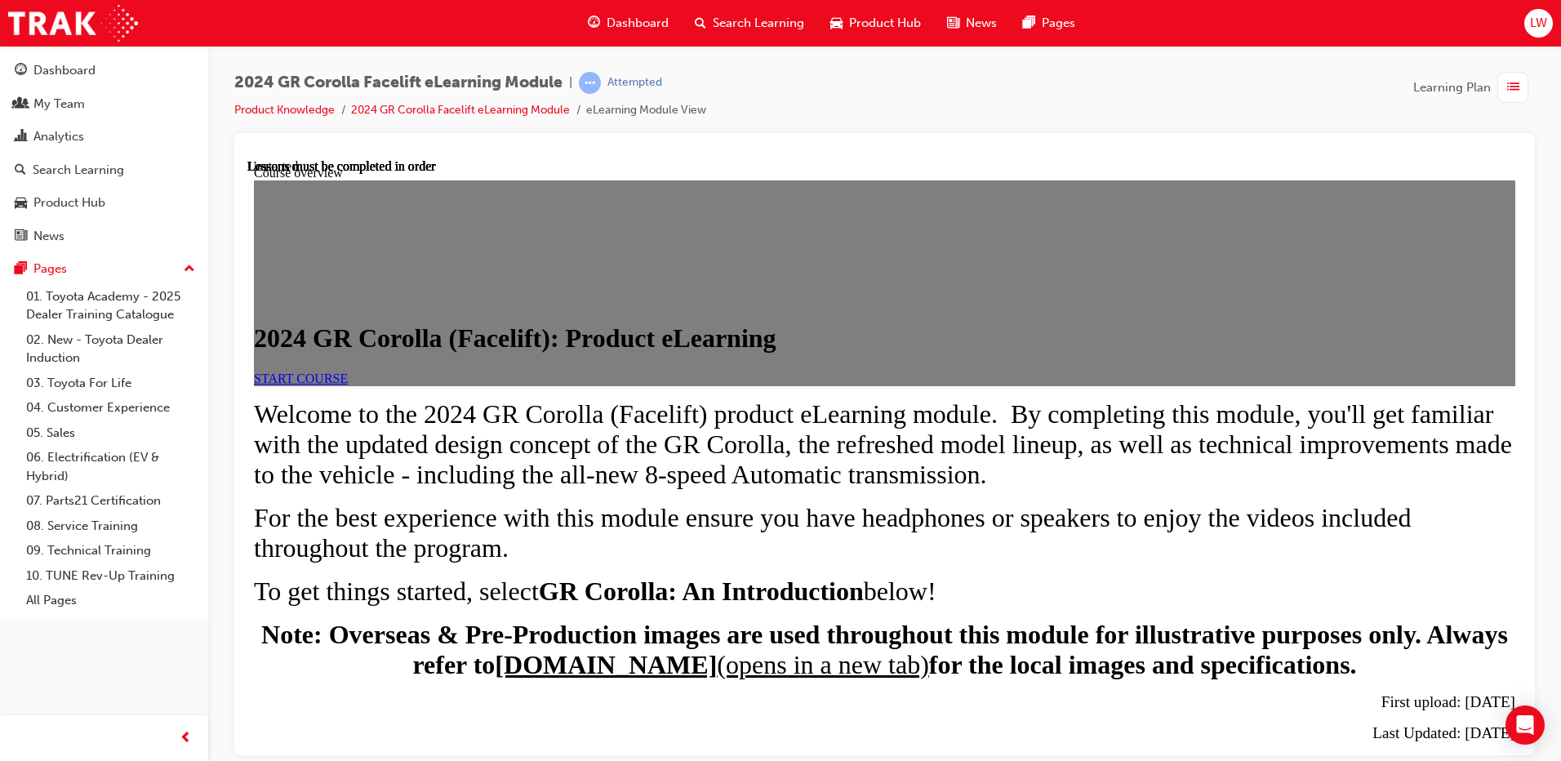
drag, startPoint x: 426, startPoint y: 531, endPoint x: 448, endPoint y: 515, distance: 26.8
click at [425, 385] on div "START COURSE" at bounding box center [885, 378] width 1262 height 15
click at [348, 385] on span "START COURSE" at bounding box center [301, 378] width 94 height 14
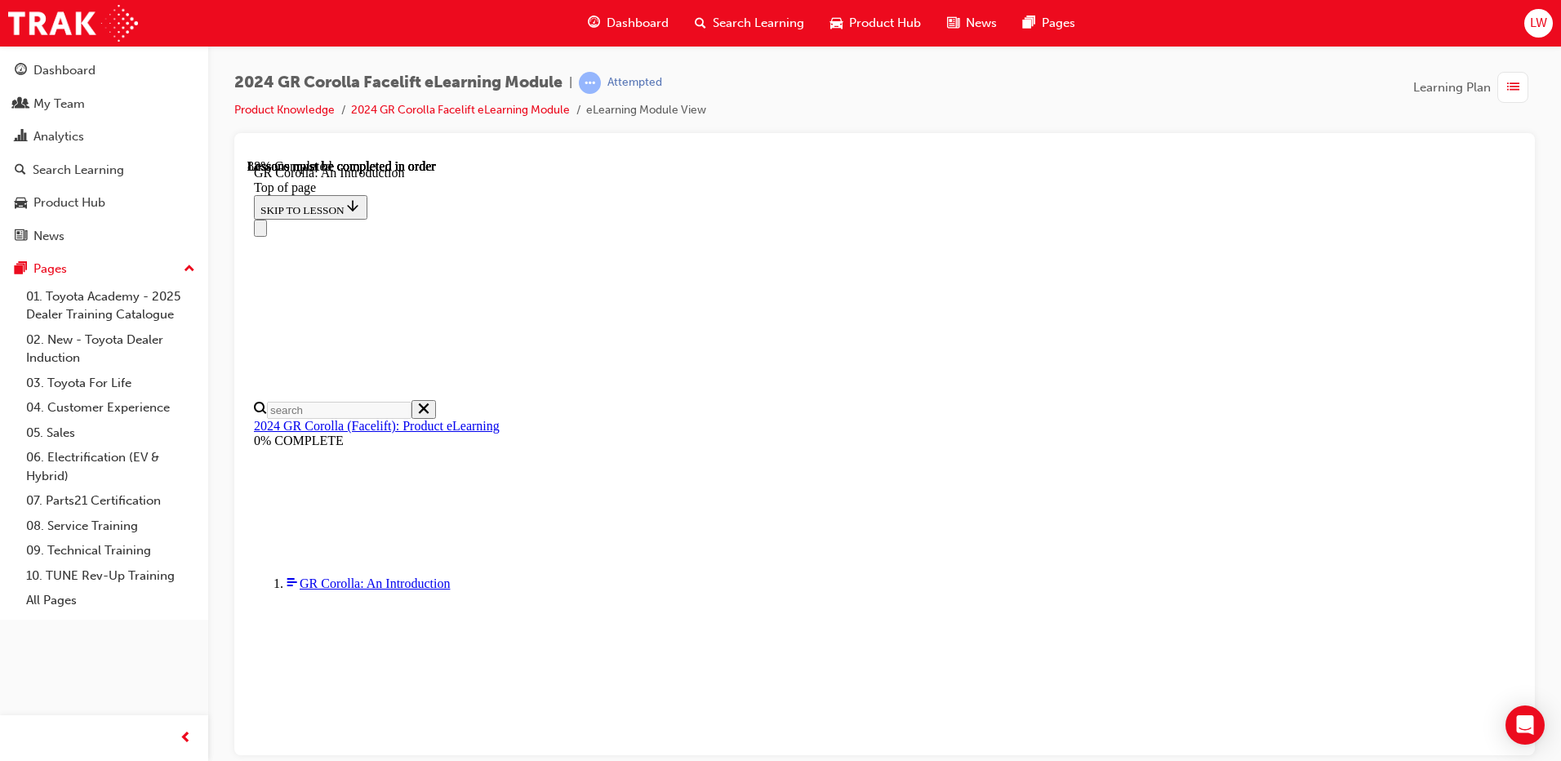
scroll to position [2107, 0]
